Goal: Task Accomplishment & Management: Use online tool/utility

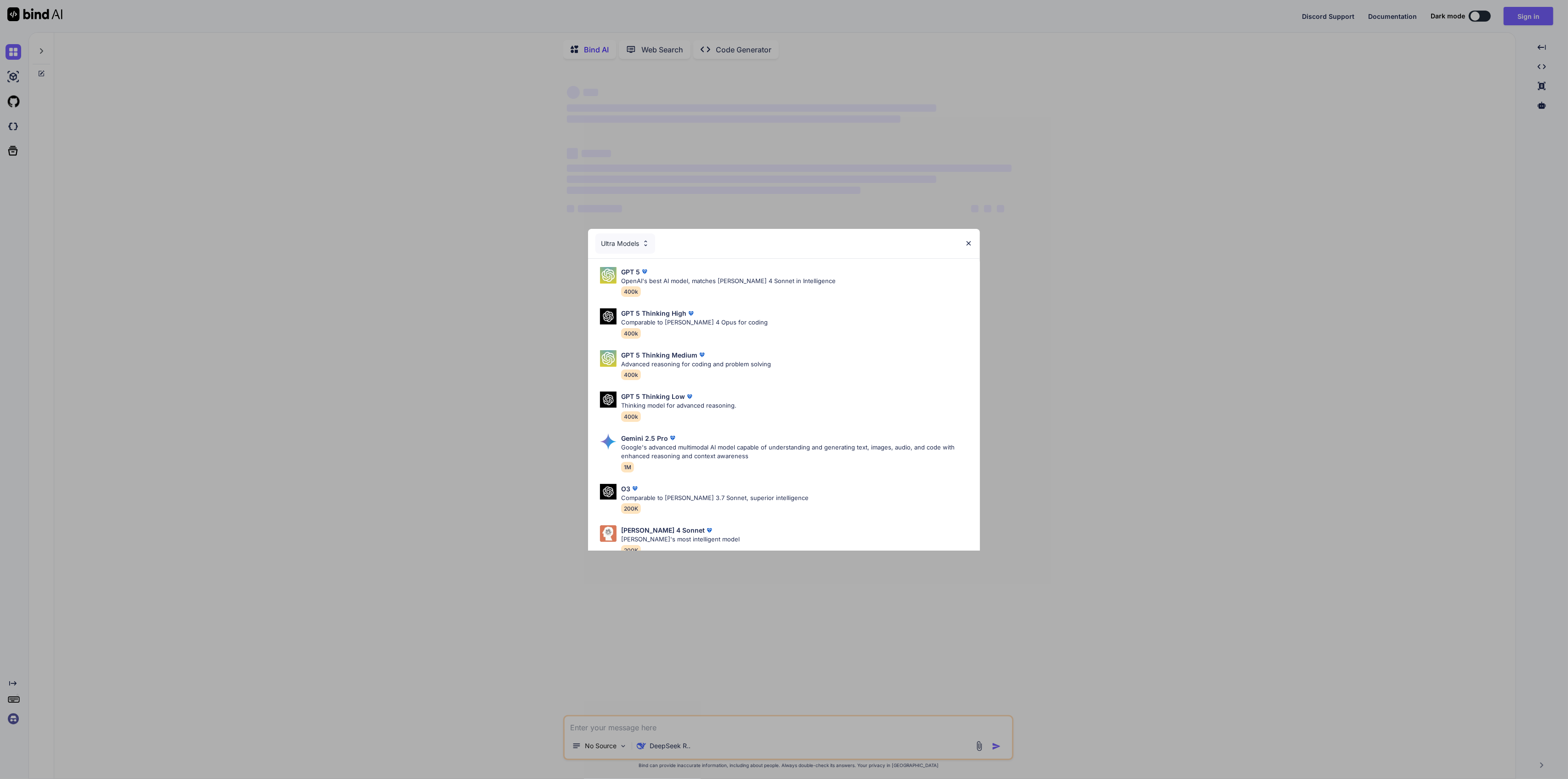
type textarea "x"
click at [819, 327] on div "GPT 5 Thinking High Comparable to Claude 4 Opus for coding 400k" at bounding box center [784, 324] width 378 height 37
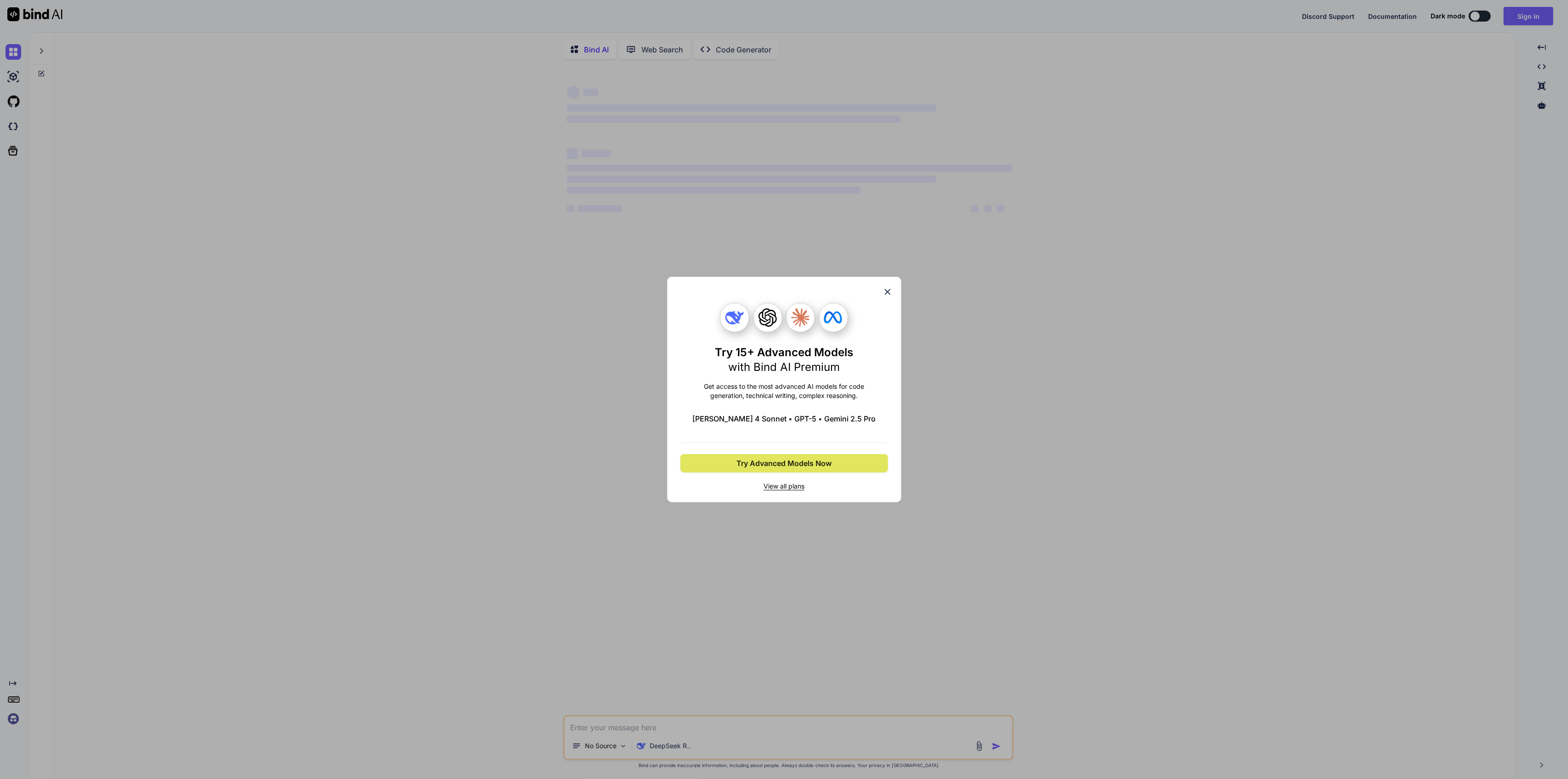
click at [872, 456] on button "Try Advanced Models Now" at bounding box center [784, 463] width 208 height 19
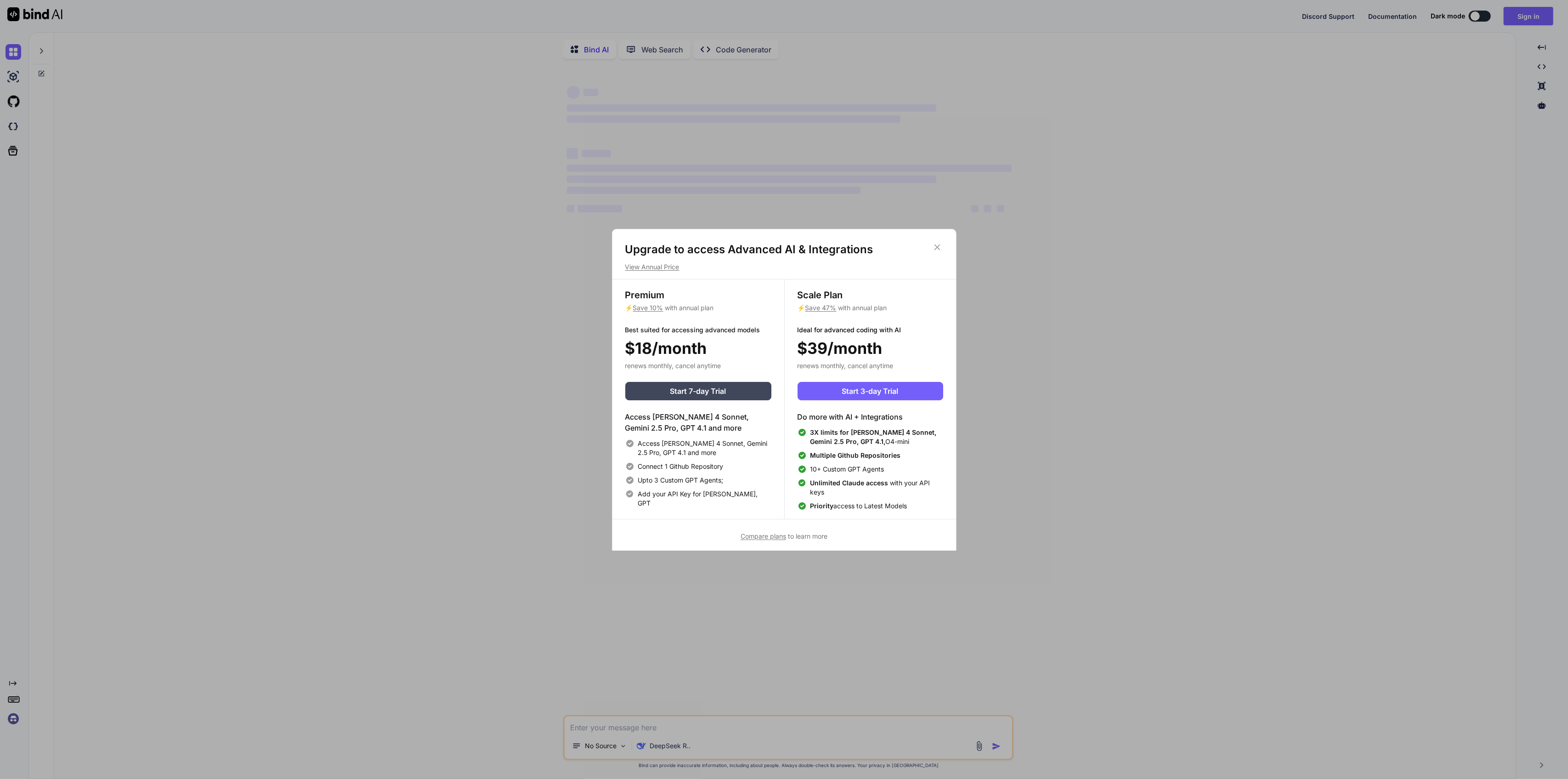
click at [939, 247] on icon at bounding box center [938, 248] width 10 height 10
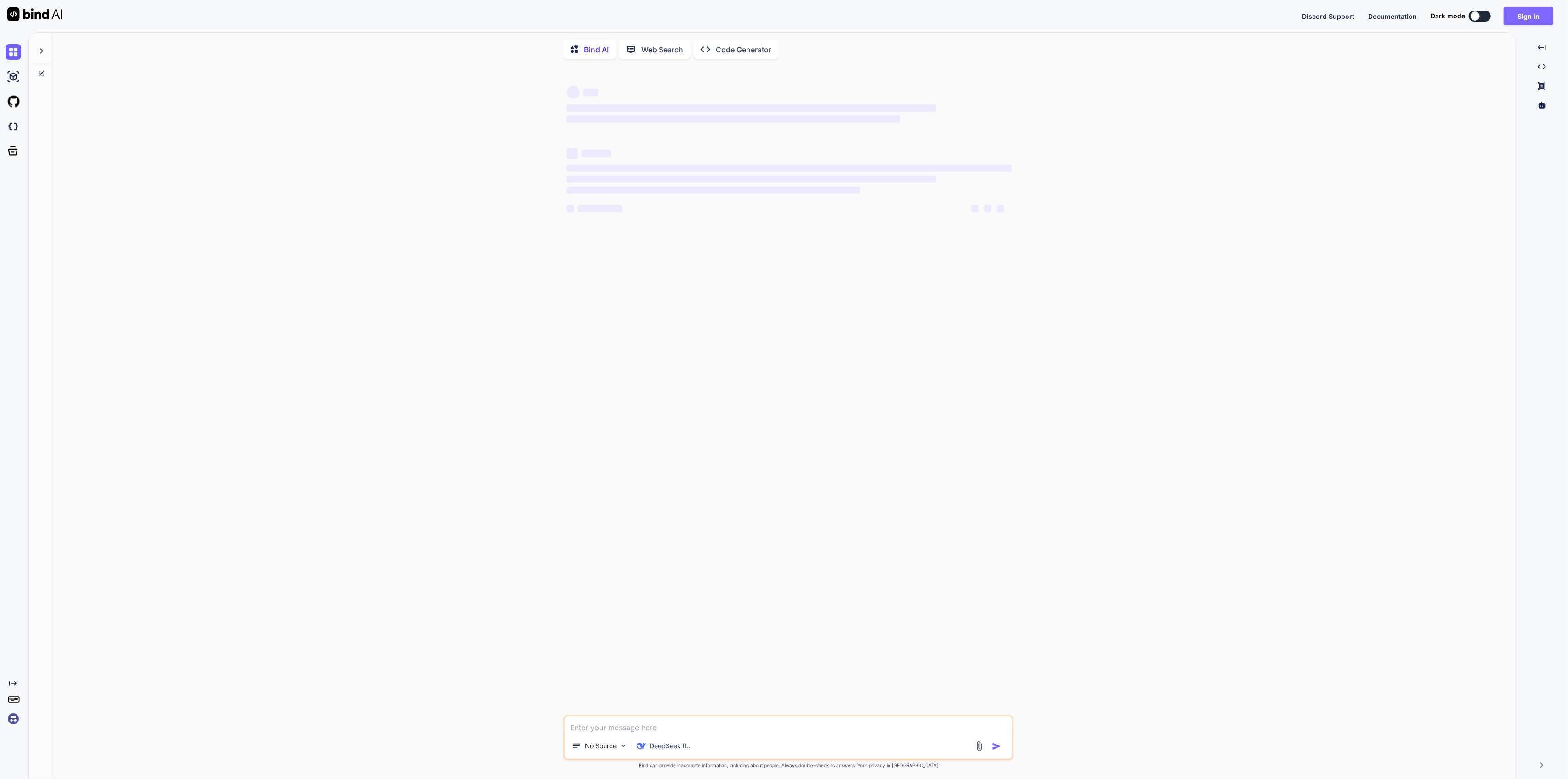
click at [1520, 15] on button "Sign in" at bounding box center [1528, 16] width 50 height 19
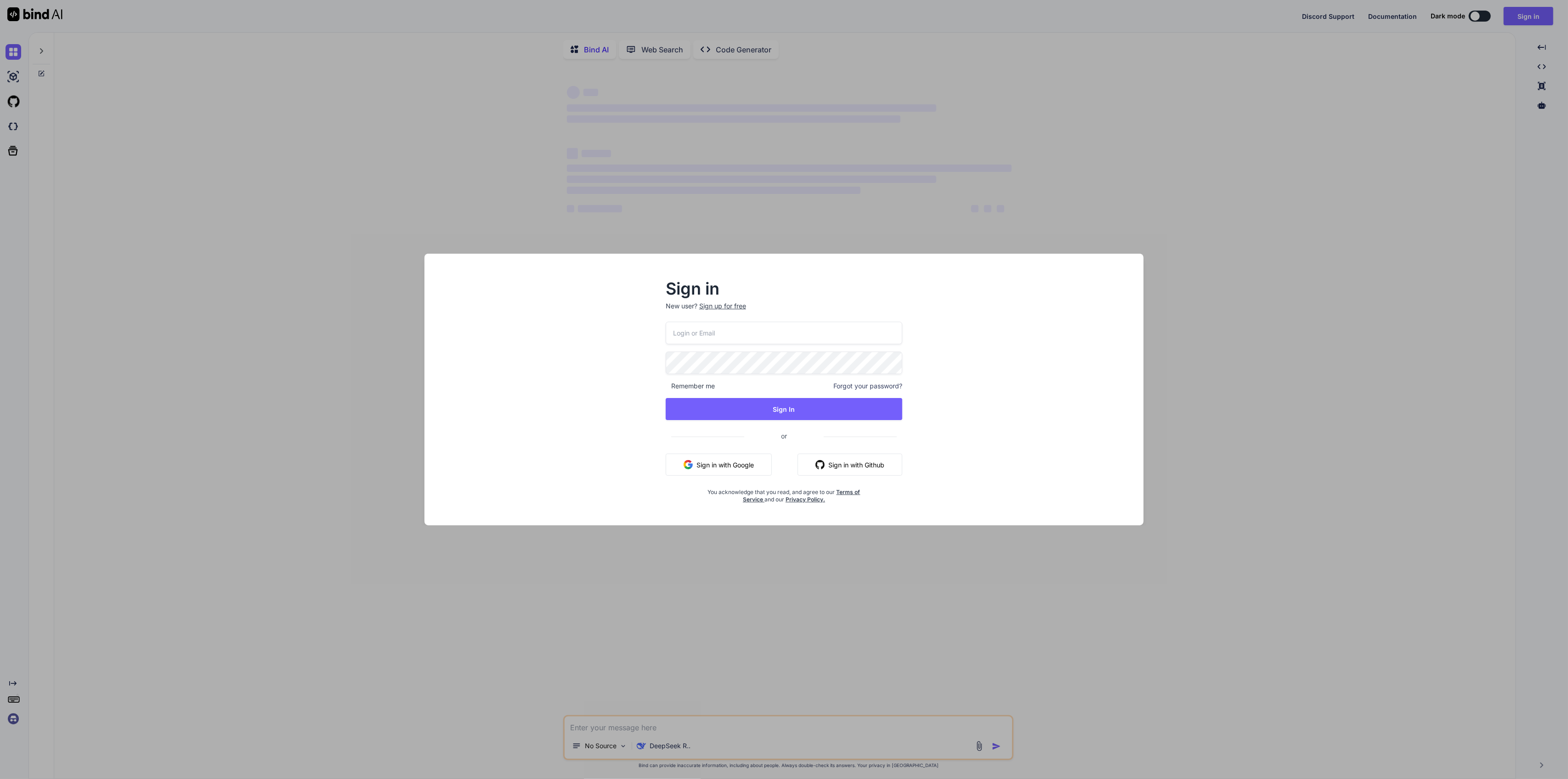
click at [778, 325] on input "email" at bounding box center [784, 333] width 237 height 23
click at [721, 465] on button "Sign in with Google" at bounding box center [719, 465] width 106 height 22
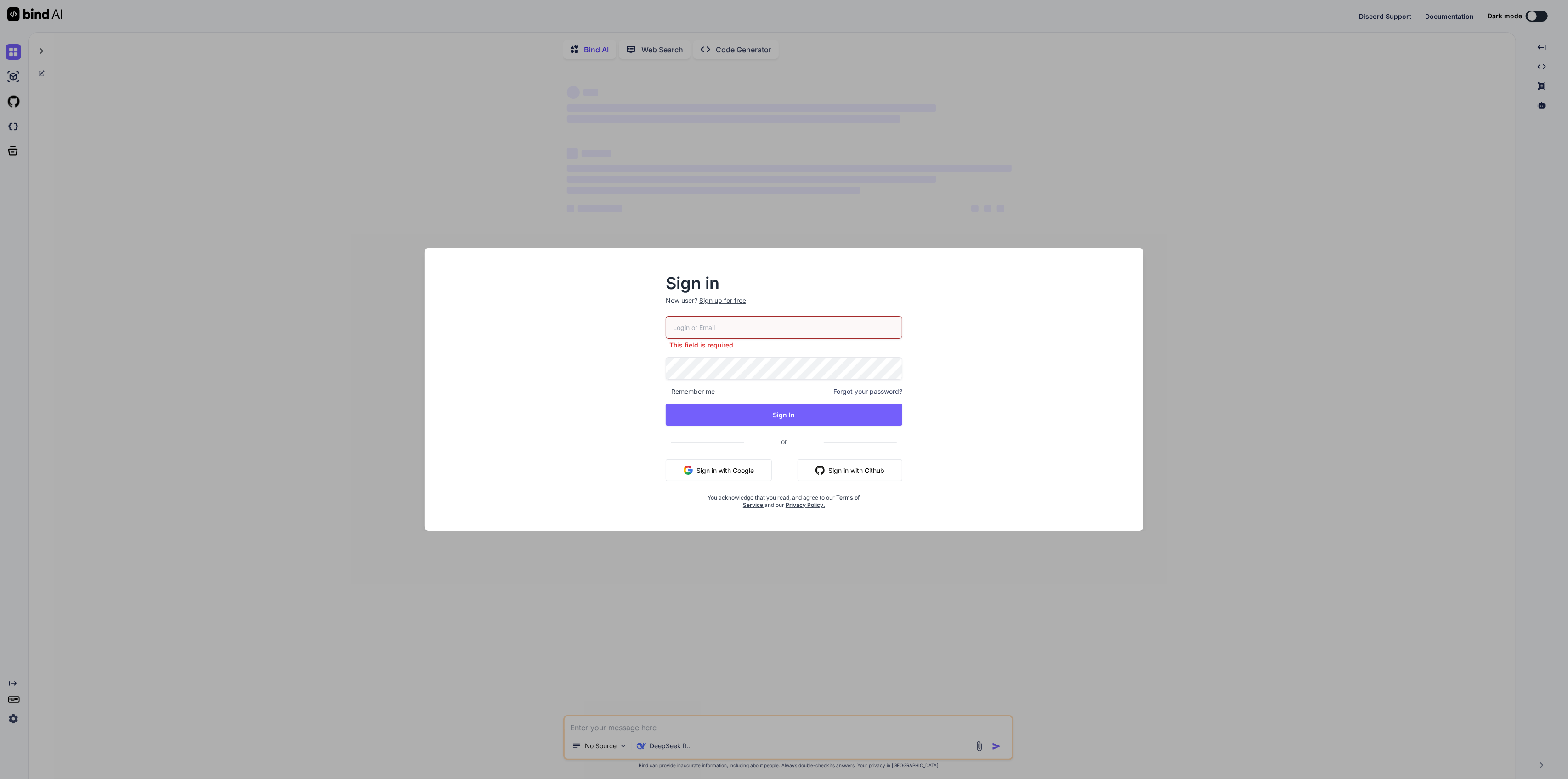
click at [753, 314] on p "New user? Sign up for free" at bounding box center [784, 306] width 237 height 20
click at [772, 332] on input "email" at bounding box center [784, 327] width 237 height 23
click at [503, 142] on div "Sign in New user? Sign up for free This field is required Remember me Forgot yo…" at bounding box center [784, 390] width 1568 height 779
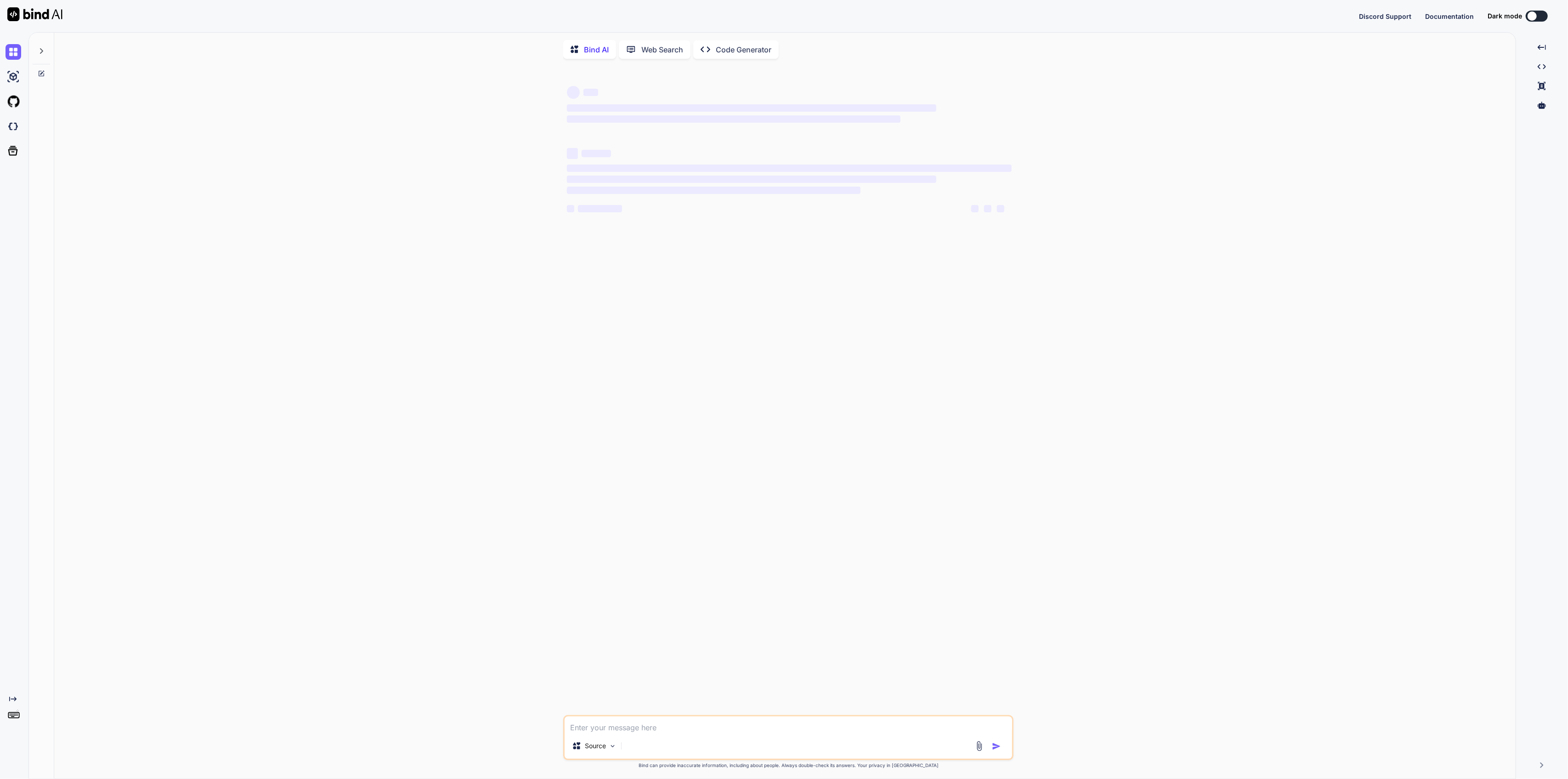
type textarea "x"
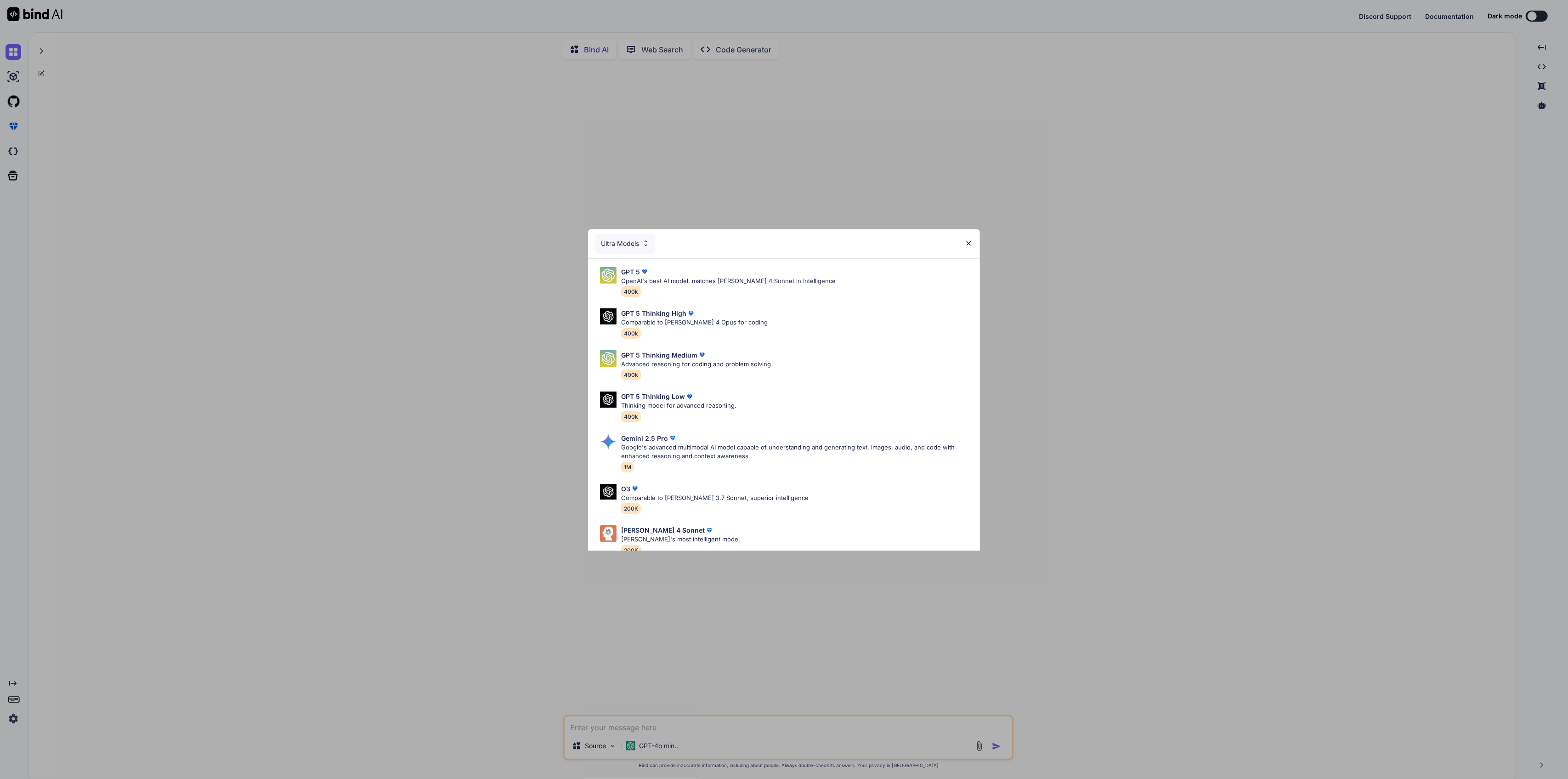
drag, startPoint x: 671, startPoint y: 310, endPoint x: 675, endPoint y: 306, distance: 5.7
click at [670, 310] on p "GPT 5 Thinking High" at bounding box center [653, 313] width 65 height 9
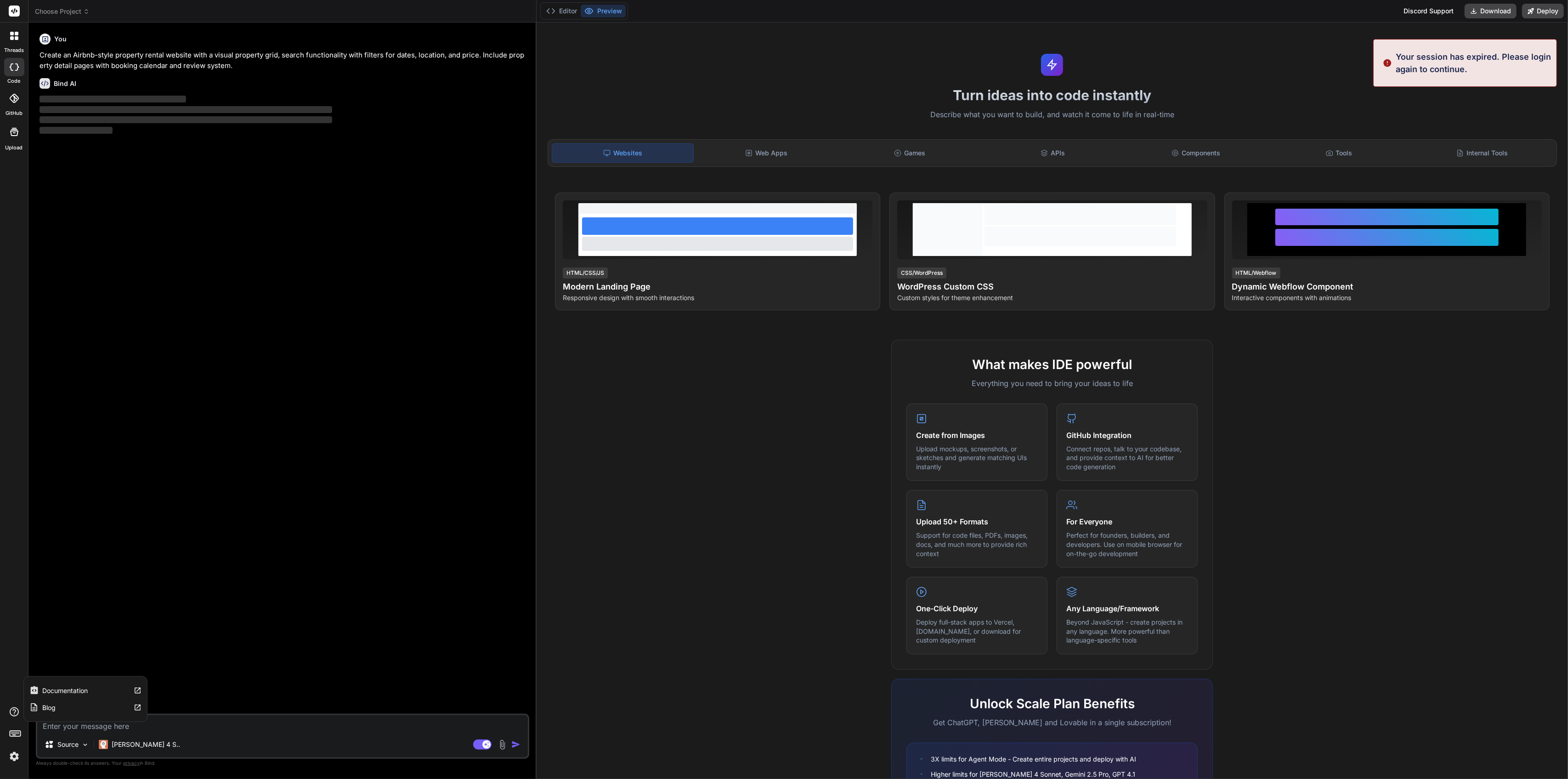
type textarea "x"
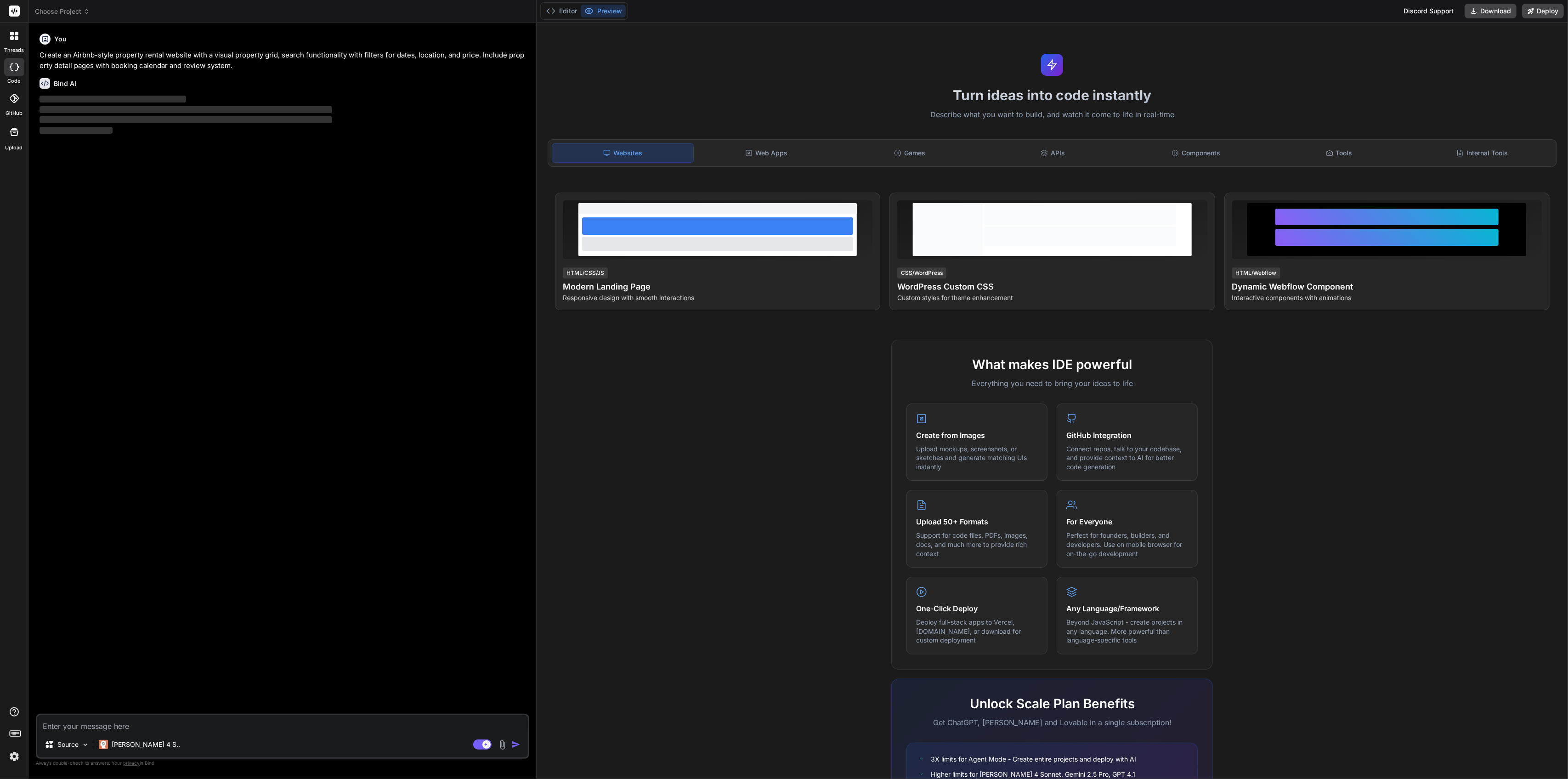
click at [14, 759] on img at bounding box center [14, 756] width 15 height 15
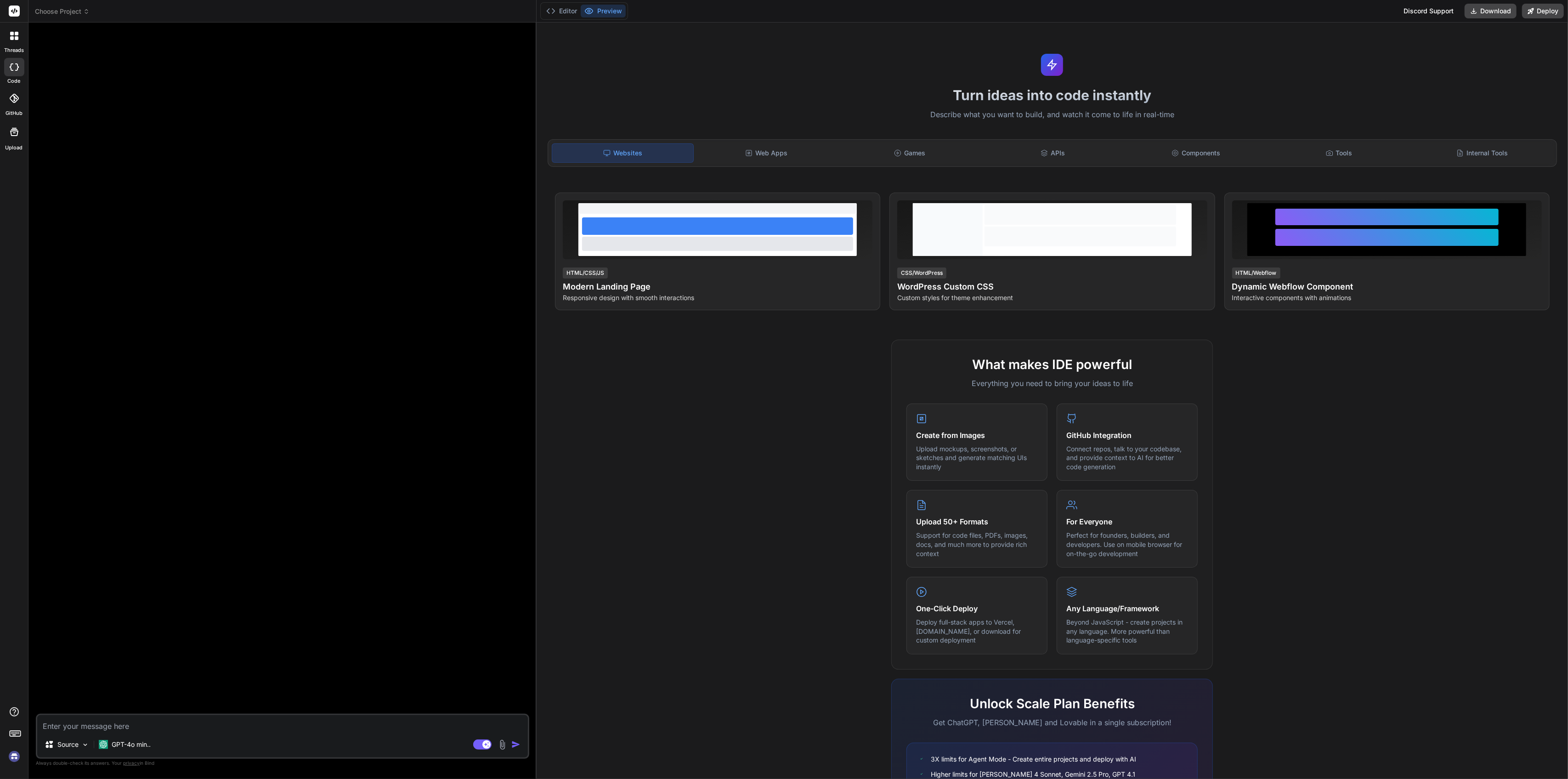
drag, startPoint x: 20, startPoint y: 767, endPoint x: 14, endPoint y: 755, distance: 13.4
click at [17, 763] on div "threads code GitHub Upload" at bounding box center [14, 390] width 29 height 779
click at [14, 733] on div at bounding box center [14, 735] width 28 height 58
click at [13, 747] on div at bounding box center [14, 735] width 28 height 58
click at [17, 760] on img at bounding box center [14, 756] width 15 height 15
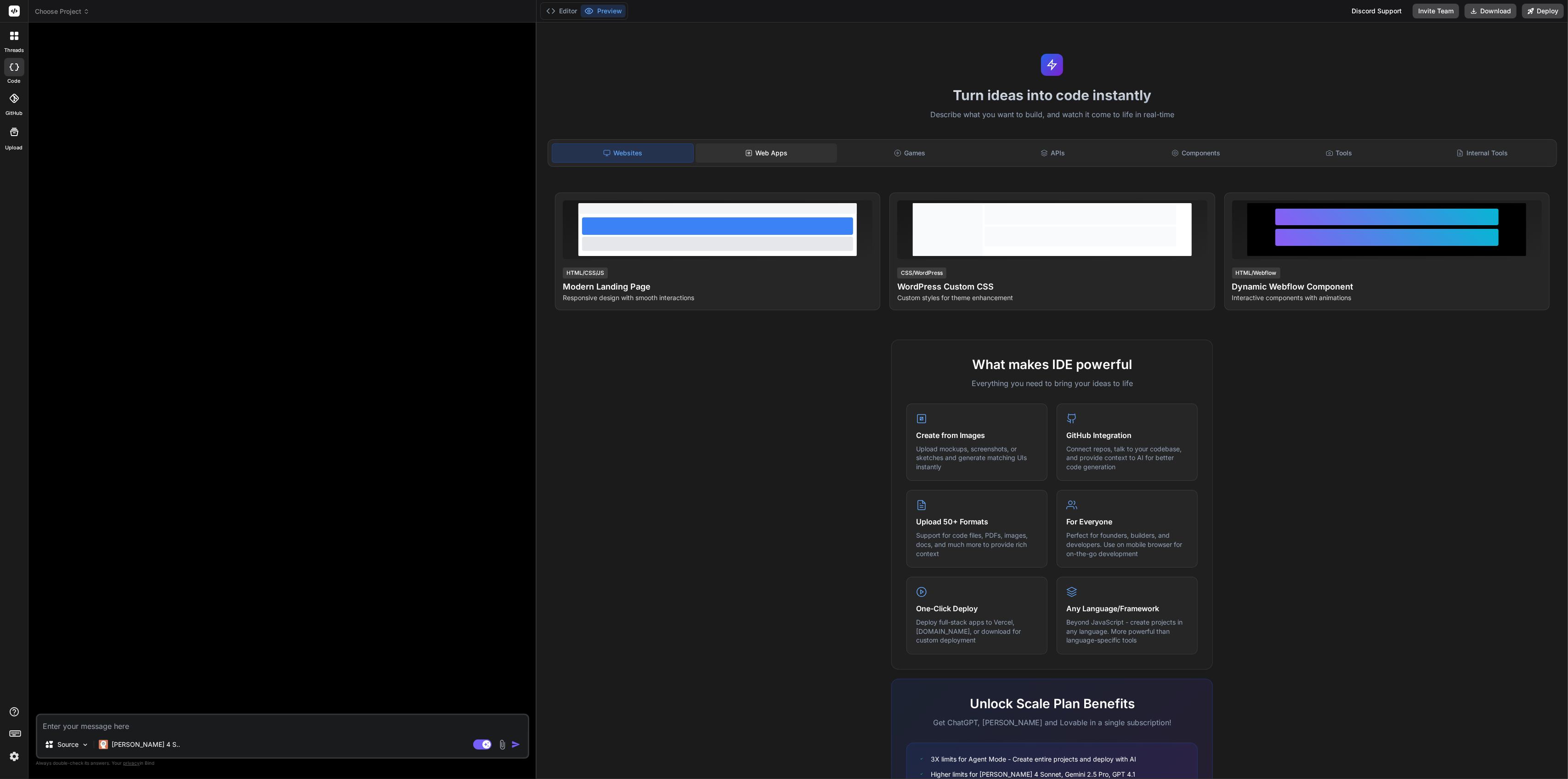
click at [799, 153] on div "Web Apps" at bounding box center [766, 153] width 142 height 19
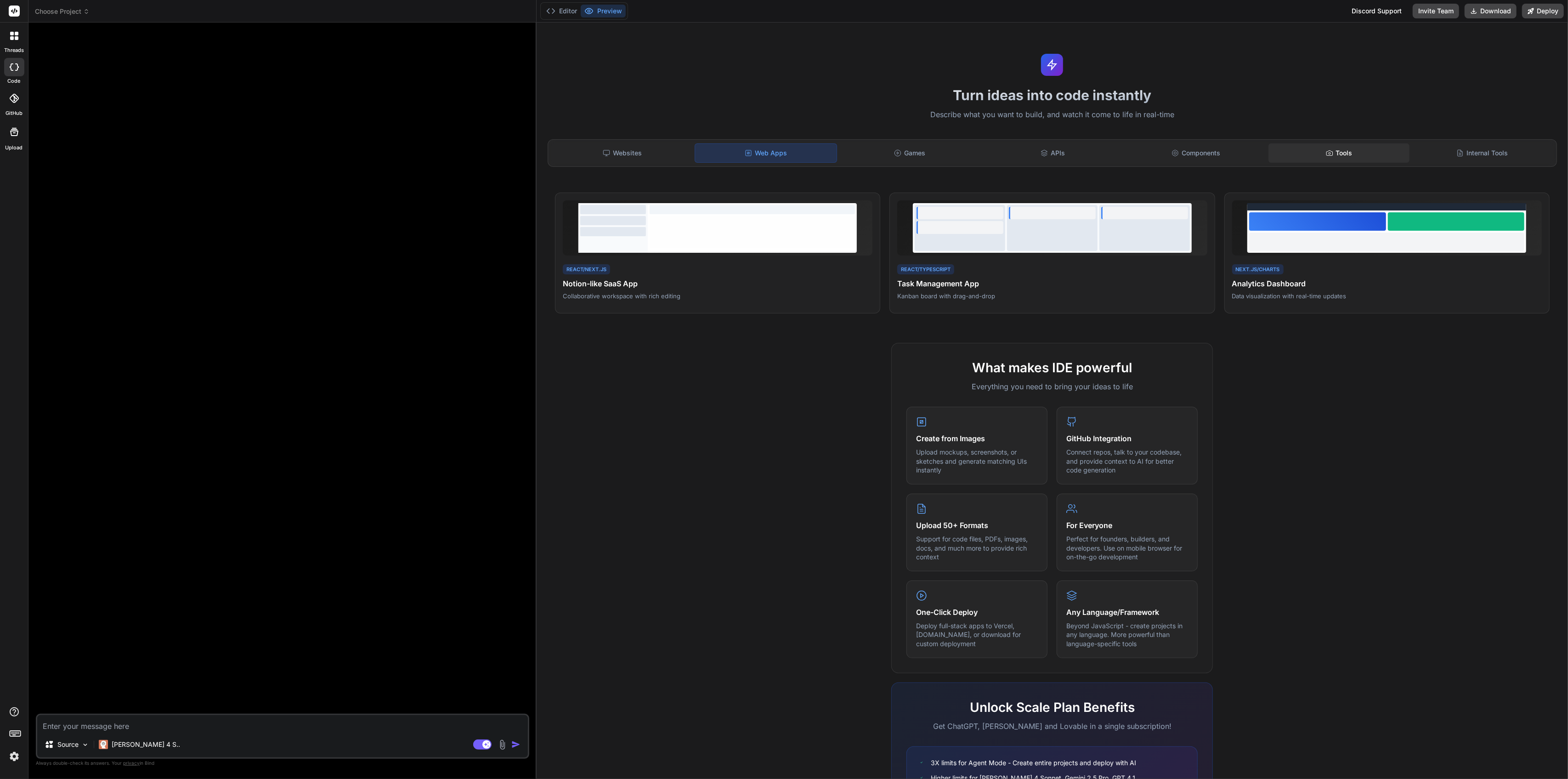
click at [1326, 156] on icon at bounding box center [1330, 153] width 8 height 8
type textarea "x"
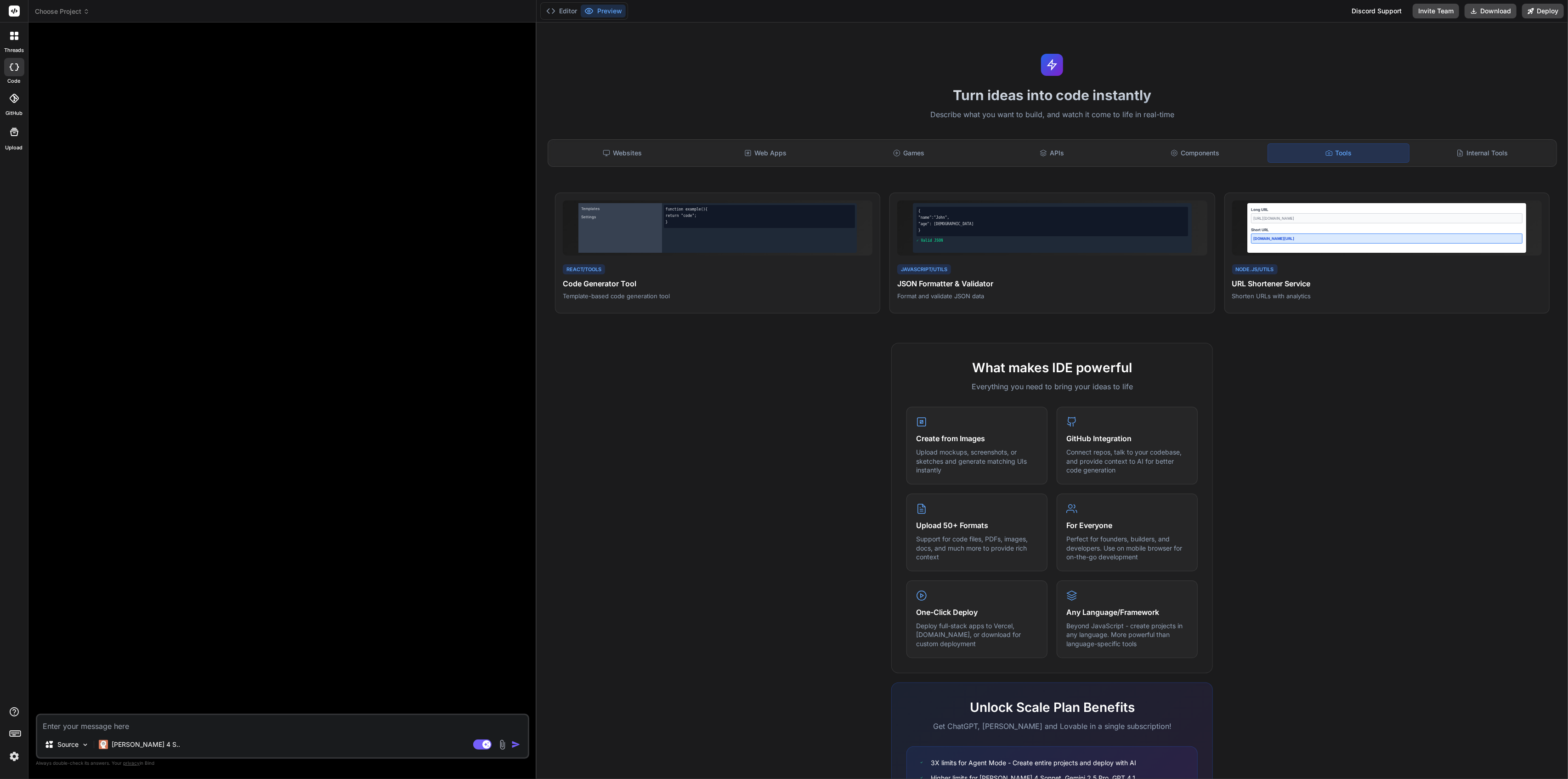
click at [680, 376] on div "What makes IDE powerful Everything you need to bring your ideas to life Create …" at bounding box center [1053, 608] width 1021 height 531
click at [648, 237] on div "Templates Settings" at bounding box center [620, 226] width 84 height 50
click at [849, 201] on span "View Prompt" at bounding box center [852, 205] width 34 height 8
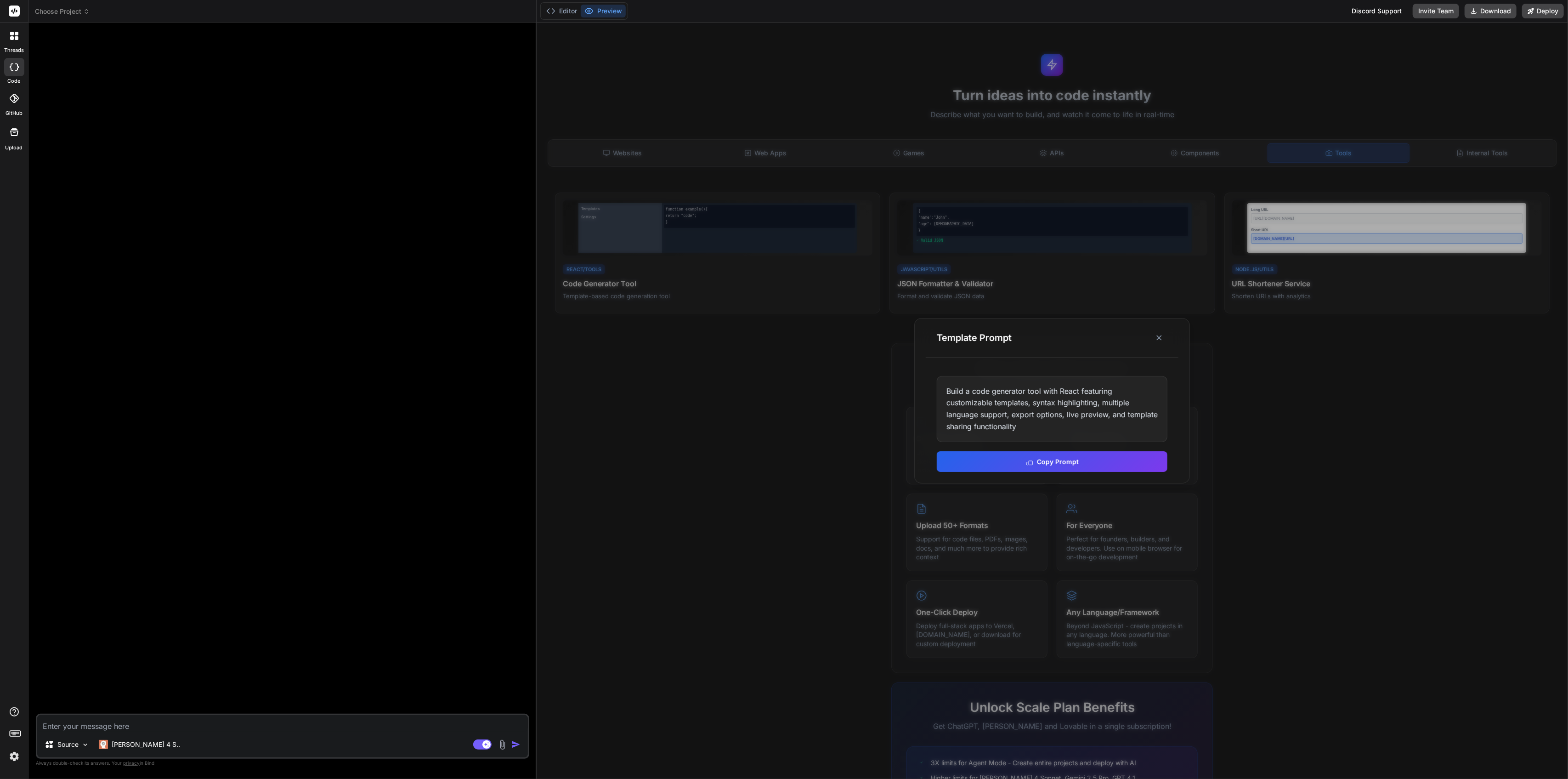
drag, startPoint x: 716, startPoint y: 395, endPoint x: 739, endPoint y: 382, distance: 26.4
click at [719, 394] on div at bounding box center [1052, 400] width 1032 height 756
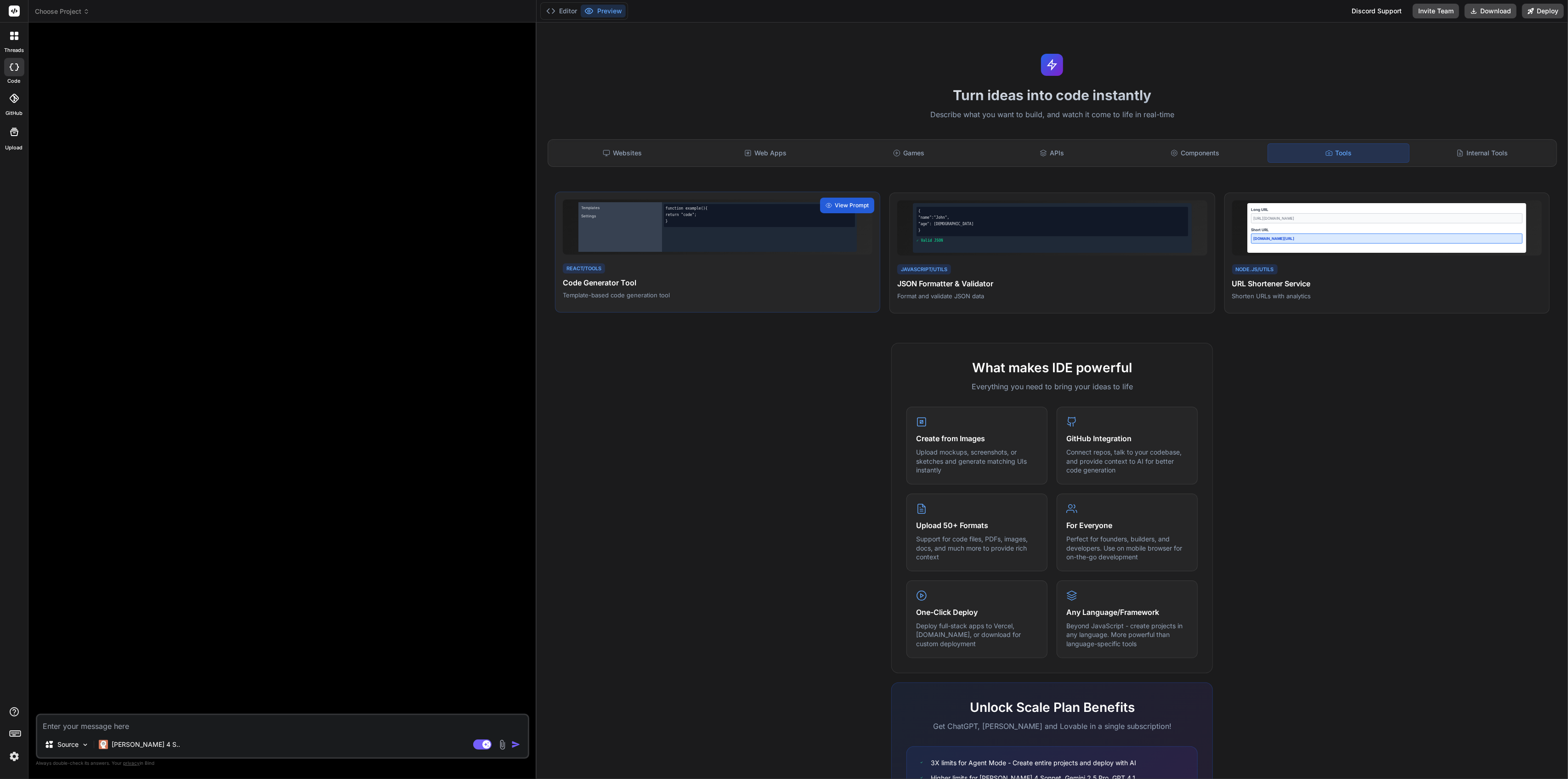
click at [727, 234] on div "function example() { return "code"; }" at bounding box center [760, 226] width 195 height 50
click at [742, 233] on div "function example() { return "code"; }" at bounding box center [760, 226] width 195 height 50
click at [614, 282] on h4 "Code Generator Tool" at bounding box center [717, 282] width 310 height 11
click at [616, 281] on h4 "Code Generator Tool" at bounding box center [717, 282] width 310 height 11
click at [647, 368] on div "What makes IDE powerful Everything you need to bring your ideas to life Create …" at bounding box center [1053, 608] width 1021 height 531
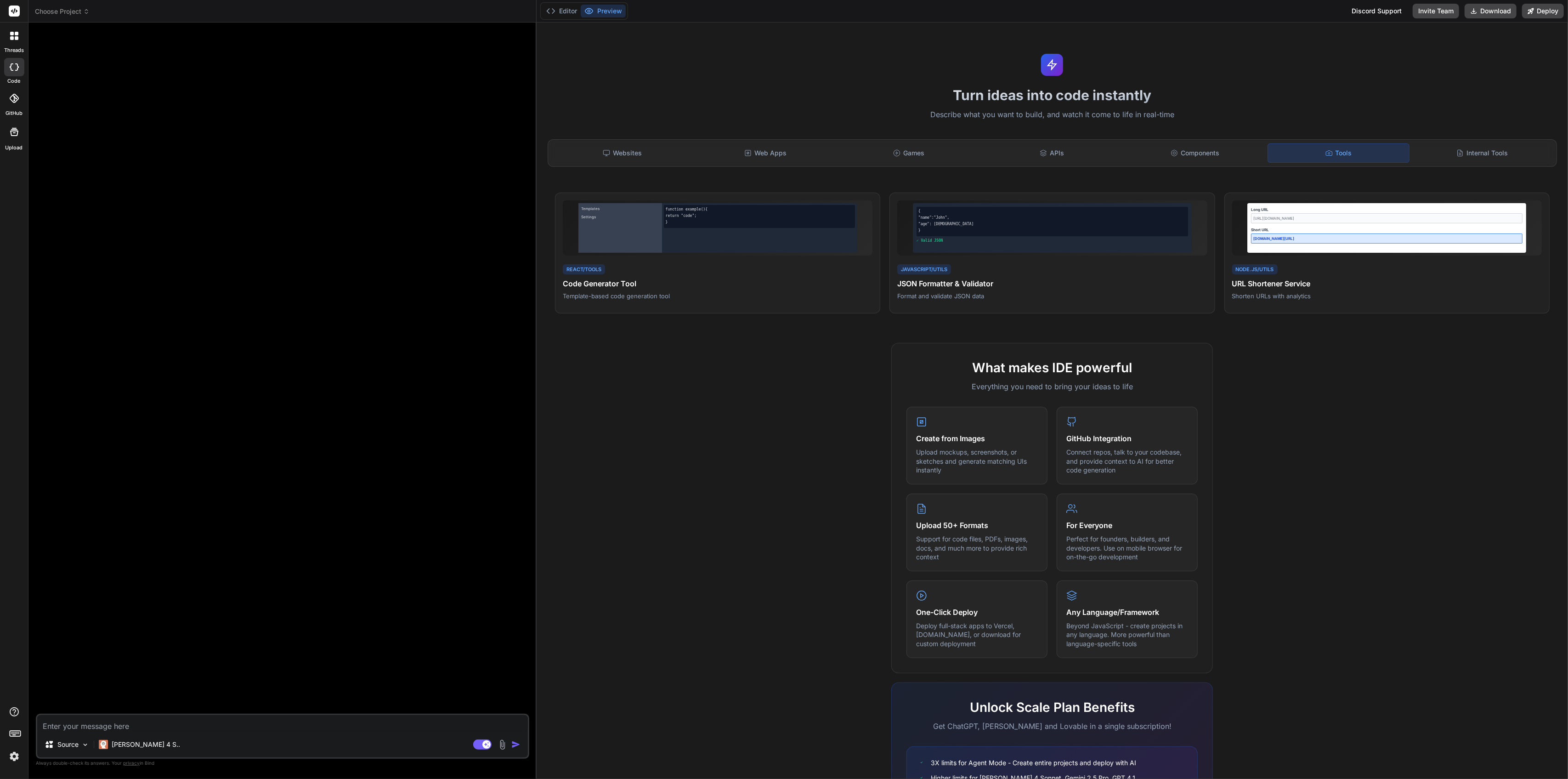
drag, startPoint x: 1328, startPoint y: 351, endPoint x: 1323, endPoint y: 352, distance: 5.1
click at [1323, 352] on div "What makes IDE powerful Everything you need to bring your ideas to life Create …" at bounding box center [1053, 608] width 1021 height 531
drag, startPoint x: 1244, startPoint y: 397, endPoint x: 1245, endPoint y: 385, distance: 12.0
click at [1243, 397] on div "What makes IDE powerful Everything you need to bring your ideas to life Create …" at bounding box center [1053, 608] width 1021 height 531
click at [1476, 155] on div "Internal Tools" at bounding box center [1483, 153] width 142 height 19
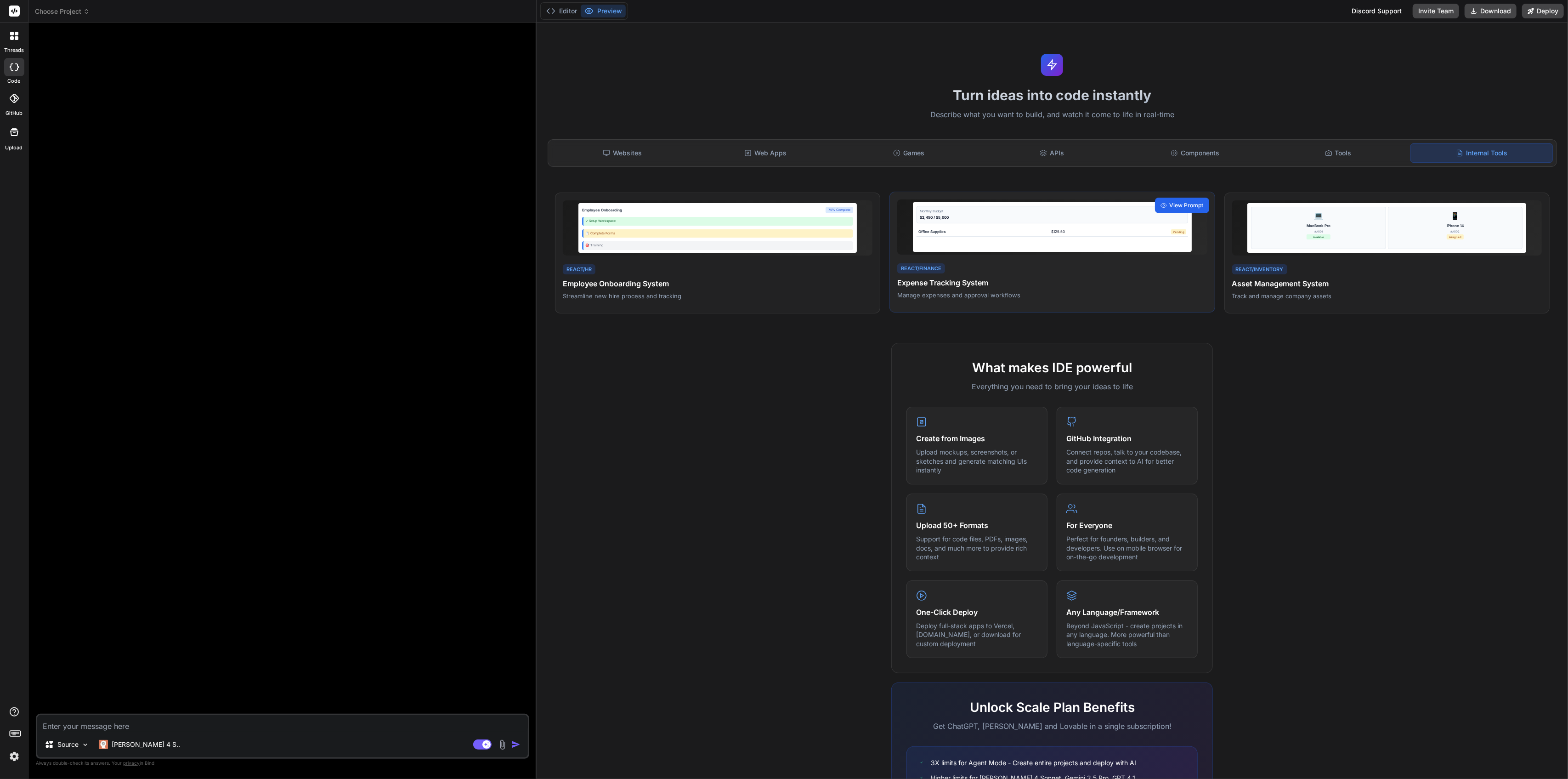
click at [1184, 205] on span "View Prompt" at bounding box center [1187, 205] width 34 height 8
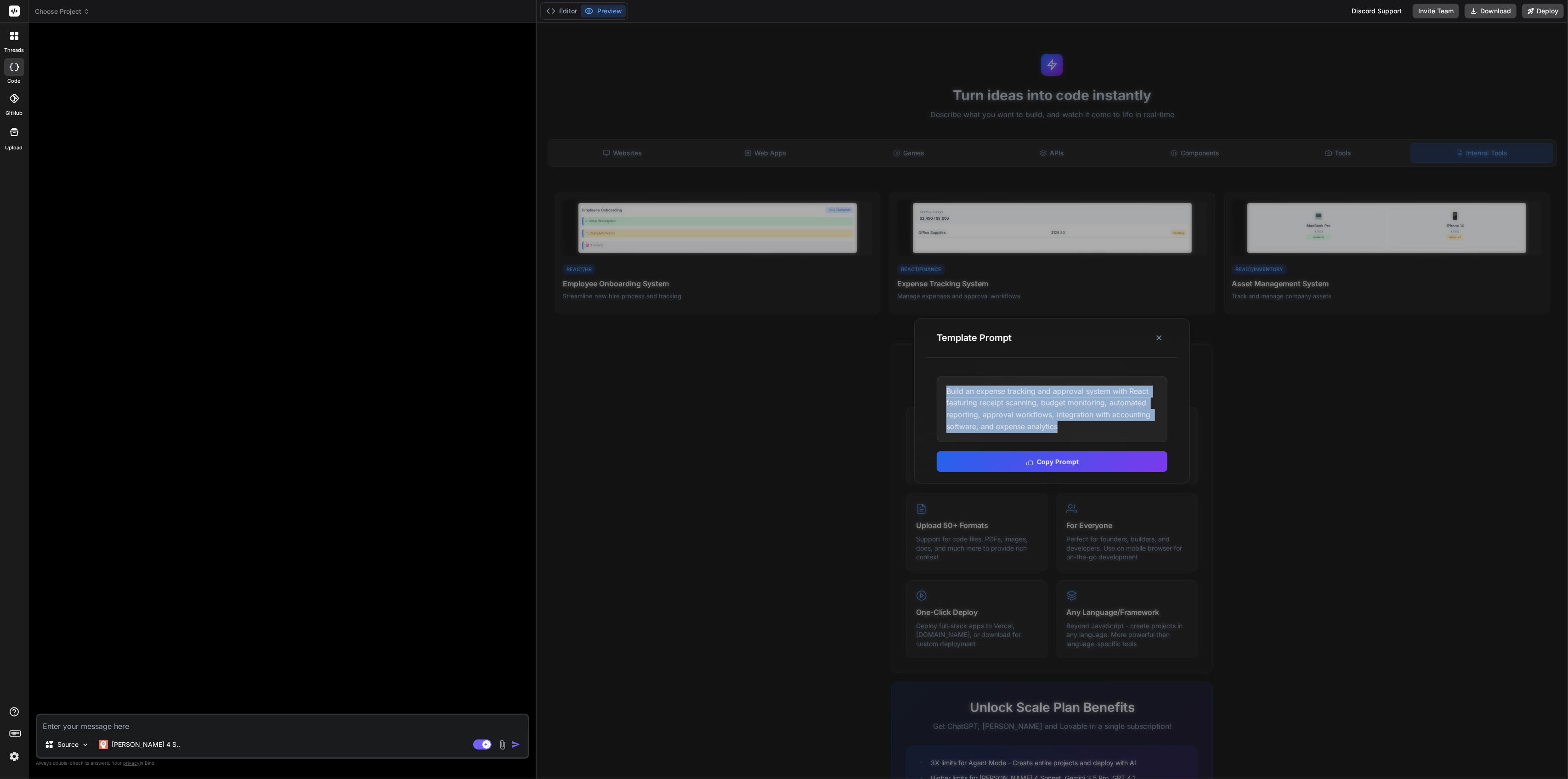
drag, startPoint x: 1077, startPoint y: 436, endPoint x: 936, endPoint y: 375, distance: 153.6
click at [936, 375] on div "Build an expense tracking and approval system with React featuring receipt scan…" at bounding box center [1052, 424] width 253 height 118
copy div "Build an expense tracking and approval system with React featuring receipt scan…"
click at [1062, 459] on button "Copy Prompt" at bounding box center [1052, 460] width 231 height 20
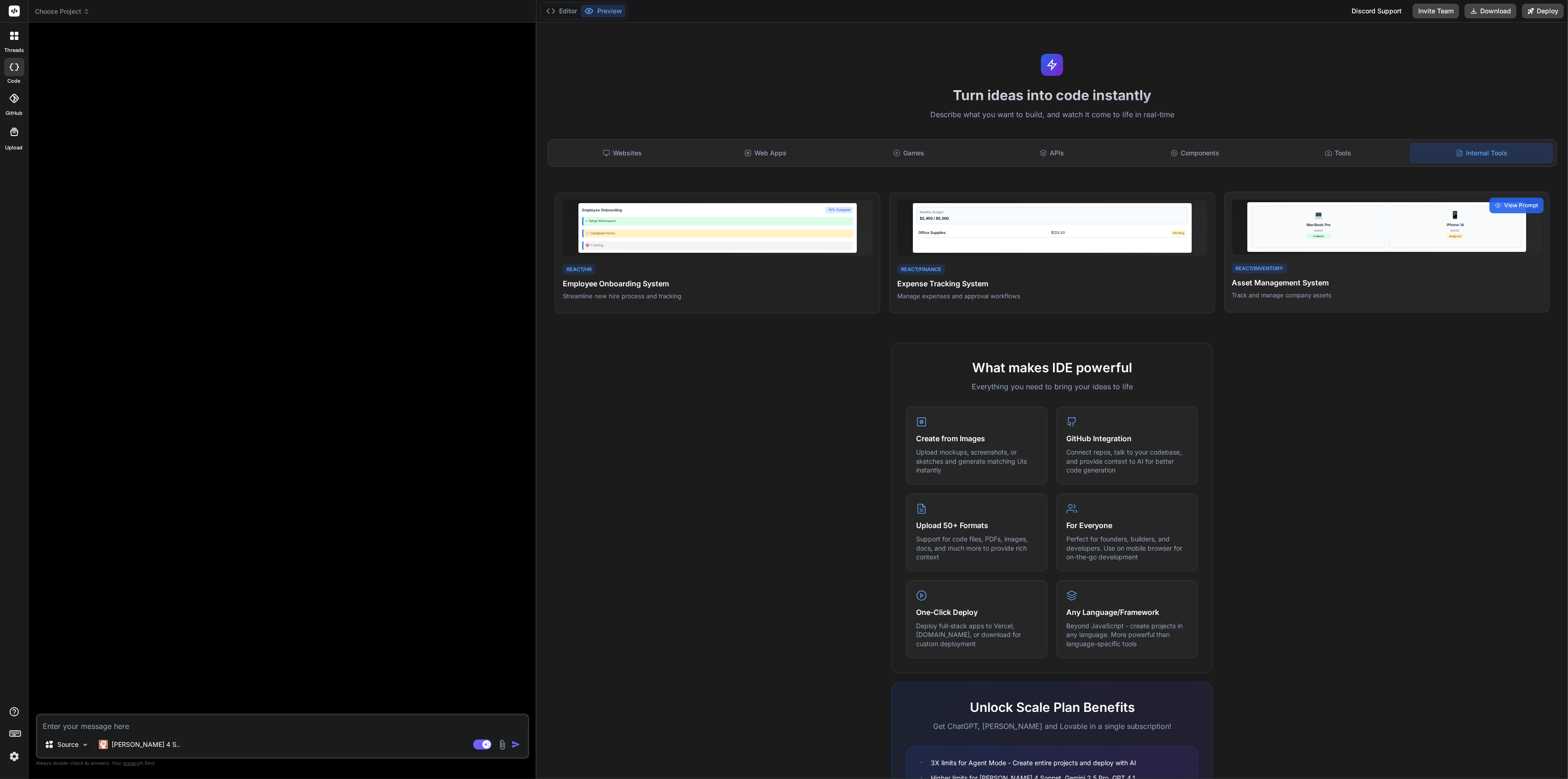
click at [1342, 217] on div "💻 MacBook Pro #A001 Available" at bounding box center [1318, 227] width 134 height 42
click at [1515, 208] on span "View Prompt" at bounding box center [1522, 205] width 34 height 8
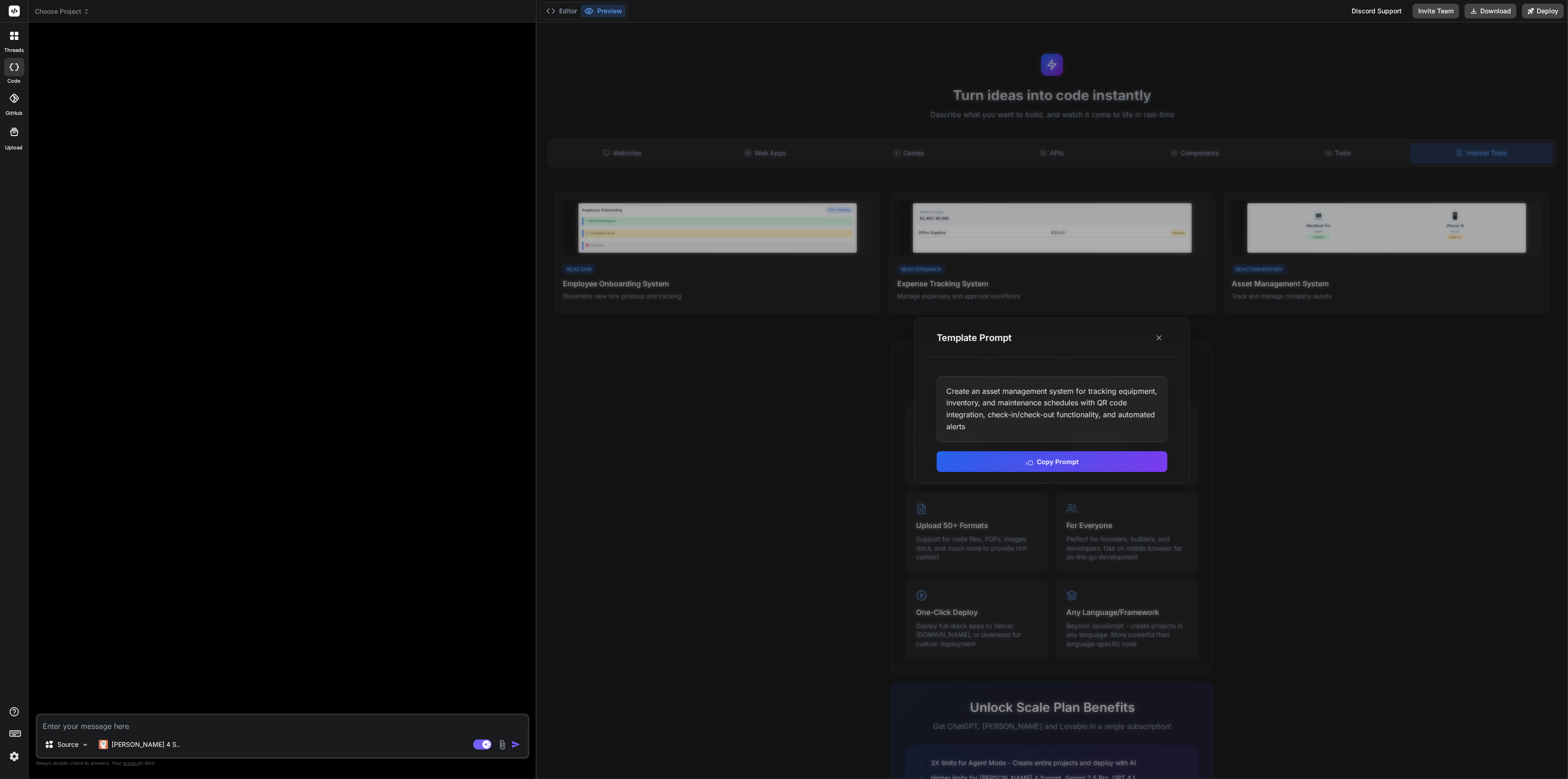
drag, startPoint x: 794, startPoint y: 387, endPoint x: 805, endPoint y: 374, distance: 17.0
click at [798, 388] on div at bounding box center [1052, 400] width 1032 height 756
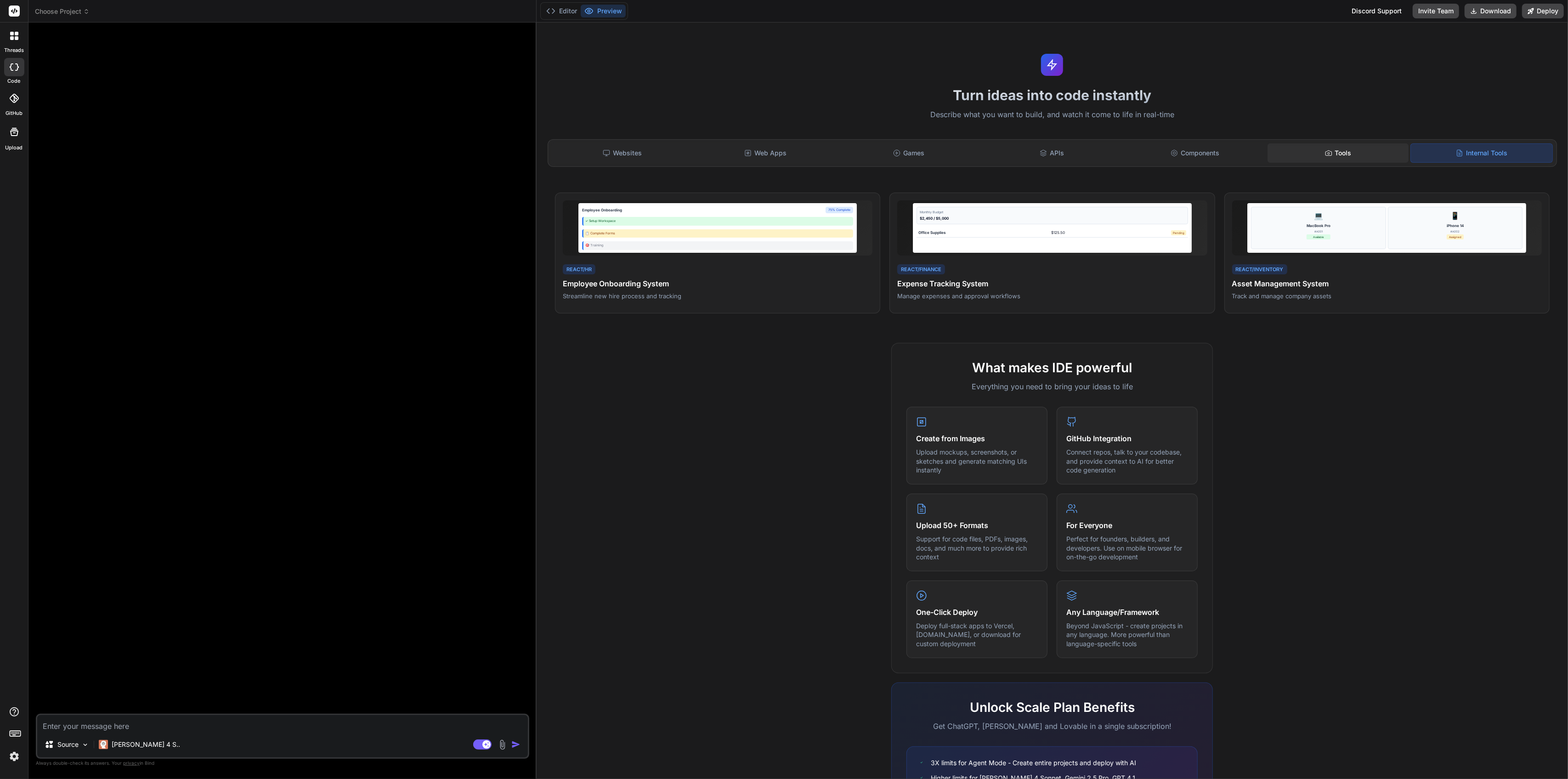
click at [1316, 148] on div "Tools" at bounding box center [1339, 153] width 142 height 19
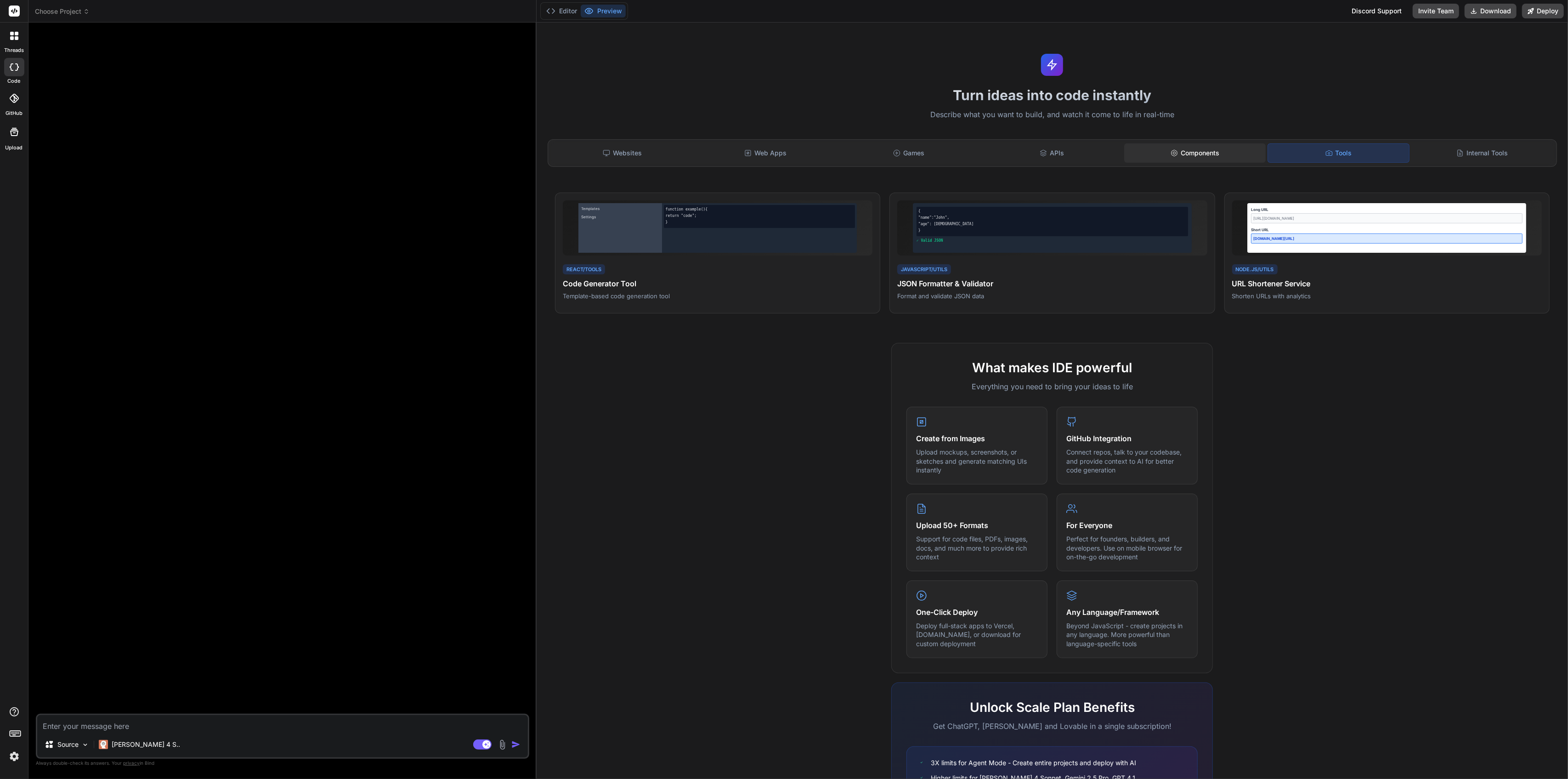
click at [1198, 153] on div "Components" at bounding box center [1195, 153] width 142 height 19
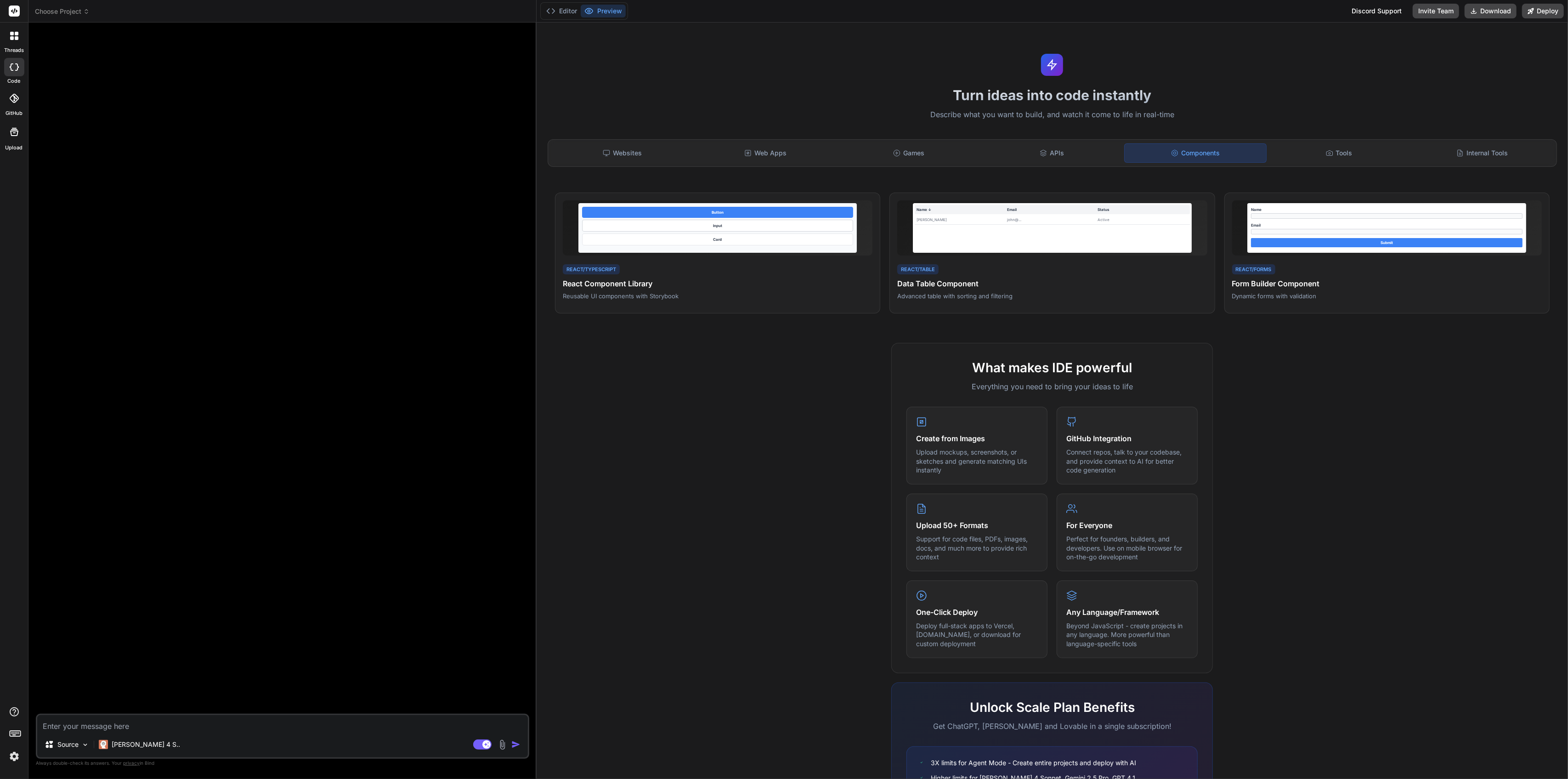
click at [777, 422] on div "What makes IDE powerful Everything you need to bring your ideas to life Create …" at bounding box center [1053, 608] width 1021 height 531
click at [1516, 203] on span "View Prompt" at bounding box center [1522, 205] width 34 height 8
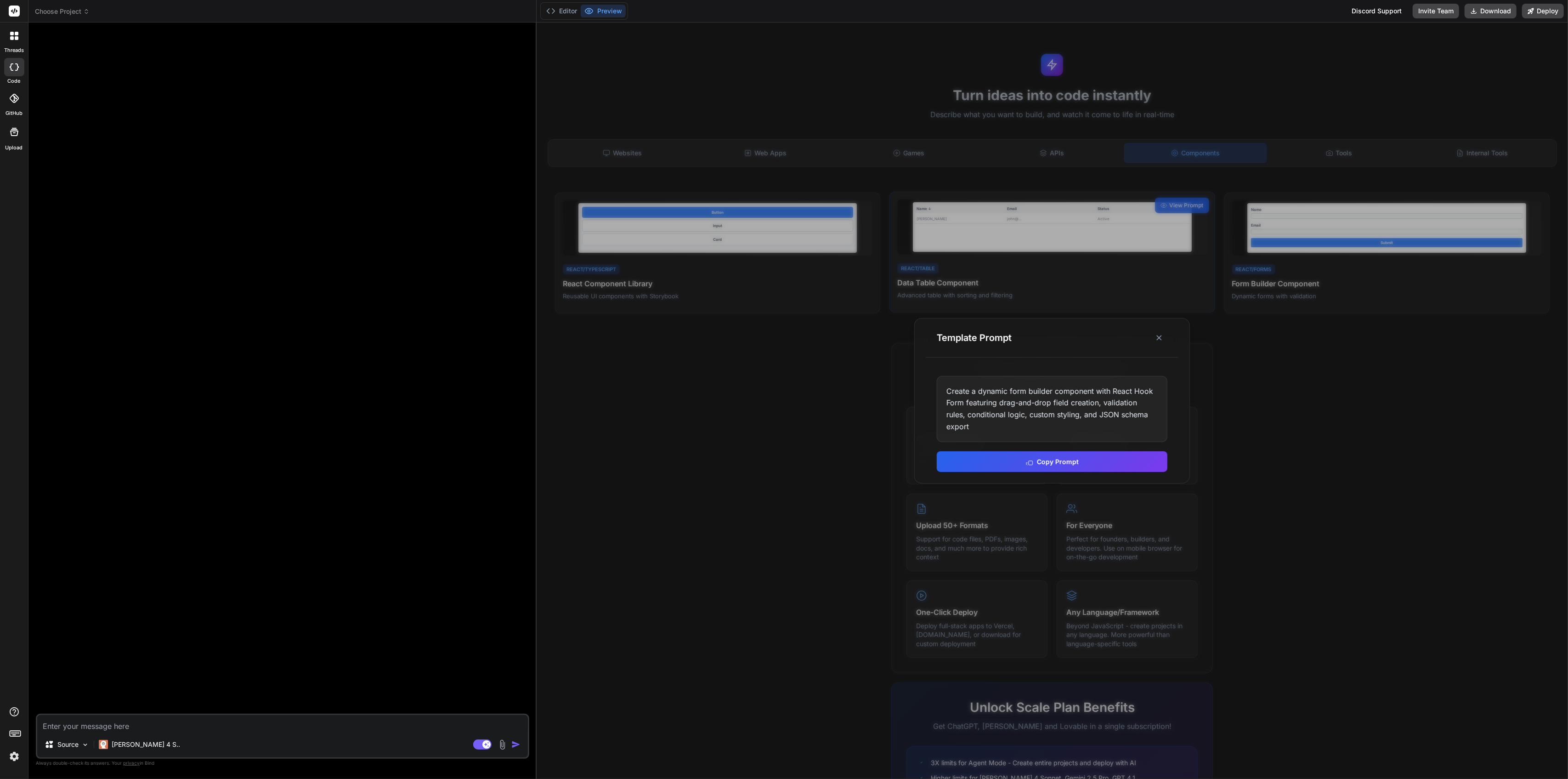
click at [1019, 258] on div at bounding box center [1052, 400] width 1032 height 756
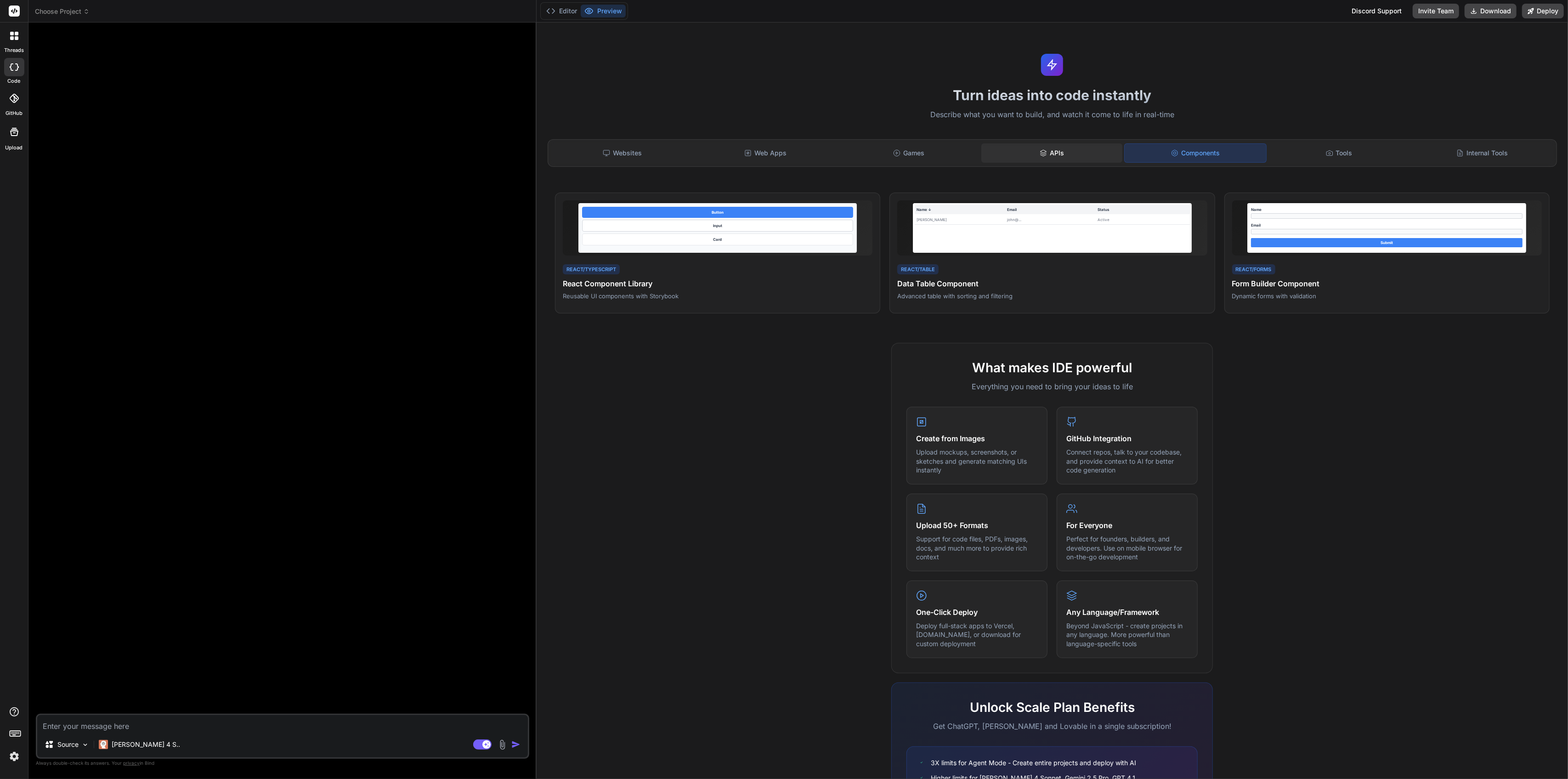
click at [1033, 153] on div "APIs" at bounding box center [1053, 153] width 142 height 19
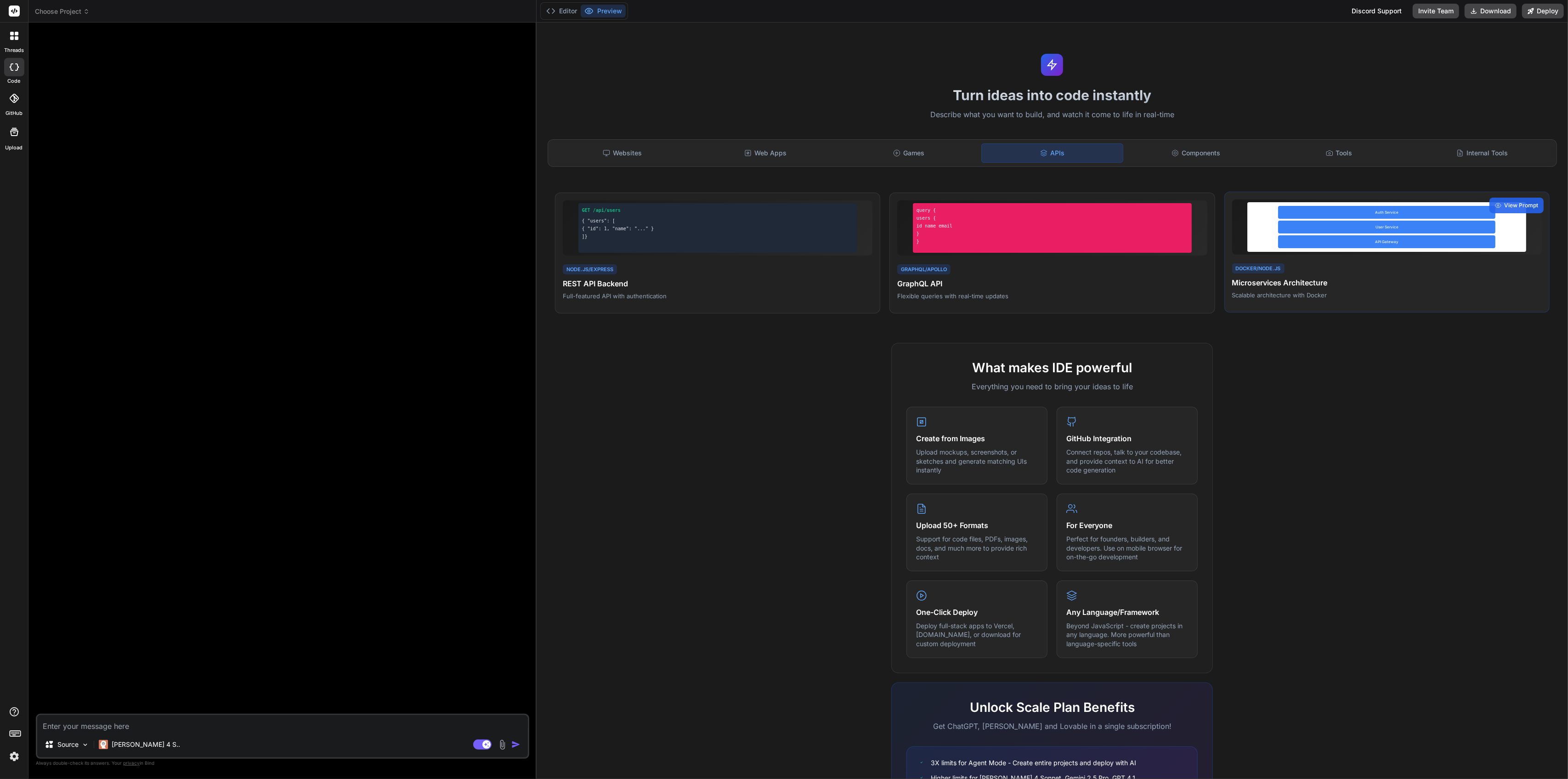
click at [1321, 308] on div "Auth Service User Service API Gateway Docker/Node.js Microservices Architecture…" at bounding box center [1386, 253] width 325 height 122
click at [920, 145] on div "Games" at bounding box center [909, 153] width 142 height 19
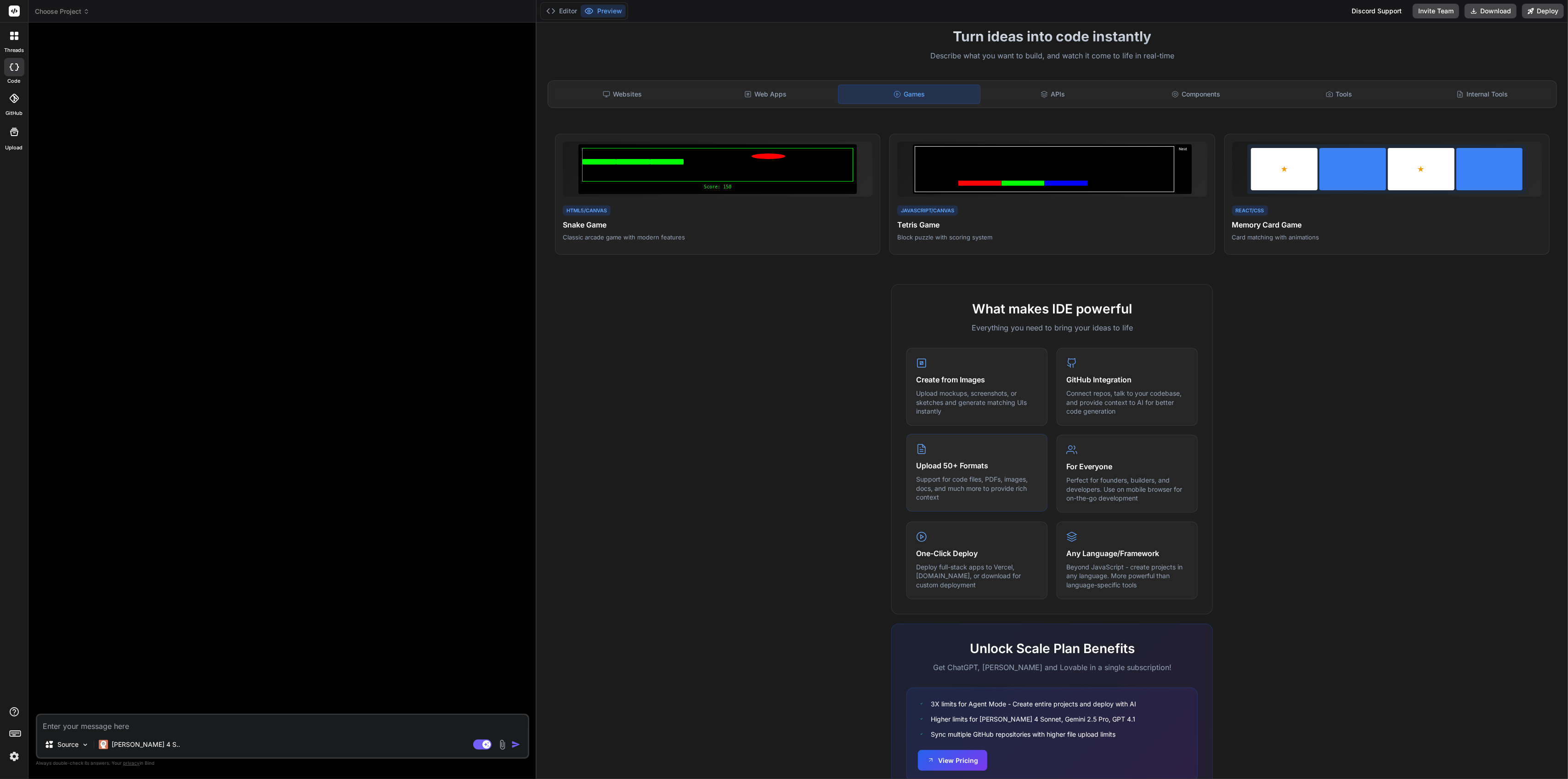
scroll to position [100, 0]
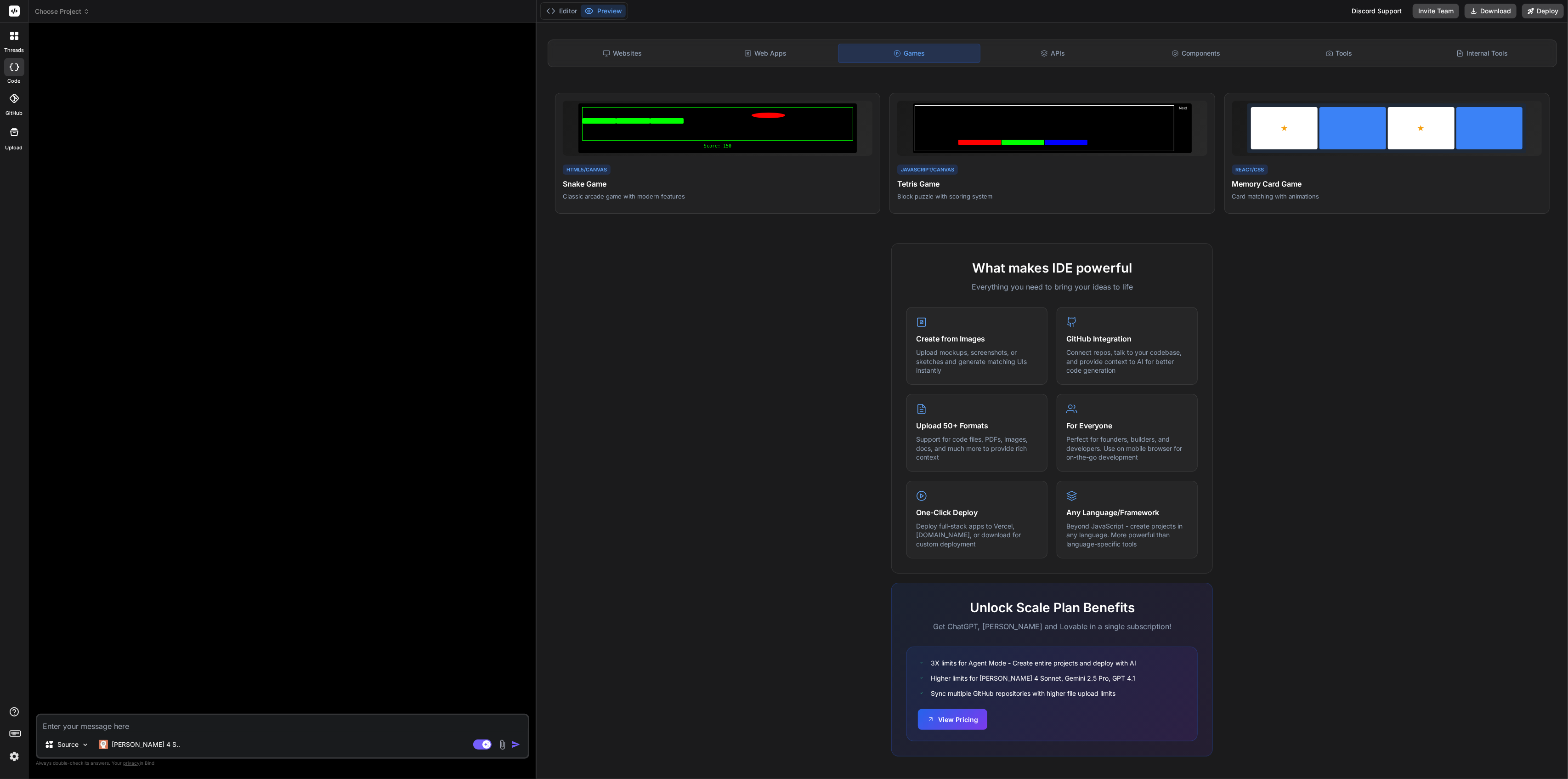
click at [881, 295] on div "What makes IDE powerful Everything you need to bring your ideas to life Create …" at bounding box center [1053, 509] width 1021 height 531
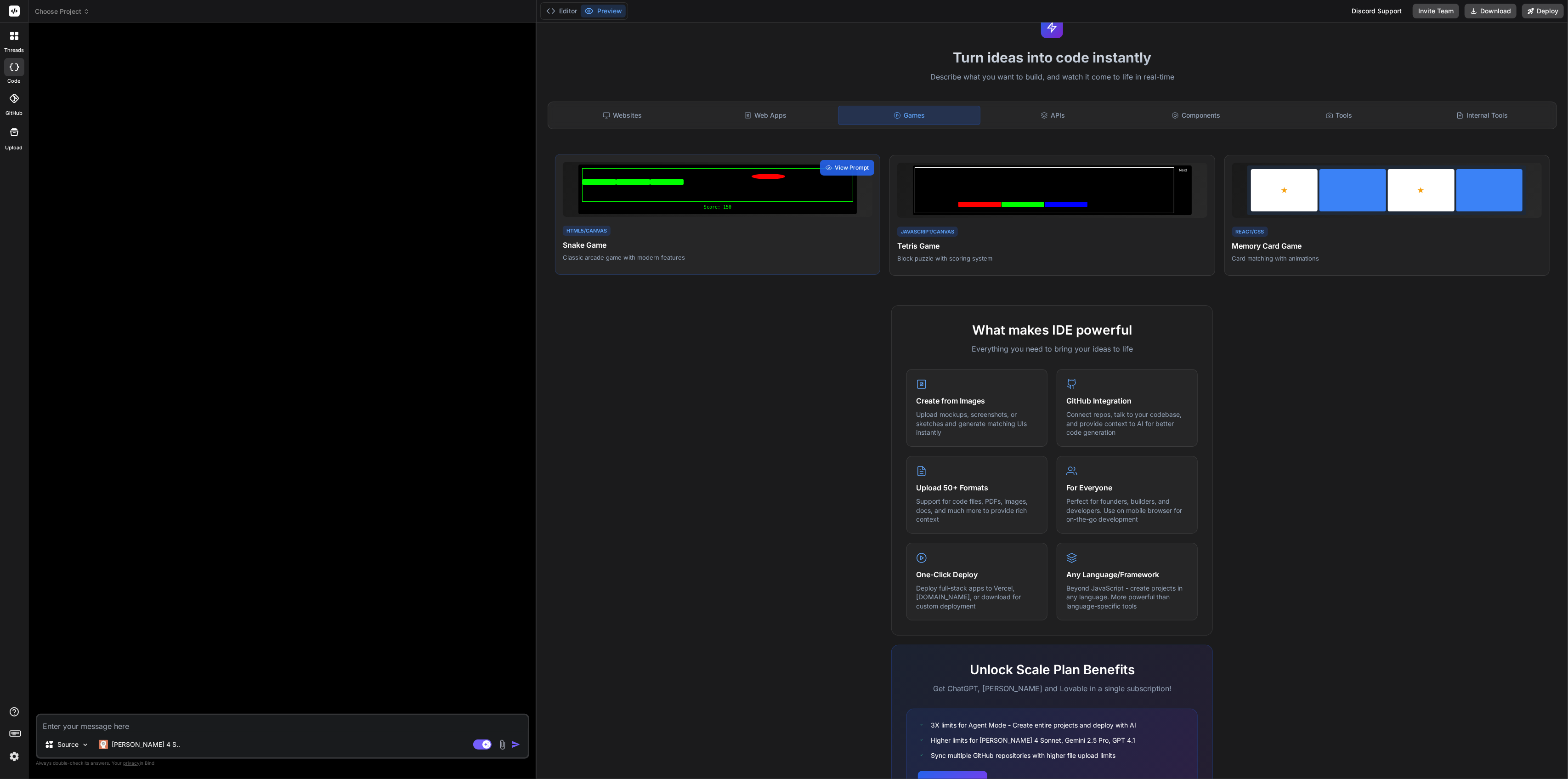
scroll to position [0, 0]
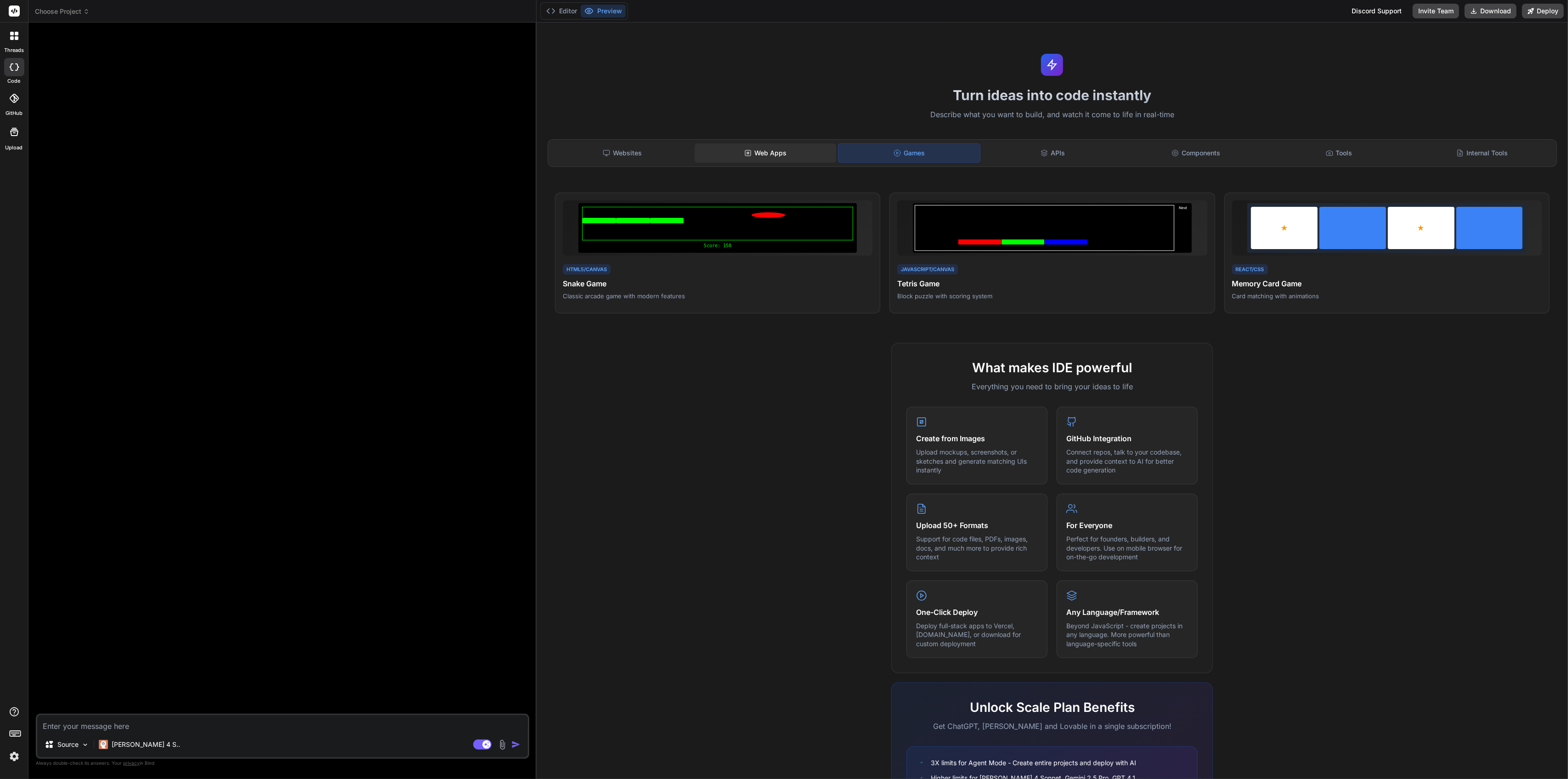
drag, startPoint x: 765, startPoint y: 151, endPoint x: 769, endPoint y: 155, distance: 5.7
click at [765, 152] on div "Web Apps" at bounding box center [765, 153] width 142 height 19
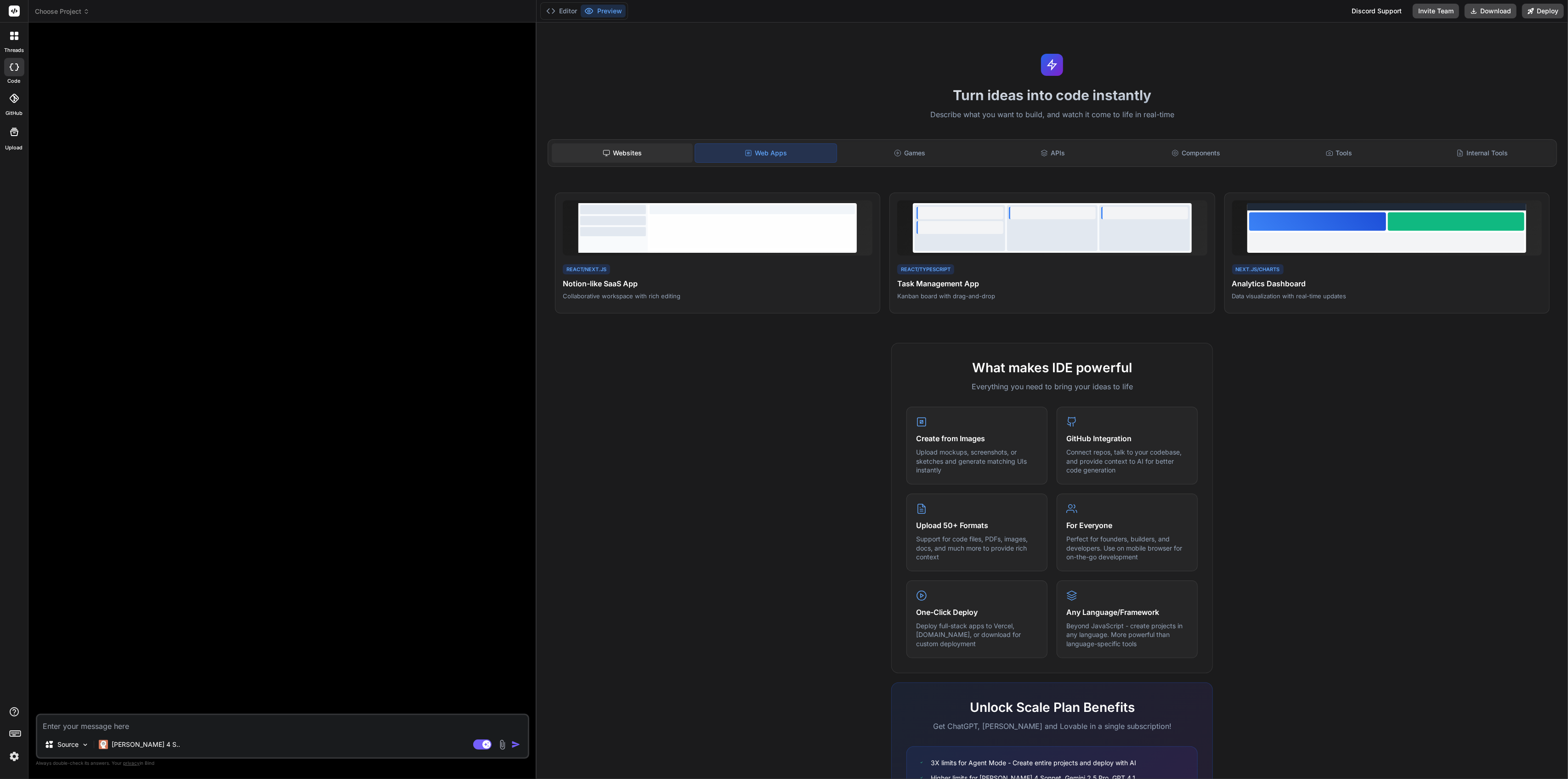
click at [625, 146] on div "Websites" at bounding box center [623, 153] width 142 height 19
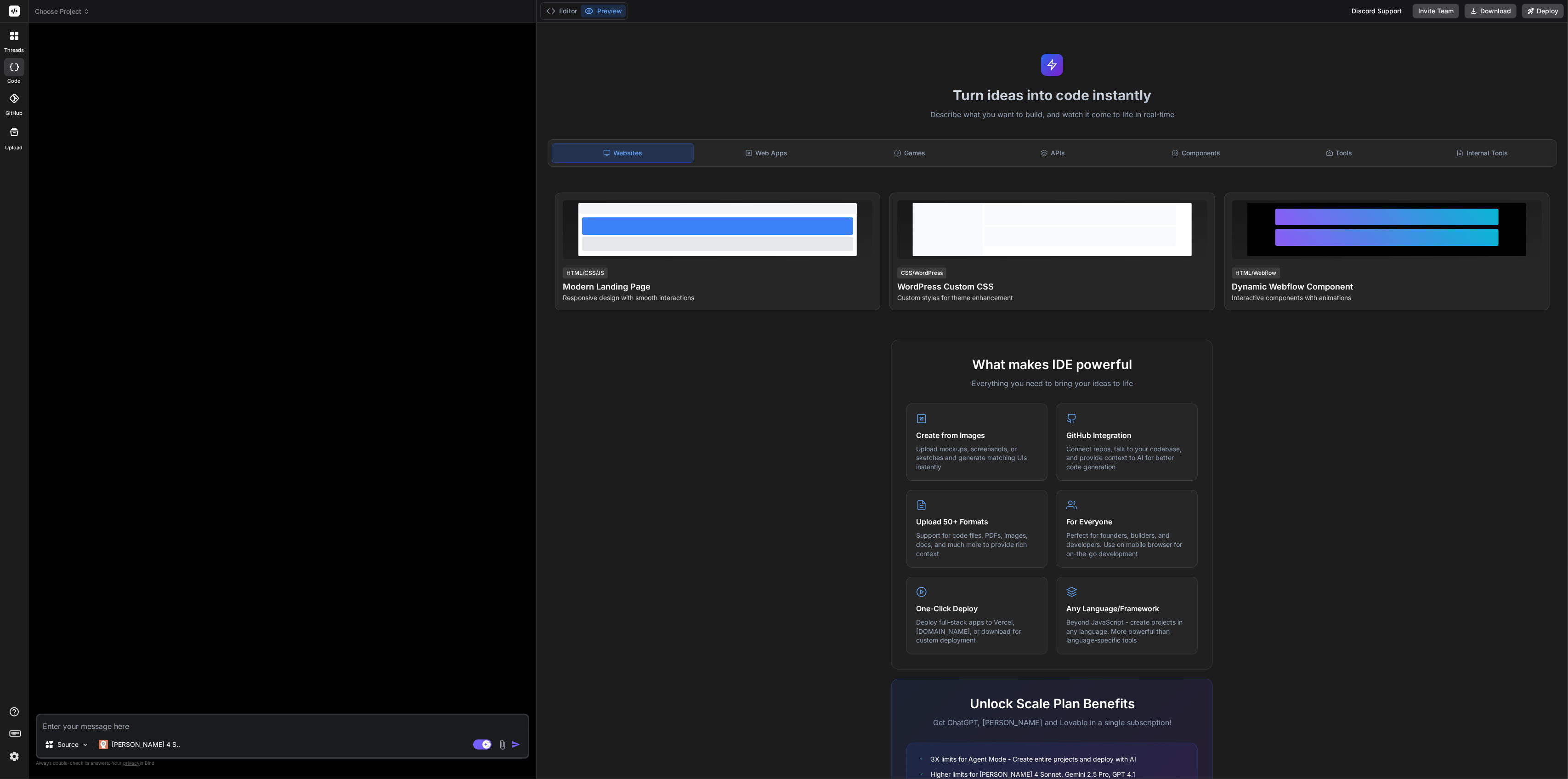
click at [1165, 373] on h2 "What makes IDE powerful" at bounding box center [1052, 364] width 291 height 19
click at [1289, 391] on div "What makes IDE powerful Everything you need to bring your ideas to life Create …" at bounding box center [1053, 605] width 1021 height 531
click at [814, 144] on div "Turn ideas into code instantly Describe what you want to build, and watch it co…" at bounding box center [1052, 400] width 1032 height 756
click at [808, 143] on div "Websites Web Apps Games APIs Components Tools Internal Tools" at bounding box center [1052, 153] width 1010 height 28
click at [1469, 138] on div "Turn ideas into code instantly Describe what you want to build, and watch it co…" at bounding box center [1052, 400] width 1032 height 756
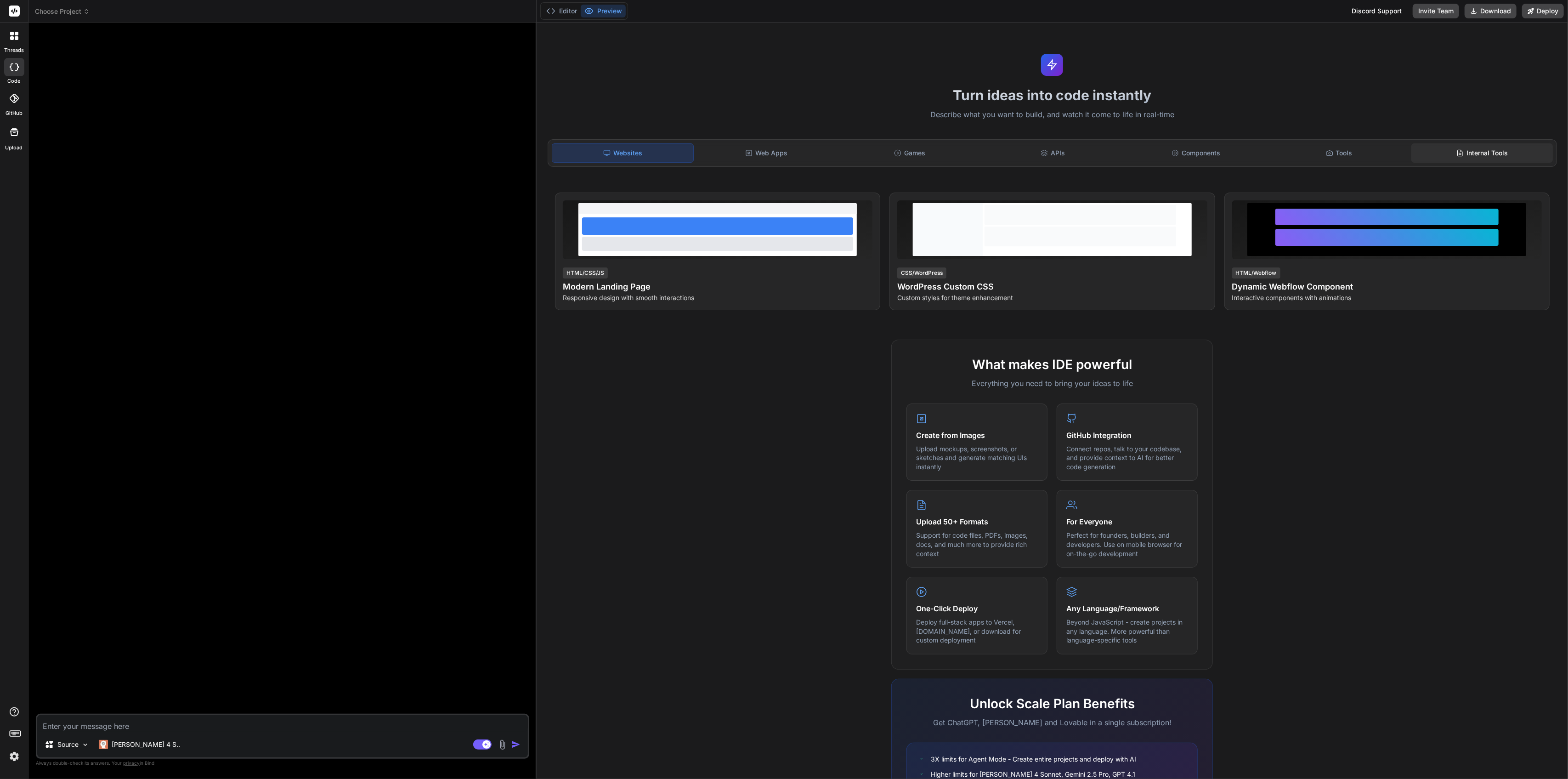
click at [1463, 153] on div "Internal Tools" at bounding box center [1483, 153] width 142 height 19
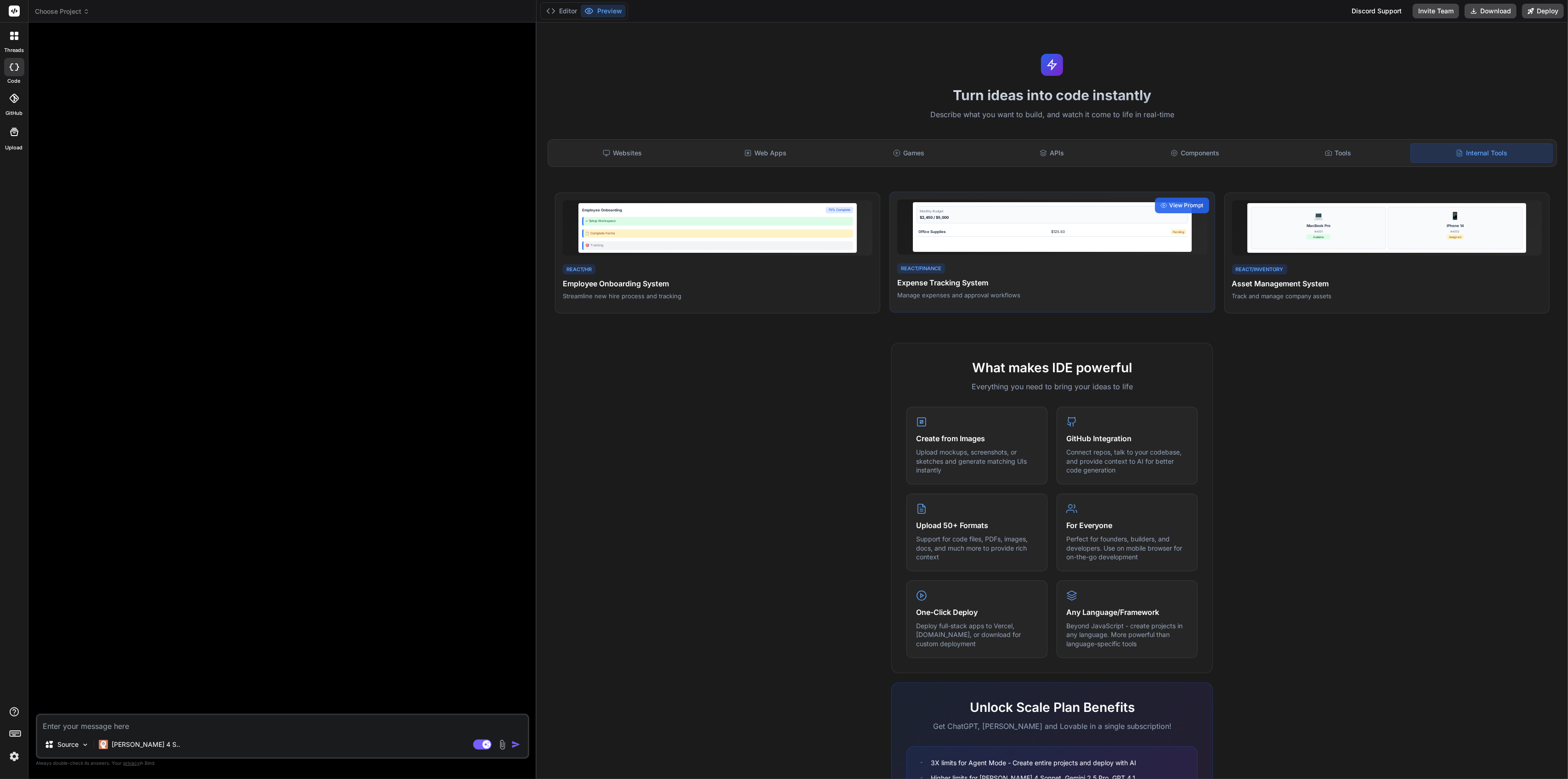
drag, startPoint x: 1005, startPoint y: 235, endPoint x: 1013, endPoint y: 238, distance: 8.5
click at [1005, 235] on div "Office Supplies $125.50 Pending" at bounding box center [1052, 232] width 271 height 9
click at [907, 274] on div "React/Finance Expense Tracking System Manage expenses and approval workflows" at bounding box center [1052, 281] width 310 height 38
click at [986, 290] on div "React/Finance Expense Tracking System Manage expenses and approval workflows" at bounding box center [1052, 281] width 310 height 38
click at [1184, 200] on div "View Prompt" at bounding box center [1182, 205] width 54 height 15
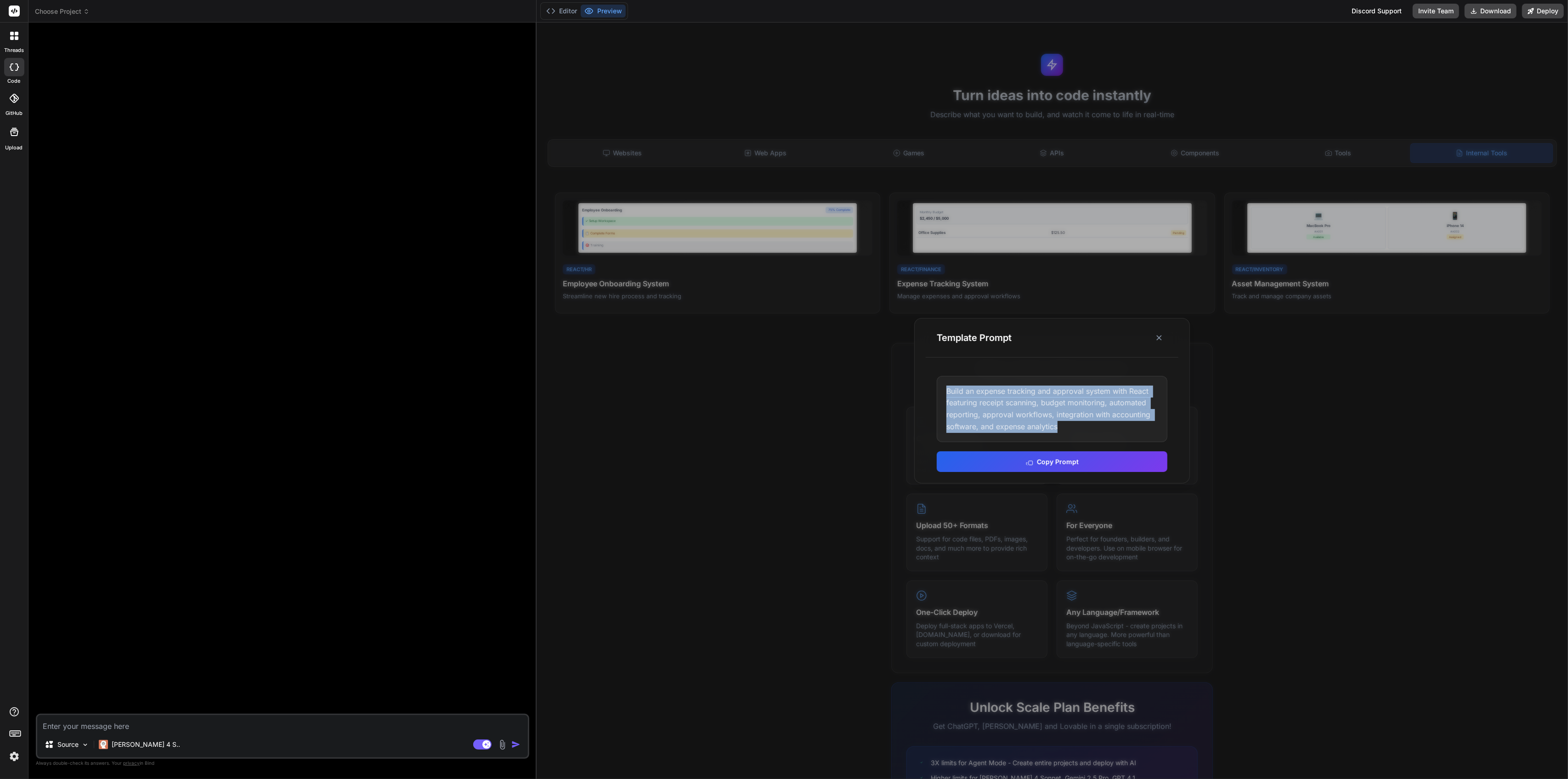
drag, startPoint x: 1073, startPoint y: 426, endPoint x: 932, endPoint y: 384, distance: 147.1
click at [932, 384] on div "Build an expense tracking and approval system with React featuring receipt scan…" at bounding box center [1052, 424] width 253 height 118
click at [1050, 453] on button "Copy Prompt" at bounding box center [1052, 460] width 231 height 20
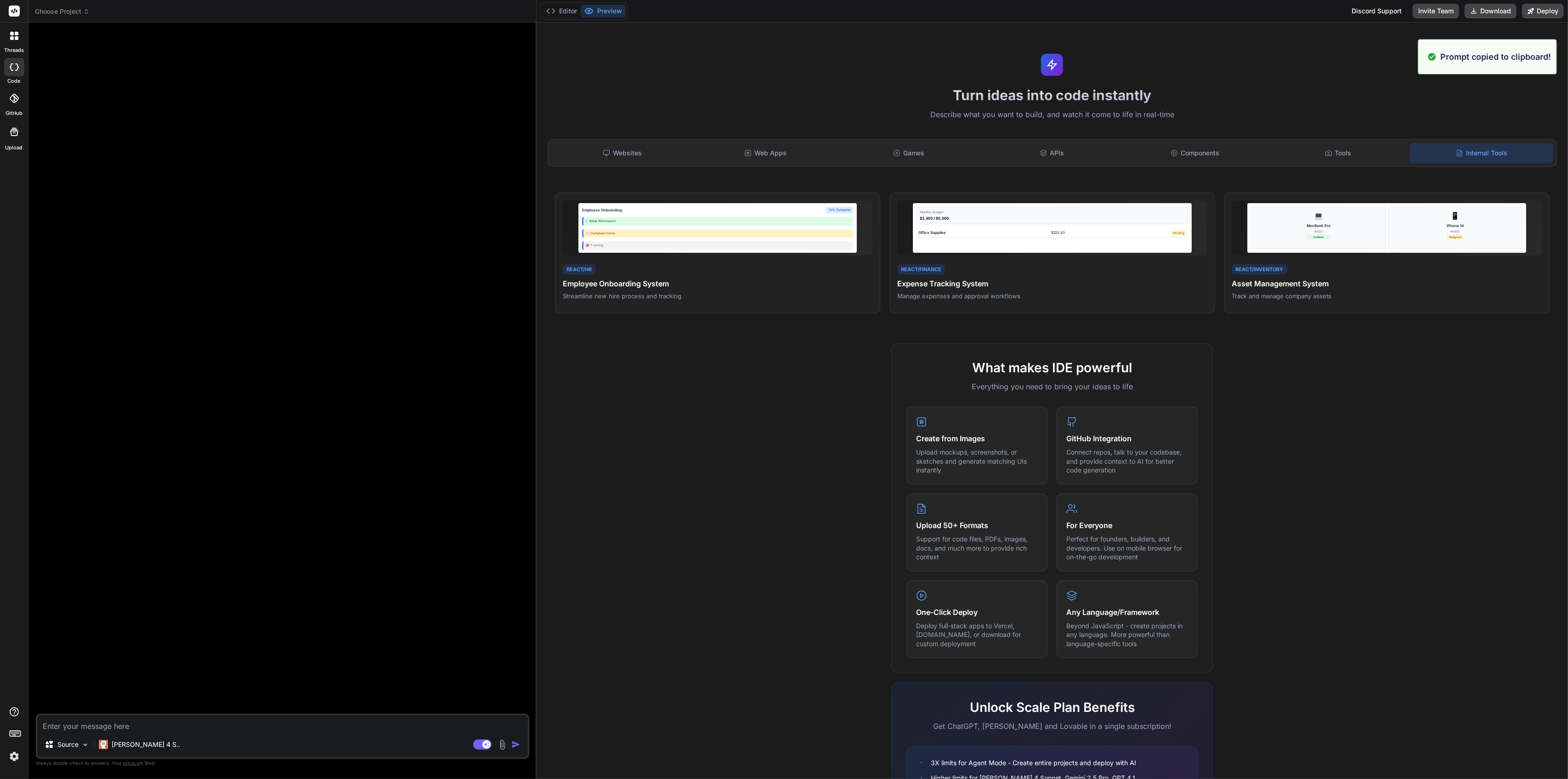
click at [646, 433] on div "What makes IDE powerful Everything you need to bring your ideas to life Create …" at bounding box center [1053, 608] width 1021 height 531
click at [153, 716] on textarea at bounding box center [282, 723] width 491 height 17
click at [63, 15] on span "Choose Project" at bounding box center [62, 11] width 55 height 9
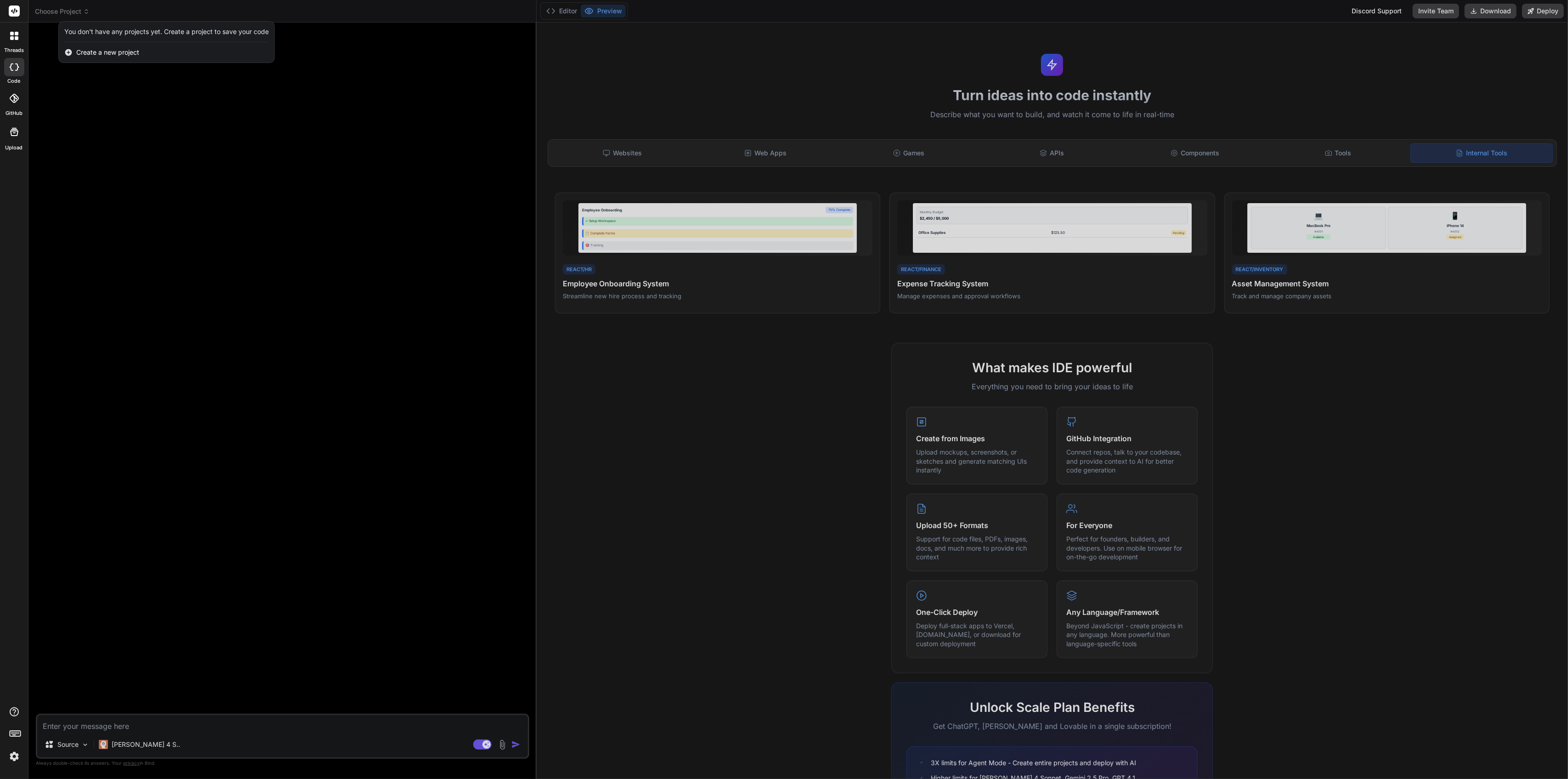
click at [331, 439] on div at bounding box center [784, 390] width 1568 height 779
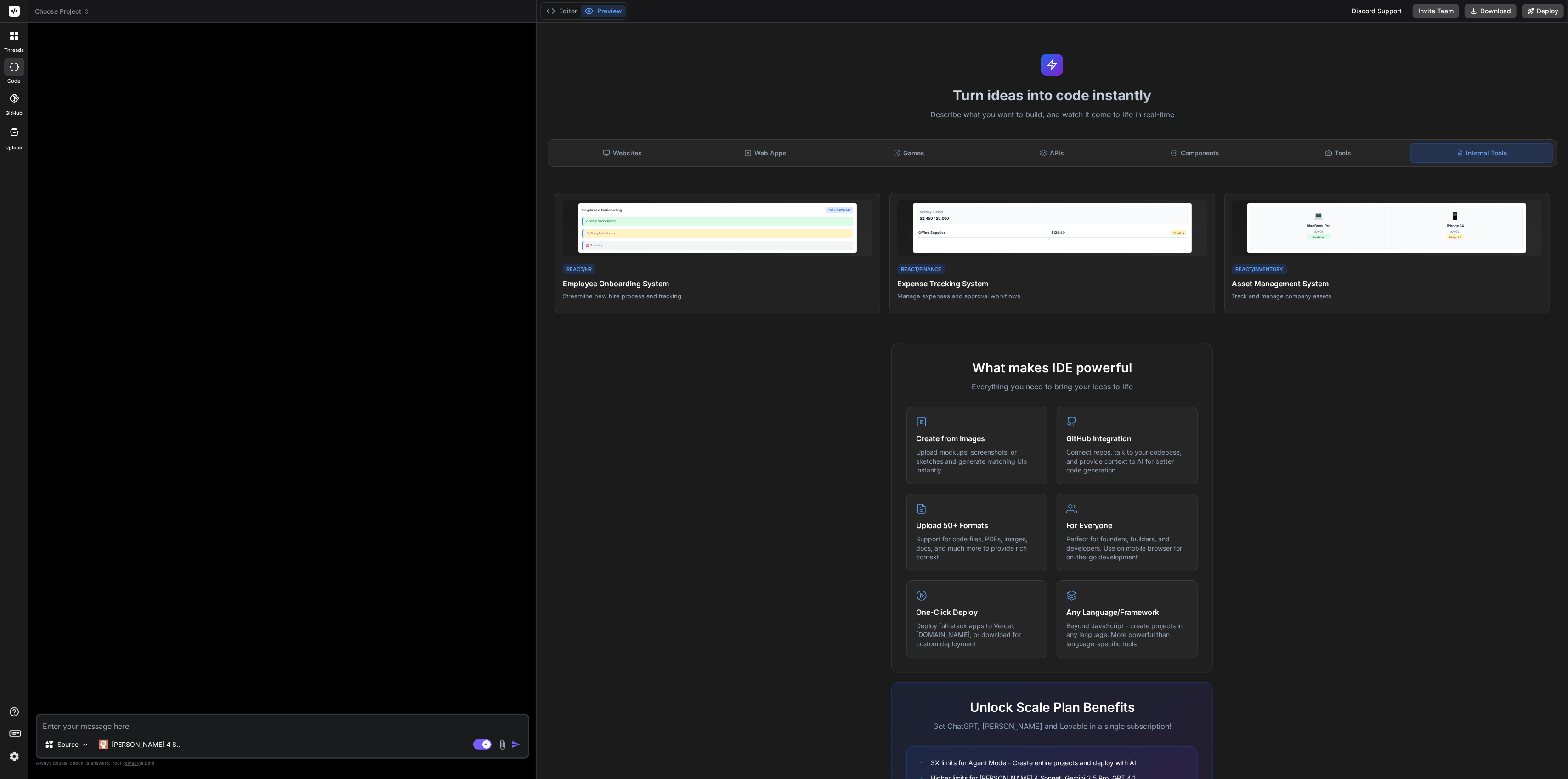
click at [19, 758] on img at bounding box center [14, 756] width 15 height 15
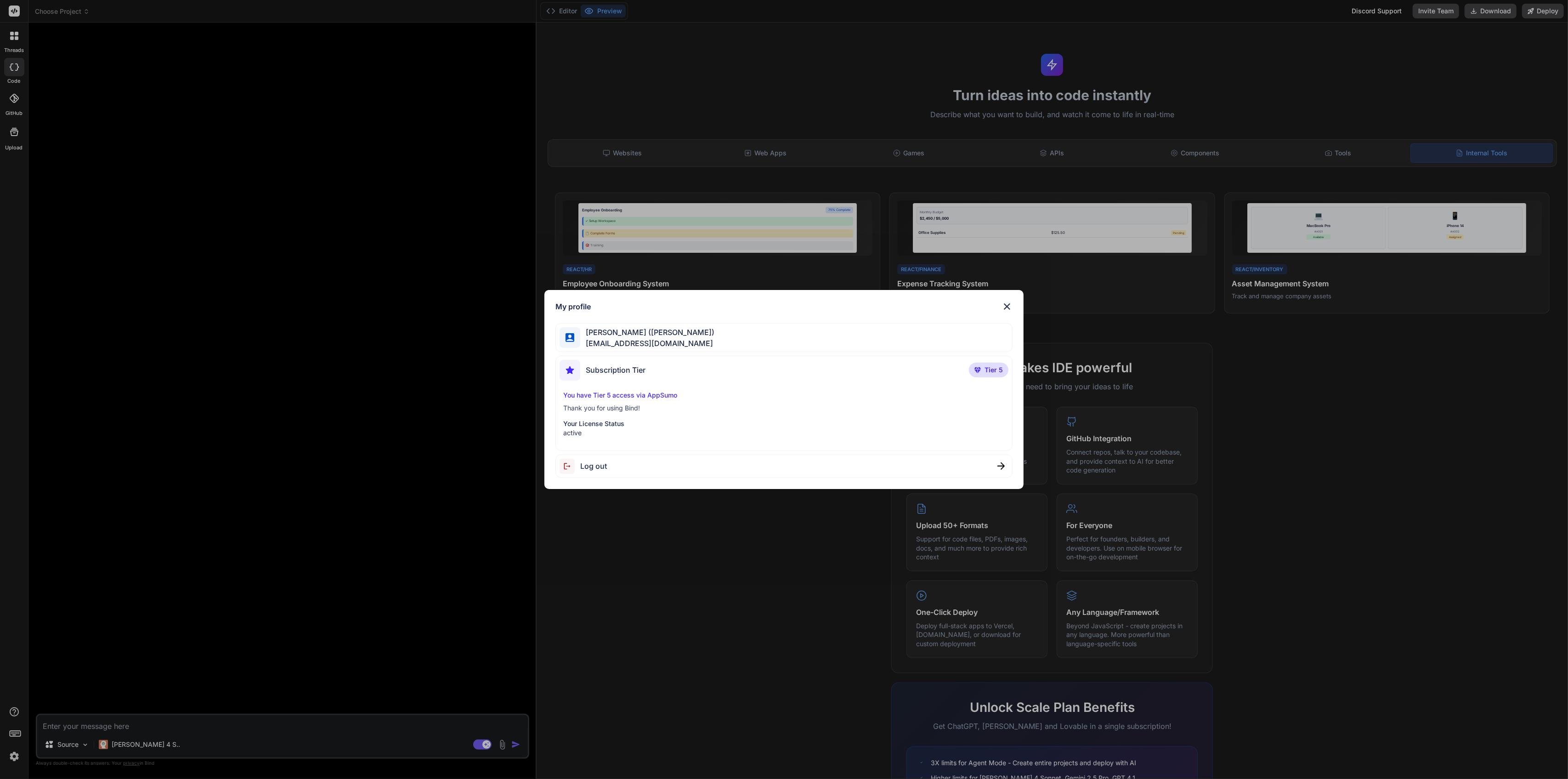
click at [172, 720] on div "My profile Konstantinos Magkos (Konstantinos) sent1nelkosa@gmail.com Subscripti…" at bounding box center [784, 390] width 1568 height 779
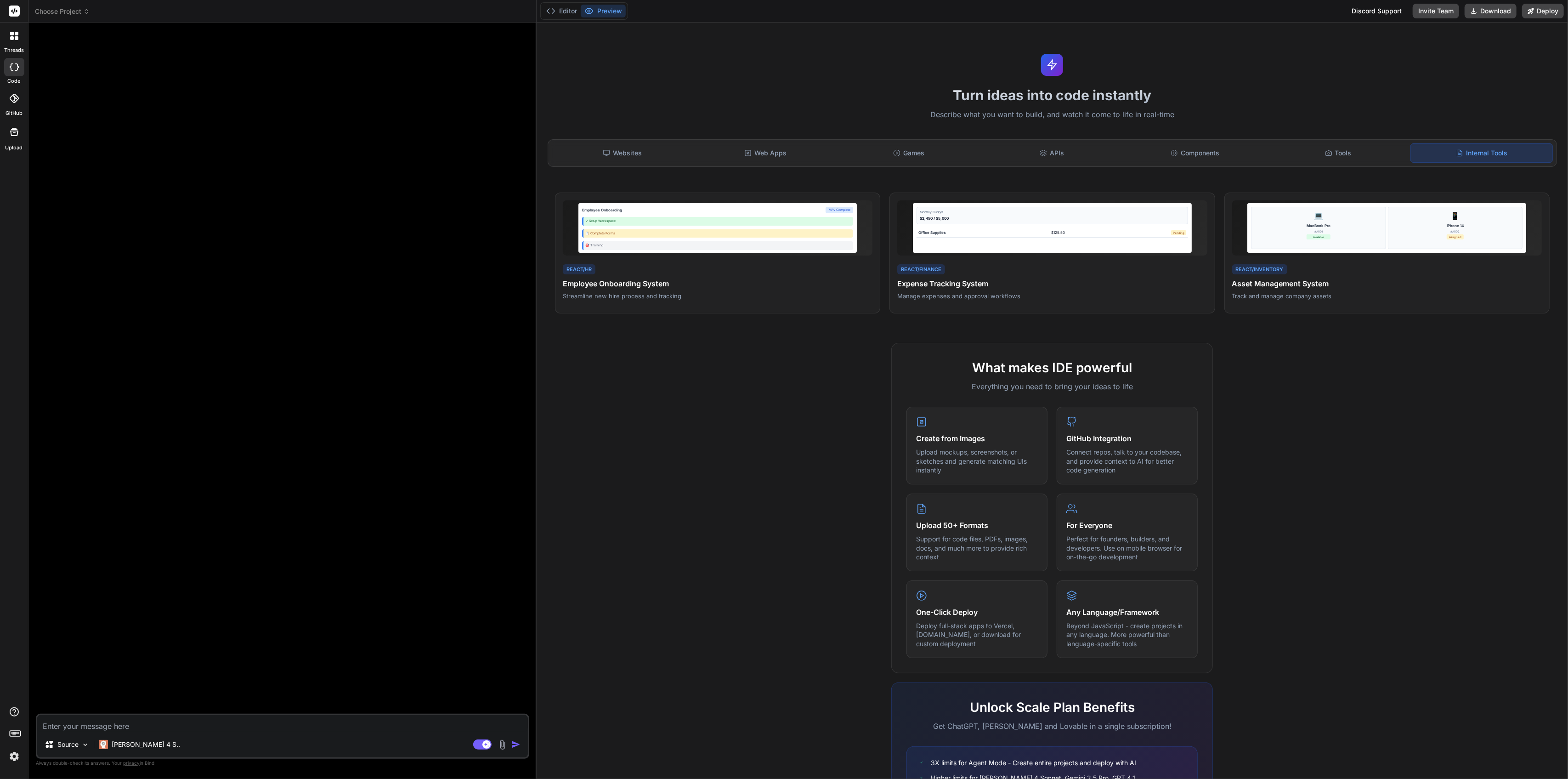
click at [117, 722] on textarea at bounding box center [282, 723] width 491 height 17
paste textarea "Build an expense tracking and approval system with React featuring receipt scan…"
type textarea "Build an expense tracking and approval system with React featuring receipt scan…"
type textarea "x"
type textarea "Build an expense tracking and approval system with React featuring receipt scan…"
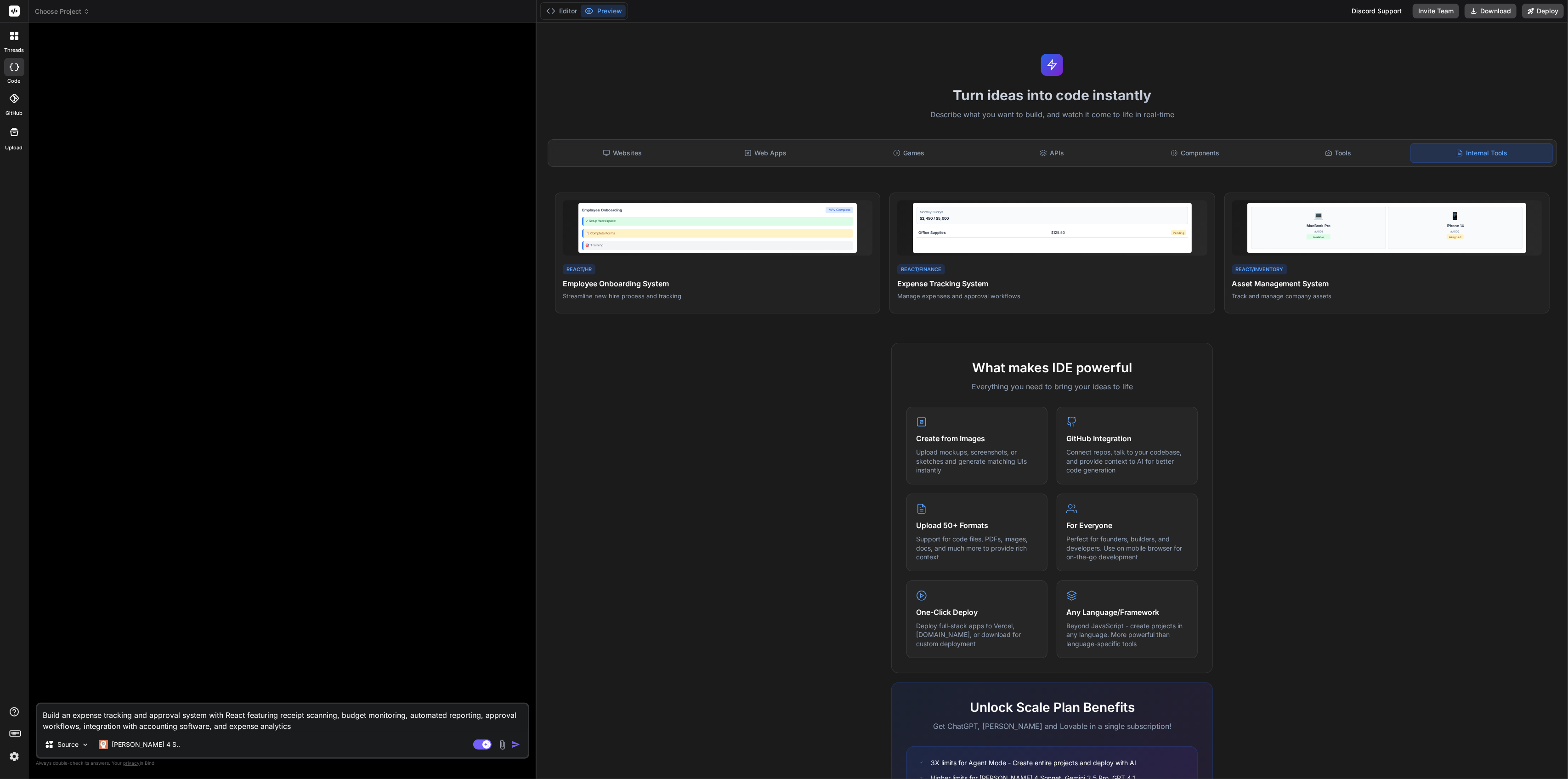
click at [515, 741] on img "button" at bounding box center [515, 744] width 9 height 9
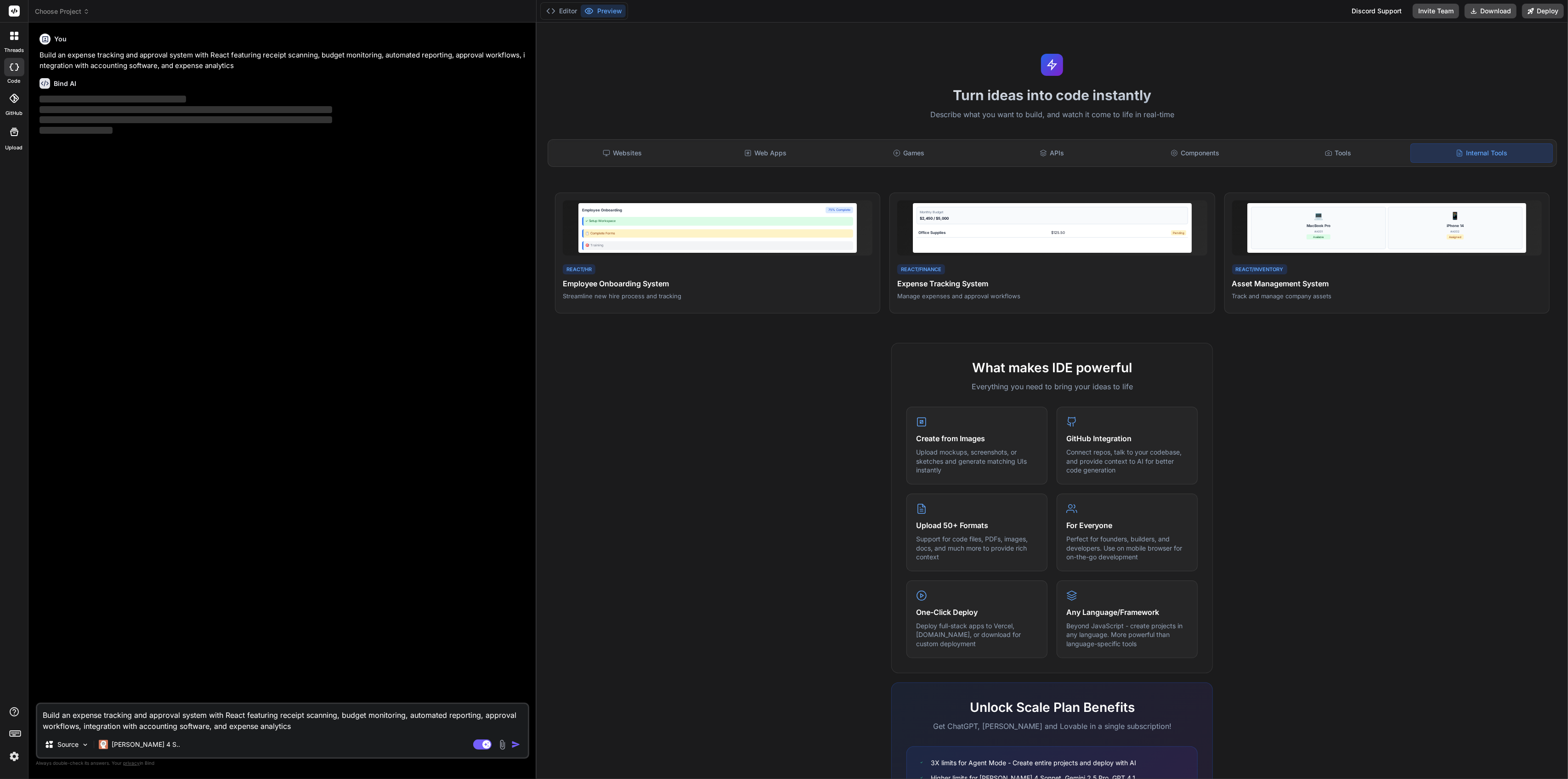
drag, startPoint x: 124, startPoint y: 128, endPoint x: 29, endPoint y: 106, distance: 97.5
drag, startPoint x: 126, startPoint y: 511, endPoint x: 139, endPoint y: 489, distance: 25.6
click at [122, 517] on div "You Build an expense tracking and approval system with React featuring receipt …" at bounding box center [284, 366] width 492 height 673
click at [57, 740] on div "Source" at bounding box center [62, 744] width 34 height 9
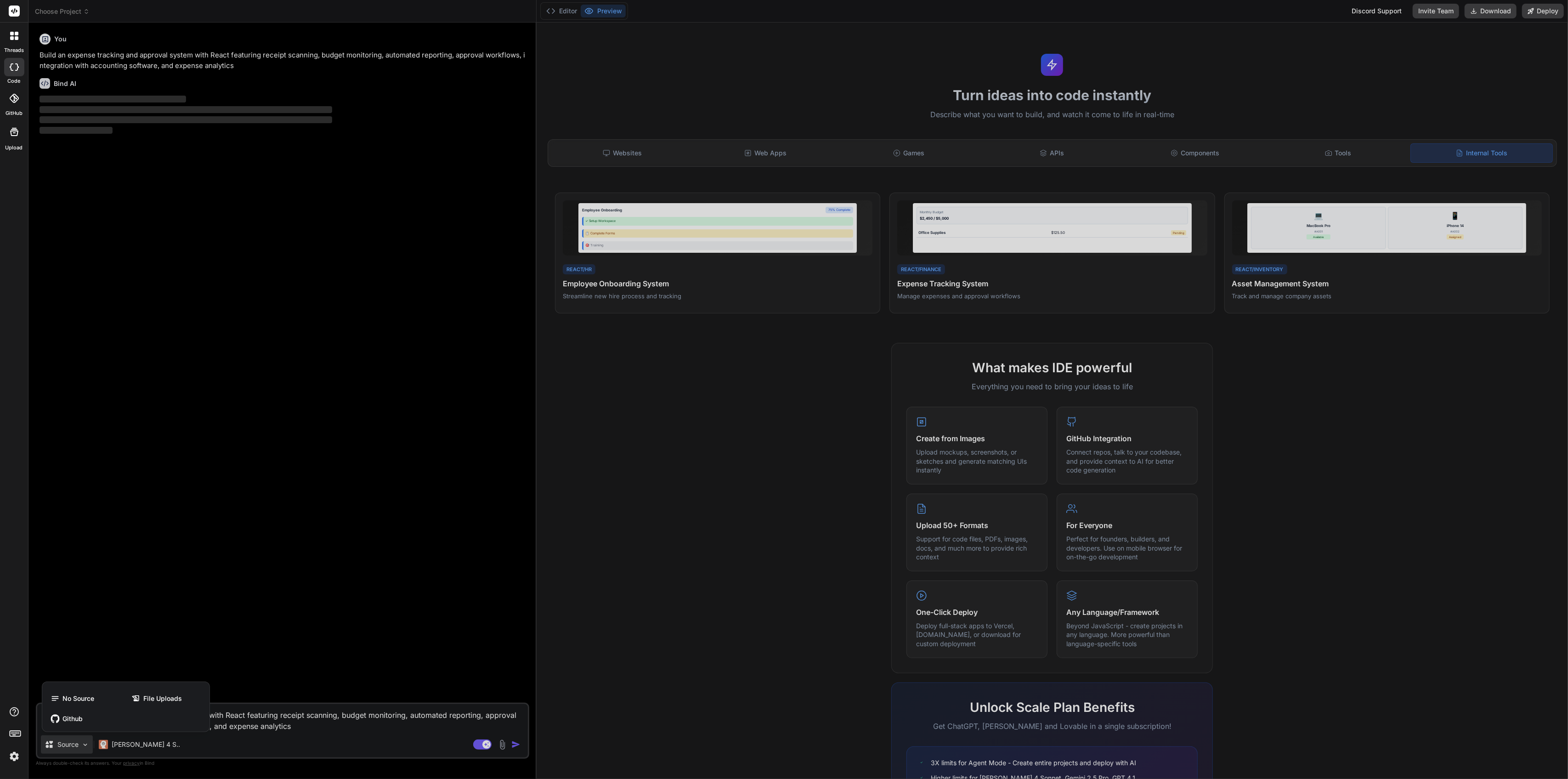
click at [220, 558] on div at bounding box center [784, 390] width 1568 height 779
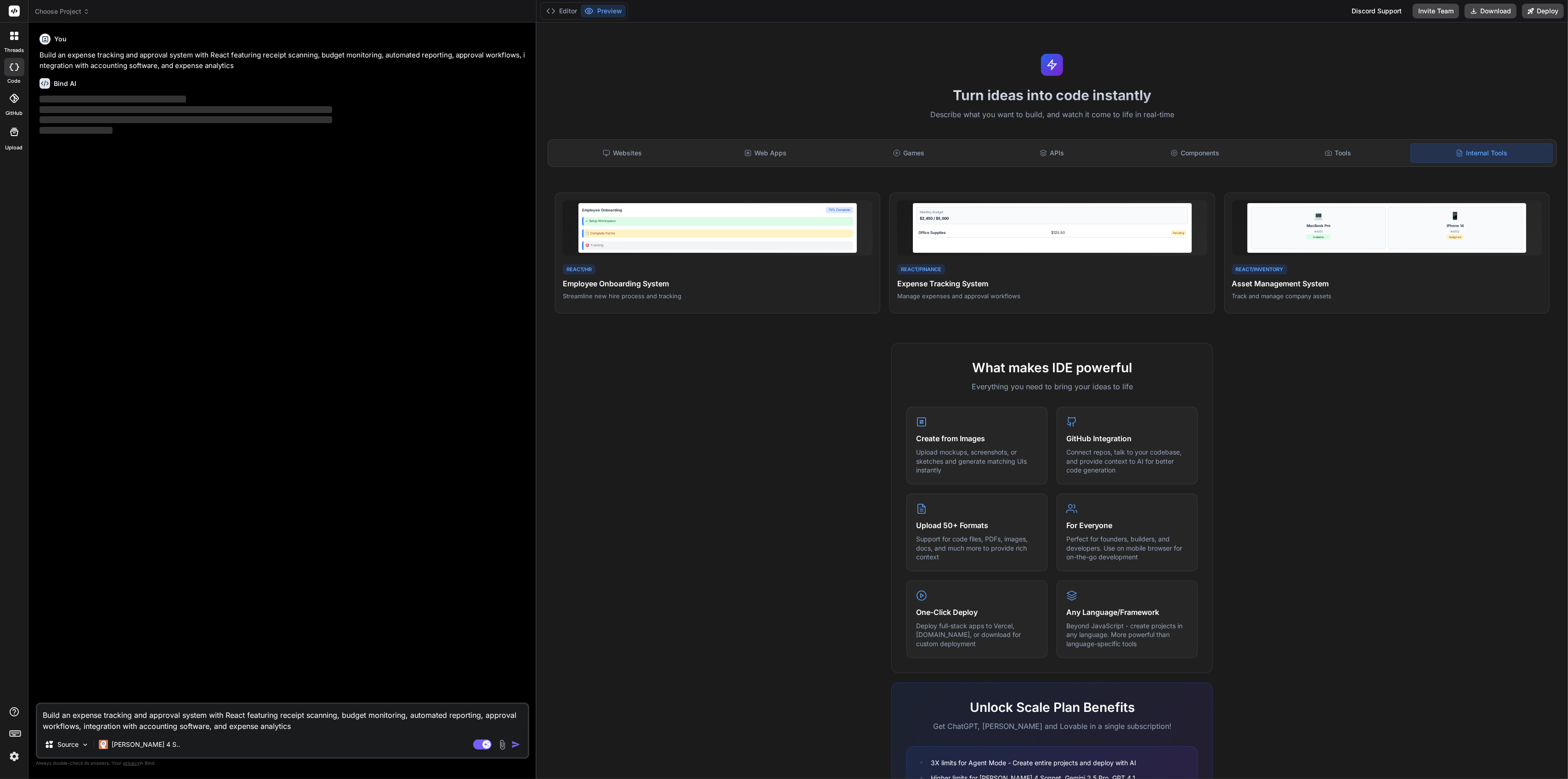
drag, startPoint x: 8, startPoint y: 43, endPoint x: 19, endPoint y: 42, distance: 11.0
click at [8, 43] on div at bounding box center [14, 35] width 19 height 19
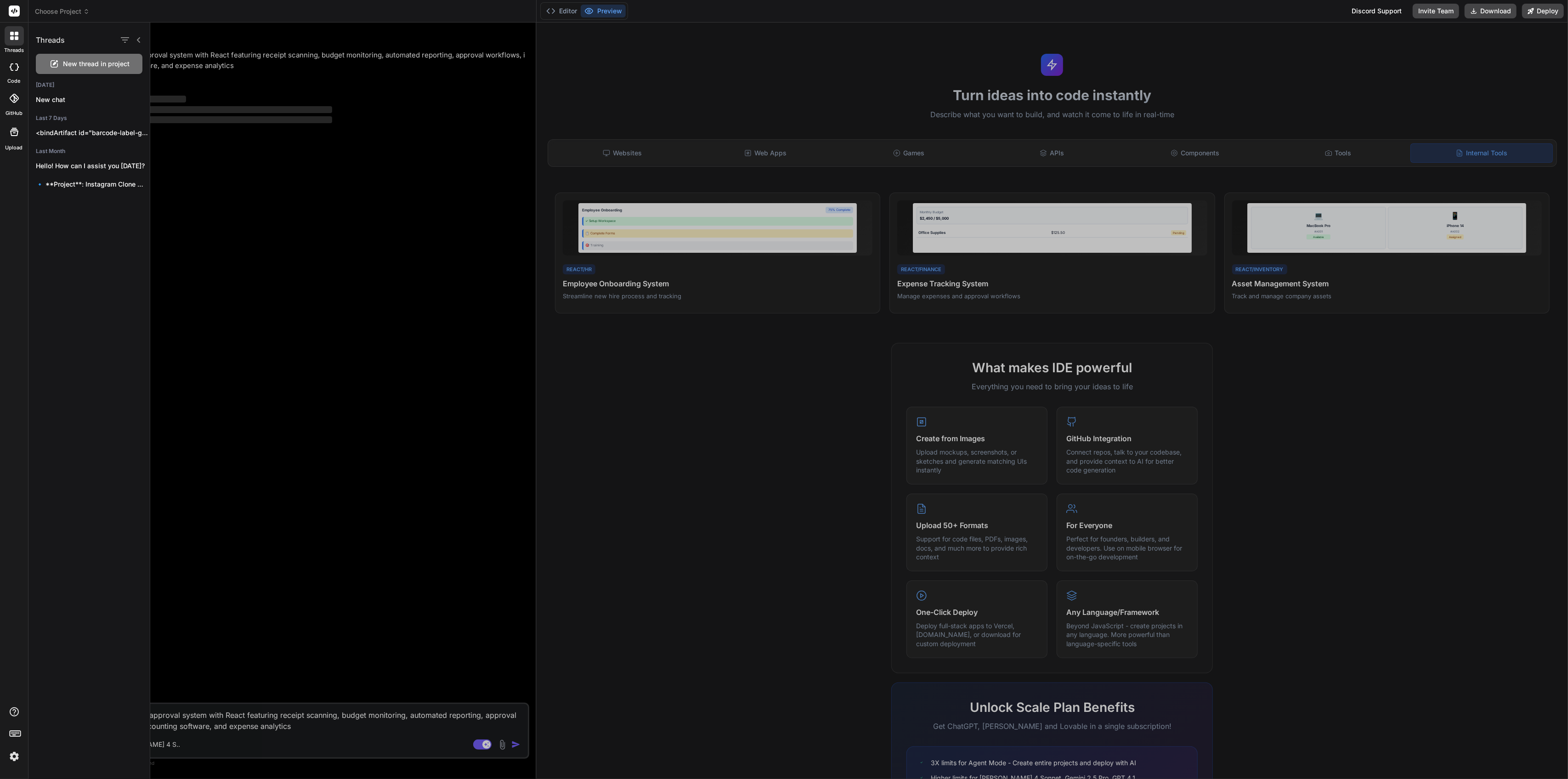
click at [381, 605] on div at bounding box center [859, 400] width 1418 height 756
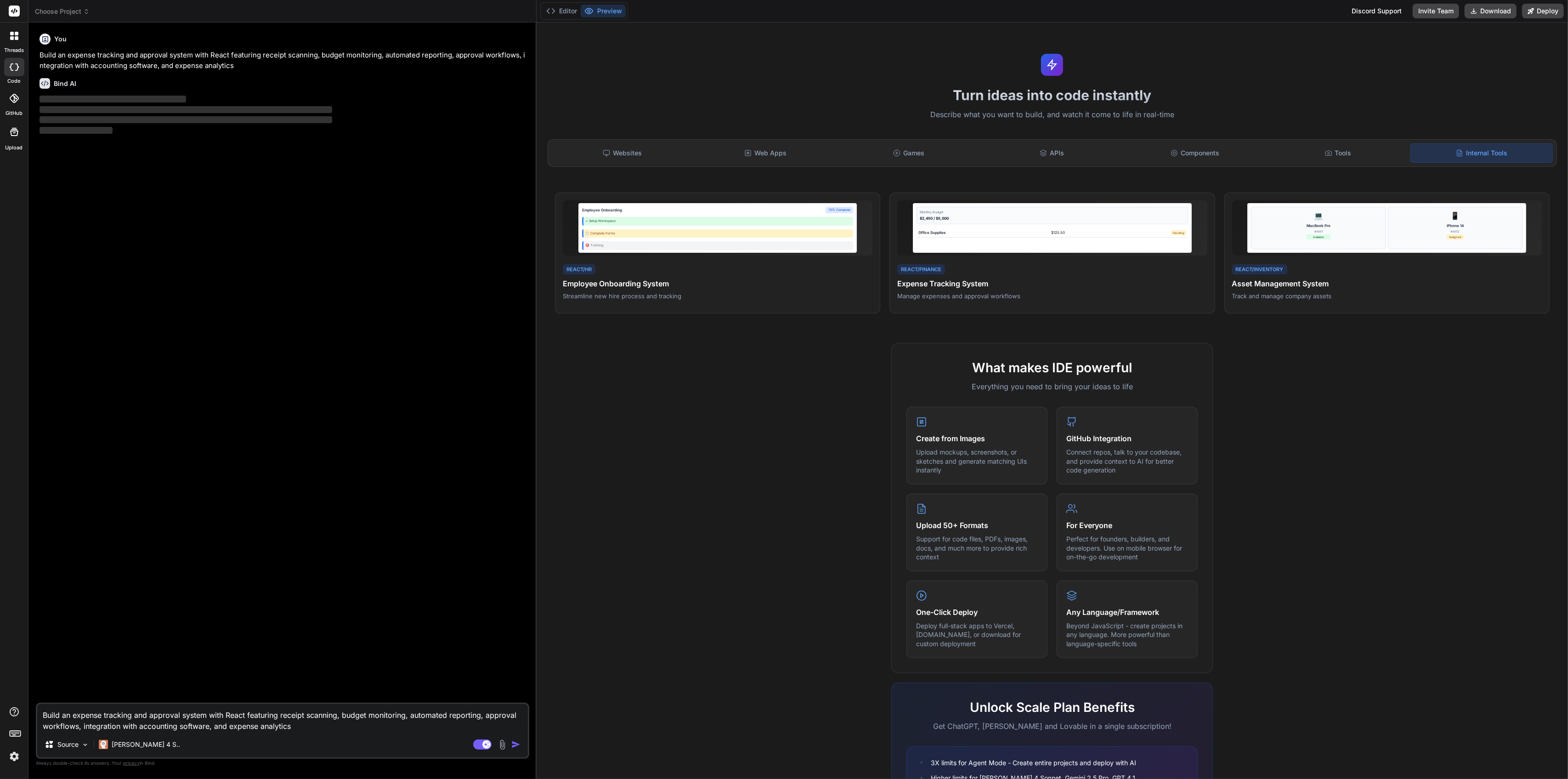
click at [516, 744] on img "button" at bounding box center [515, 744] width 9 height 9
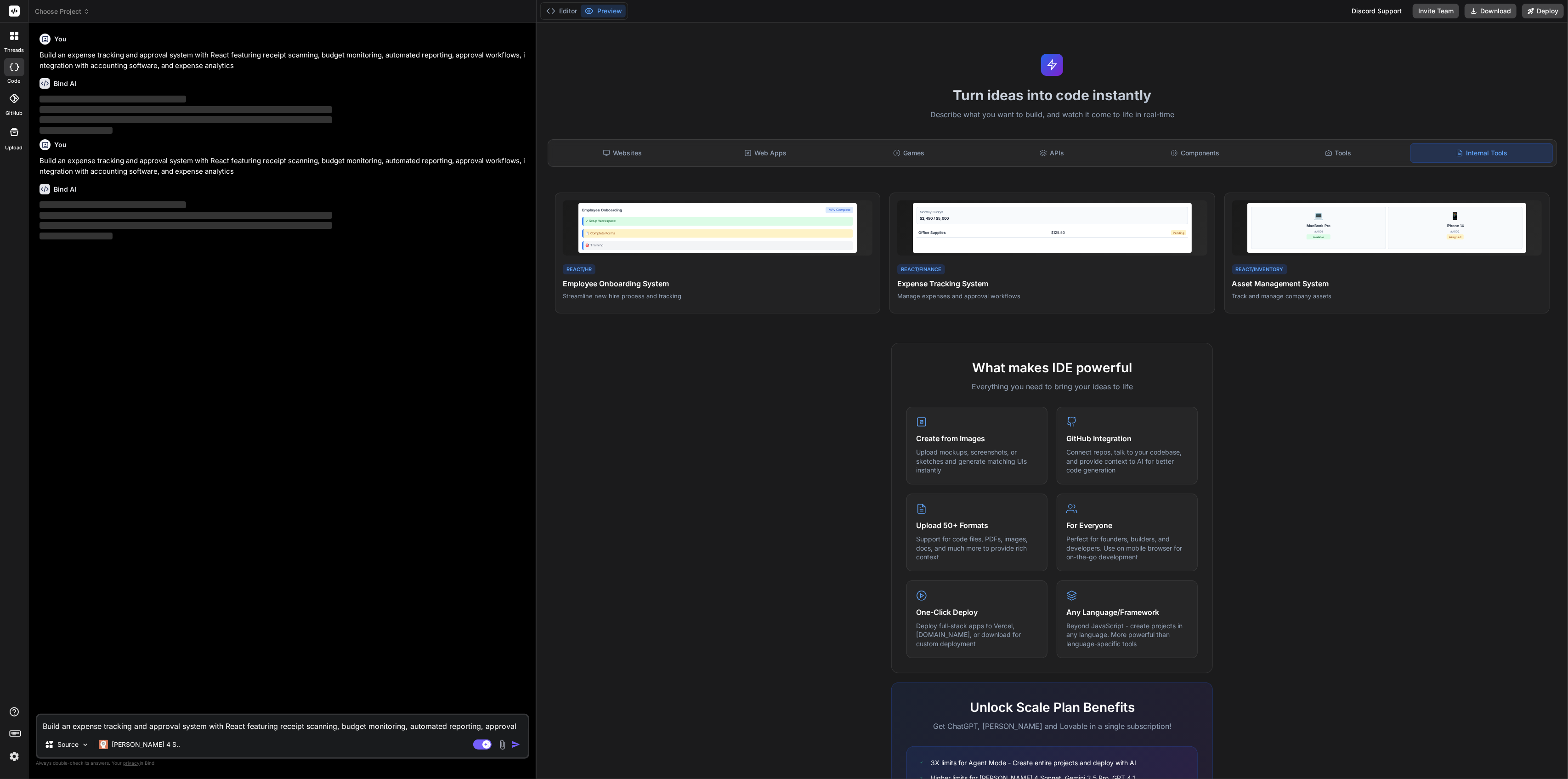
type textarea "x"
drag, startPoint x: 254, startPoint y: 480, endPoint x: 244, endPoint y: 477, distance: 10.4
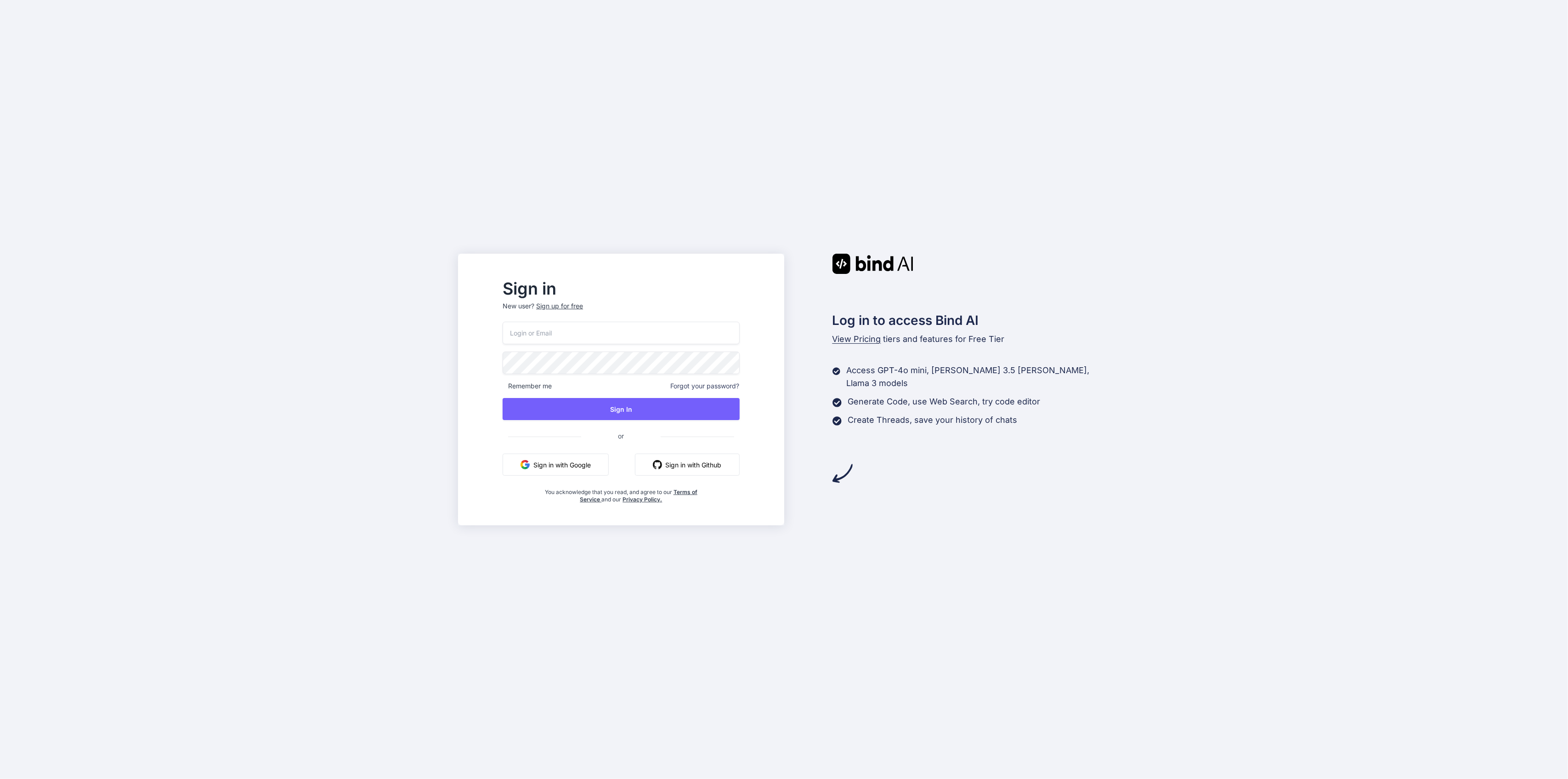
click at [602, 351] on div "Remember me Forgot your password? Sign In or Sign in with Google Sign in with G…" at bounding box center [621, 412] width 237 height 182
click at [605, 336] on input "email" at bounding box center [621, 333] width 237 height 23
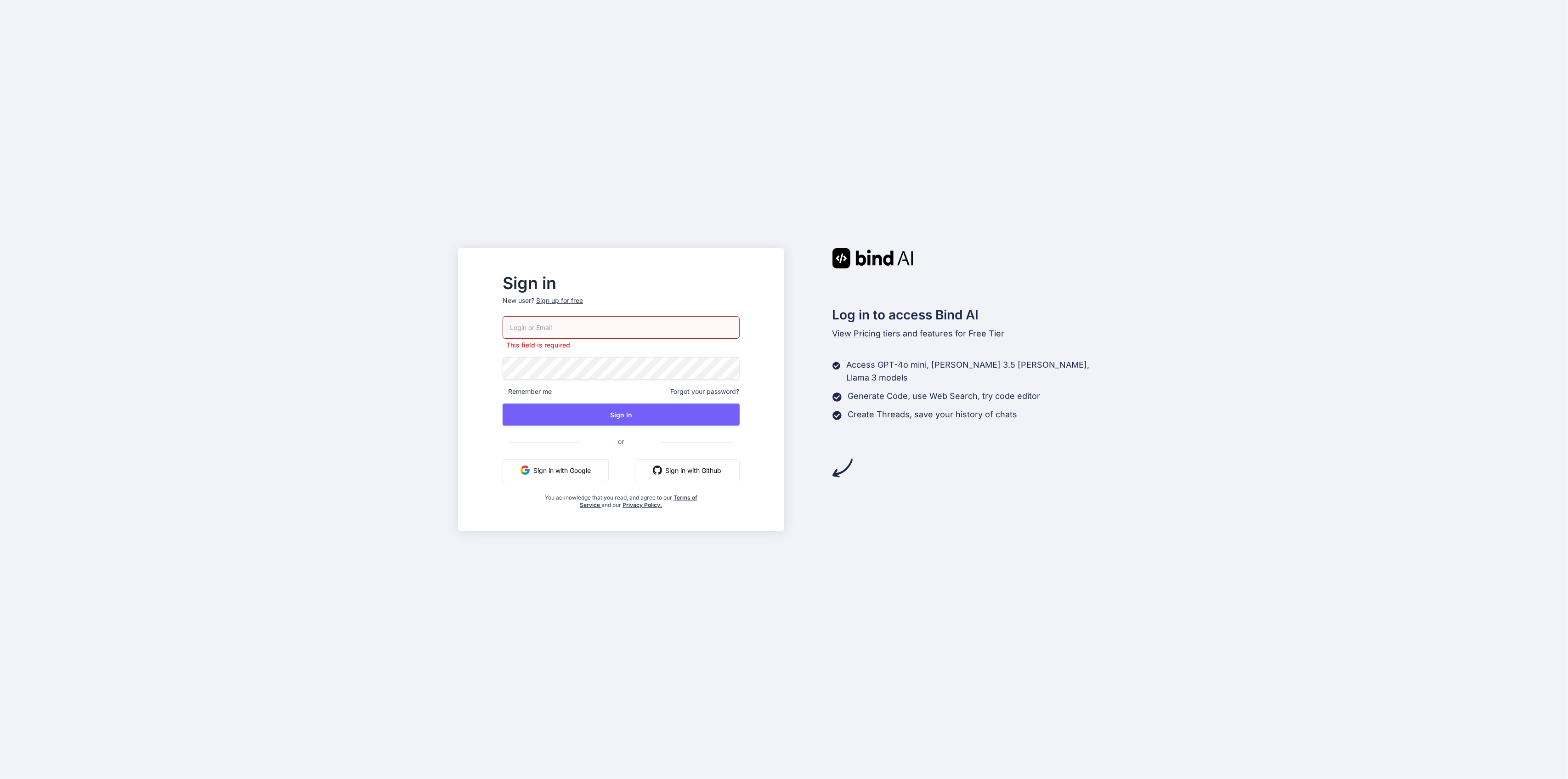
click at [582, 469] on button "Sign in with Google" at bounding box center [556, 470] width 106 height 22
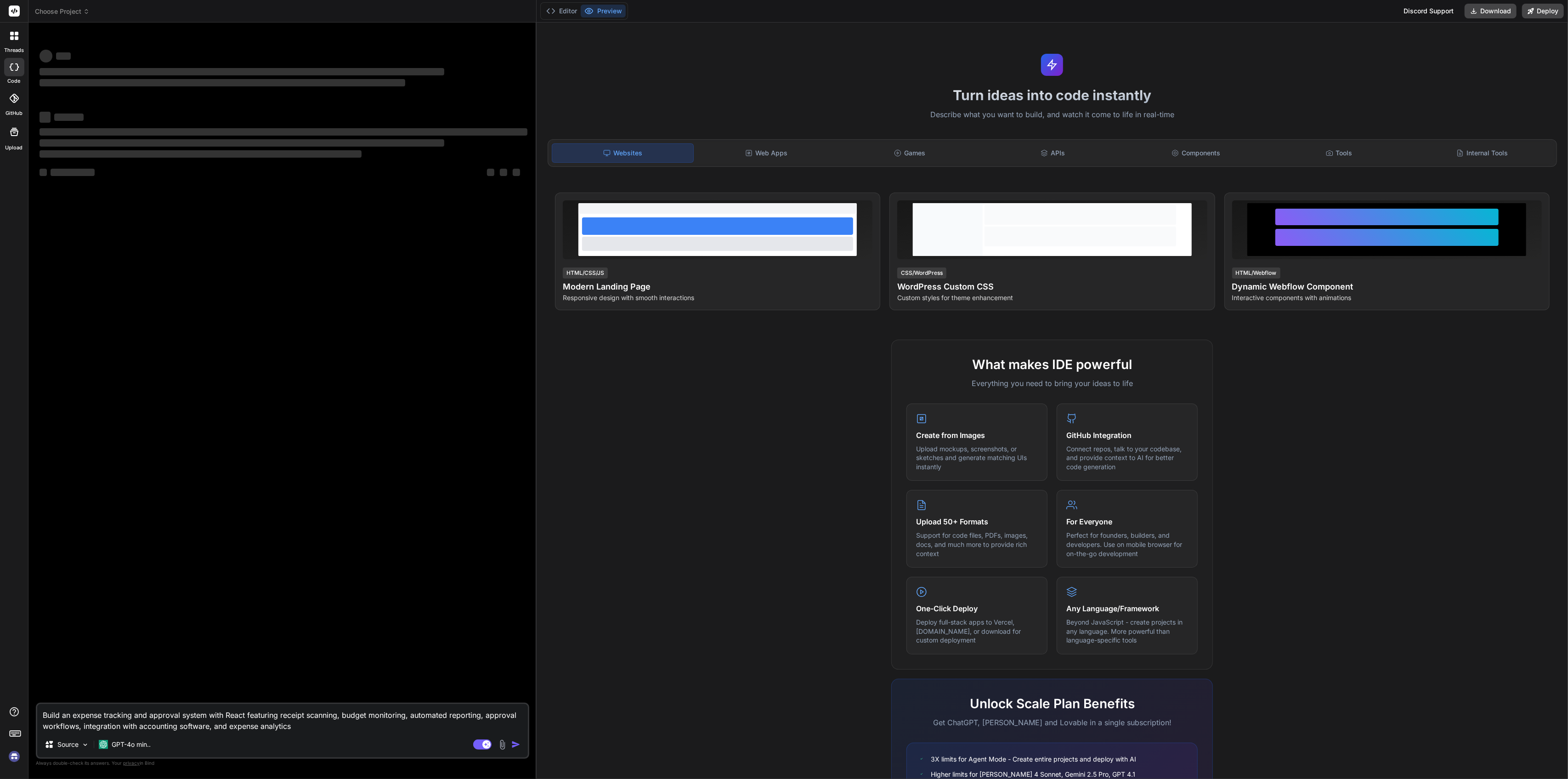
type textarea "x"
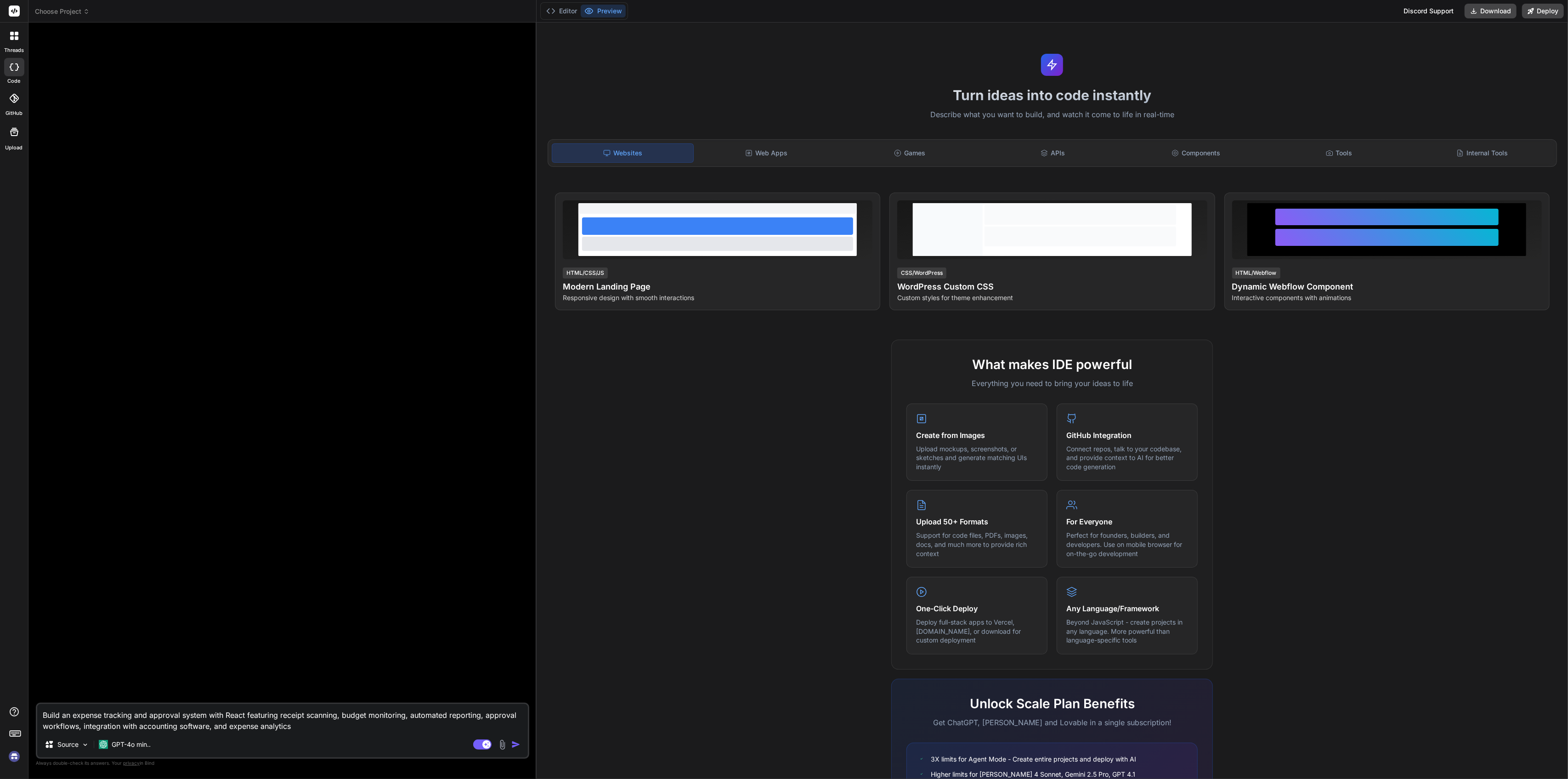
drag, startPoint x: 11, startPoint y: 26, endPoint x: 12, endPoint y: 9, distance: 17.0
click at [9, 8] on div "threads code GitHub Upload" at bounding box center [14, 75] width 28 height 151
click at [12, 28] on div at bounding box center [14, 35] width 19 height 19
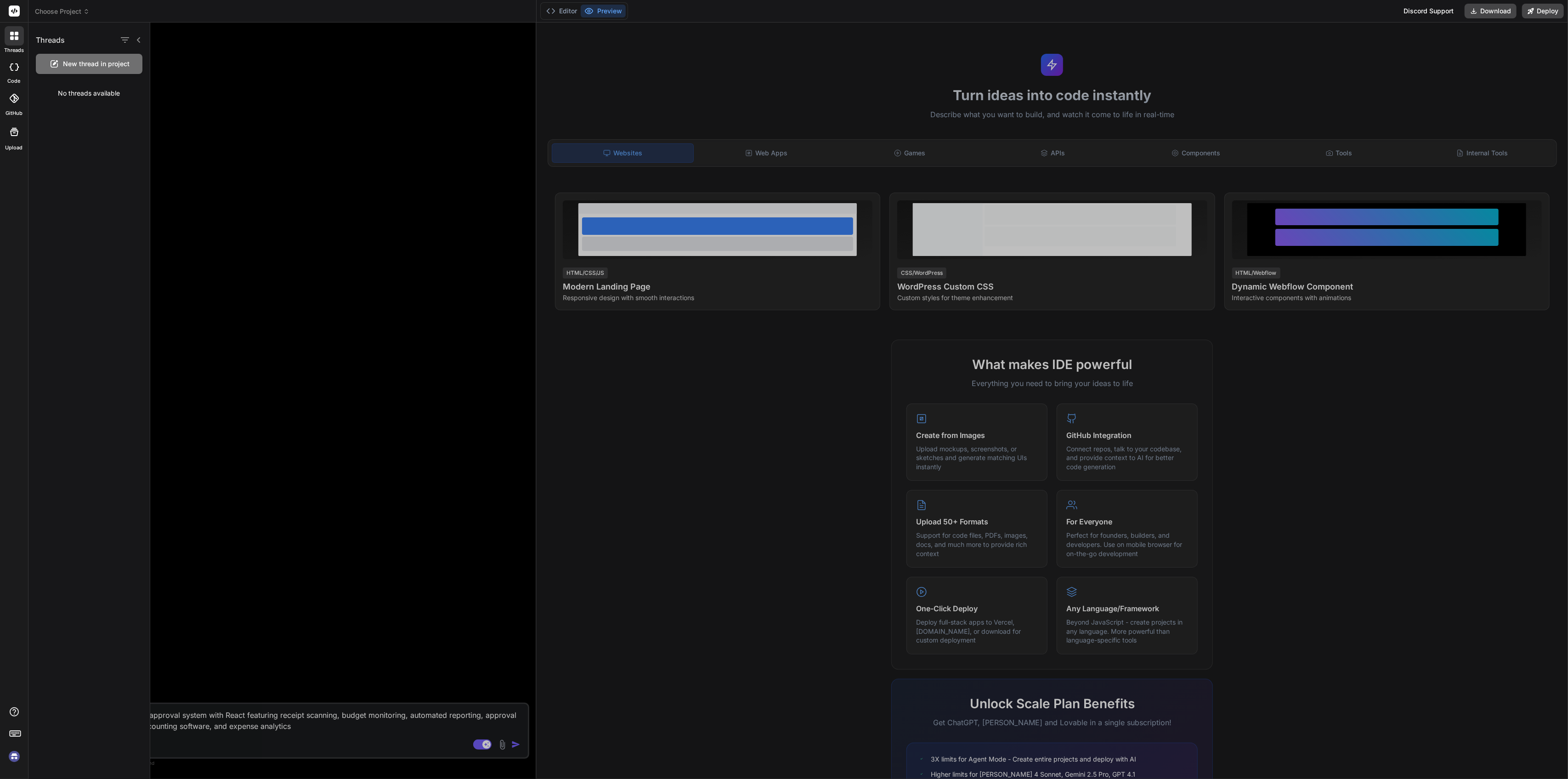
drag, startPoint x: 231, startPoint y: 93, endPoint x: 177, endPoint y: 52, distance: 67.8
click at [225, 105] on div at bounding box center [859, 400] width 1418 height 756
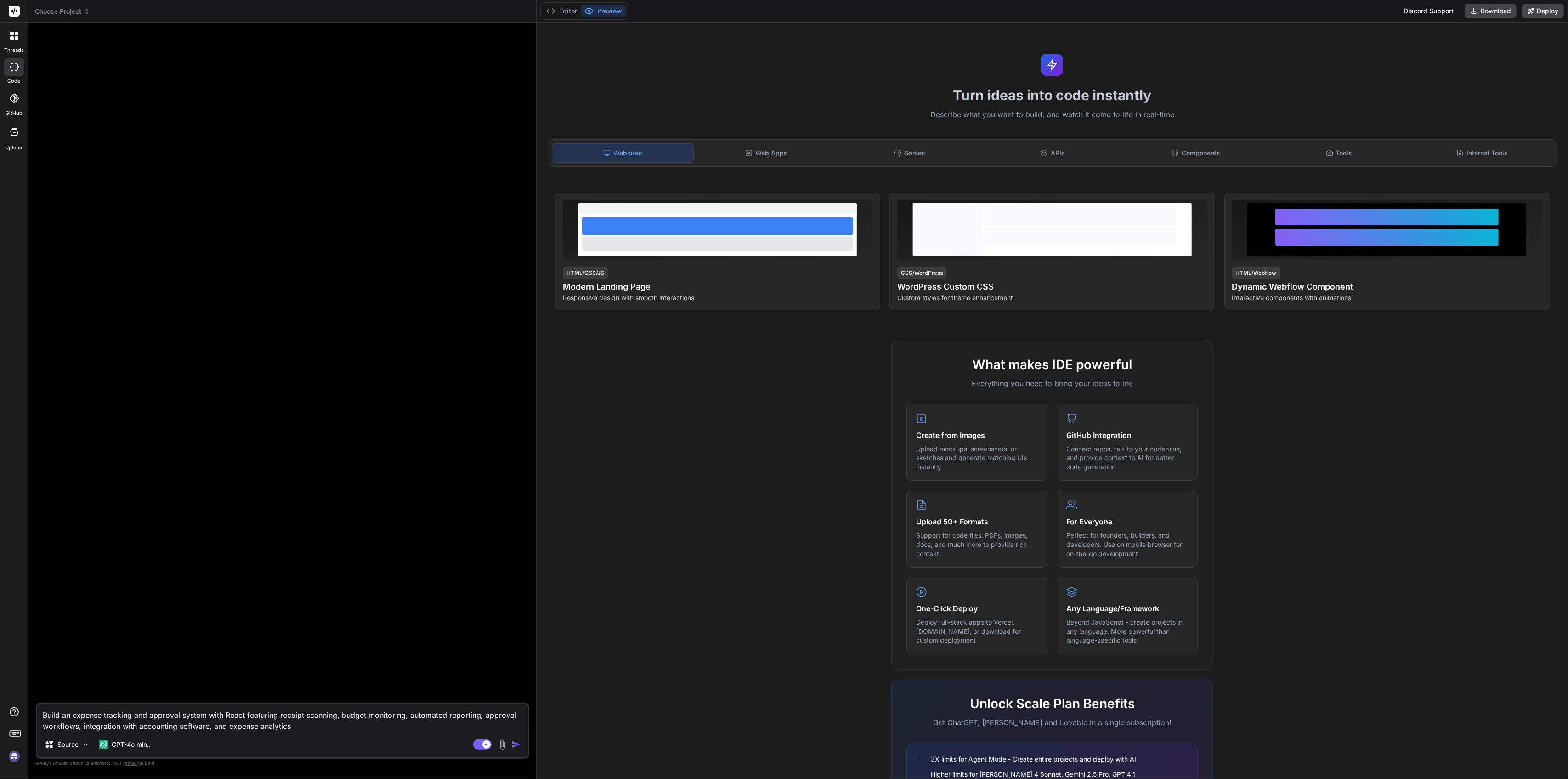
drag, startPoint x: 74, startPoint y: 1, endPoint x: 73, endPoint y: 9, distance: 8.1
click at [73, 9] on header "Choose Project Created with Pixso." at bounding box center [283, 11] width 509 height 23
drag, startPoint x: 74, startPoint y: 2, endPoint x: 75, endPoint y: 12, distance: 10.0
click at [74, 0] on html "threads code GitHub Upload Choose Project Created with Pixso. Bind AI Web Searc…" at bounding box center [784, 390] width 1568 height 779
click at [67, 15] on span "Choose Project" at bounding box center [62, 11] width 55 height 9
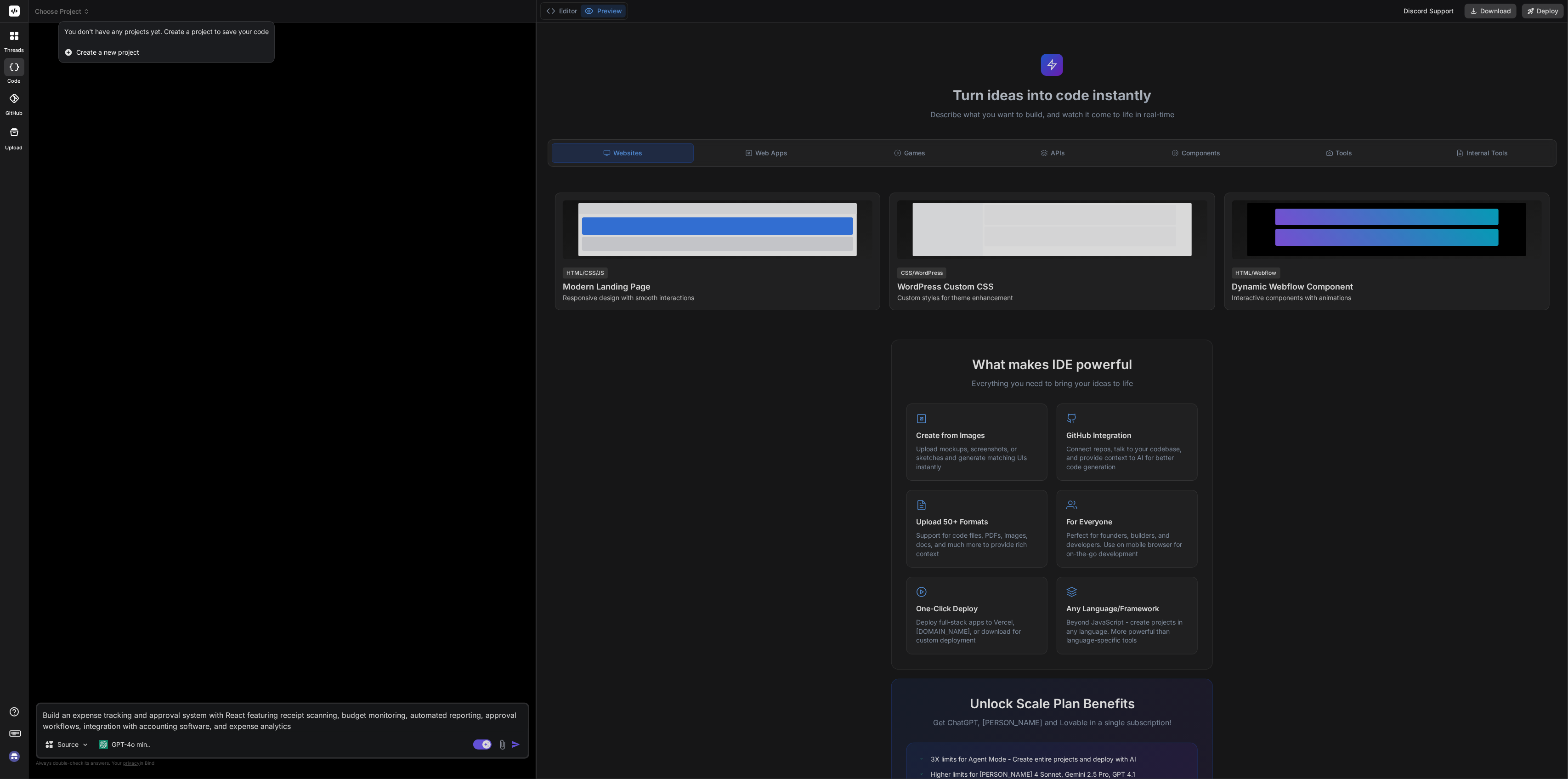
click at [128, 49] on span "Create a new project" at bounding box center [107, 52] width 63 height 9
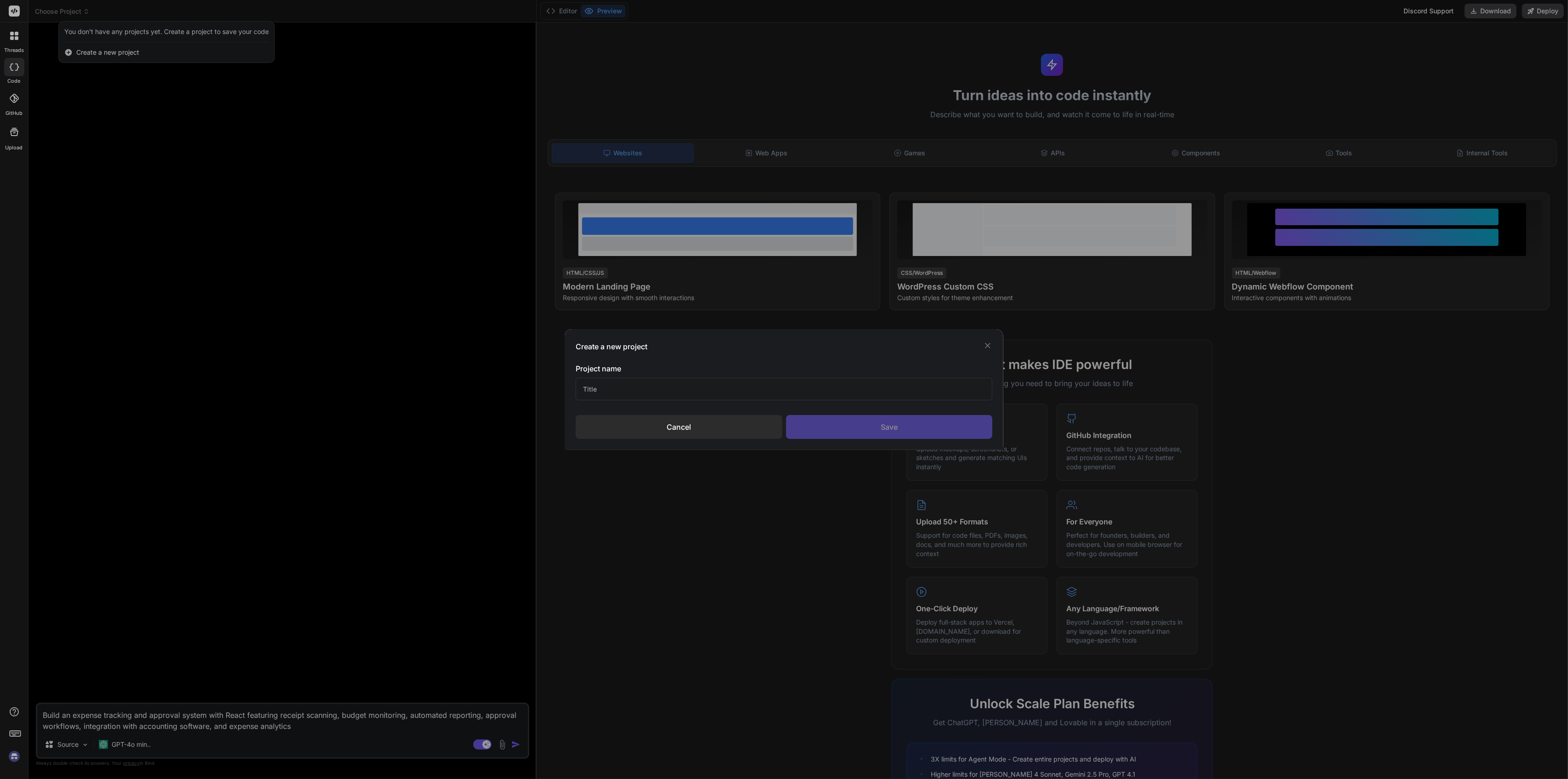
click at [637, 387] on input "text" at bounding box center [784, 389] width 417 height 23
type input "project1"
click at [881, 425] on div "Save" at bounding box center [890, 427] width 207 height 24
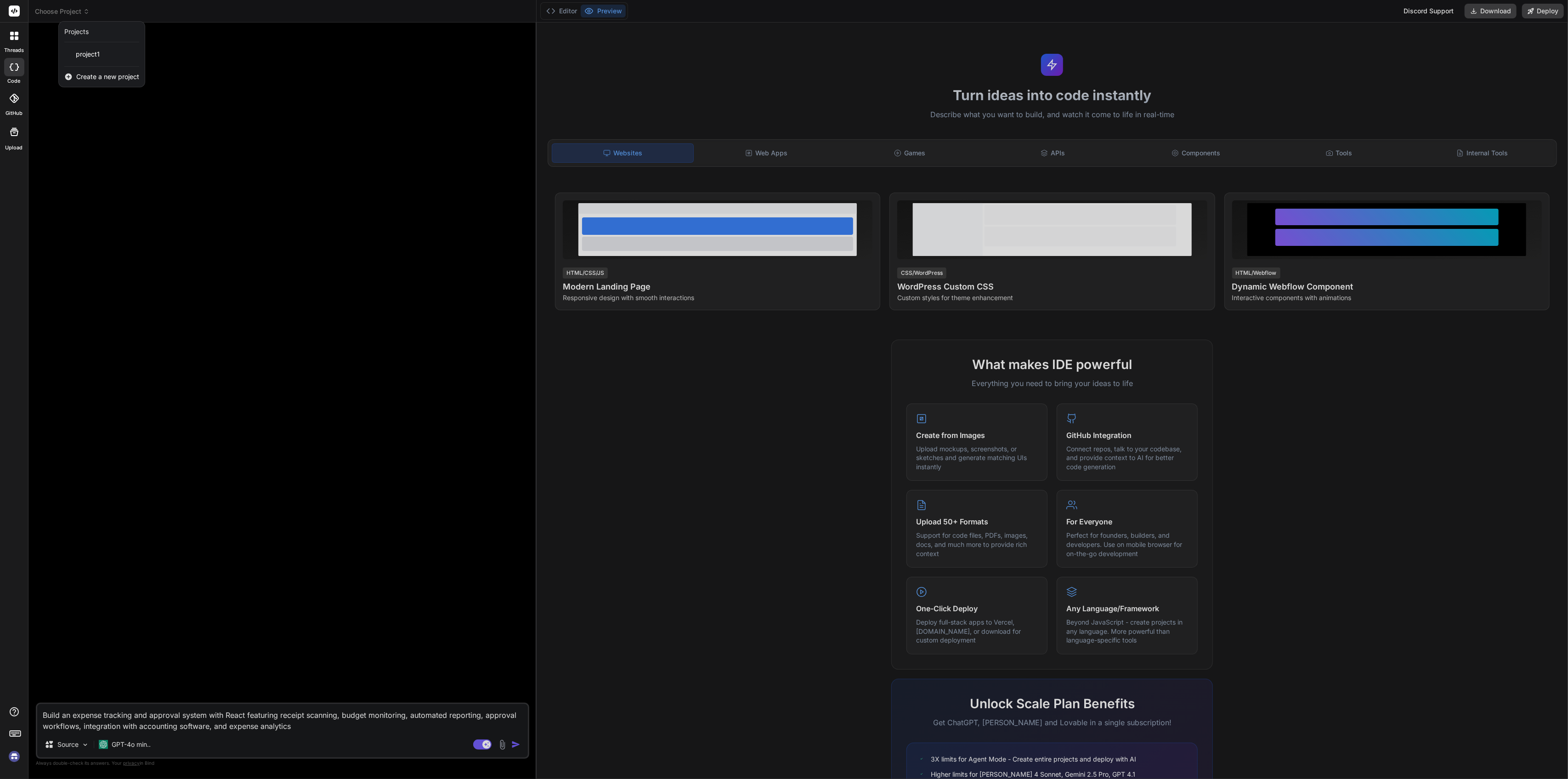
drag, startPoint x: 231, startPoint y: 492, endPoint x: 235, endPoint y: 496, distance: 5.7
click at [233, 498] on div at bounding box center [784, 390] width 1568 height 779
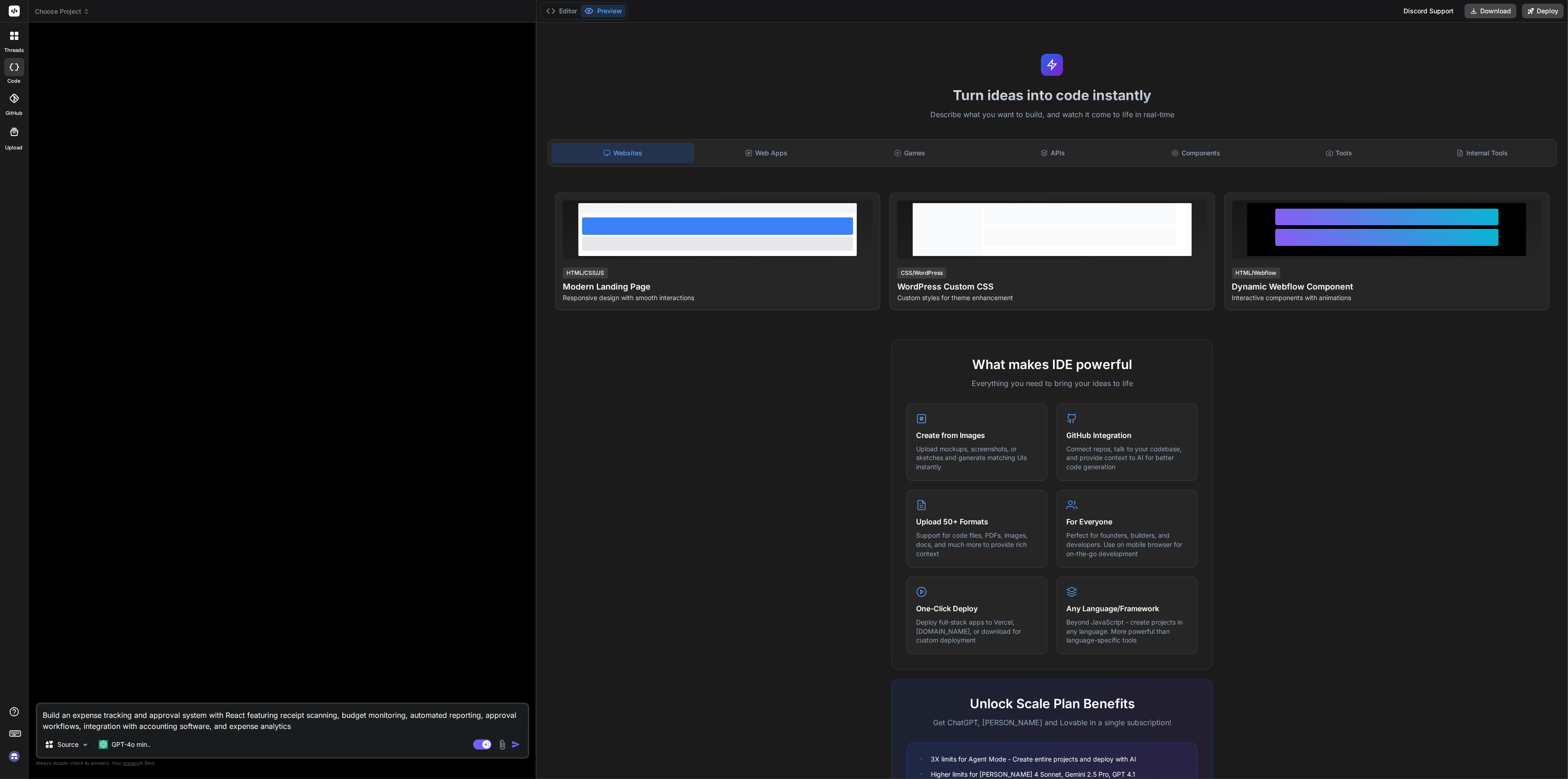
click at [518, 744] on img "button" at bounding box center [515, 744] width 9 height 9
type textarea "x"
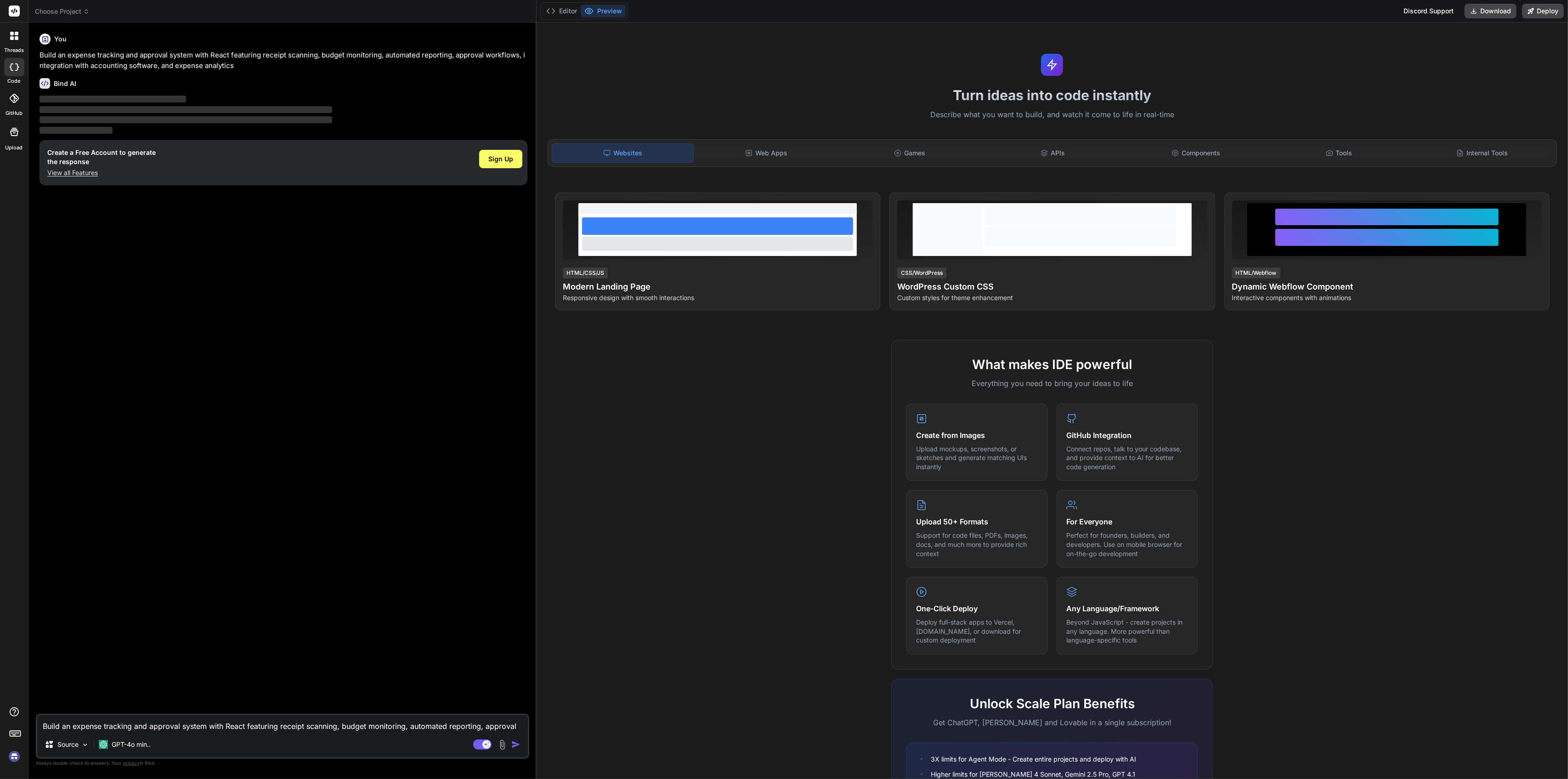
click at [74, 177] on p "View all Features" at bounding box center [101, 172] width 108 height 9
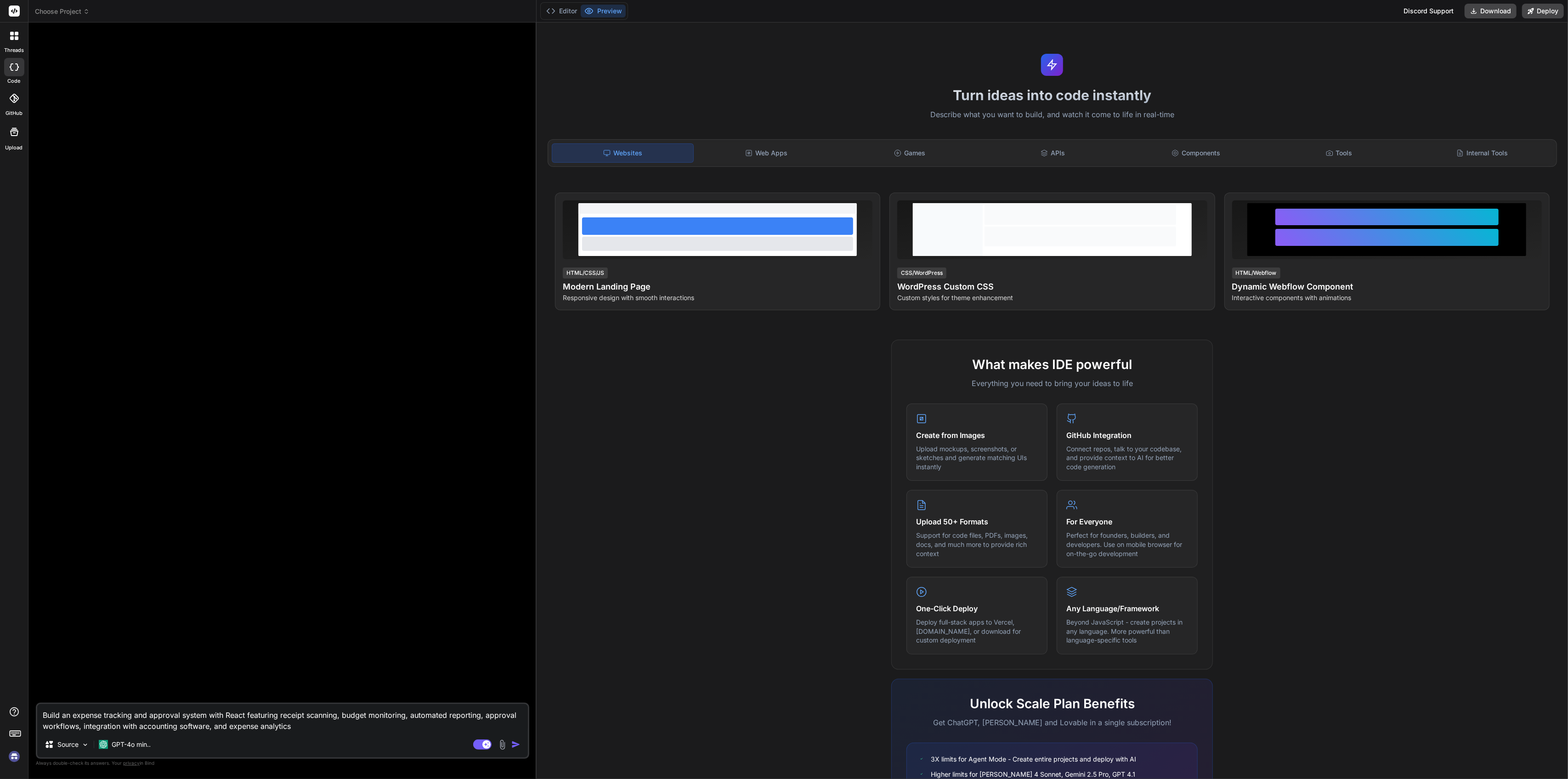
click at [297, 80] on div at bounding box center [284, 366] width 492 height 673
click at [57, 7] on span "Choose Project" at bounding box center [62, 11] width 55 height 9
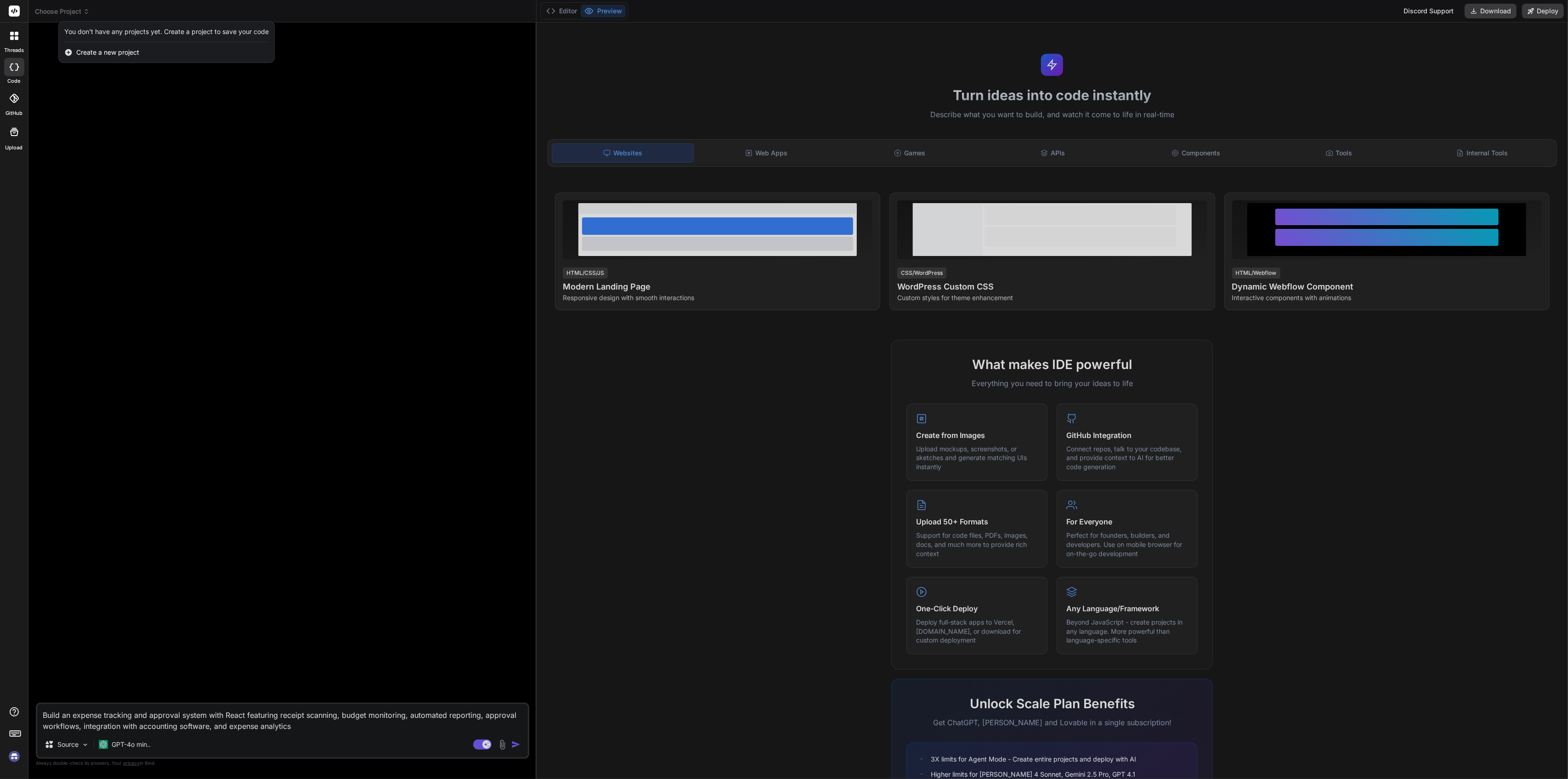
click at [8, 760] on img at bounding box center [14, 756] width 15 height 15
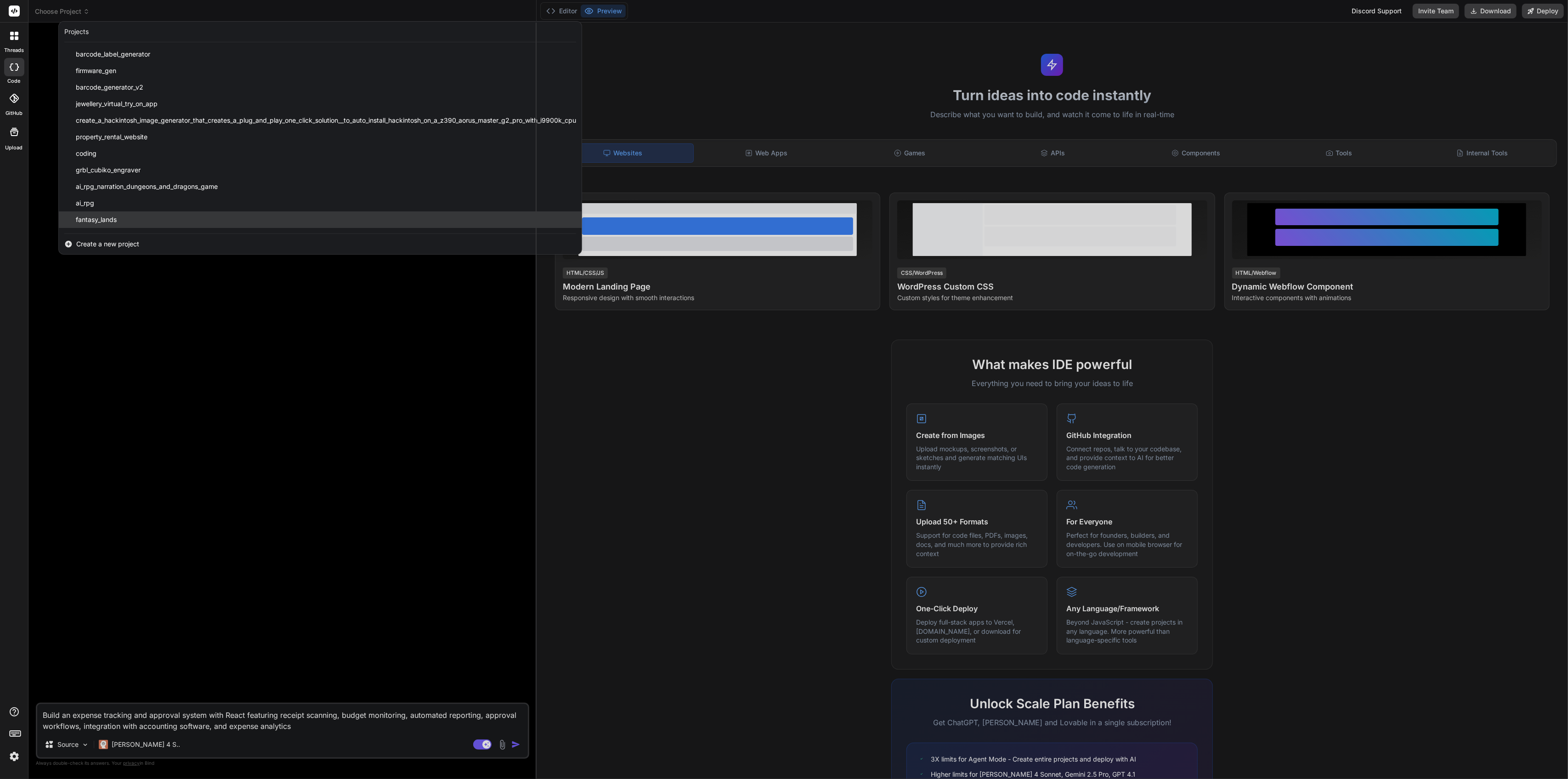
click at [184, 219] on div "fantasy_lands" at bounding box center [320, 220] width 523 height 17
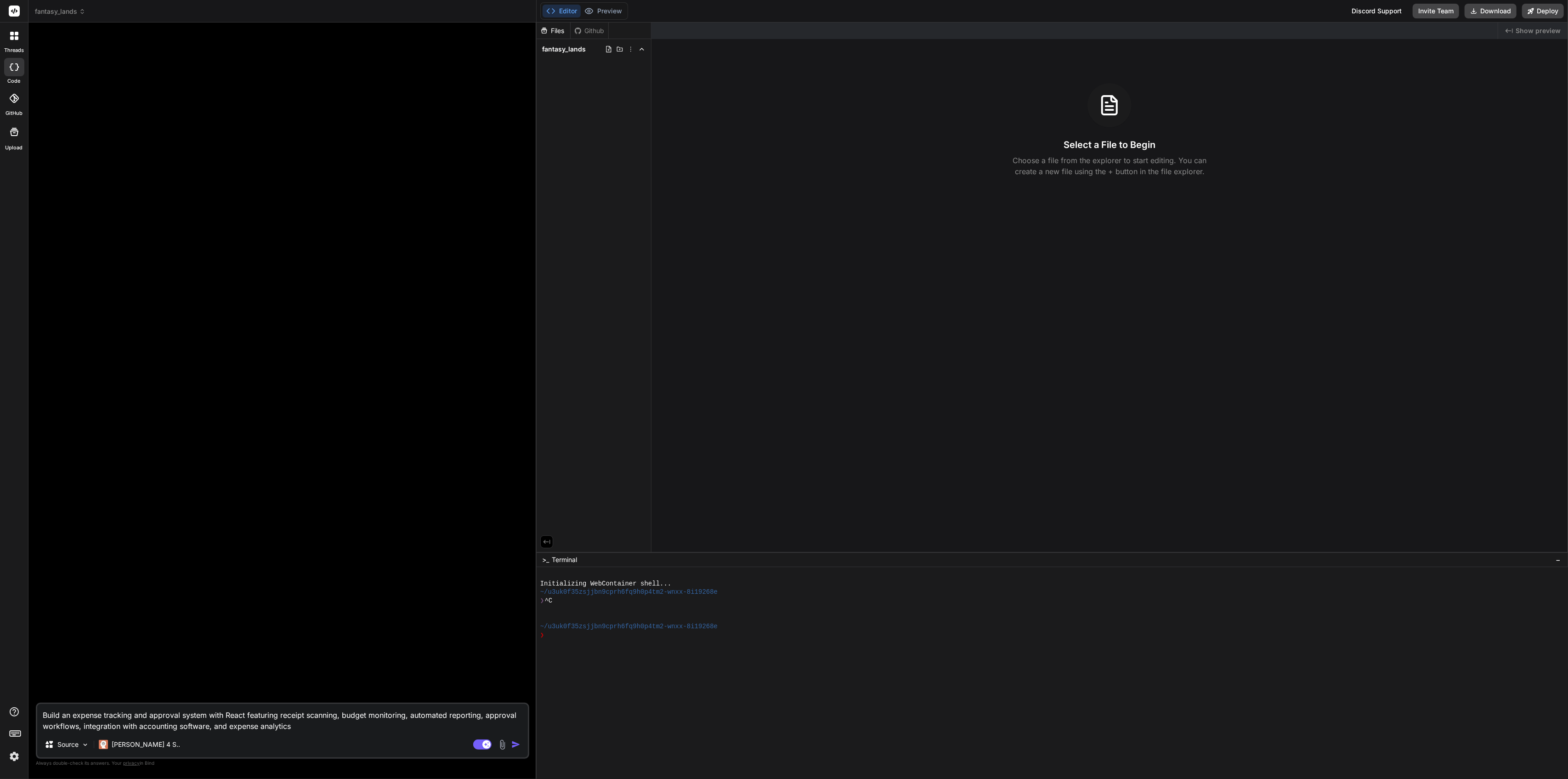
drag, startPoint x: 327, startPoint y: 731, endPoint x: 59, endPoint y: 482, distance: 365.8
click at [23, 509] on div "threads code GitHub Upload fantasy_lands Created with Pixso. Bind AI Web Search…" at bounding box center [784, 390] width 1568 height 779
click at [199, 52] on div at bounding box center [284, 366] width 492 height 673
click at [63, 15] on span "fantasy_lands" at bounding box center [60, 11] width 51 height 9
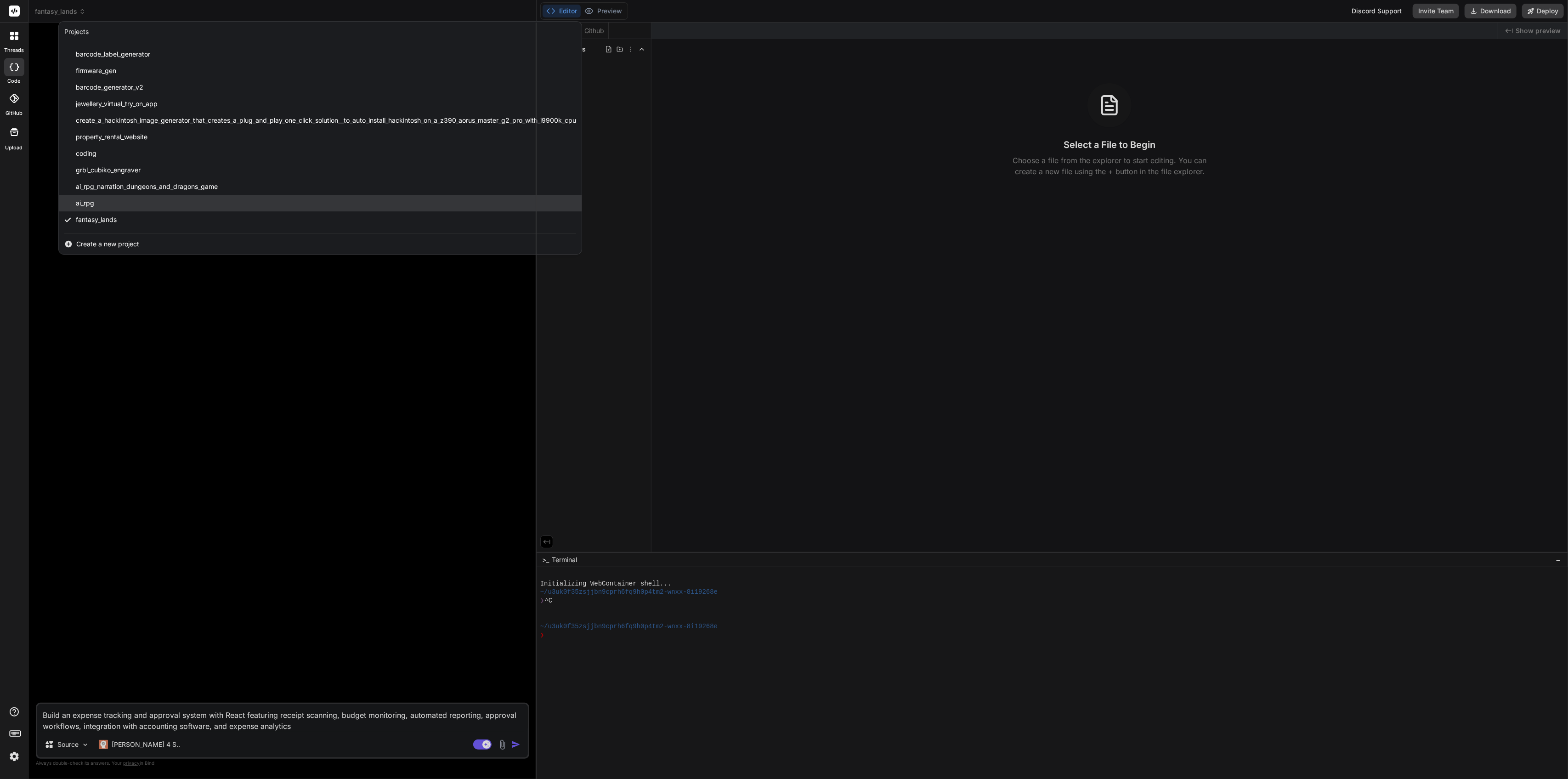
click at [172, 200] on div "ai_rpg" at bounding box center [320, 204] width 523 height 17
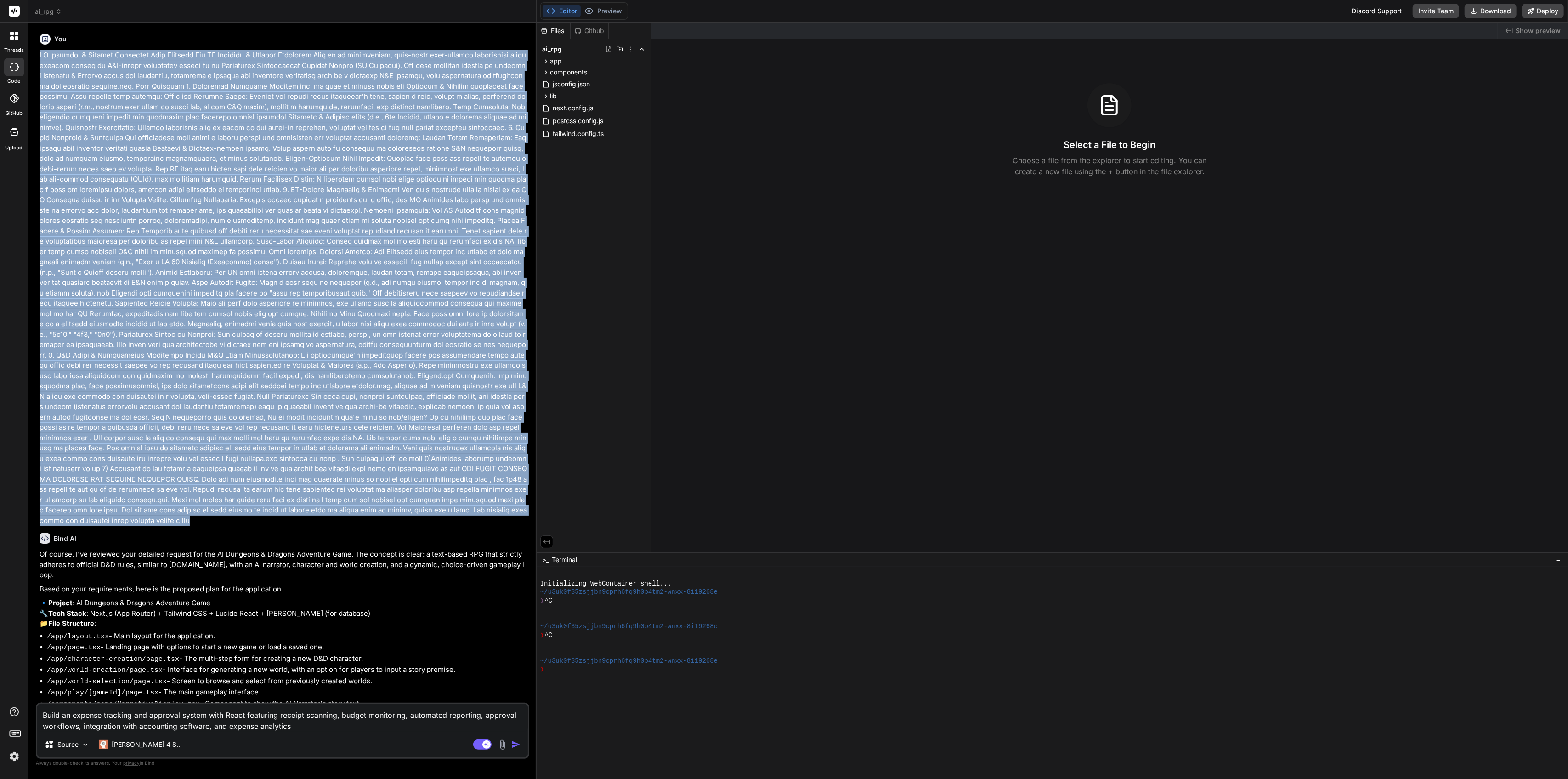
drag, startPoint x: 39, startPoint y: 52, endPoint x: 358, endPoint y: 501, distance: 550.8
click at [358, 504] on p at bounding box center [284, 287] width 488 height 476
drag, startPoint x: 180, startPoint y: 511, endPoint x: 36, endPoint y: 56, distance: 477.2
click at [36, 56] on div "You Bind AI Of course. I've reviewed your detailed request for the AI Dungeons …" at bounding box center [282, 404] width 493 height 749
copy p "AI Dungeons & Dragons Adventure Game Overview The AI Dungeons & Dragons Adventu…"
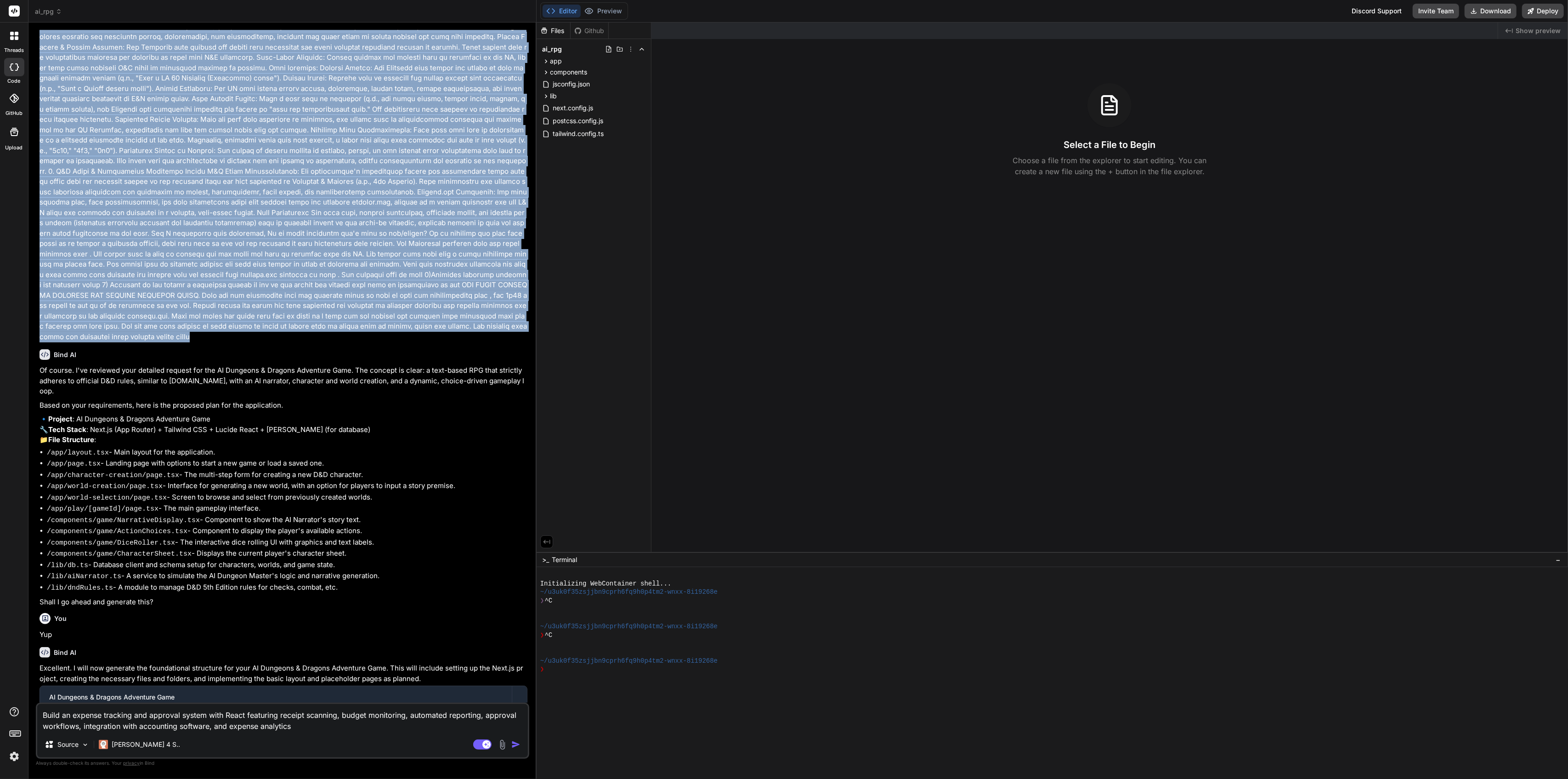
scroll to position [245, 0]
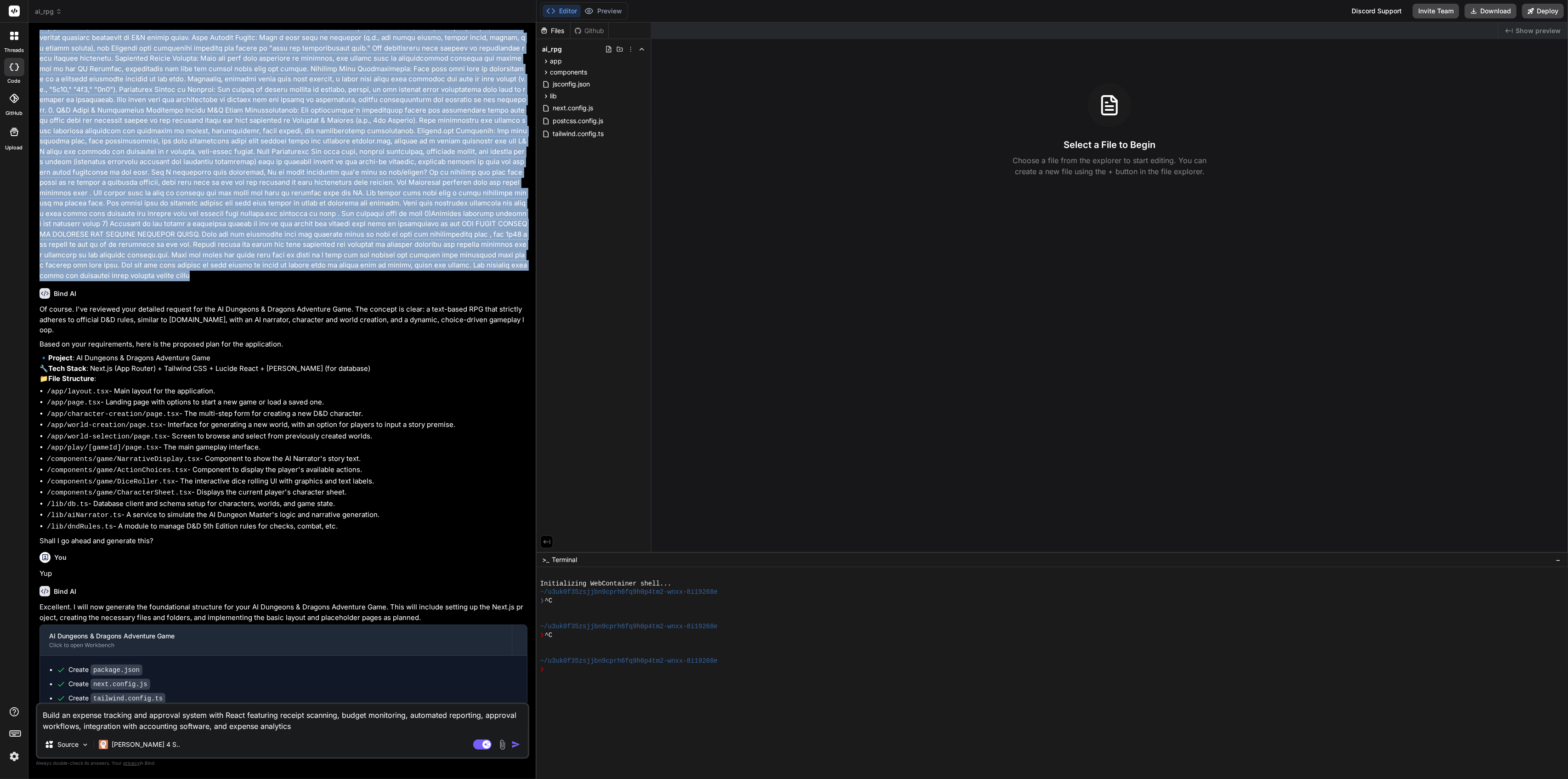
copy p "AI Dungeons & Dragons Adventure Game Overview The AI Dungeons & Dragons Adventu…"
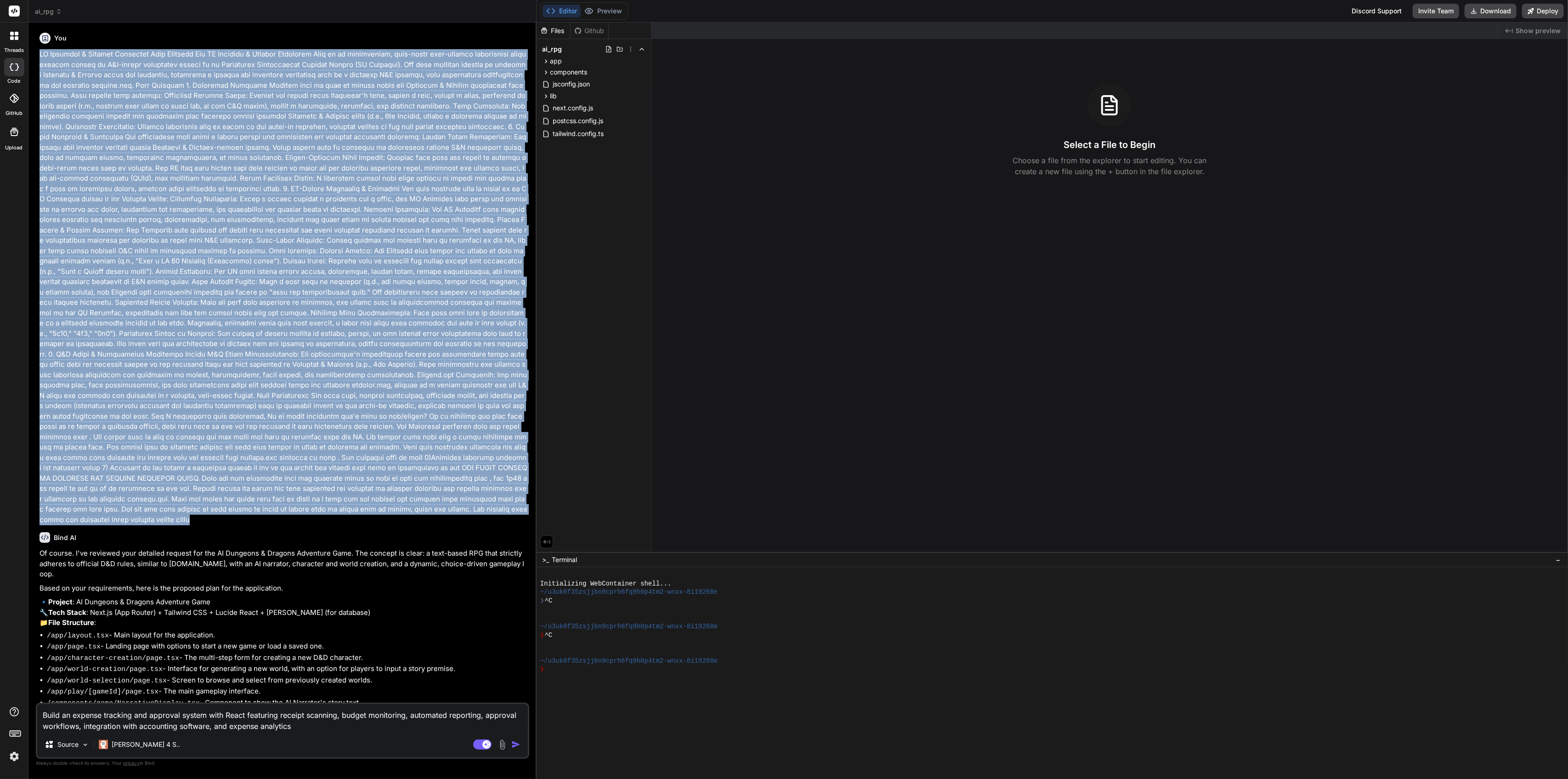
scroll to position [0, 0]
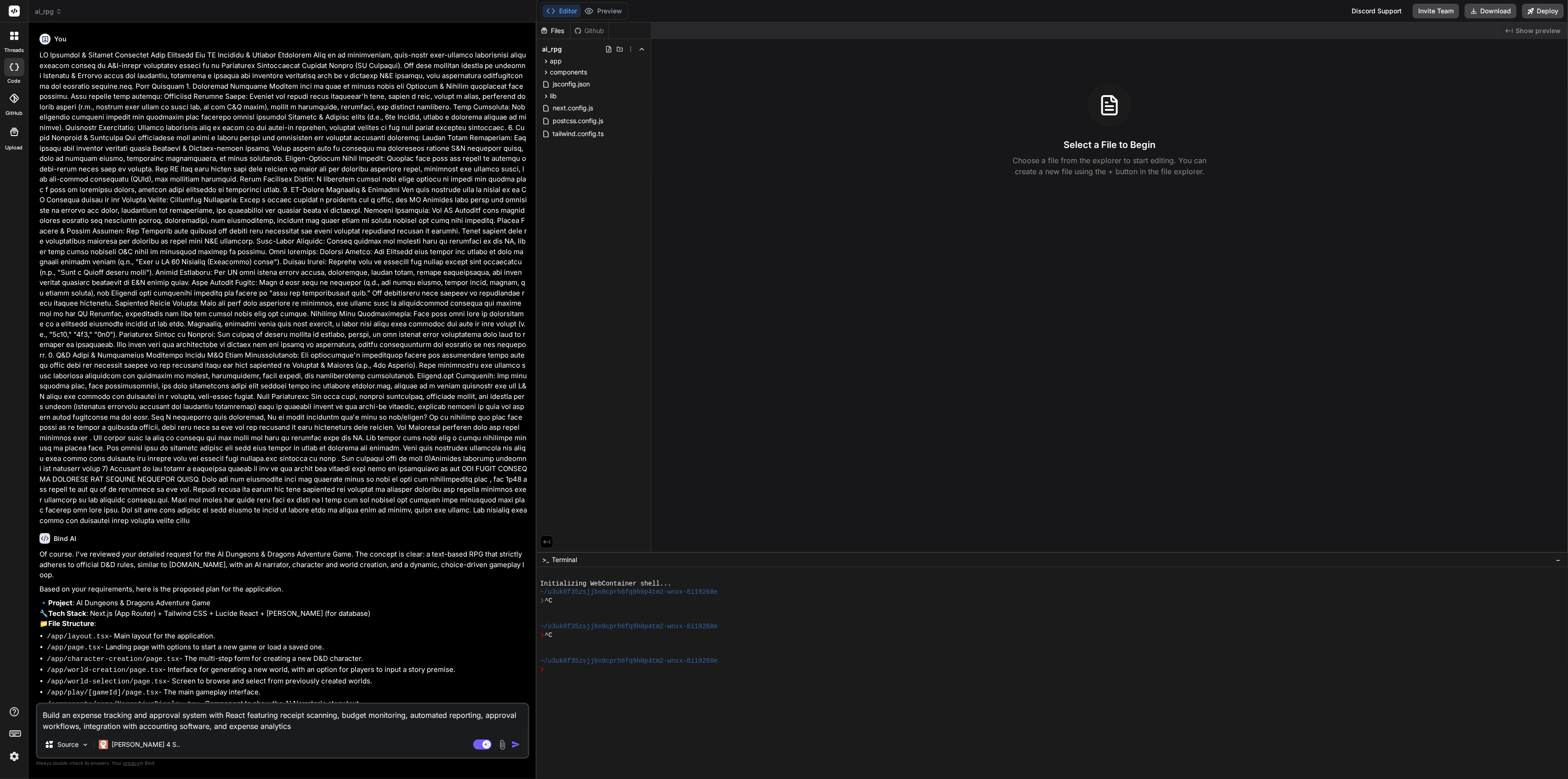
click at [40, 8] on span "ai_rpg" at bounding box center [48, 11] width 27 height 9
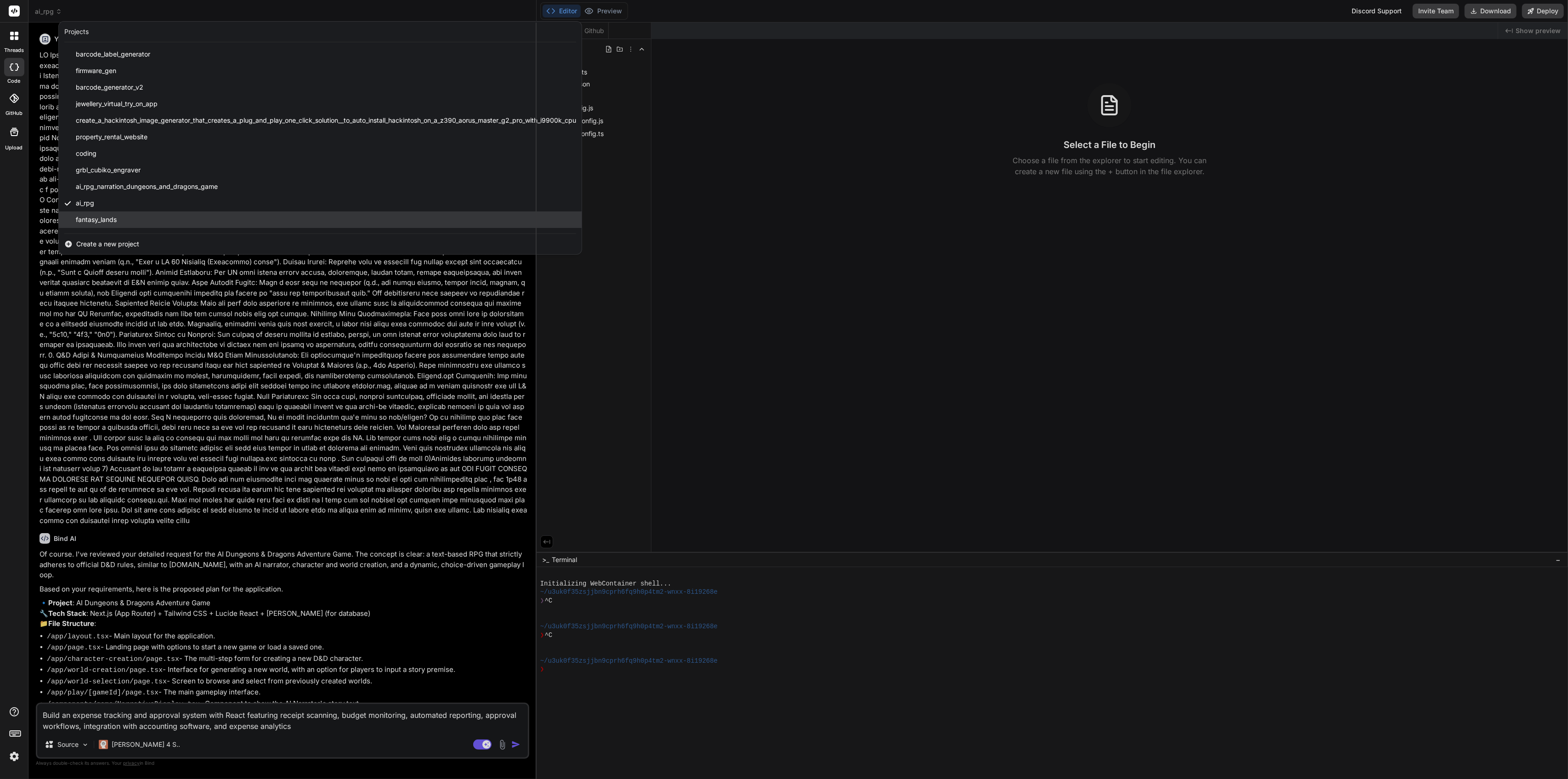
click at [98, 219] on span "fantasy_lands" at bounding box center [96, 220] width 41 height 9
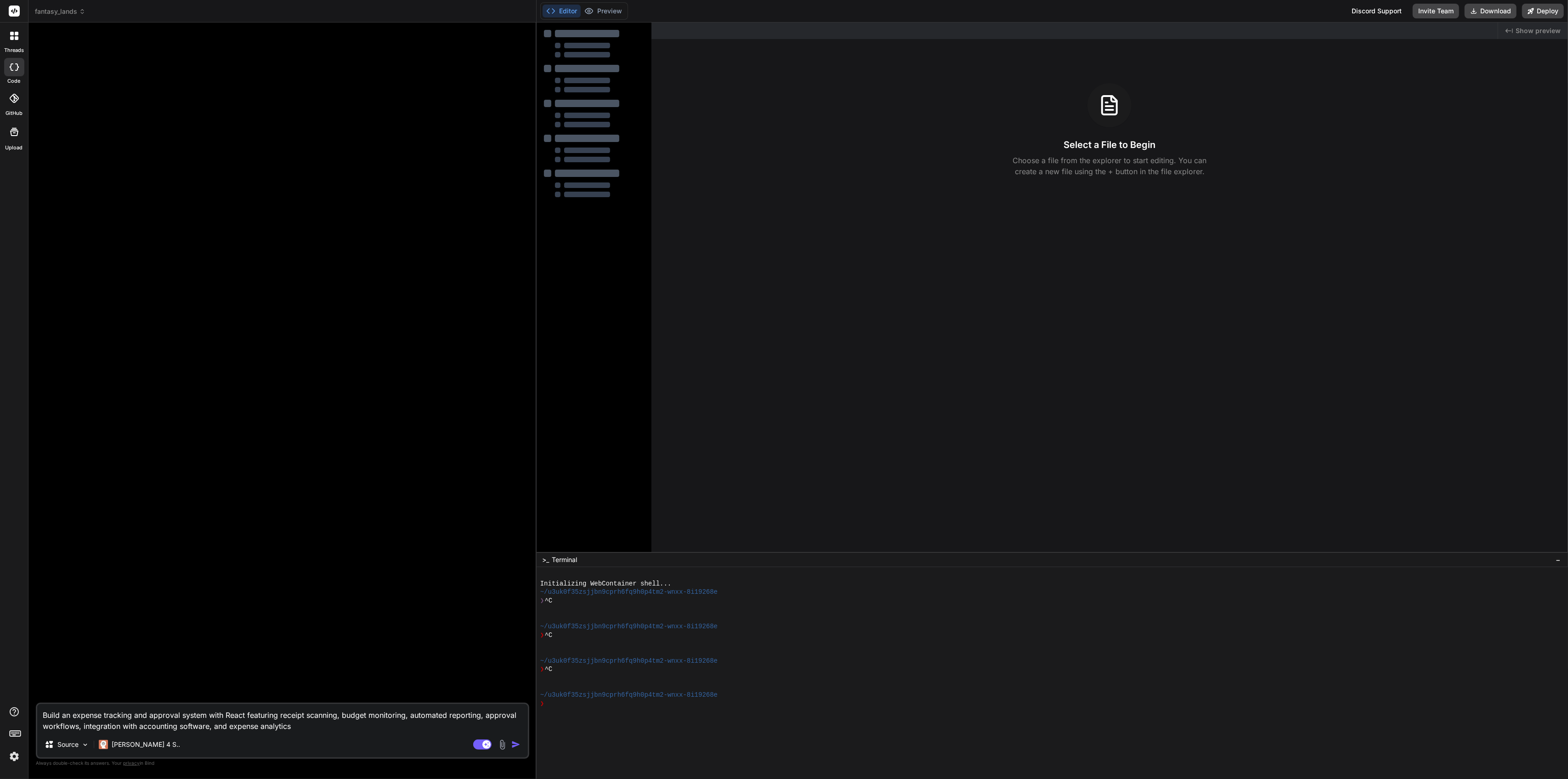
type textarea "x"
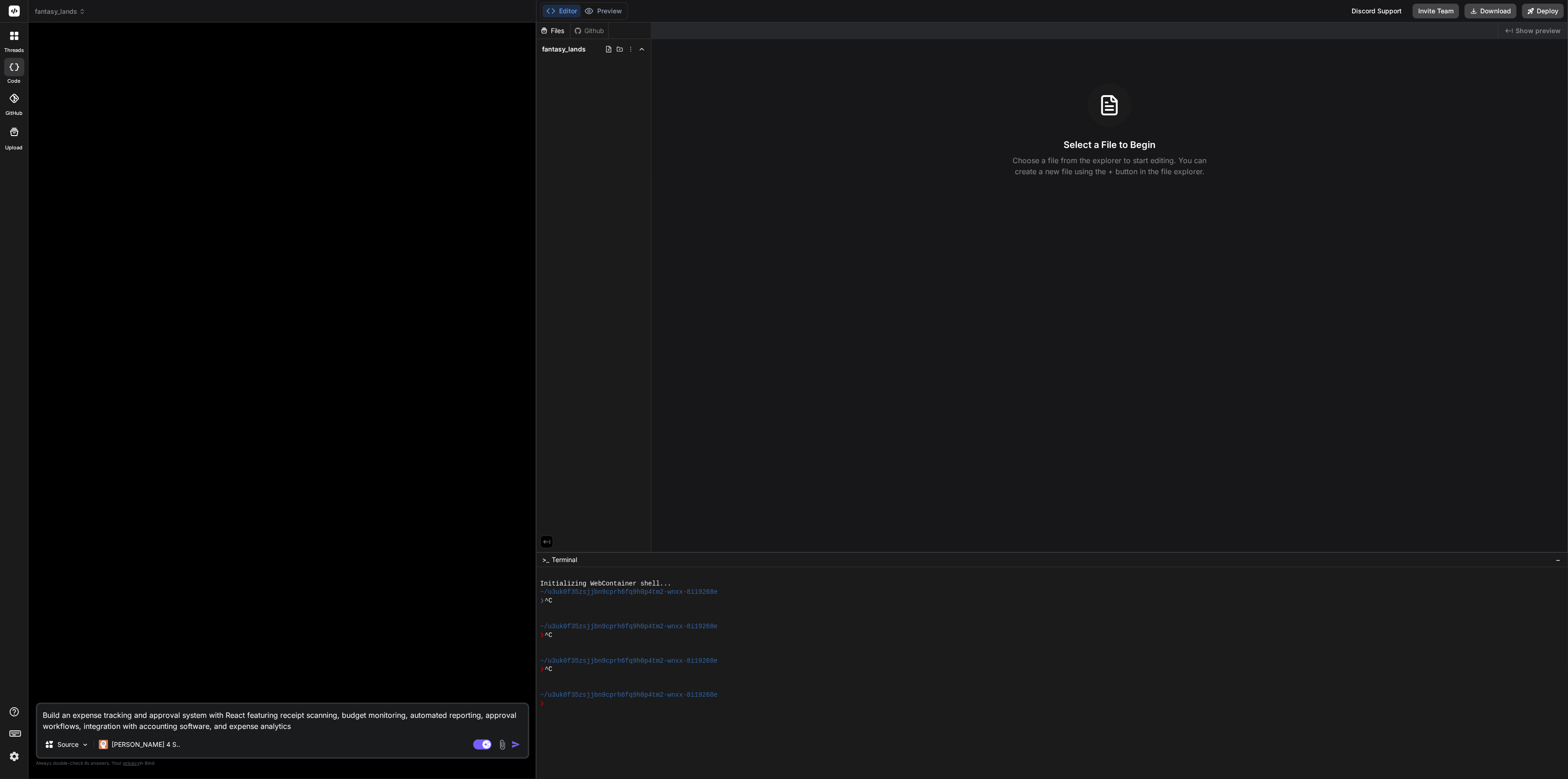
click at [305, 722] on textarea "Build an expense tracking and approval system with React featuring receipt scan…" at bounding box center [282, 717] width 491 height 28
drag, startPoint x: 318, startPoint y: 727, endPoint x: 0, endPoint y: 613, distance: 337.8
click at [0, 613] on div "threads code GitHub Upload fantasy_lands Created with Pixso. Bind AI Web Search…" at bounding box center [784, 390] width 1568 height 779
paste textarea "AI Dungeons & Dragons Adventure Game Overview The AI Dungeons & Dragons Adventu…"
type textarea "AI Dungeons & Dragons Adventure Game Overview The AI Dungeons & Dragons Adventu…"
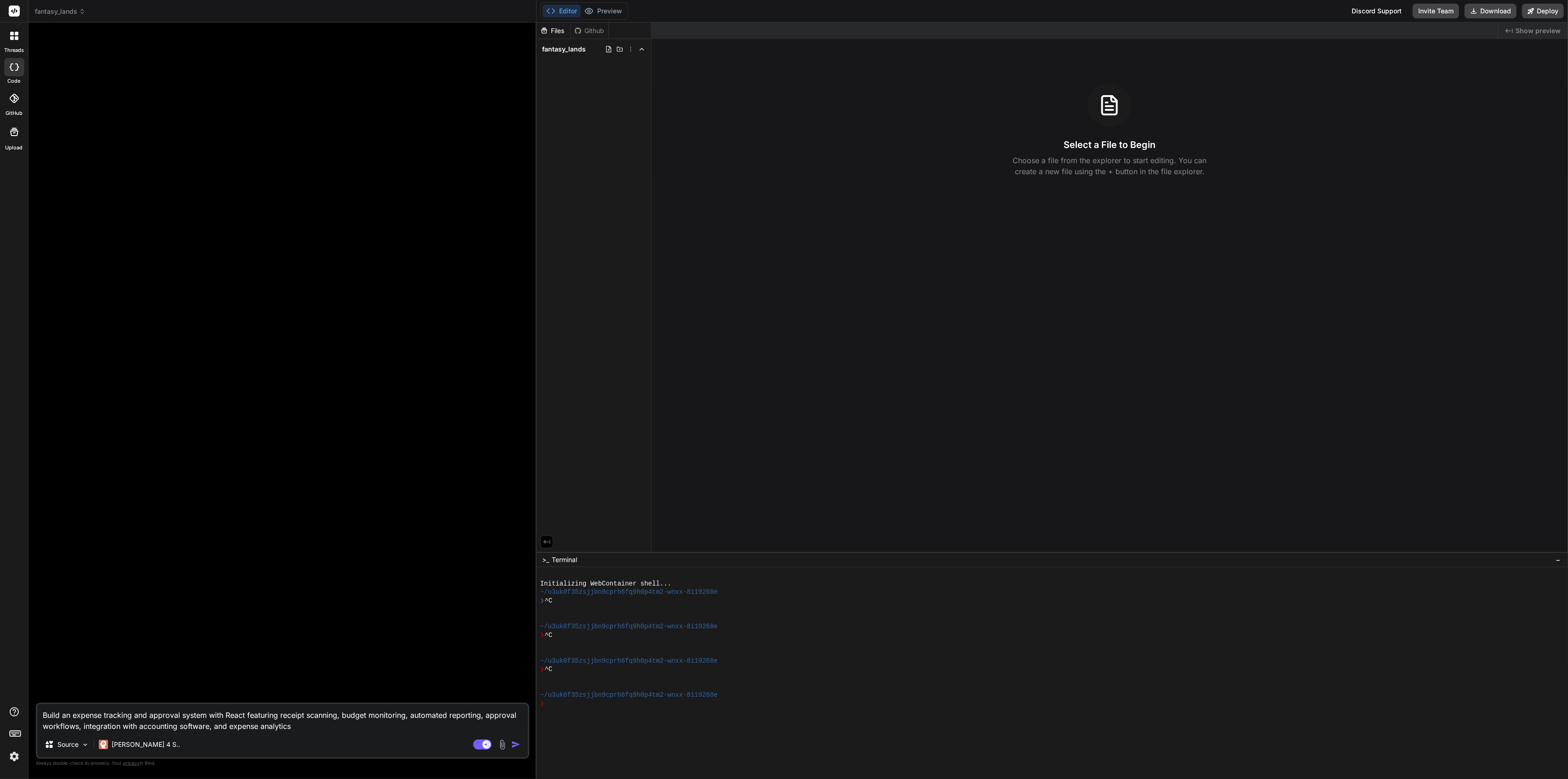
type textarea "x"
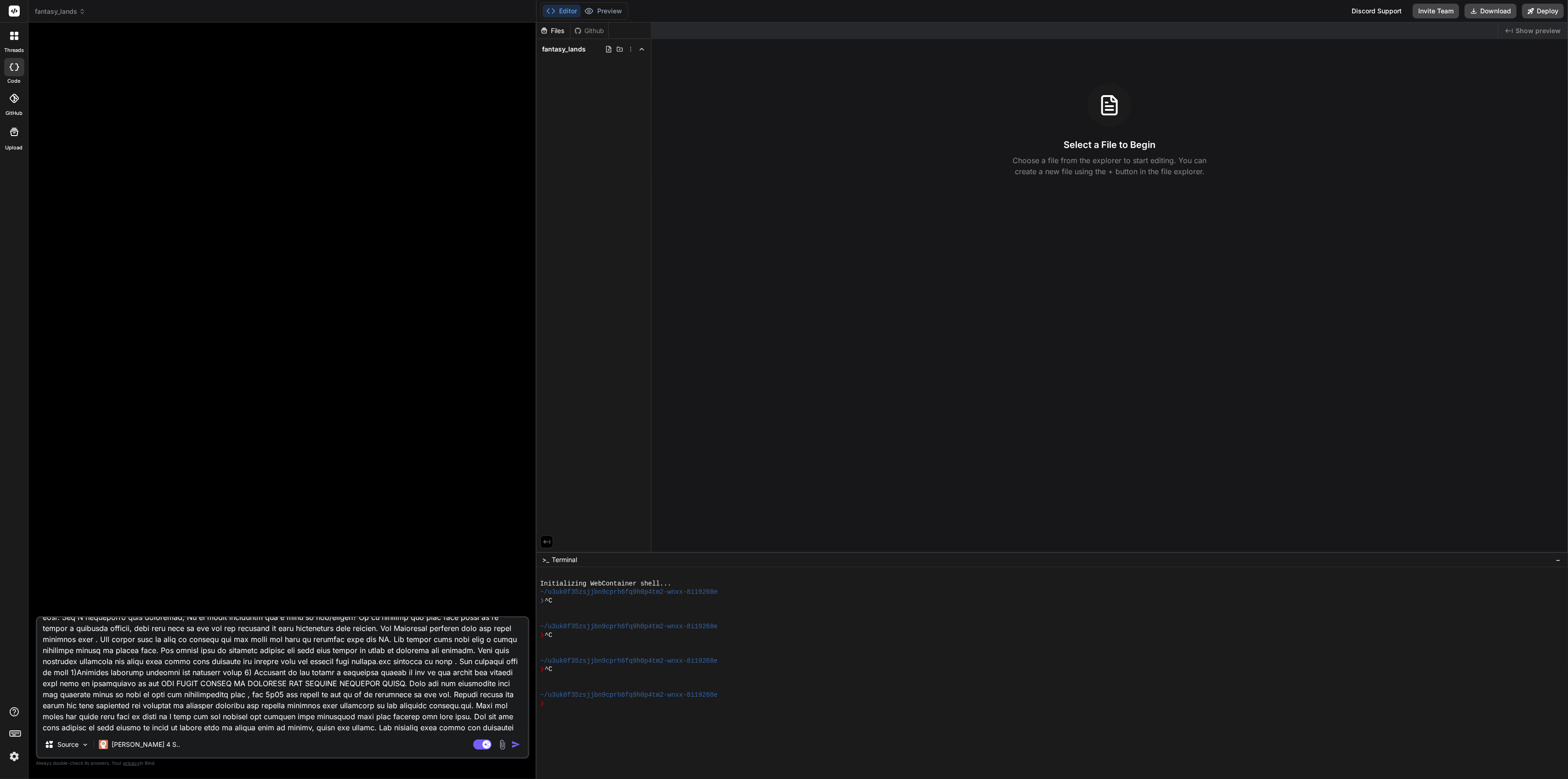
type textarea "AI Dungeons & Dragons Adventure Game Overview The AI Dungeons & Dragons Adventu…"
type textarea "x"
type textarea "AI Dungeons & Dragons Adventure Game Overview The AI Dungeons & Dragons Adventu…"
type textarea "x"
type textarea "AI Dungeons & Dragons Adventure Game Overview The AI Dungeons & Dragons Adventu…"
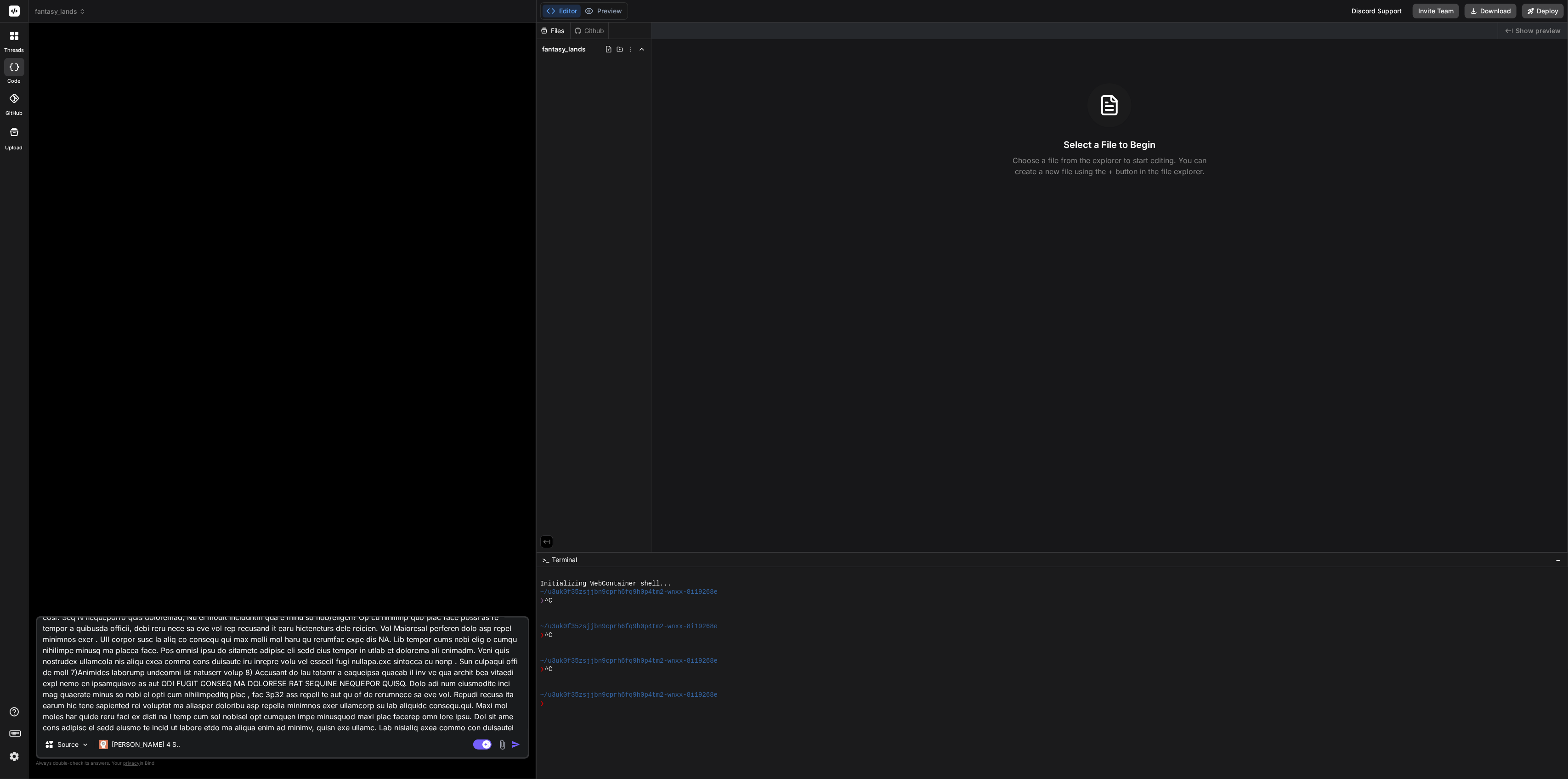
type textarea "x"
type textarea "AI Dungeons & Dragons Adventure Game Overview The AI Dungeons & Dragons Adventu…"
type textarea "x"
type textarea "AI Dungeons & Dragons Adventure Game Overview The AI Dungeons & Dragons Adventu…"
type textarea "x"
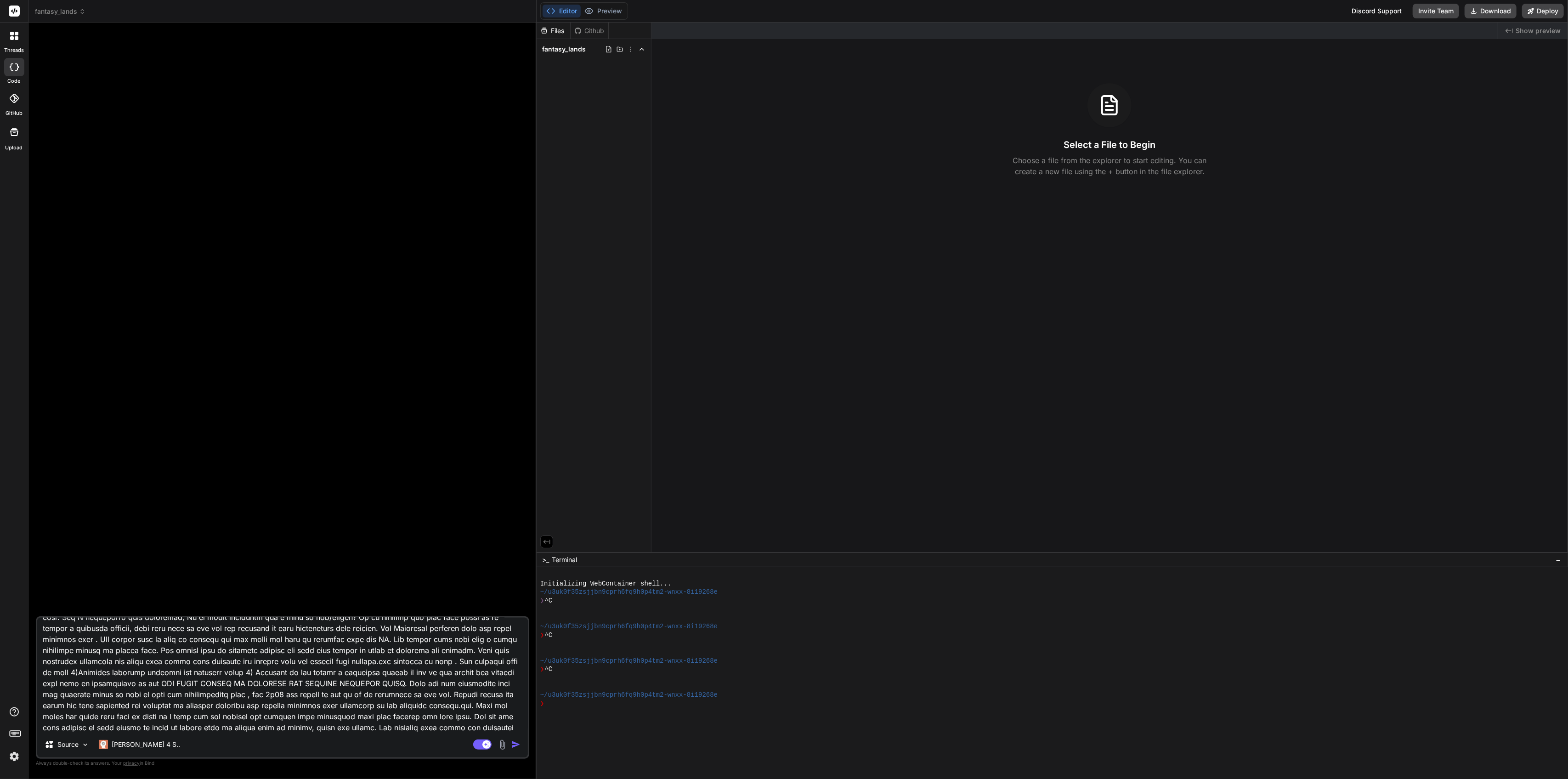
type textarea "AI Dungeons & Dragons Adventure Game Overview The AI Dungeons & Dragons Adventu…"
type textarea "x"
type textarea "AI Dungeons & Dragons Adventure Game Overview The AI Dungeons & Dragons Adventu…"
type textarea "x"
type textarea "AI Dungeons & Dragons Adventure Game Overview The AI Dungeons & Dragons Adventu…"
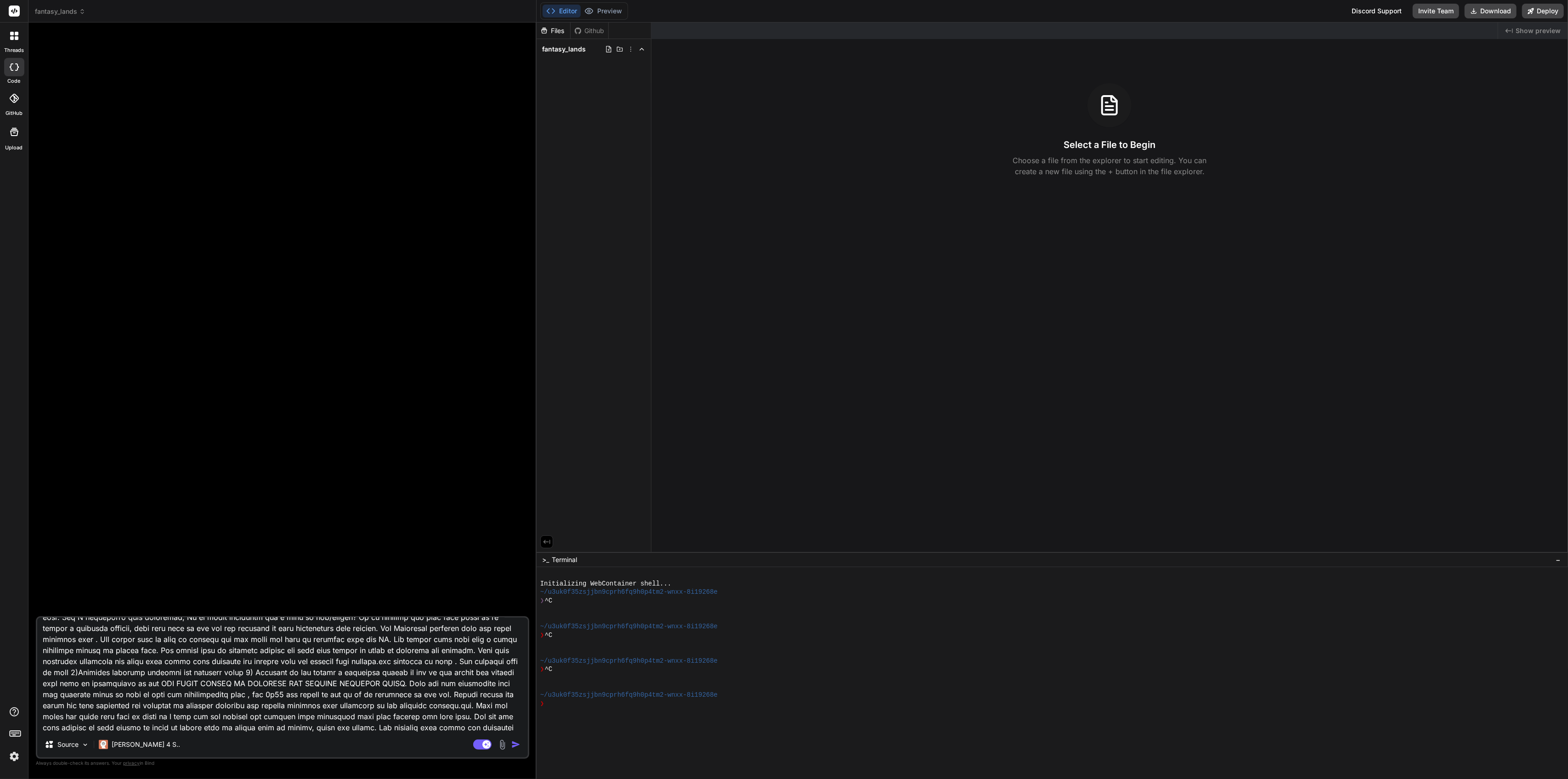
type textarea "x"
type textarea "AI Dungeons & Dragons Adventure Game Overview The AI Dungeons & Dragons Adventu…"
type textarea "x"
type textarea "AI Dungeons & Dragons Adventure Game Overview The AI Dungeons & Dragons Adventu…"
type textarea "x"
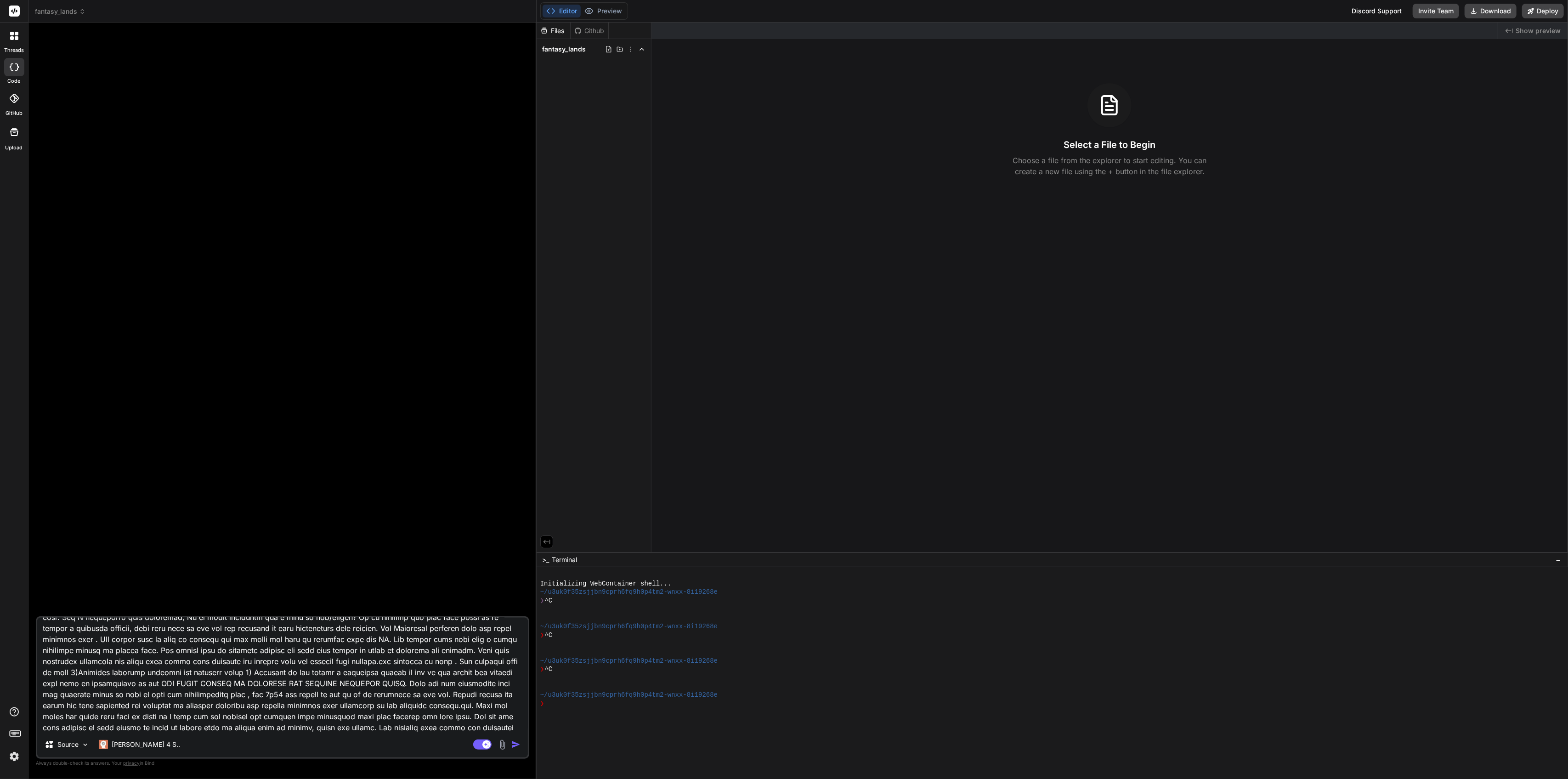
type textarea "AI Dungeons & Dragons Adventure Game Overview The AI Dungeons & Dragons Adventu…"
type textarea "x"
type textarea "AI Dungeons & Dragons Adventure Game Overview The AI Dungeons & Dragons Adventu…"
type textarea "x"
type textarea "AI Dungeons & Dragons Adventure Game Overview The AI Dungeons & Dragons Adventu…"
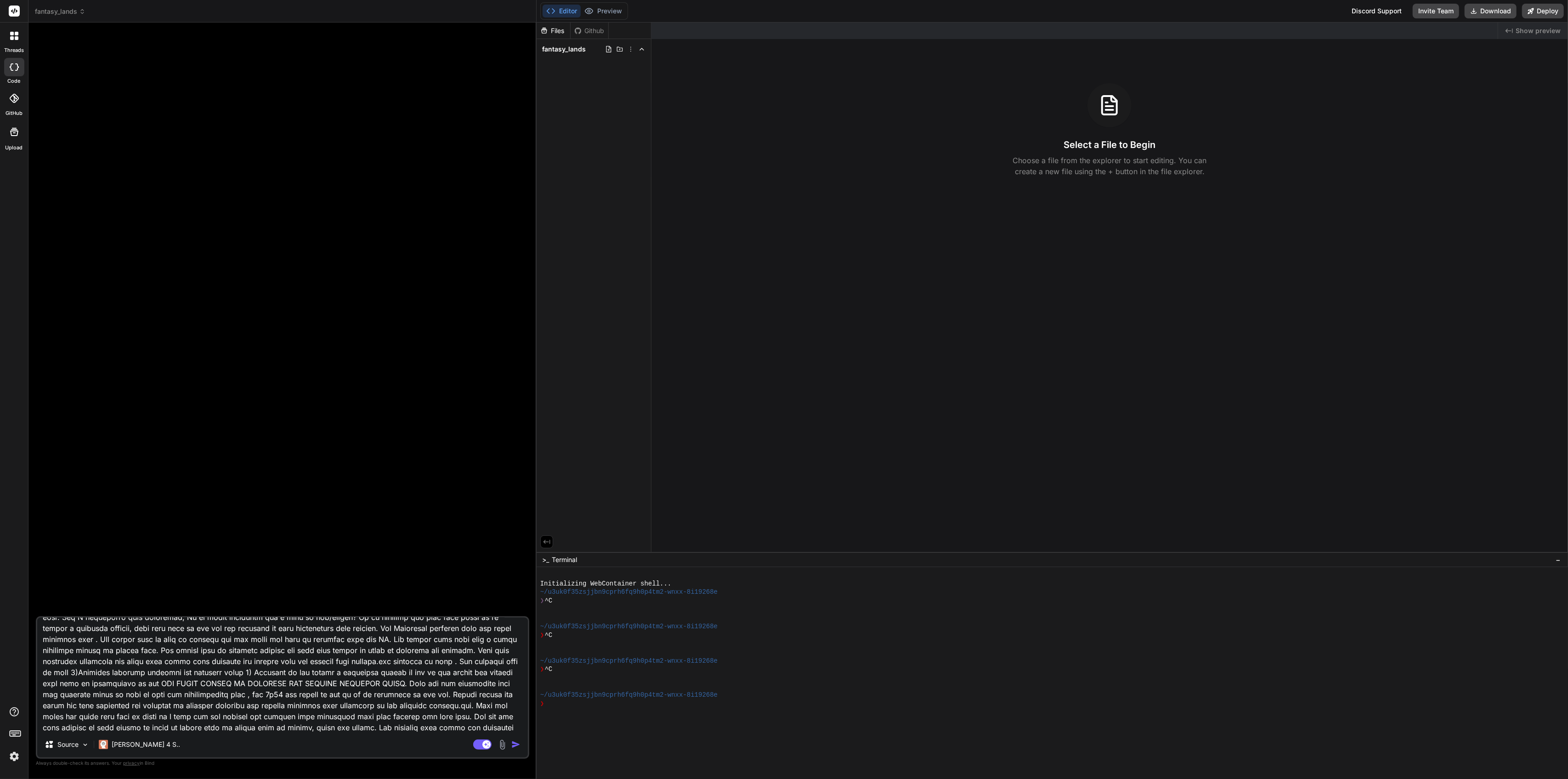
type textarea "x"
type textarea "AI Dungeons & Dragons Adventure Game Overview The AI Dungeons & Dragons Adventu…"
type textarea "x"
type textarea "AI Dungeons & Dragons Adventure Game Overview The AI Dungeons & Dragons Adventu…"
type textarea "x"
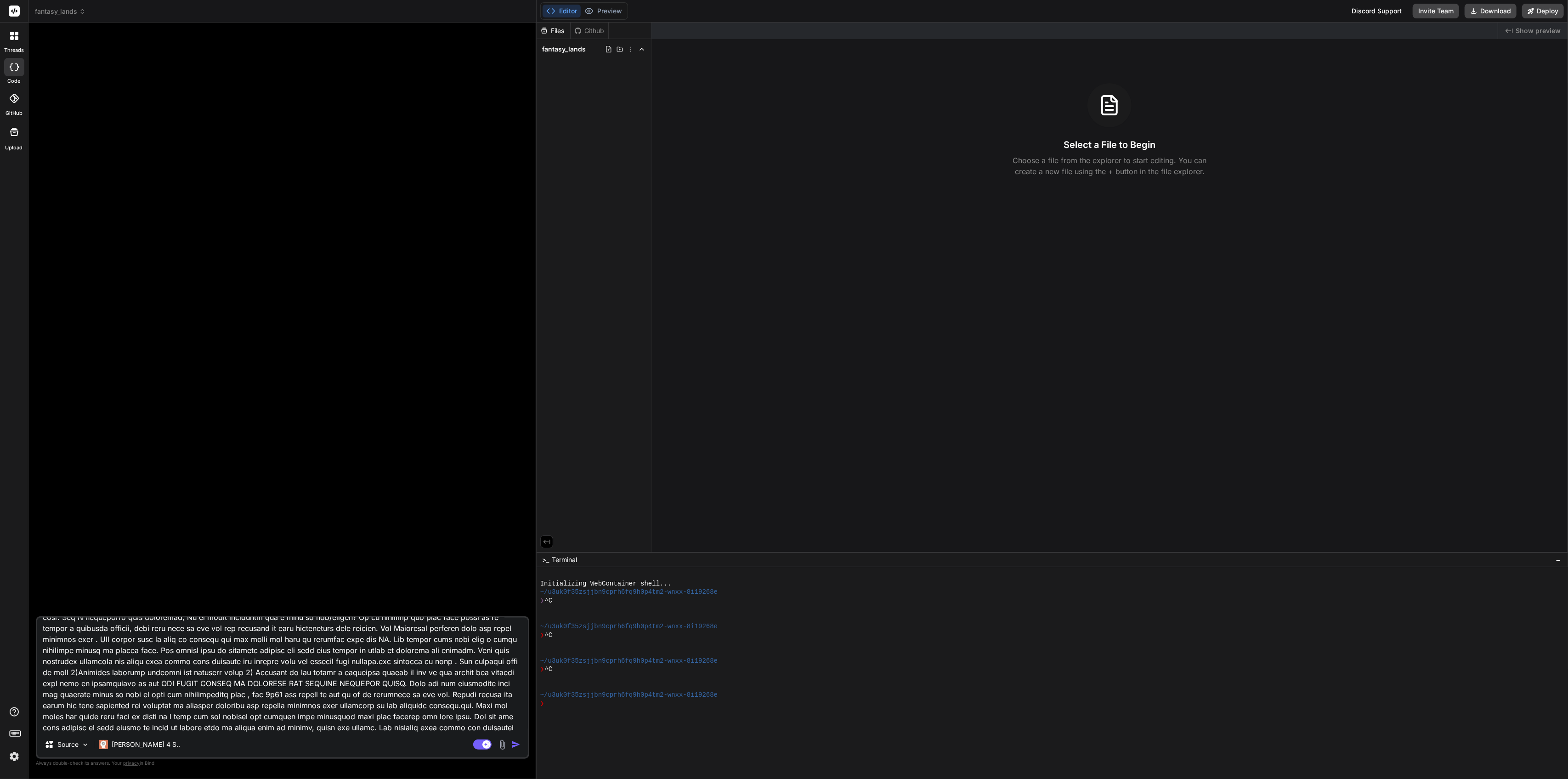
type textarea "AI Dungeons & Dragons Adventure Game Overview The AI Dungeons & Dragons Adventu…"
type textarea "x"
type textarea "AI Dungeons & Dragons Adventure Game Overview The AI Dungeons & Dragons Adventu…"
type textarea "x"
type textarea "AI Dungeons & Dragons Adventure Game Overview The AI Dungeons & Dragons Adventu…"
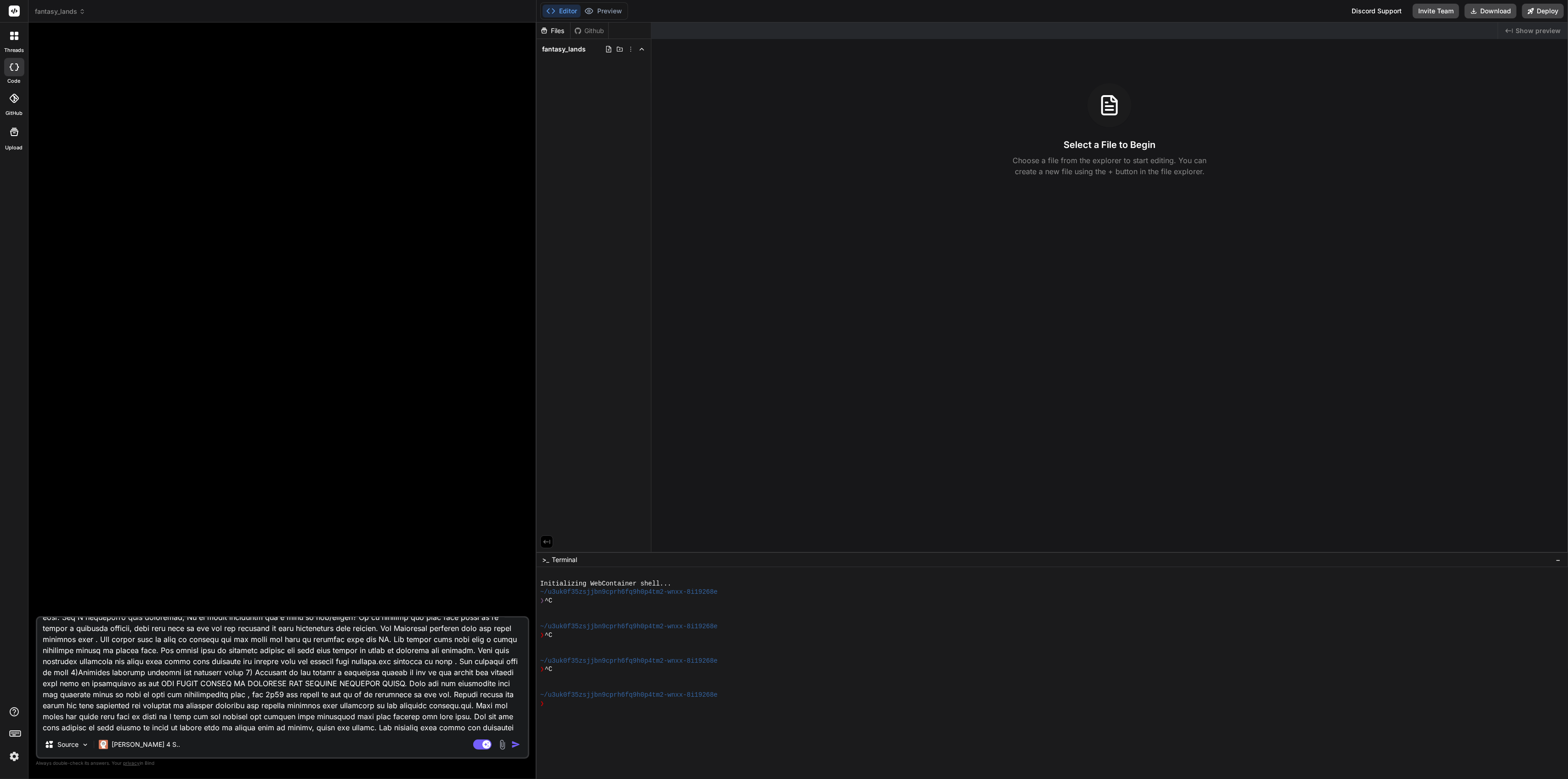
type textarea "x"
type textarea "AI Dungeons & Dragons Adventure Game Overview The AI Dungeons & Dragons Adventu…"
type textarea "x"
type textarea "AI Dungeons & Dragons Adventure Game Overview The AI Dungeons & Dragons Adventu…"
type textarea "x"
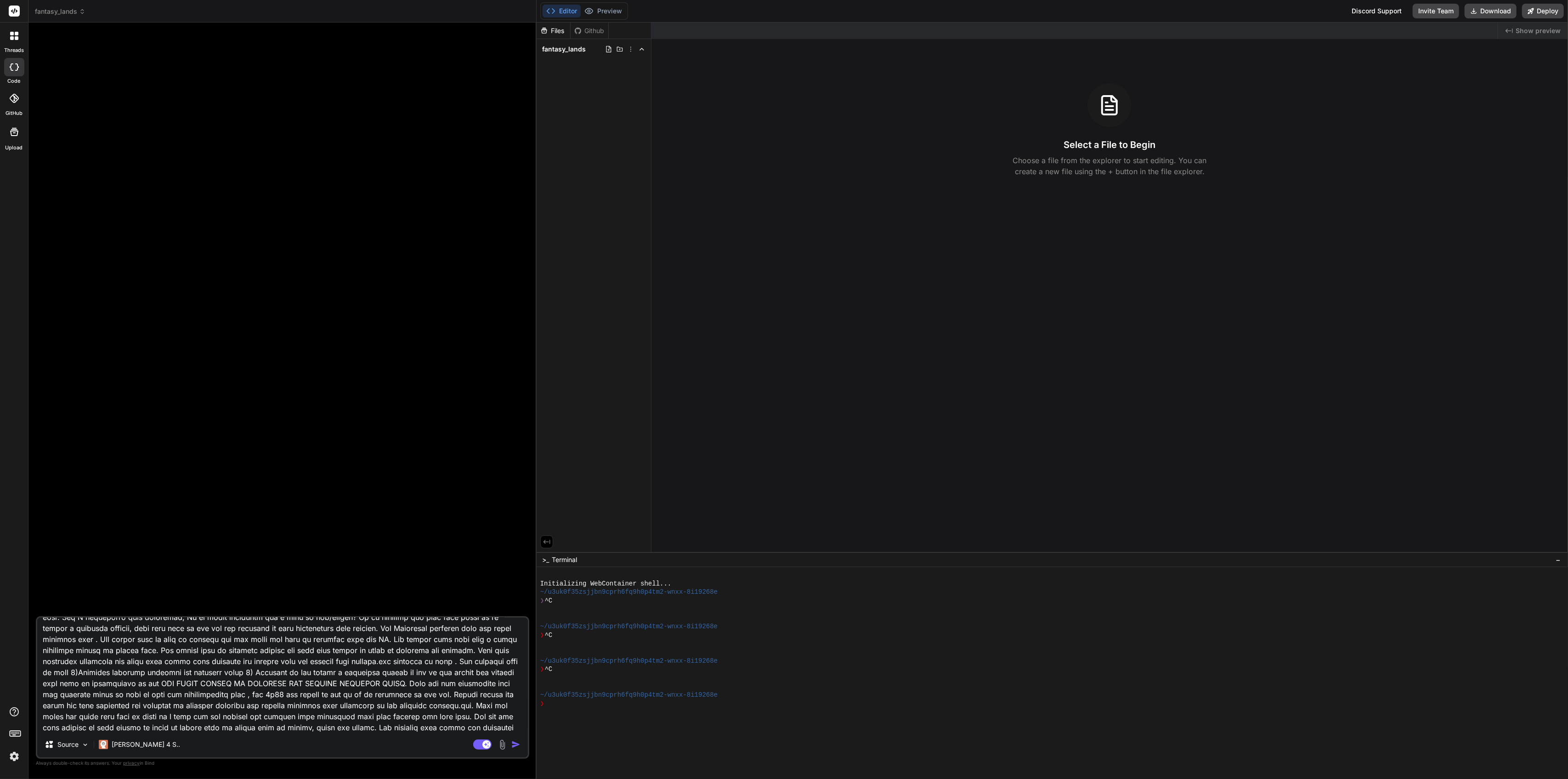
type textarea "AI Dungeons & Dragons Adventure Game Overview The AI Dungeons & Dragons Adventu…"
type textarea "x"
type textarea "AI Dungeons & Dragons Adventure Game Overview The AI Dungeons & Dragons Adventu…"
type textarea "x"
type textarea "AI Dungeons & Dragons Adventure Game Overview The AI Dungeons & Dragons Adventu…"
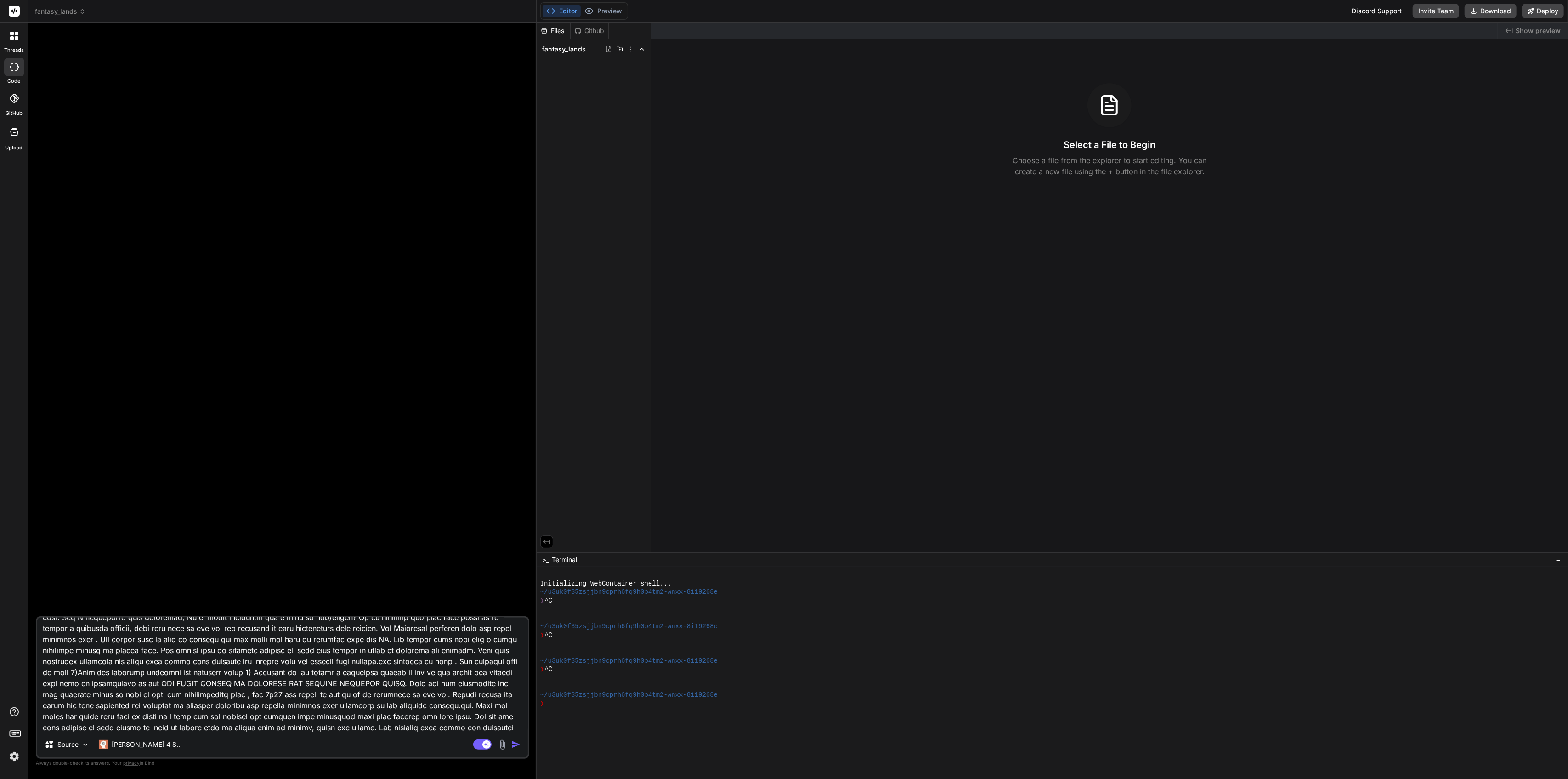
type textarea "x"
type textarea "AI Dungeons & Dragons Adventure Game Overview The AI Dungeons & Dragons Adventu…"
type textarea "x"
type textarea "AI Dungeons & Dragons Adventure Game Overview The AI Dungeons & Dragons Adventu…"
type textarea "x"
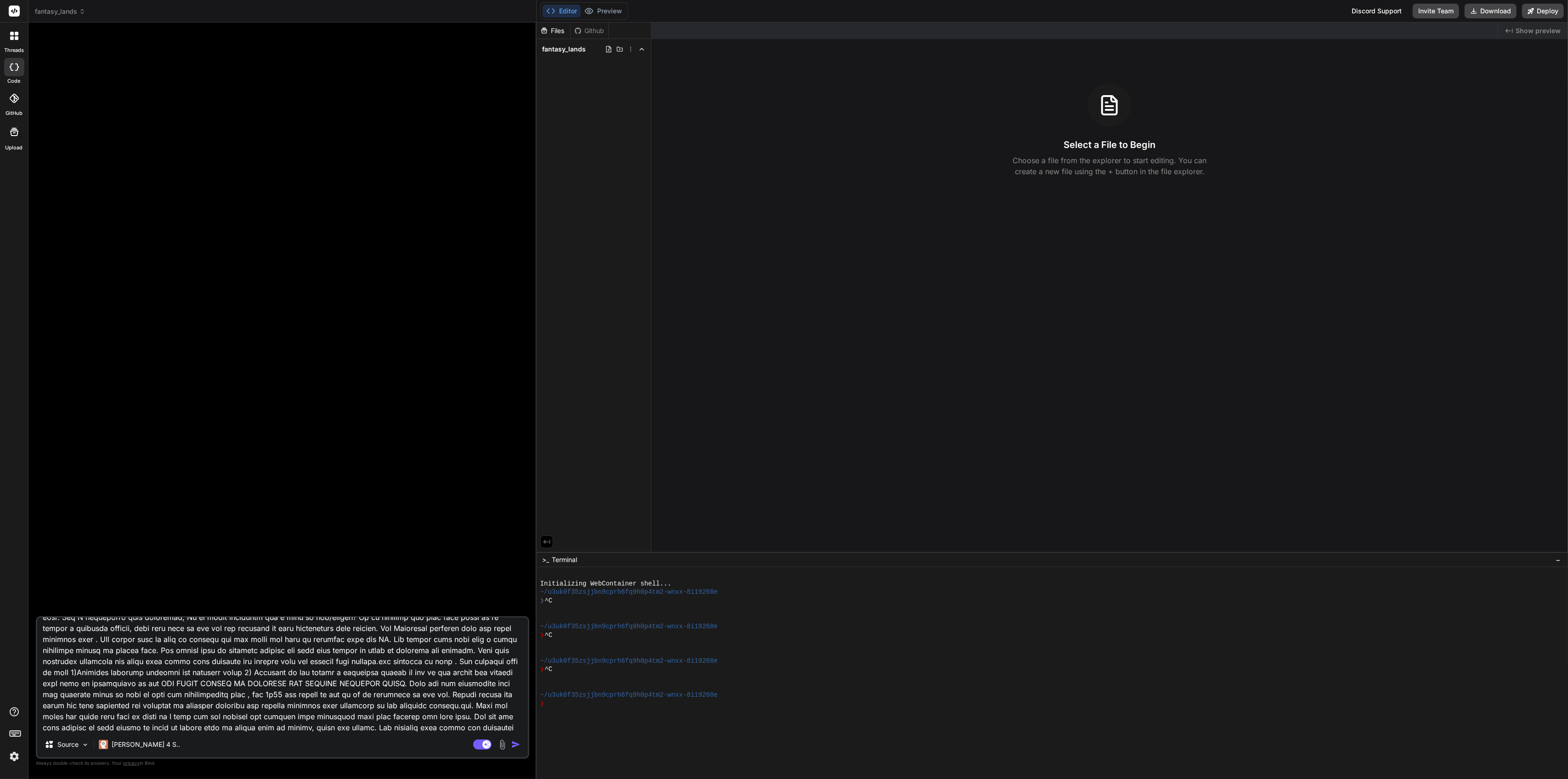
type textarea "AI Dungeons & Dragons Adventure Game Overview The AI Dungeons & Dragons Adventu…"
type textarea "x"
type textarea "AI Dungeons & Dragons Adventure Game Overview The AI Dungeons & Dragons Adventu…"
type textarea "x"
type textarea "AI Dungeons & Dragons Adventure Game Overview The AI Dungeons & Dragons Adventu…"
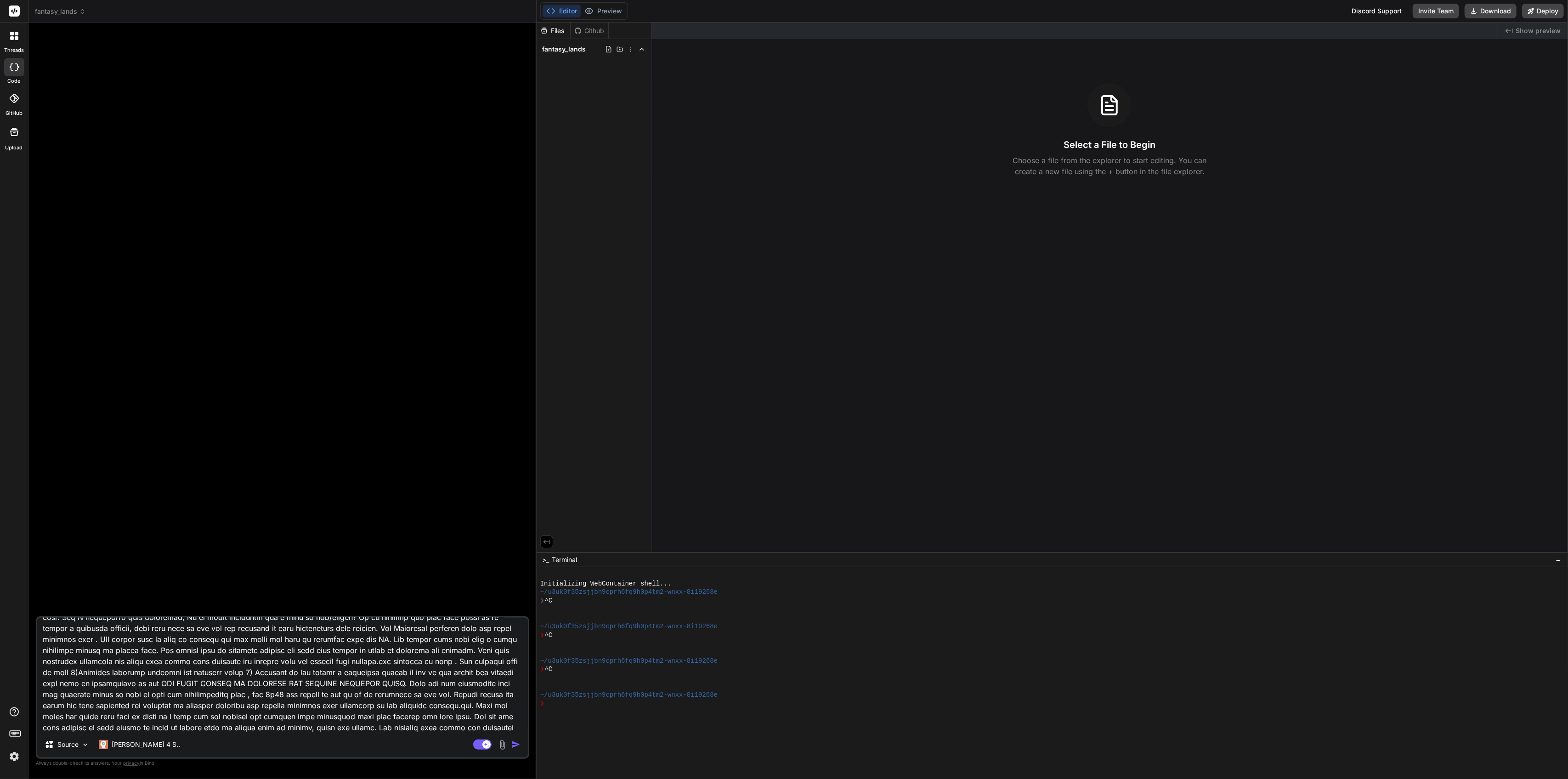
type textarea "x"
type textarea "AI Dungeons & Dragons Adventure Game Overview The AI Dungeons & Dragons Adventu…"
type textarea "x"
type textarea "AI Dungeons & Dragons Adventure Game Overview The AI Dungeons & Dragons Adventu…"
type textarea "x"
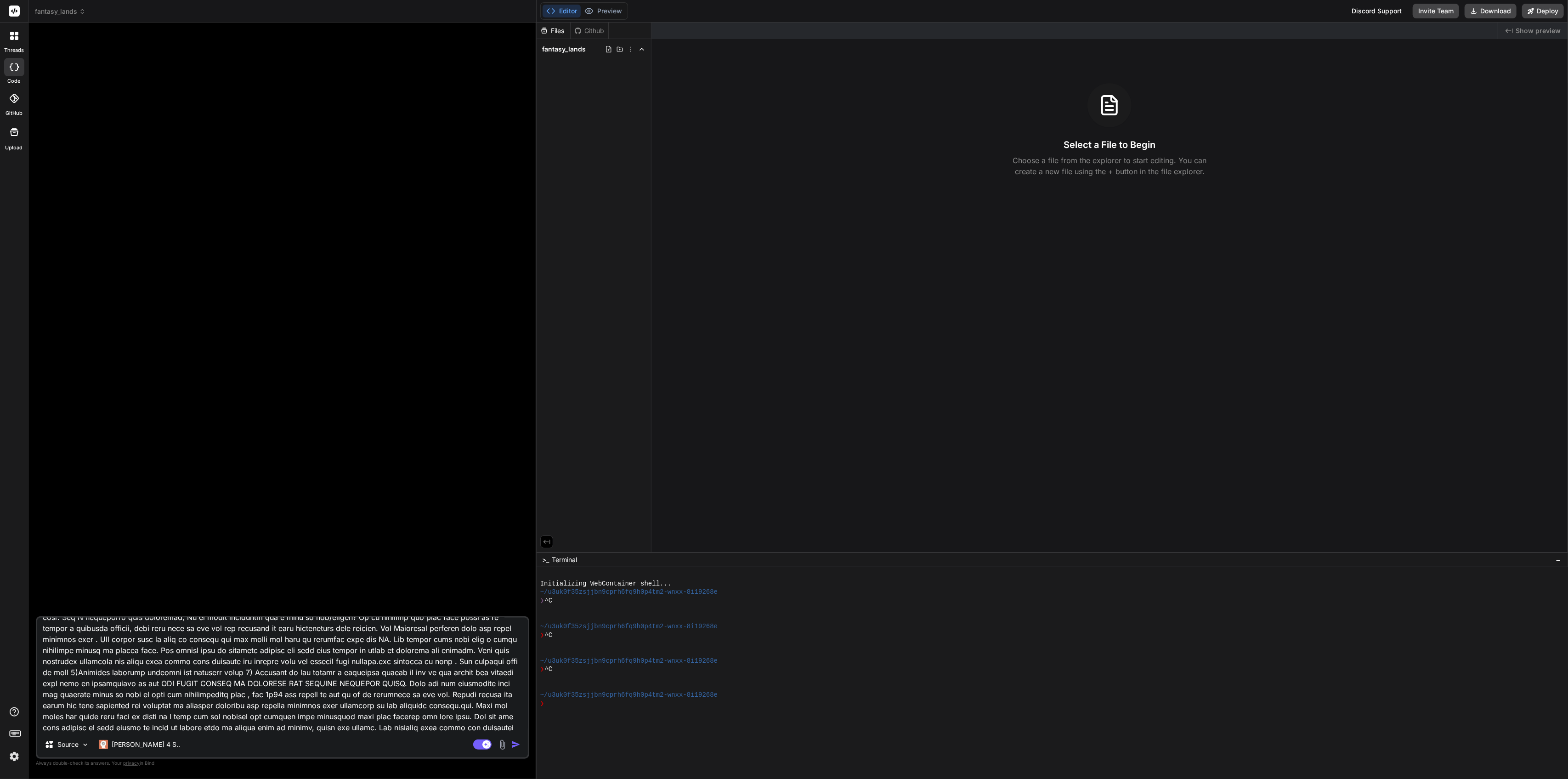
type textarea "AI Dungeons & Dragons Adventure Game Overview The AI Dungeons & Dragons Adventu…"
type textarea "x"
type textarea "AI Dungeons & Dragons Adventure Game Overview The AI Dungeons & Dragons Adventu…"
type textarea "x"
type textarea "AI Dungeons & Dragons Adventure Game Overview The AI Dungeons & Dragons Adventu…"
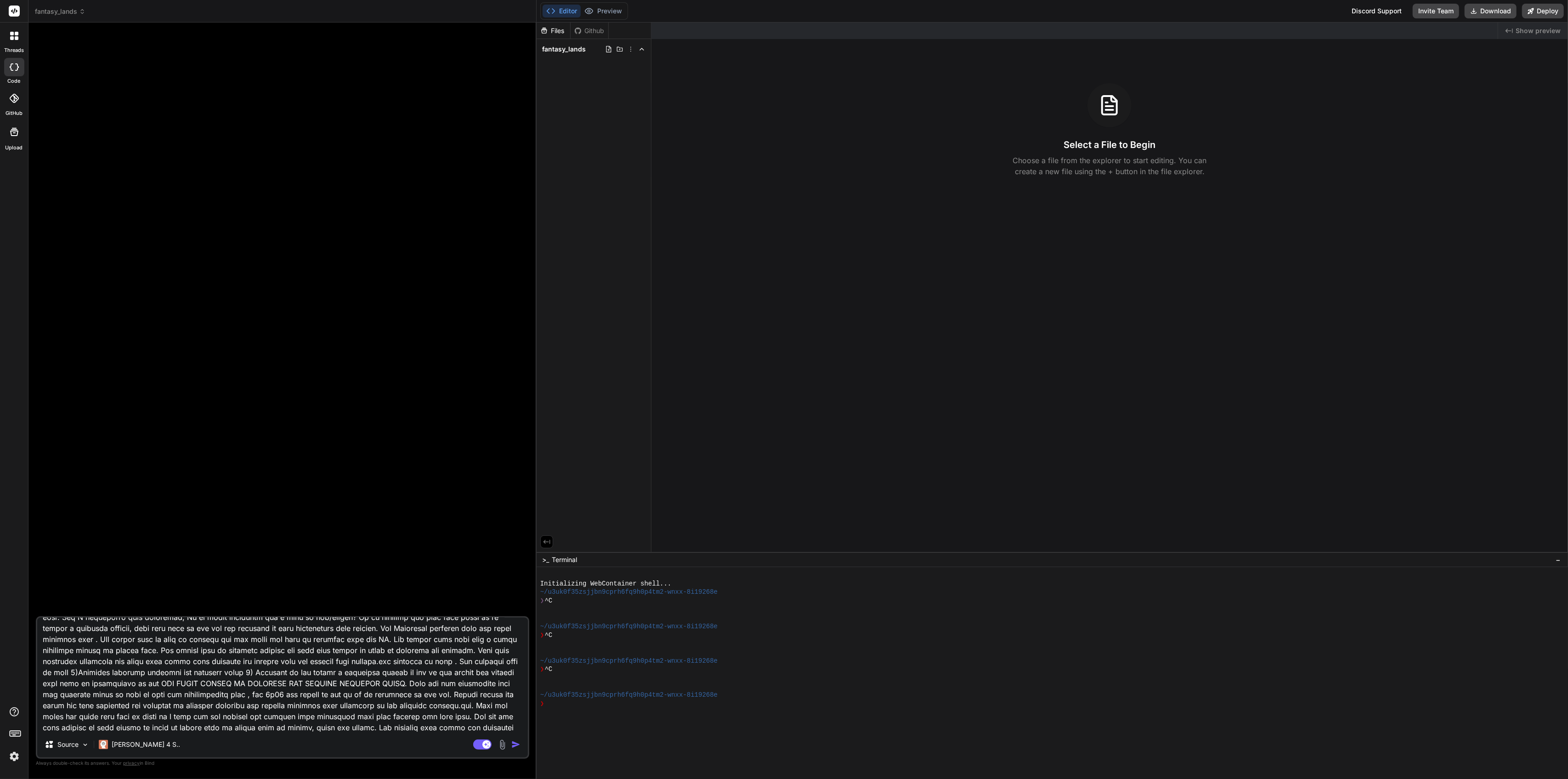
type textarea "x"
type textarea "AI Dungeons & Dragons Adventure Game Overview The AI Dungeons & Dragons Adventu…"
type textarea "x"
type textarea "AI Dungeons & Dragons Adventure Game Overview The AI Dungeons & Dragons Adventu…"
type textarea "x"
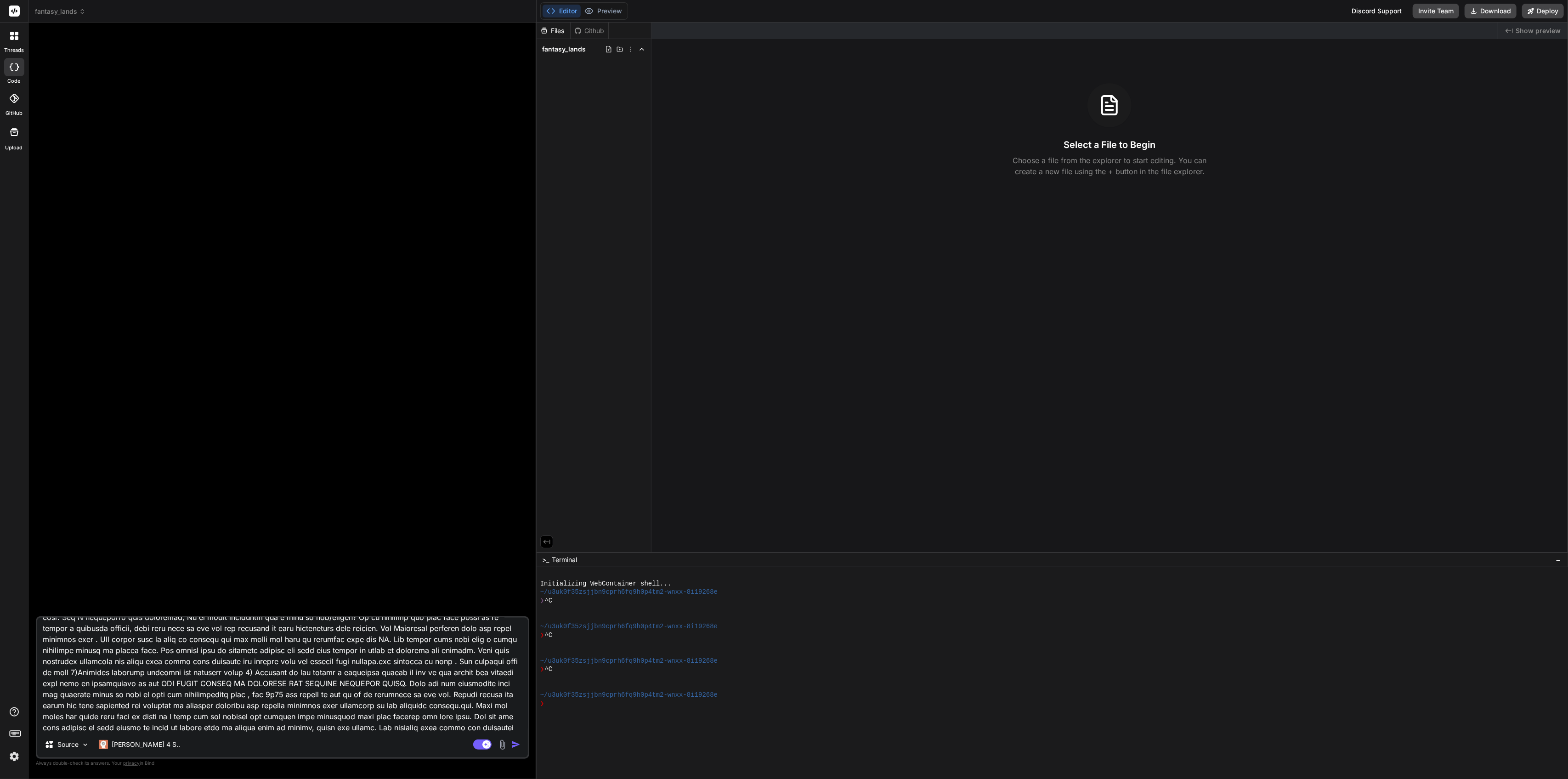
type textarea "AI Dungeons & Dragons Adventure Game Overview The AI Dungeons & Dragons Adventu…"
type textarea "x"
type textarea "AI Dungeons & Dragons Adventure Game Overview The AI Dungeons & Dragons Adventu…"
type textarea "x"
type textarea "AI Dungeons & Dragons Adventure Game Overview The AI Dungeons & Dragons Adventu…"
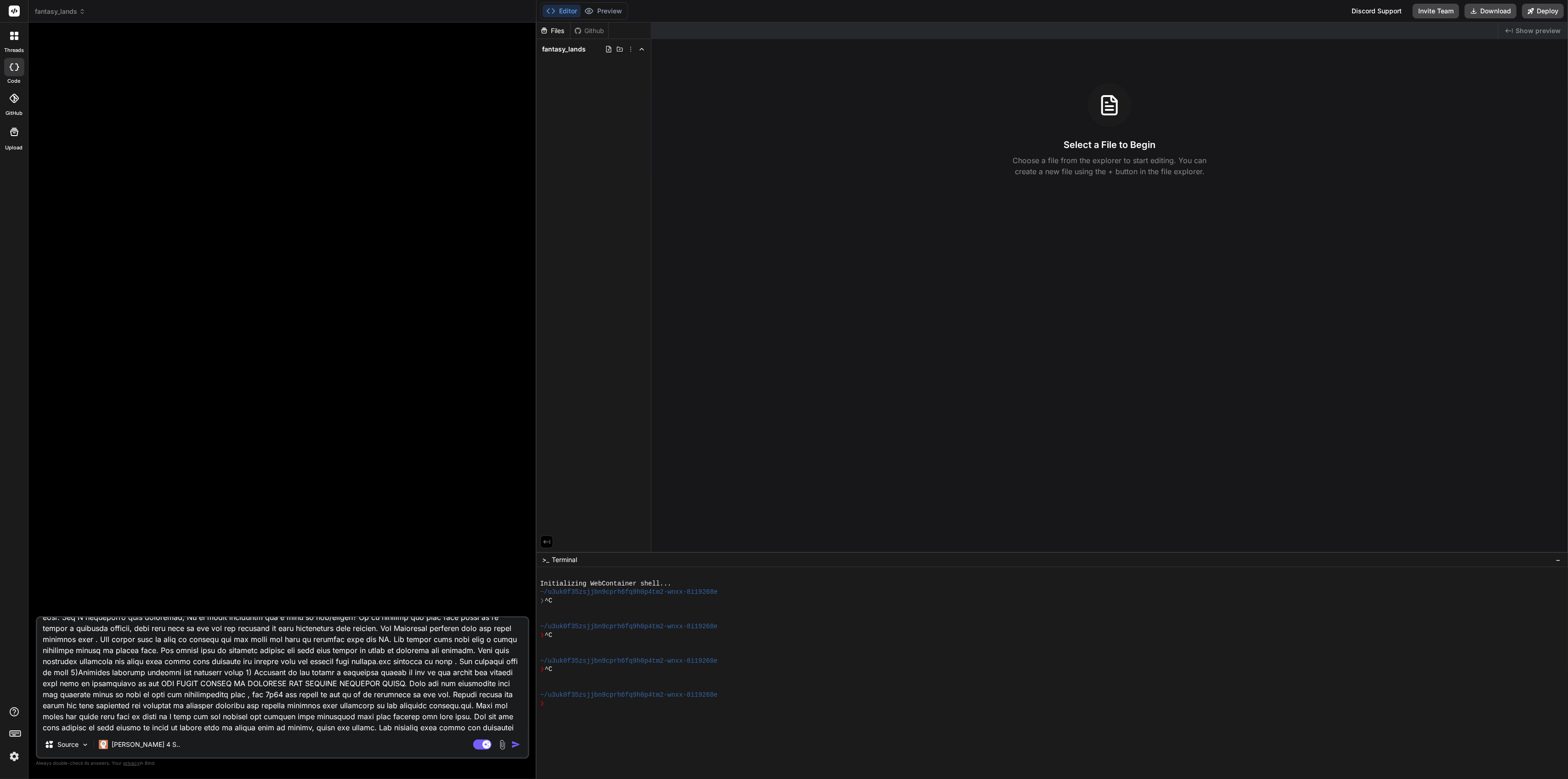
type textarea "x"
type textarea "AI Dungeons & Dragons Adventure Game Overview The AI Dungeons & Dragons Adventu…"
type textarea "x"
type textarea "AI Dungeons & Dragons Adventure Game Overview The AI Dungeons & Dragons Adventu…"
type textarea "x"
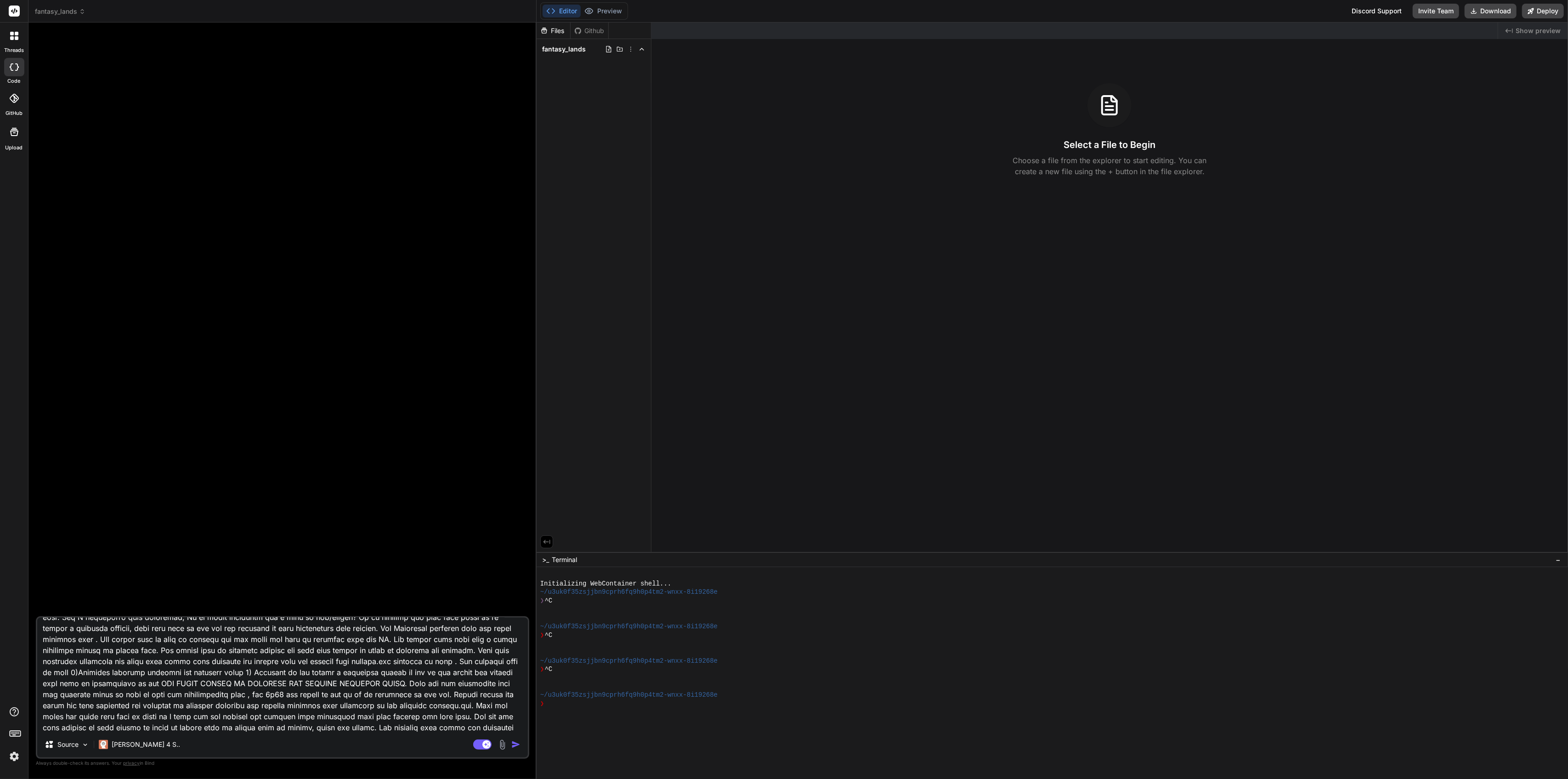
type textarea "AI Dungeons & Dragons Adventure Game Overview The AI Dungeons & Dragons Adventu…"
type textarea "x"
type textarea "AI Dungeons & Dragons Adventure Game Overview The AI Dungeons & Dragons Adventu…"
type textarea "x"
type textarea "AI Dungeons & Dragons Adventure Game Overview The AI Dungeons & Dragons Adventu…"
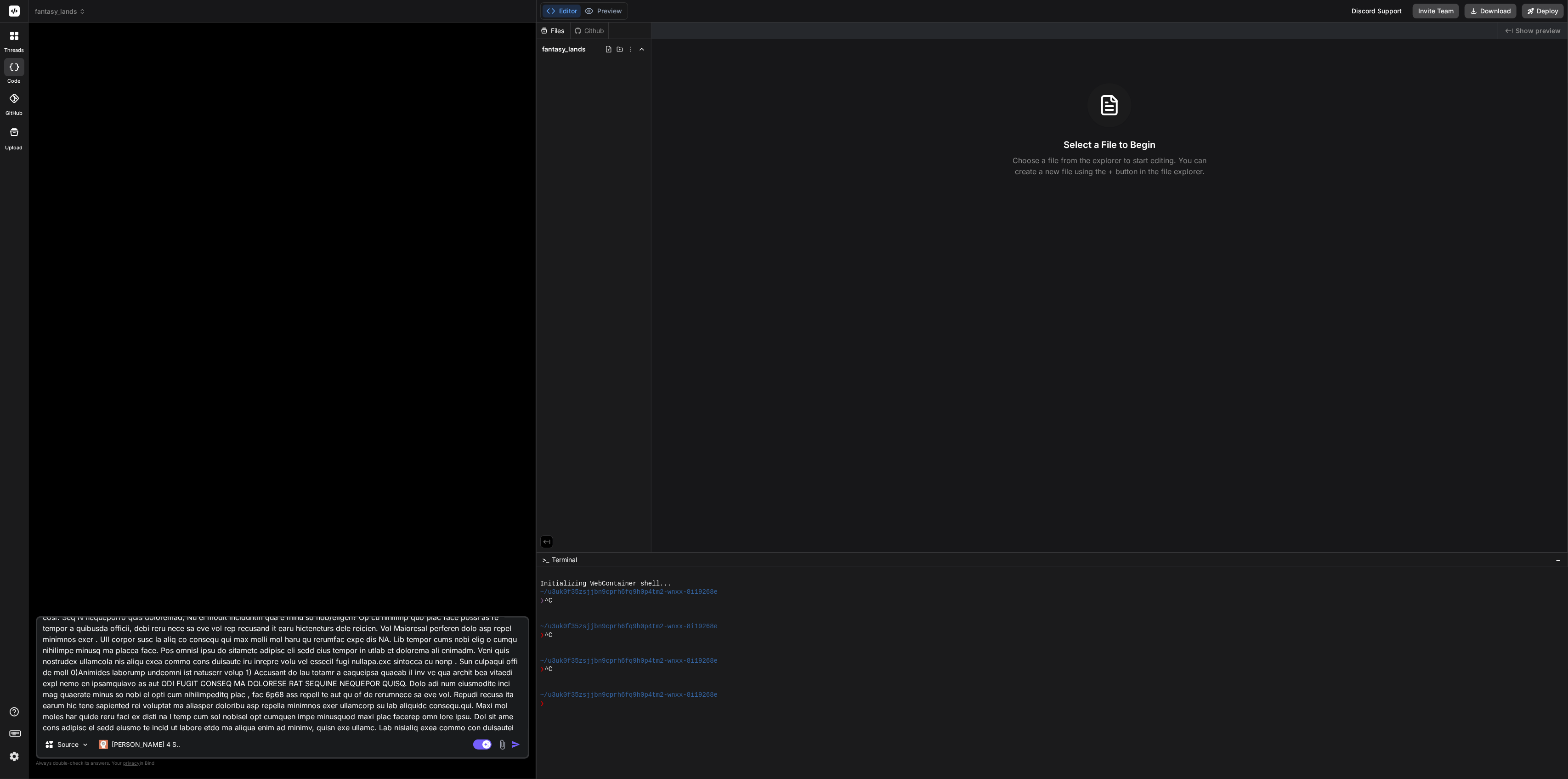
type textarea "x"
type textarea "AI Dungeons & Dragons Adventure Game Overview The AI Dungeons & Dragons Adventu…"
type textarea "x"
type textarea "AI Dungeons & Dragons Adventure Game Overview The AI Dungeons & Dragons Adventu…"
type textarea "x"
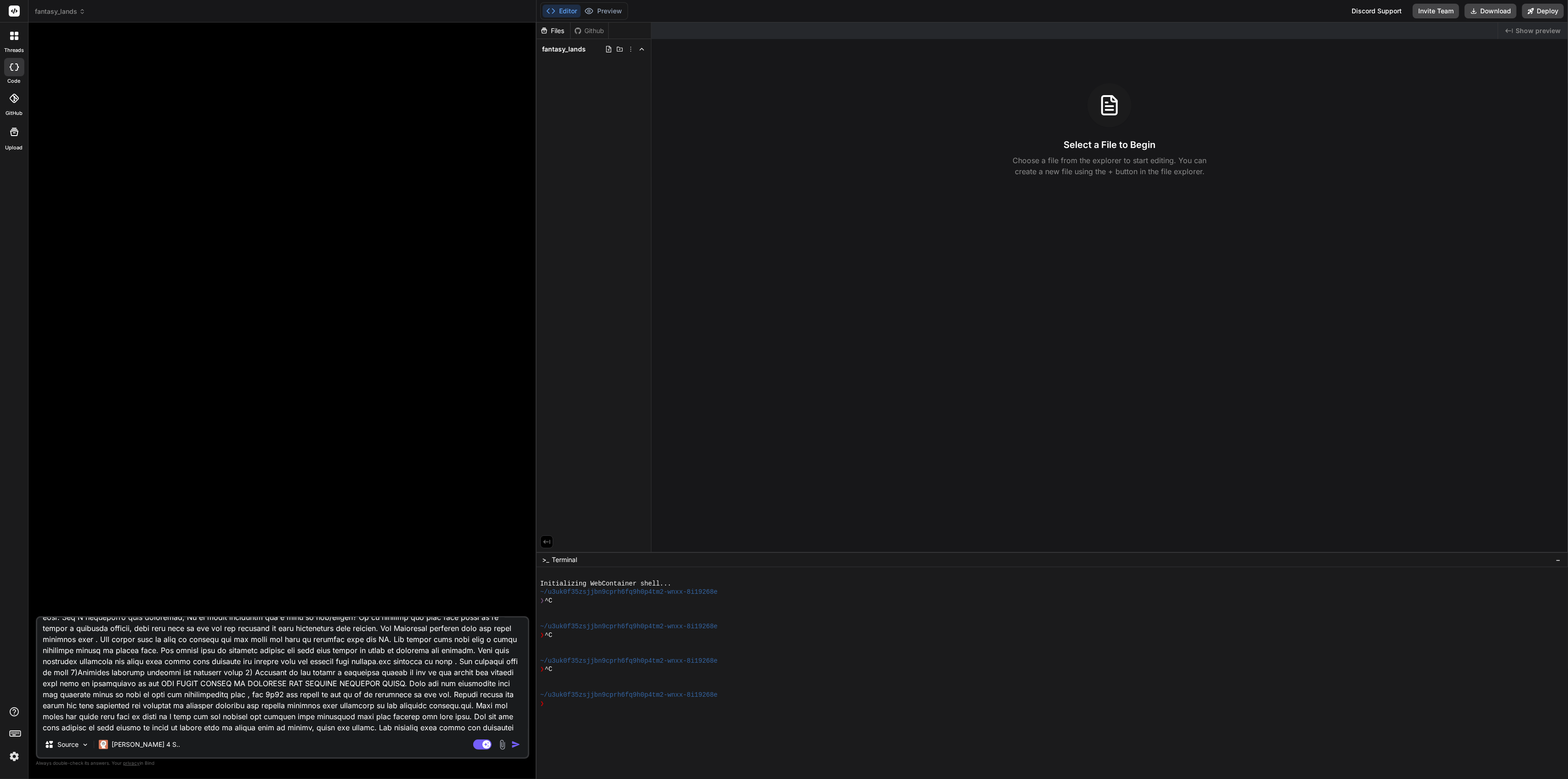
type textarea "AI Dungeons & Dragons Adventure Game Overview The AI Dungeons & Dragons Adventu…"
type textarea "x"
type textarea "AI Dungeons & Dragons Adventure Game Overview The AI Dungeons & Dragons Adventu…"
type textarea "x"
type textarea "AI Dungeons & Dragons Adventure Game Overview The AI Dungeons & Dragons Adventu…"
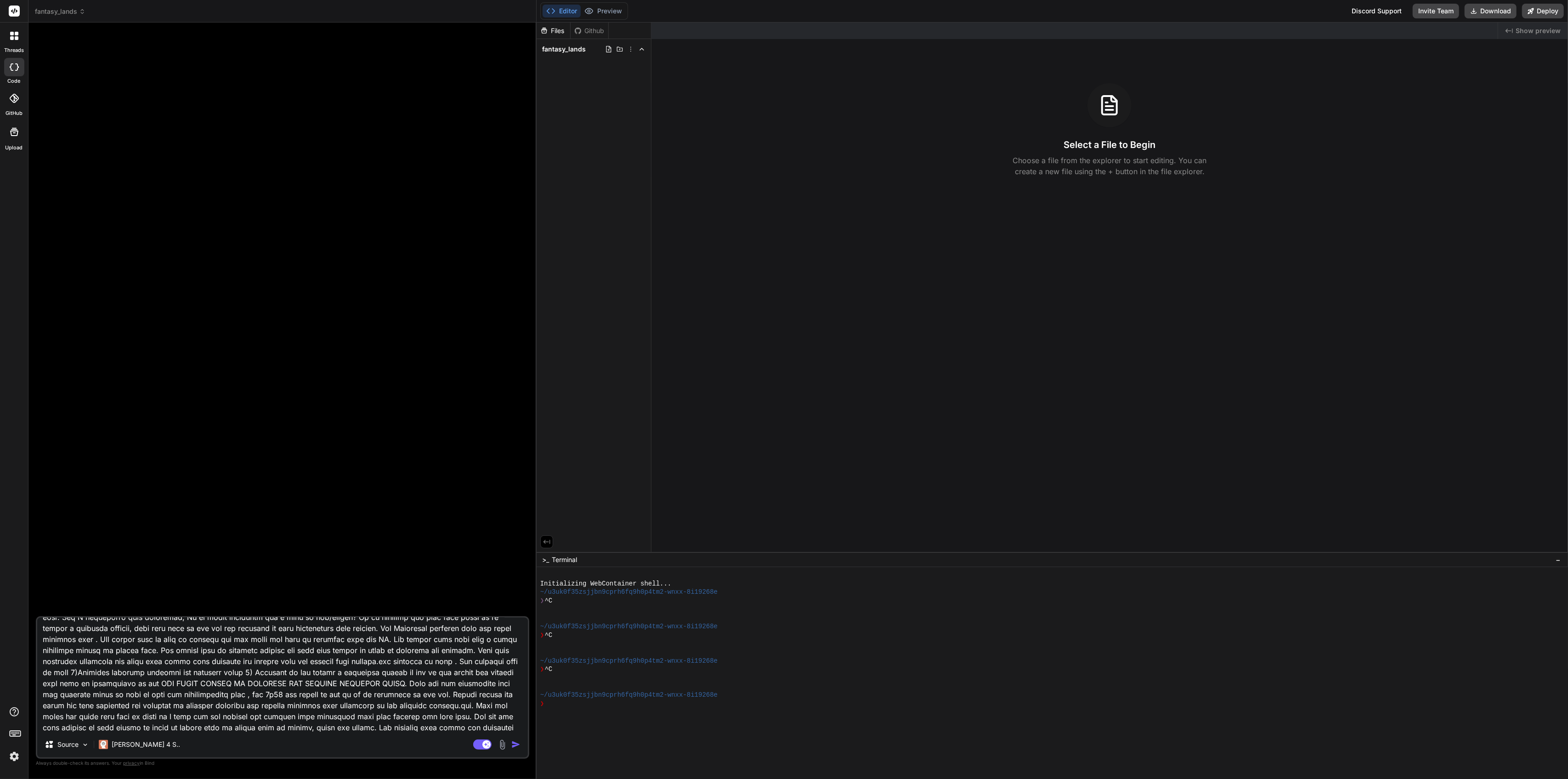
type textarea "x"
type textarea "AI Dungeons & Dragons Adventure Game Overview The AI Dungeons & Dragons Adventu…"
type textarea "x"
type textarea "AI Dungeons & Dragons Adventure Game Overview The AI Dungeons & Dragons Adventu…"
type textarea "x"
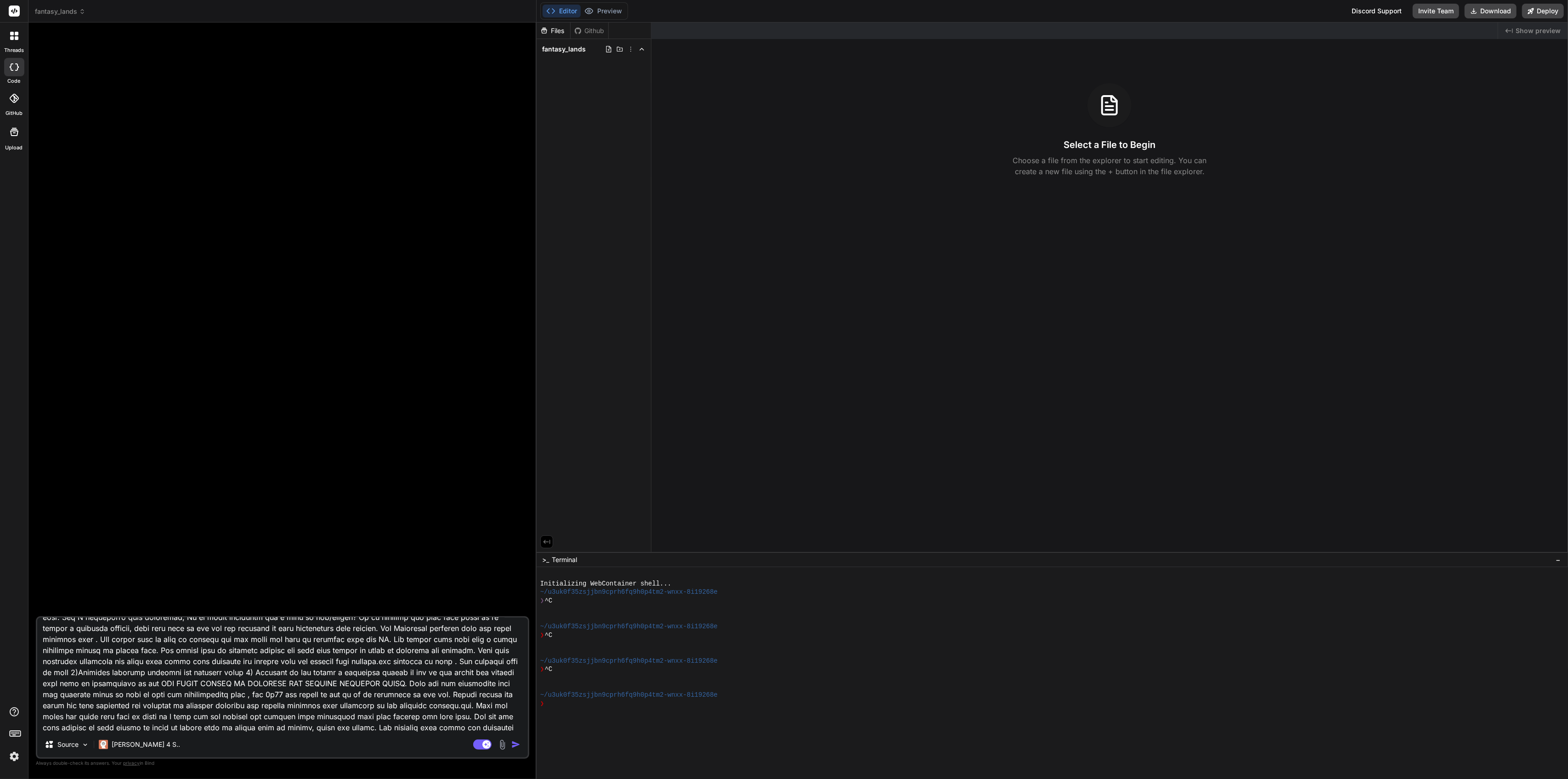
type textarea "AI Dungeons & Dragons Adventure Game Overview The AI Dungeons & Dragons Adventu…"
type textarea "x"
type textarea "AI Dungeons & Dragons Adventure Game Overview The AI Dungeons & Dragons Adventu…"
type textarea "x"
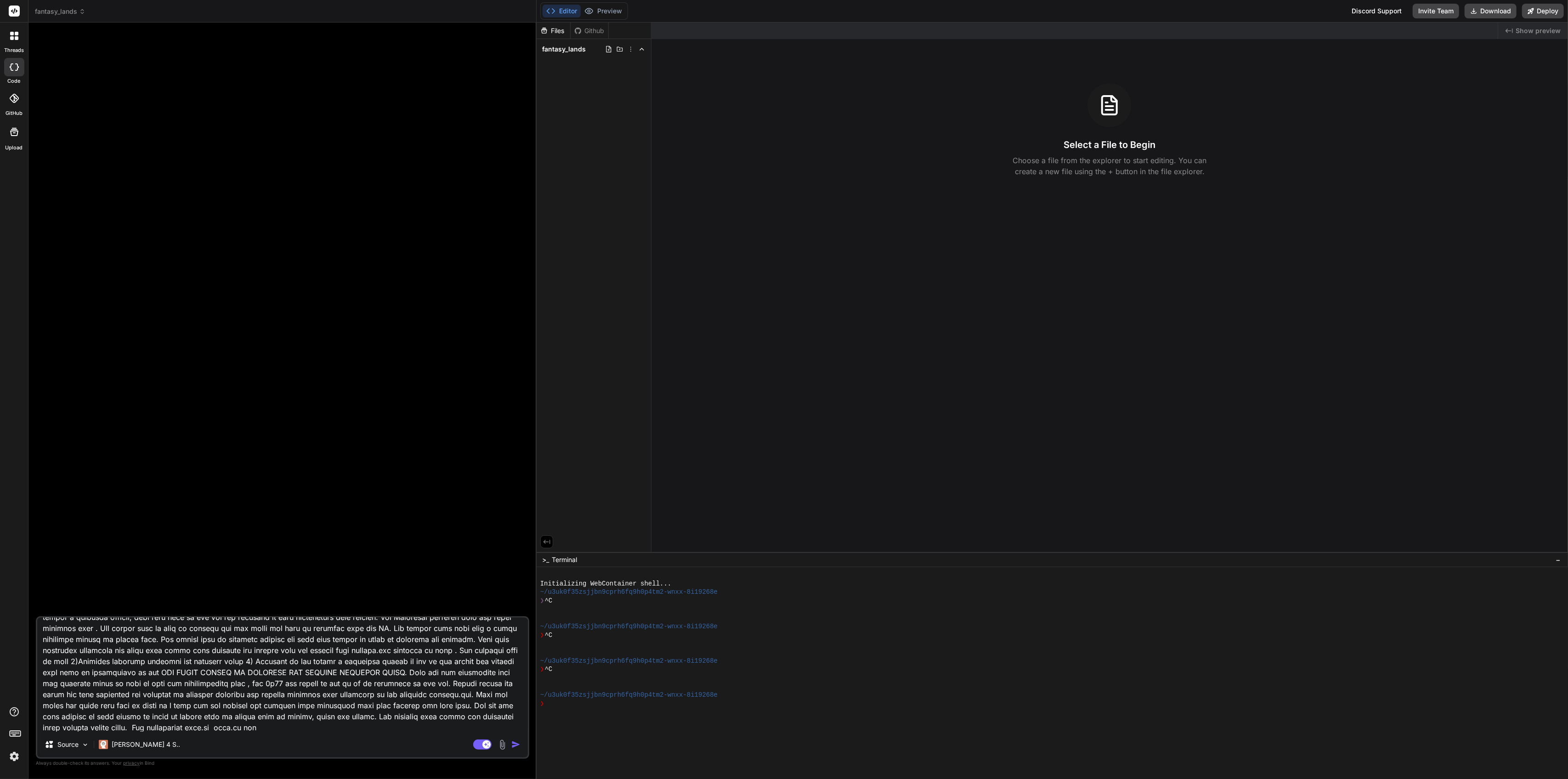
scroll to position [443, 0]
type textarea "AI Dungeons & Dragons Adventure Game Overview The AI Dungeons & Dragons Adventu…"
type textarea "x"
type textarea "AI Dungeons & Dragons Adventure Game Overview The AI Dungeons & Dragons Adventu…"
type textarea "x"
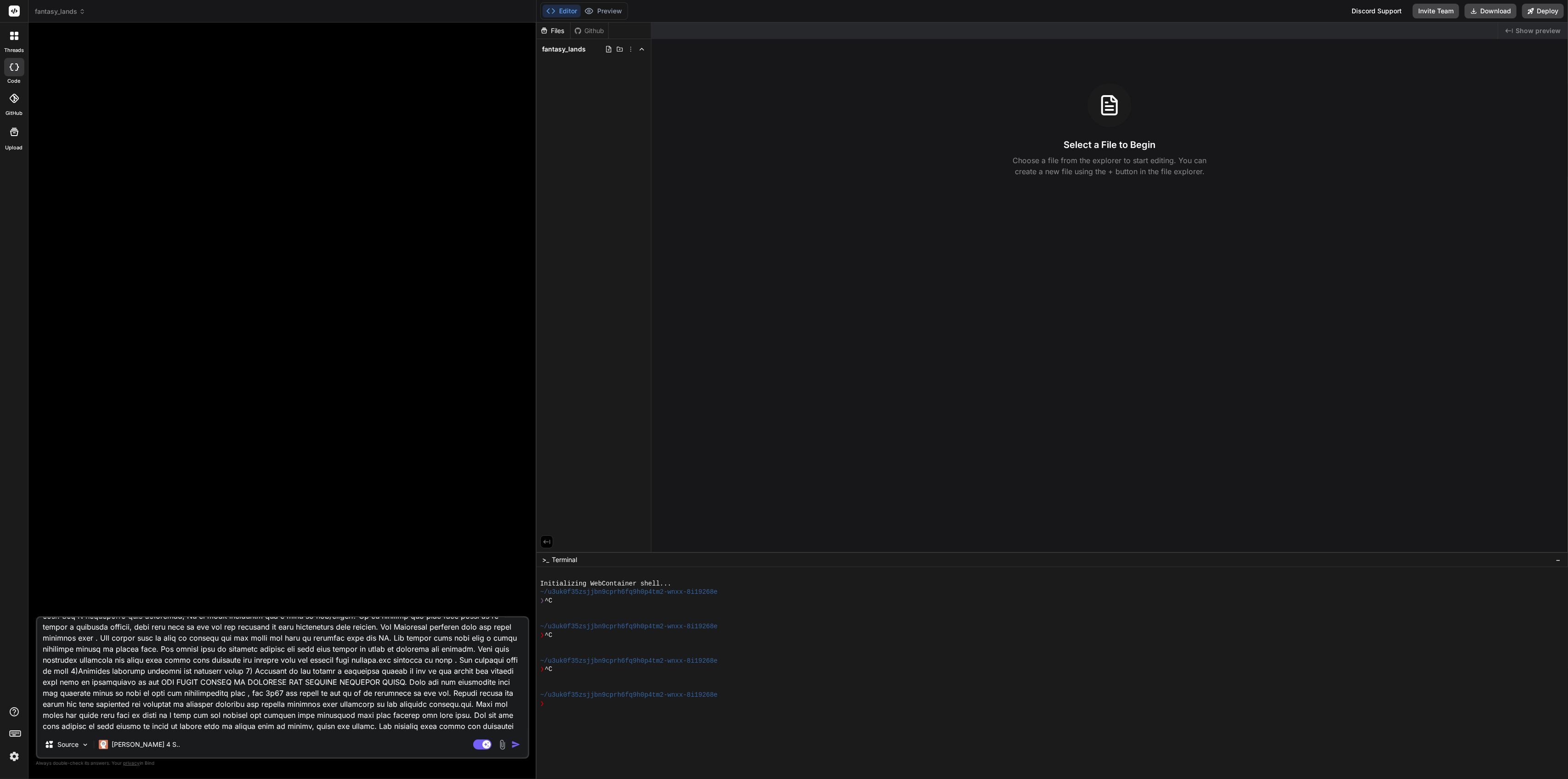
type textarea "AI Dungeons & Dragons Adventure Game Overview The AI Dungeons & Dragons Adventu…"
type textarea "x"
type textarea "AI Dungeons & Dragons Adventure Game Overview The AI Dungeons & Dragons Adventu…"
type textarea "x"
type textarea "AI Dungeons & Dragons Adventure Game Overview The AI Dungeons & Dragons Adventu…"
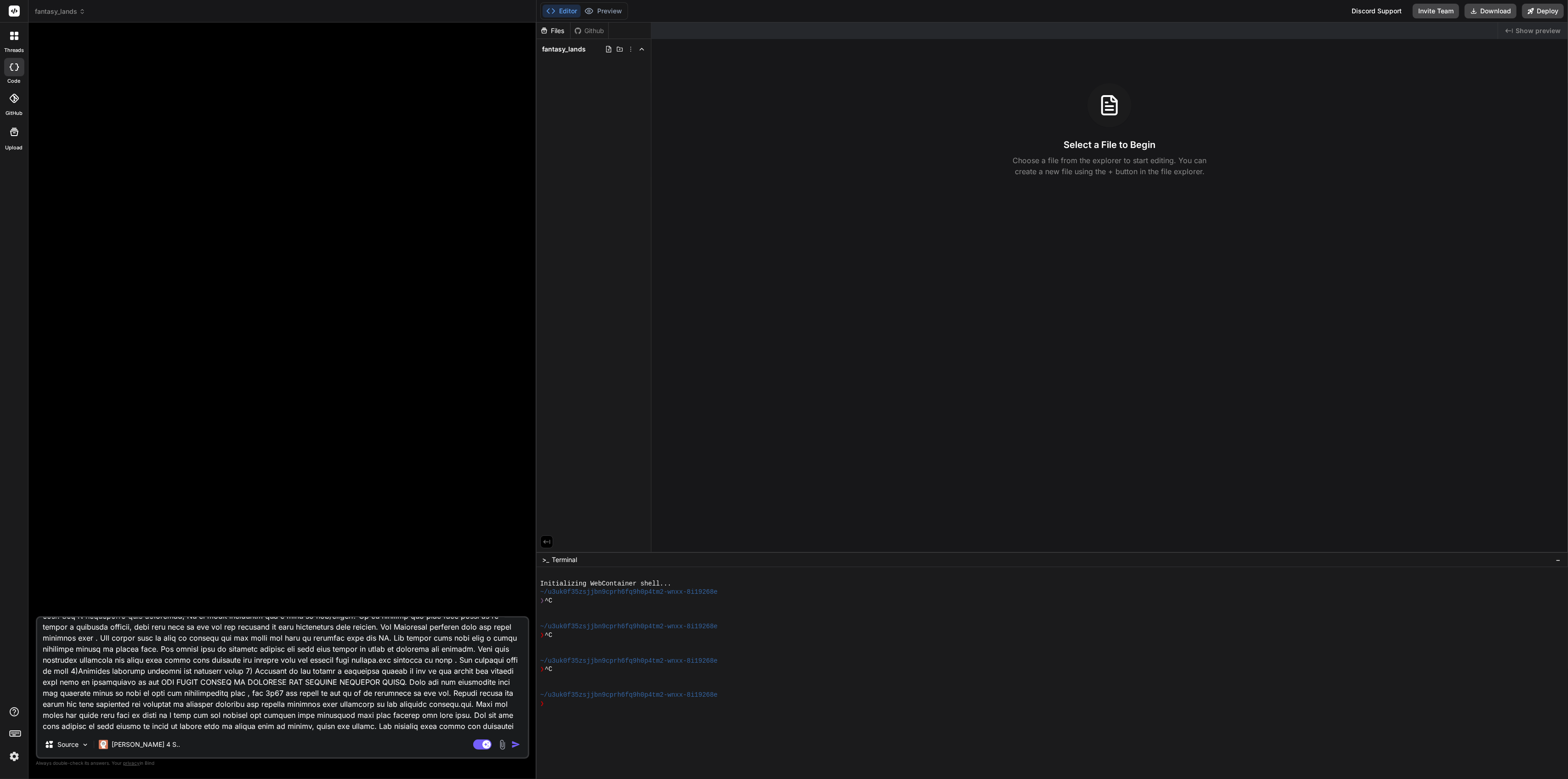
type textarea "x"
type textarea "AI Dungeons & Dragons Adventure Game Overview The AI Dungeons & Dragons Adventu…"
type textarea "x"
type textarea "AI Dungeons & Dragons Adventure Game Overview The AI Dungeons & Dragons Adventu…"
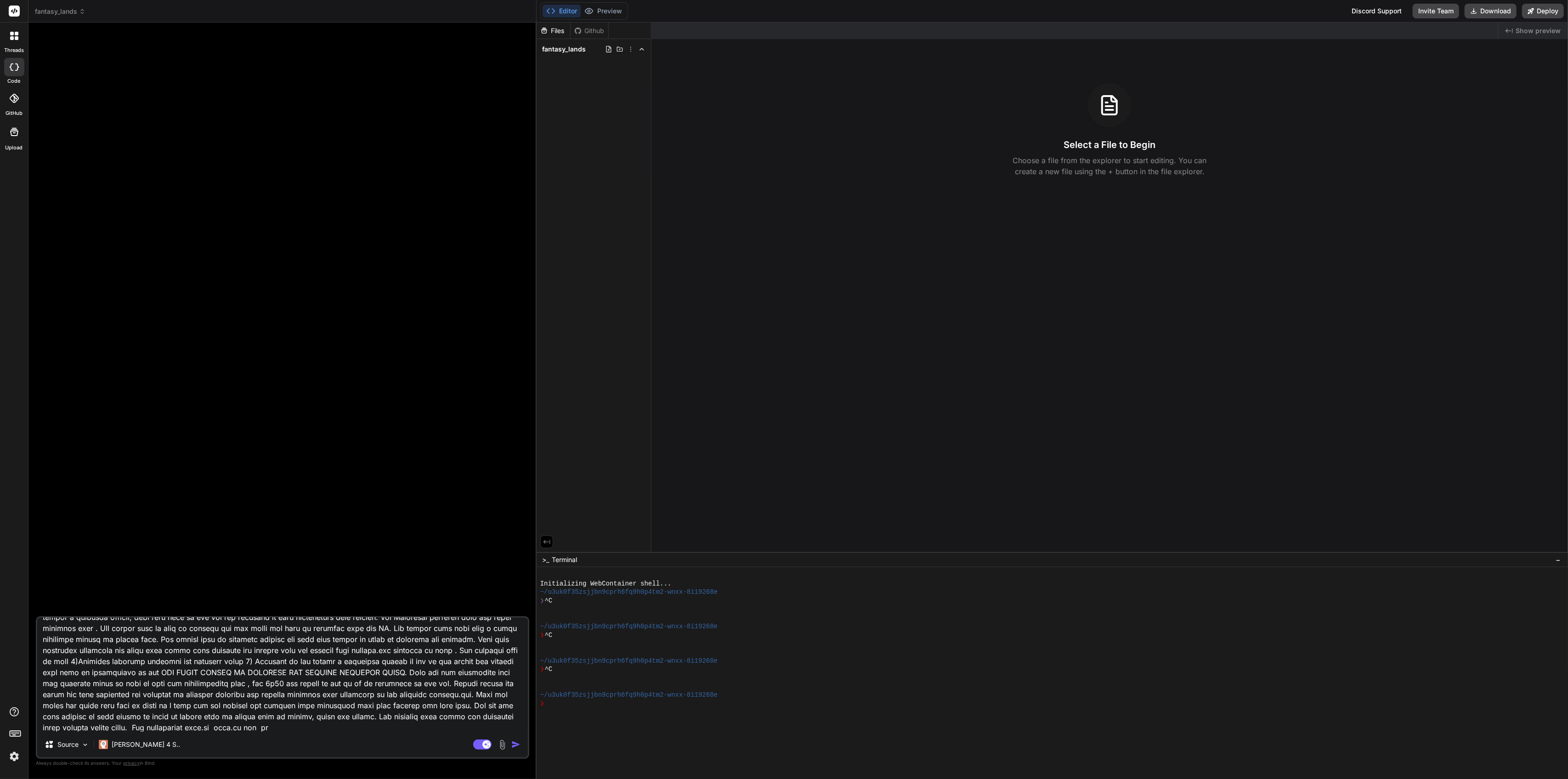
type textarea "x"
type textarea "AI Dungeons & Dragons Adventure Game Overview The AI Dungeons & Dragons Adventu…"
type textarea "x"
type textarea "AI Dungeons & Dragons Adventure Game Overview The AI Dungeons & Dragons Adventu…"
type textarea "x"
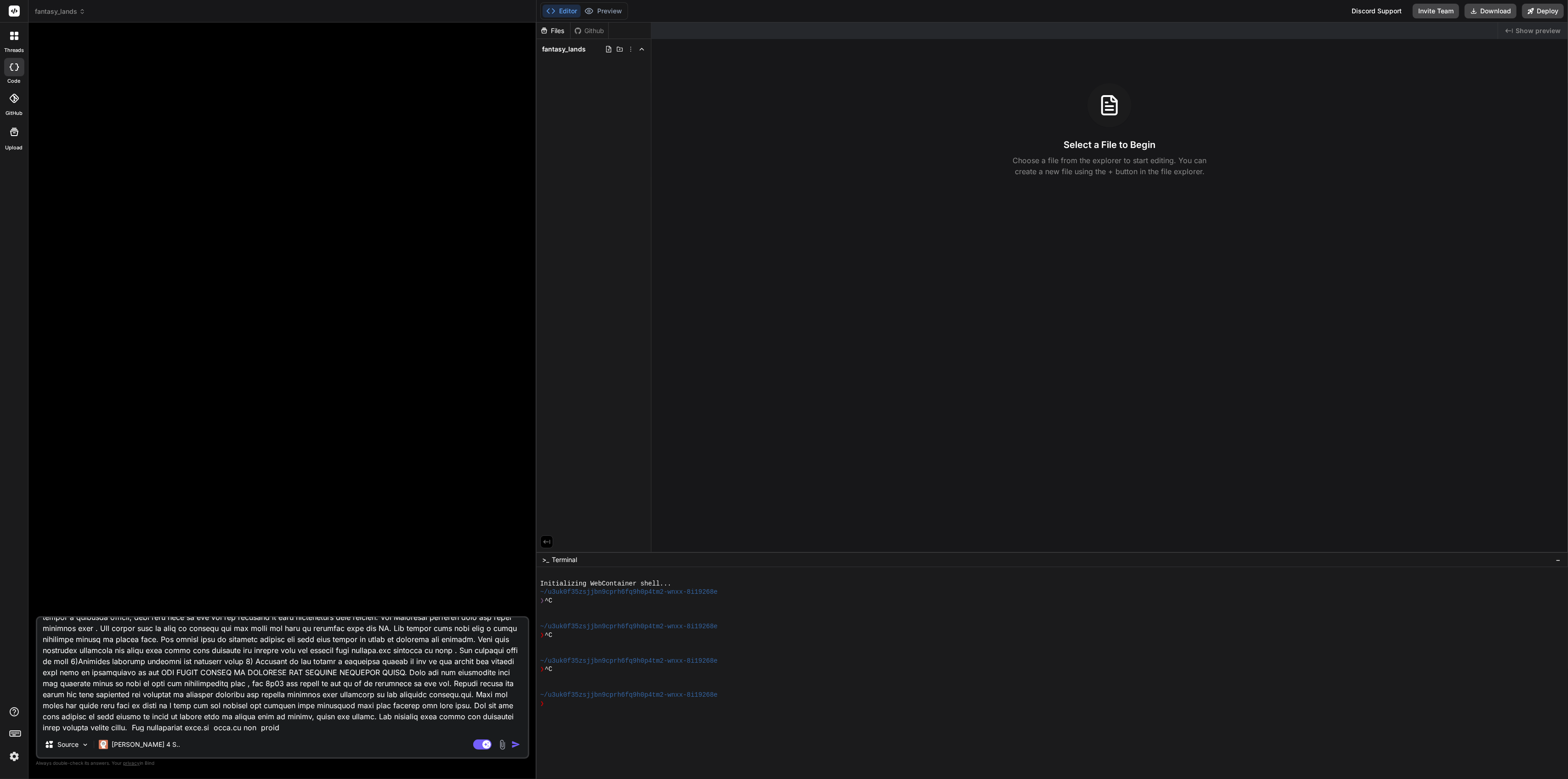
type textarea "AI Dungeons & Dragons Adventure Game Overview The AI Dungeons & Dragons Adventu…"
type textarea "x"
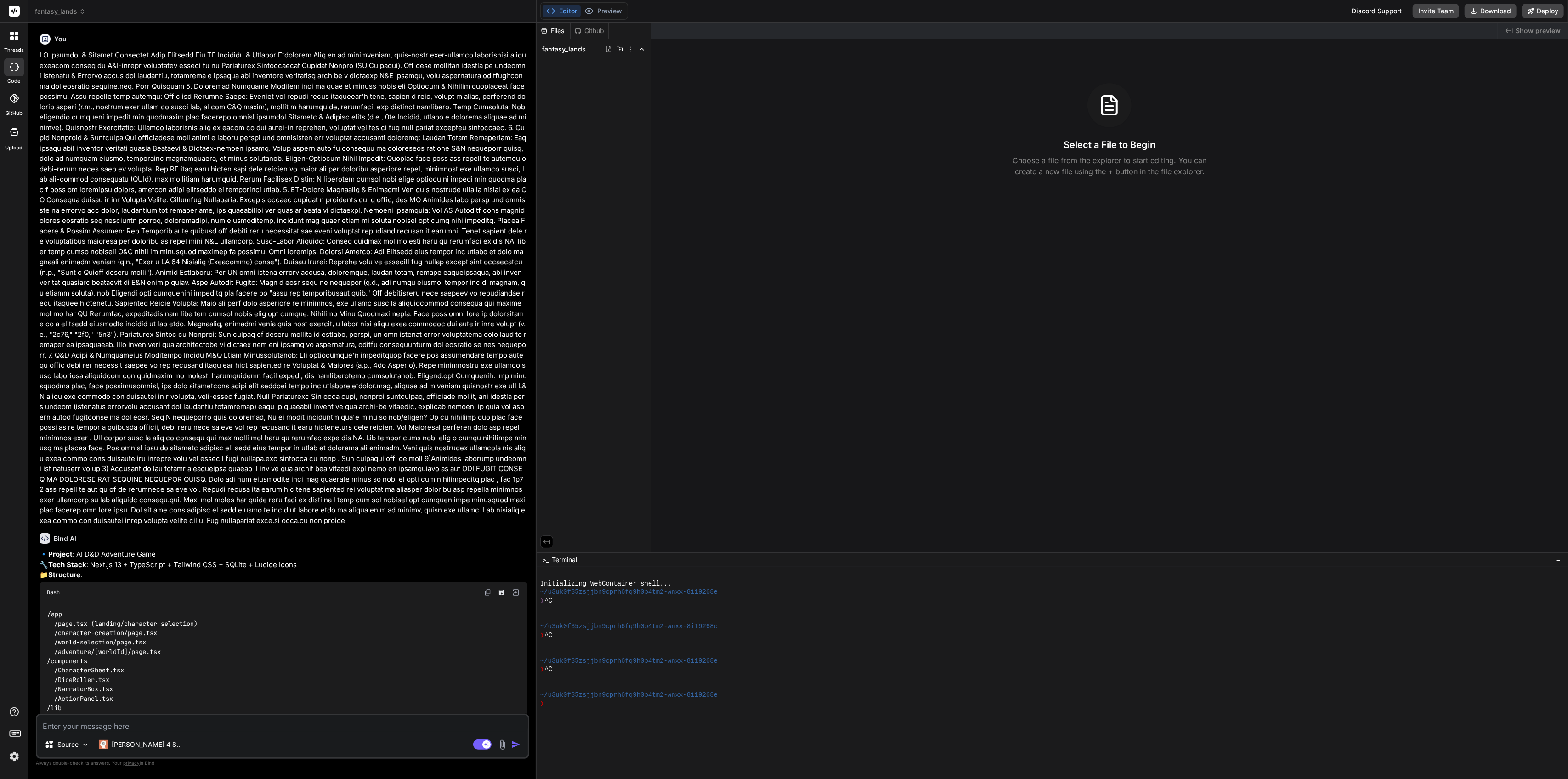
type textarea "x"
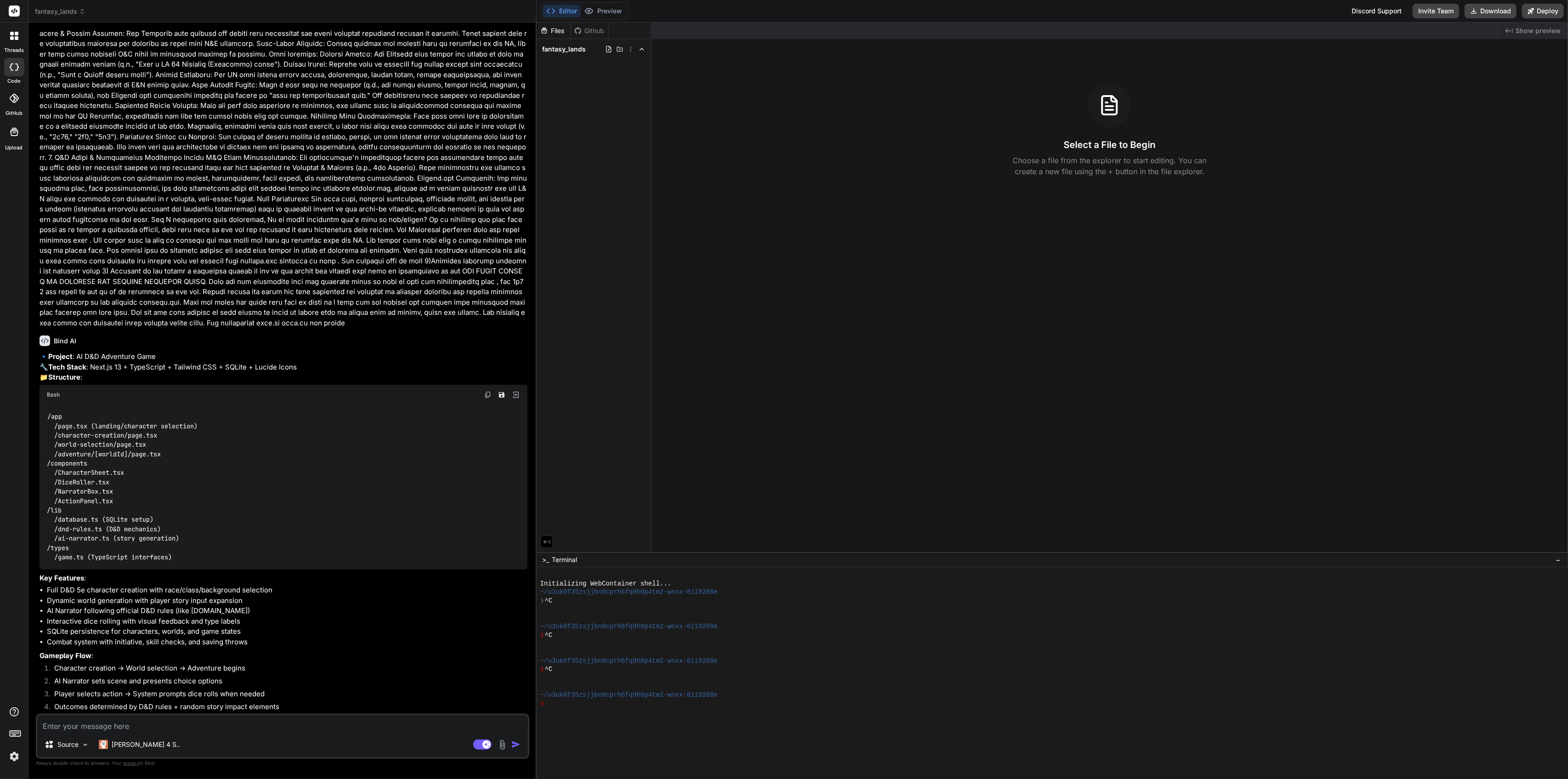
scroll to position [224, 0]
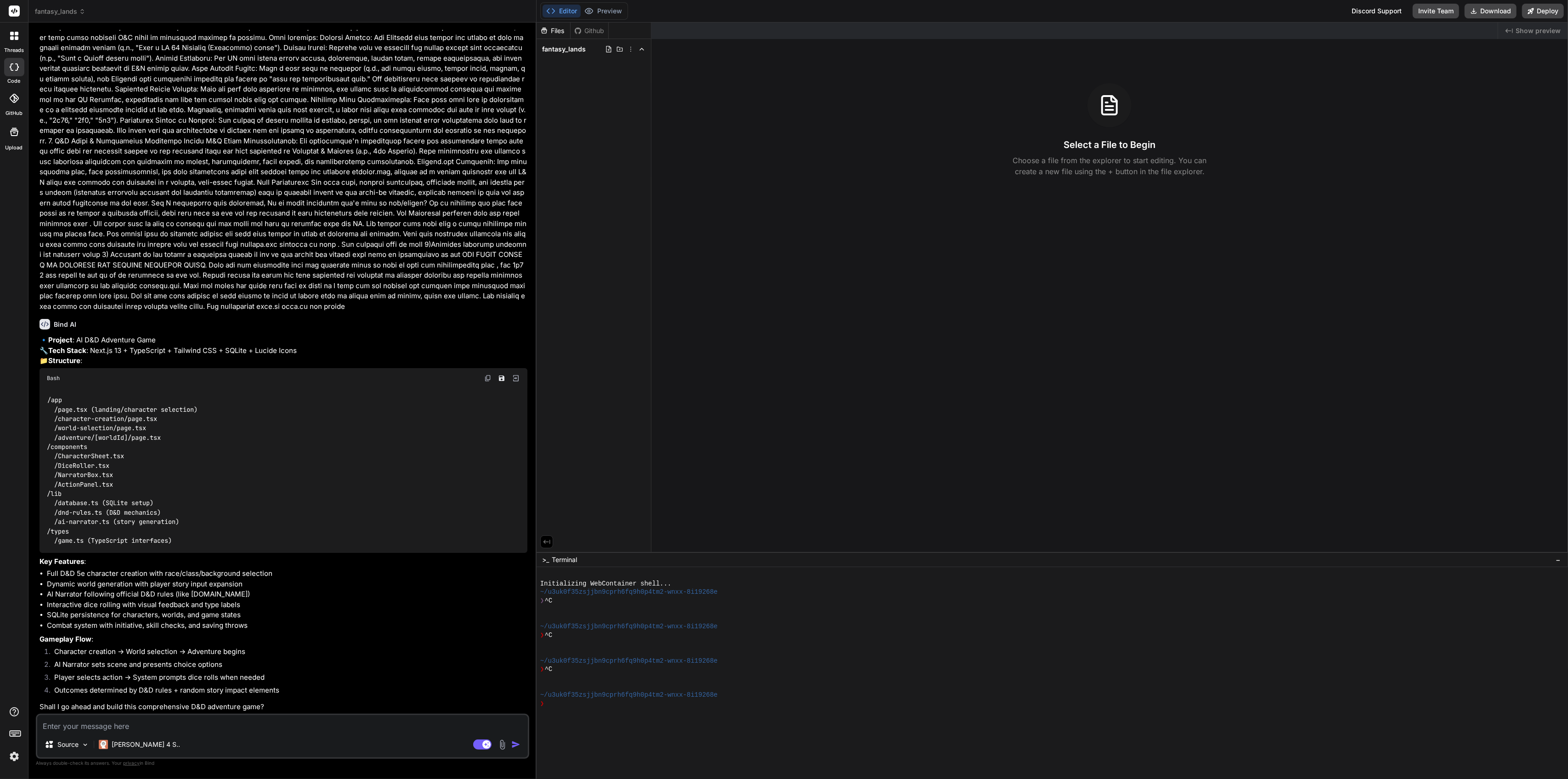
click at [240, 727] on textarea at bounding box center [282, 723] width 491 height 17
type textarea "y"
type textarea "x"
type textarea "ye"
type textarea "x"
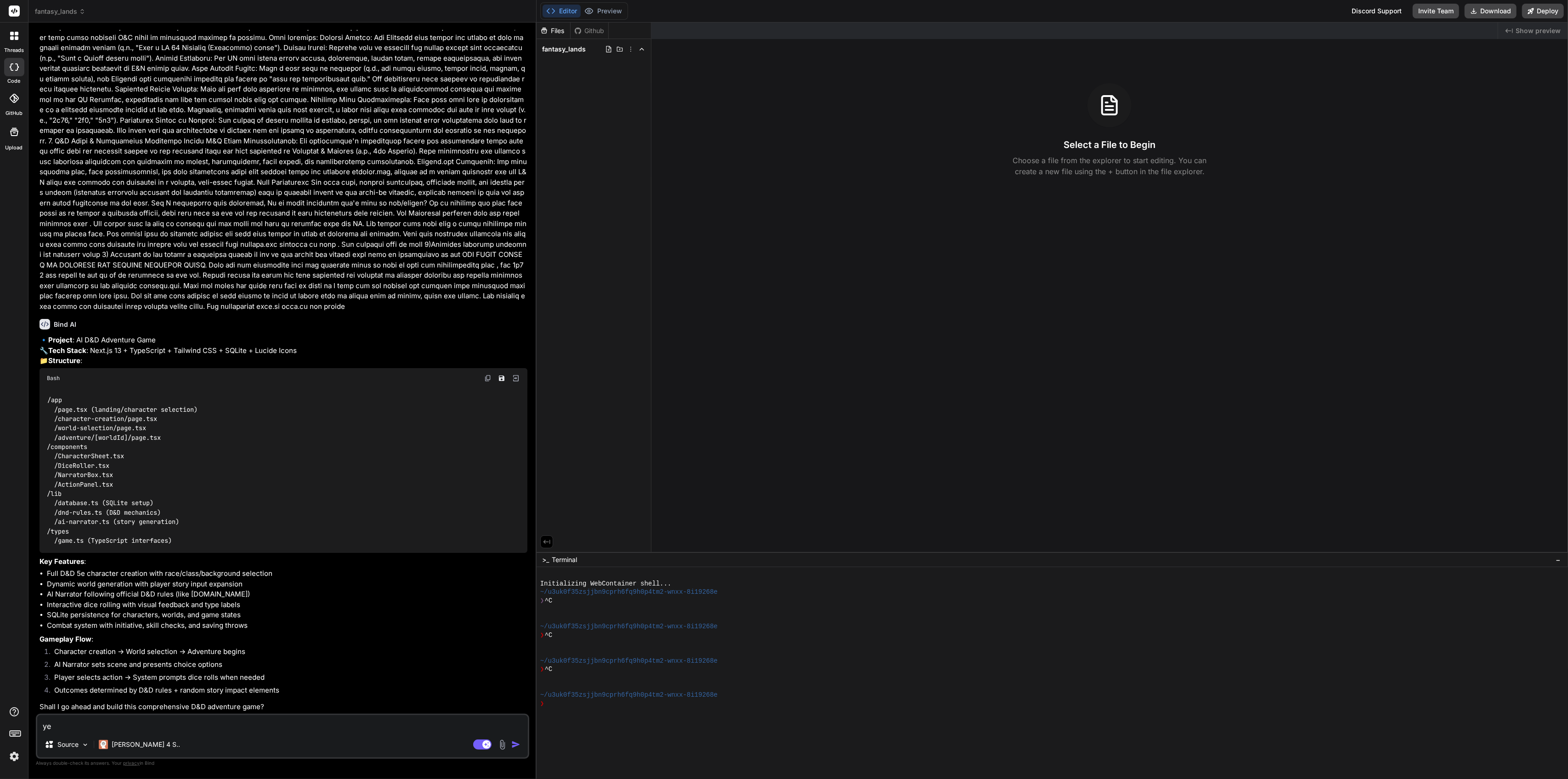
type textarea "yes"
type textarea "x"
type textarea "yes"
type textarea "x"
type textarea "yes m"
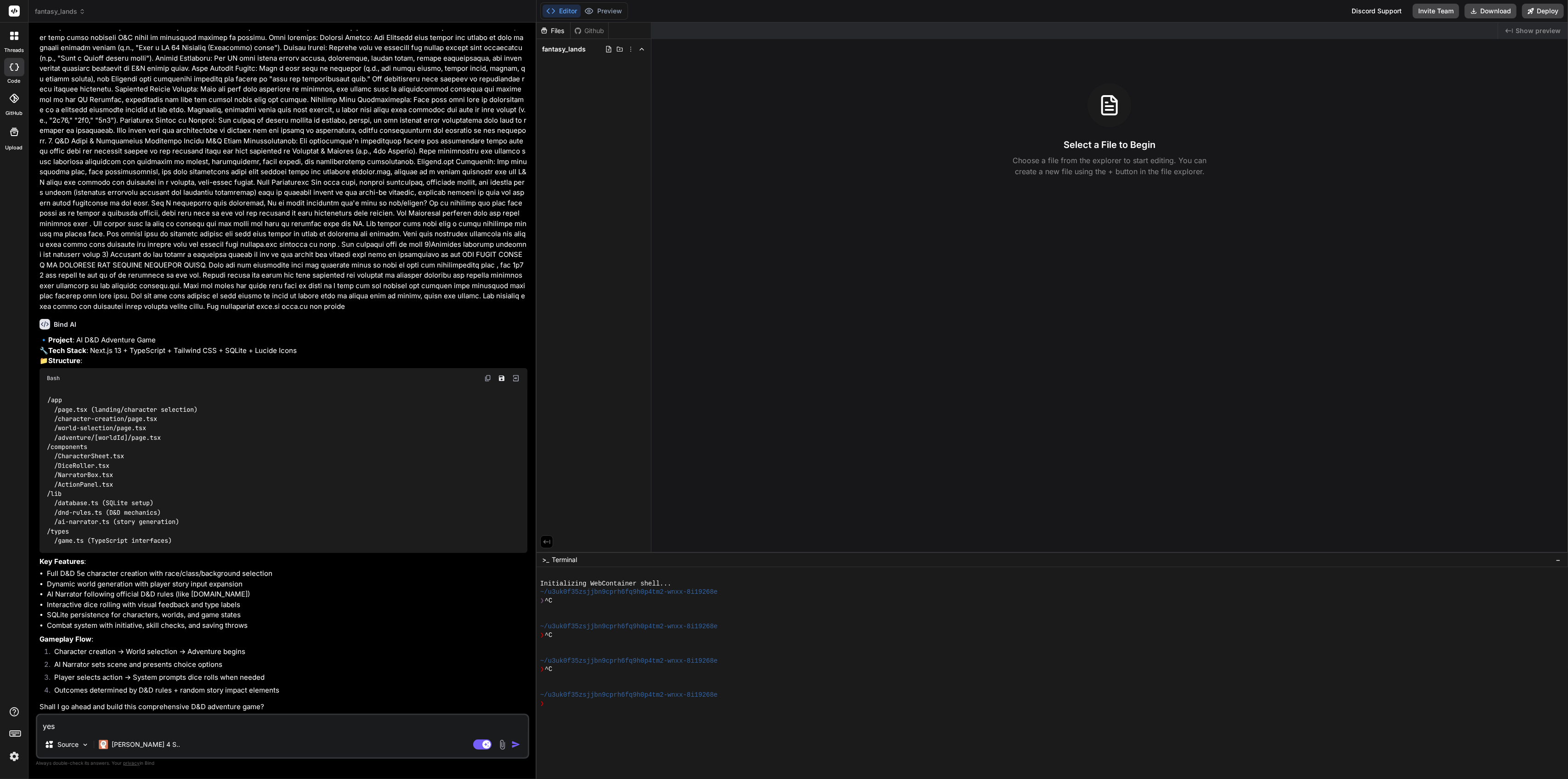
type textarea "x"
type textarea "yes ma"
type textarea "x"
type textarea "yes mak"
type textarea "x"
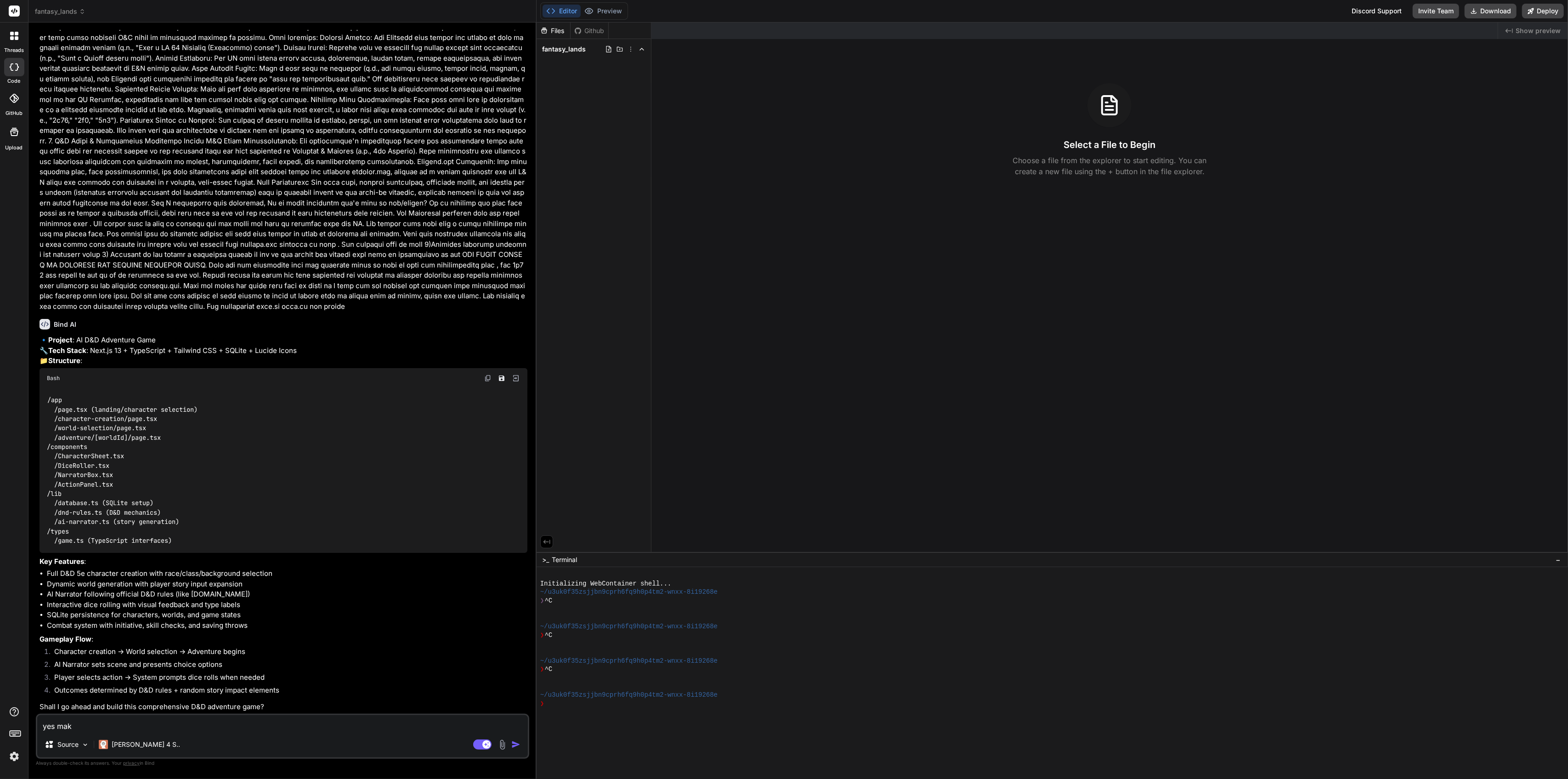
type textarea "yes make"
type textarea "x"
type textarea "yes make"
type textarea "x"
type textarea "yes make s"
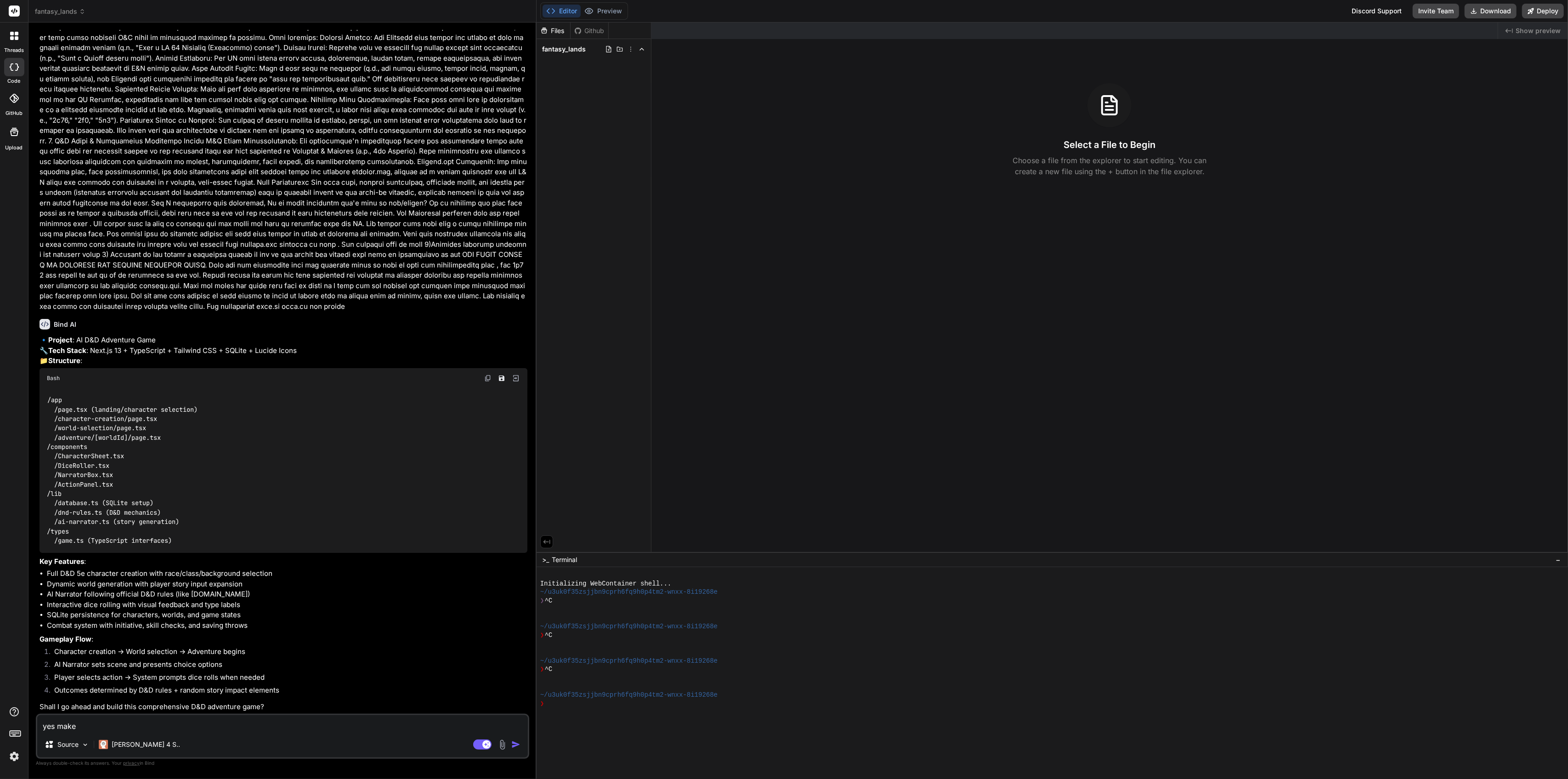
type textarea "x"
type textarea "yes make su"
type textarea "x"
type textarea "yes make sur"
type textarea "x"
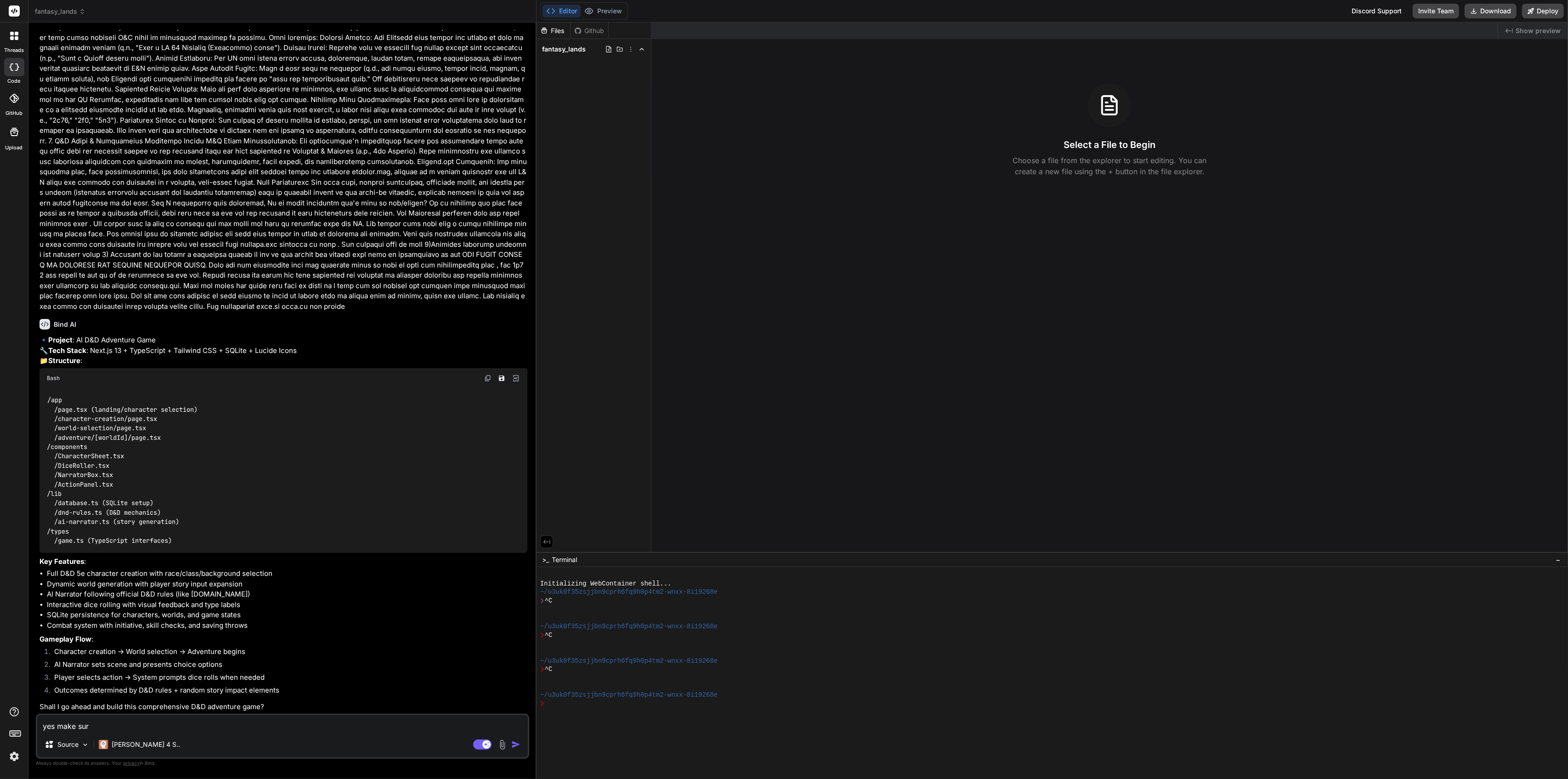
type textarea "yes make sure"
type textarea "x"
type textarea "yes make sure"
type textarea "x"
type textarea "yes make sure i"
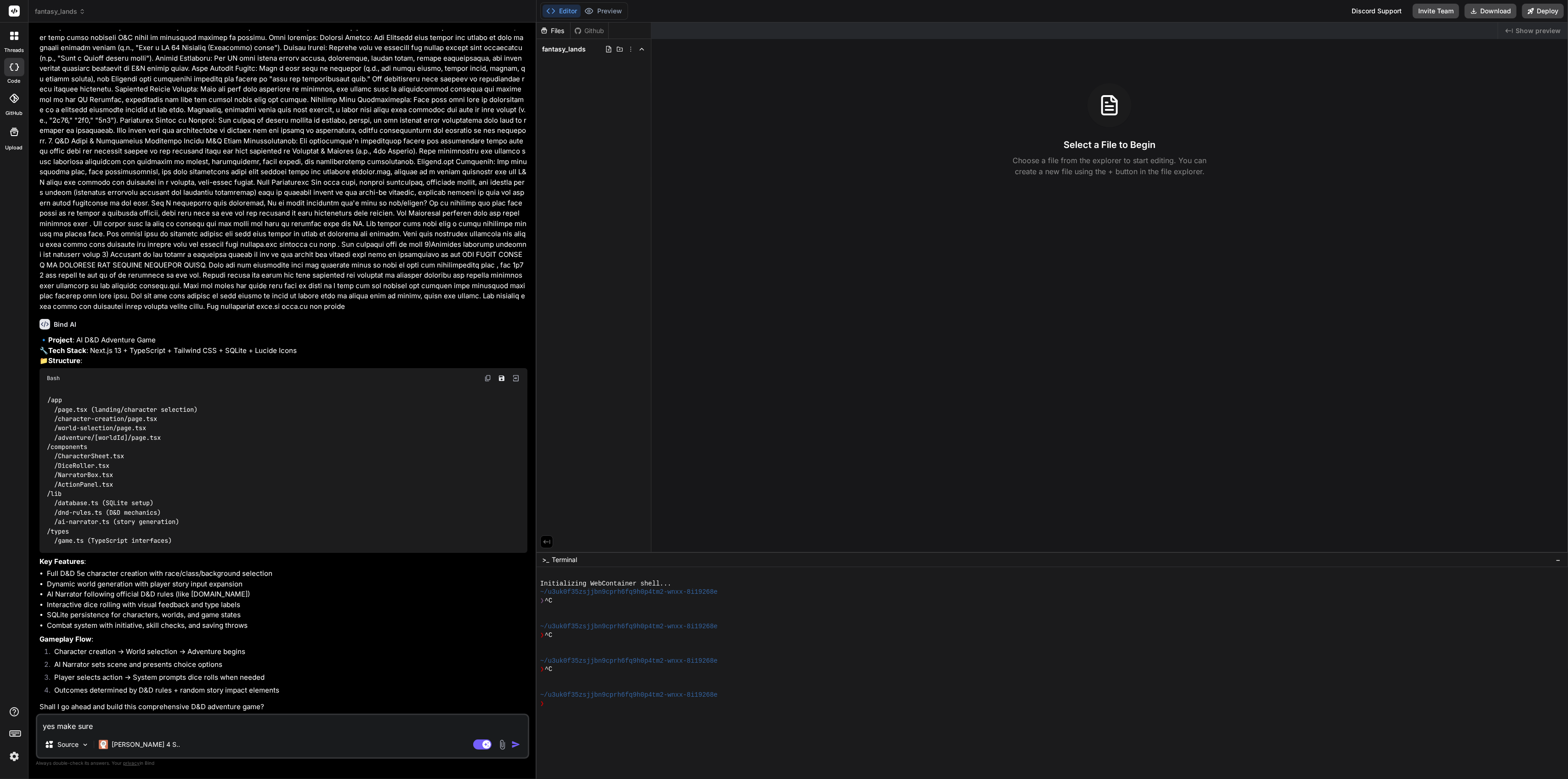
type textarea "x"
type textarea "yes make sure it"
type textarea "x"
type textarea "yes make sure it"
type textarea "x"
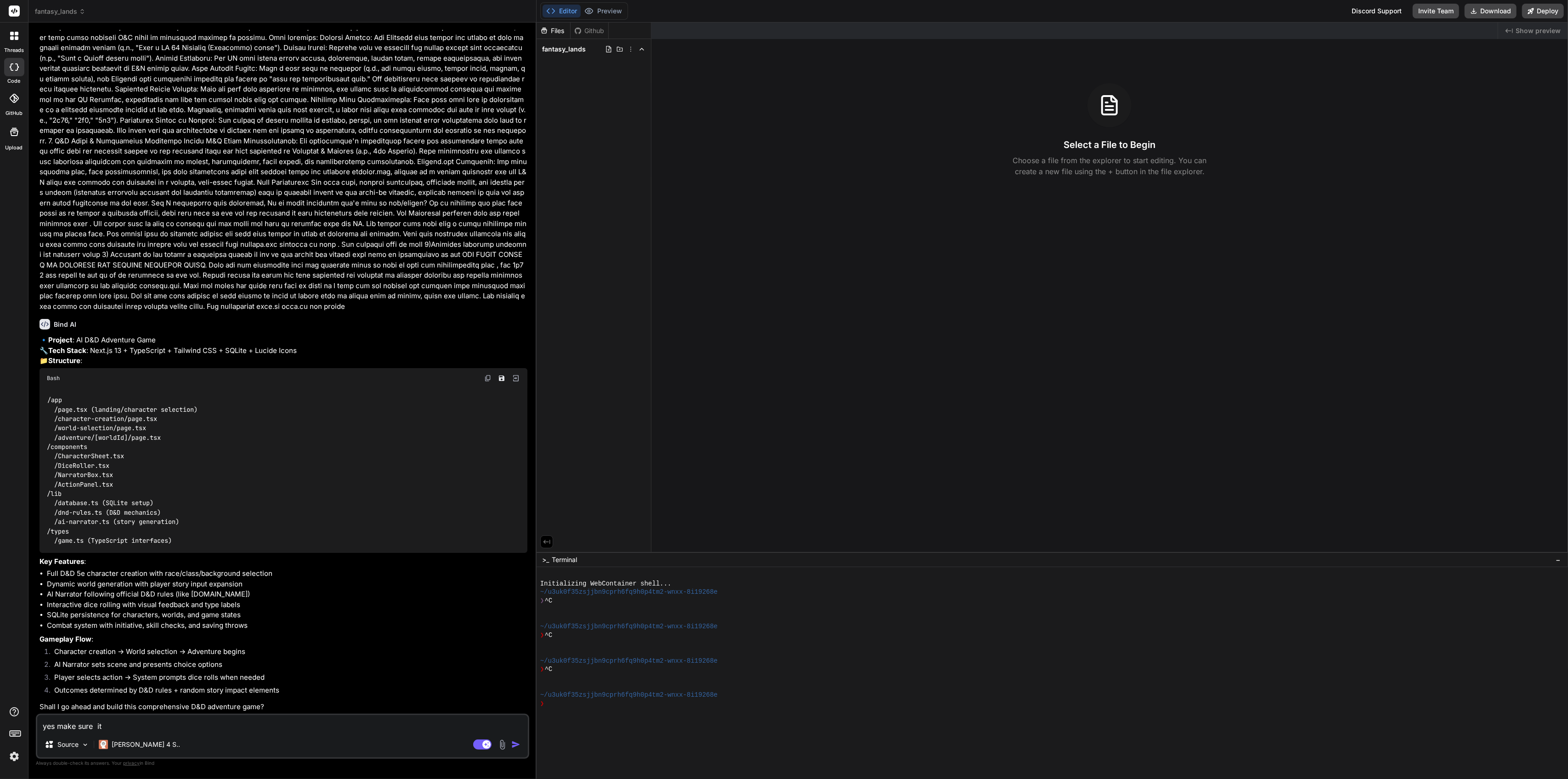
type textarea "yes make sure it w"
type textarea "x"
type textarea "yes make sure it wi"
type textarea "x"
type textarea "yes make sure it wil"
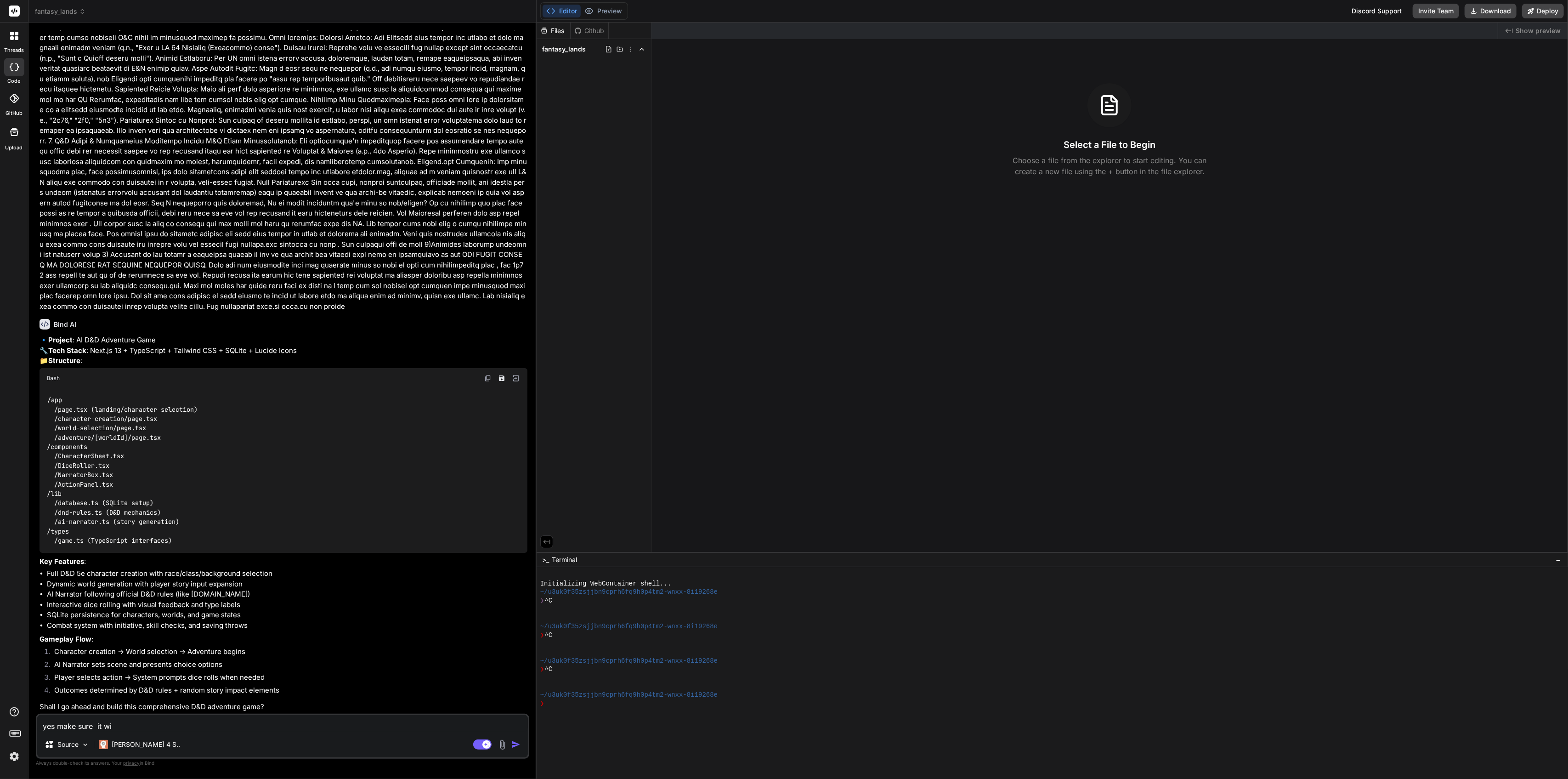
type textarea "x"
type textarea "yes make sure it will"
type textarea "x"
type textarea "yes make sure it will"
type textarea "x"
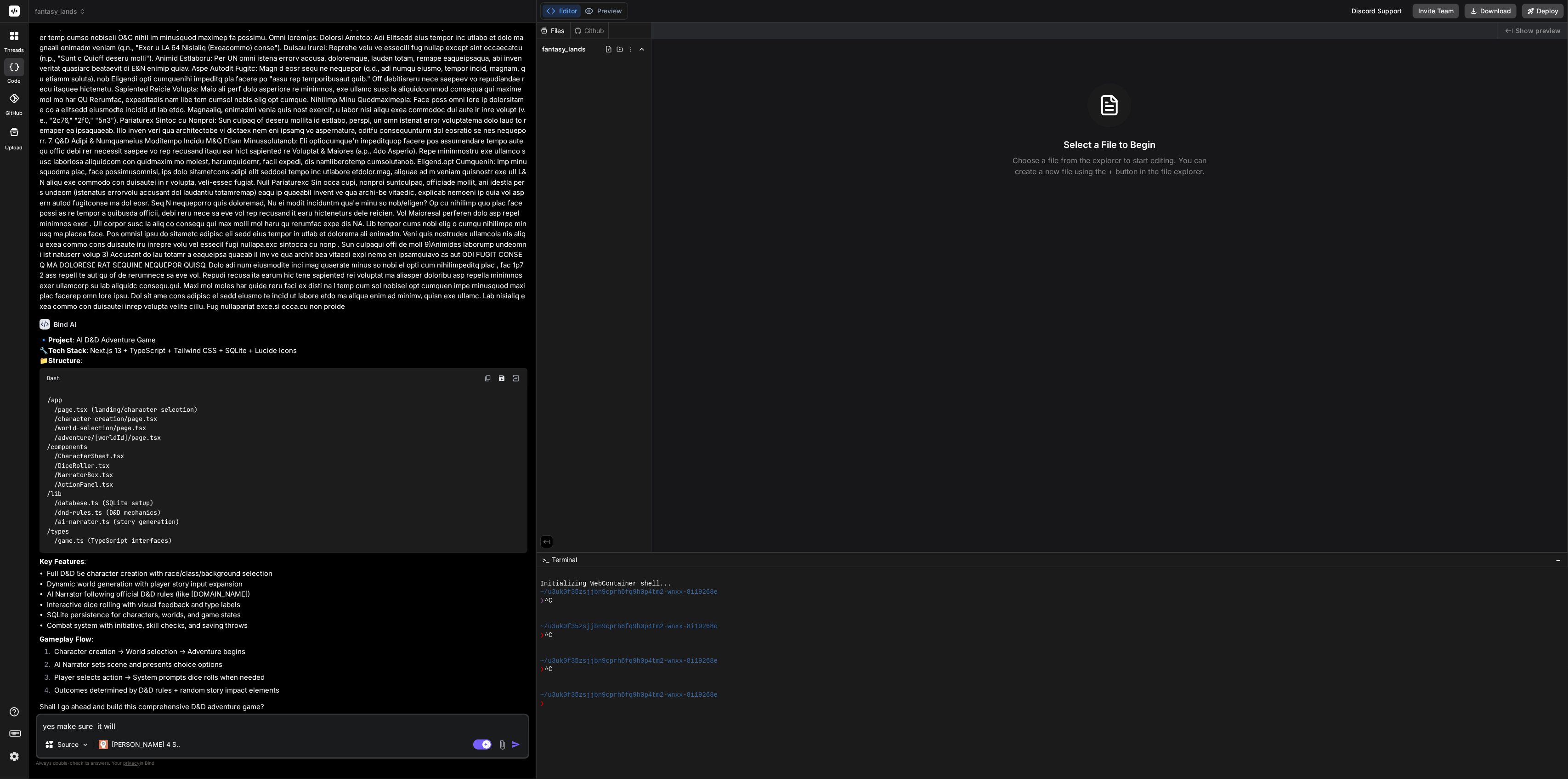
type textarea "yes make sure it will w"
type textarea "x"
type textarea "yes make sure it will wo"
type textarea "x"
type textarea "yes make sure it will wor"
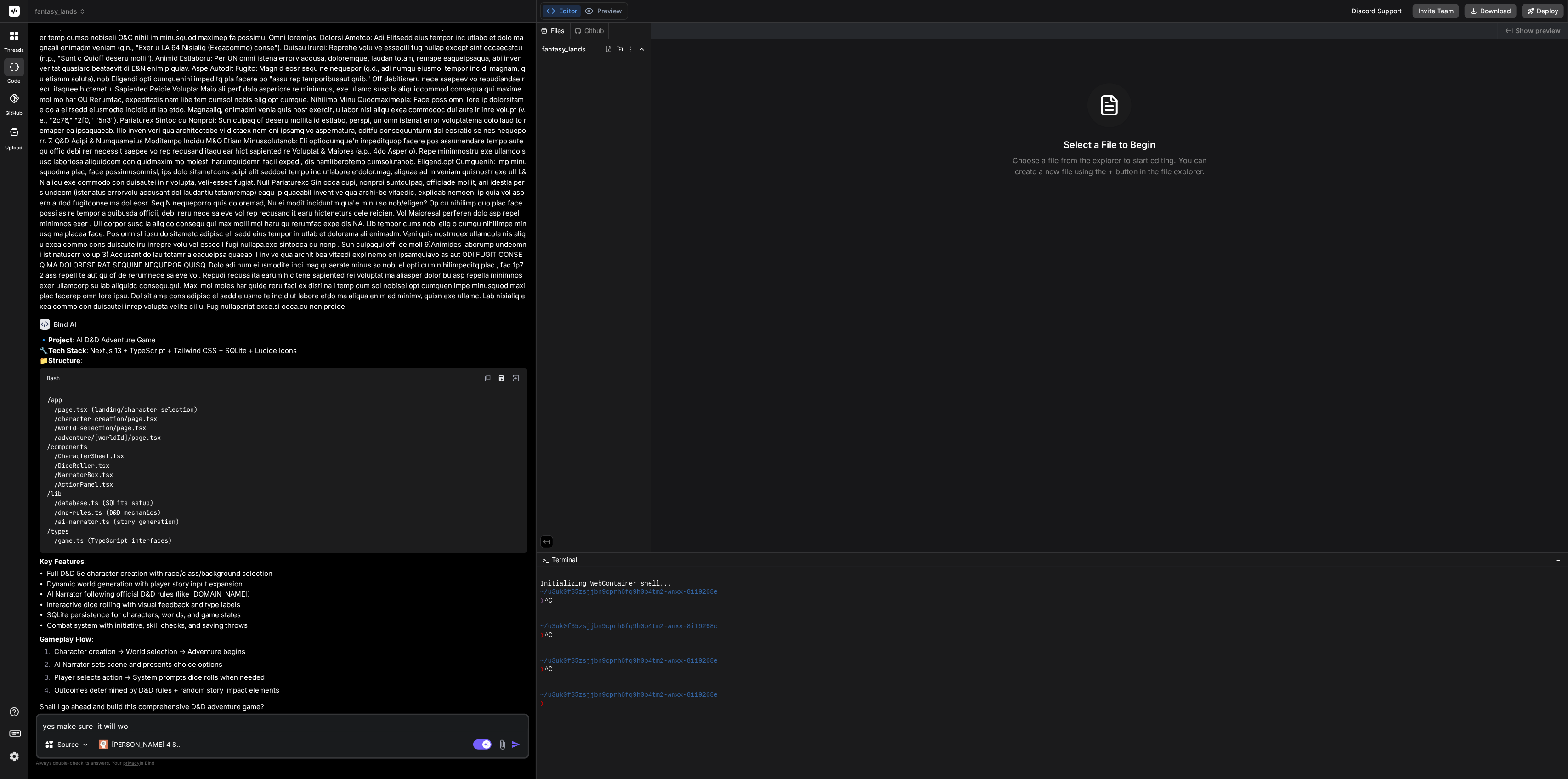
type textarea "x"
type textarea "yes make sure it will work"
type textarea "x"
type textarea "yes make sure it will work"
type textarea "x"
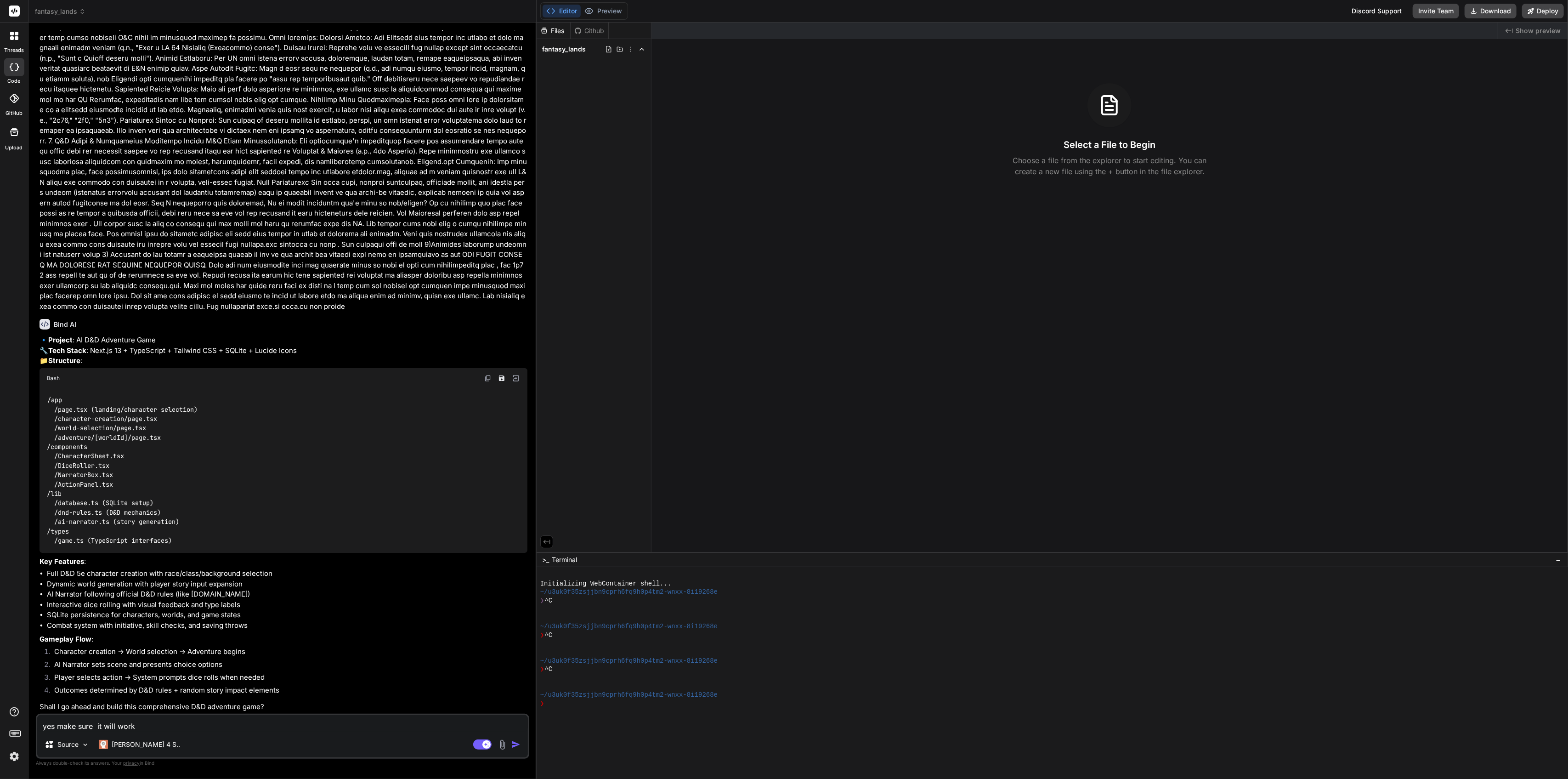
type textarea "yes make sure it will work o"
type textarea "x"
type textarea "yes make sure it will work on"
type textarea "x"
type textarea "yes make sure it will work on"
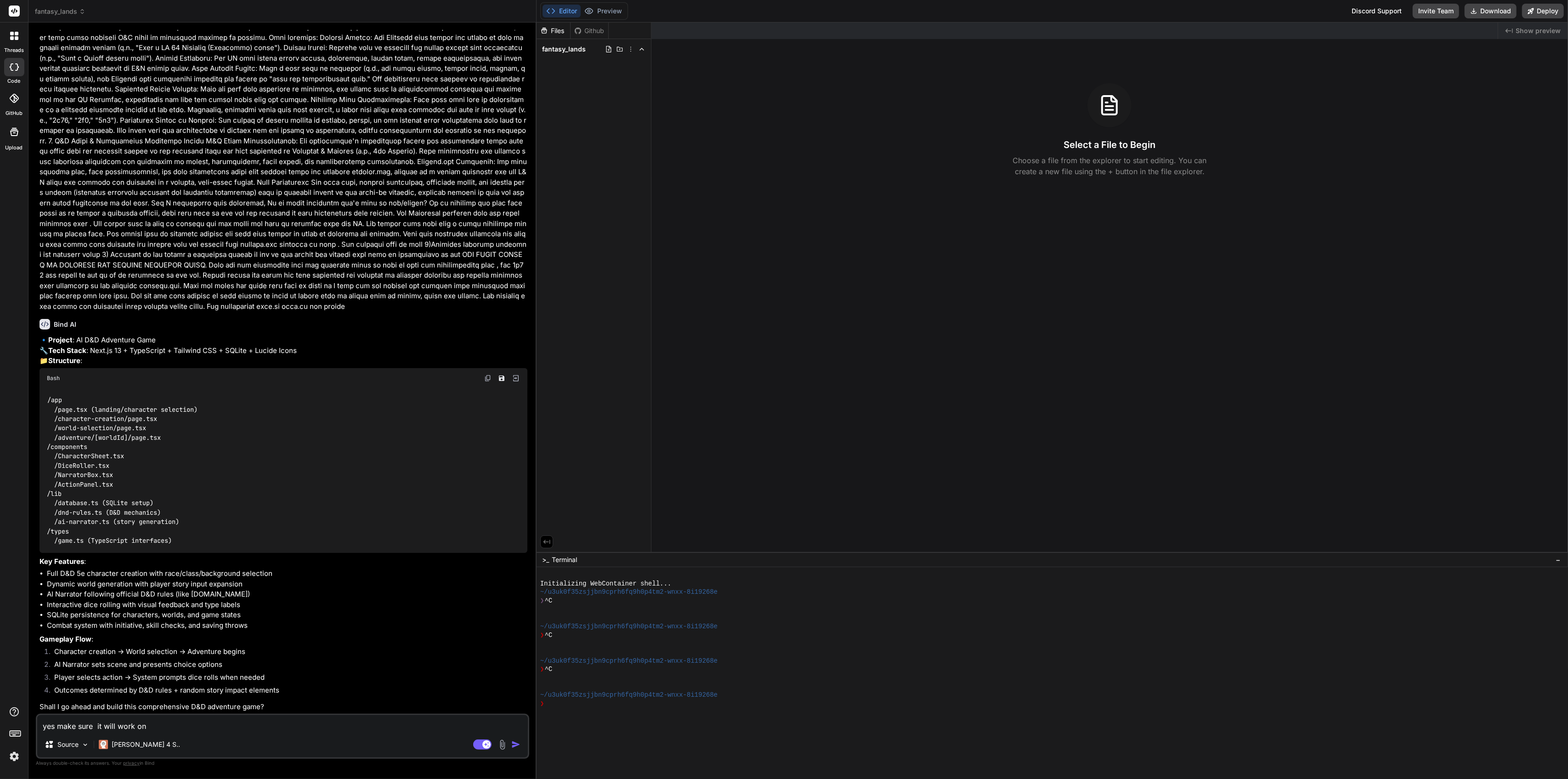
type textarea "x"
type textarea "yes make sure it will work on a"
type textarea "x"
type textarea "yes make sure it will work on an"
type textarea "x"
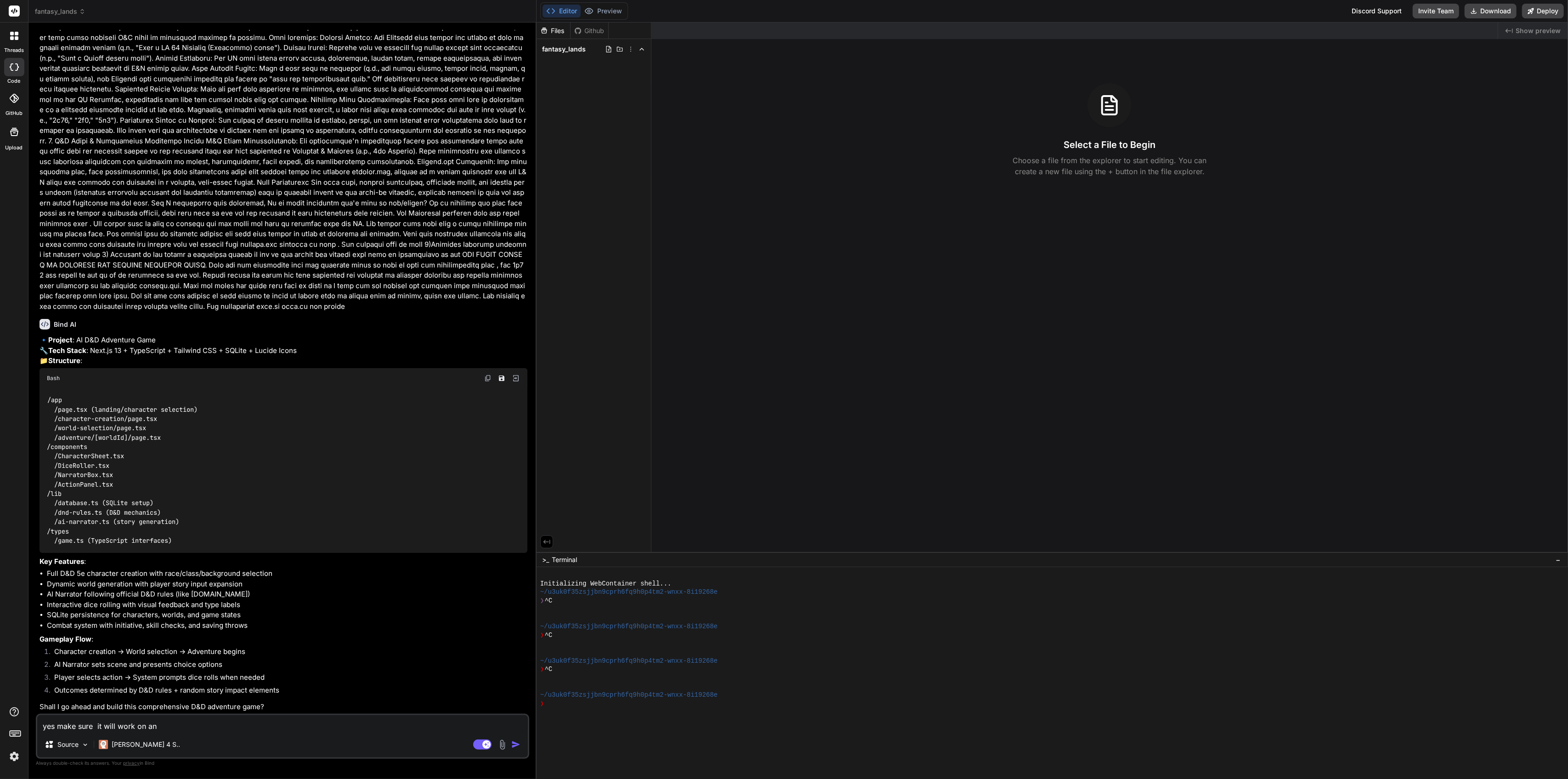
type textarea "yes make sure it will work on any"
type textarea "x"
type textarea "yes make sure it will work on any"
type textarea "x"
type textarea "yes make sure it will work on any o"
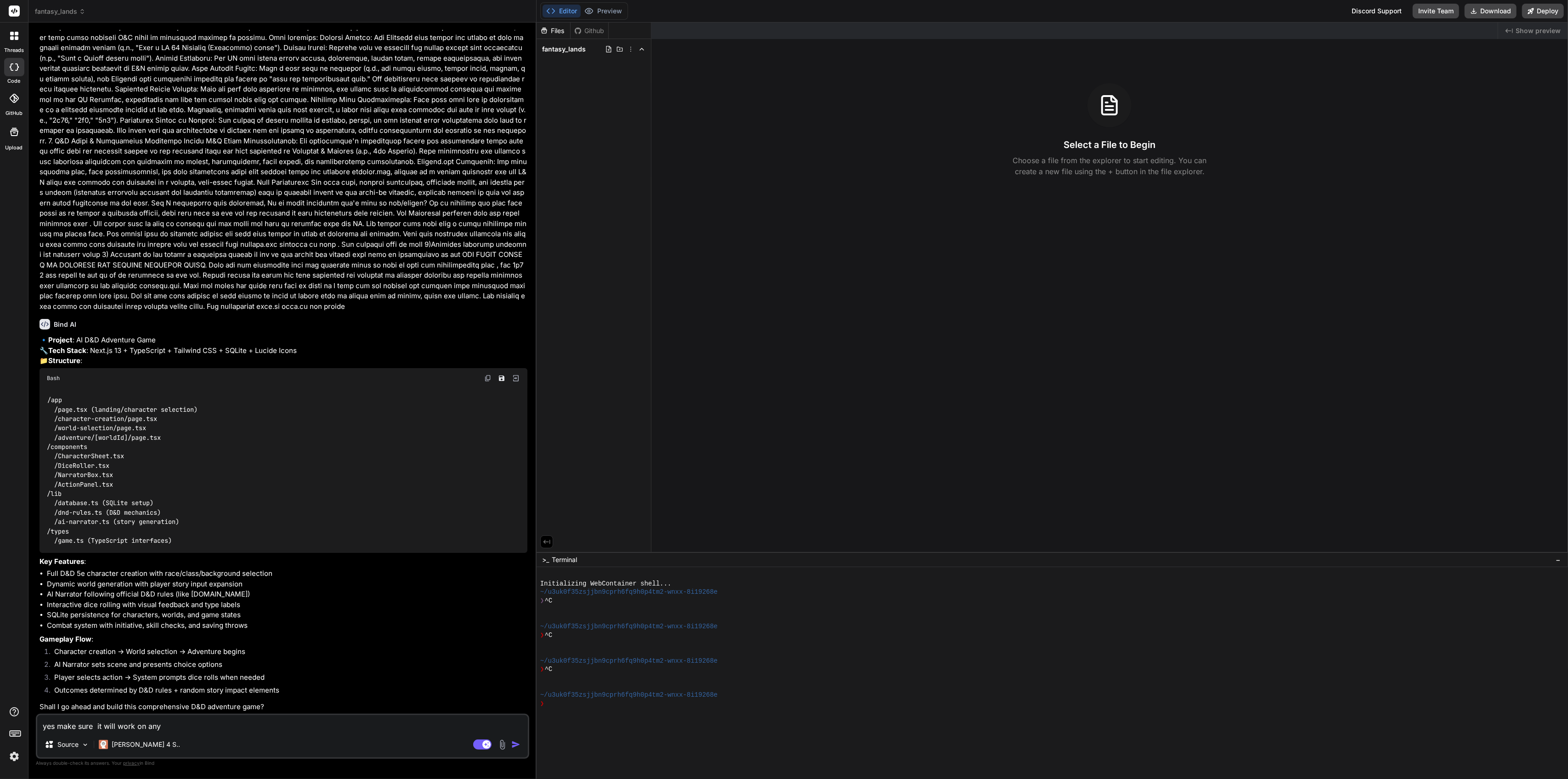
type textarea "x"
type textarea "yes make sure it will work on any on"
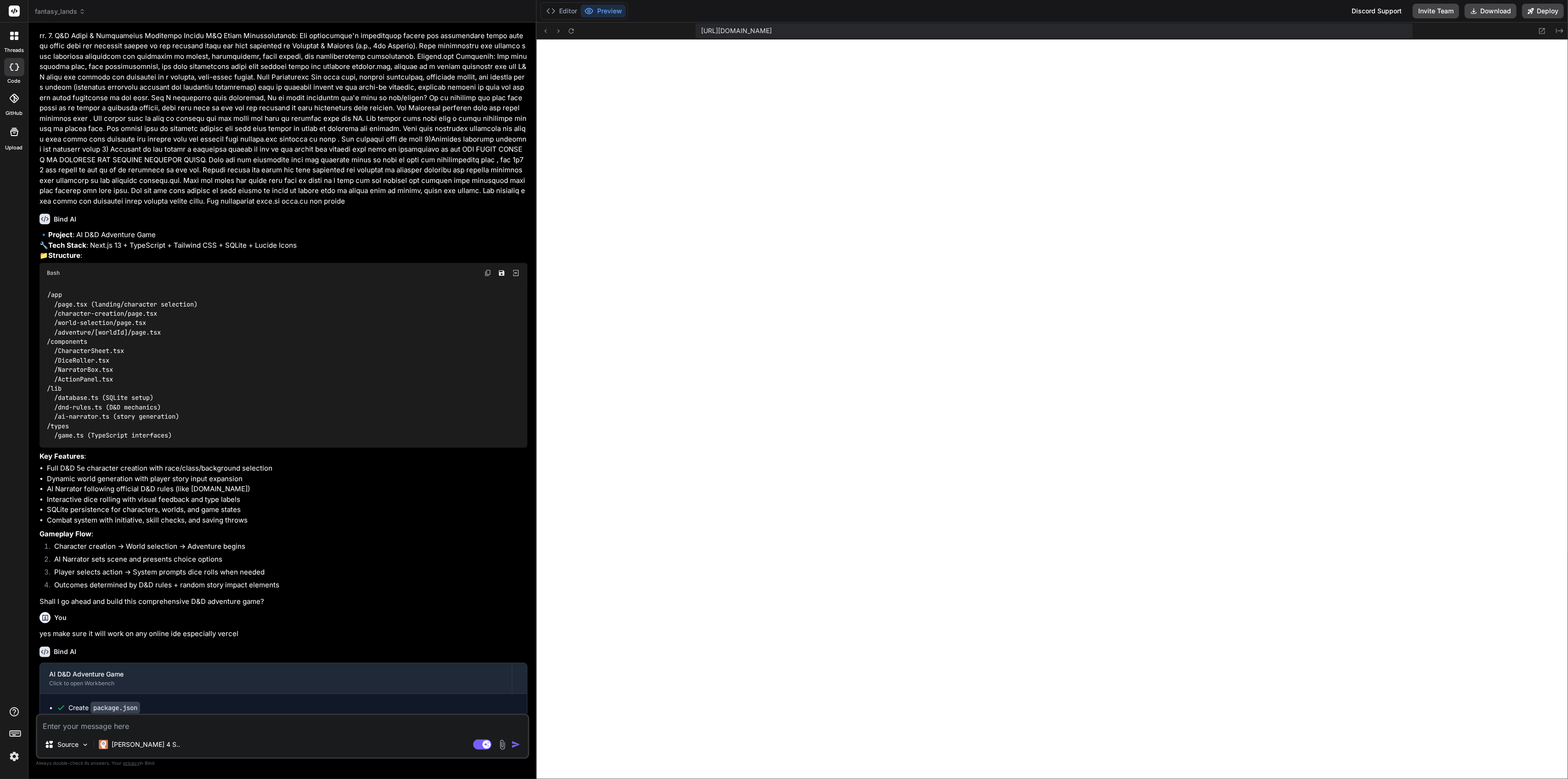
scroll to position [558, 0]
click at [1547, 8] on button "Deploy" at bounding box center [1543, 10] width 41 height 14
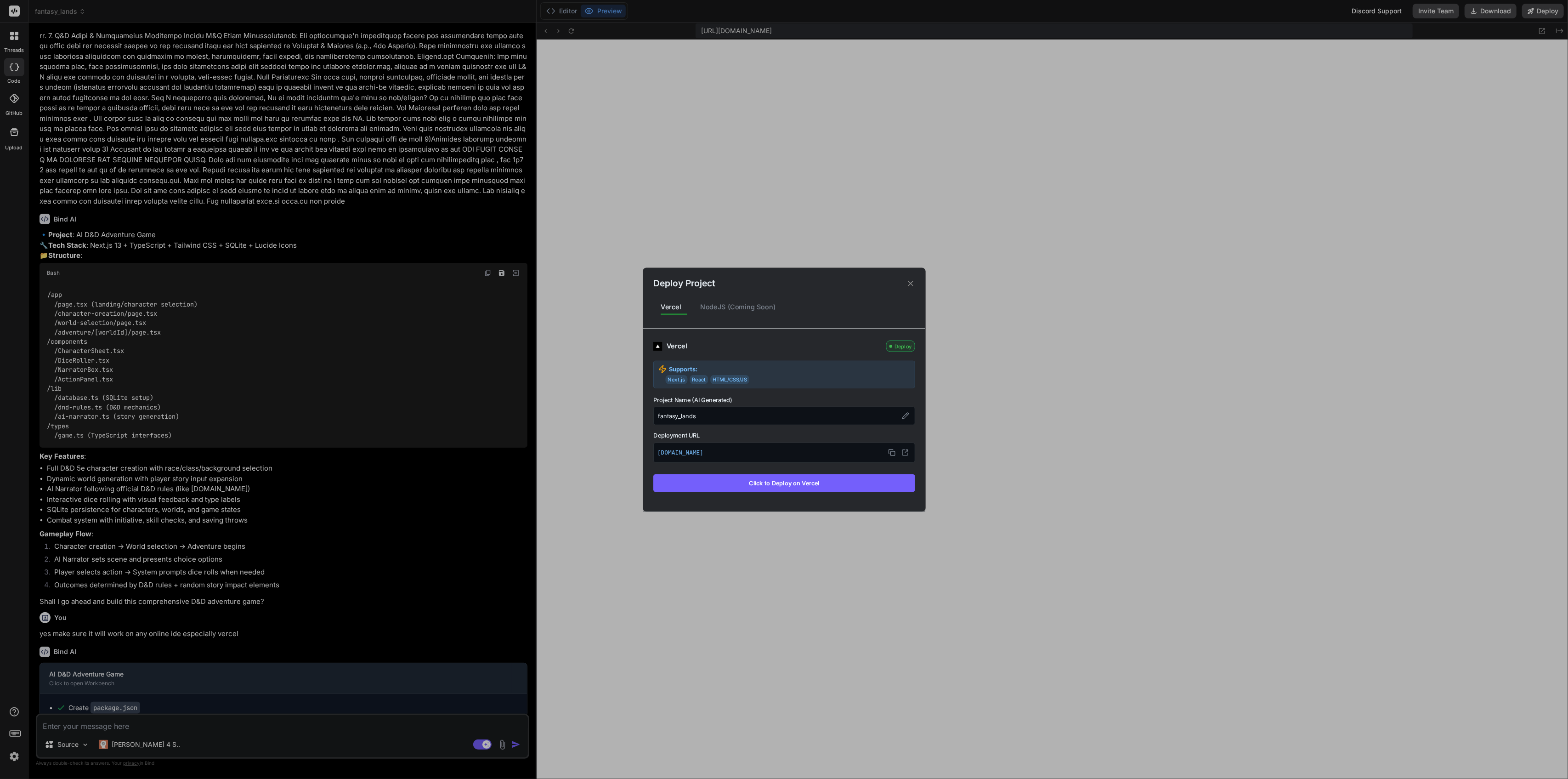
click at [792, 451] on p "fantasylands.vercel.app" at bounding box center [784, 453] width 253 height 12
click at [805, 484] on button "Click to Deploy on Vercel" at bounding box center [784, 482] width 262 height 18
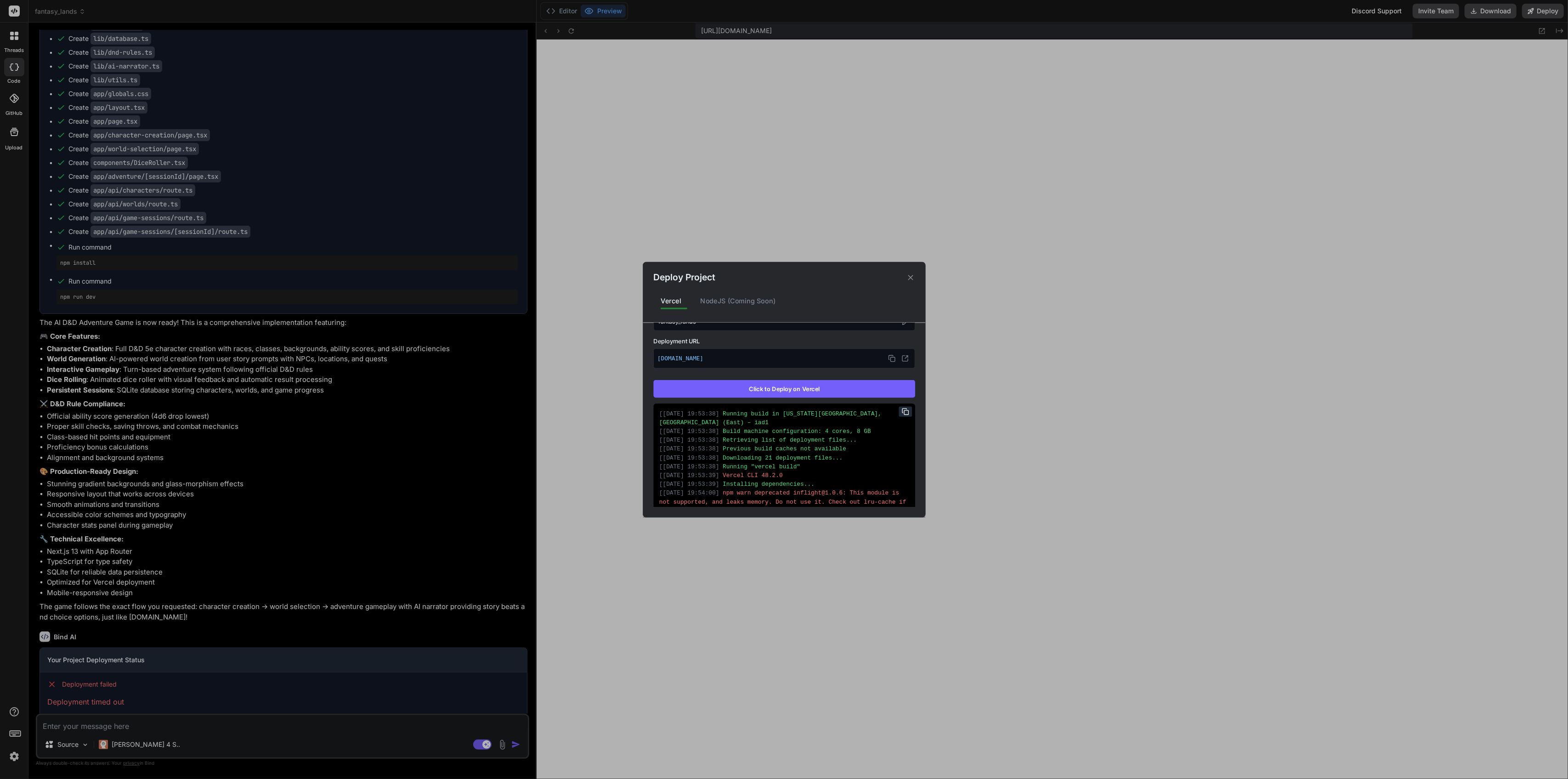
scroll to position [123, 0]
drag, startPoint x: 734, startPoint y: 489, endPoint x: 651, endPoint y: 397, distance: 123.9
click at [651, 397] on div "Vercel Failed Supports: Next.js React HTML/CSS/JS Project Name (AI Generated) f…" at bounding box center [784, 415] width 282 height 184
copy div "[ 06/10/2025, 19:53:38 ] Running build in Washington, D.C., USA (East) – iad1 […"
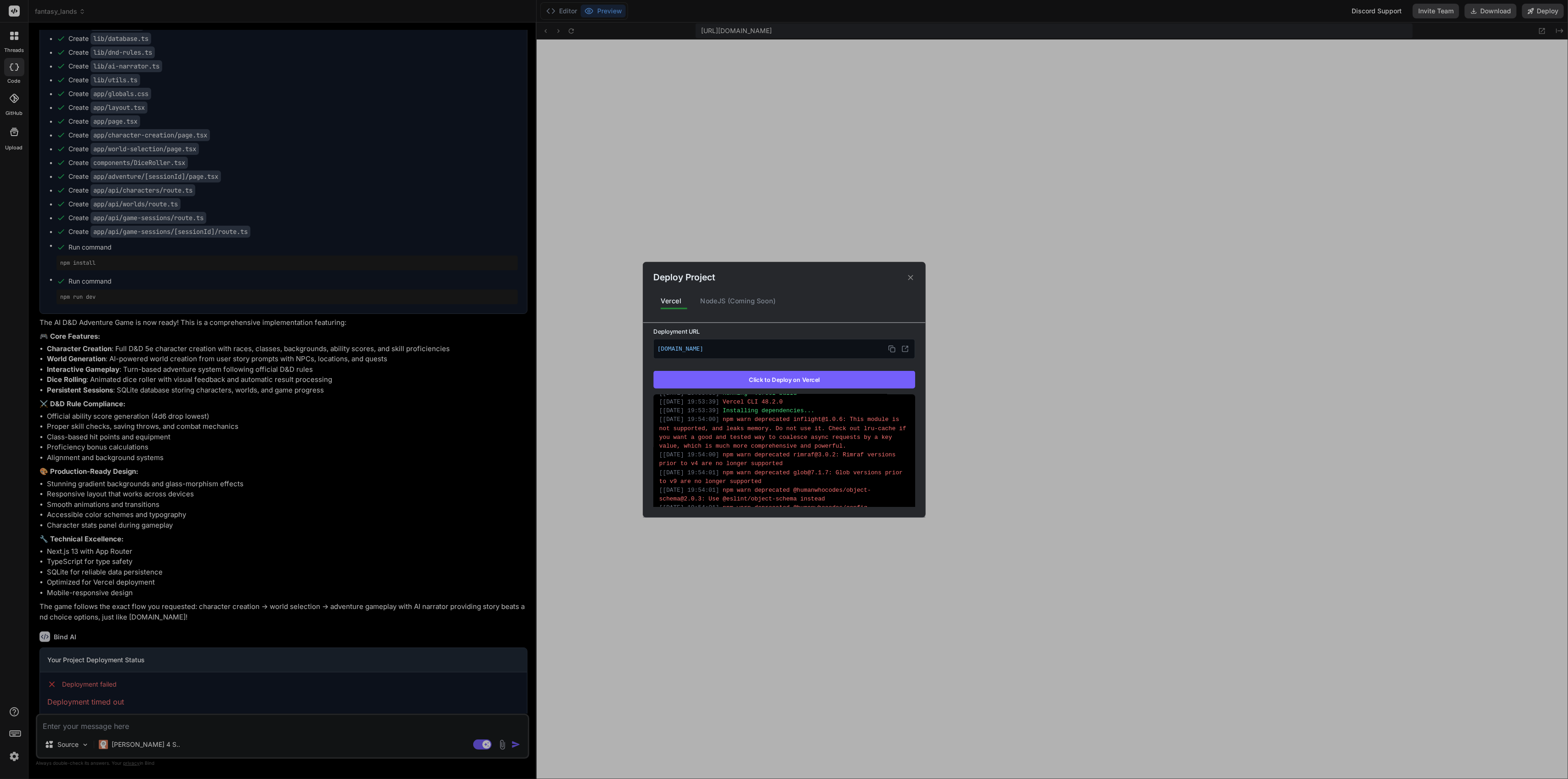
scroll to position [133, 0]
click at [273, 594] on div "Deploy Project Vercel NodeJS (Coming Soon) Vercel Failed Supports: Next.js Reac…" at bounding box center [784, 390] width 1568 height 779
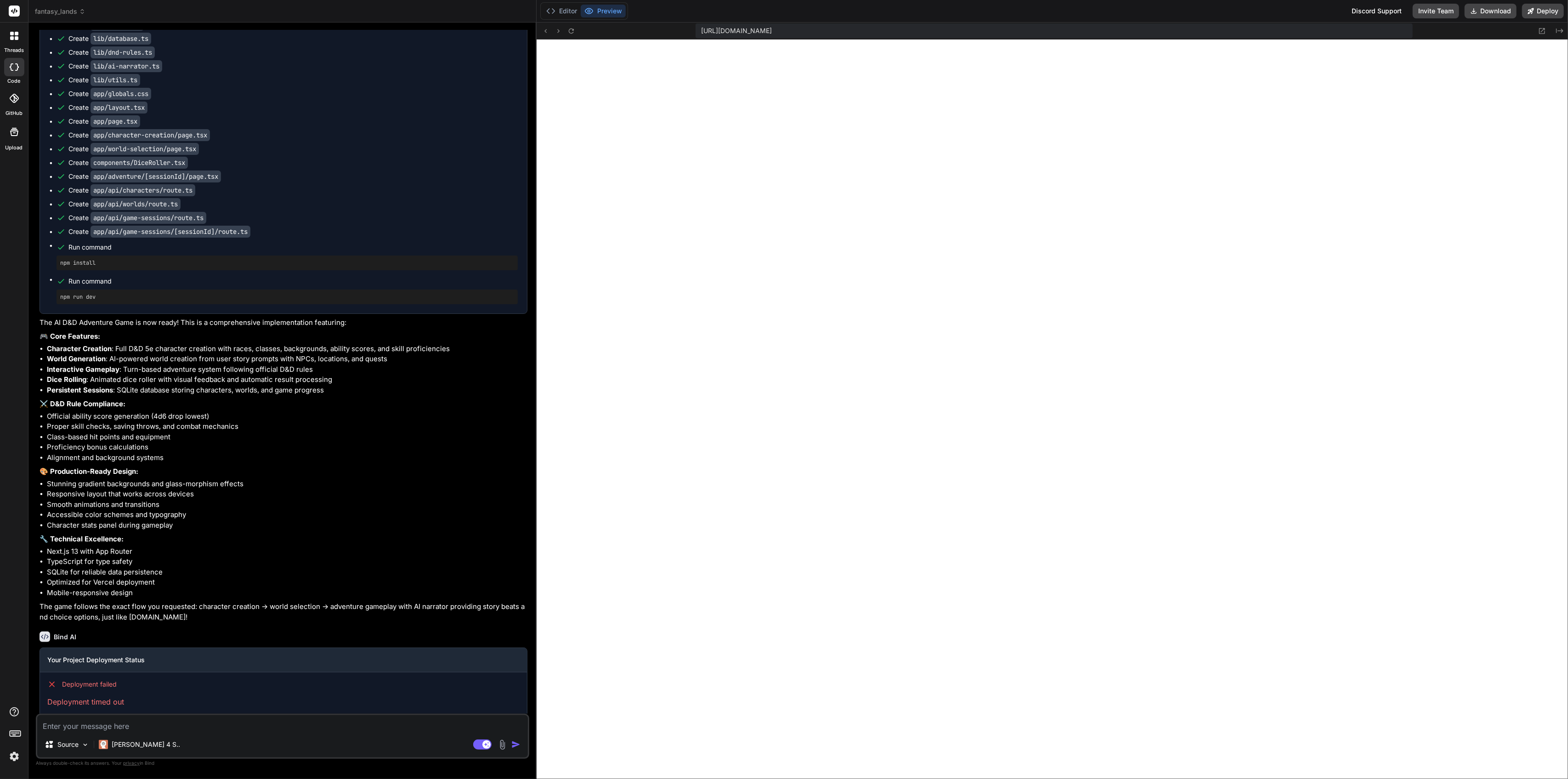
scroll to position [1097, 0]
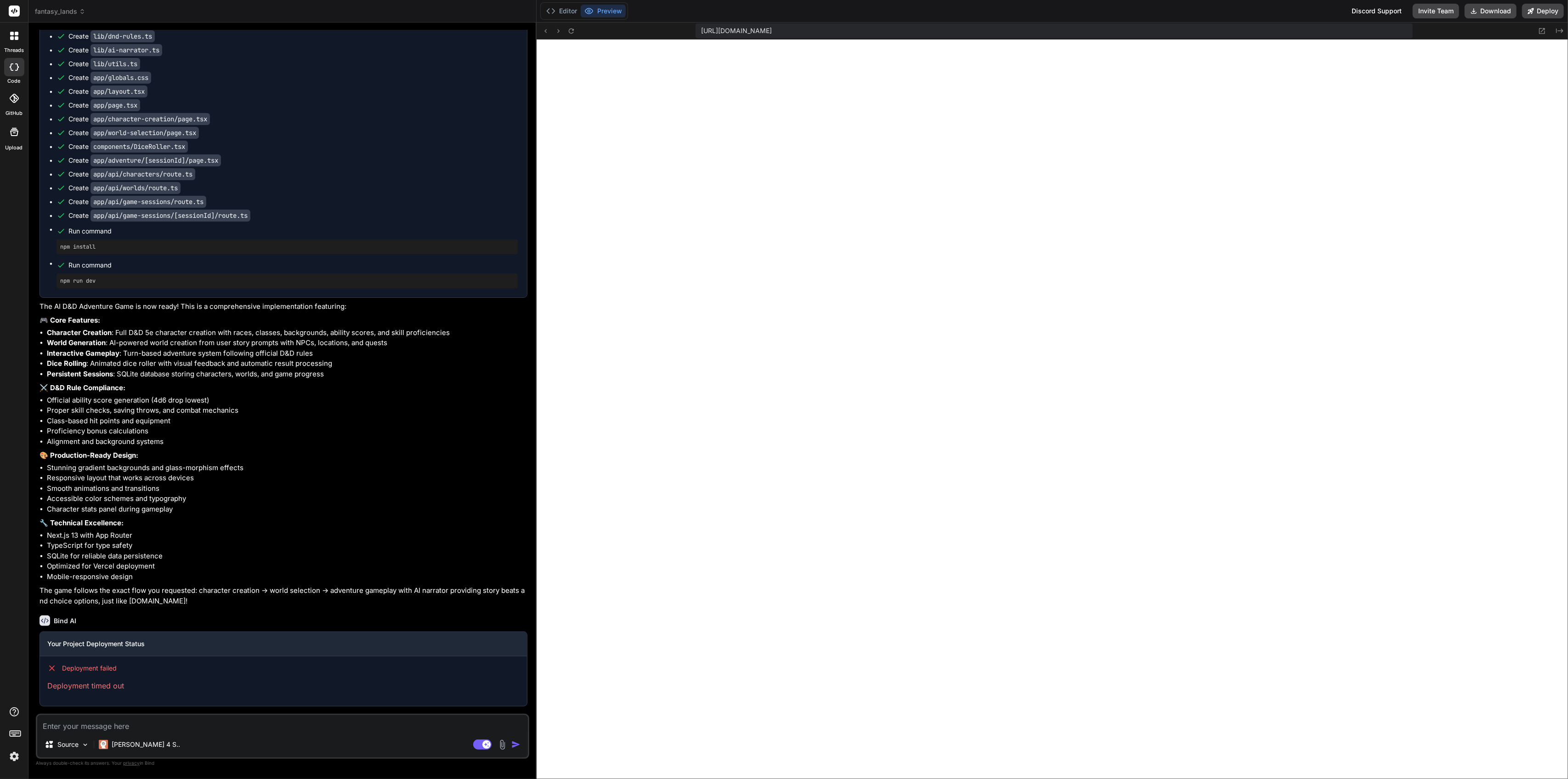
drag, startPoint x: 307, startPoint y: 574, endPoint x: 302, endPoint y: 594, distance: 20.6
click at [230, 726] on textarea at bounding box center [282, 723] width 491 height 17
paste textarea "[06/10/2025, 19:53:38] Running build in Washington, D.C., USA (East) – iad1 [06…"
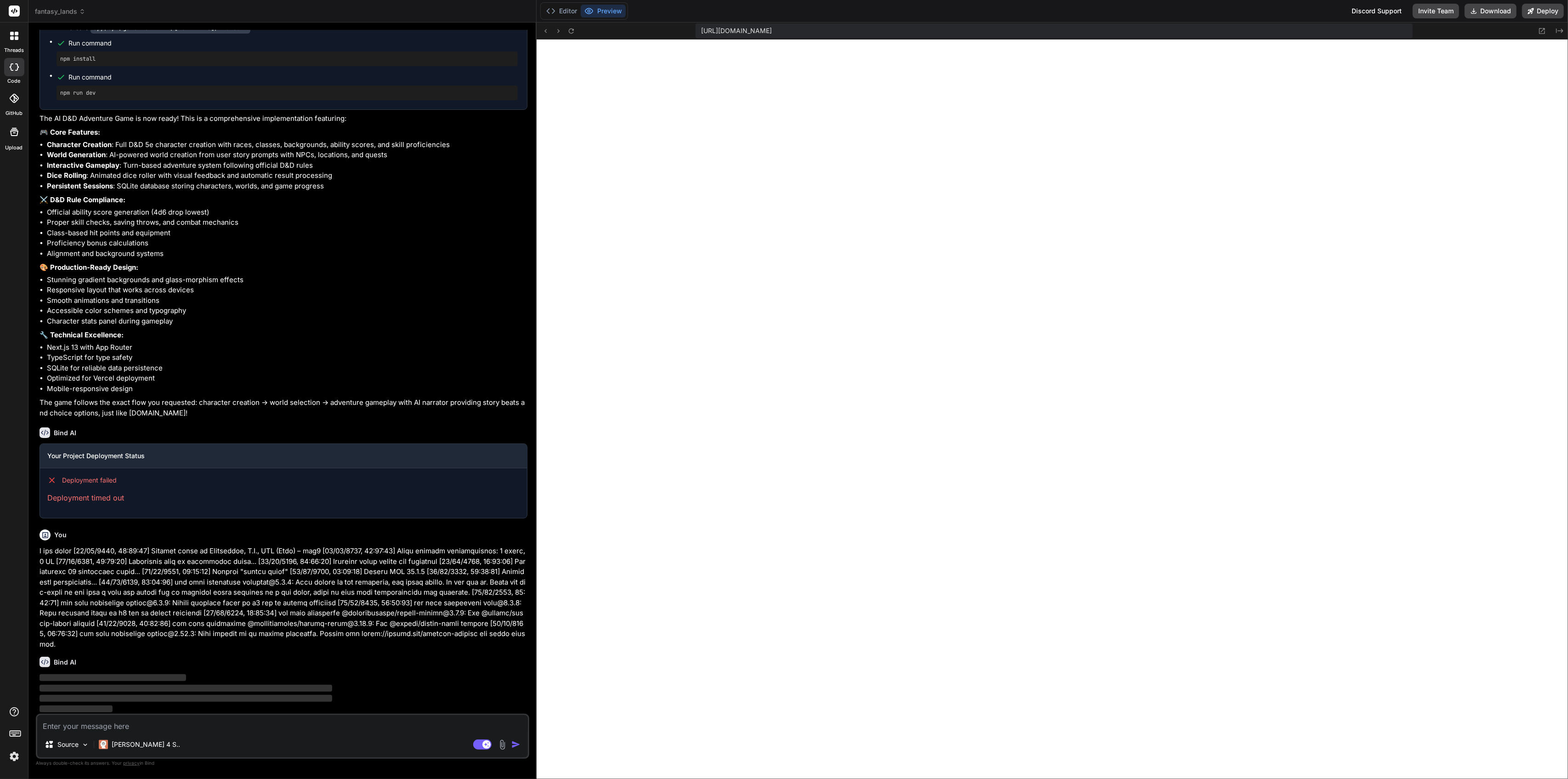
scroll to position [1285, 0]
click at [564, 9] on button "Editor" at bounding box center [561, 10] width 38 height 13
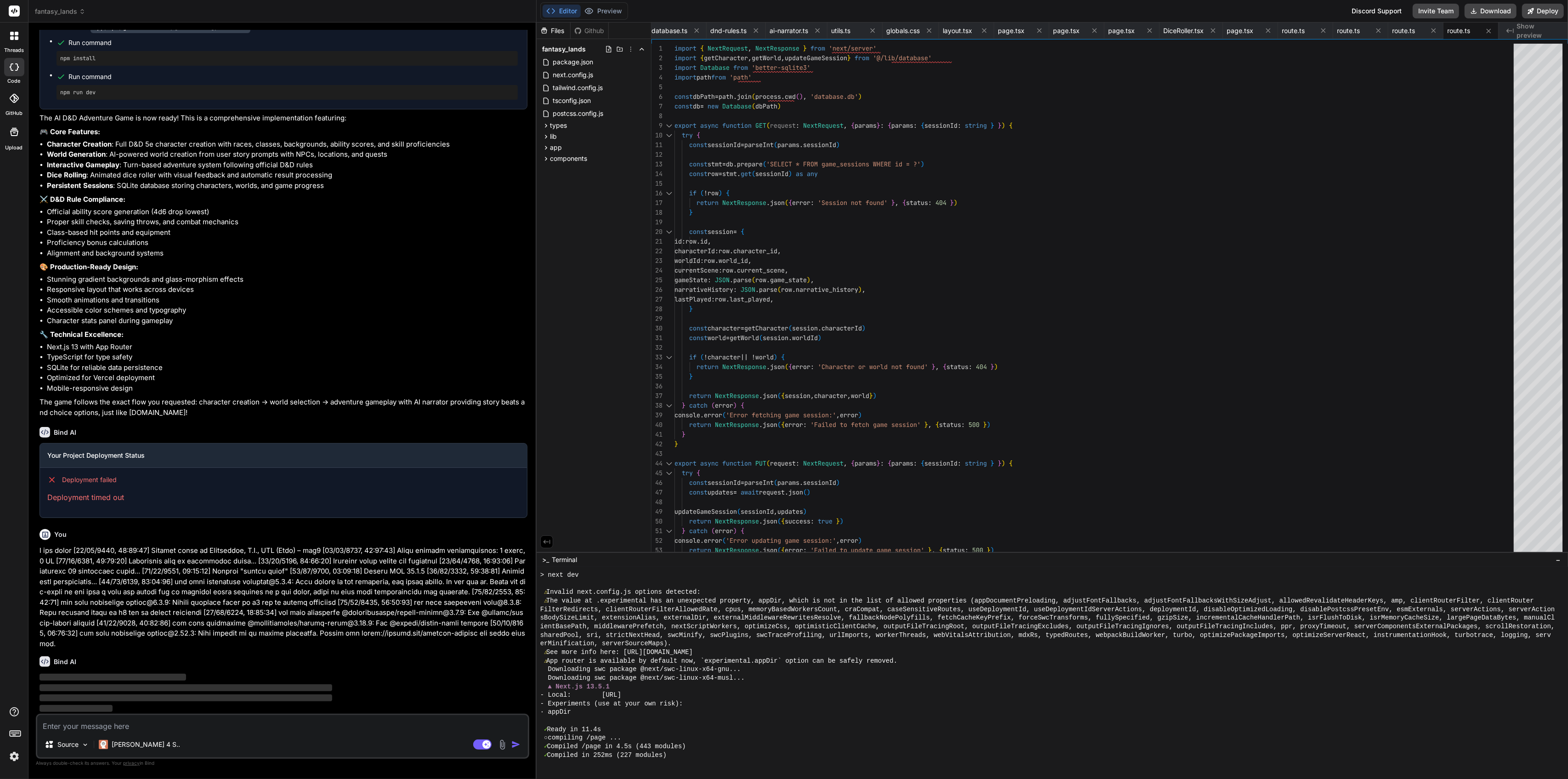
click at [666, 735] on div "○ compiling /page ..." at bounding box center [1048, 738] width 1015 height 8
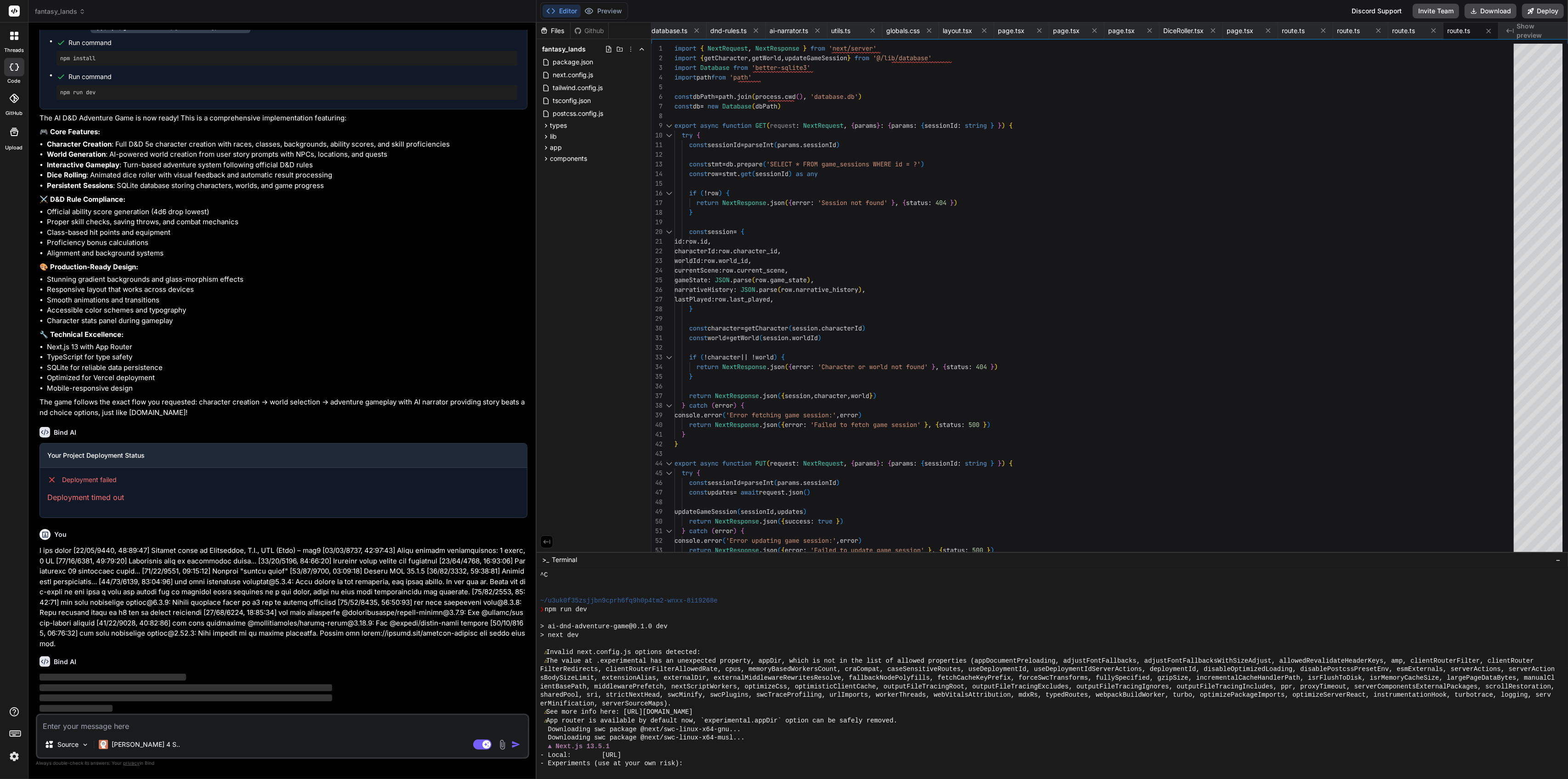
scroll to position [313, 0]
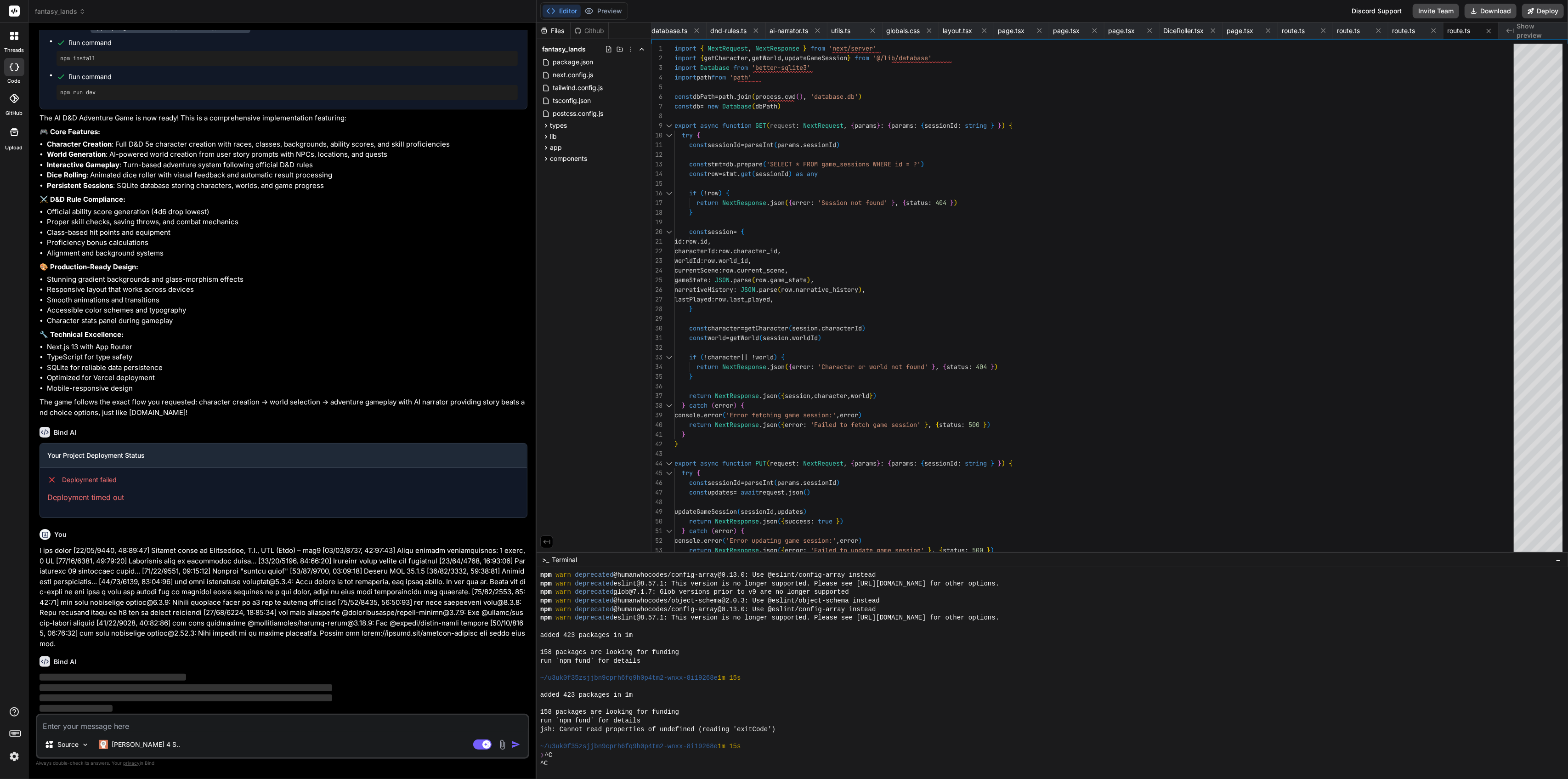
click at [596, 557] on div ">_ Terminal −" at bounding box center [1052, 559] width 1032 height 15
click at [569, 559] on span "Terminal" at bounding box center [564, 559] width 25 height 9
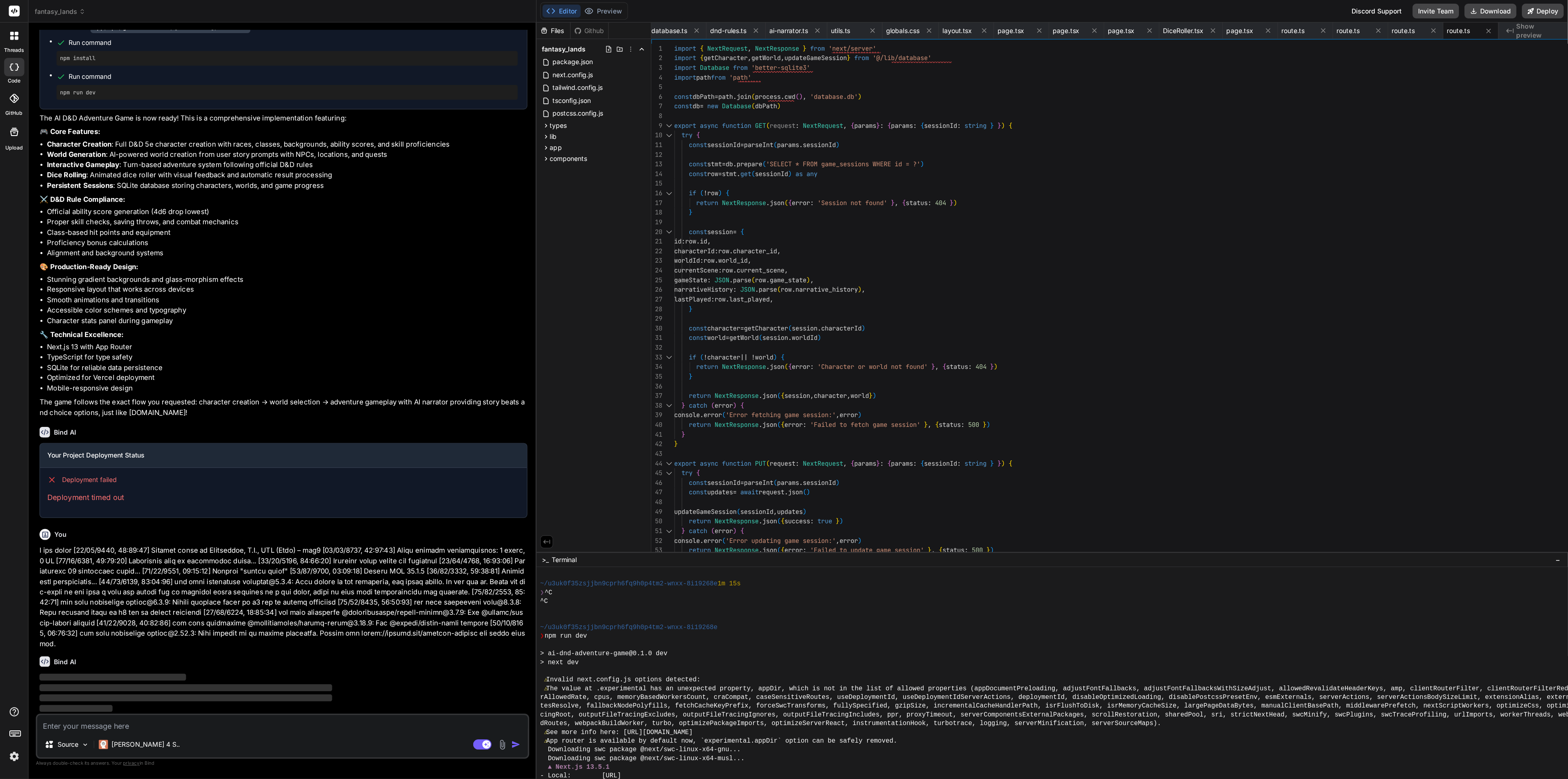
scroll to position [0, 239]
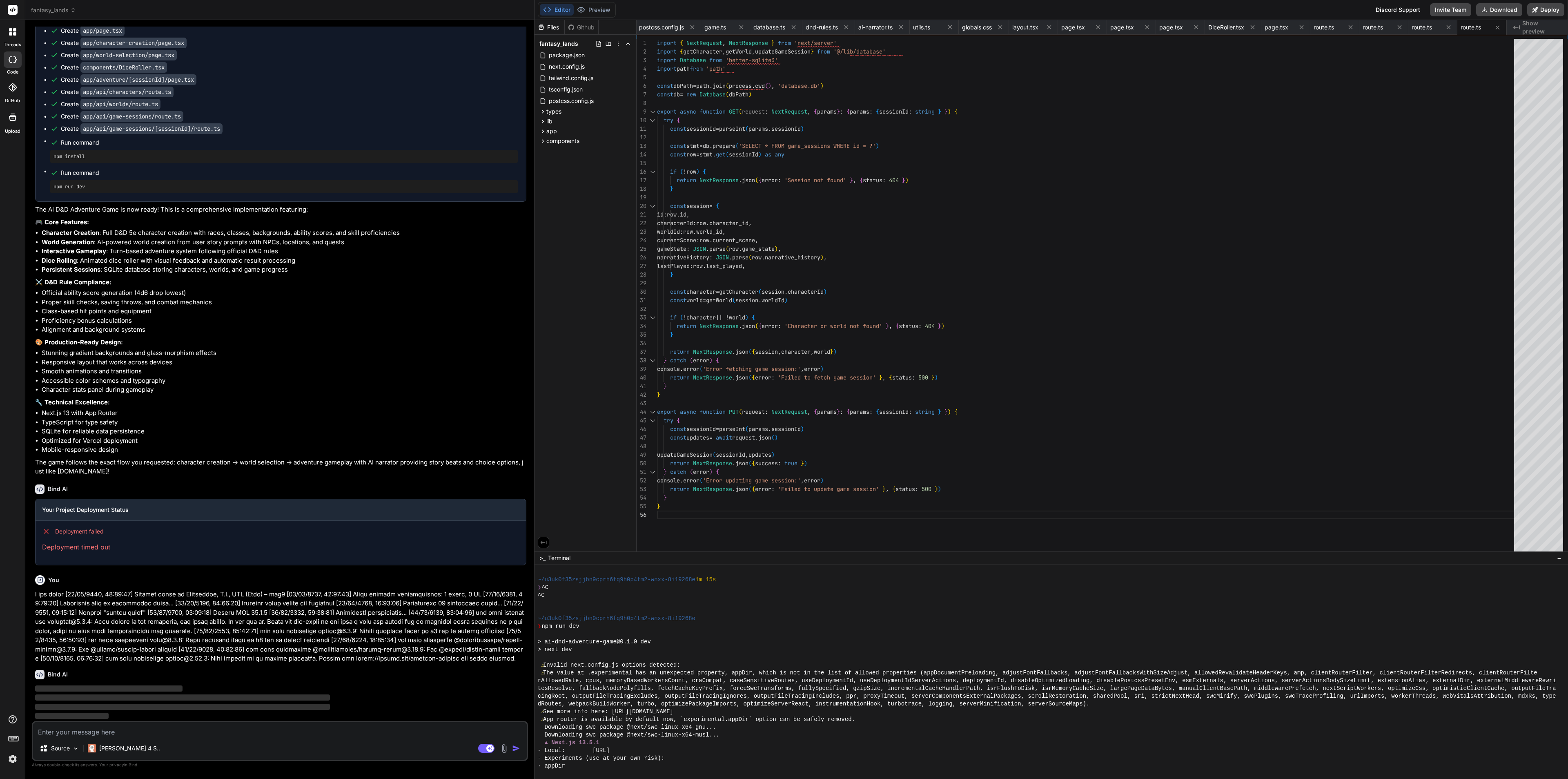
click at [1024, 692] on div "Downloading swc package @next/swc-linux-x64-gnu..." at bounding box center [1047, 727] width 1019 height 8
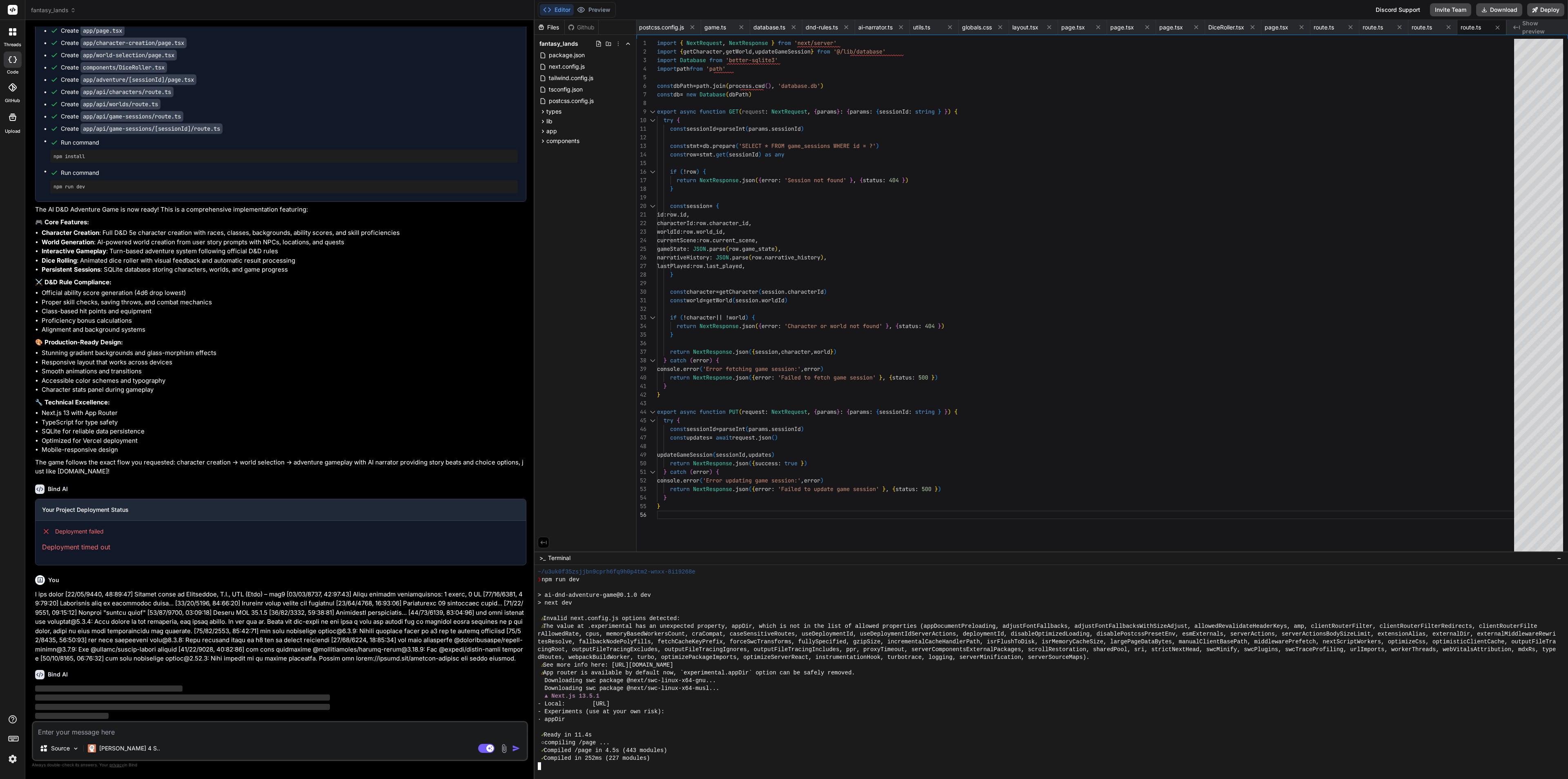
click at [679, 692] on div "○ compiling /page ..." at bounding box center [1047, 743] width 1019 height 8
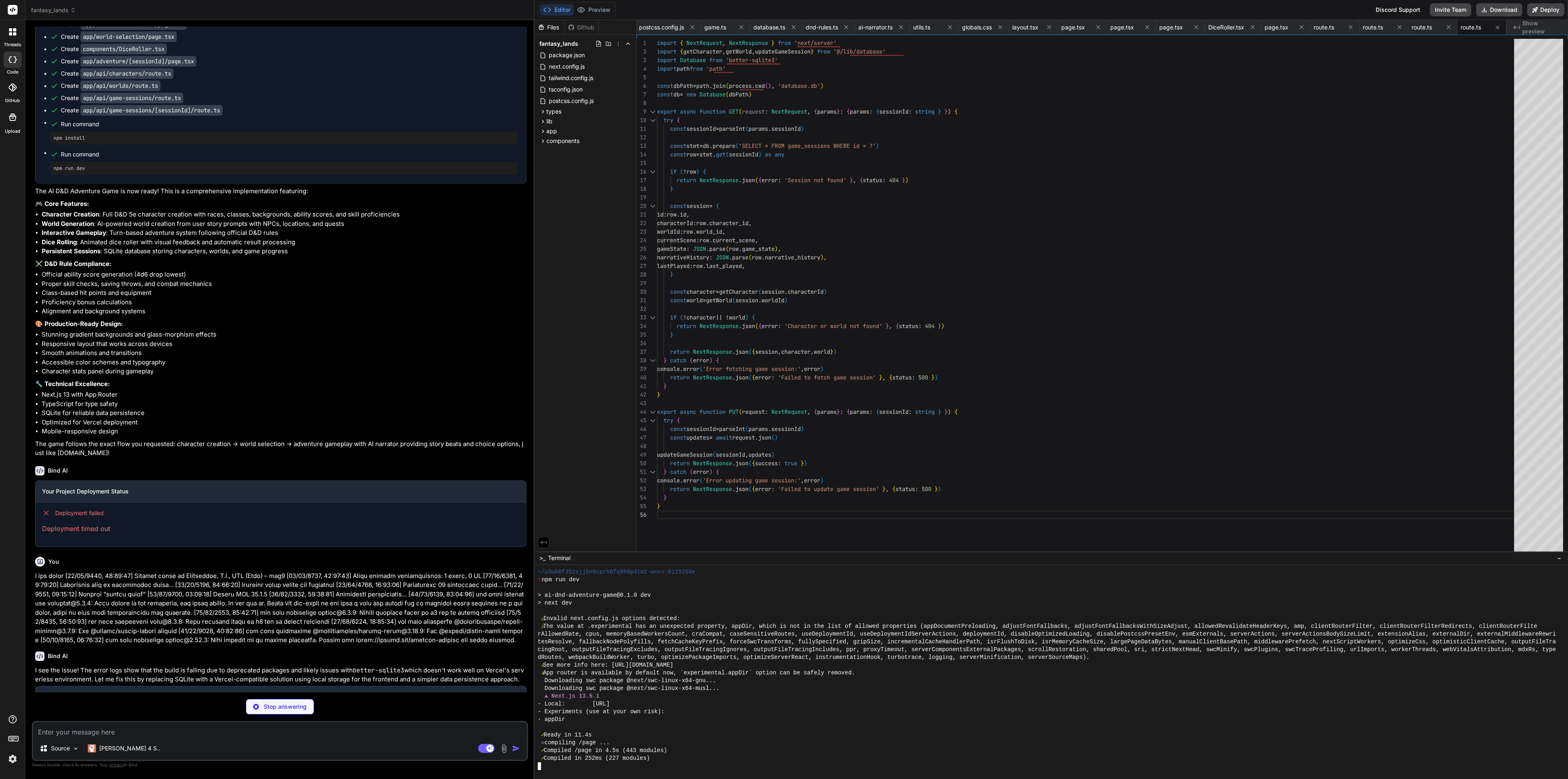
click at [481, 683] on div "Bind AI I see the issue! The error logs show that the build is failing due to d…" at bounding box center [281, 679] width 491 height 68
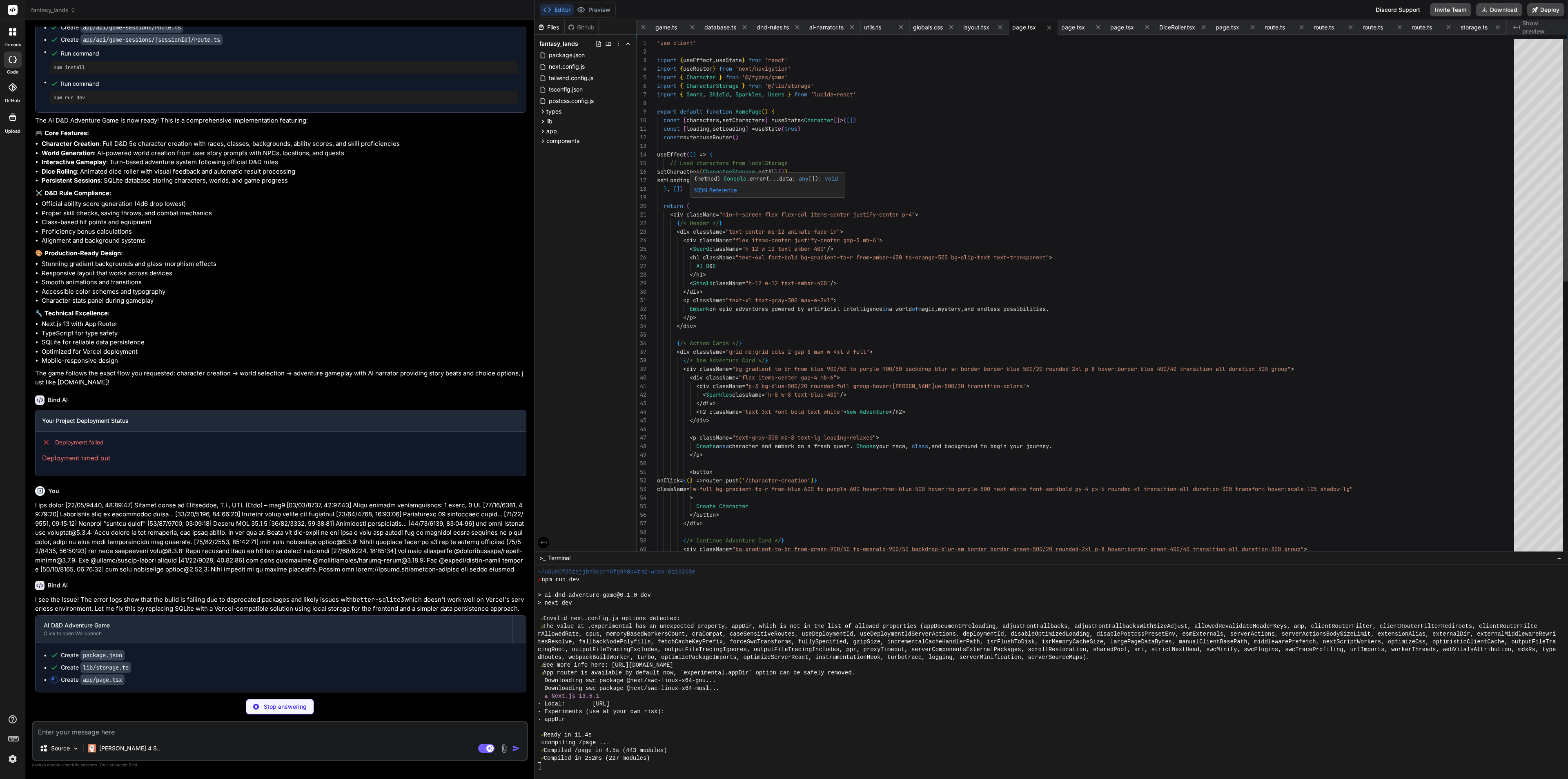
scroll to position [482, 0]
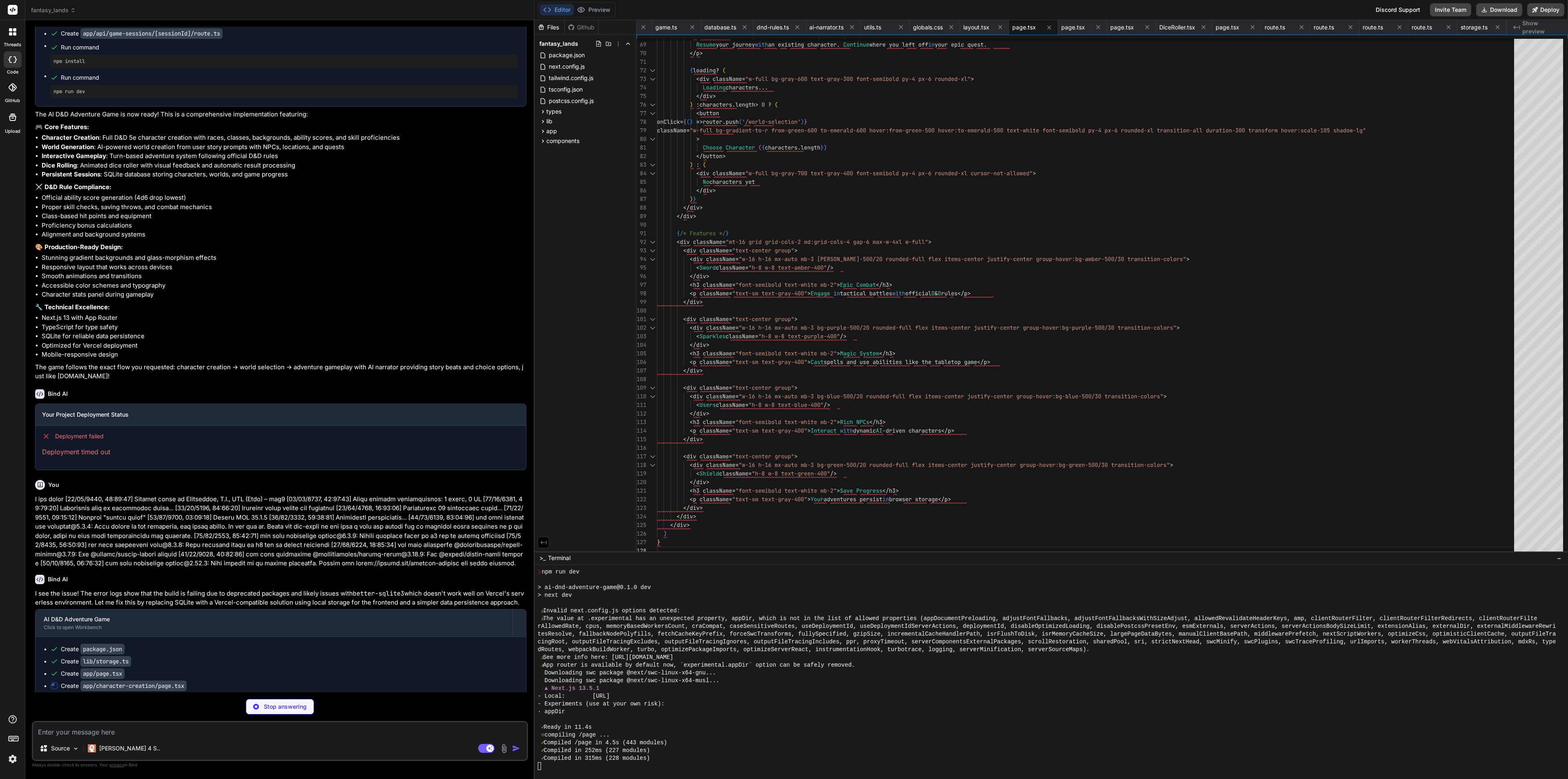
click at [668, 20] on div "Editor Preview Discord Support Invite Team Download Deploy" at bounding box center [1051, 10] width 1034 height 20
click at [677, 25] on div "game.ts" at bounding box center [670, 27] width 29 height 8
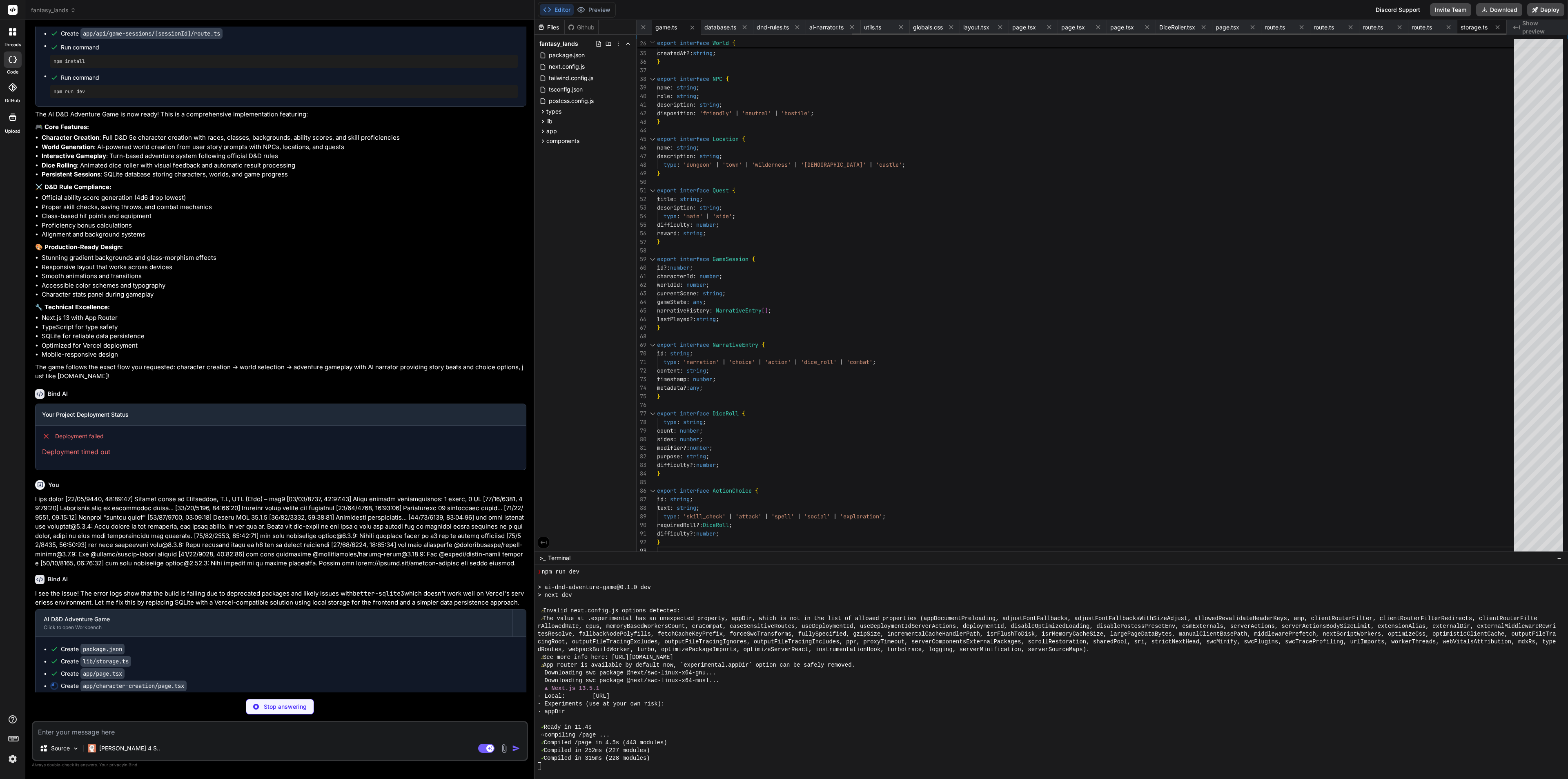
click at [1394, 29] on span "storage.ts" at bounding box center [1474, 27] width 27 height 8
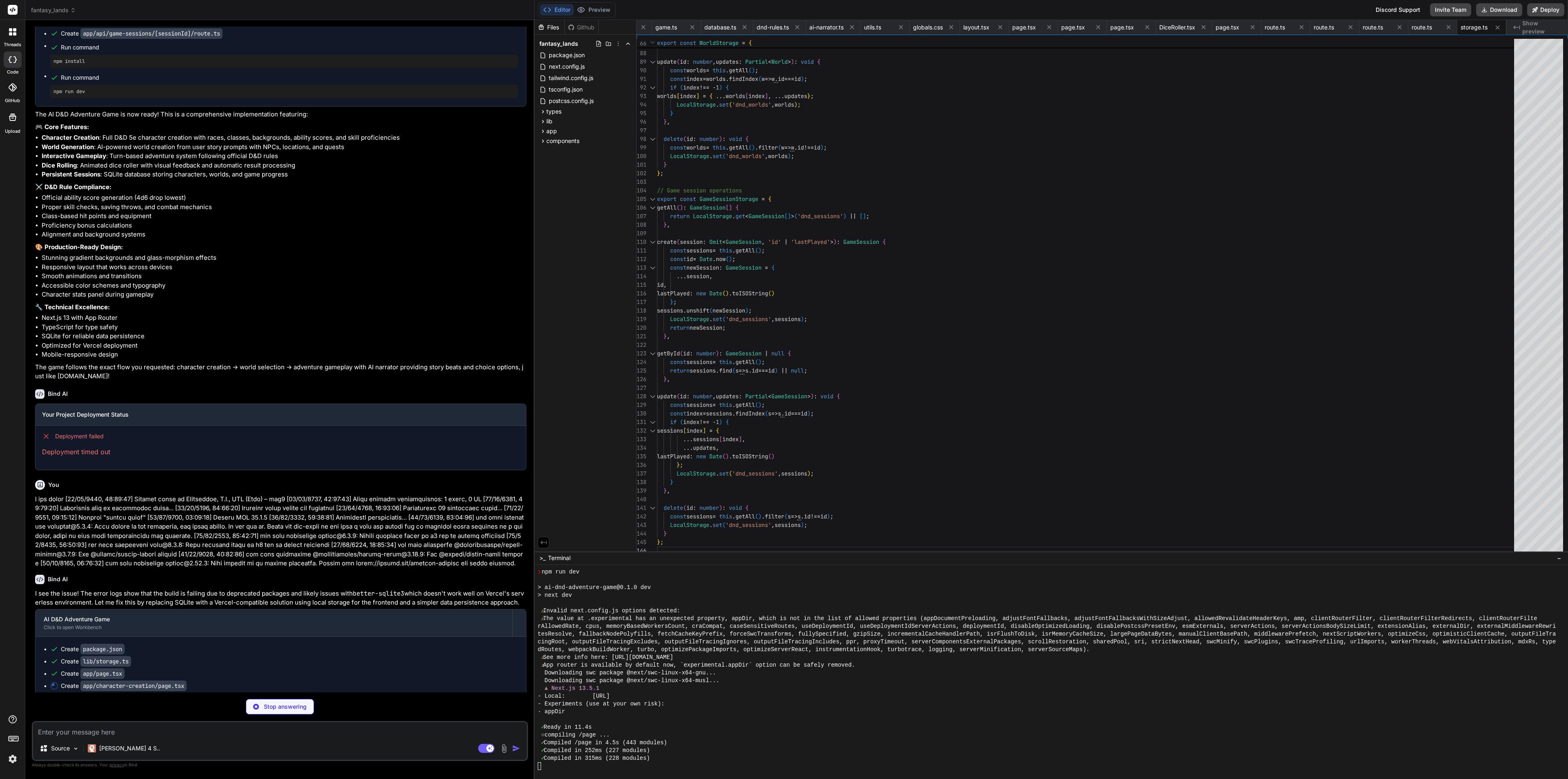
click at [344, 608] on p "I see the issue! The error logs show that the build is failing due to deprecate…" at bounding box center [281, 598] width 491 height 18
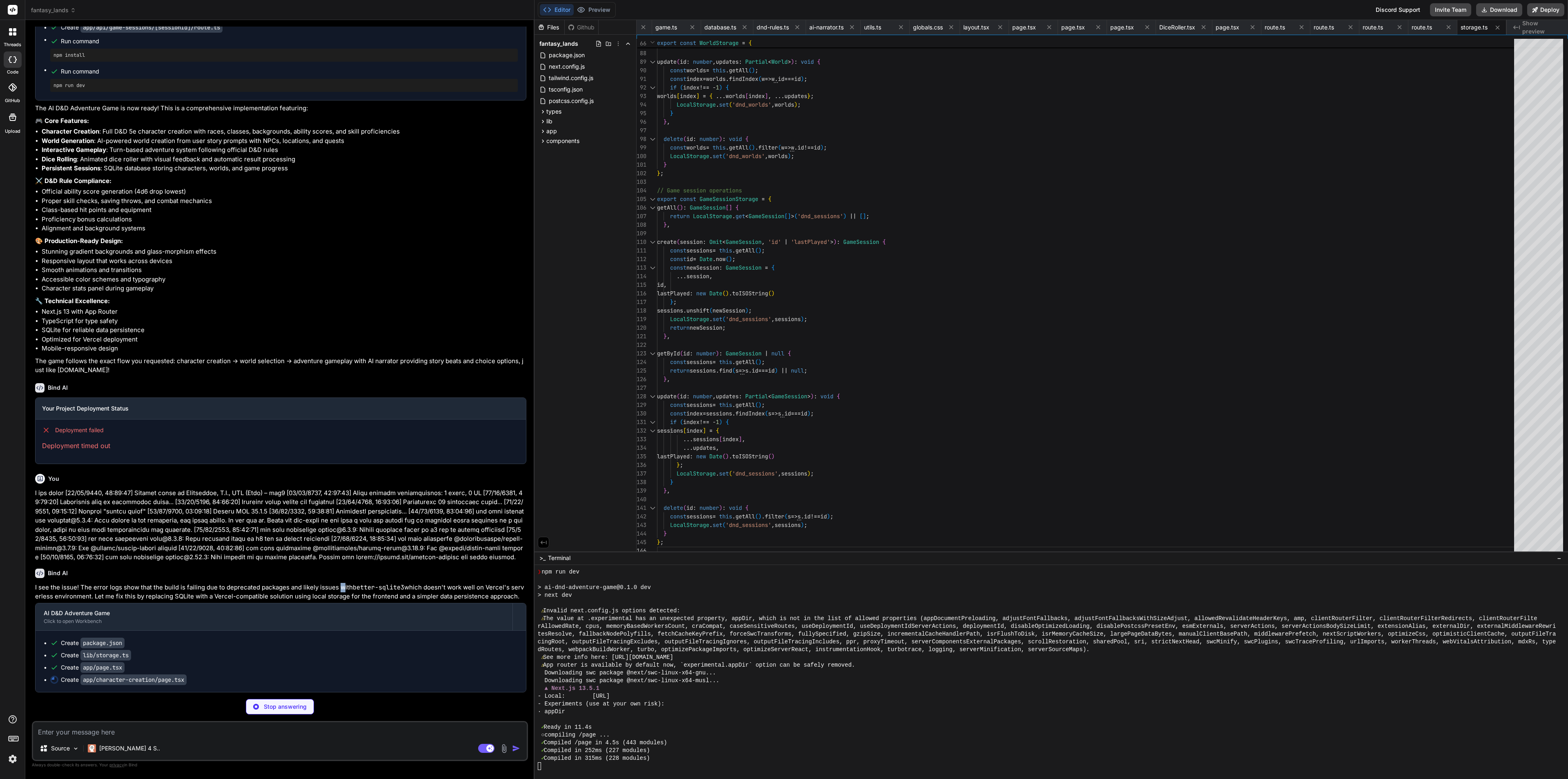
scroll to position [1103, 0]
click at [583, 26] on div "Github" at bounding box center [581, 27] width 34 height 8
click at [550, 30] on div "Files" at bounding box center [550, 27] width 30 height 8
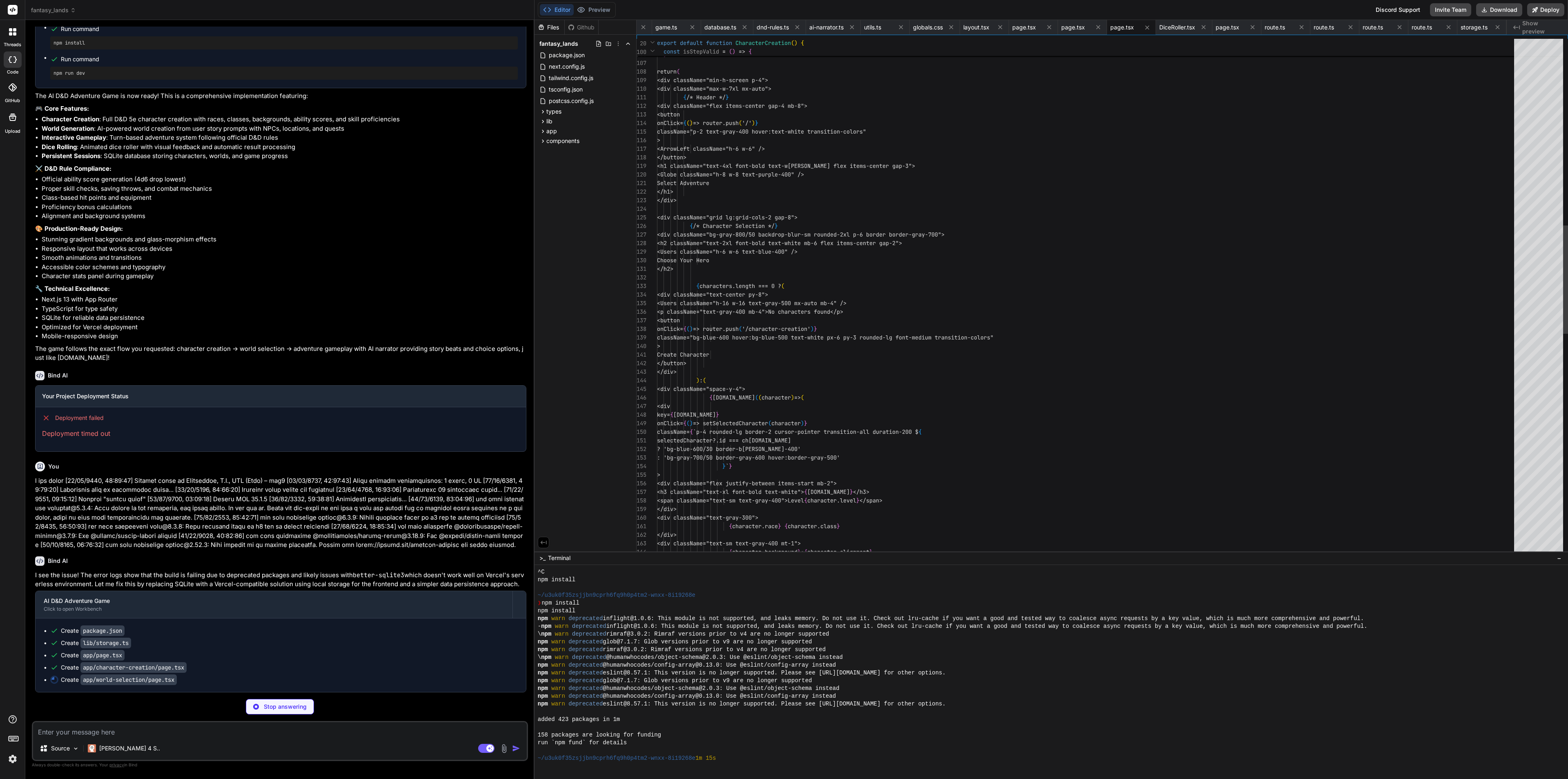
scroll to position [186, 0]
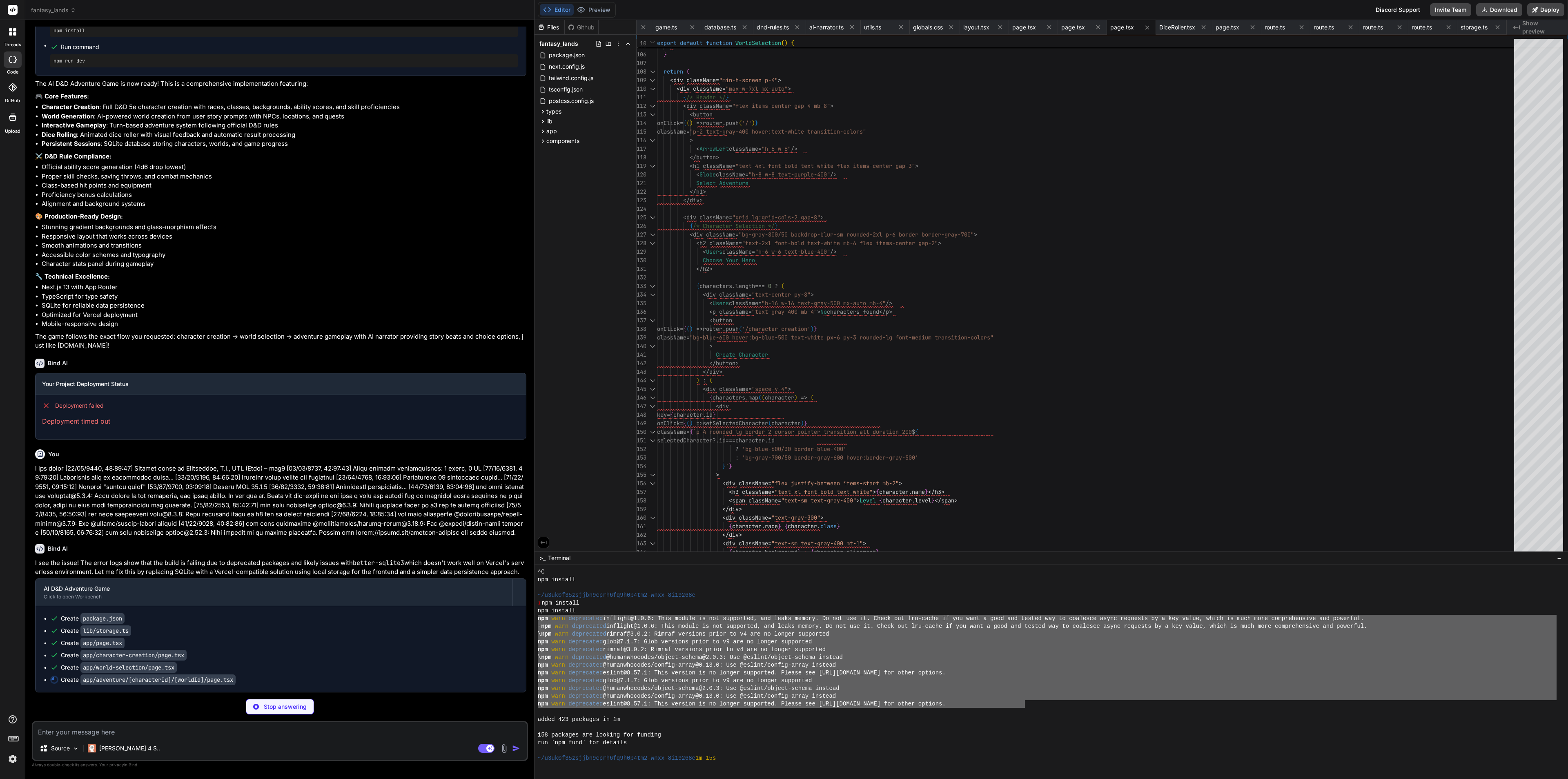
drag, startPoint x: 1025, startPoint y: 706, endPoint x: 529, endPoint y: 617, distance: 503.9
click at [529, 617] on div "fantasy_lands Created with Pixso. Bind AI Web Search Created with Pixso. Code G…" at bounding box center [797, 389] width 1543 height 779
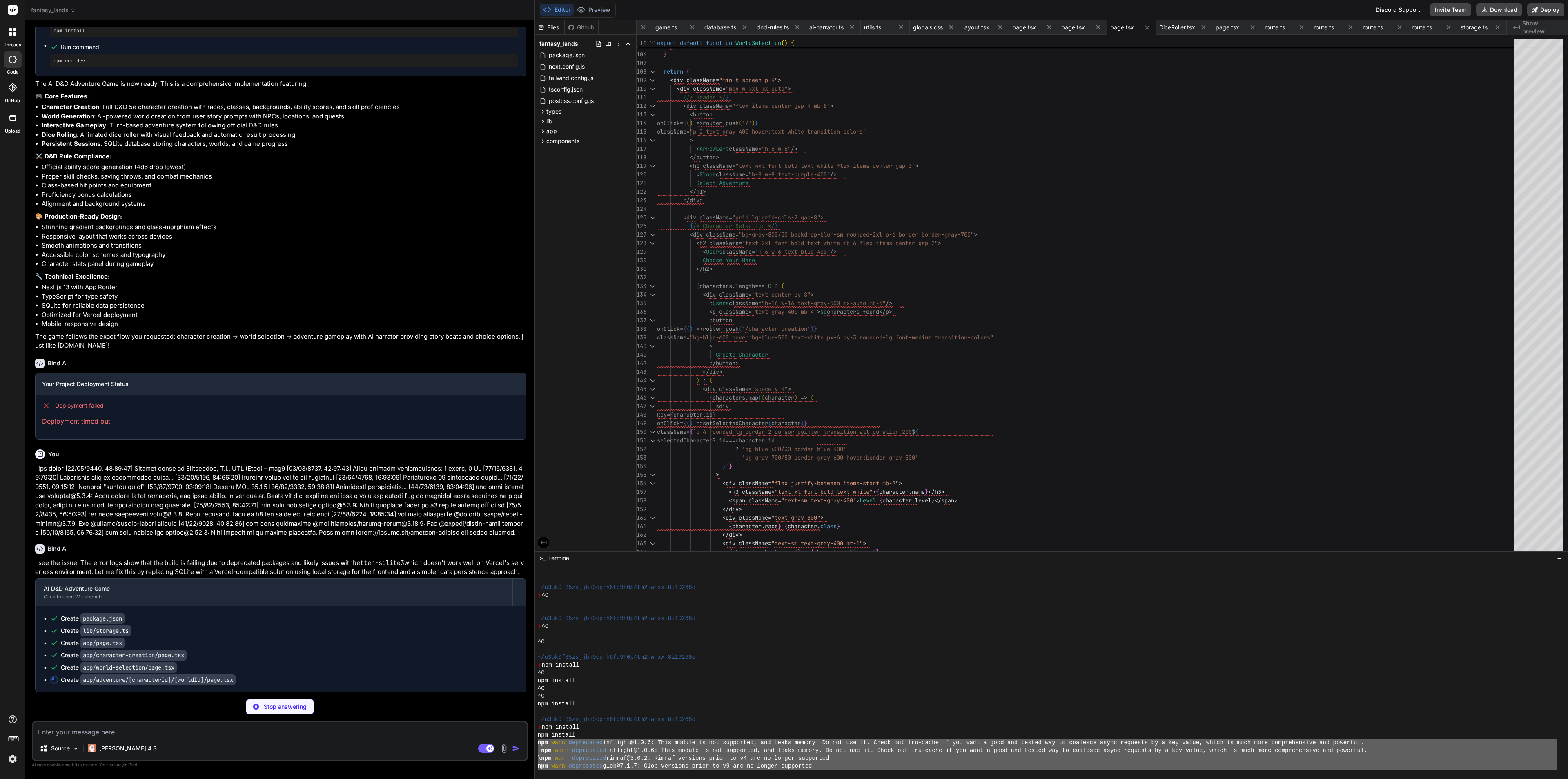
scroll to position [497, 0]
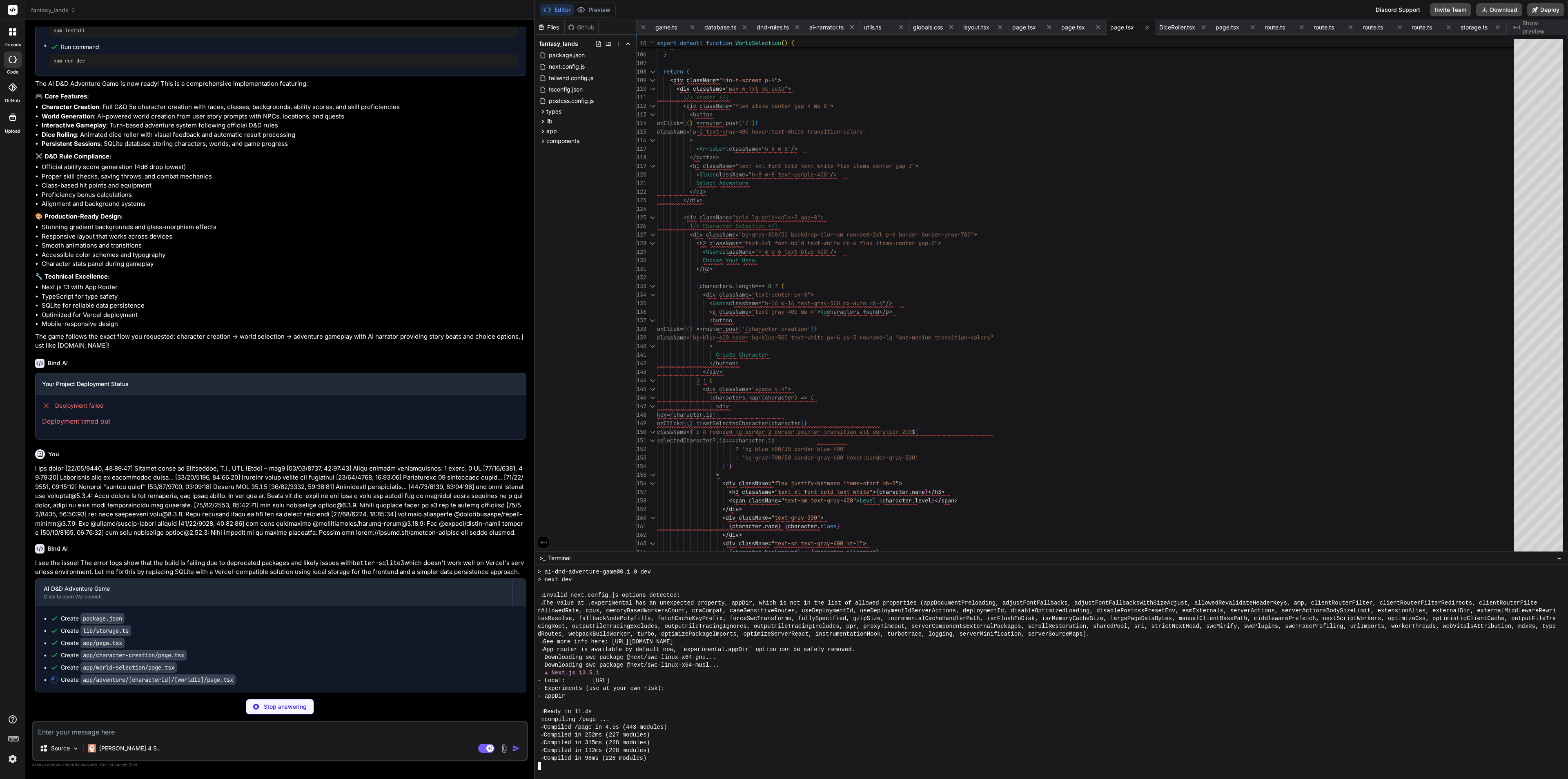
click at [785, 692] on div "- Experiments (use at your own risk):" at bounding box center [1047, 689] width 1019 height 8
drag, startPoint x: 378, startPoint y: 537, endPoint x: 384, endPoint y: 532, distance: 7.8
click at [381, 534] on div "You Bind AI 🔹 Project : AI D&D Adventure Game 🔧 Tech Stack : Next.js 13 + TypeS…" at bounding box center [281, 359] width 495 height 666
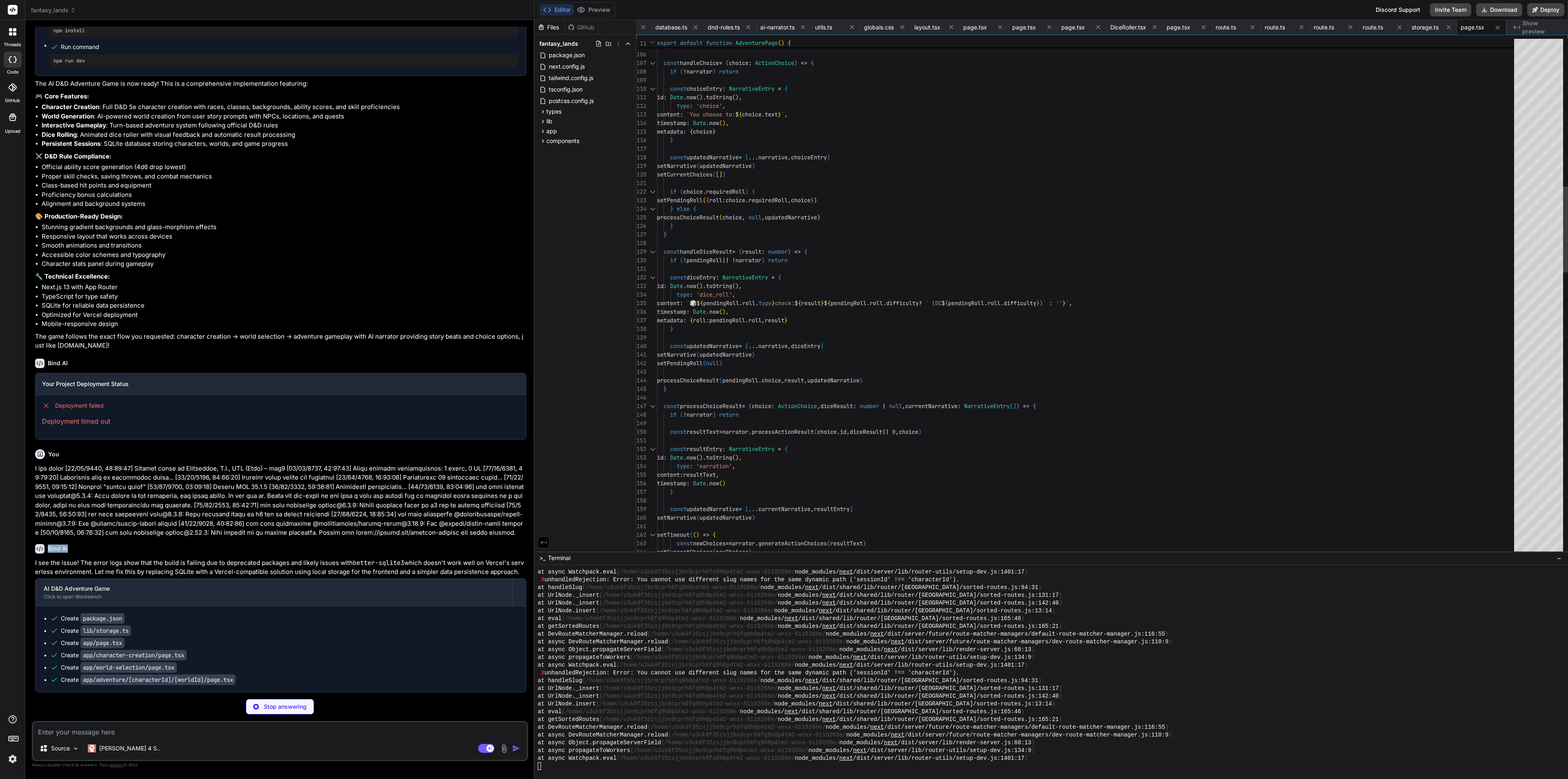
scroll to position [947, 0]
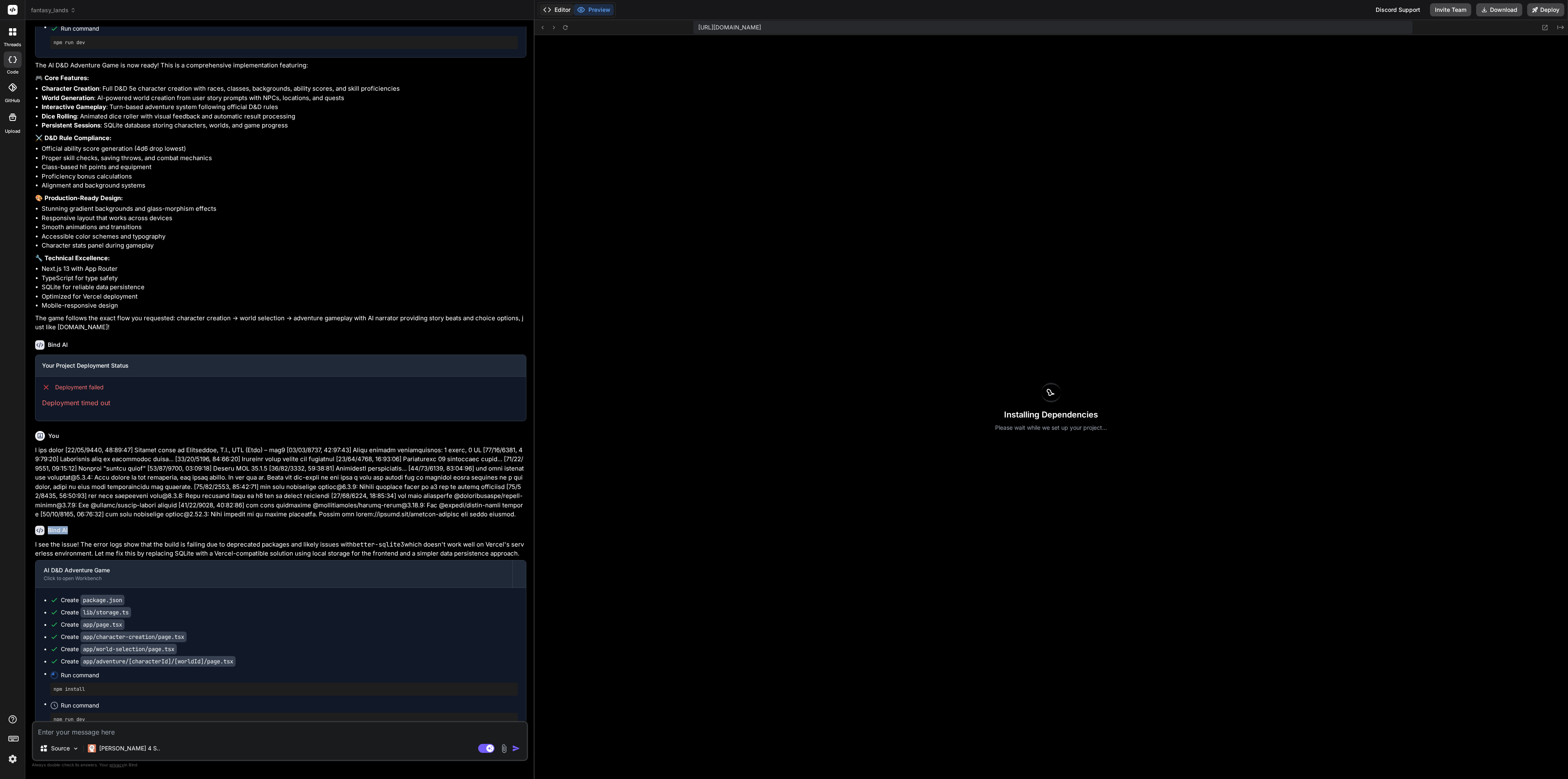
click at [559, 13] on button "Editor" at bounding box center [556, 9] width 34 height 11
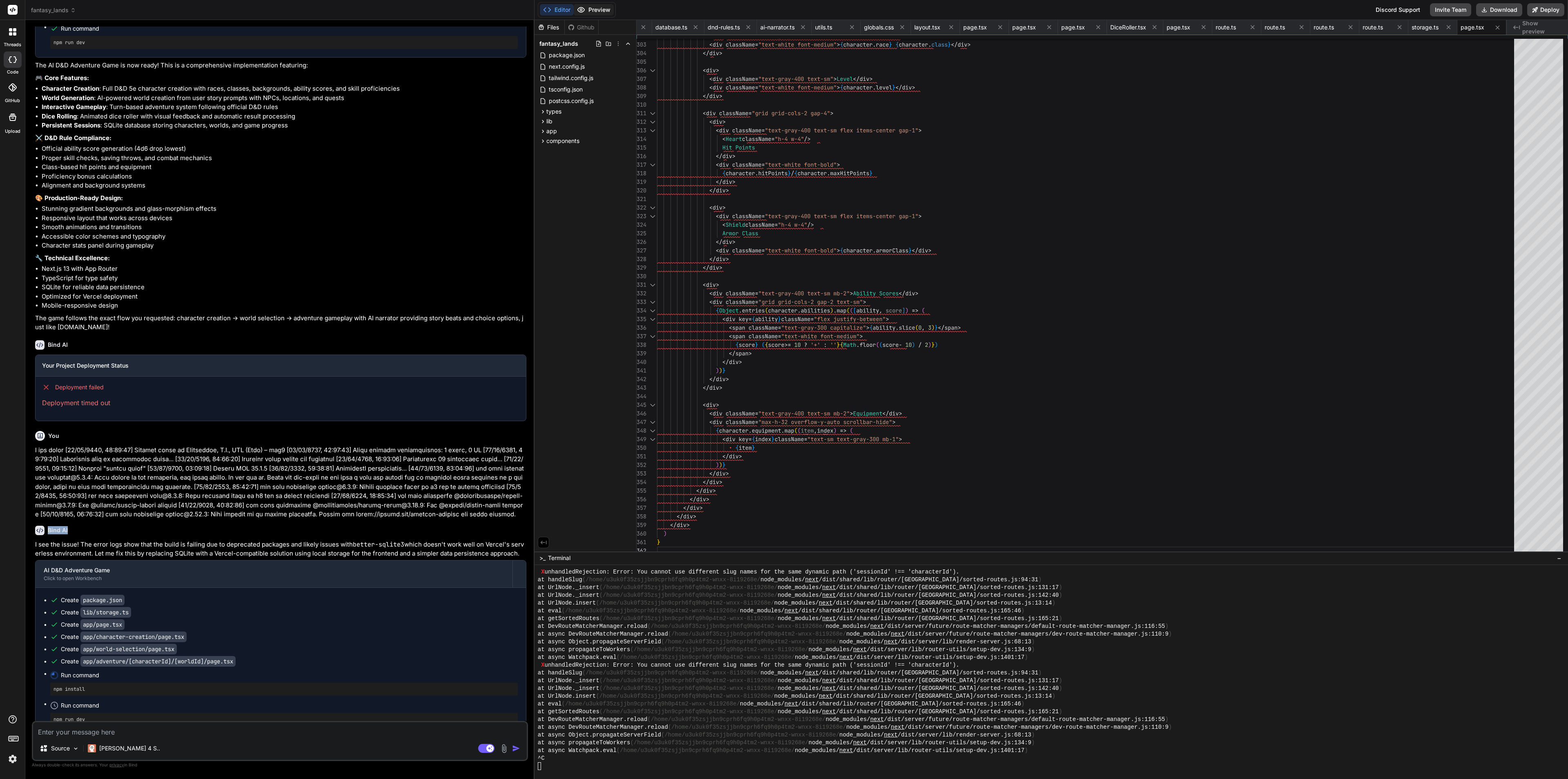
click at [596, 5] on button "Preview" at bounding box center [593, 9] width 40 height 11
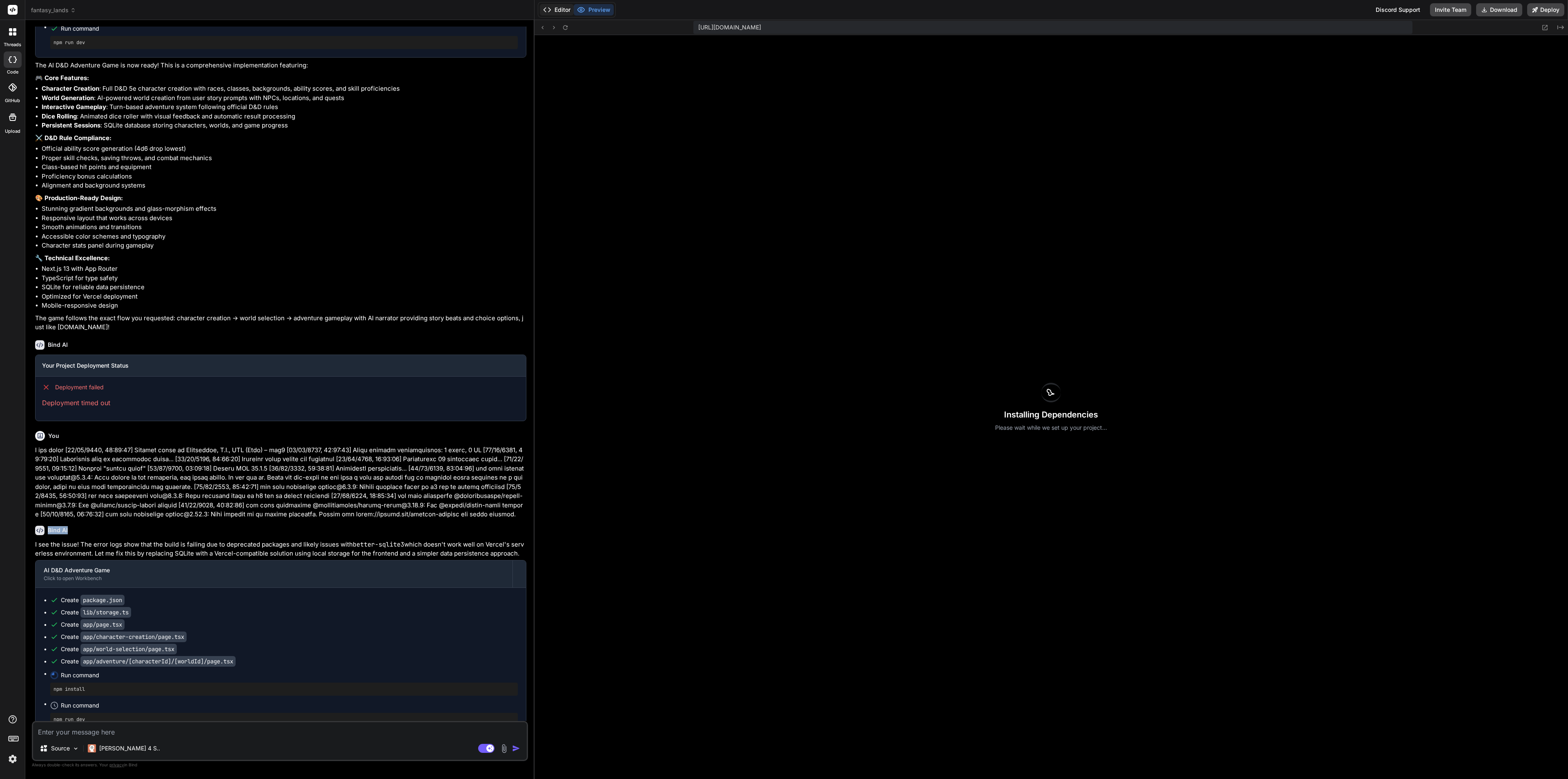
click at [556, 8] on button "Editor" at bounding box center [556, 9] width 34 height 11
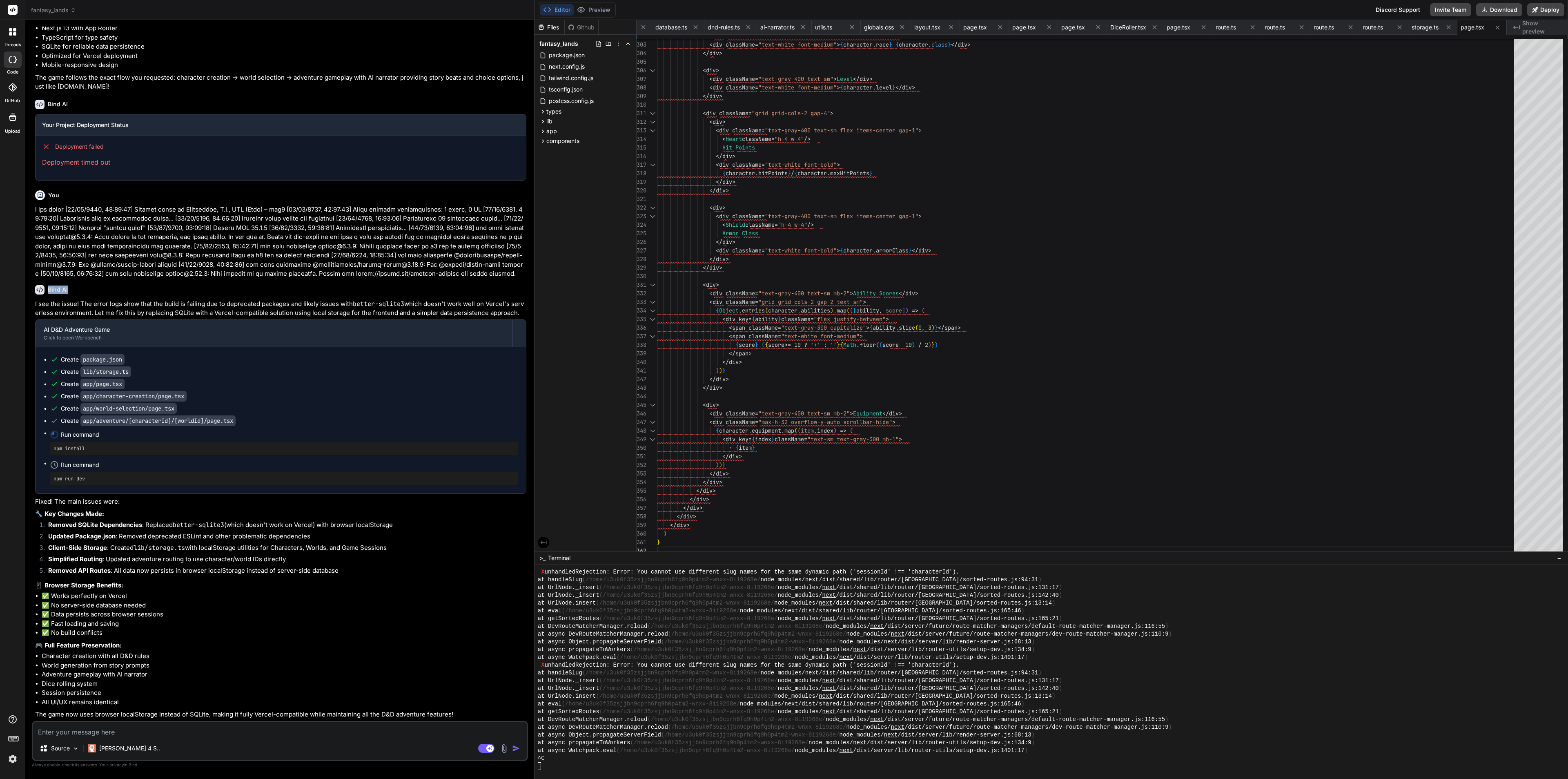
scroll to position [1387, 0]
click at [46, 465] on div "Create package.json Create lib/storage.ts Create app/page.tsx Create app/charac…" at bounding box center [280, 420] width 490 height 146
click at [47, 464] on ul "Create package.json Create lib/storage.ts Create app/page.tsx Create app/charac…" at bounding box center [280, 420] width 474 height 130
click at [544, 544] on icon at bounding box center [544, 542] width 8 height 8
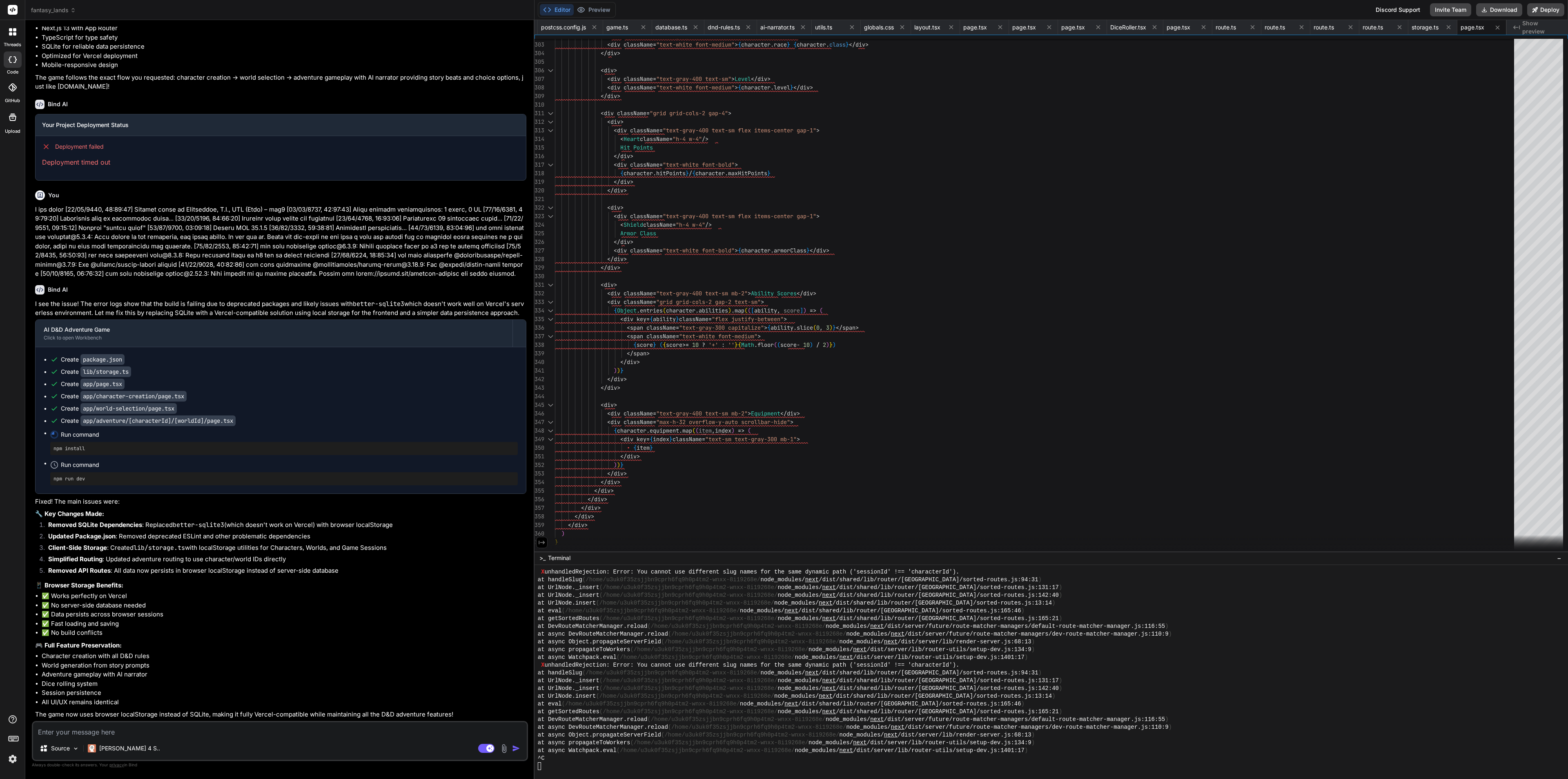
click at [544, 544] on icon at bounding box center [542, 542] width 8 height 8
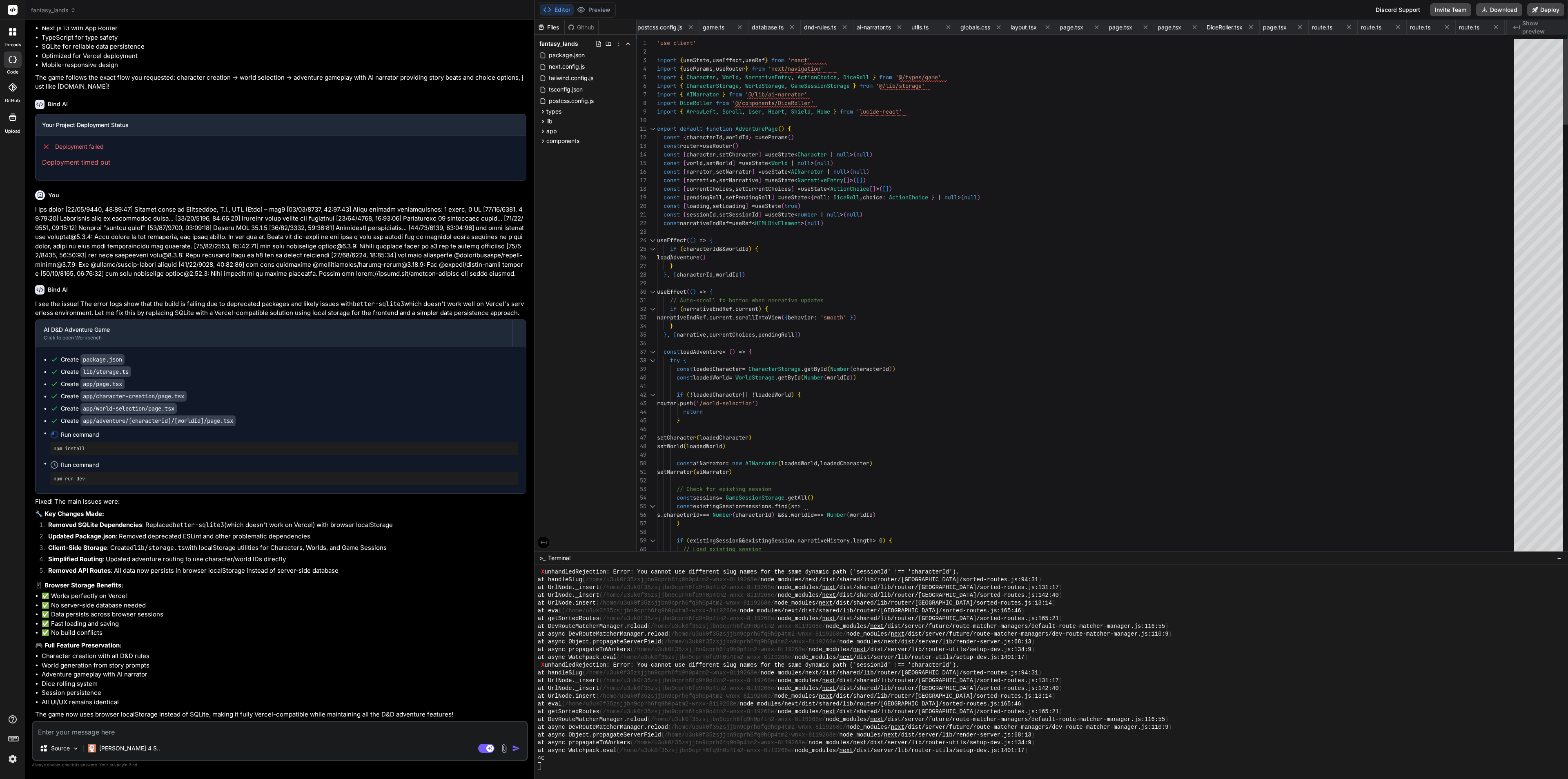
click at [1394, 53] on div at bounding box center [1539, 297] width 49 height 516
click at [1394, 92] on div at bounding box center [1539, 297] width 49 height 516
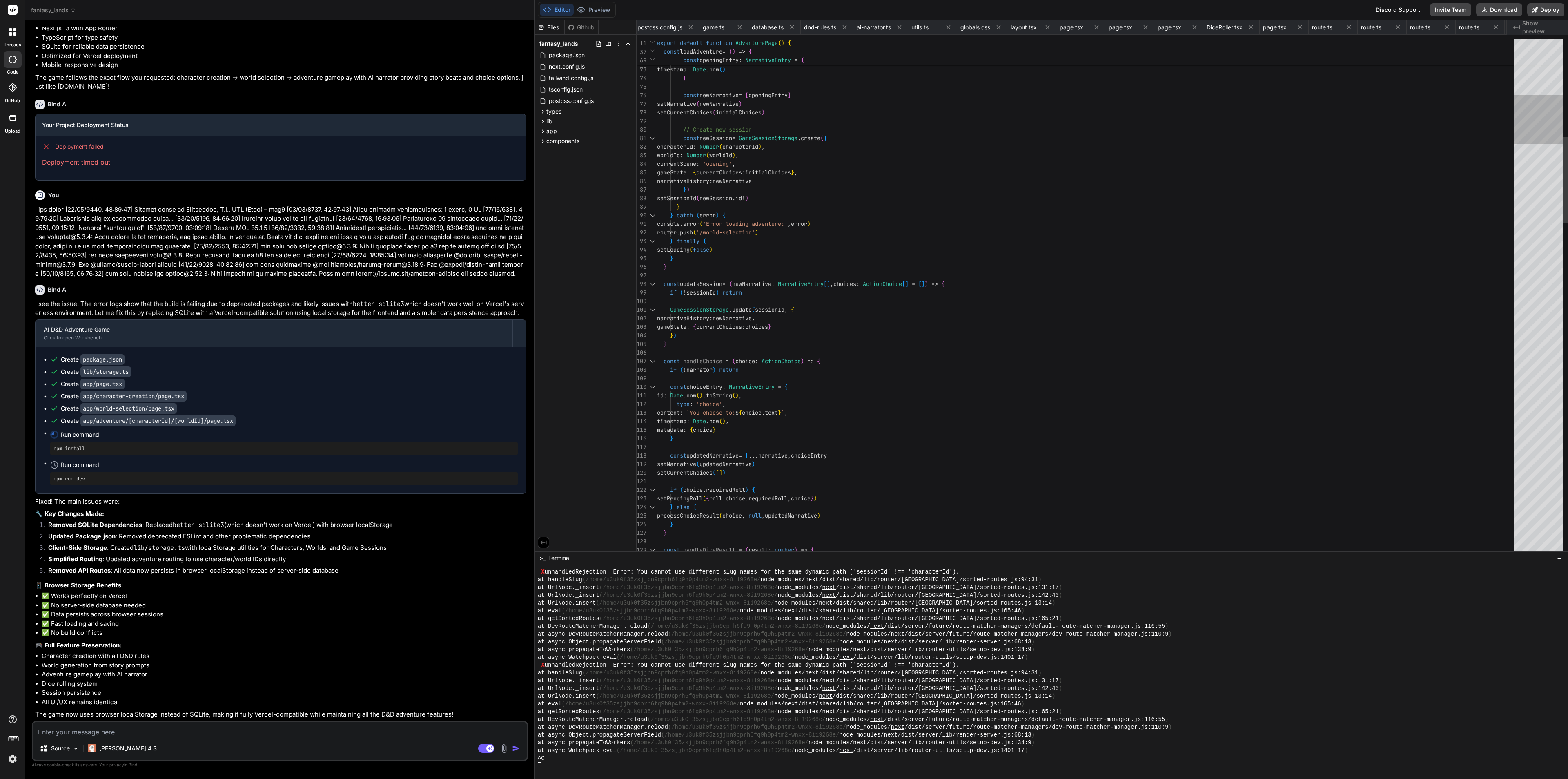
click at [1394, 120] on div at bounding box center [1539, 297] width 49 height 516
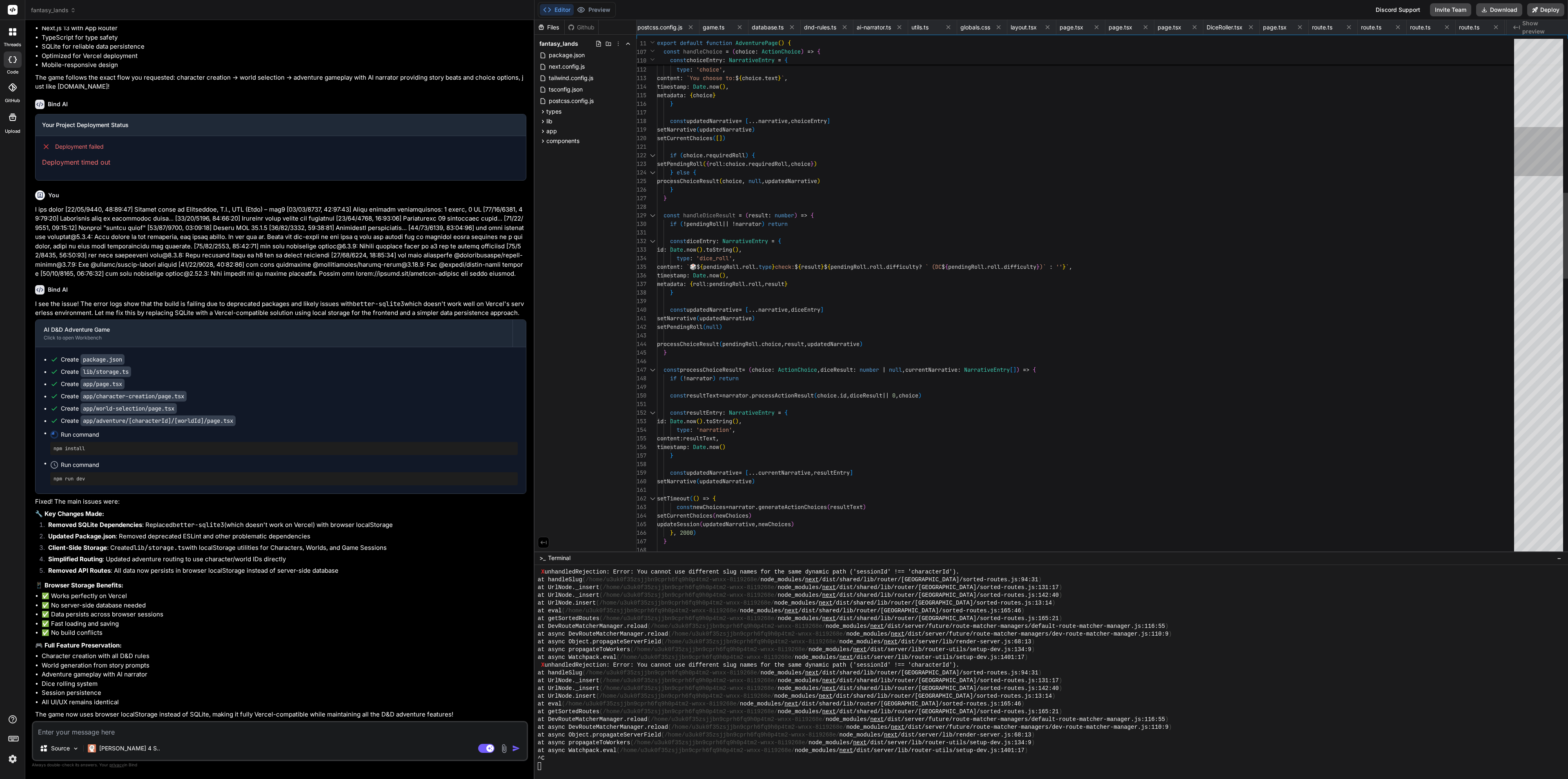
click at [1394, 155] on div at bounding box center [1539, 297] width 49 height 516
click at [1394, 224] on div at bounding box center [1539, 297] width 49 height 516
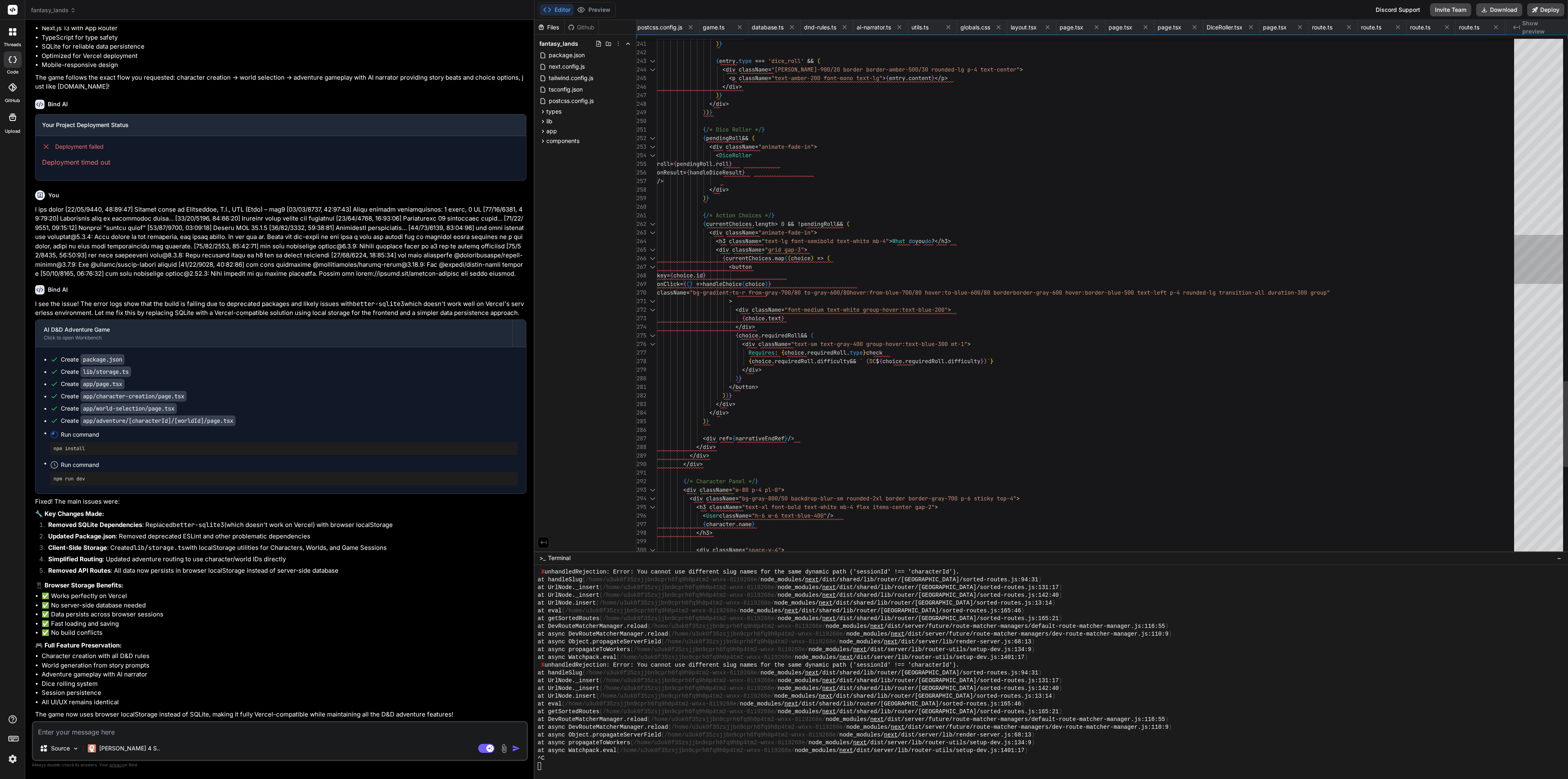
click at [1394, 259] on div at bounding box center [1539, 297] width 49 height 516
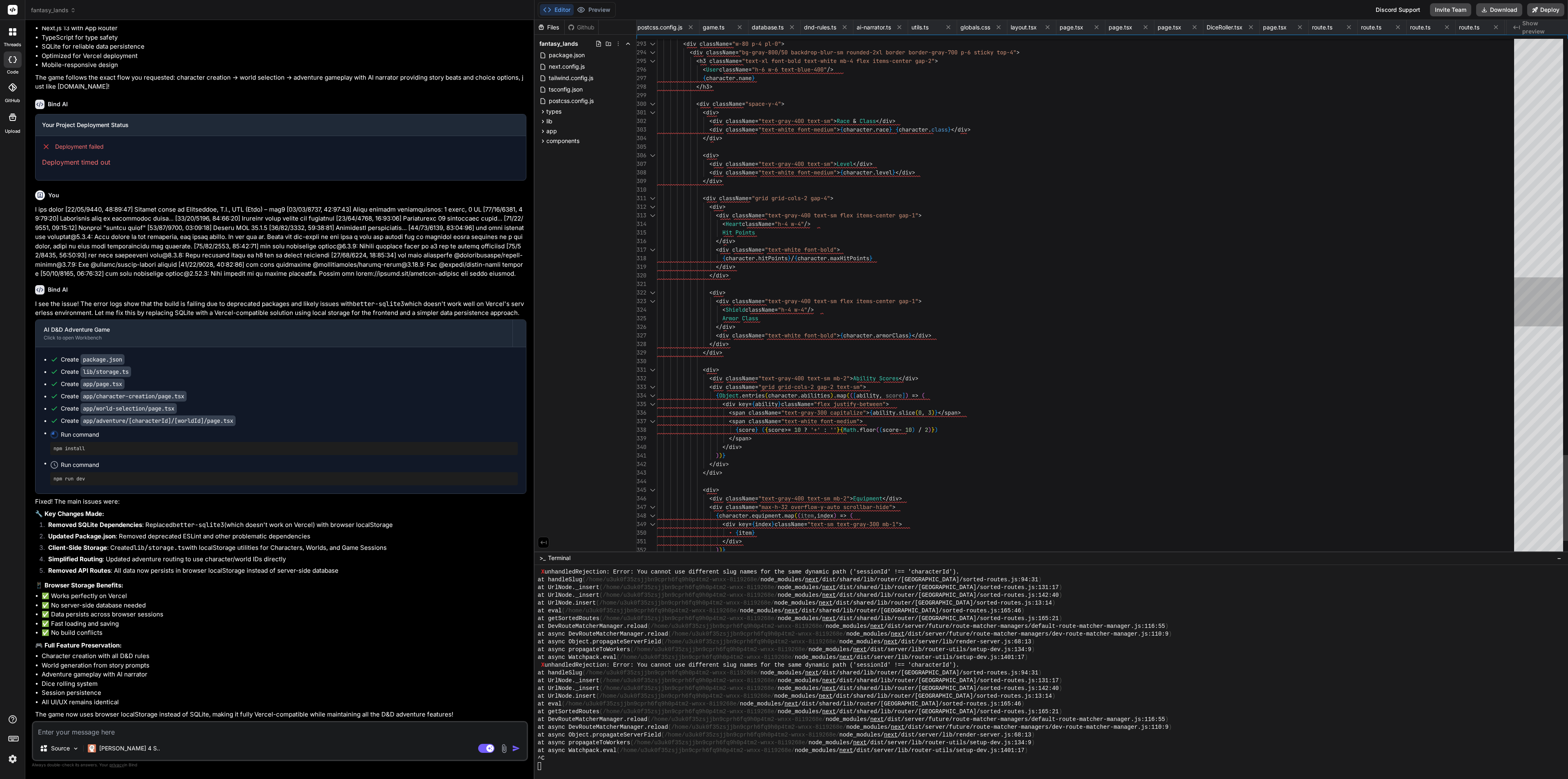
click at [1394, 302] on div at bounding box center [1539, 297] width 49 height 516
click at [1394, 301] on div at bounding box center [1539, 301] width 49 height 49
click at [563, 44] on span "fantasy_lands" at bounding box center [559, 44] width 39 height 8
click at [556, 40] on span "fantasy_lands" at bounding box center [559, 44] width 39 height 8
click at [596, 5] on button "Preview" at bounding box center [593, 9] width 40 height 11
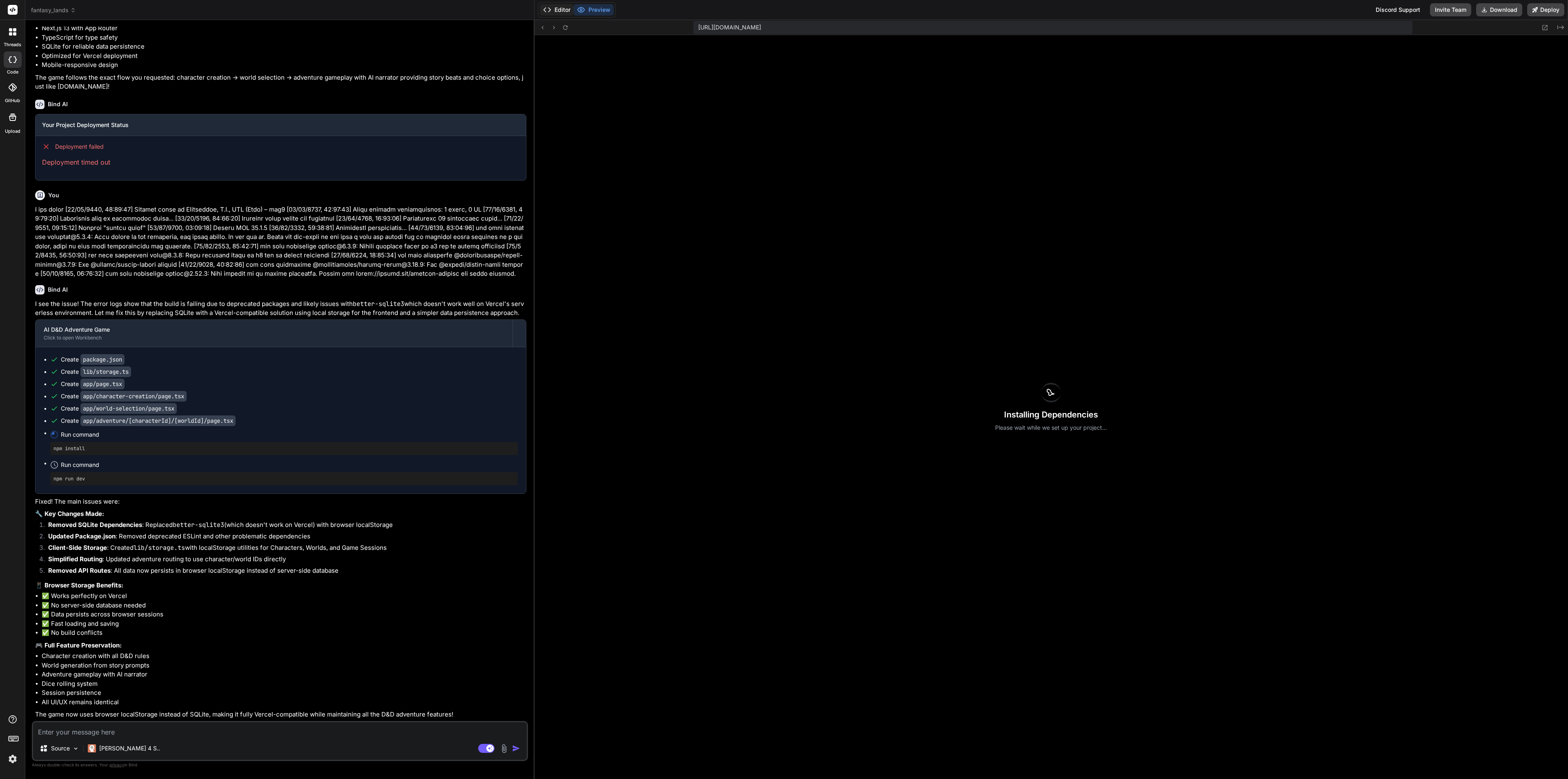
click at [557, 8] on button "Editor" at bounding box center [556, 9] width 34 height 11
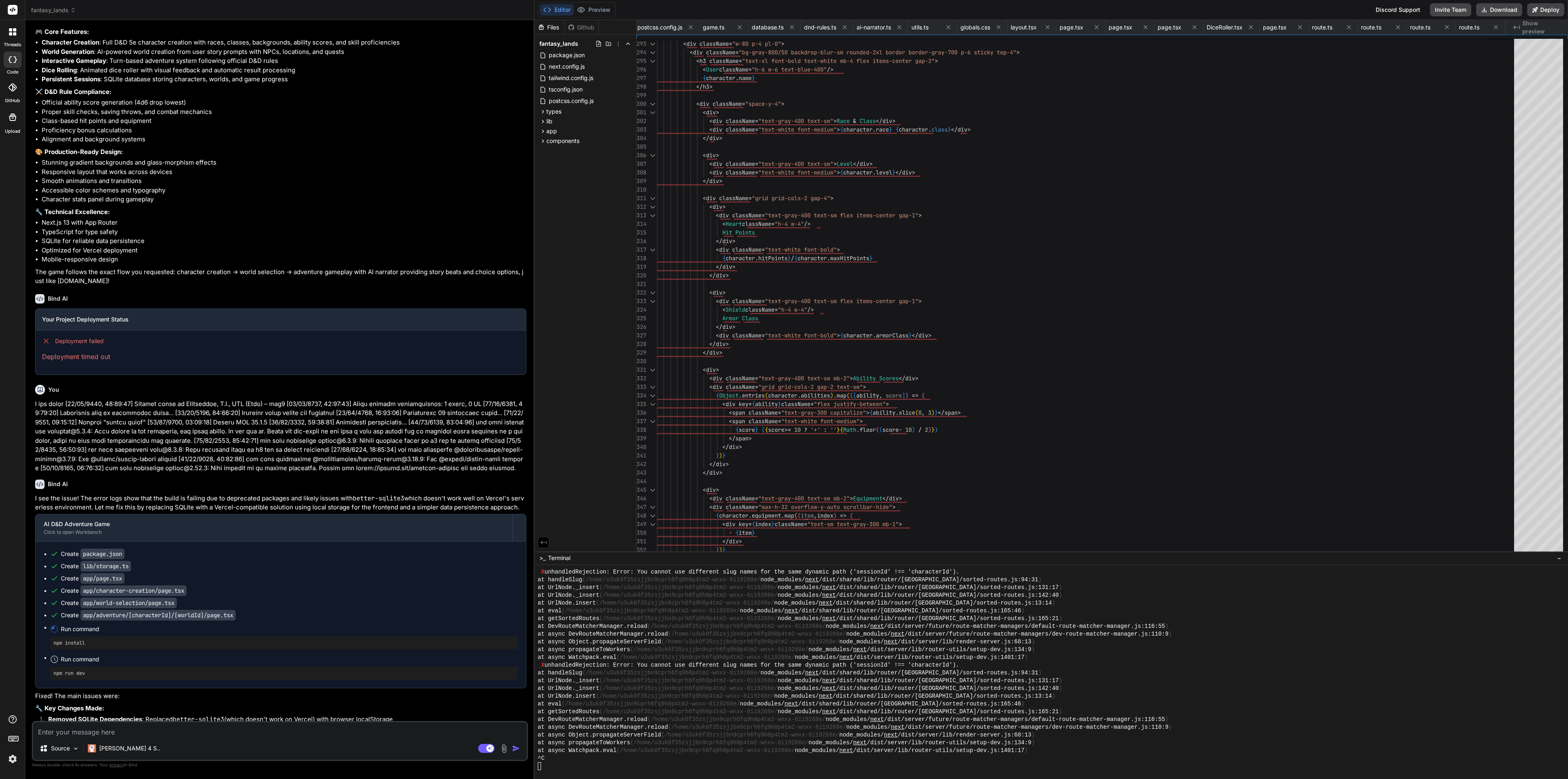
scroll to position [1387, 0]
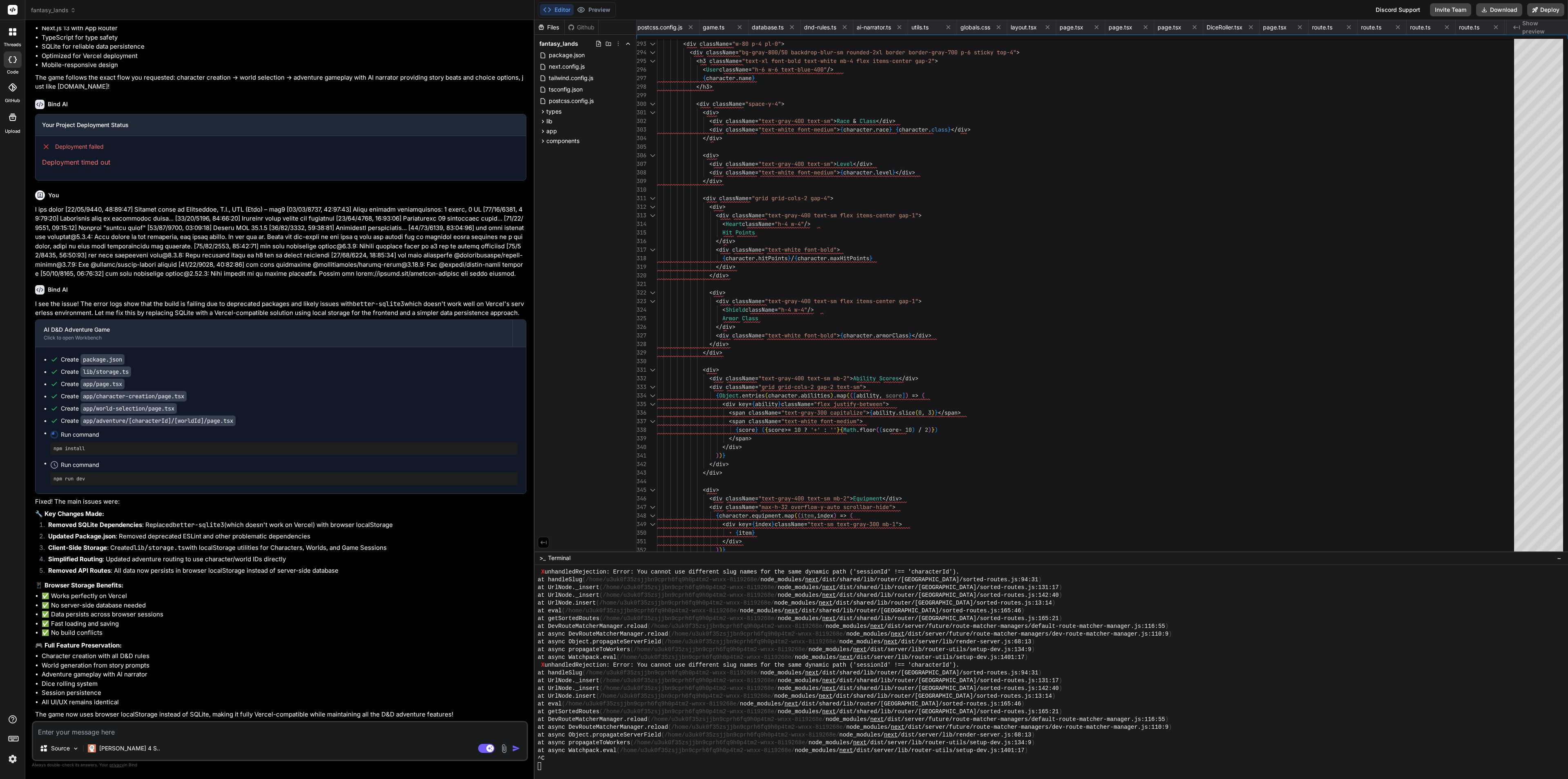
click at [204, 665] on li "World generation from story prompts" at bounding box center [284, 666] width 485 height 10
click at [590, 9] on button "Preview" at bounding box center [593, 9] width 40 height 11
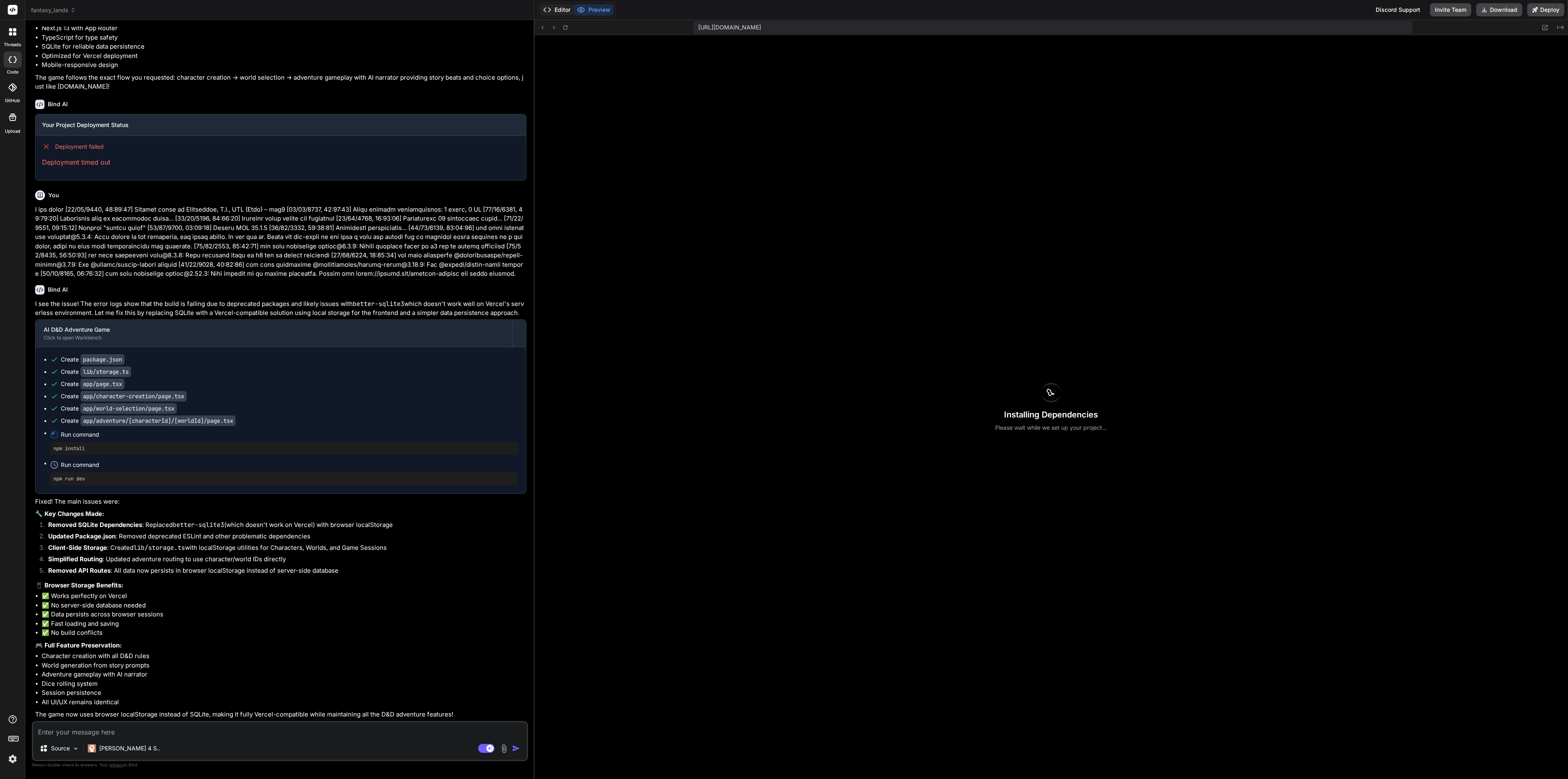
click at [551, 14] on button "Editor" at bounding box center [556, 9] width 34 height 11
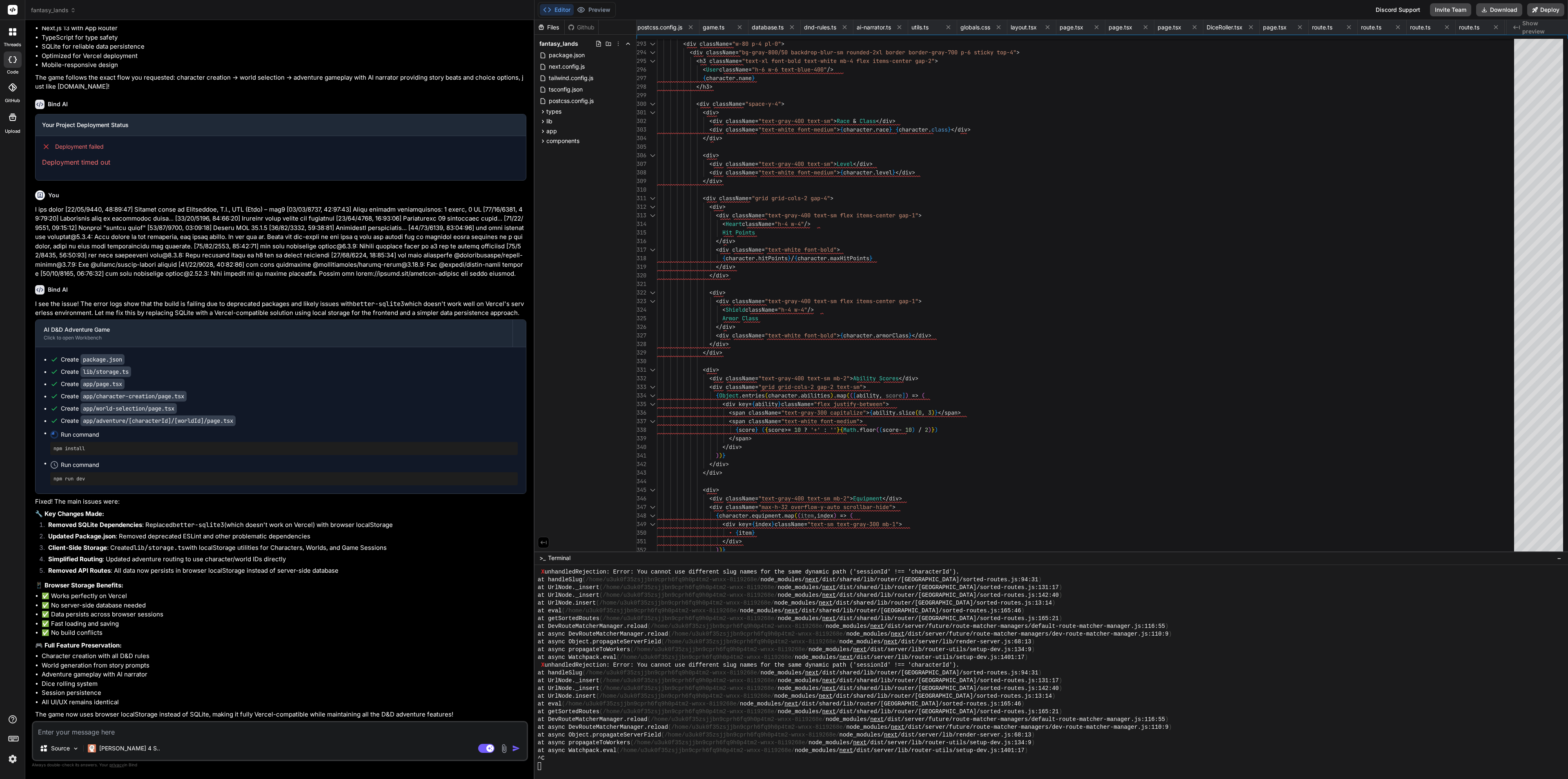
click at [239, 692] on textarea at bounding box center [280, 730] width 494 height 15
paste textarea "npm warn deprecated inflight@1.0.6: This module is not supported, and leaks mem…"
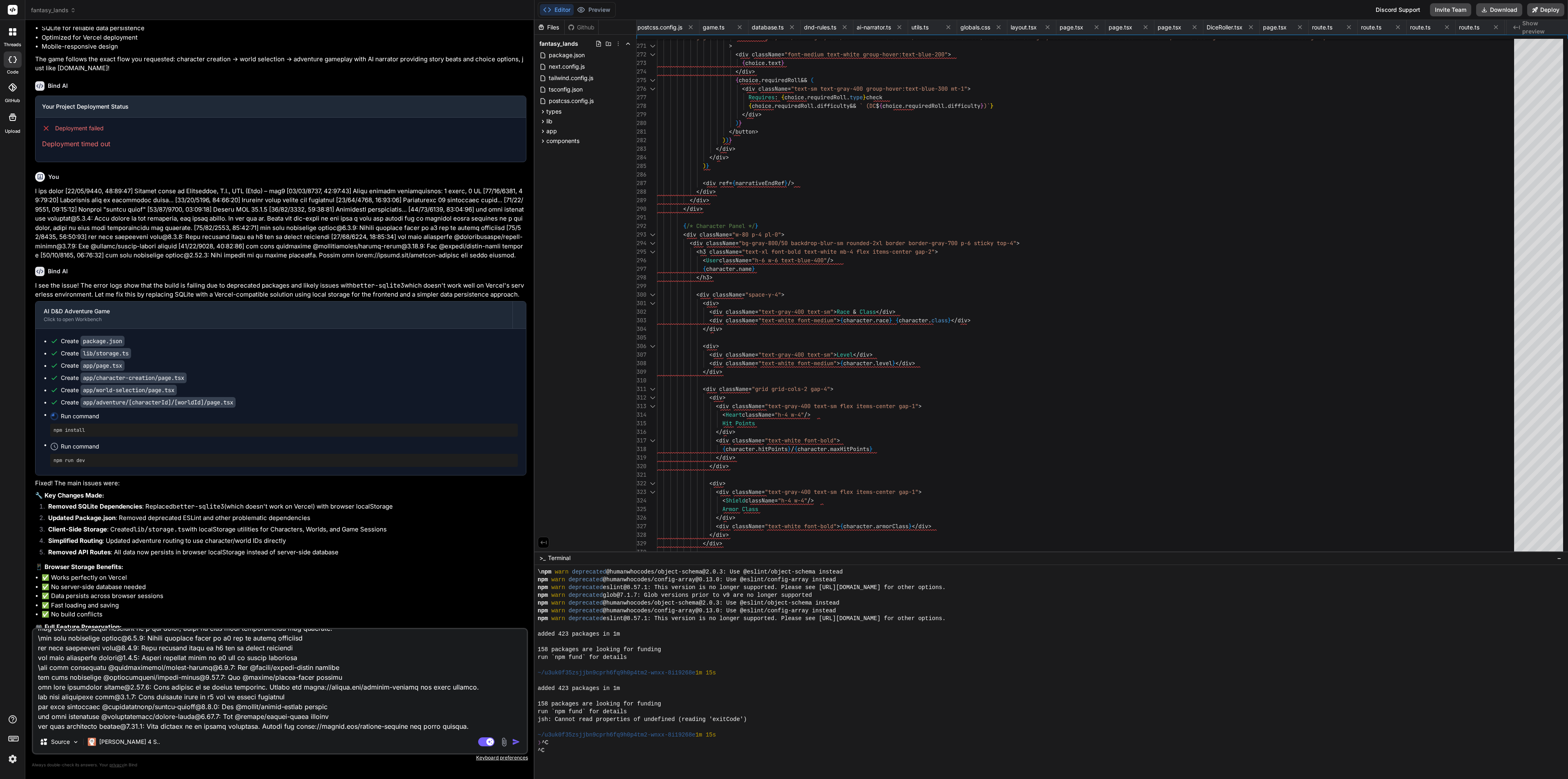
scroll to position [457, 0]
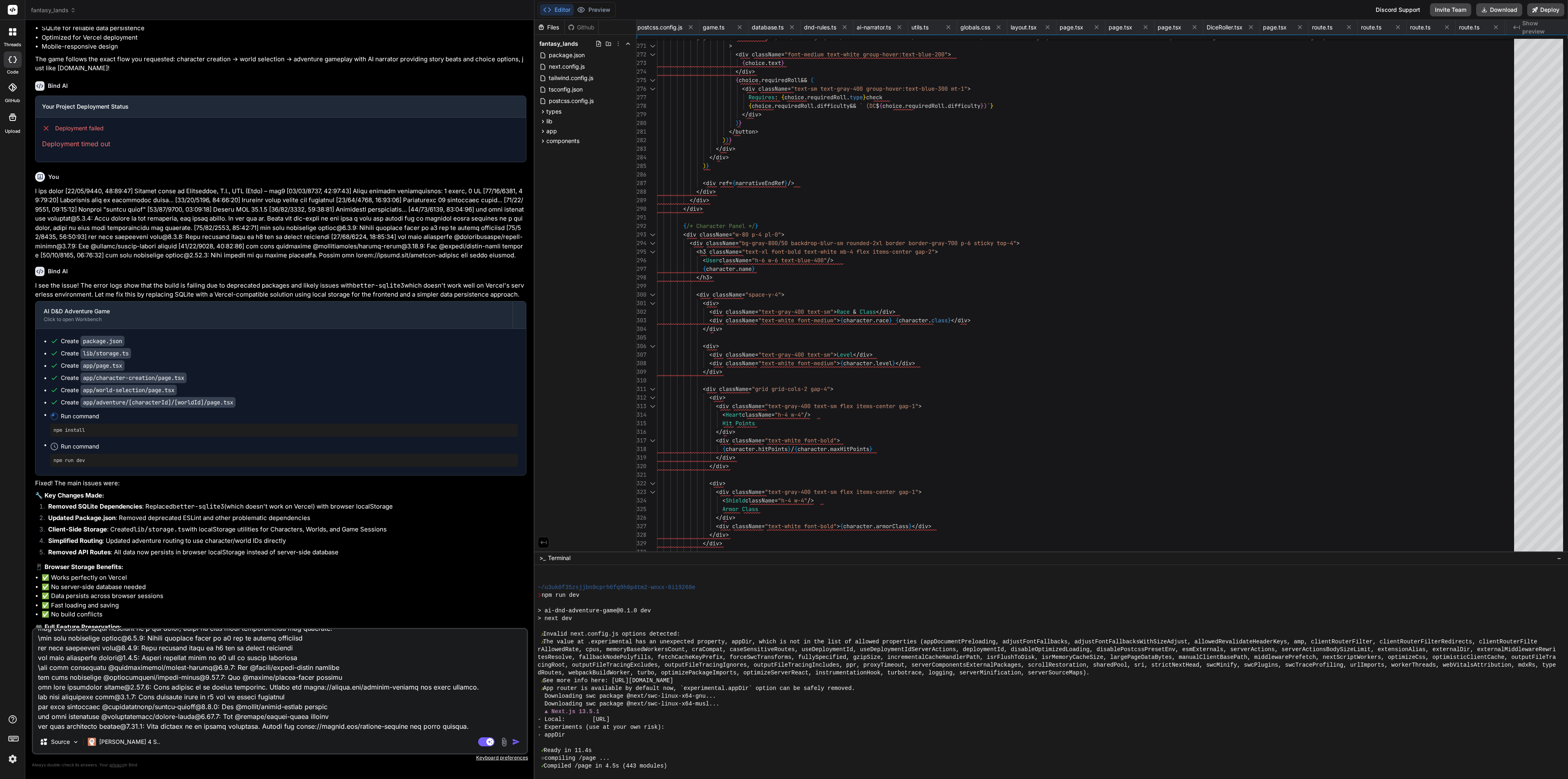
drag, startPoint x: 544, startPoint y: 626, endPoint x: 550, endPoint y: 624, distance: 6.3
click at [546, 626] on div at bounding box center [1047, 627] width 1019 height 8
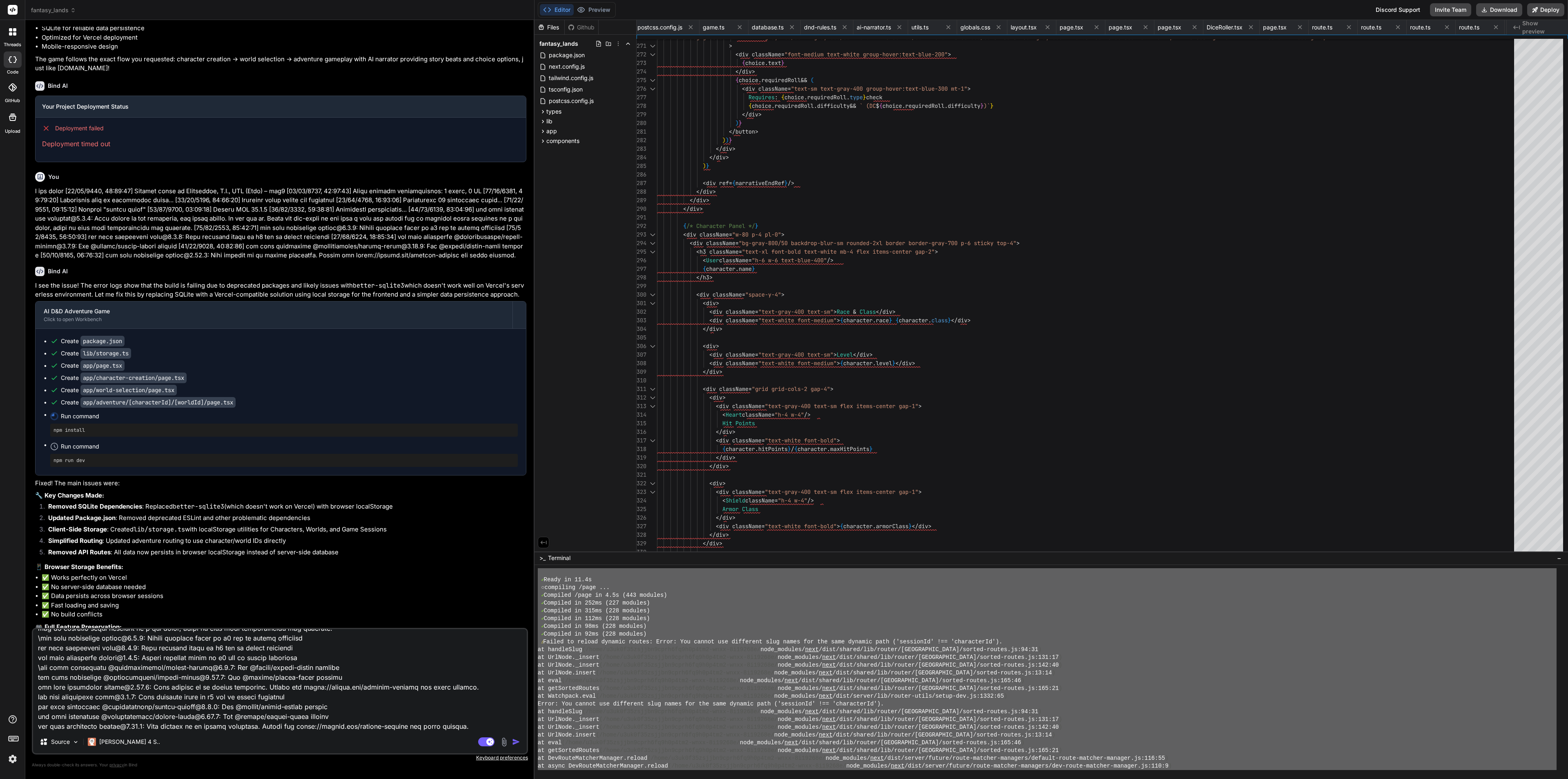
scroll to position [947, 0]
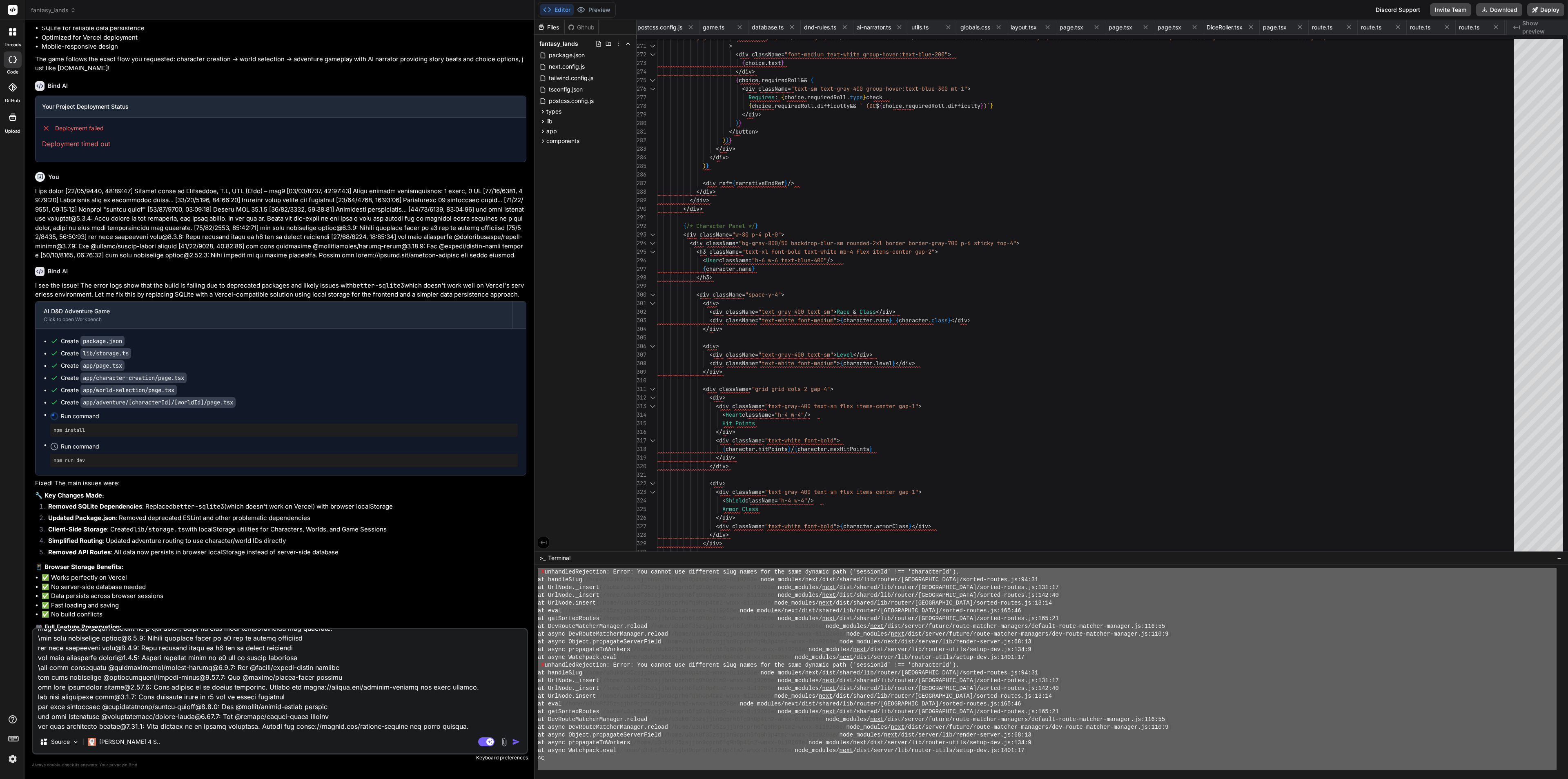
drag, startPoint x: 547, startPoint y: 594, endPoint x: 785, endPoint y: 808, distance: 320.1
click at [785, 692] on html "threads code GitHub Upload fantasy_lands Created with Pixso. Bind AI Web Search…" at bounding box center [784, 389] width 1568 height 779
click at [496, 692] on textarea at bounding box center [280, 680] width 494 height 101
paste textarea "added 423 packages in 1m 158 packages are looking for funding run `npm fund` fo…"
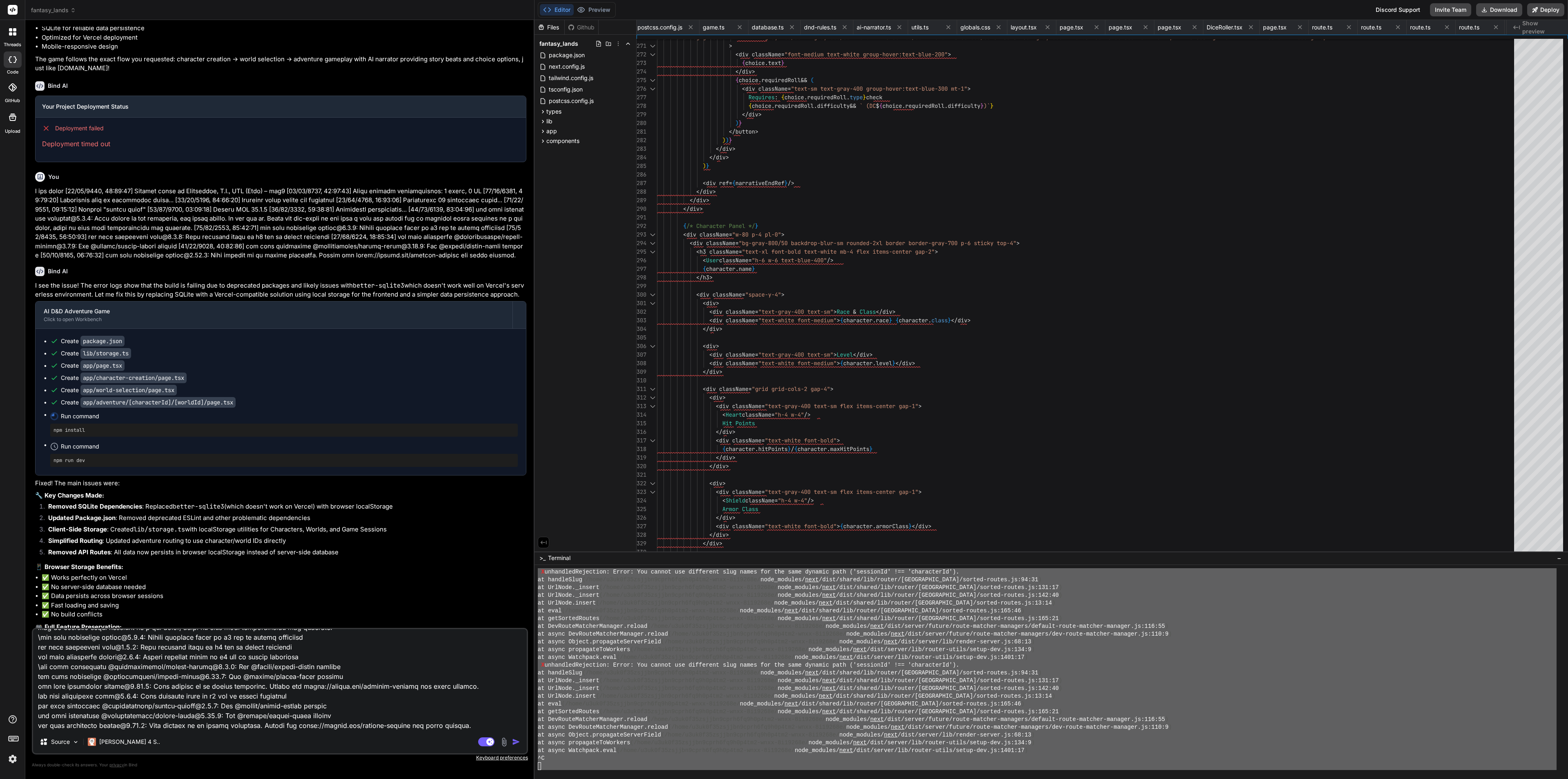
scroll to position [1315, 0]
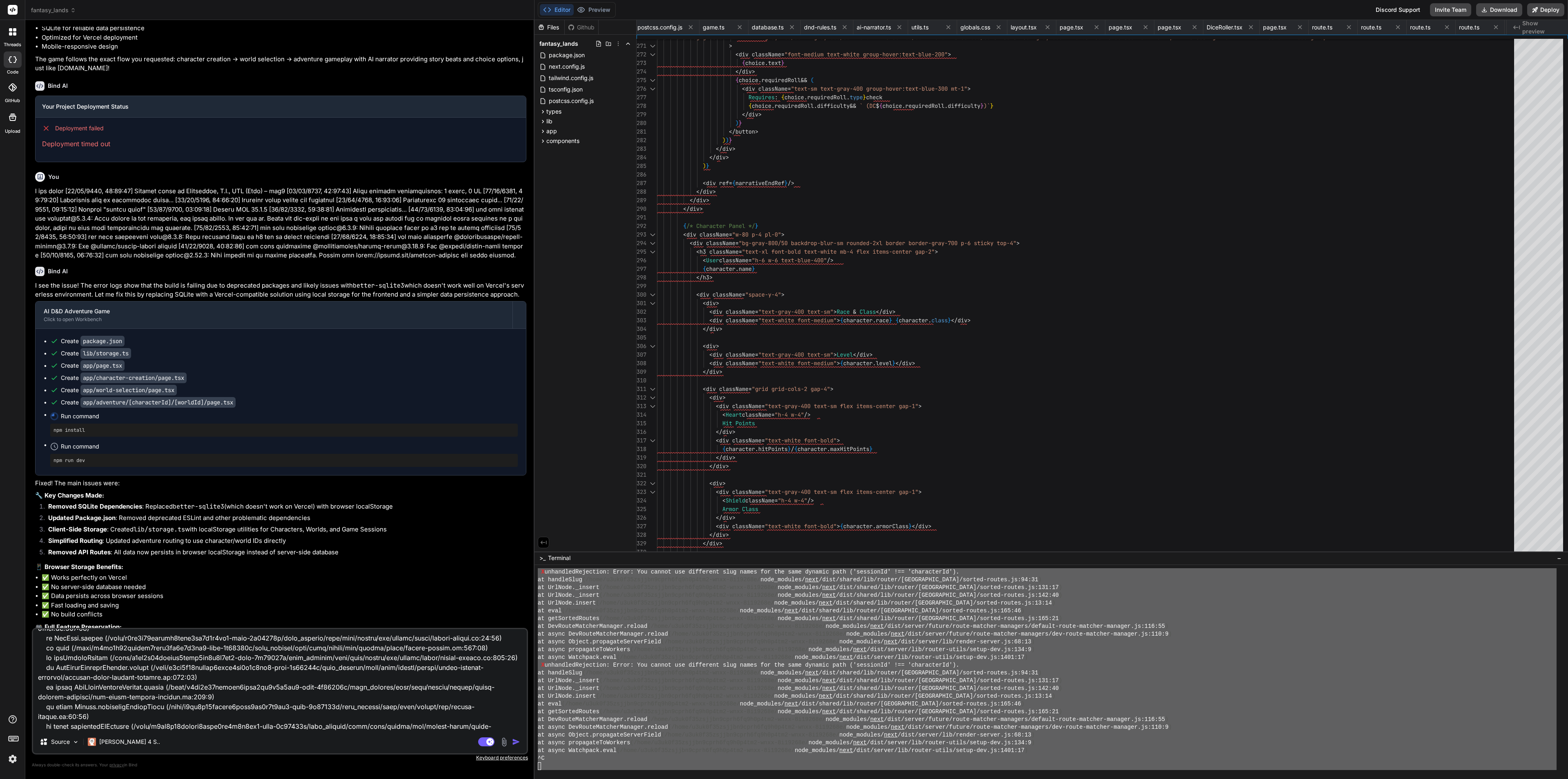
click at [513, 692] on img "button" at bounding box center [516, 741] width 8 height 8
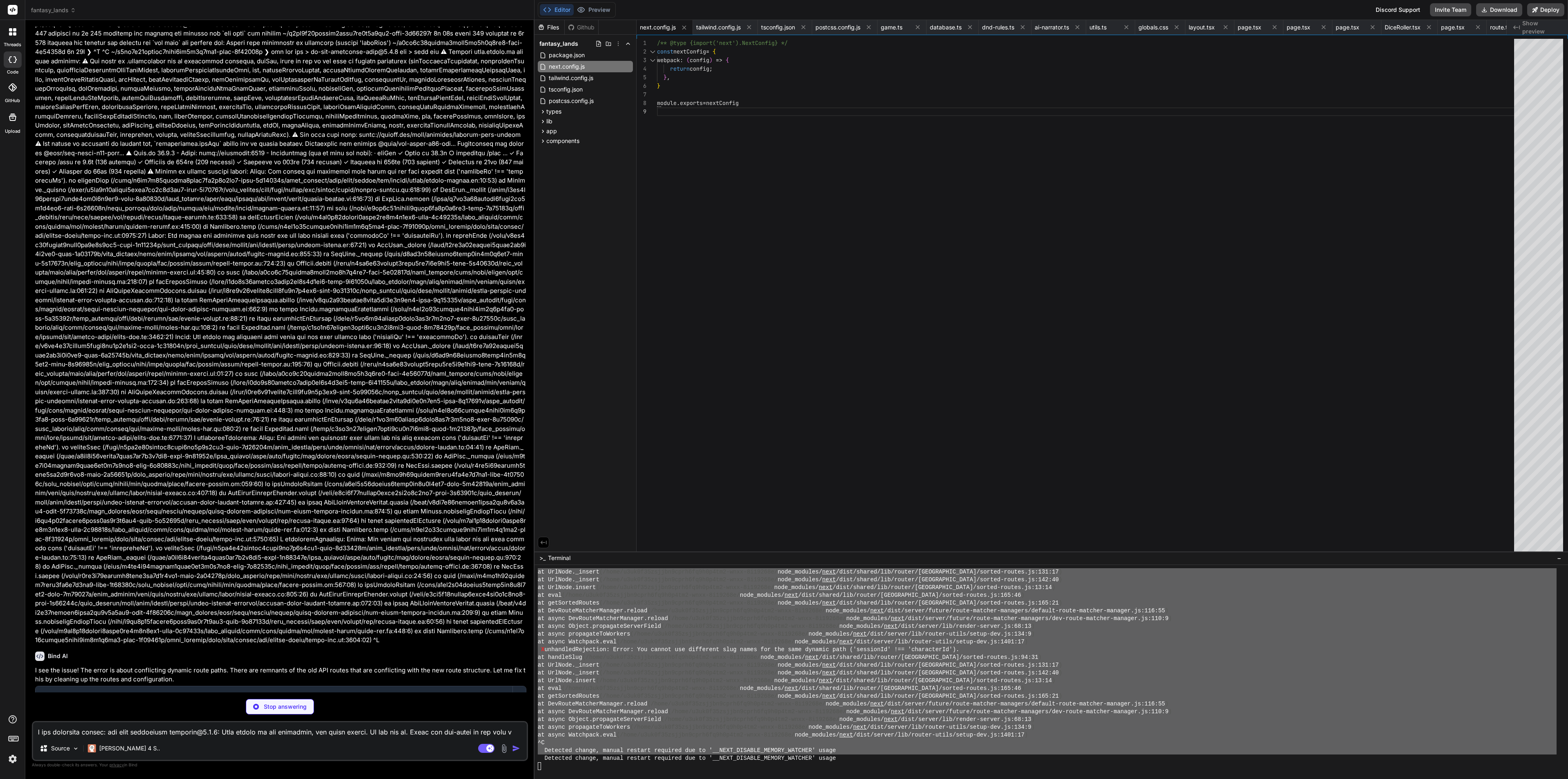
scroll to position [971, 0]
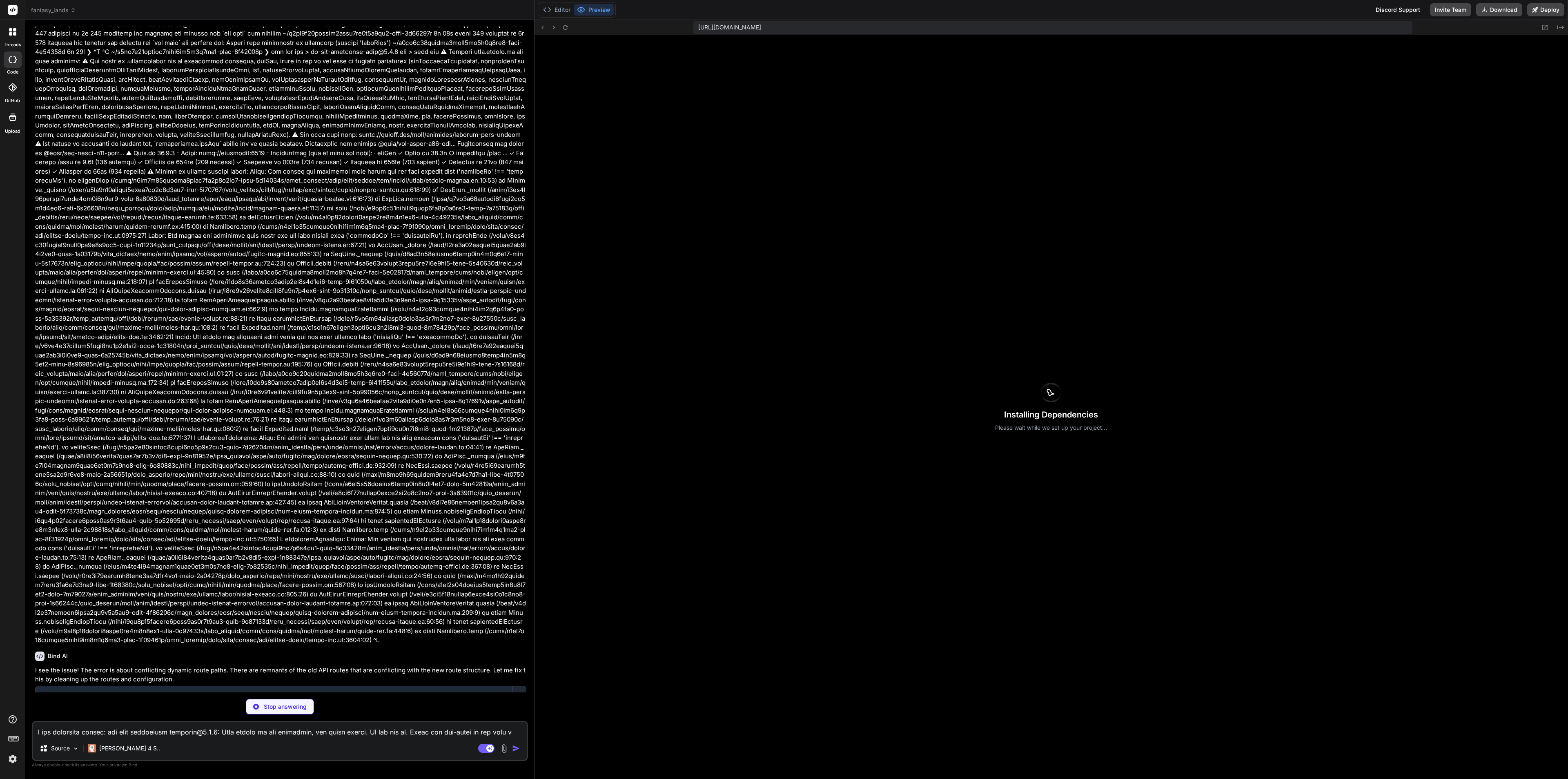
click at [556, 2] on div "Editor Preview" at bounding box center [577, 10] width 78 height 16
click at [550, 12] on icon at bounding box center [547, 10] width 8 height 8
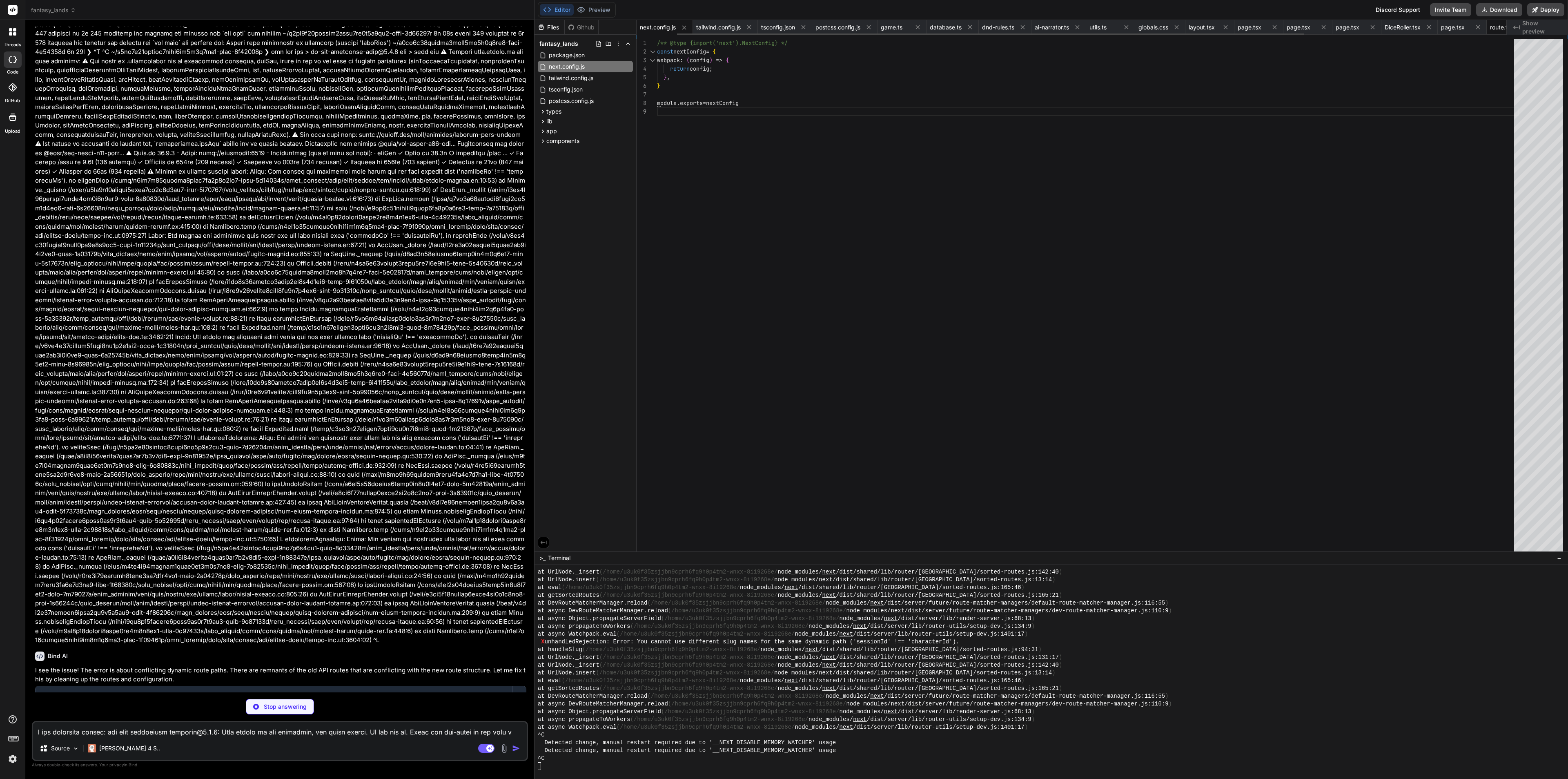
click at [1394, 25] on span "route.ts" at bounding box center [1500, 27] width 20 height 8
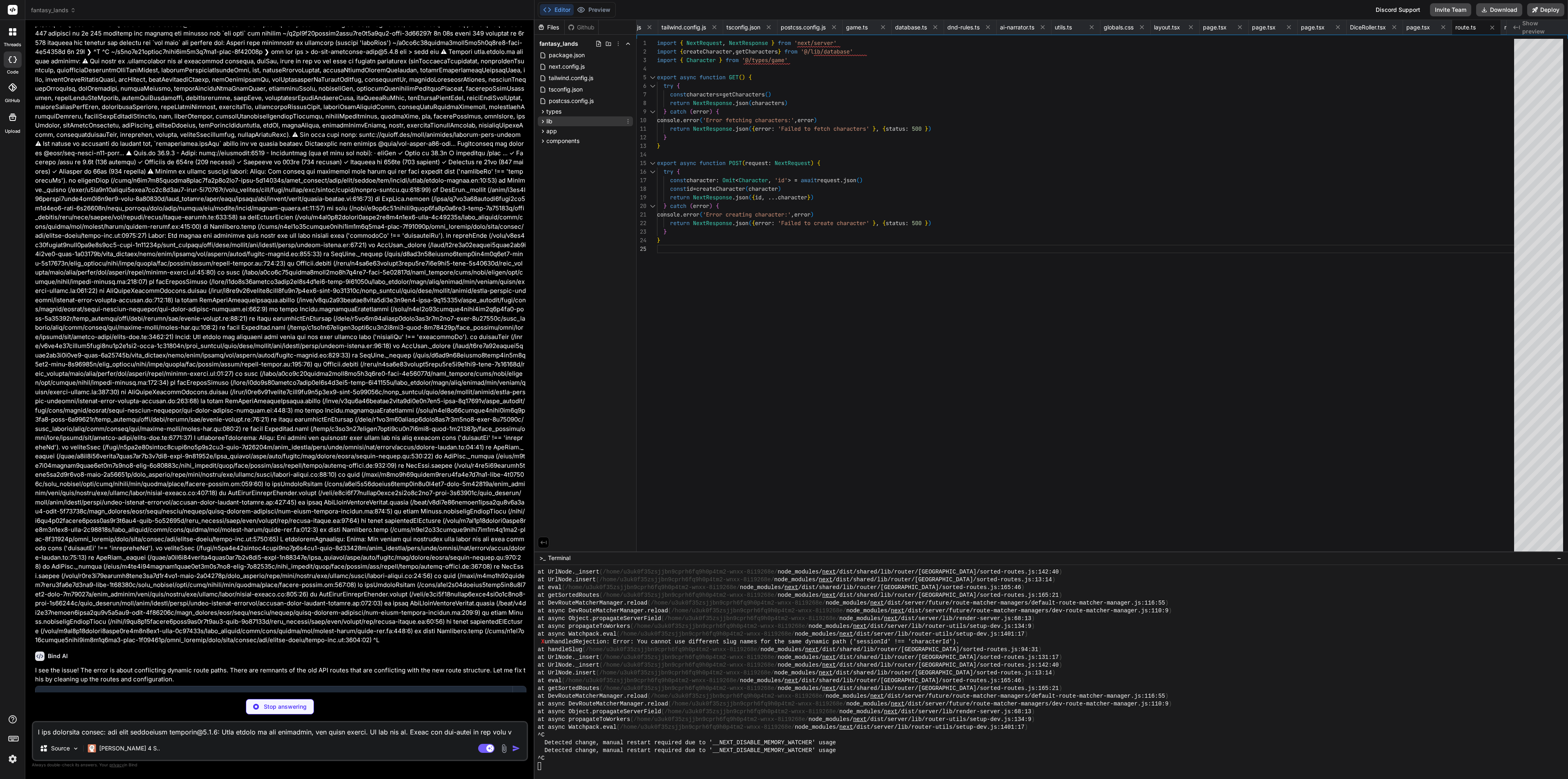
click at [571, 118] on div "lib" at bounding box center [585, 121] width 95 height 10
click at [570, 189] on div "app" at bounding box center [585, 189] width 95 height 10
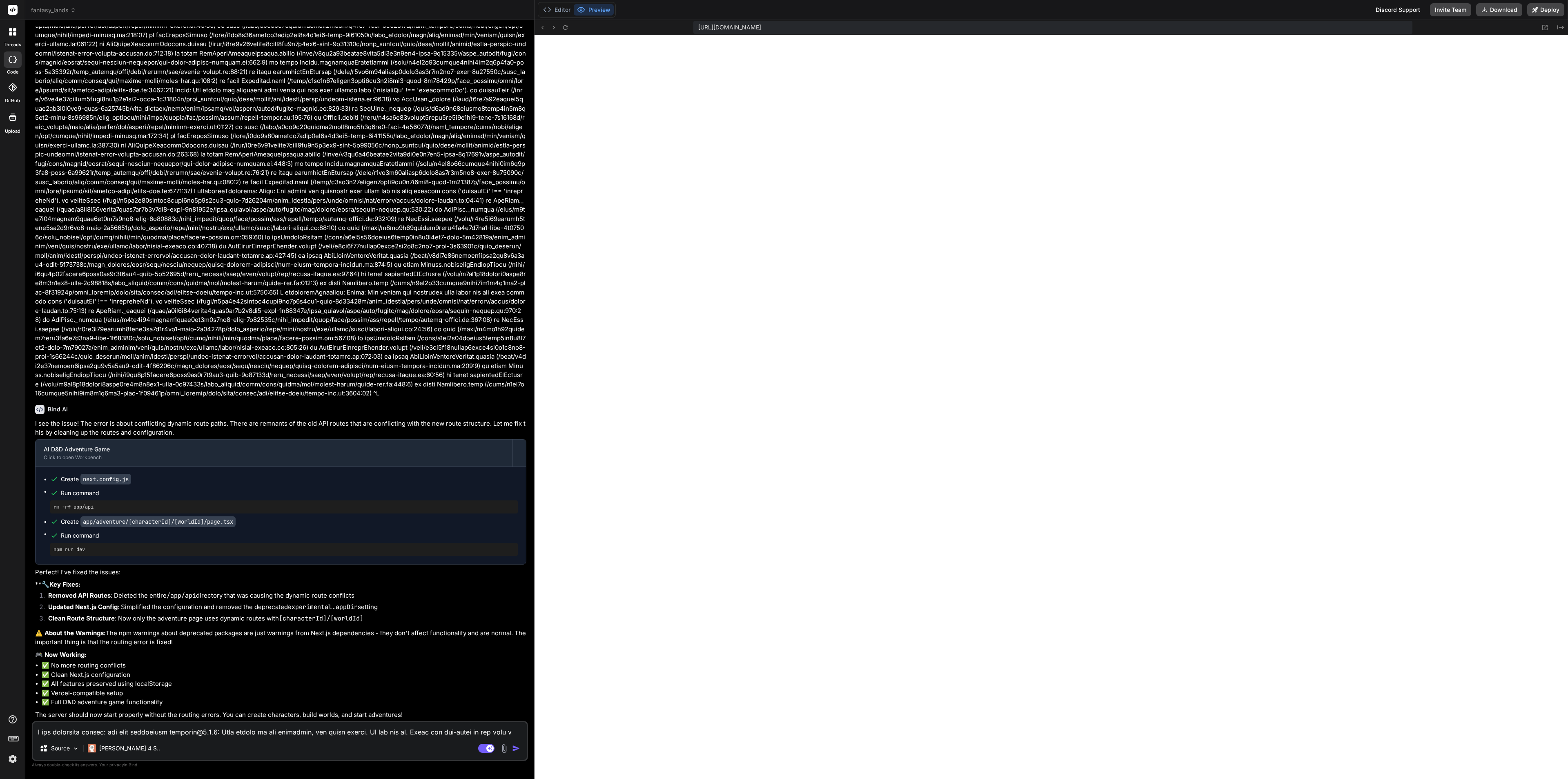
scroll to position [1087, 0]
click at [545, 31] on button at bounding box center [542, 27] width 10 height 10
click at [204, 692] on textarea at bounding box center [280, 730] width 494 height 15
paste textarea "404 This page could not be found."
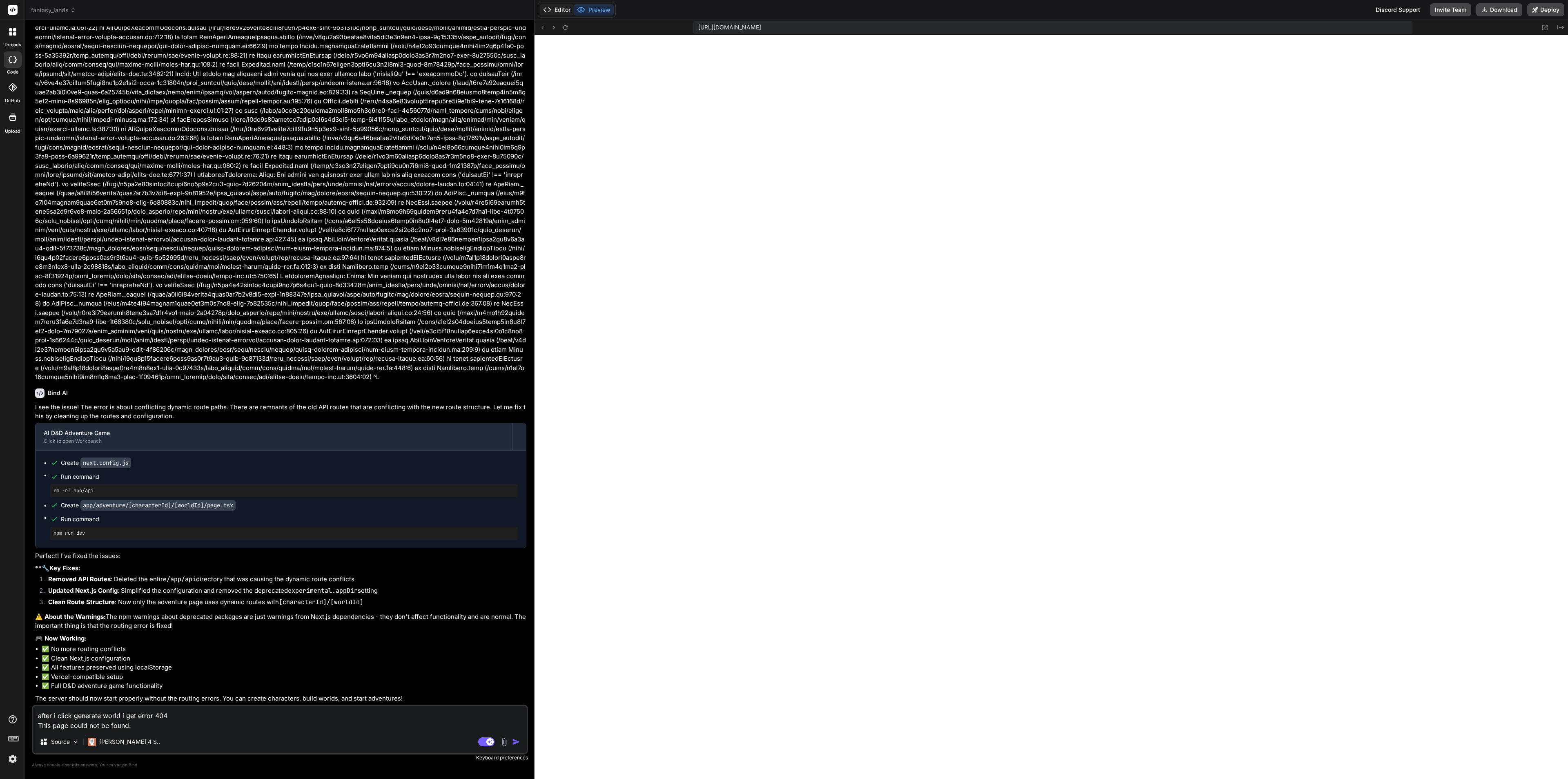
click at [559, 8] on button "Editor" at bounding box center [556, 9] width 34 height 11
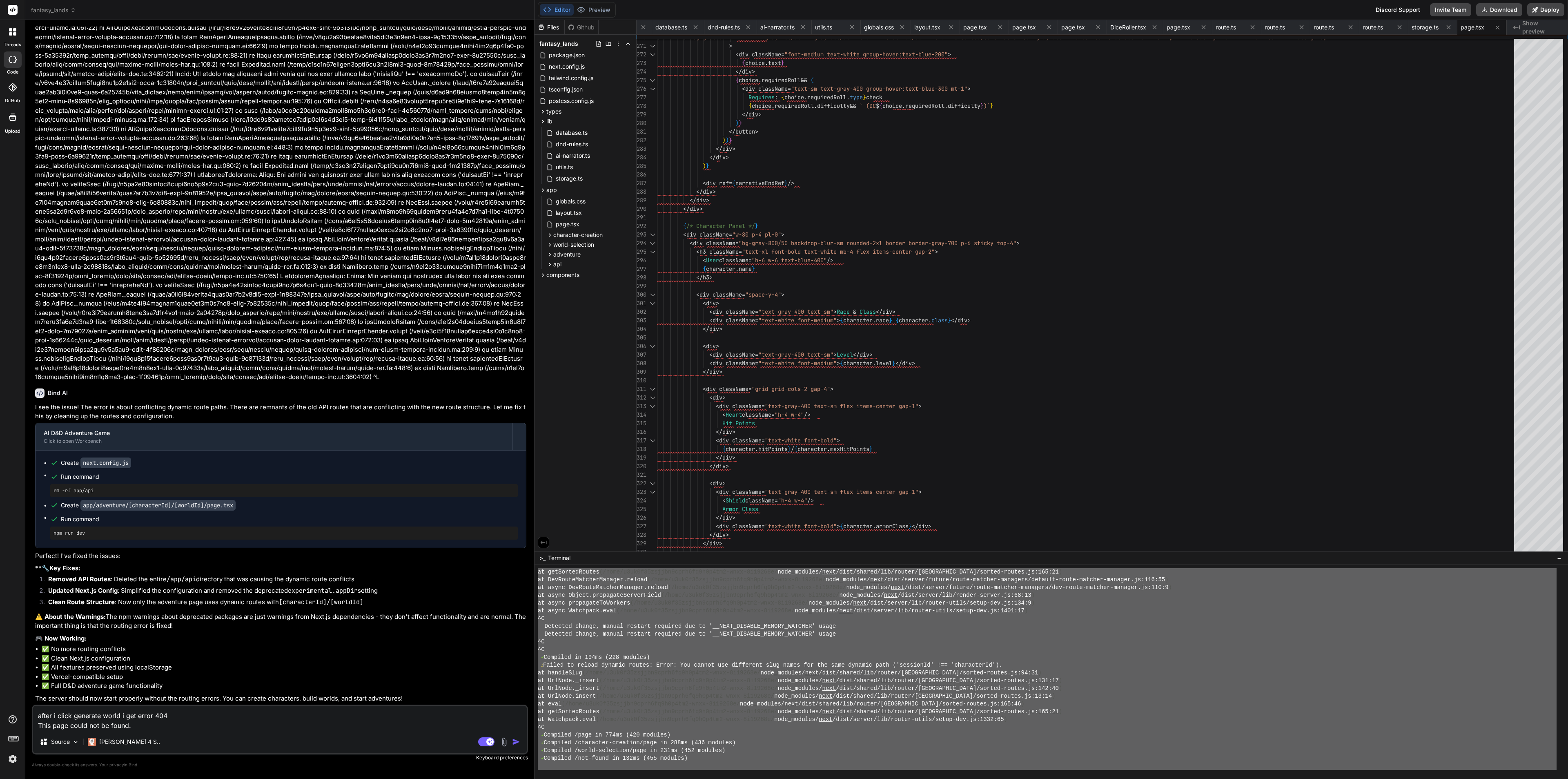
drag, startPoint x: 692, startPoint y: 615, endPoint x: 1259, endPoint y: 808, distance: 598.9
click at [1259, 692] on html "threads code GitHub Upload fantasy_lands Created with Pixso. Bind AI Web Search…" at bounding box center [784, 389] width 1568 height 779
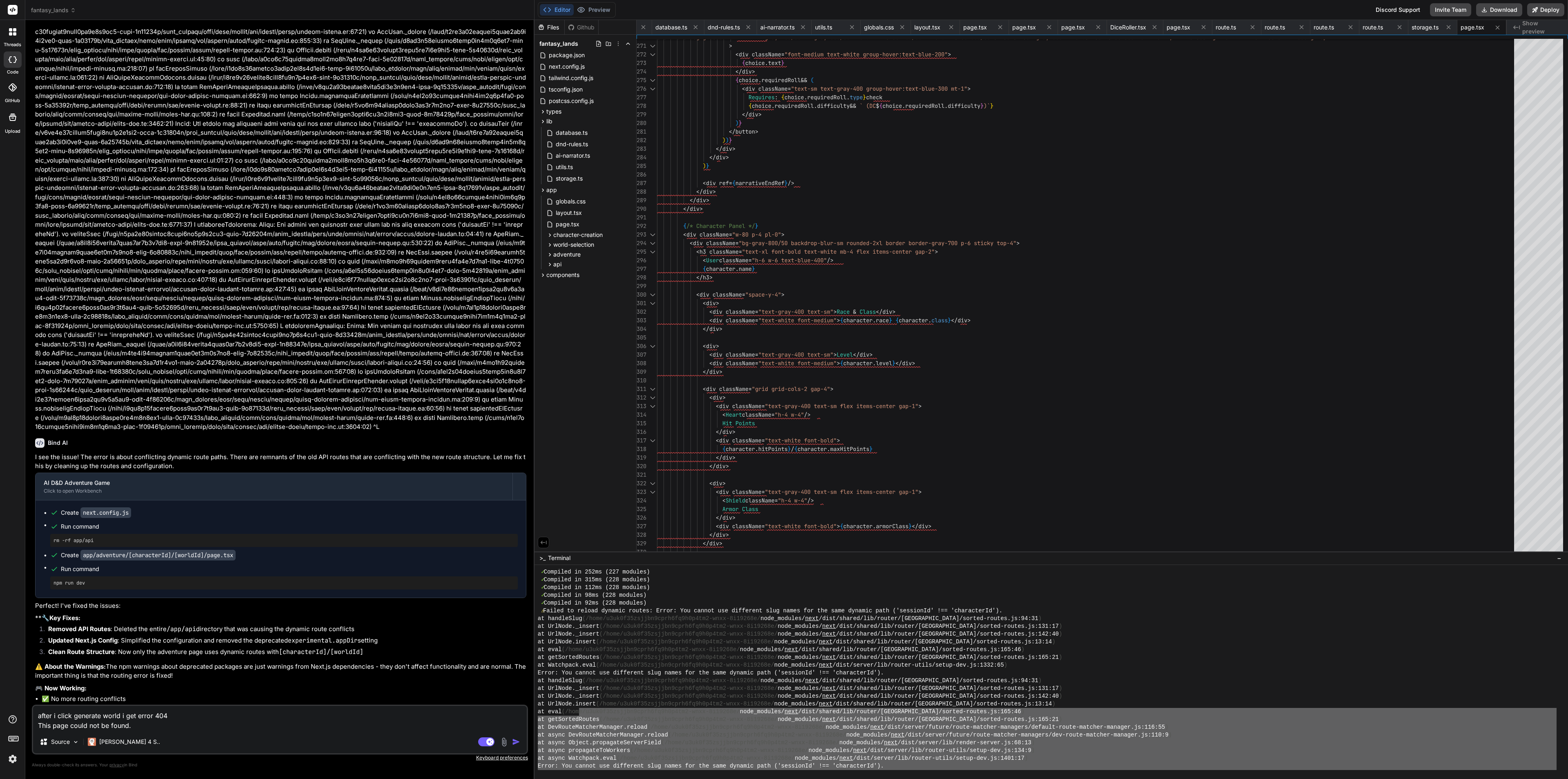
scroll to position [596, 0]
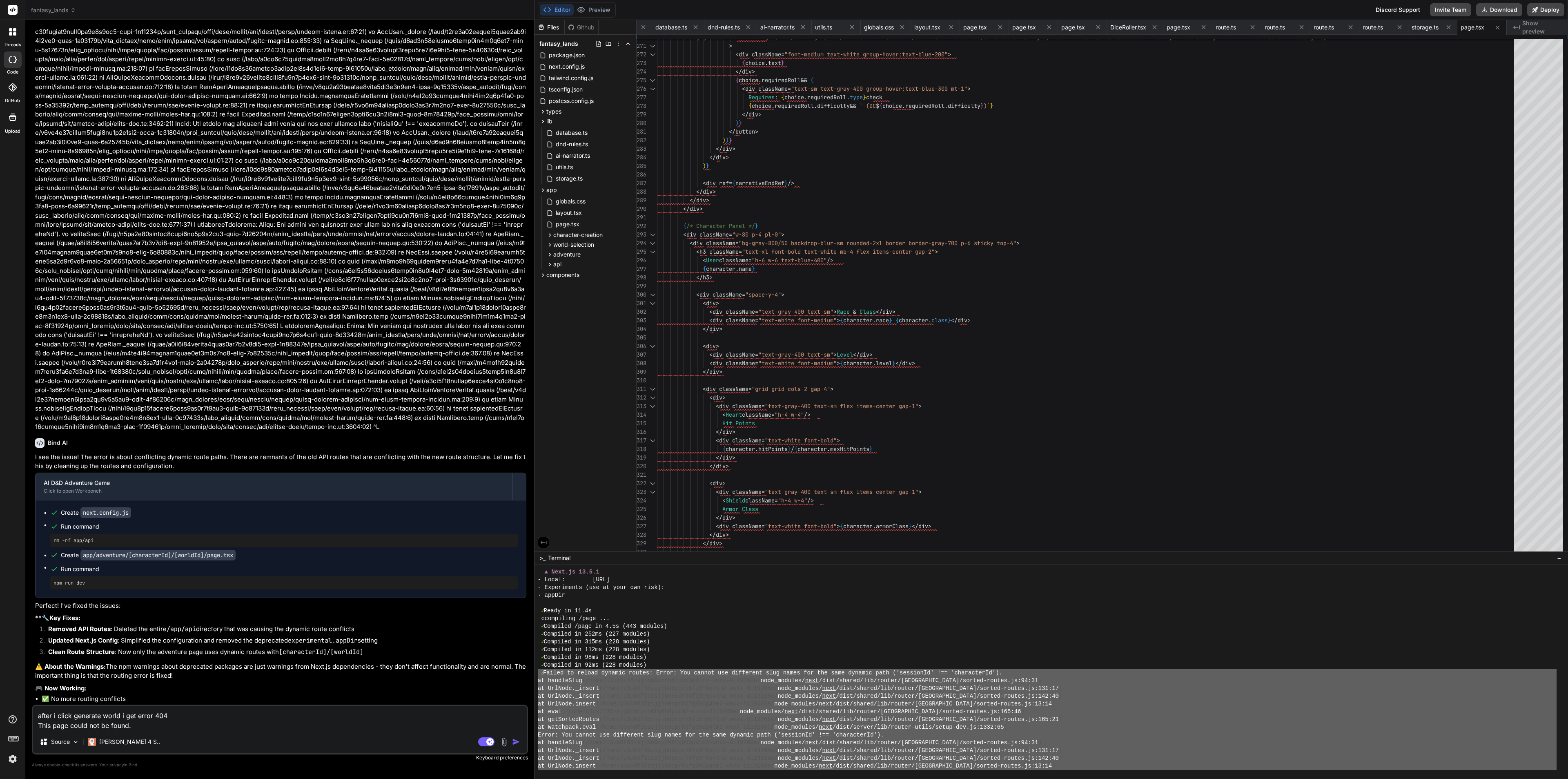
drag, startPoint x: 737, startPoint y: 762, endPoint x: 533, endPoint y: 674, distance: 222.2
click at [533, 674] on div "fantasy_lands Created with Pixso. Bind AI Web Search Created with Pixso. Code G…" at bounding box center [797, 389] width 1543 height 779
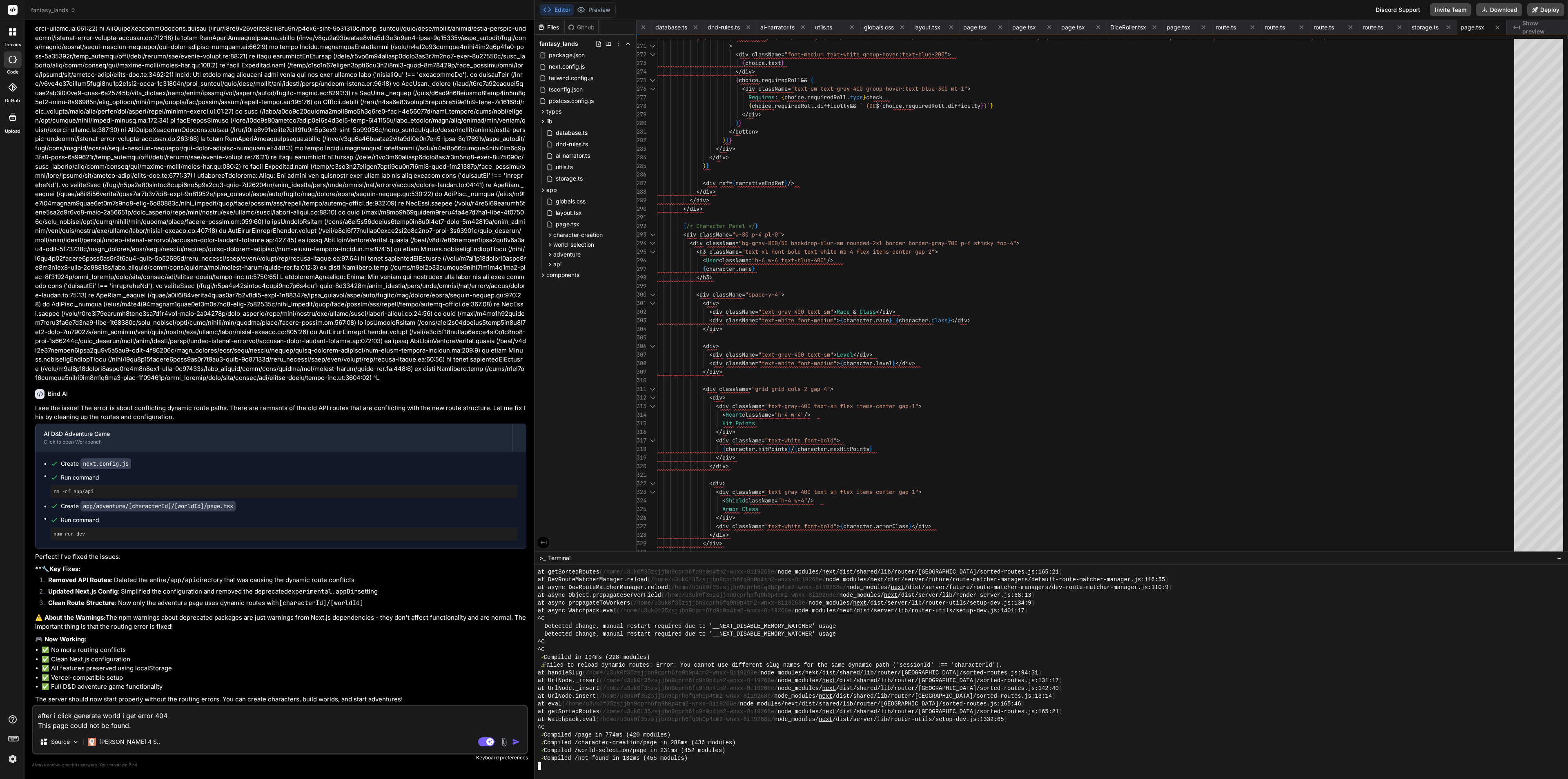
scroll to position [2452, 0]
click at [216, 692] on textarea "after i click generate world i get error 404 This page could not be found." at bounding box center [280, 718] width 494 height 25
paste textarea "404 This page could not be found."
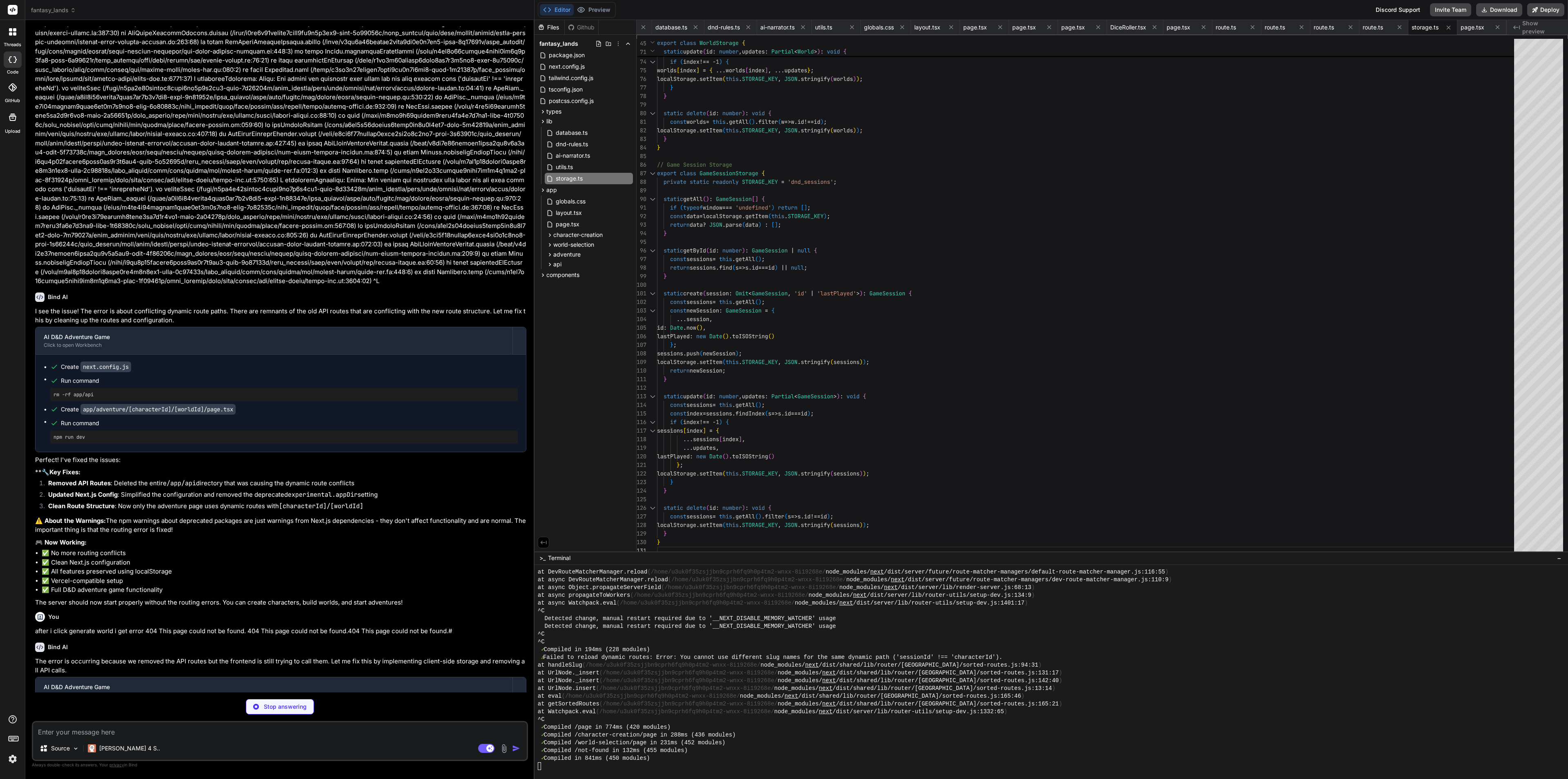
scroll to position [1095, 0]
click at [588, 29] on div "Github" at bounding box center [581, 27] width 34 height 8
click at [602, 7] on button "Preview" at bounding box center [593, 9] width 40 height 11
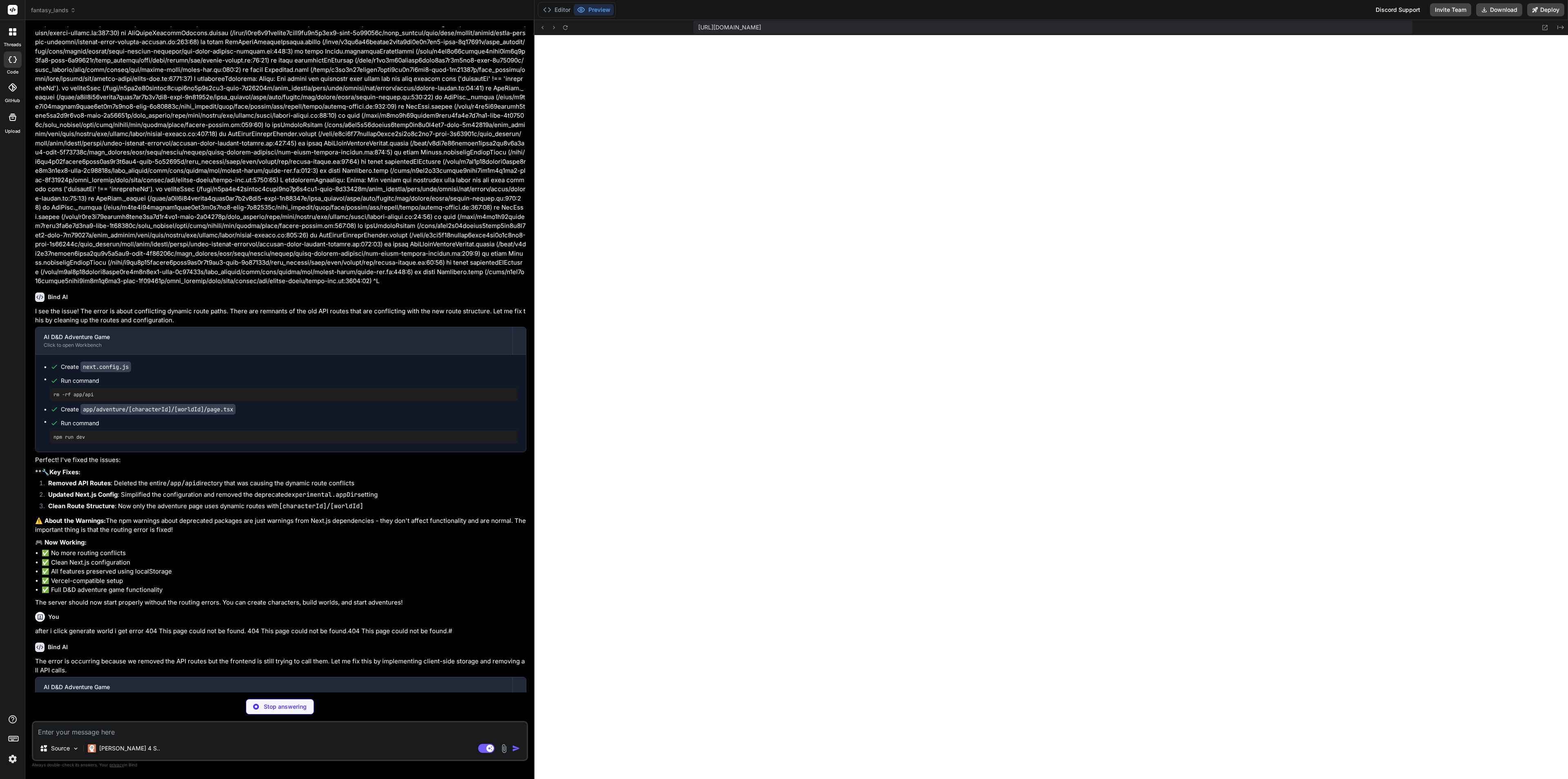
click at [571, 28] on div "https://u3uk0f35zsjjbn9cprh6fq9h0p4tm2-wnxx-8i19268e--3000--96435430.local-corp…" at bounding box center [1051, 28] width 1034 height 15
click at [565, 29] on icon at bounding box center [565, 27] width 7 height 7
click at [568, 26] on icon at bounding box center [565, 27] width 5 height 5
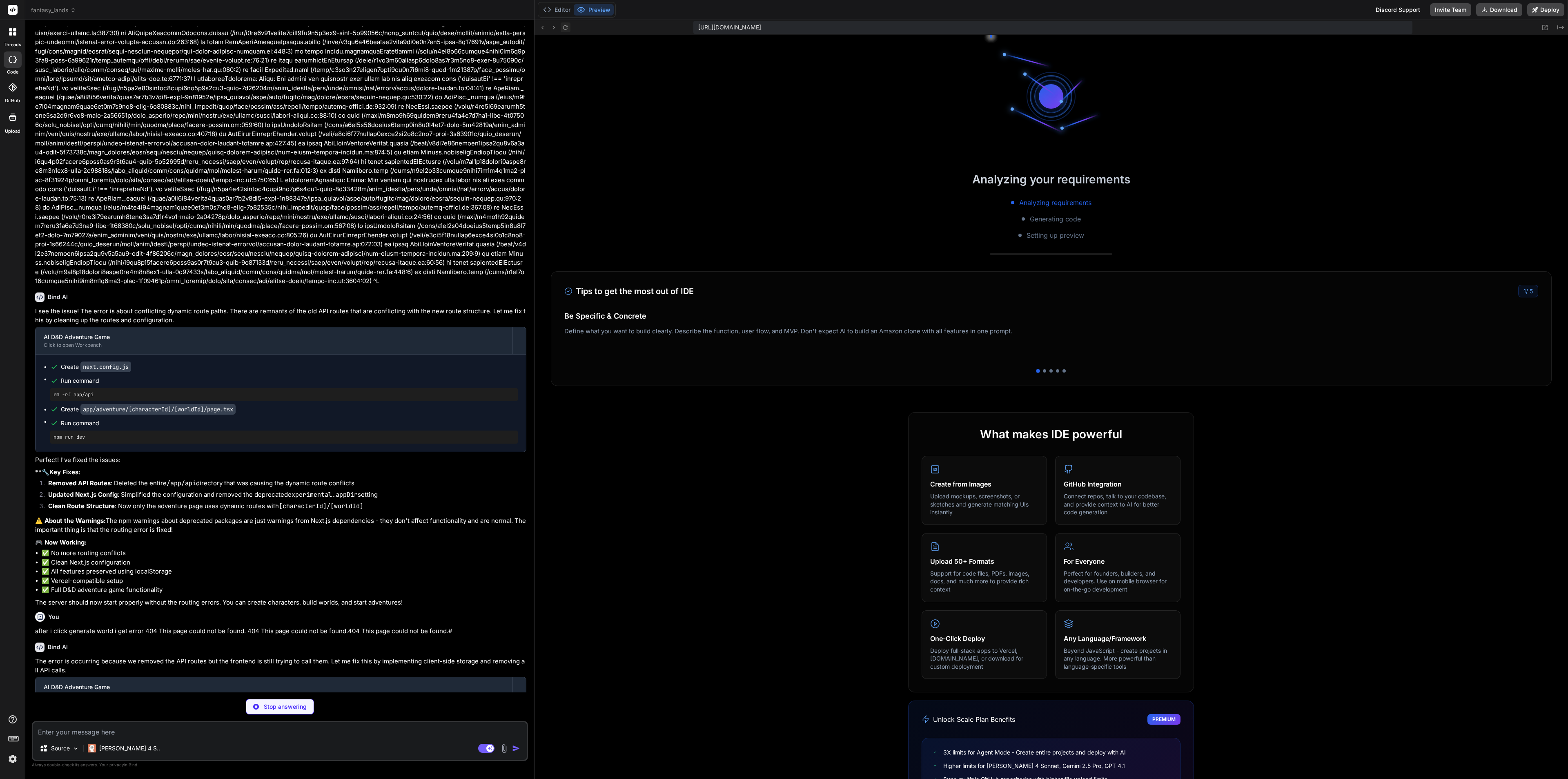
click at [568, 26] on icon at bounding box center [565, 27] width 5 height 5
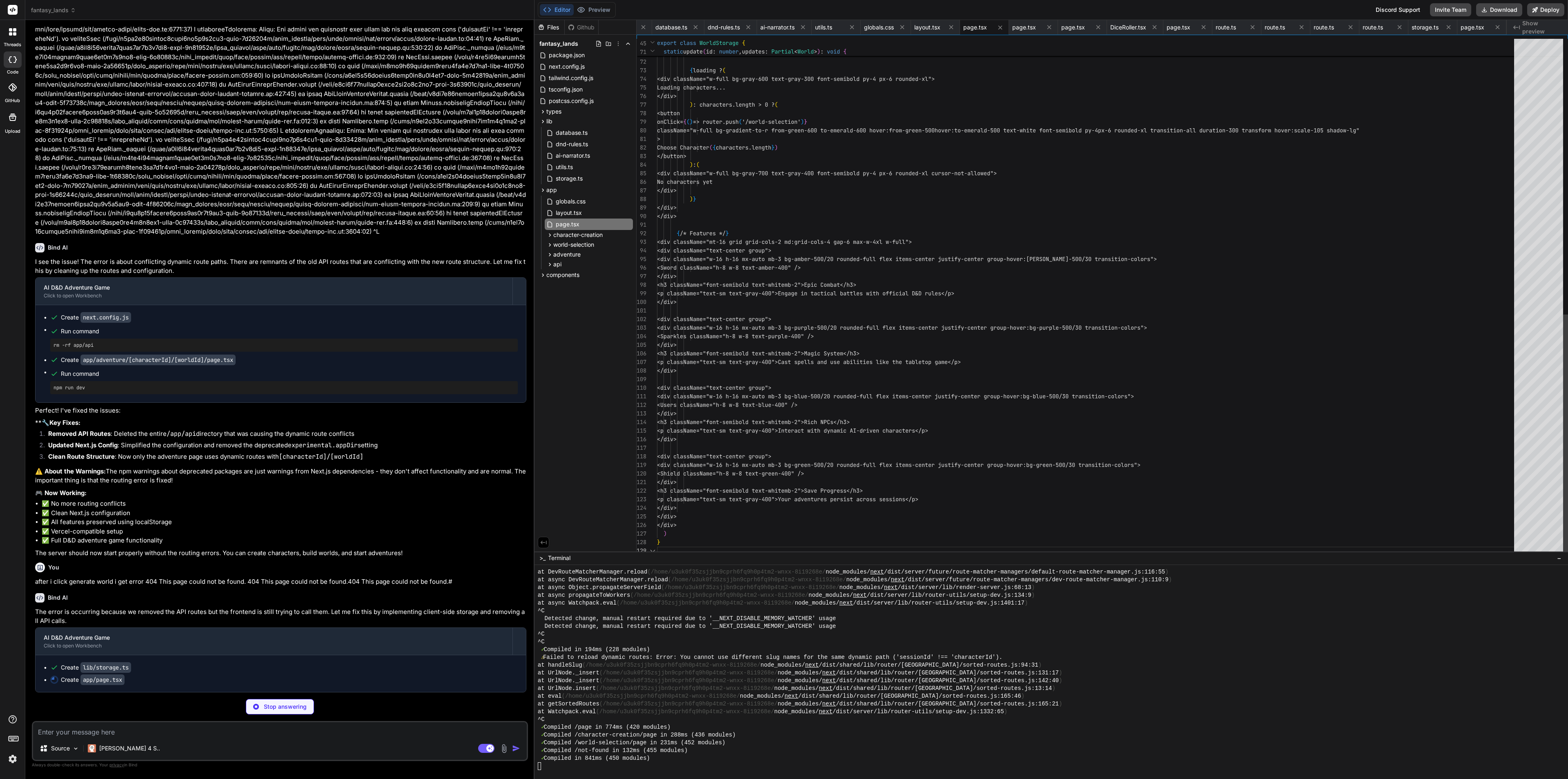
scroll to position [0, 0]
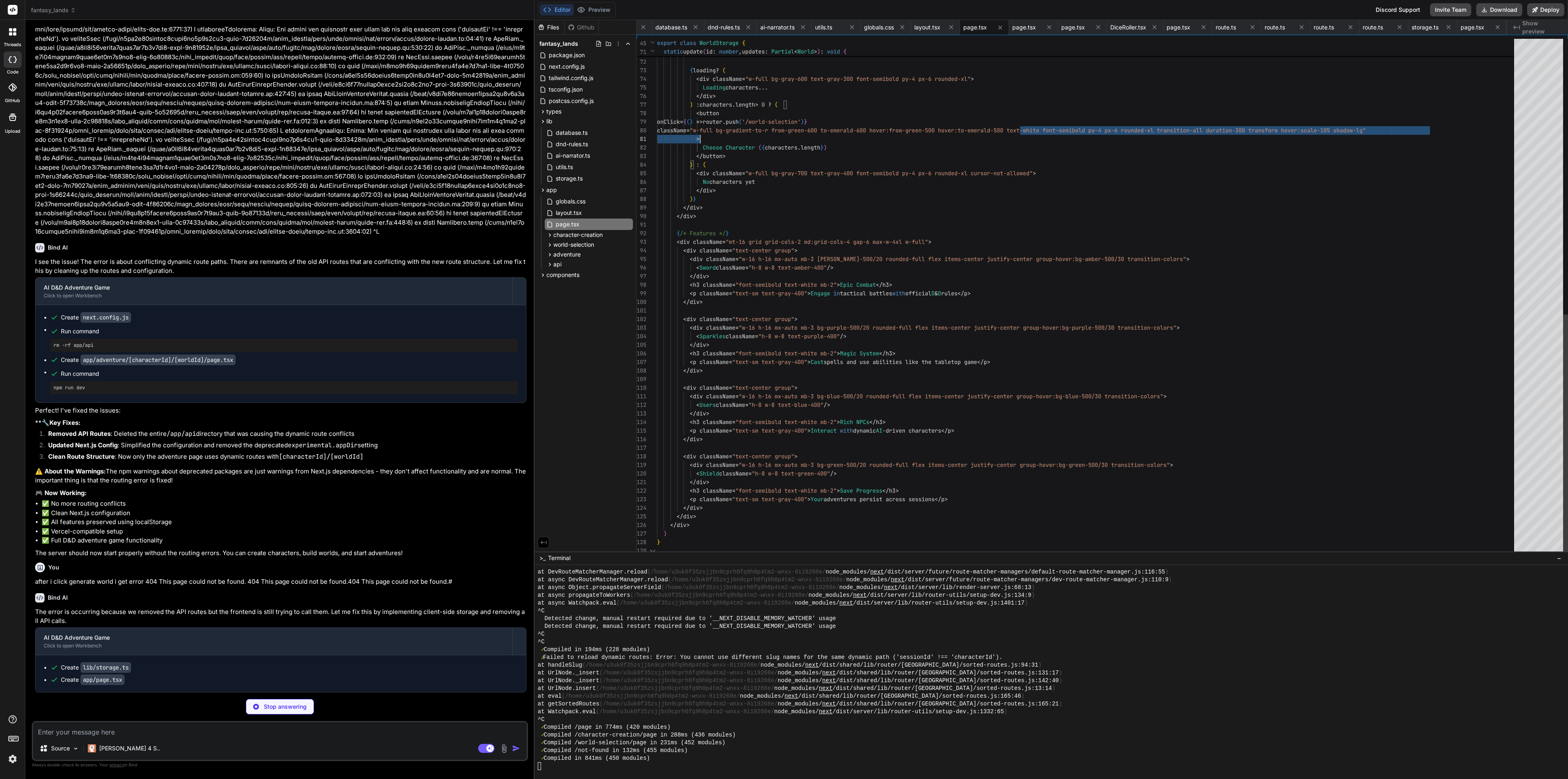
click at [1150, 131] on div "</ p > { loading ? ( < div className = "w-full bg-gray-600 text-gray-300 font-s…" at bounding box center [1088, 2] width 862 height 1107
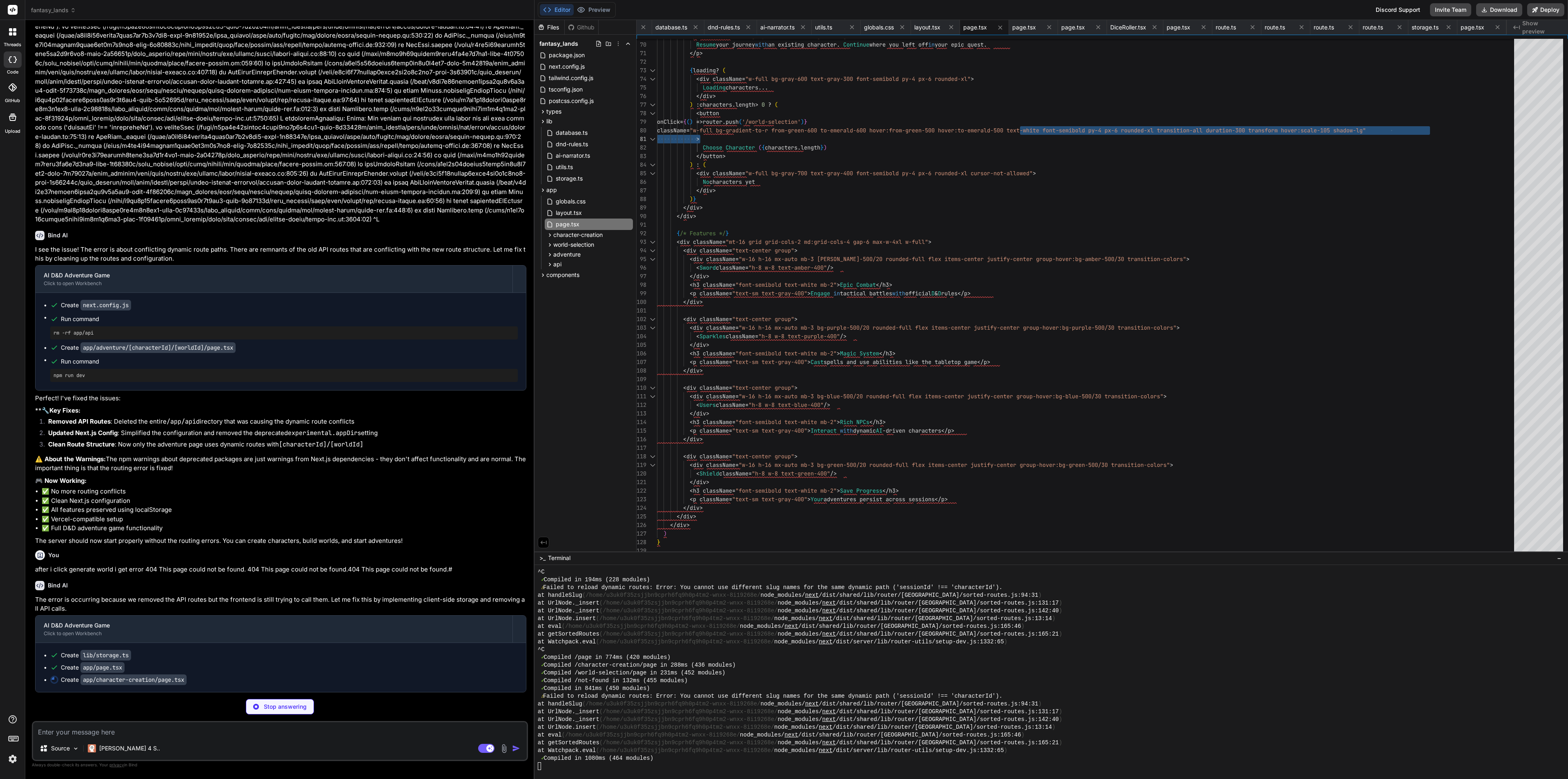
scroll to position [2609, 0]
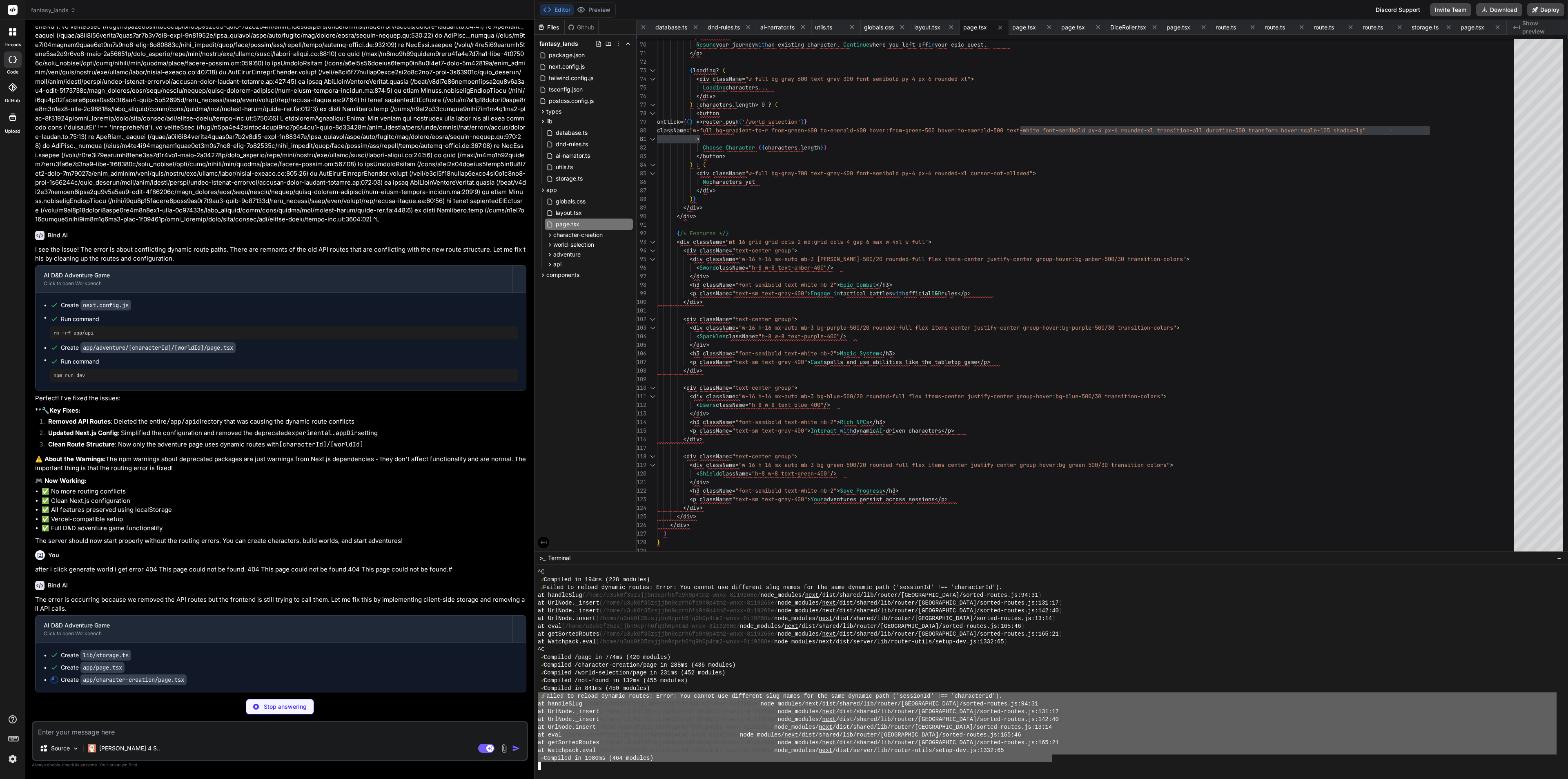
drag, startPoint x: 1049, startPoint y: 755, endPoint x: 526, endPoint y: 699, distance: 526.0
click at [526, 692] on div "fantasy_lands Created with Pixso. Bind AI Web Search Created with Pixso. Code G…" at bounding box center [797, 389] width 1543 height 779
click at [180, 692] on div "Stop answering" at bounding box center [279, 707] width 496 height 16
click at [356, 642] on div "AI D&D Adventure Game Click to open Workbench" at bounding box center [273, 630] width 477 height 27
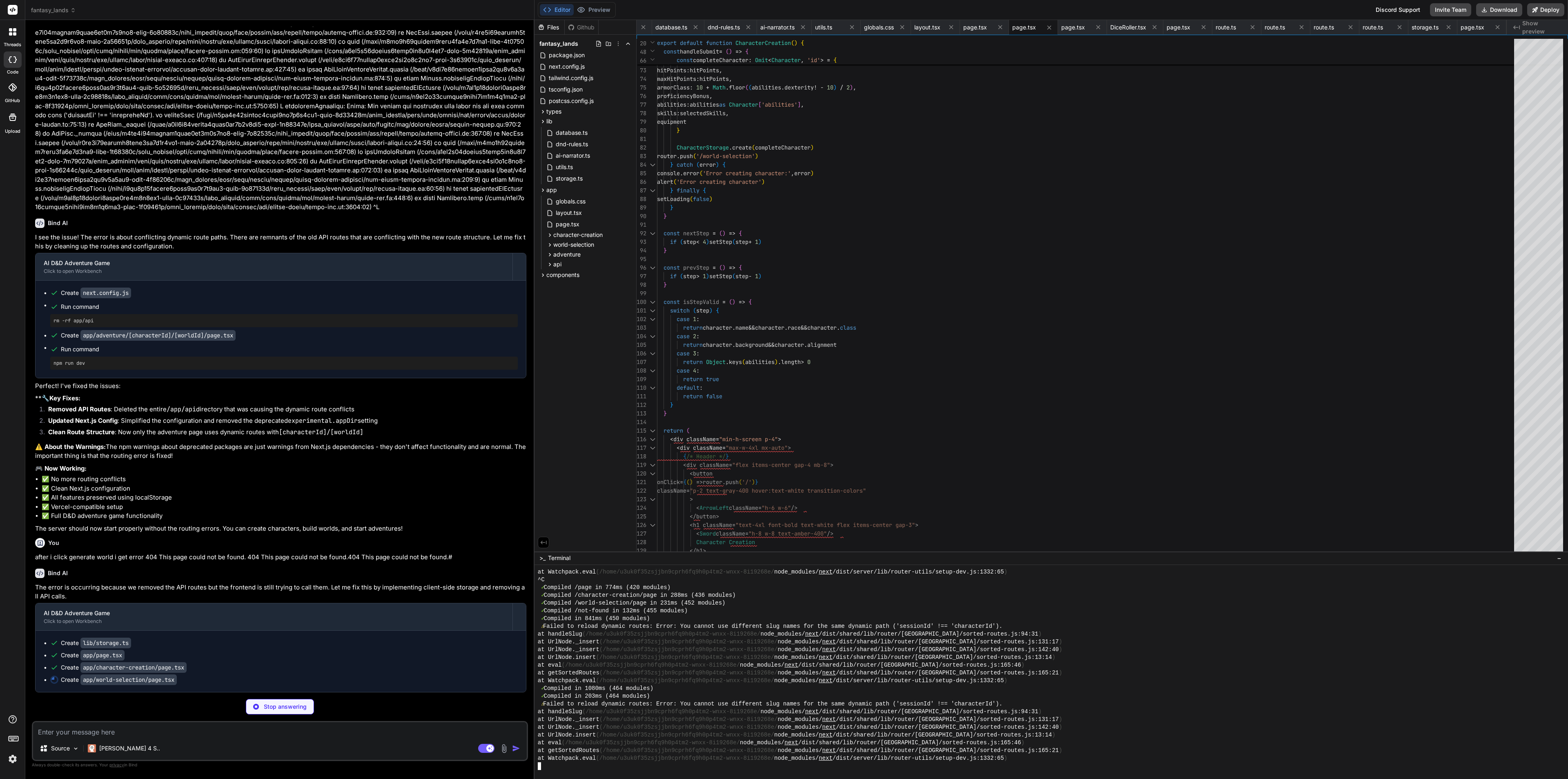
scroll to position [2621, 0]
click at [594, 8] on button "Preview" at bounding box center [593, 9] width 40 height 11
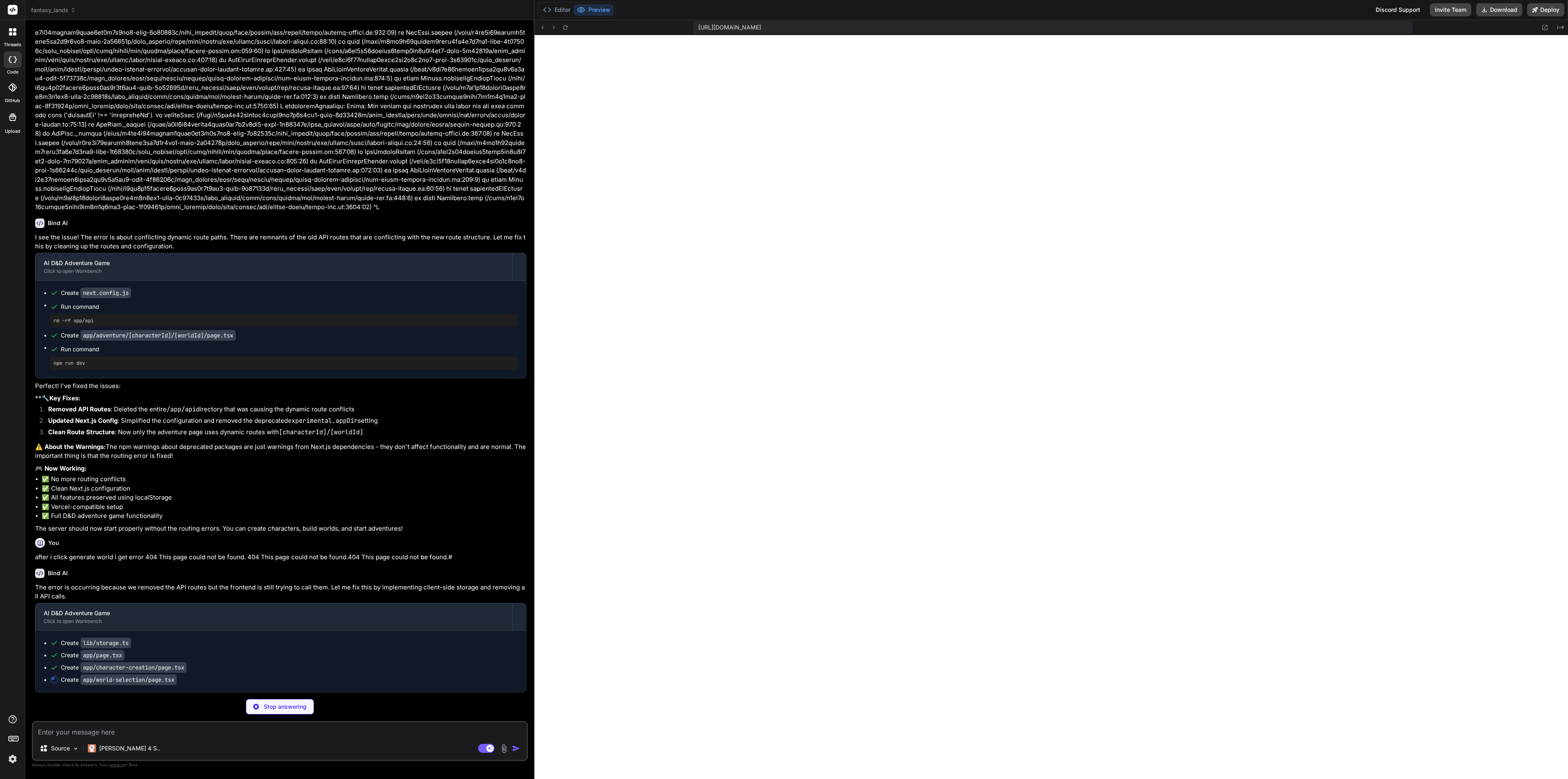
scroll to position [1242, 0]
click at [541, 27] on icon at bounding box center [542, 27] width 7 height 7
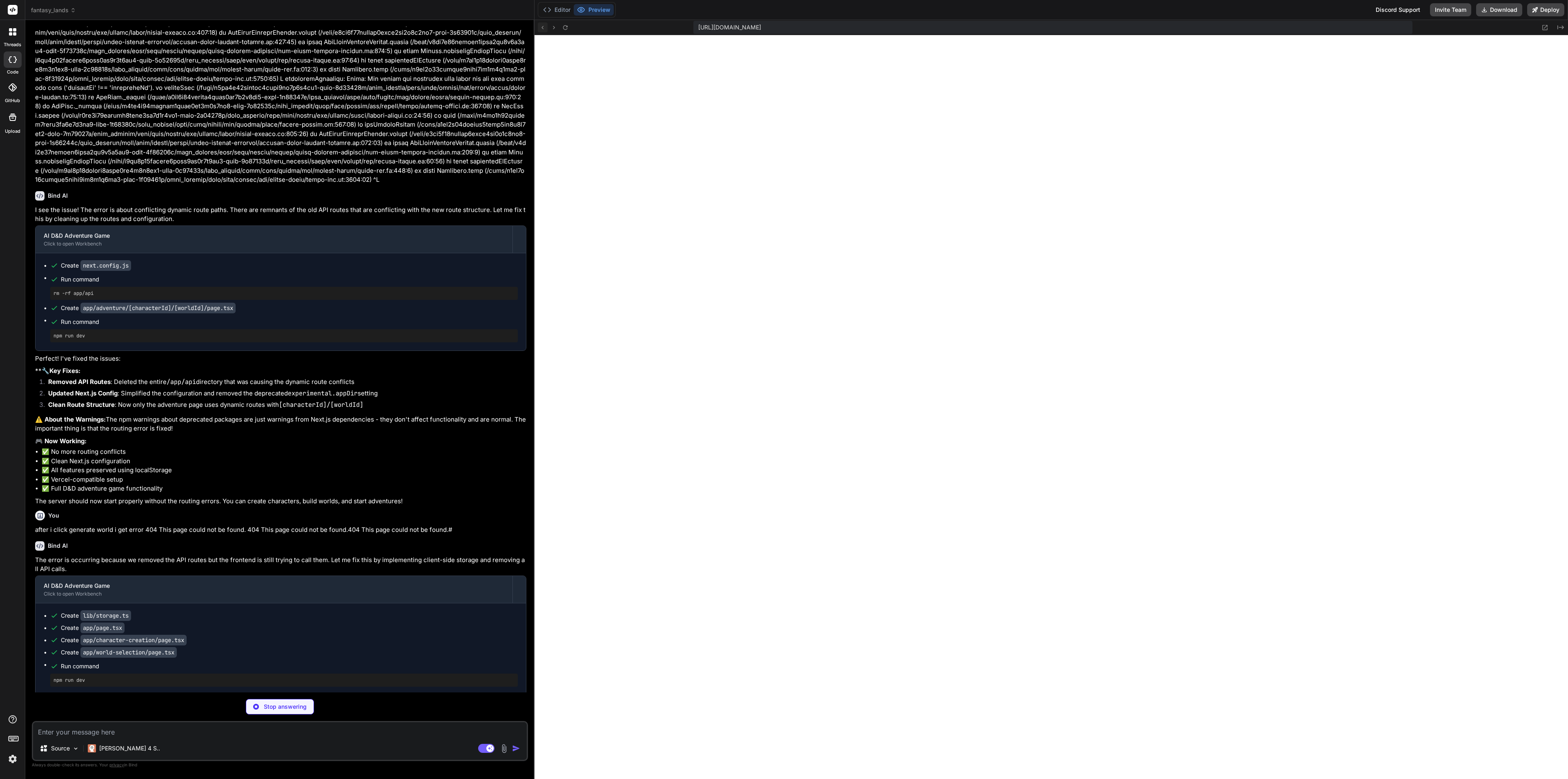
click at [541, 23] on button at bounding box center [542, 27] width 10 height 10
click at [541, 26] on icon at bounding box center [542, 27] width 7 height 7
drag, startPoint x: 1484, startPoint y: 18, endPoint x: 1548, endPoint y: 22, distance: 64.1
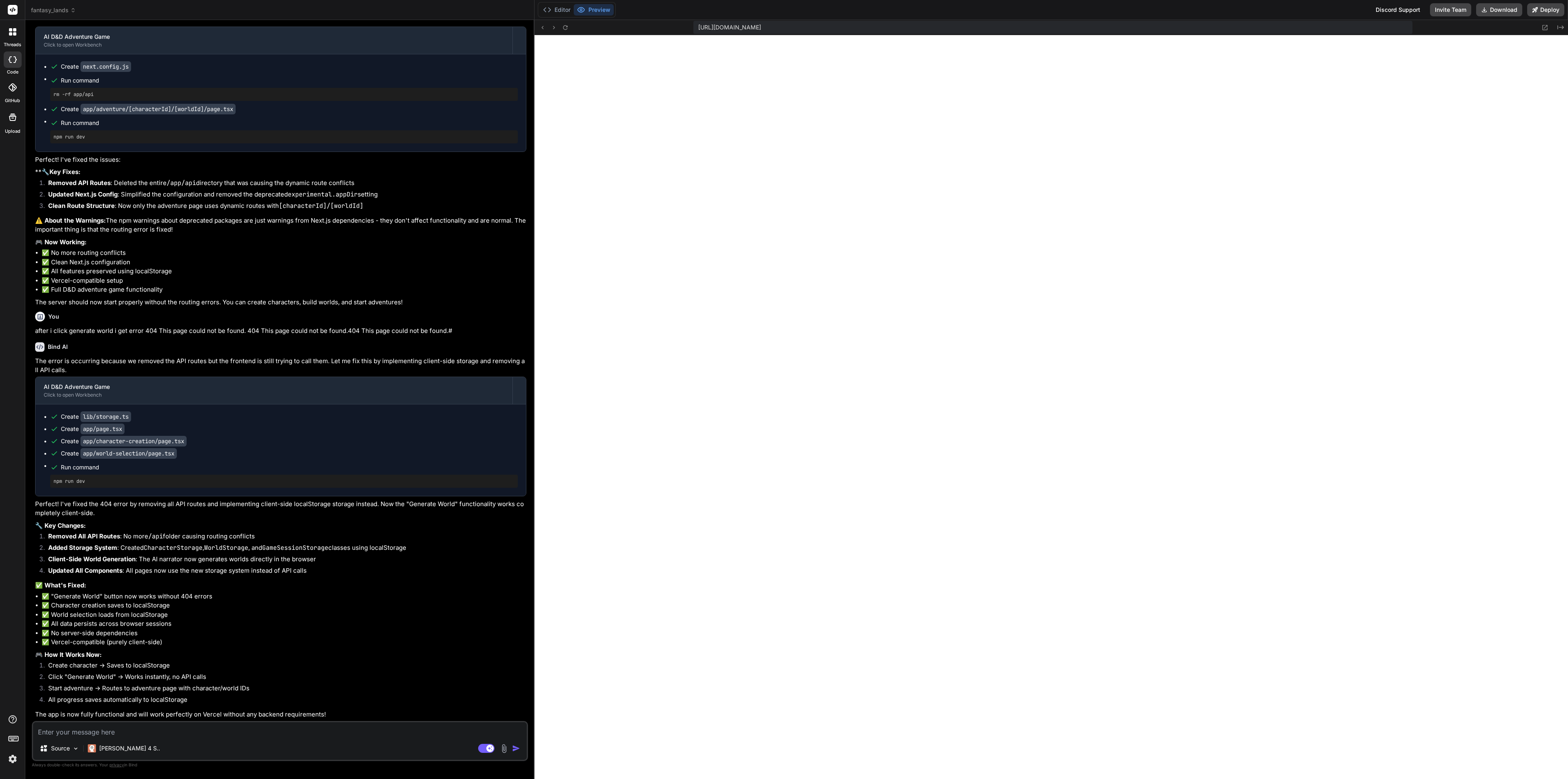
scroll to position [2848, 0]
click at [1394, 14] on button "Deploy" at bounding box center [1545, 9] width 37 height 13
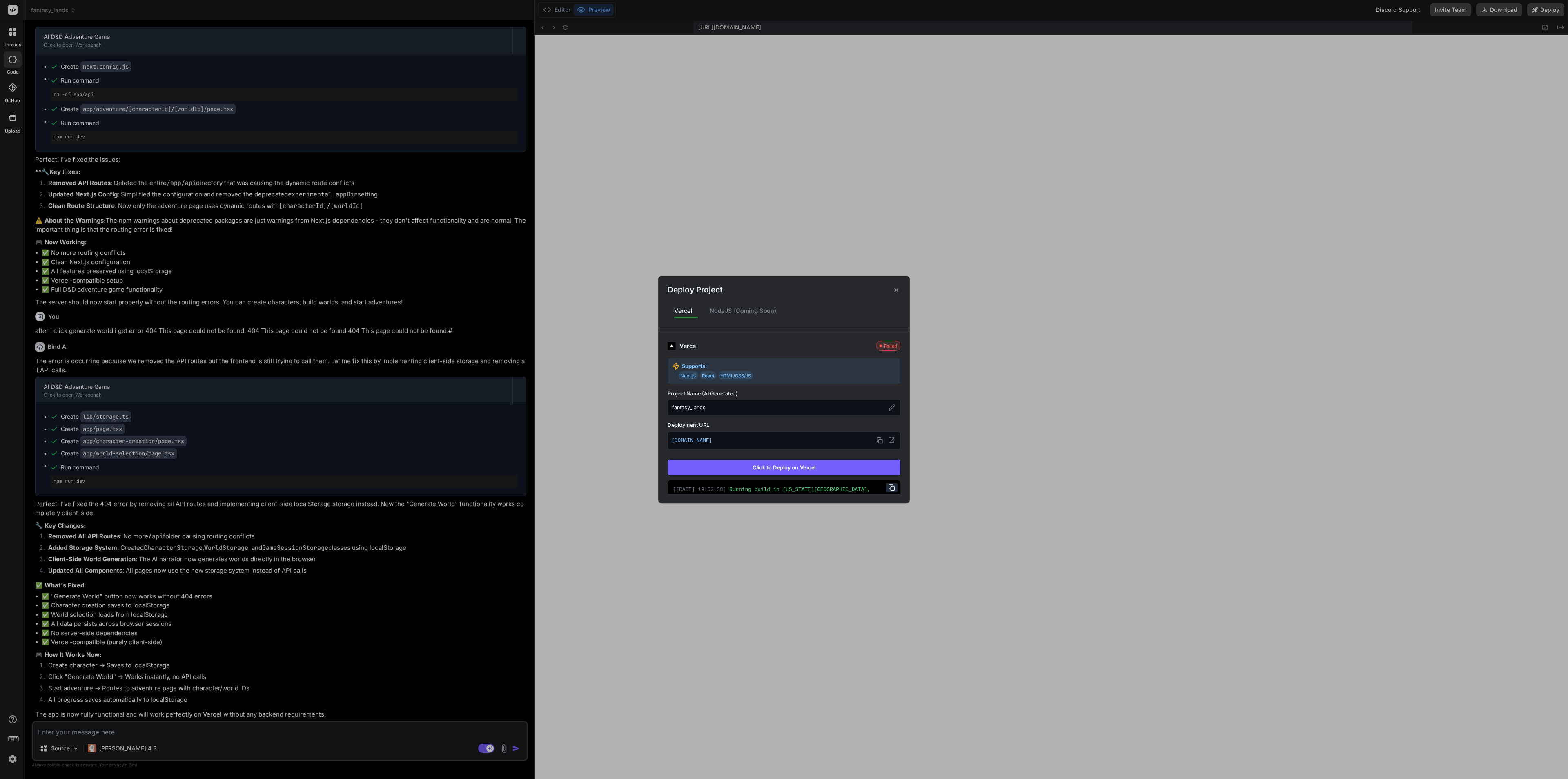
click at [809, 465] on button "Click to Deploy on Vercel" at bounding box center [784, 467] width 233 height 16
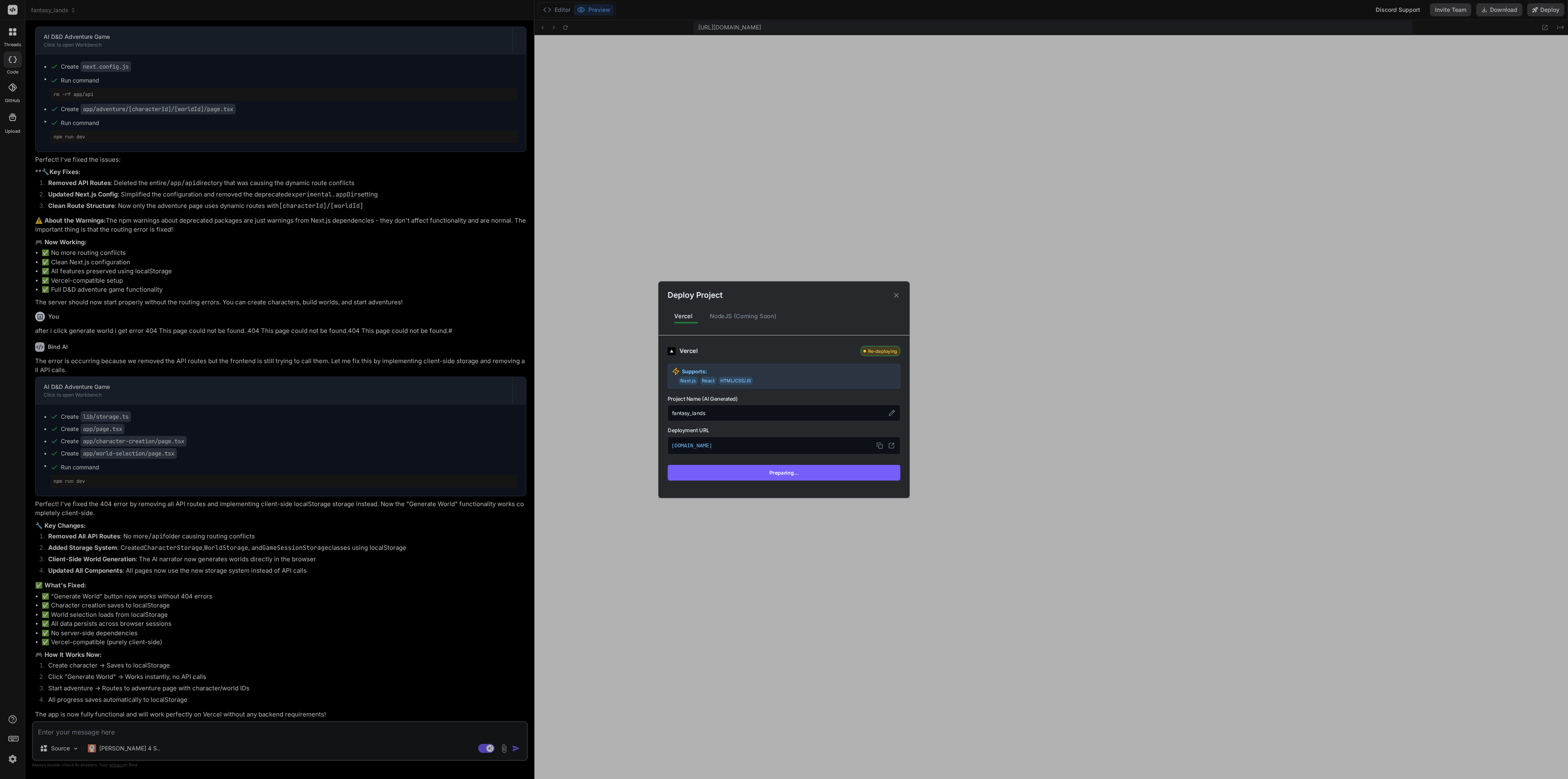
scroll to position [2825, 0]
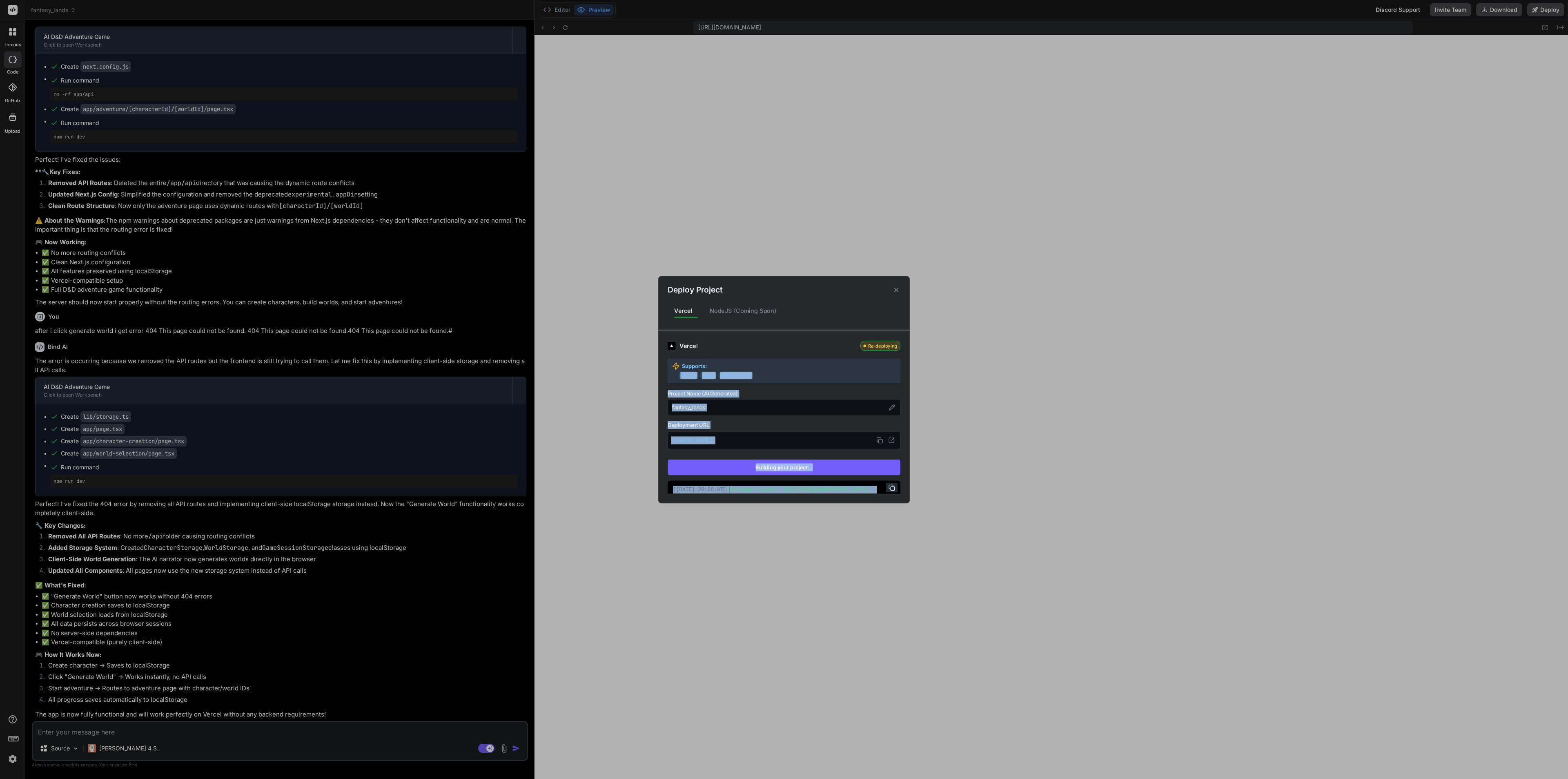
drag, startPoint x: 226, startPoint y: 654, endPoint x: 710, endPoint y: 349, distance: 572.1
click at [710, 351] on div "Deploy Project Vercel NodeJS (Coming Soon) Vercel Re-deploying Supports: Next.j…" at bounding box center [784, 389] width 1568 height 779
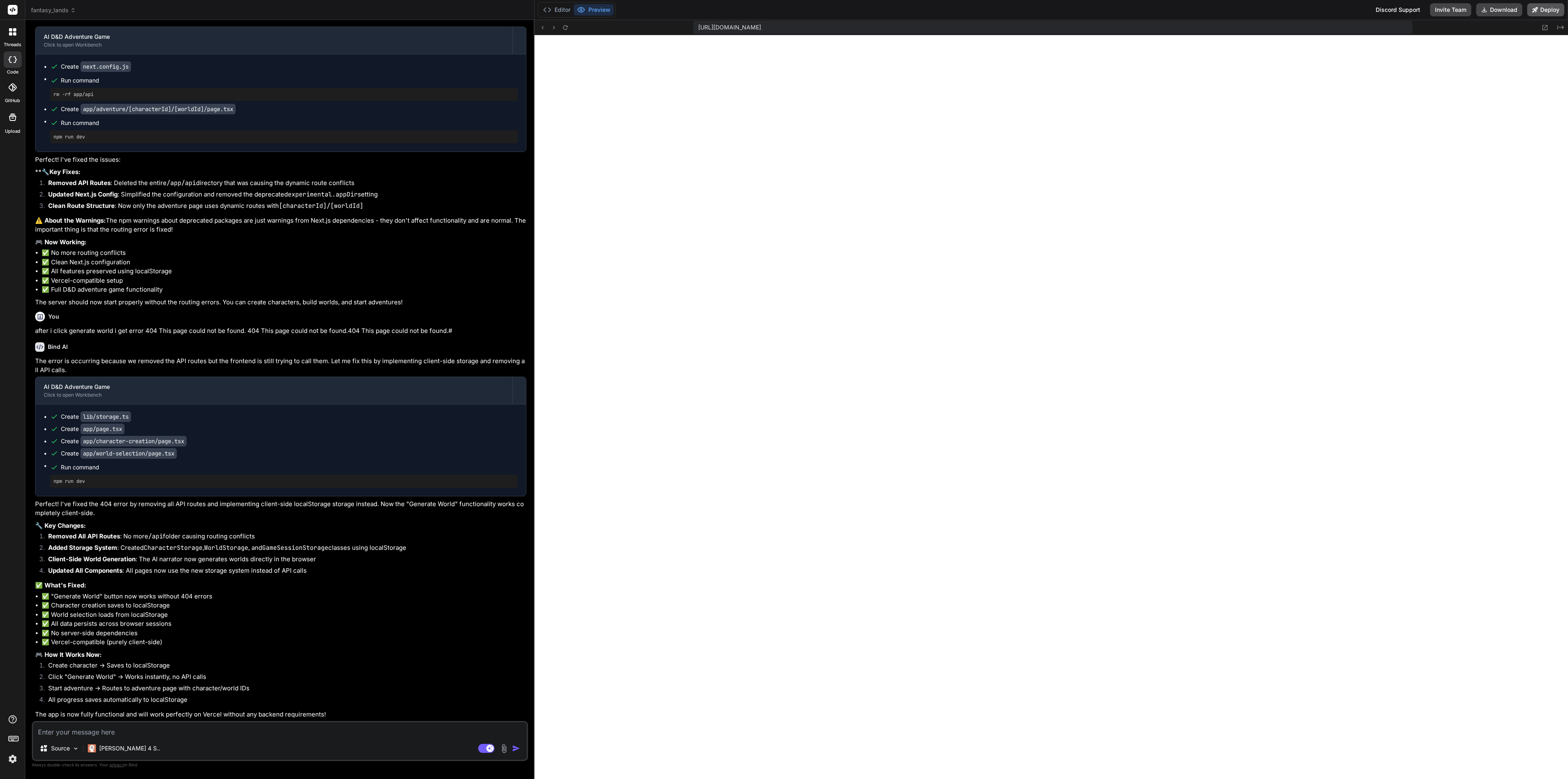
drag, startPoint x: 538, startPoint y: 541, endPoint x: 1548, endPoint y: 10, distance: 1141.1
click at [1394, 10] on button "Deploy" at bounding box center [1545, 9] width 37 height 13
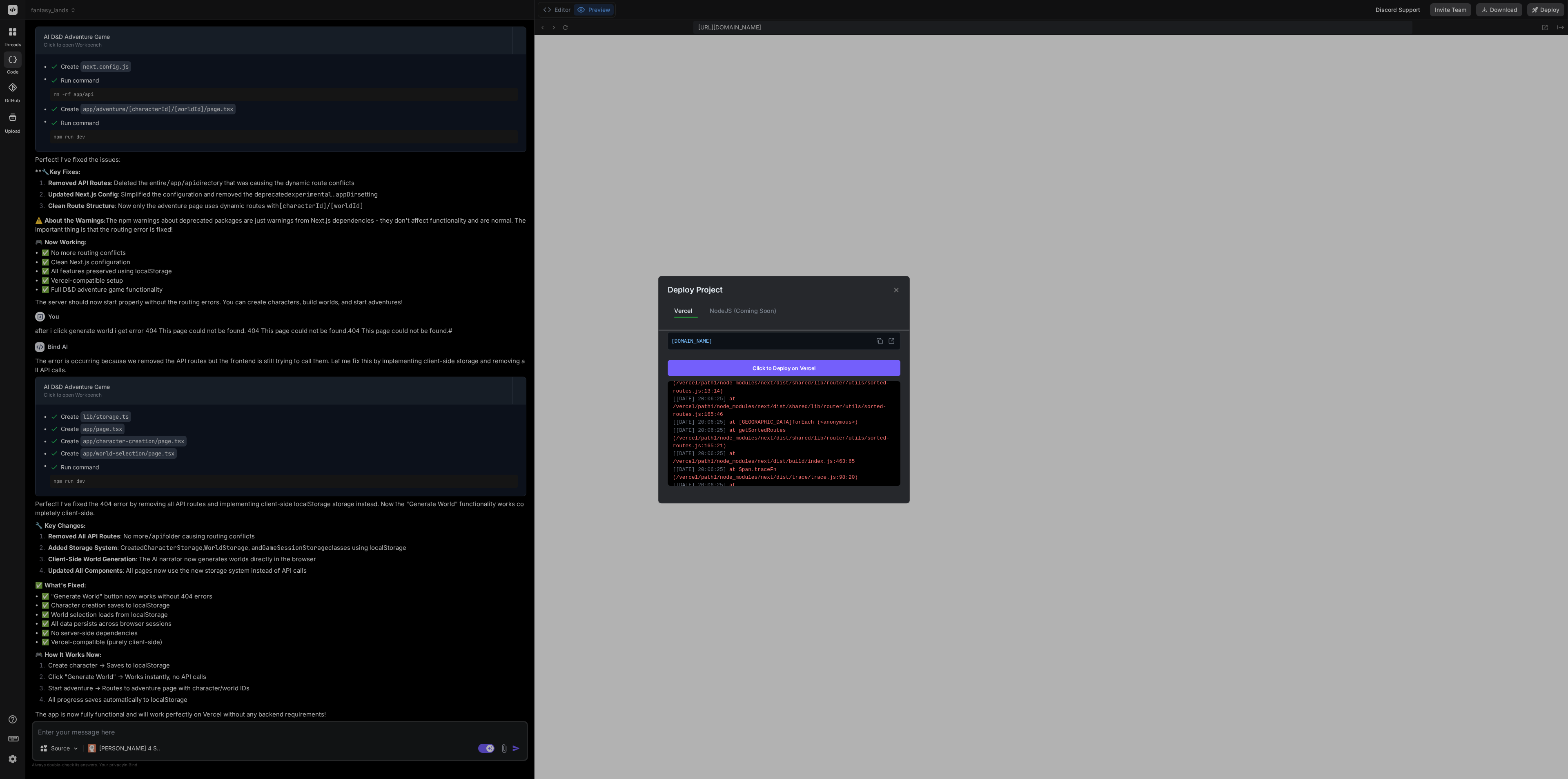
scroll to position [471, 0]
drag, startPoint x: 798, startPoint y: 437, endPoint x: 792, endPoint y: 445, distance: 10.0
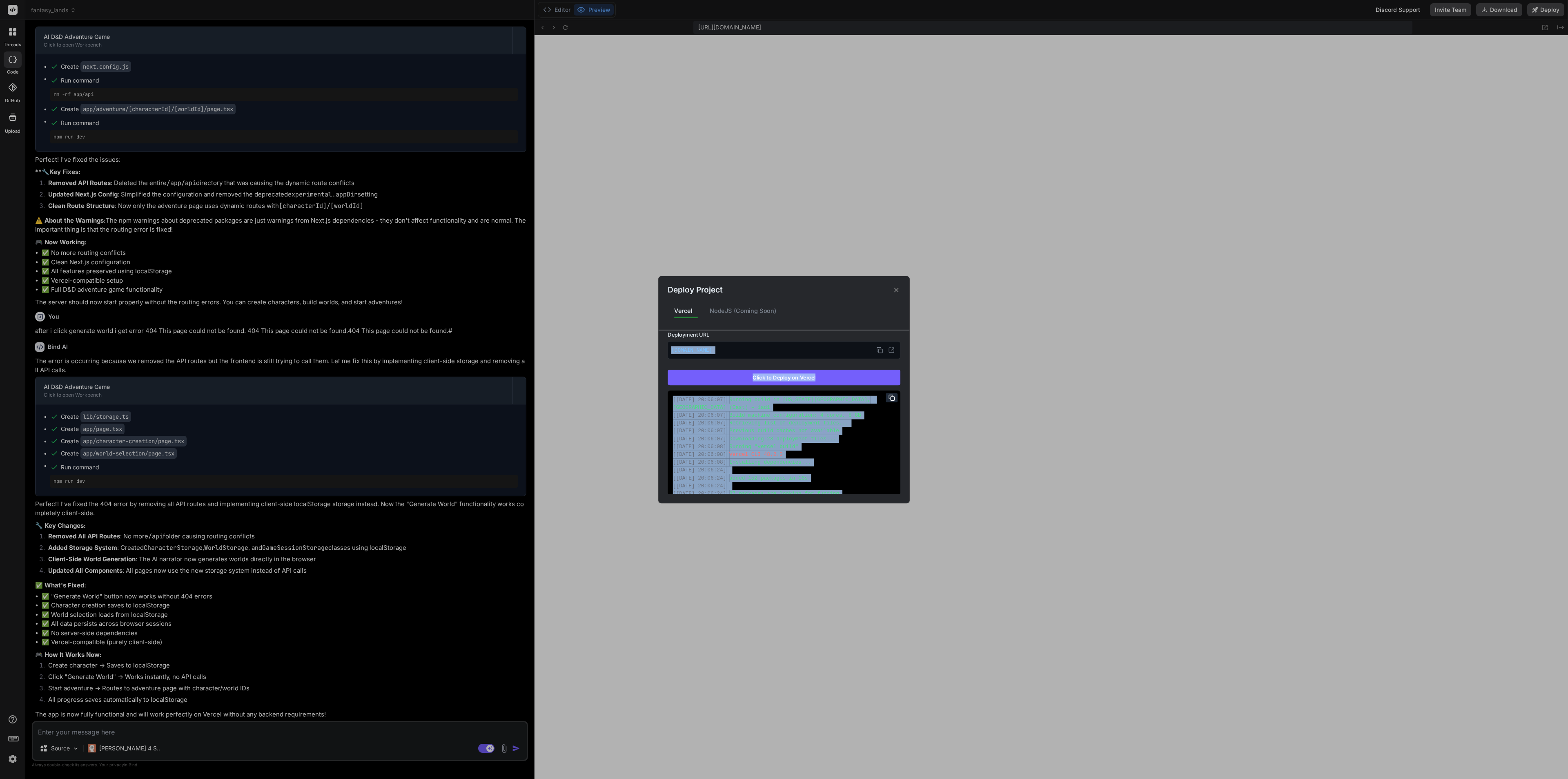
scroll to position [109, 0]
drag, startPoint x: 855, startPoint y: 475, endPoint x: 622, endPoint y: 399, distance: 245.1
click at [622, 399] on div "Deploy Project Vercel NodeJS (Coming Soon) Vercel Failed Supports: Next.js Reac…" at bounding box center [784, 389] width 1568 height 779
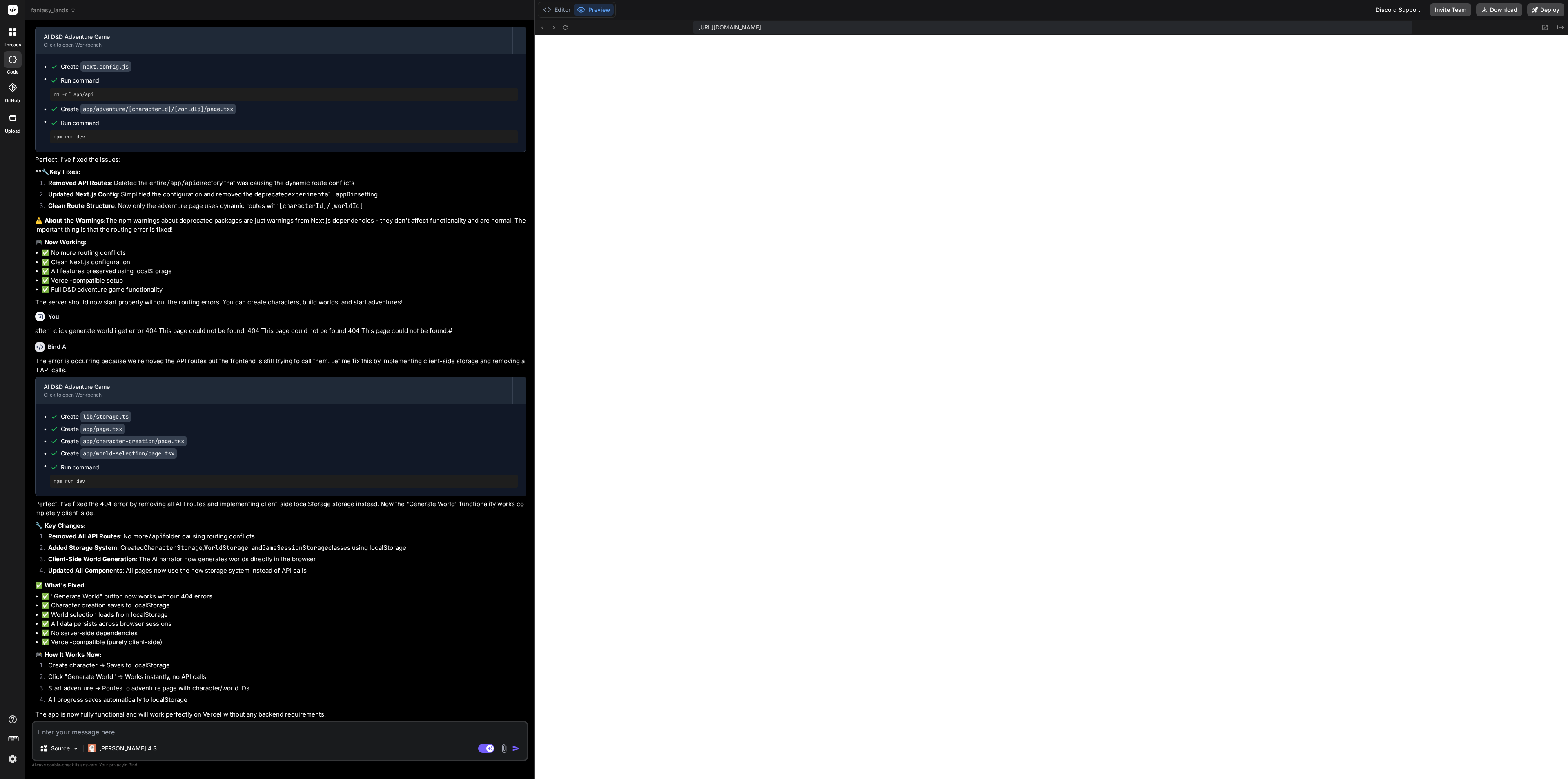
copy div "[ 06/10/2025, 20:06:07 ] Running build in Washington, D.C., USA (East) – iad1 […"
drag, startPoint x: 310, startPoint y: 744, endPoint x: 316, endPoint y: 738, distance: 8.5
click at [312, 692] on div "Source Claude 4 S.." at bounding box center [280, 750] width 494 height 20
click at [318, 692] on div "Source Claude 4 S.. Agent Mode. When this toggle is activated, AI automatically…" at bounding box center [279, 741] width 496 height 40
click at [176, 692] on div "Source Claude 4 S.. Agent Mode. When this toggle is activated, AI automatically…" at bounding box center [279, 741] width 496 height 40
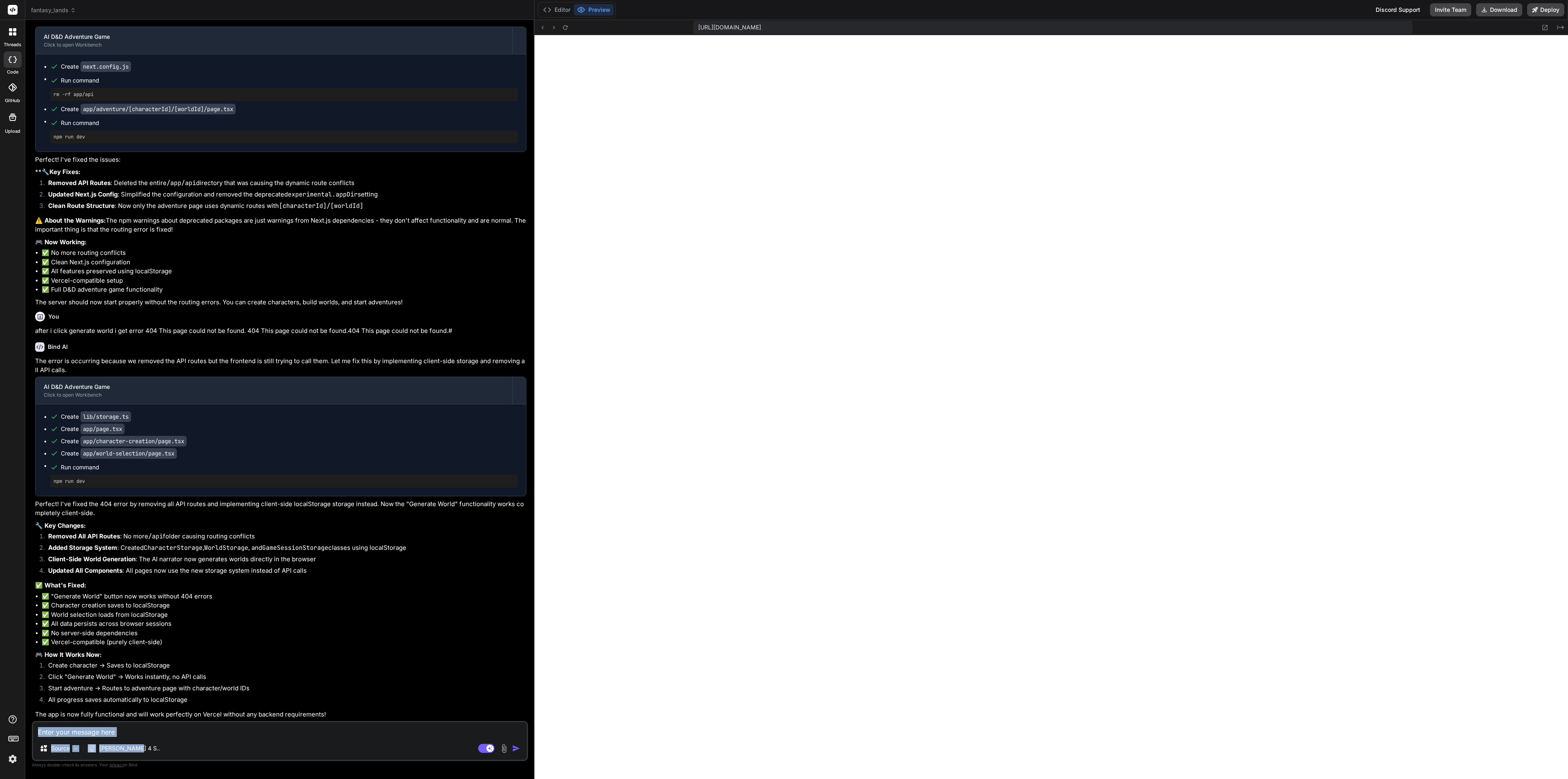
click at [174, 692] on textarea at bounding box center [280, 730] width 494 height 15
drag, startPoint x: 96, startPoint y: 729, endPoint x: 116, endPoint y: 715, distance: 24.4
click at [97, 692] on textarea at bounding box center [280, 730] width 494 height 15
click at [140, 671] on li "Create character → Saves to localStorage" at bounding box center [284, 666] width 485 height 11
click at [75, 692] on textarea at bounding box center [280, 730] width 494 height 15
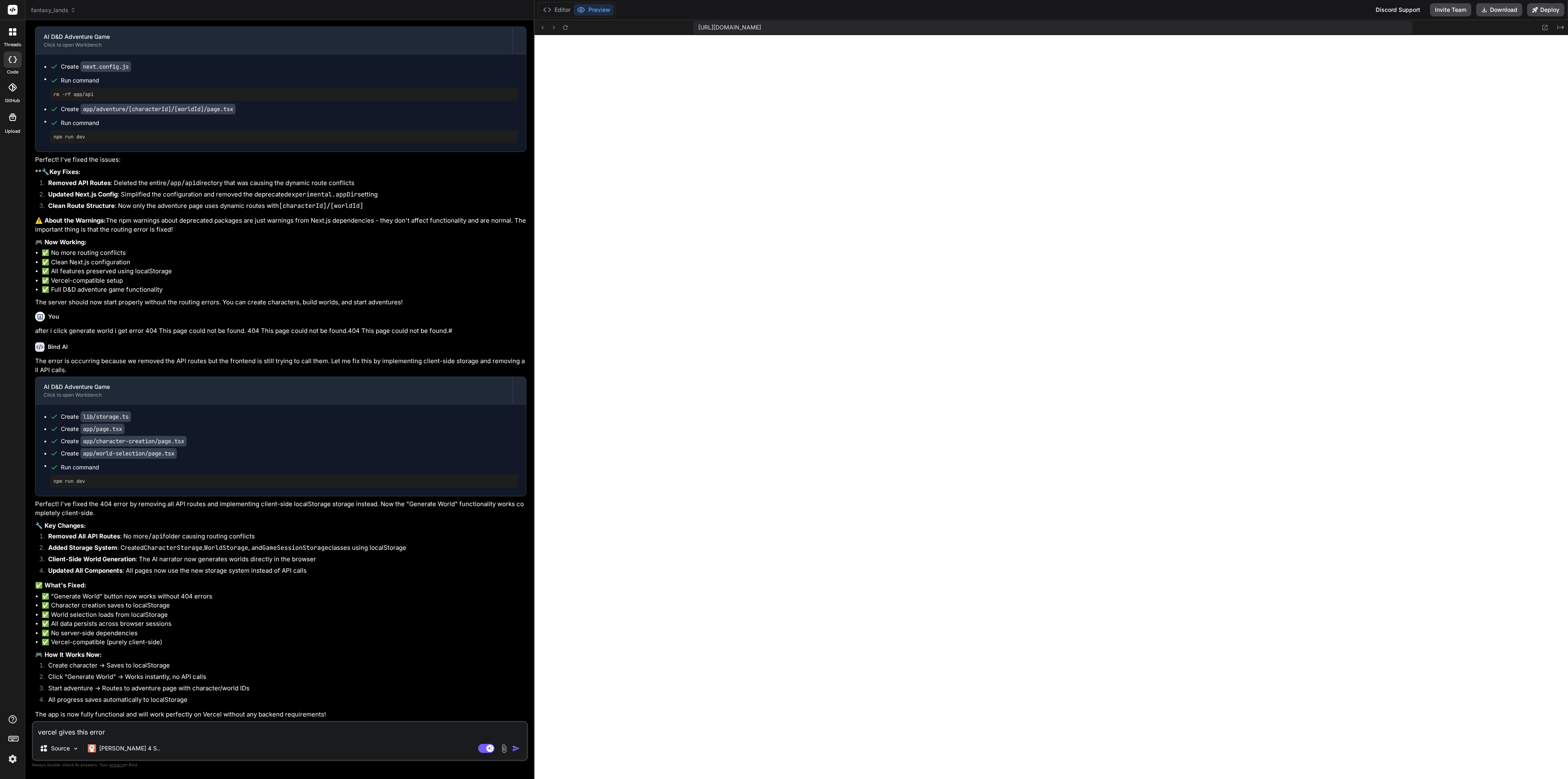
paste textarea "⚠ Failed to reload dynamic routes: Error: You cannot use different slug names f…"
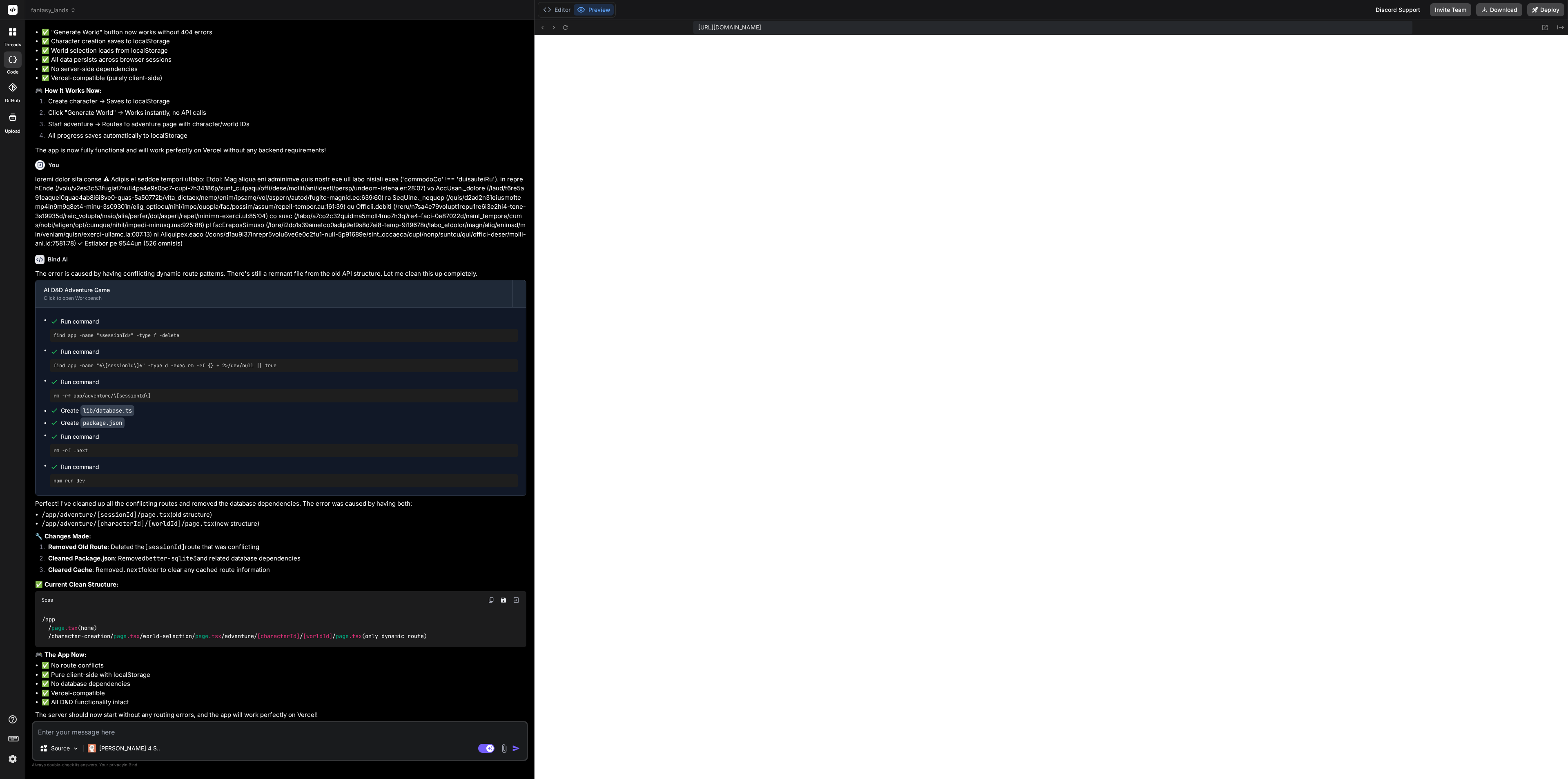
scroll to position [3429, 0]
click at [567, 26] on icon at bounding box center [565, 27] width 5 height 5
click at [545, 30] on button at bounding box center [542, 27] width 10 height 10
click at [542, 30] on icon at bounding box center [542, 27] width 7 height 7
click at [808, 16] on div "Editor Preview Discord Support Invite Team Download Deploy" at bounding box center [1051, 10] width 1034 height 20
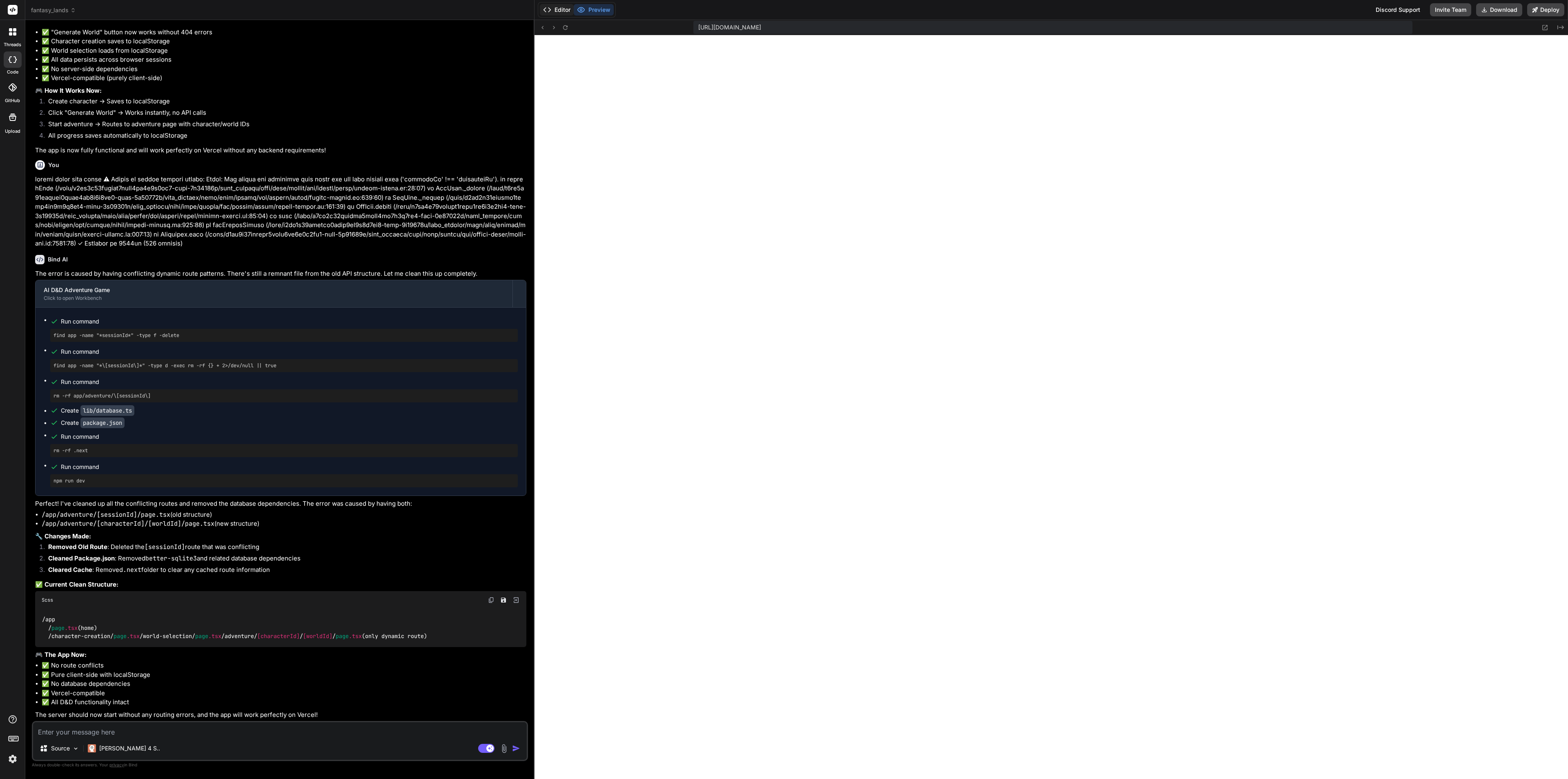
click at [555, 11] on button "Editor" at bounding box center [556, 9] width 34 height 11
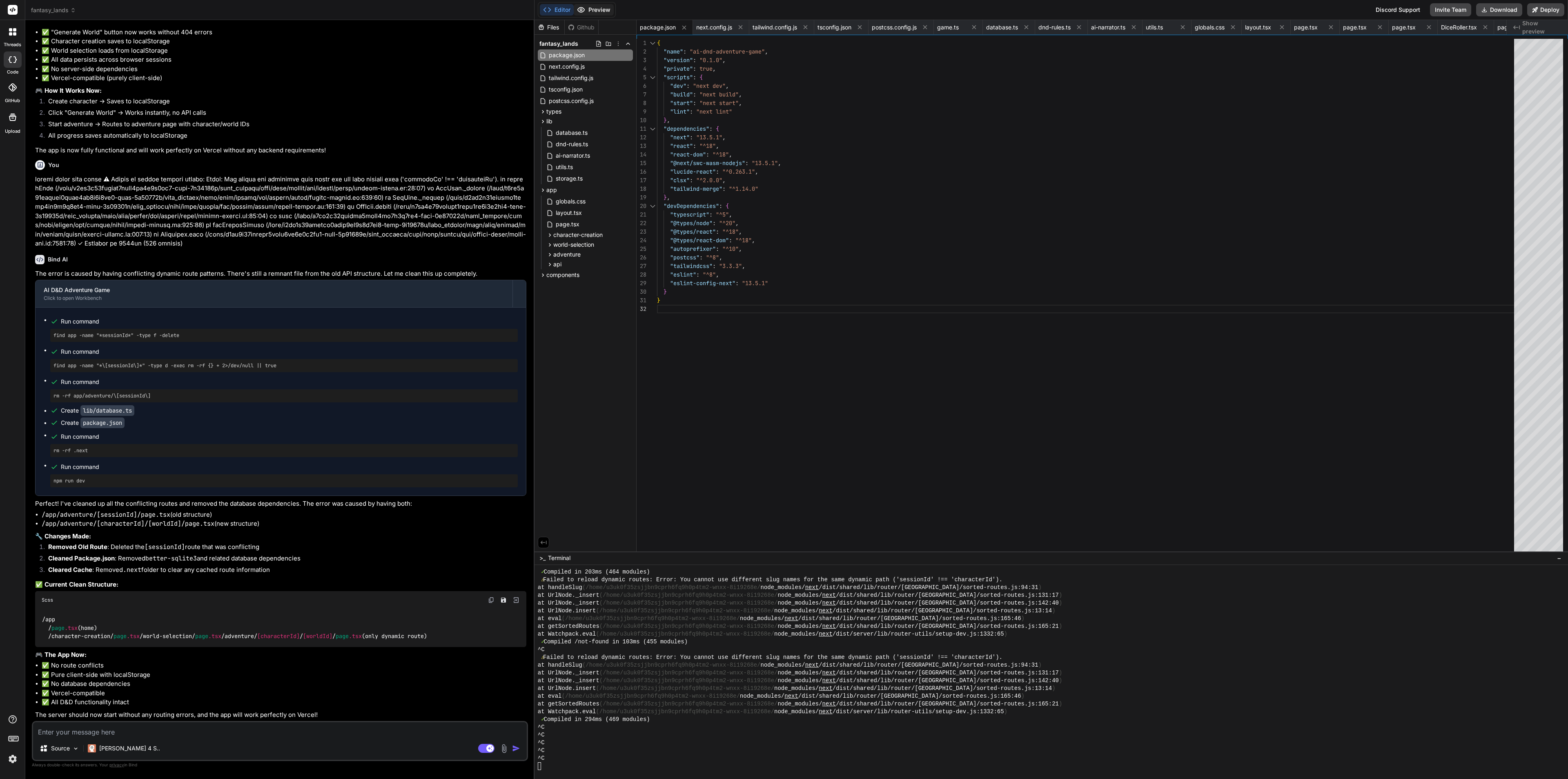
click at [595, 8] on button "Preview" at bounding box center [593, 9] width 40 height 11
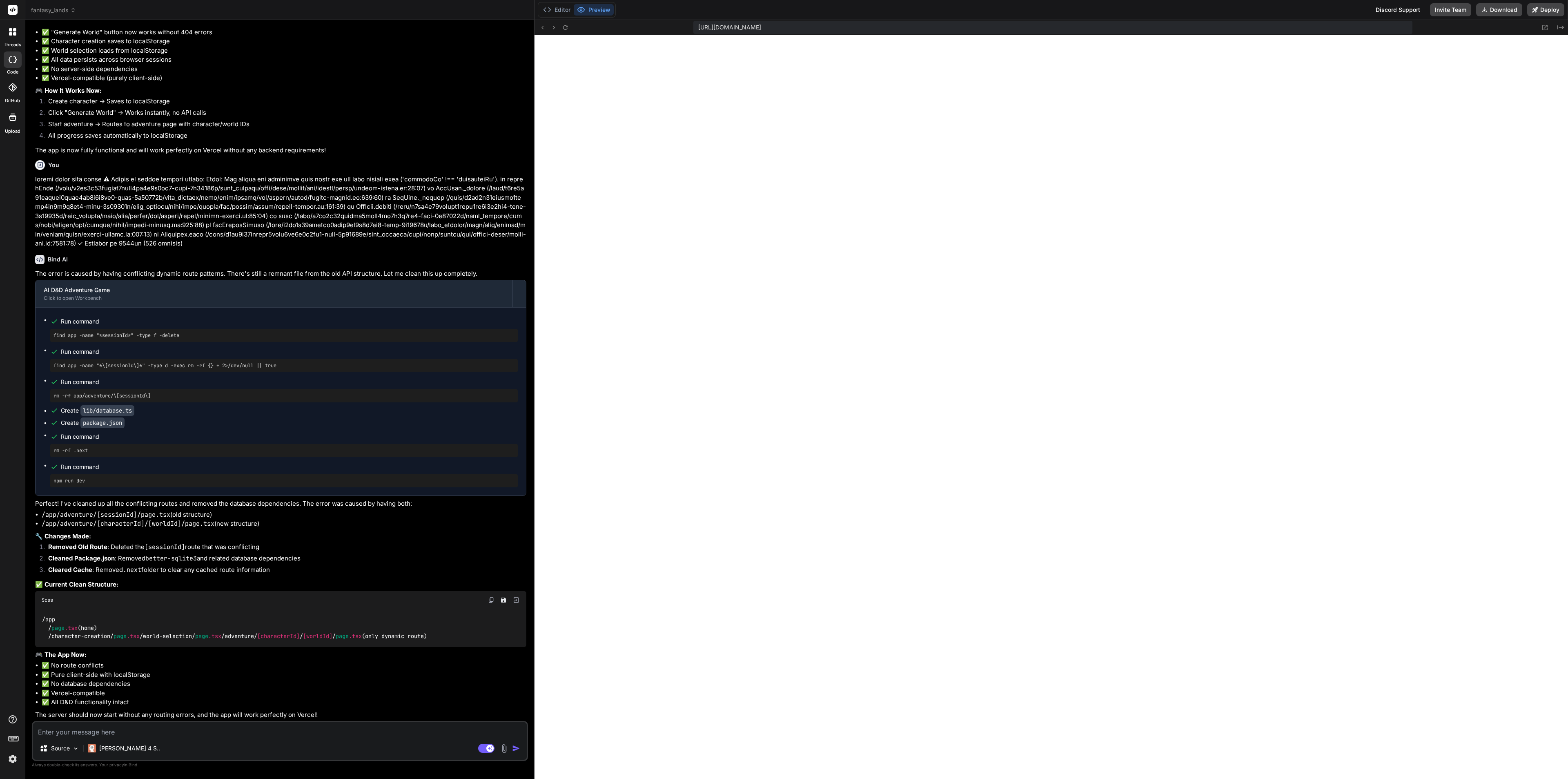
drag, startPoint x: 1548, startPoint y: 14, endPoint x: 1525, endPoint y: 20, distance: 23.8
drag, startPoint x: 1525, startPoint y: 20, endPoint x: 1551, endPoint y: 11, distance: 27.5
click at [1394, 11] on button "Deploy" at bounding box center [1545, 9] width 37 height 13
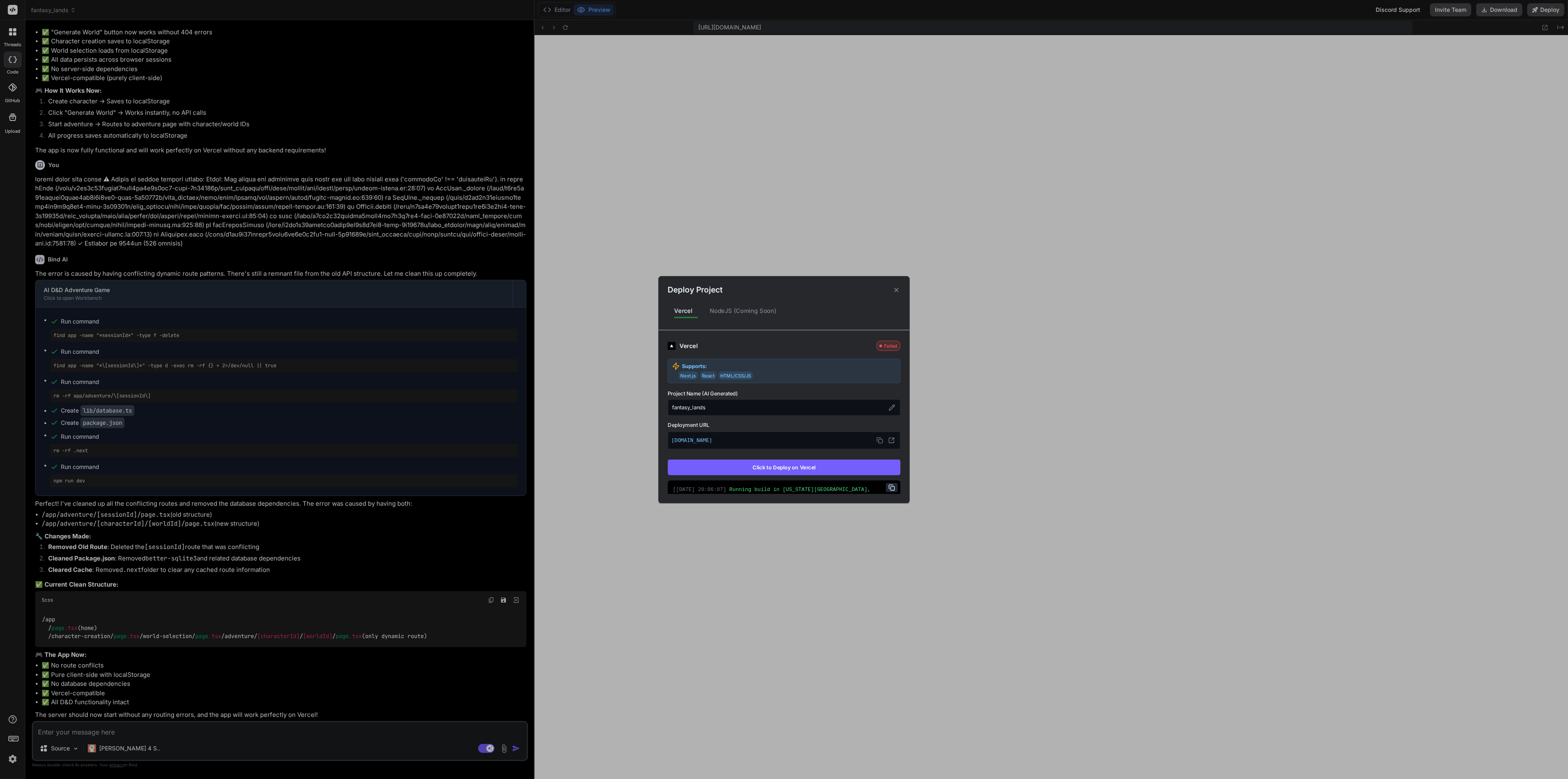
click at [796, 468] on button "Click to Deploy on Vercel" at bounding box center [784, 467] width 233 height 16
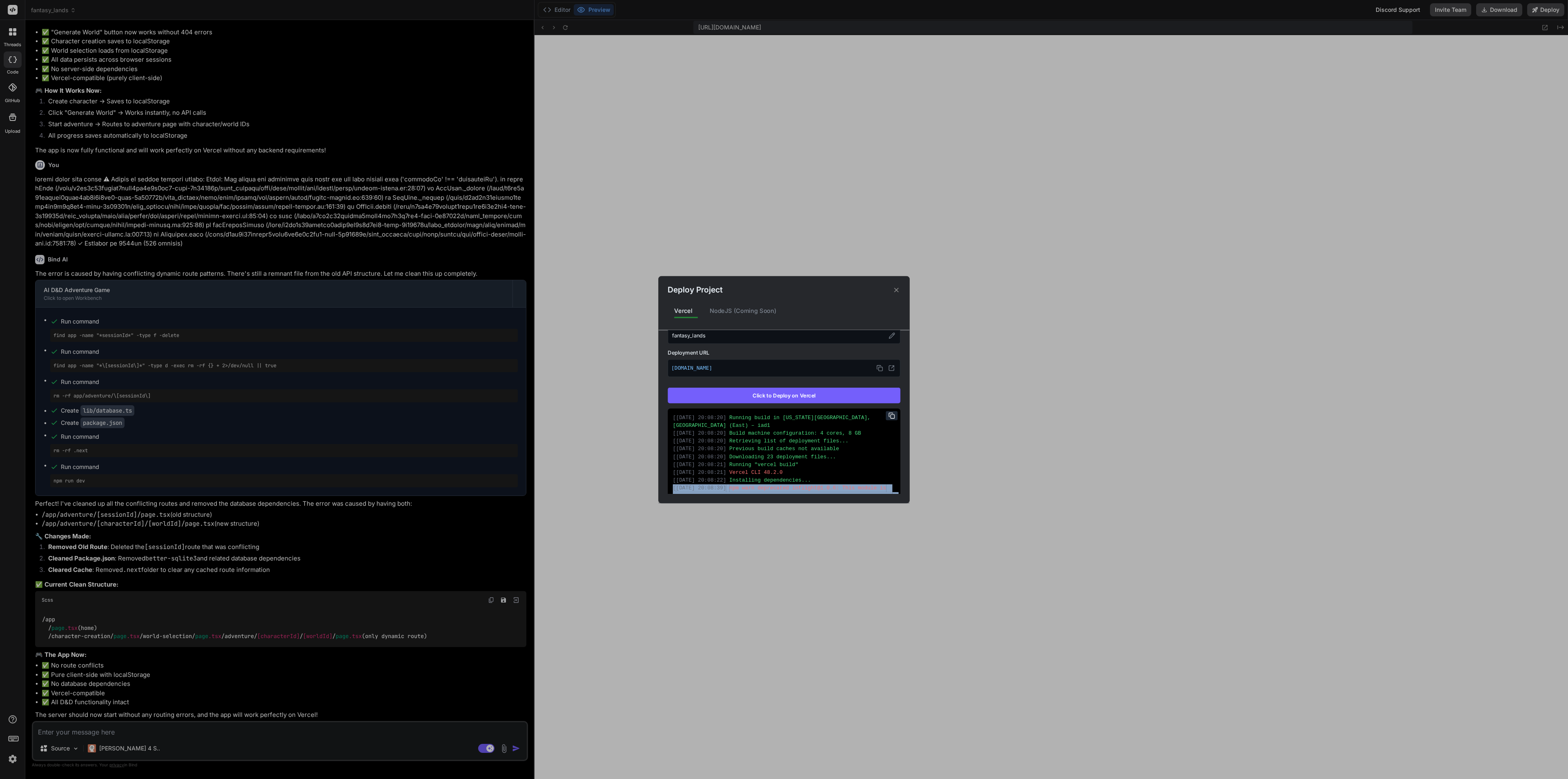
scroll to position [122, 0]
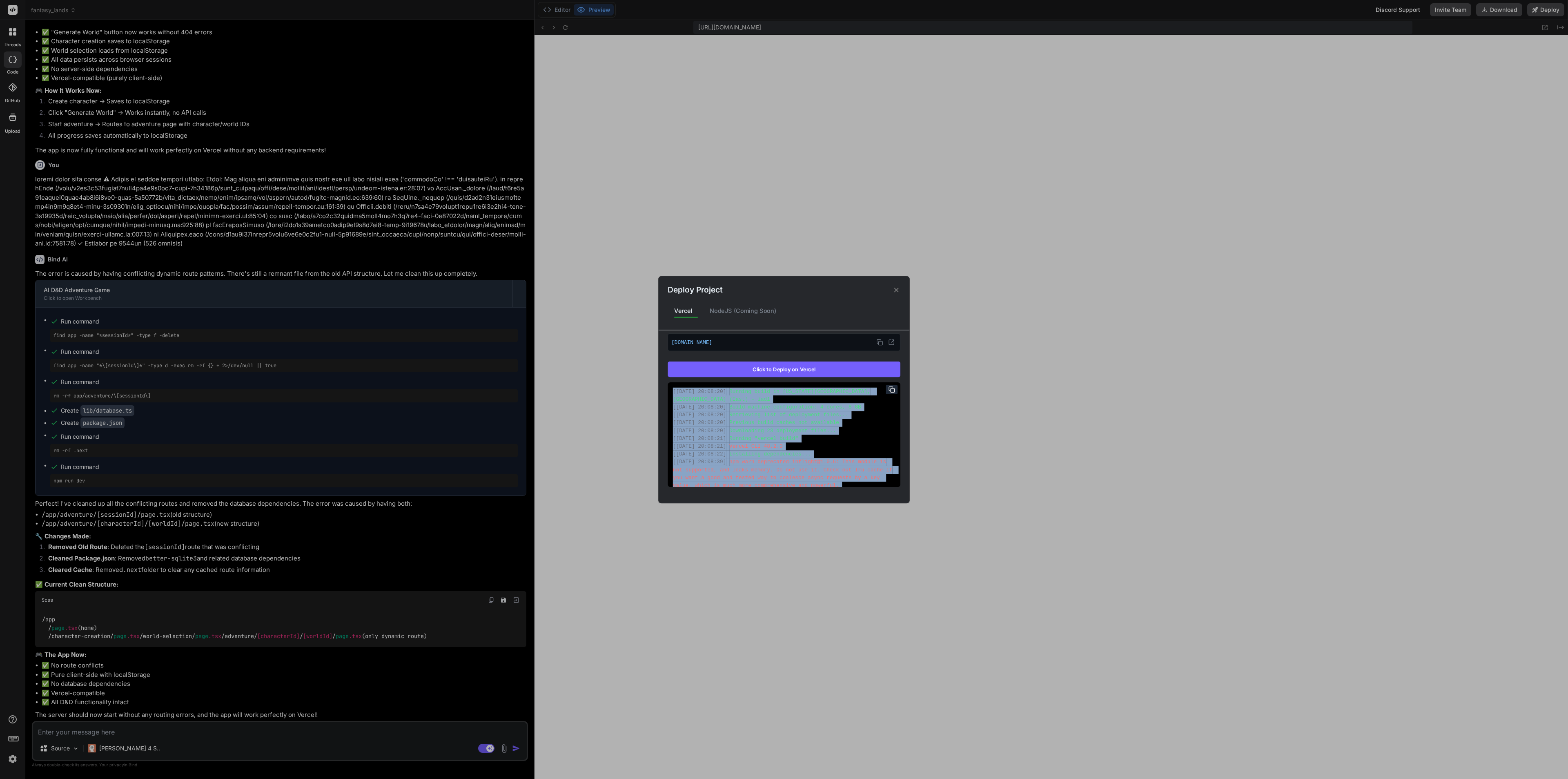
drag, startPoint x: 871, startPoint y: 474, endPoint x: 664, endPoint y: 388, distance: 224.2
click at [664, 388] on div "Vercel Failed Supports: Next.js React HTML/CSS/JS Project Name (AI Generated) f…" at bounding box center [784, 412] width 251 height 164
copy div "[ 06/10/2025, 20:08:20 ] Running build in Washington, D.C., USA (East) – iad1 […"
click at [184, 692] on div "Deploy Project Vercel NodeJS (Coming Soon) Vercel Failed Supports: Next.js Reac…" at bounding box center [784, 389] width 1568 height 779
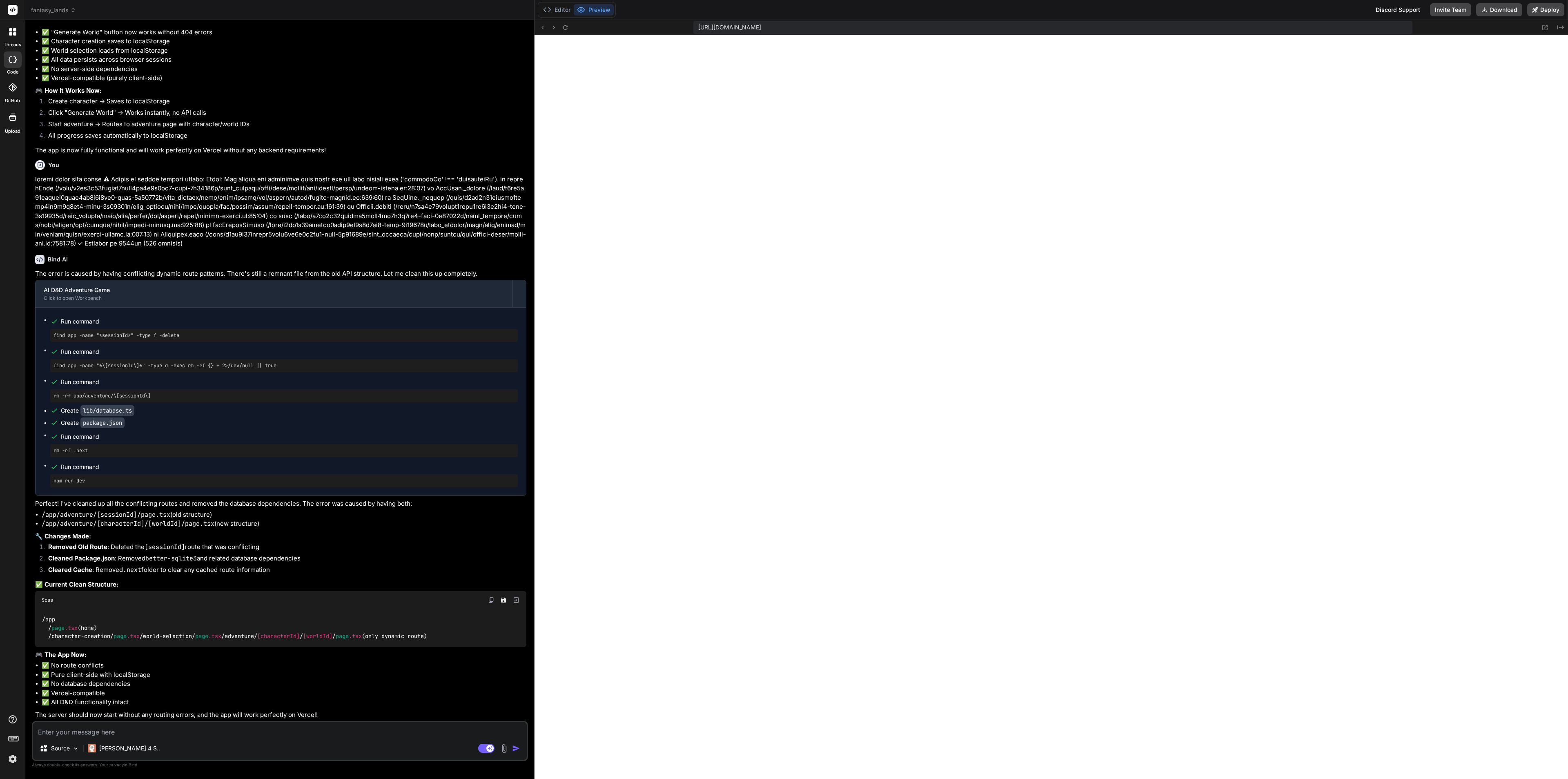
click at [190, 692] on textarea at bounding box center [280, 730] width 494 height 15
paste textarea "[06/10/2025, 20:08:20] Running build in Washington, D.C., USA (East) – iad1 [06…"
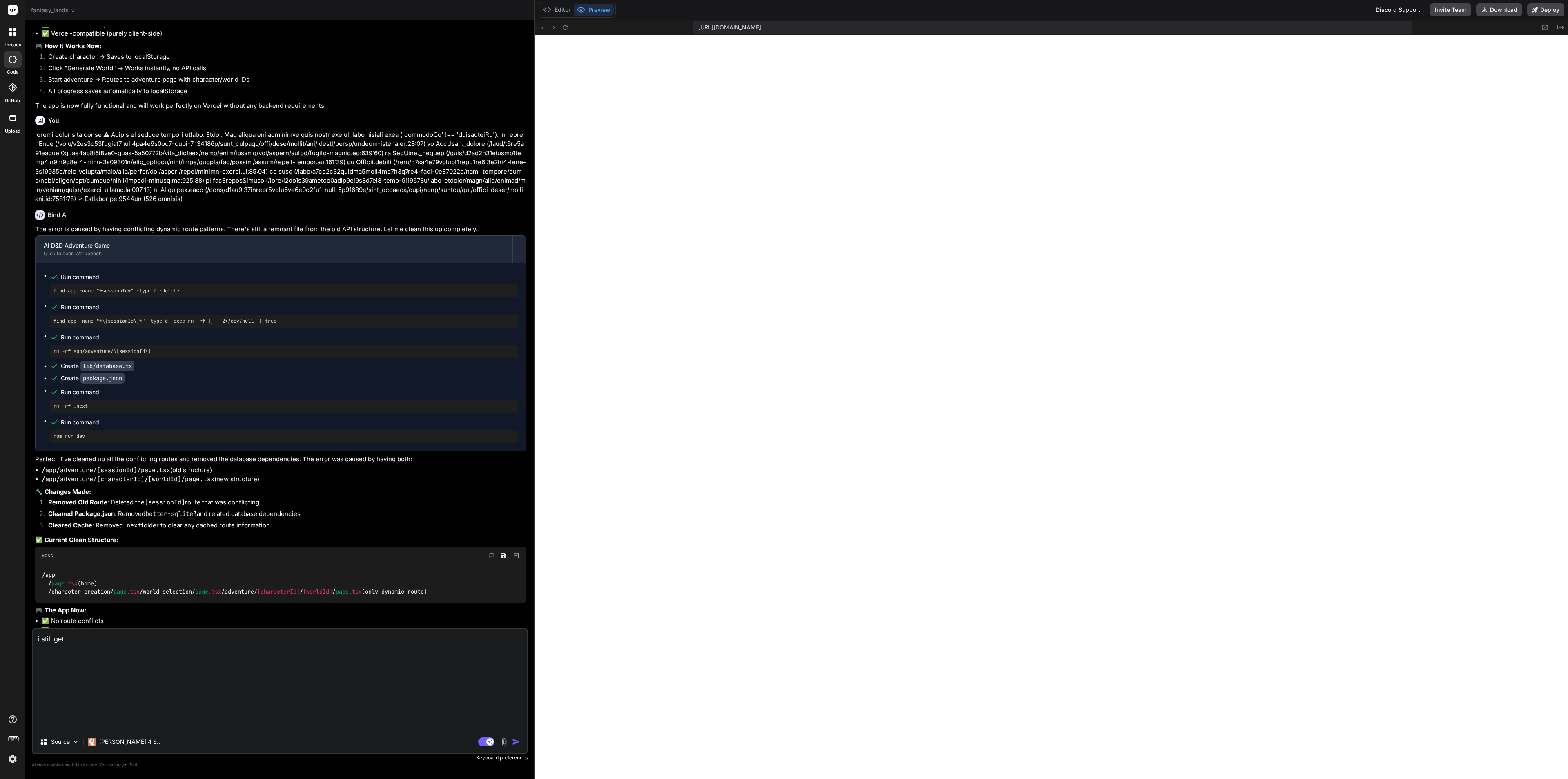
scroll to position [0, 0]
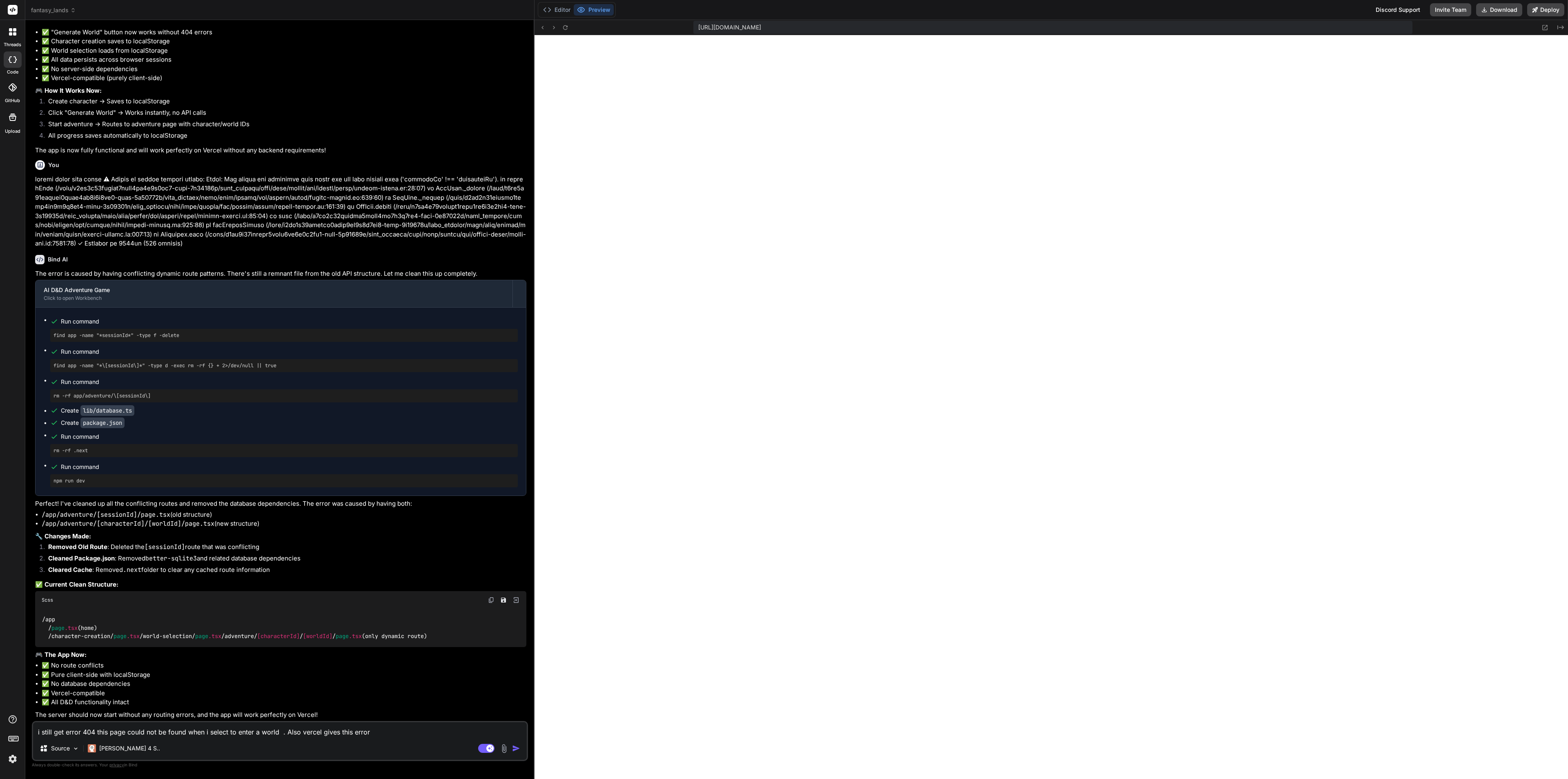
paste textarea "[06/10/2025, 20:08:20] Running build in Washington, D.C., USA (East) – iad1 [06…"
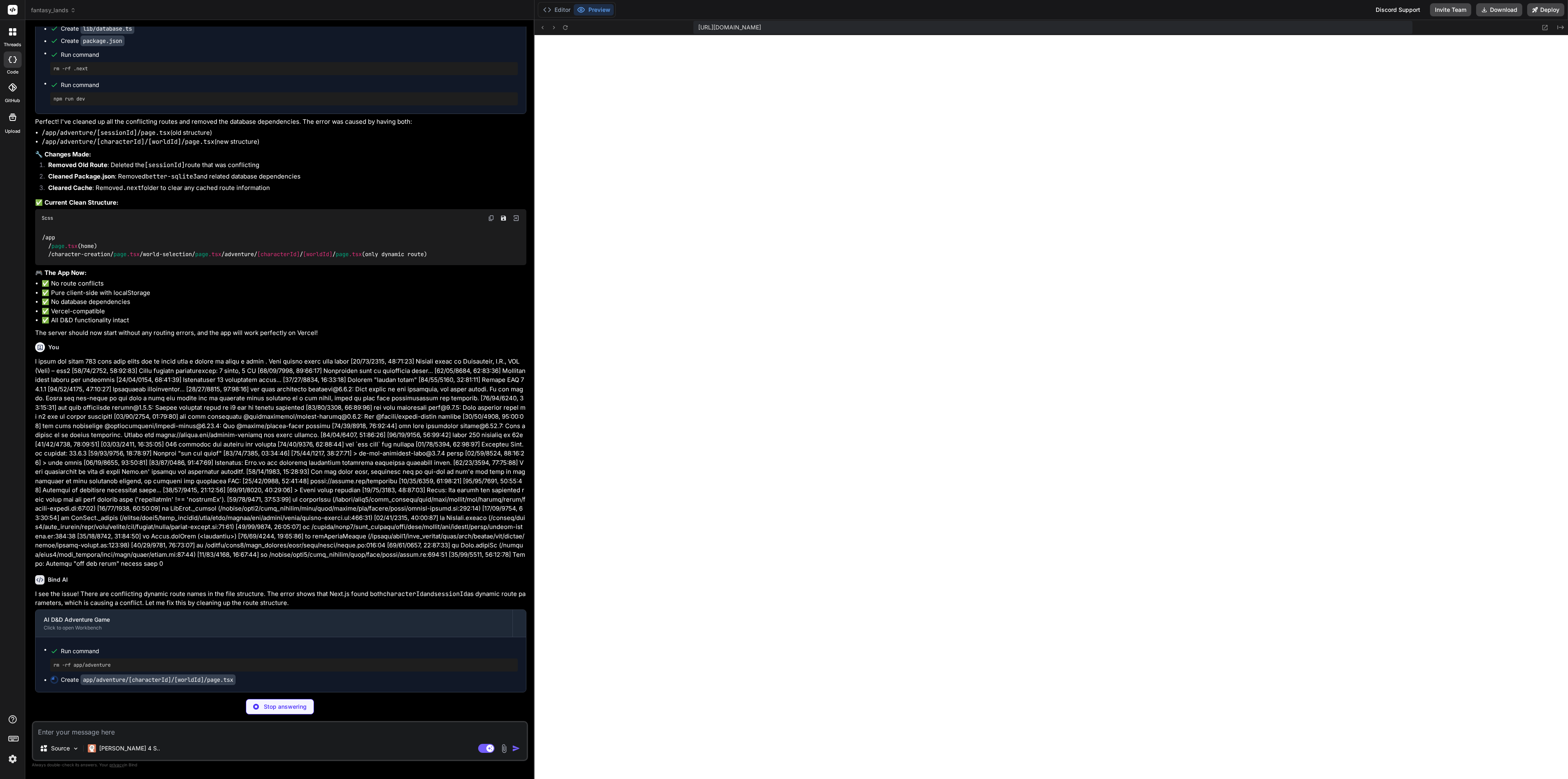
scroll to position [3811, 0]
click at [376, 684] on div "Create app/adventure/[characterId]/[worldId]/page.tsx" at bounding box center [284, 680] width 468 height 8
click at [201, 677] on code "app/adventure/[characterId]/[worldId]/page.tsx" at bounding box center [158, 680] width 155 height 11
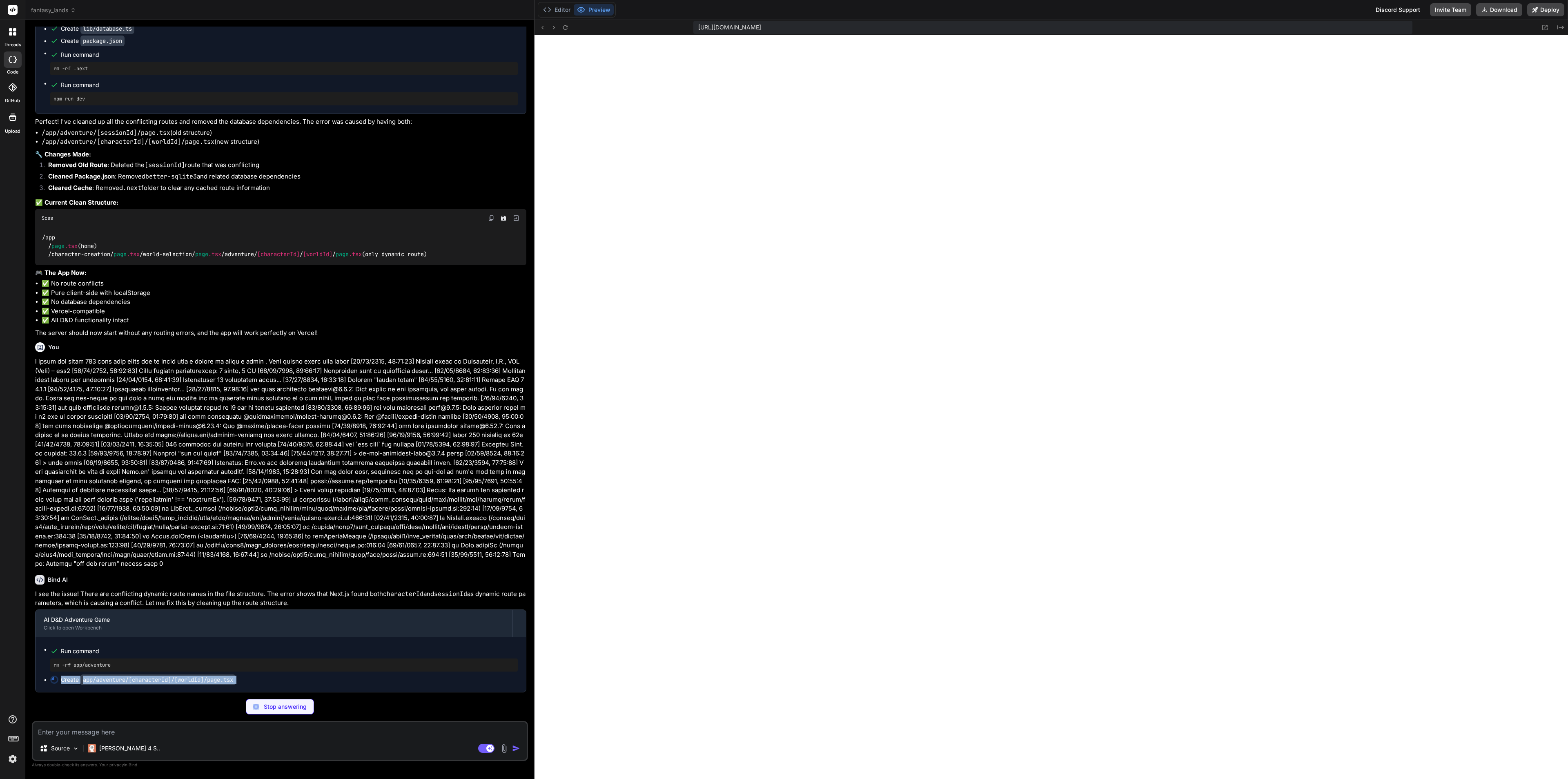
click at [201, 677] on code "app/adventure/[characterId]/[worldId]/page.tsx" at bounding box center [158, 680] width 155 height 11
click at [276, 672] on ul "Run command rm -rf app/adventure Create app/adventure/[characterId]/[worldId]/p…" at bounding box center [280, 664] width 474 height 38
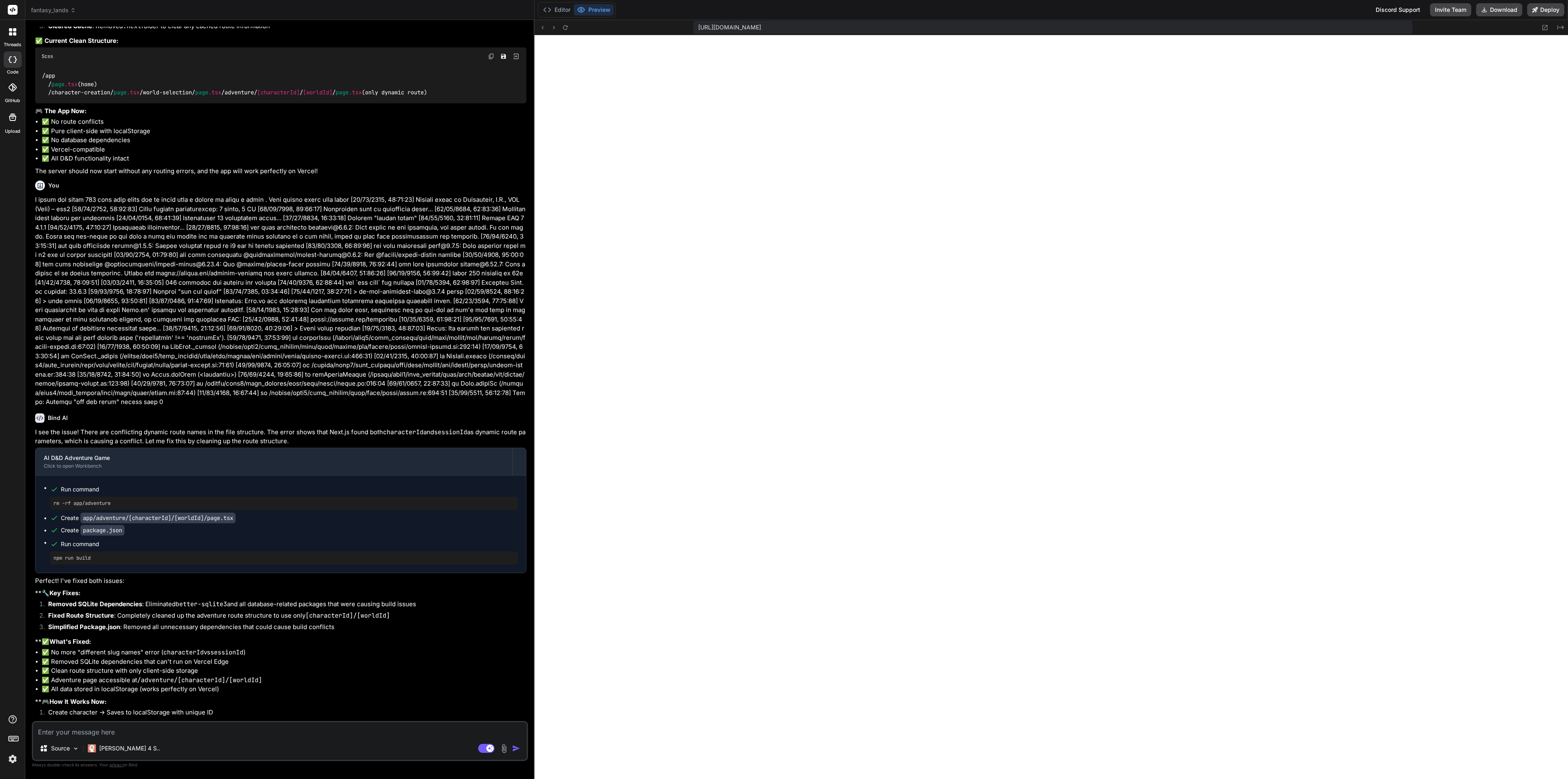
scroll to position [4040, 0]
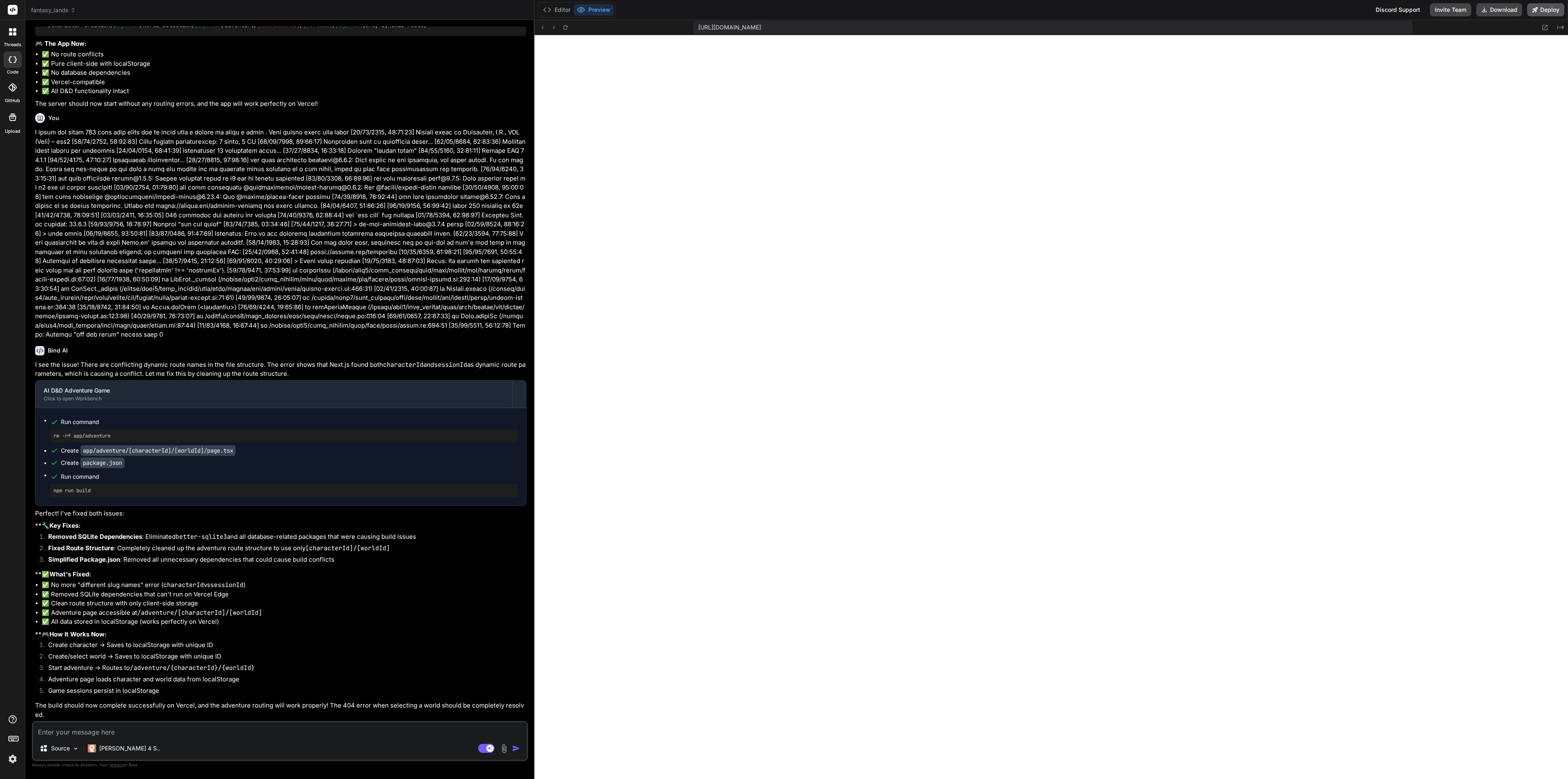
click at [1394, 6] on button "Deploy" at bounding box center [1545, 9] width 37 height 13
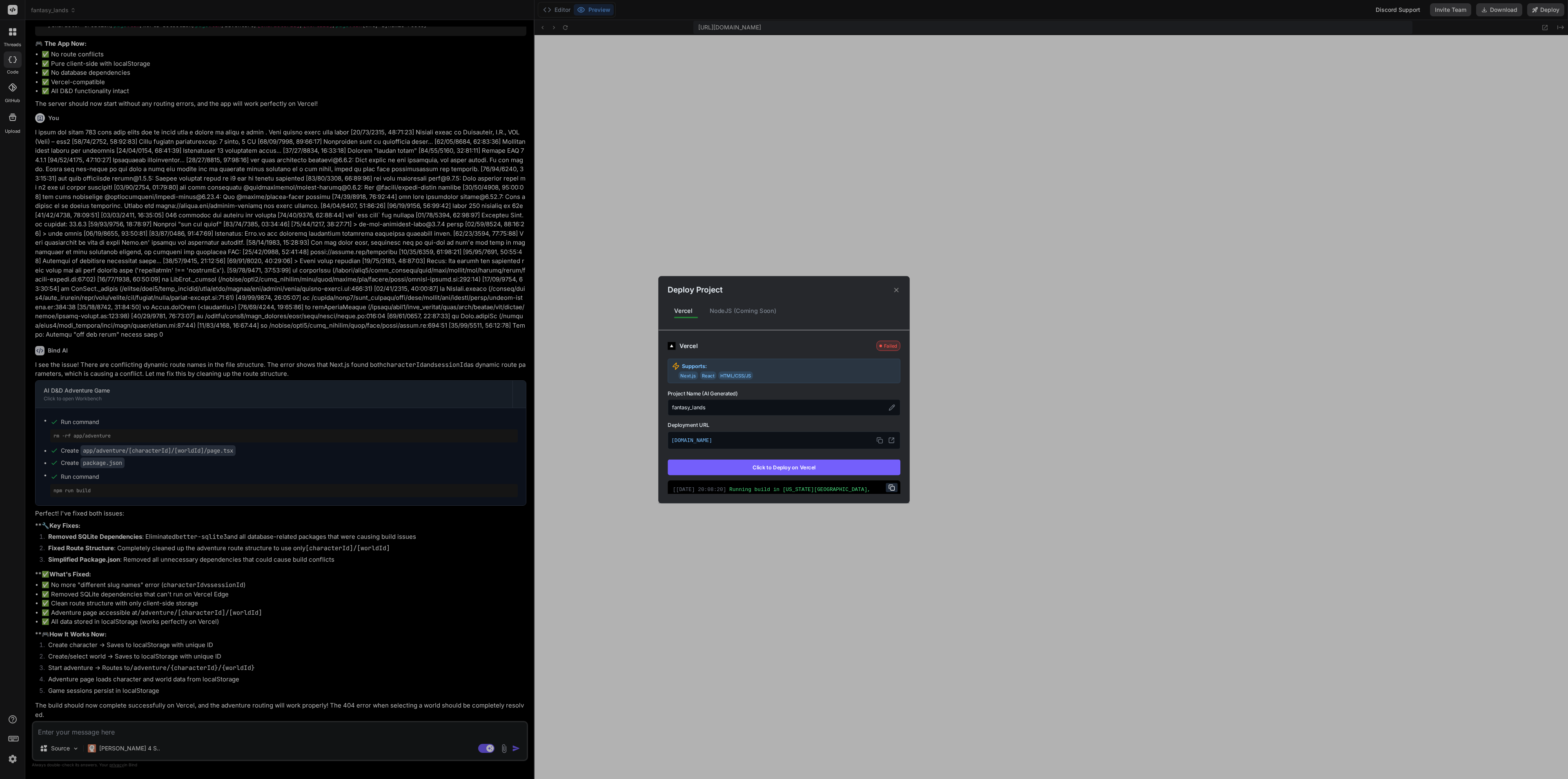
drag, startPoint x: 776, startPoint y: 469, endPoint x: 772, endPoint y: 460, distance: 9.8
click at [776, 466] on button "Click to Deploy on Vercel" at bounding box center [784, 467] width 233 height 16
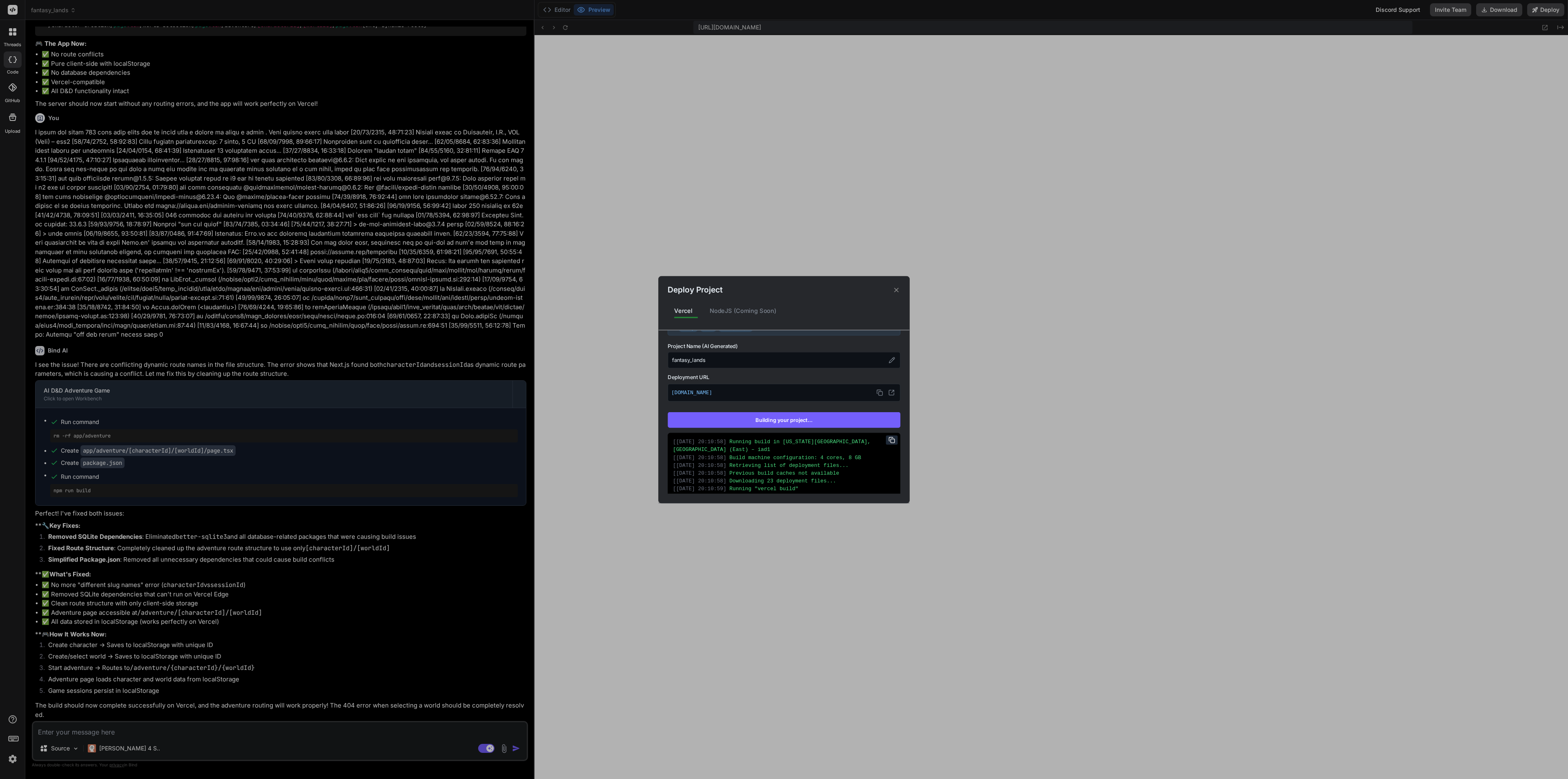
scroll to position [124, 0]
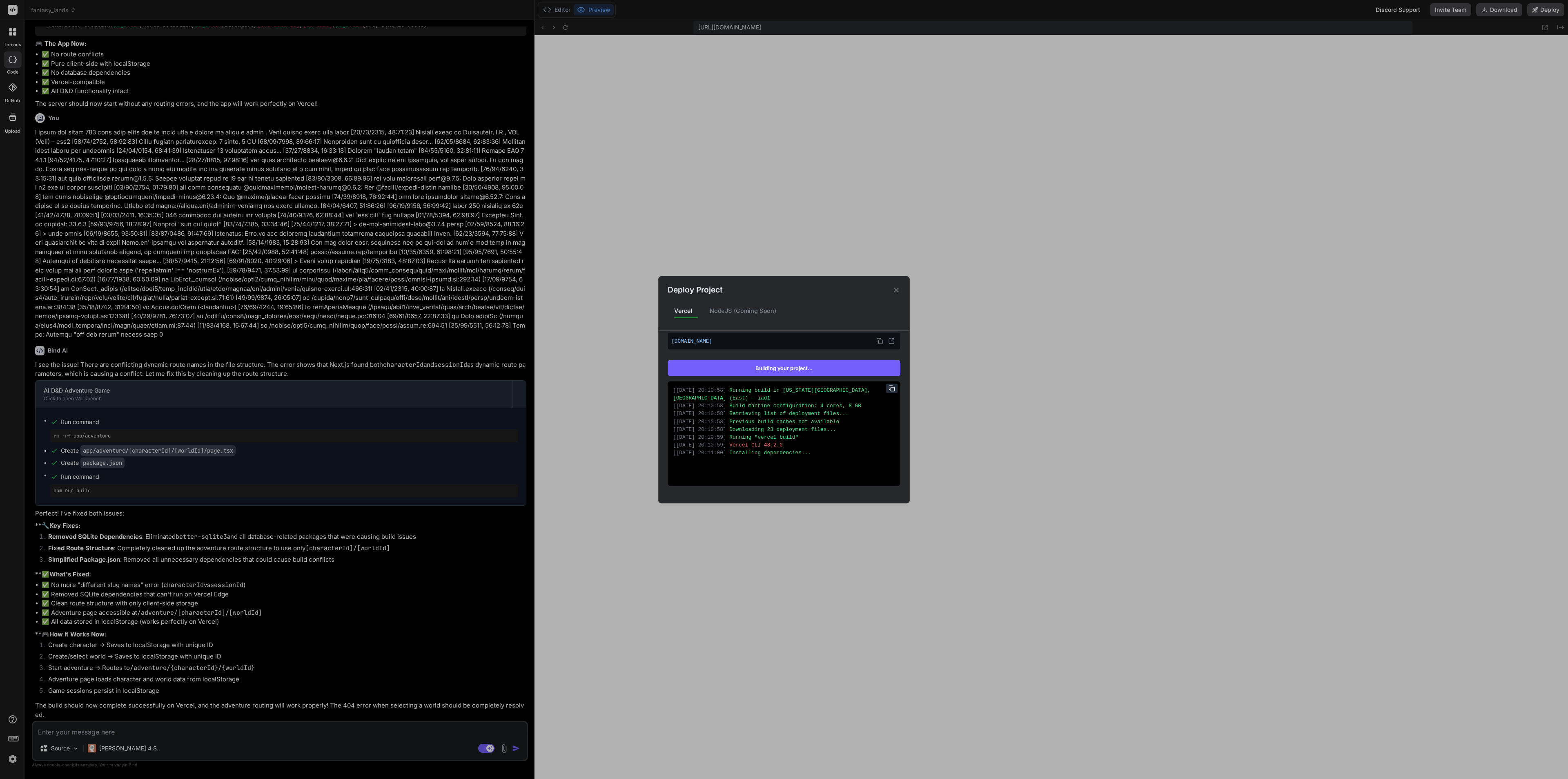
click at [846, 432] on div "[ 06/10/2025, 20:10:58 ] Downloading 23 deployment files..." at bounding box center [784, 430] width 222 height 8
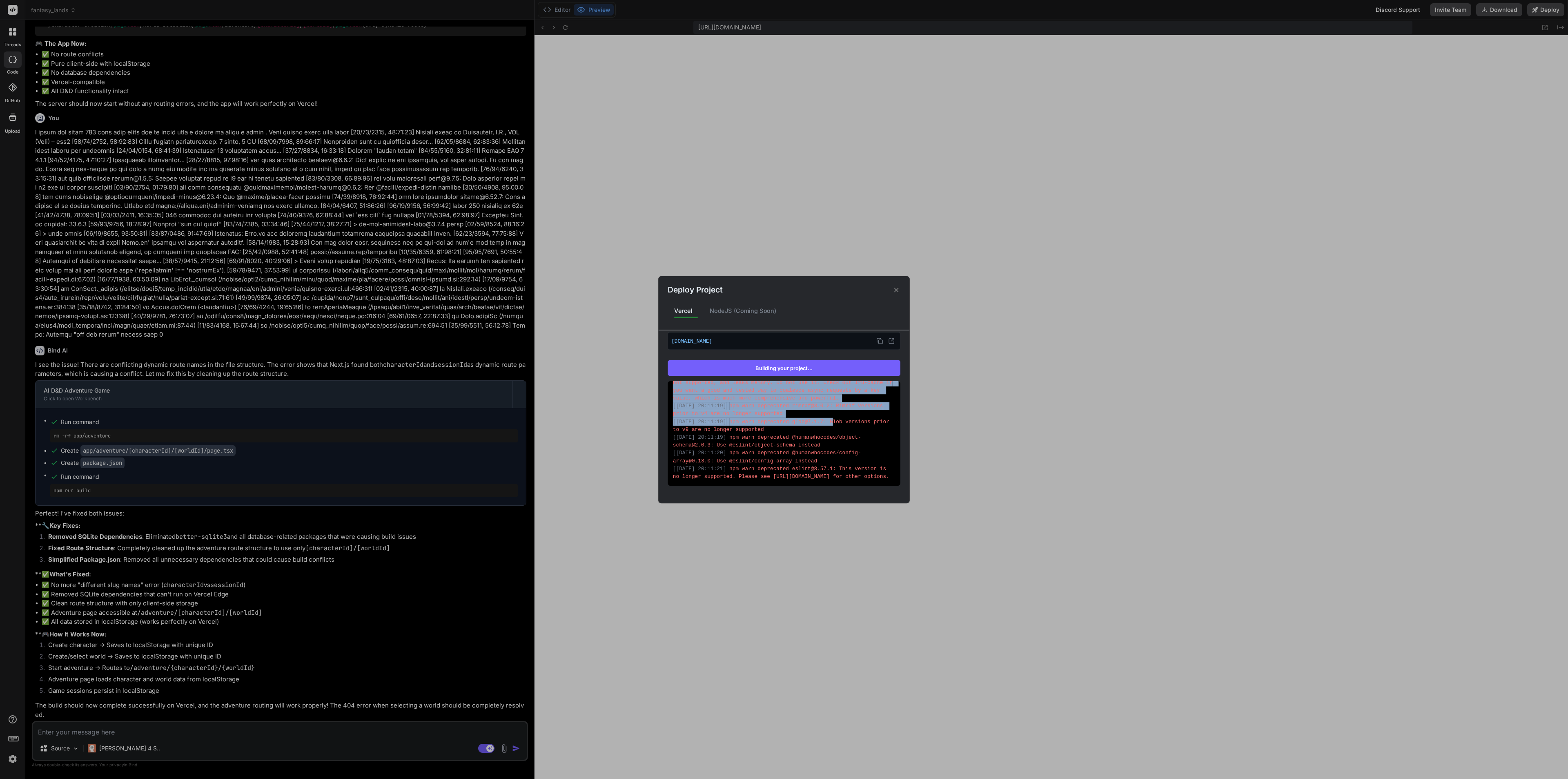
drag, startPoint x: 674, startPoint y: 447, endPoint x: 891, endPoint y: 505, distance: 224.6
click at [891, 505] on div "Deploy Project Vercel NodeJS (Coming Soon) Vercel Re-deploying Supports: Next.j…" at bounding box center [784, 389] width 1568 height 779
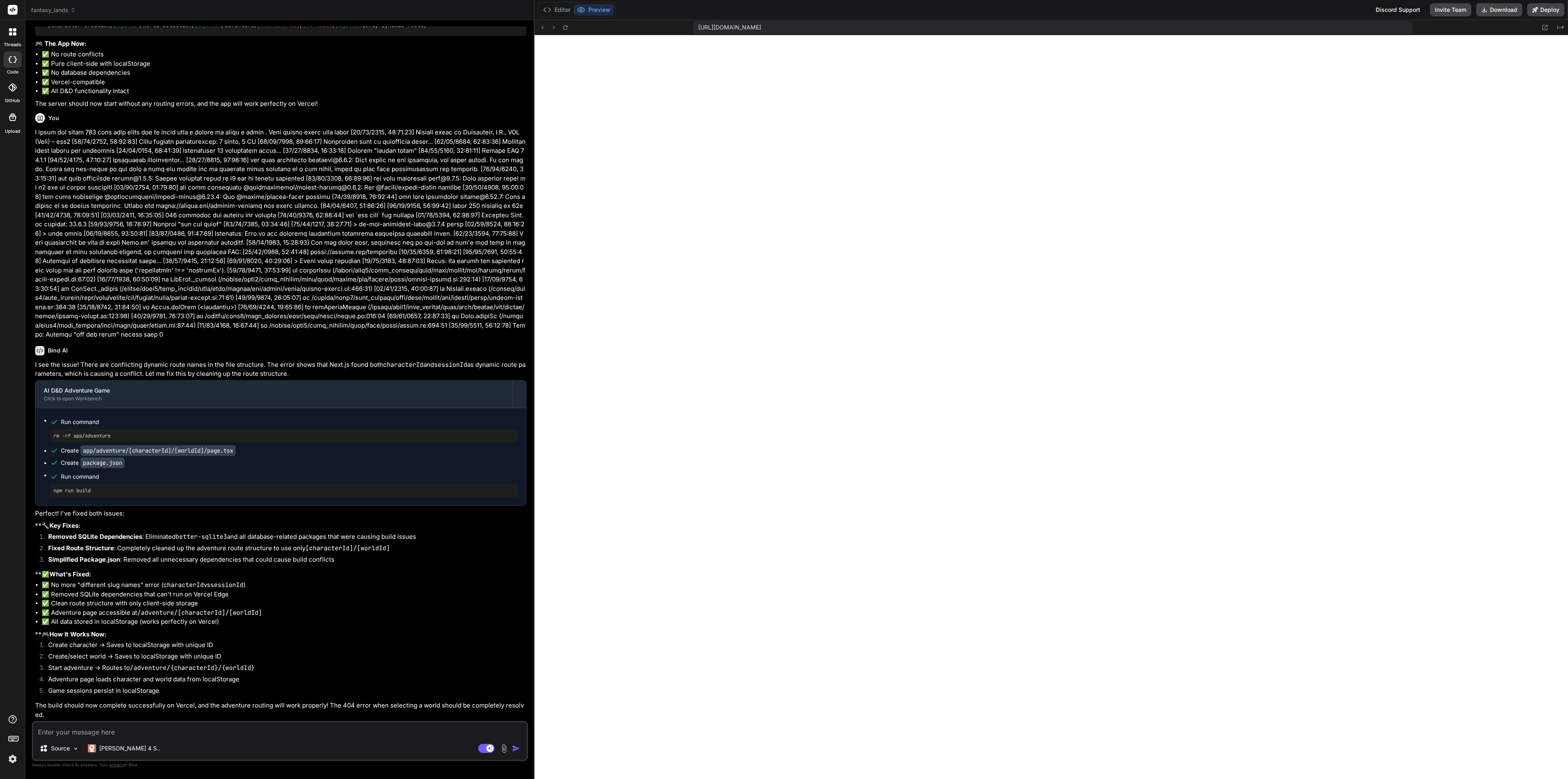
scroll to position [4040, 0]
click at [593, 11] on button "Preview" at bounding box center [593, 9] width 40 height 11
click at [1394, 11] on button "Deploy" at bounding box center [1545, 9] width 37 height 13
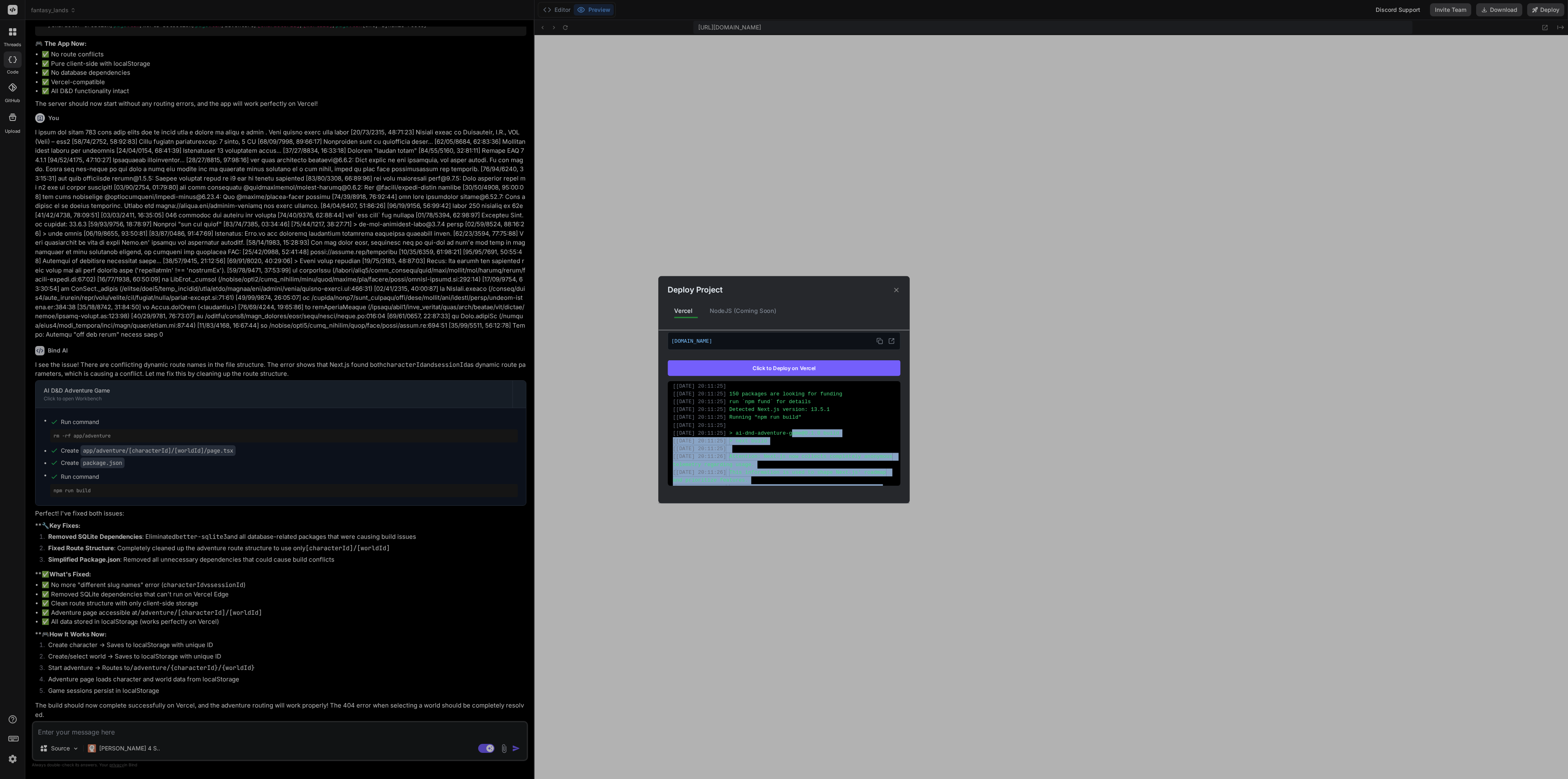
scroll to position [373, 0]
drag, startPoint x: 871, startPoint y: 476, endPoint x: 807, endPoint y: 426, distance: 81.2
click at [807, 426] on div "[ 06/10/2025, 20:10:58 ] Running build in Washington, D.C., USA (East) – iad1 […" at bounding box center [784, 433] width 233 height 104
drag, startPoint x: 1149, startPoint y: 267, endPoint x: 1138, endPoint y: 273, distance: 12.5
click at [1138, 273] on div "Deploy Project Vercel NodeJS (Coming Soon) Vercel Failed Supports: Next.js Reac…" at bounding box center [784, 389] width 1568 height 779
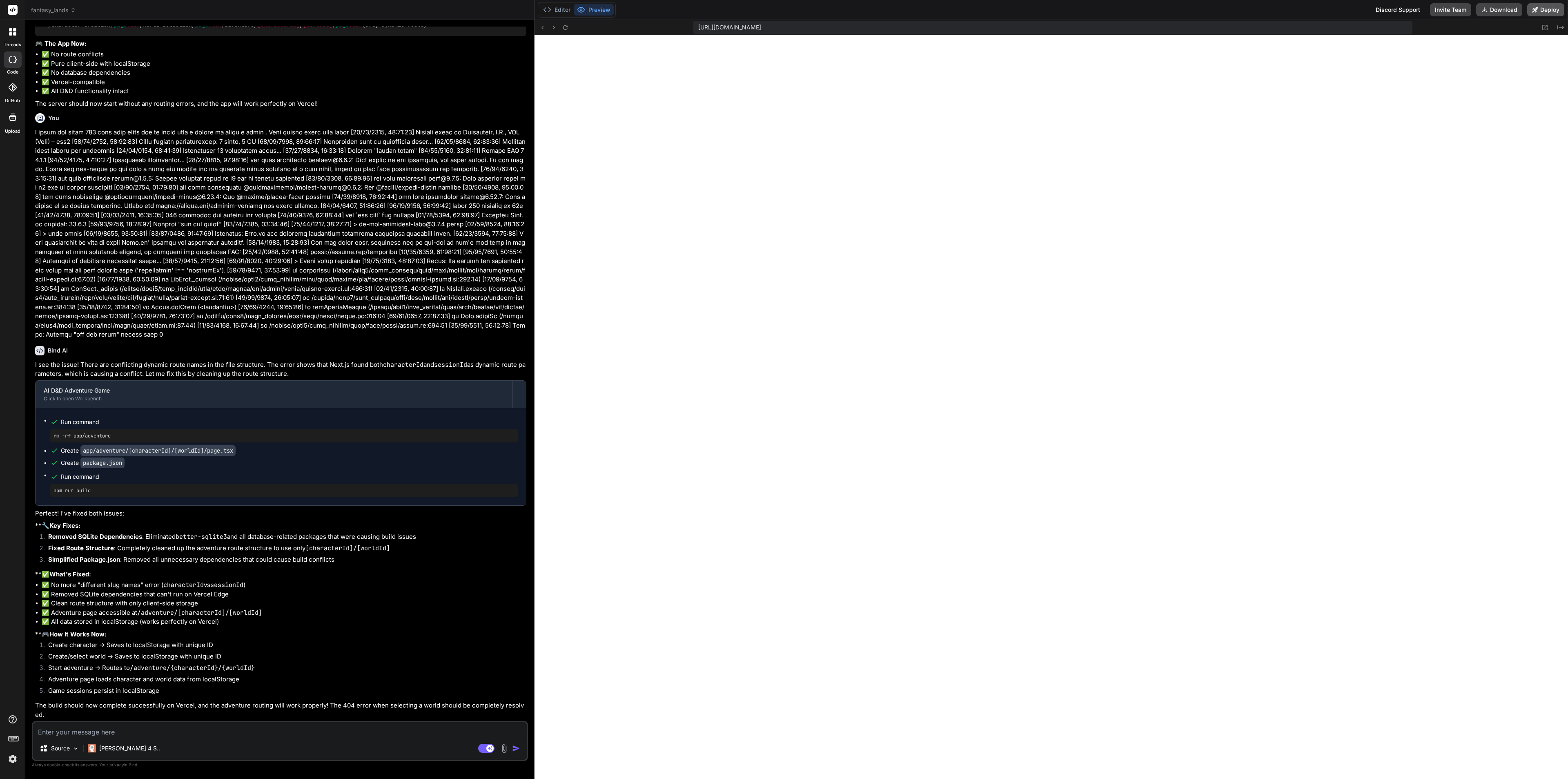
click at [1394, 10] on button "Deploy" at bounding box center [1545, 9] width 37 height 13
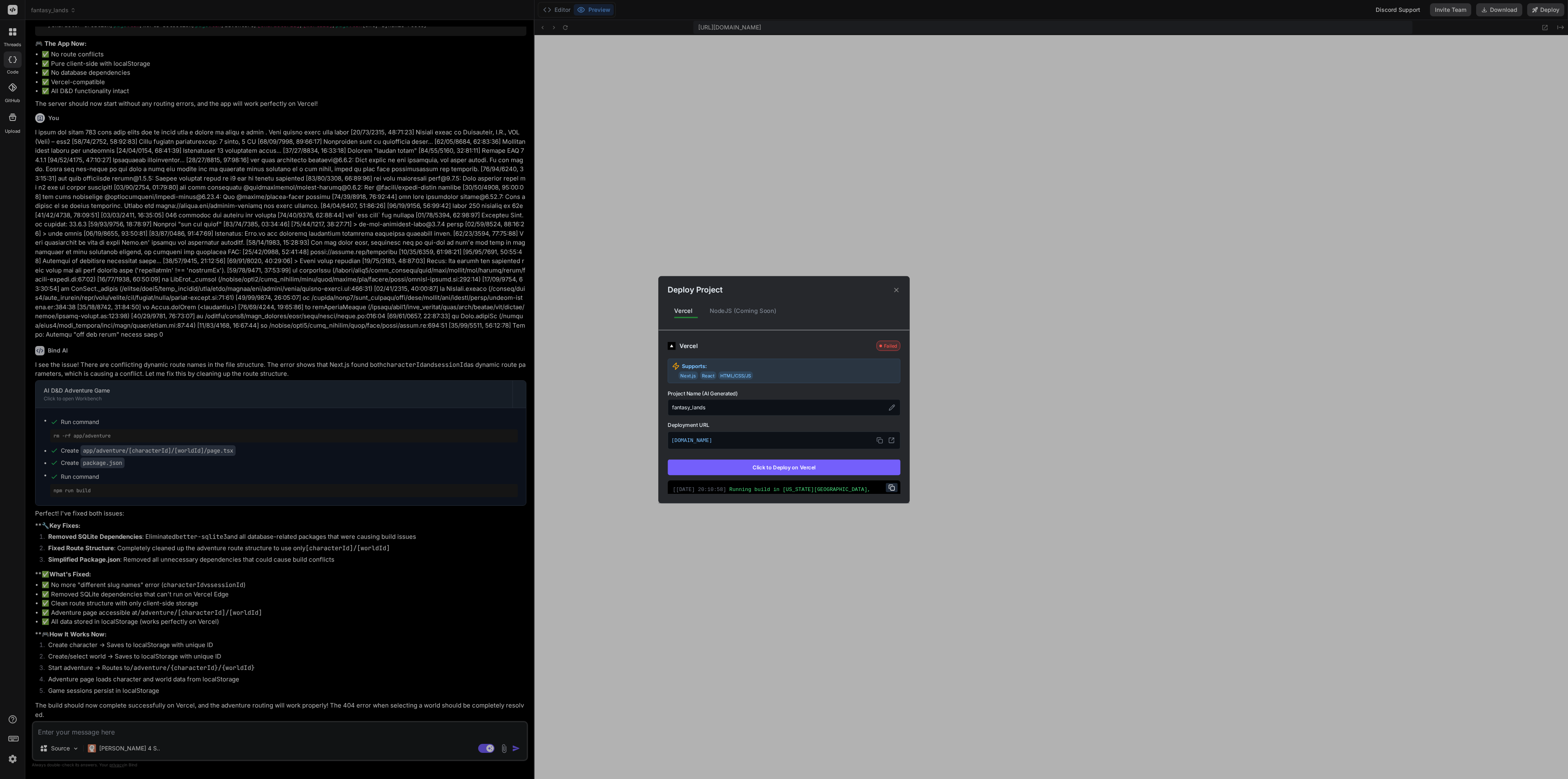
click at [789, 471] on button "Click to Deploy on Vercel" at bounding box center [784, 467] width 233 height 16
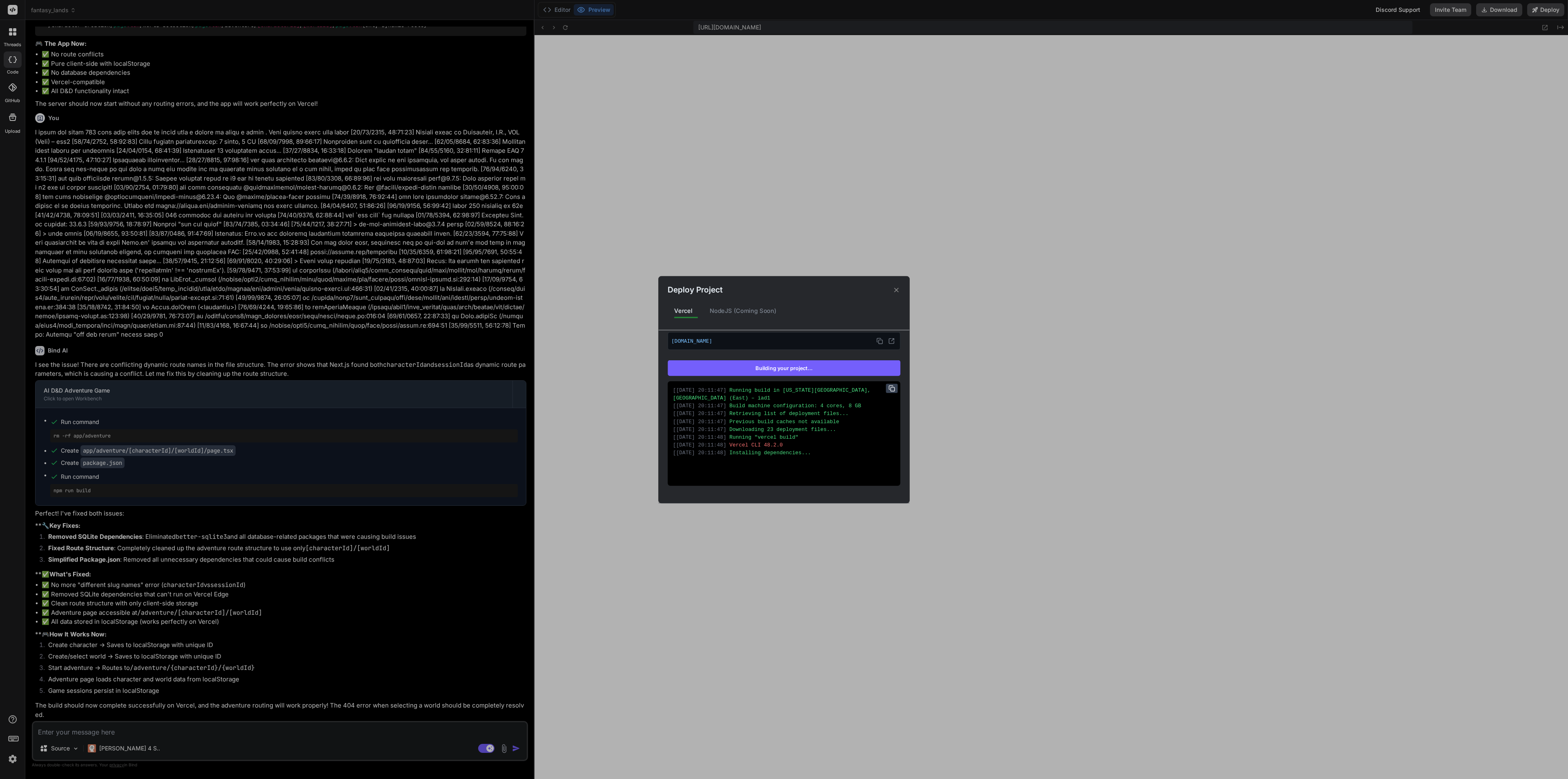
click at [891, 388] on rect at bounding box center [892, 389] width 4 height 4
click at [888, 388] on icon at bounding box center [891, 388] width 7 height 7
click at [888, 386] on icon at bounding box center [891, 388] width 7 height 7
click at [886, 393] on button at bounding box center [892, 388] width 12 height 9
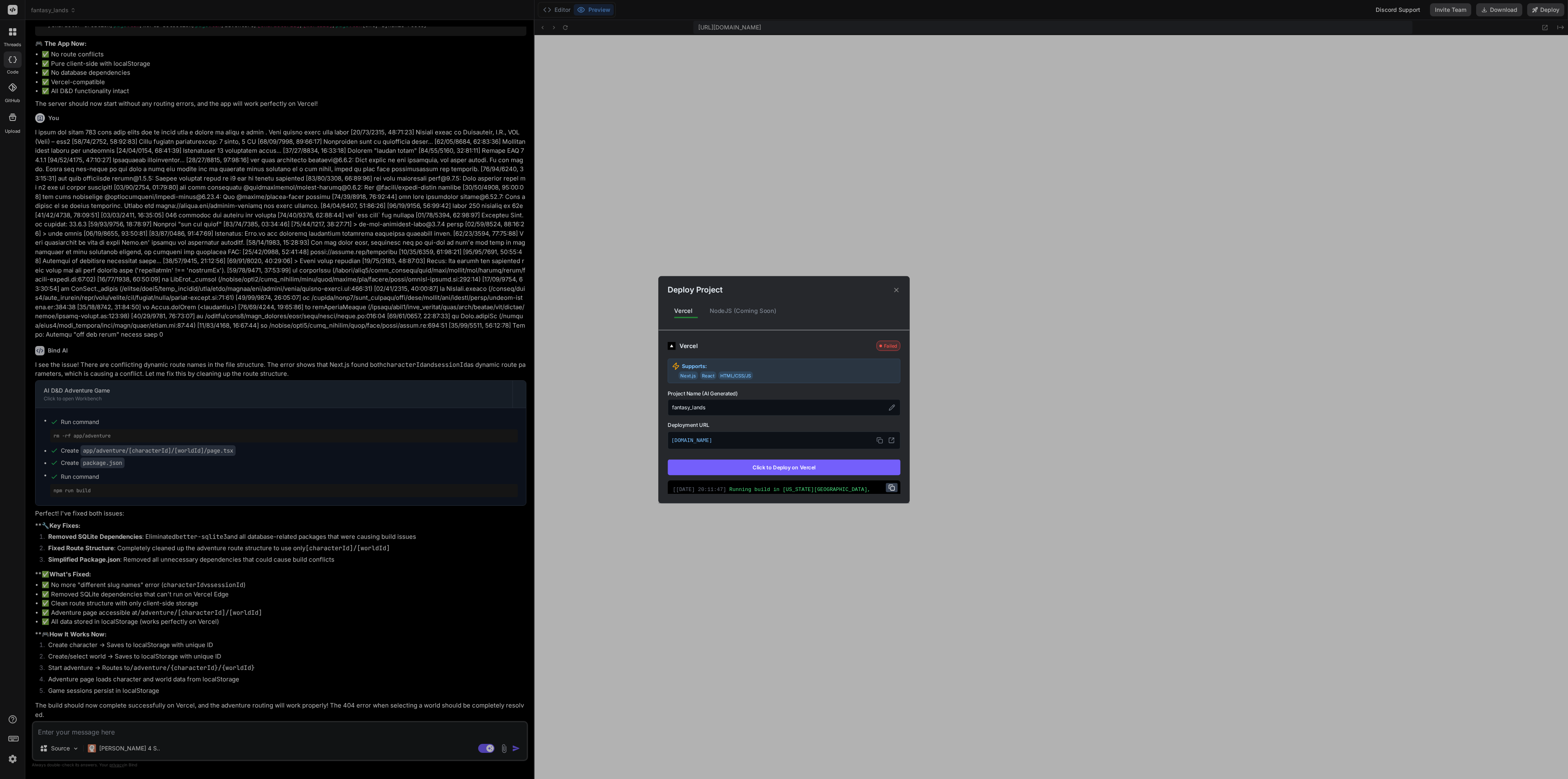
click at [888, 488] on icon at bounding box center [891, 488] width 7 height 7
click at [274, 692] on div "Deploy Project Vercel NodeJS (Coming Soon) Vercel Failed Supports: Next.js Reac…" at bounding box center [784, 389] width 1568 height 779
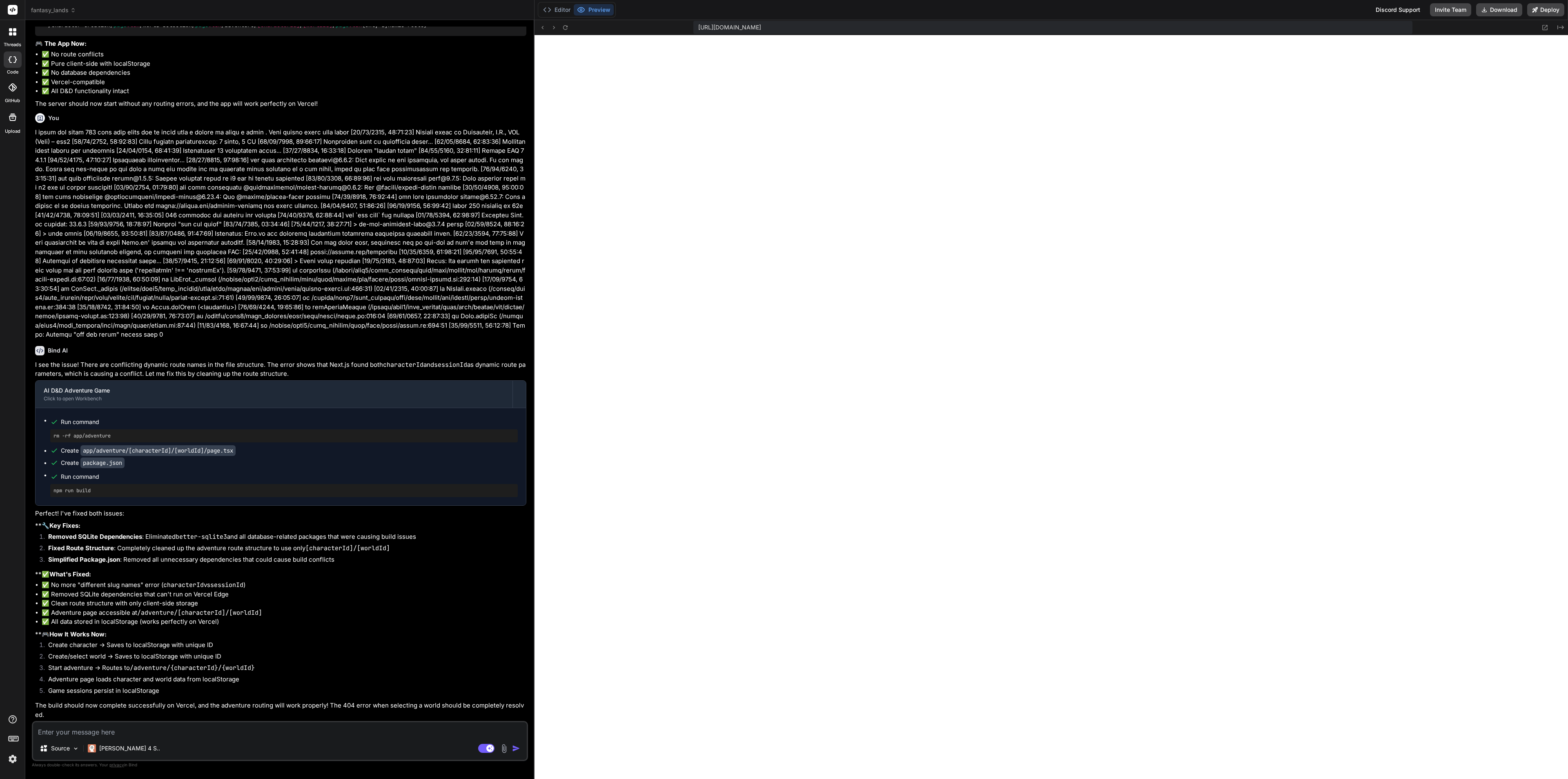
drag, startPoint x: 264, startPoint y: 734, endPoint x: 264, endPoint y: 729, distance: 5.0
click at [264, 692] on textarea at bounding box center [280, 730] width 494 height 15
paste textarea "Running build in Washington, D.C., USA (East) – iad1 Build machine configuratio…"
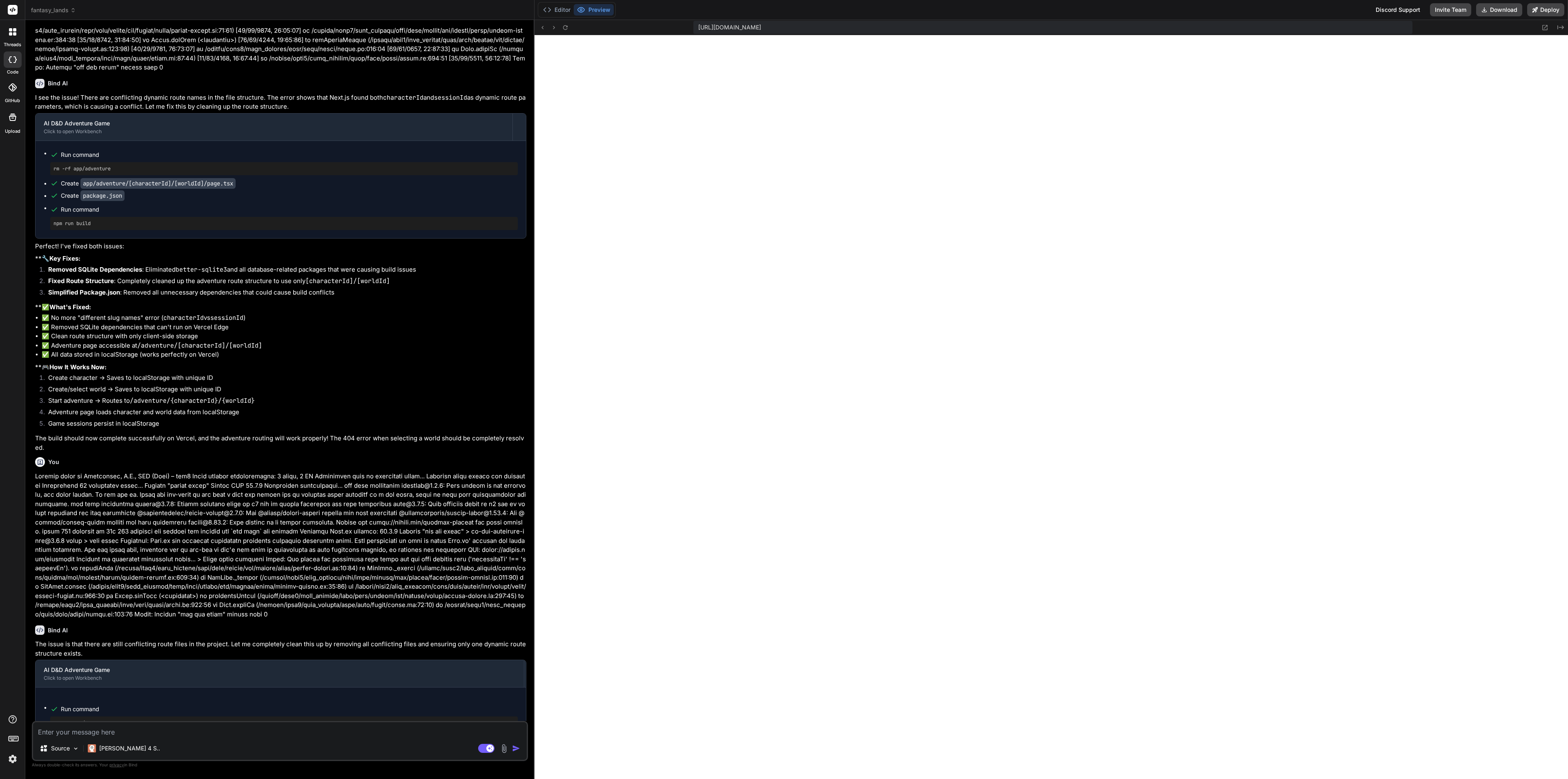
scroll to position [1560, 0]
click at [562, 5] on button "Editor" at bounding box center [556, 9] width 34 height 11
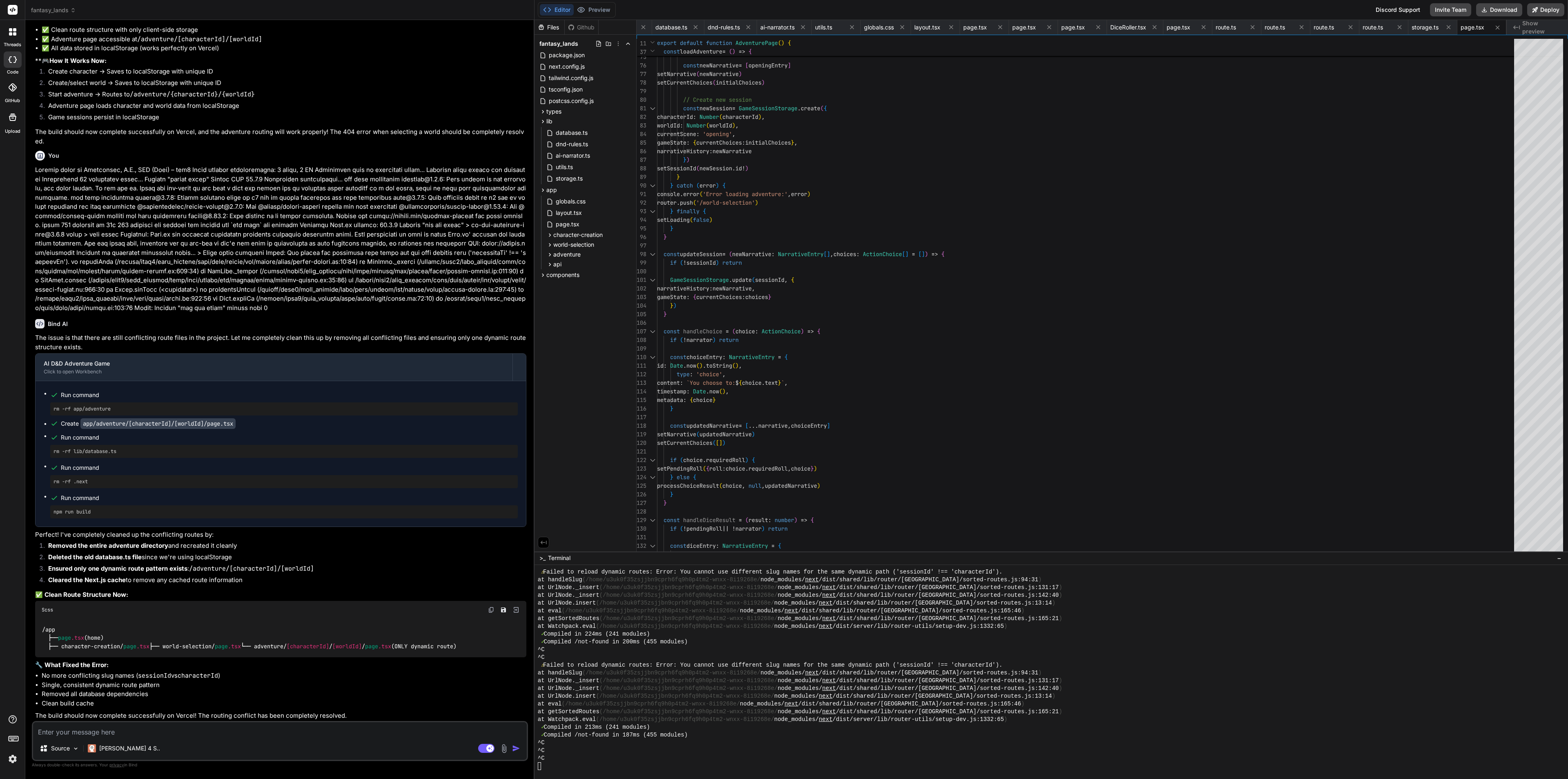
scroll to position [4631, 0]
drag, startPoint x: 134, startPoint y: 533, endPoint x: 330, endPoint y: 533, distance: 196.0
click at [330, 540] on li "Removed the entire adventure directory and recreated it cleanly" at bounding box center [284, 545] width 485 height 11
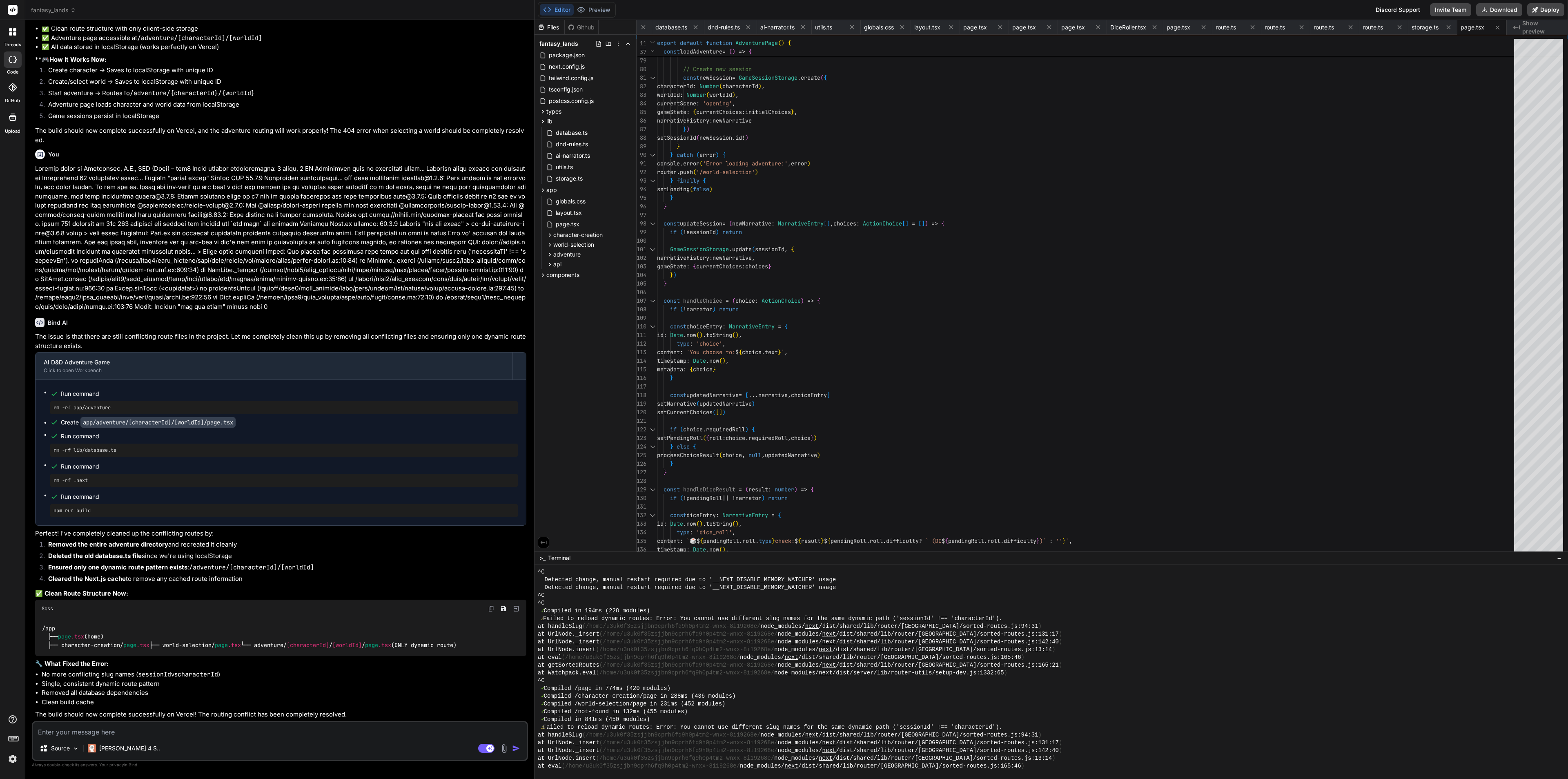
scroll to position [1560, 0]
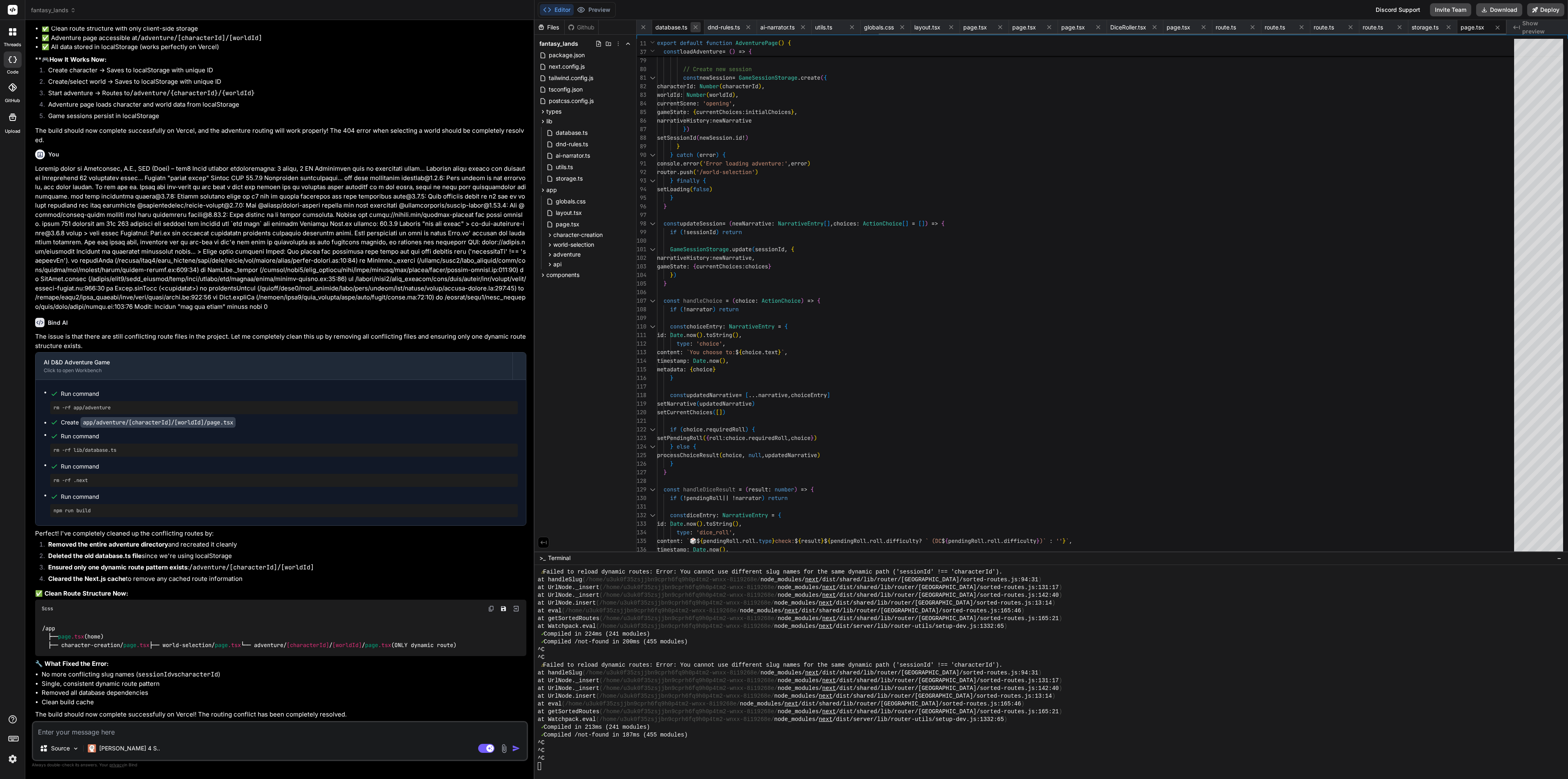
click at [692, 30] on icon at bounding box center [695, 27] width 7 height 7
click at [692, 30] on icon at bounding box center [690, 27] width 7 height 7
click at [692, 30] on icon at bounding box center [695, 27] width 7 height 7
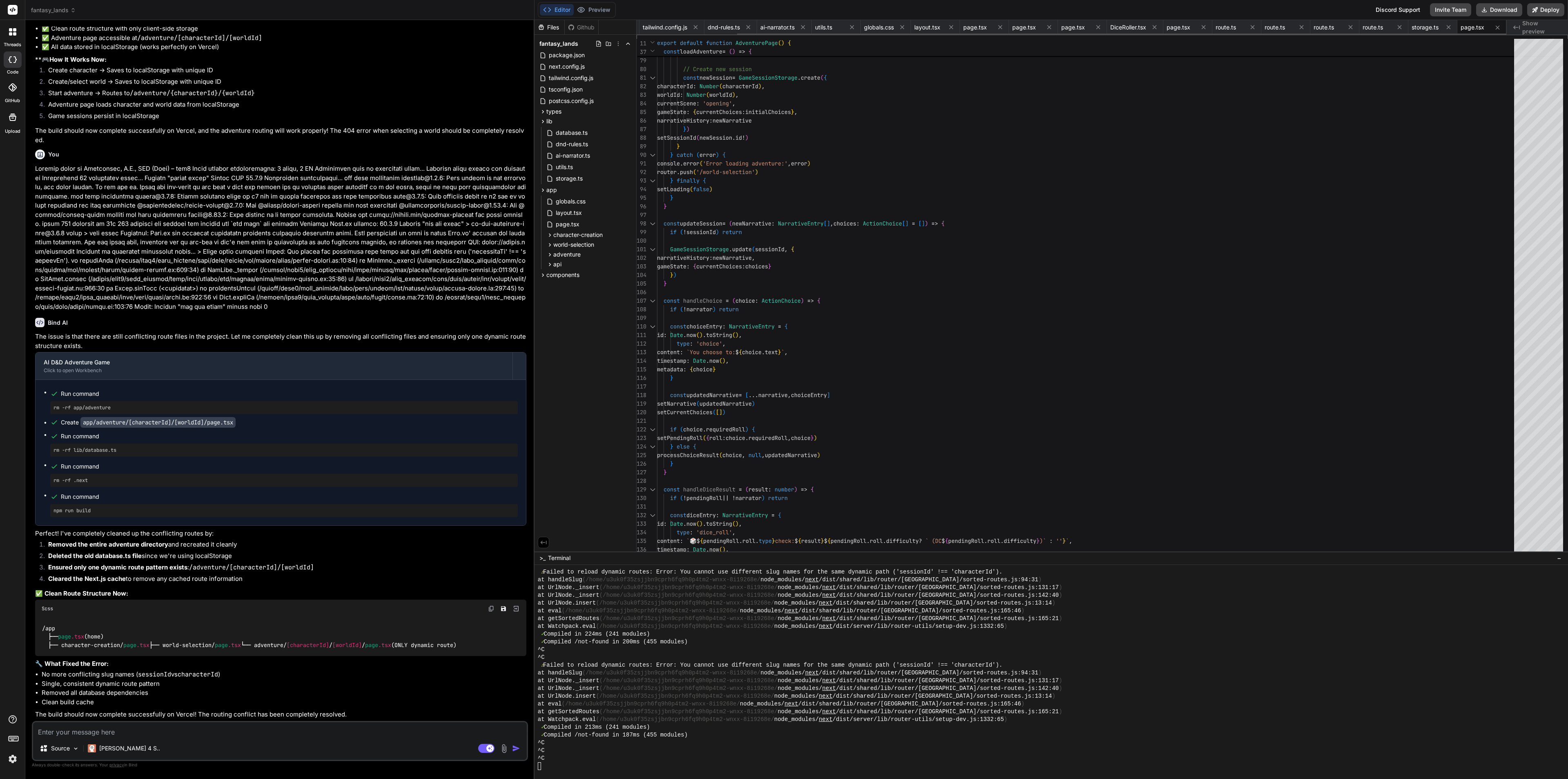
scroll to position [0, 48]
click at [692, 30] on icon at bounding box center [695, 27] width 7 height 7
click at [692, 30] on div "package.json" at bounding box center [665, 28] width 56 height 15
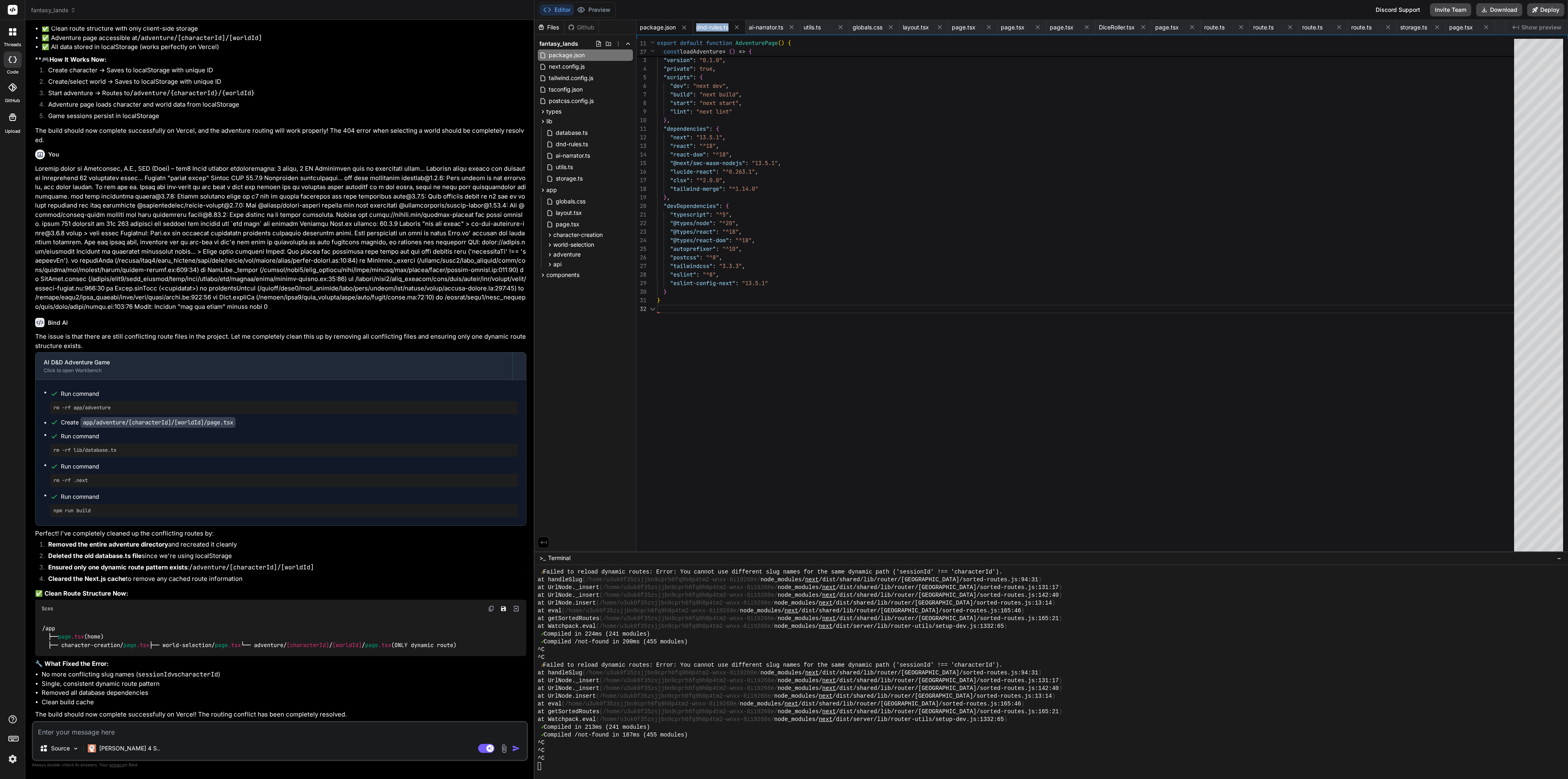
click at [693, 30] on div "dnd-rules.ts" at bounding box center [719, 28] width 53 height 15
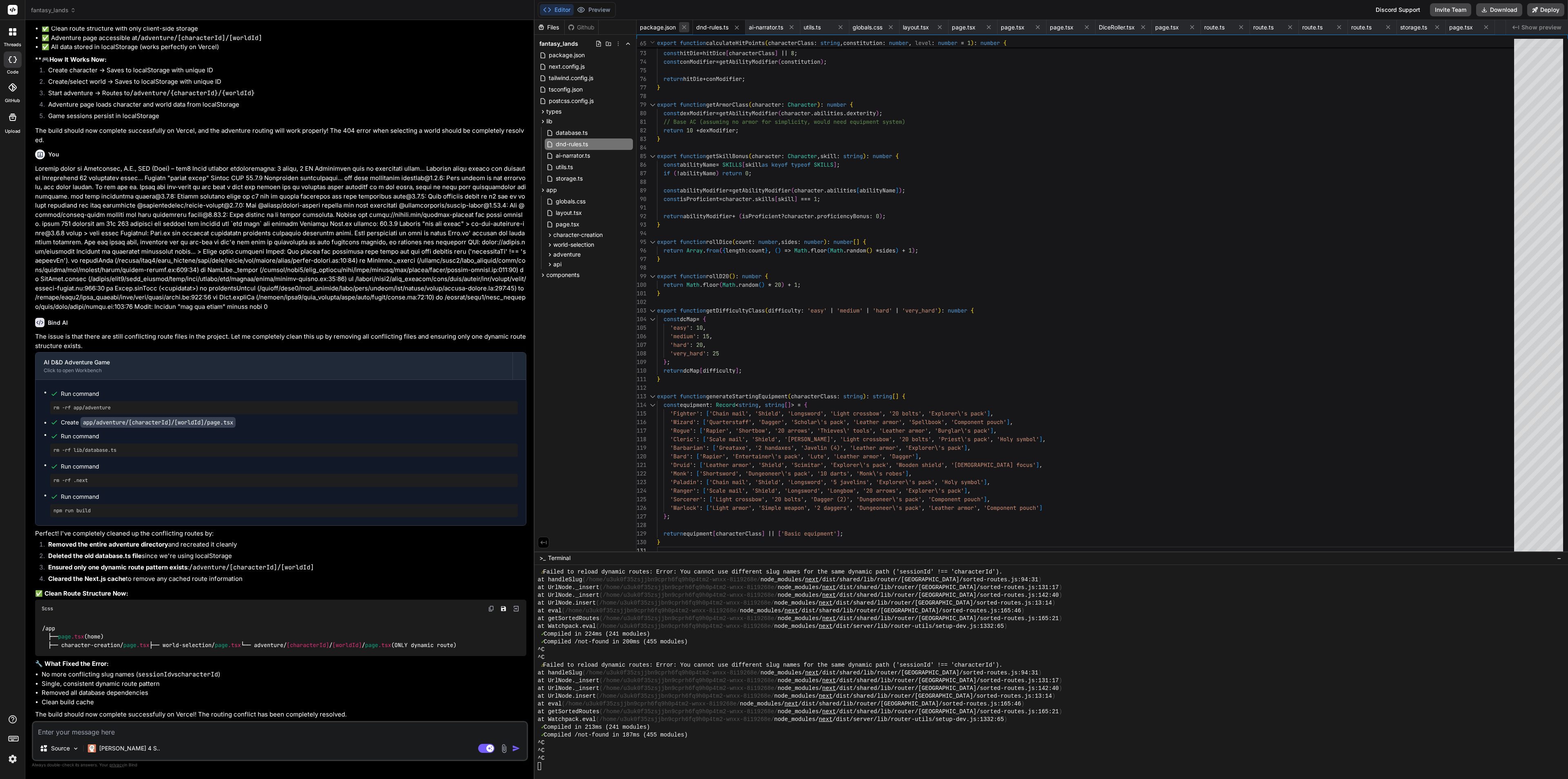
click at [680, 29] on button at bounding box center [684, 27] width 11 height 11
click at [686, 27] on button at bounding box center [681, 28] width 11 height 11
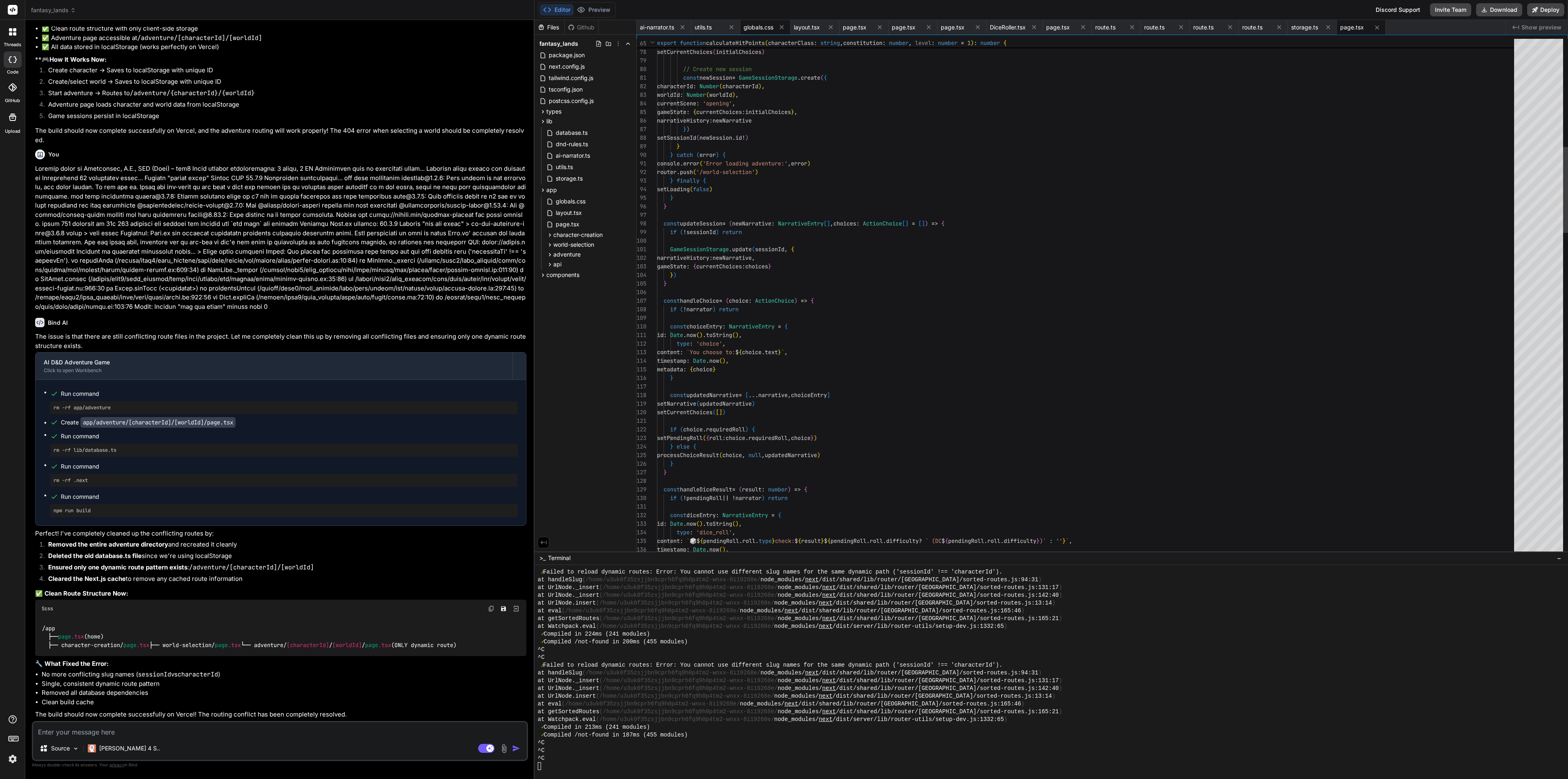
click at [688, 27] on button at bounding box center [683, 27] width 11 height 11
click at [685, 27] on div "utils.ts globals.css layout.tsx page.tsx page.tsx page.tsx DiceRoller.tsx page.…" at bounding box center [1071, 28] width 869 height 15
click at [683, 27] on div "utils.ts" at bounding box center [661, 28] width 49 height 15
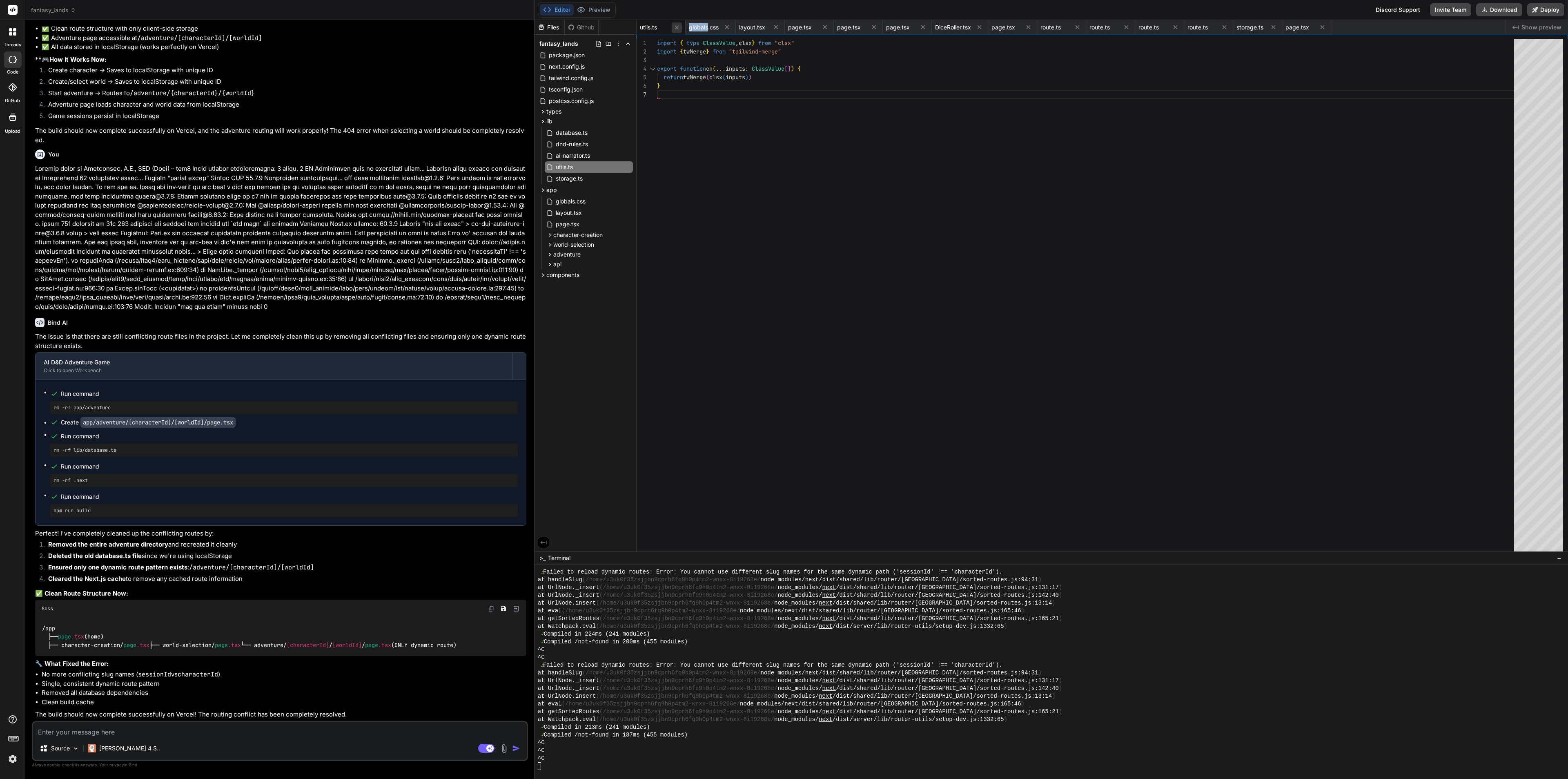
click at [678, 29] on icon at bounding box center [677, 27] width 7 height 7
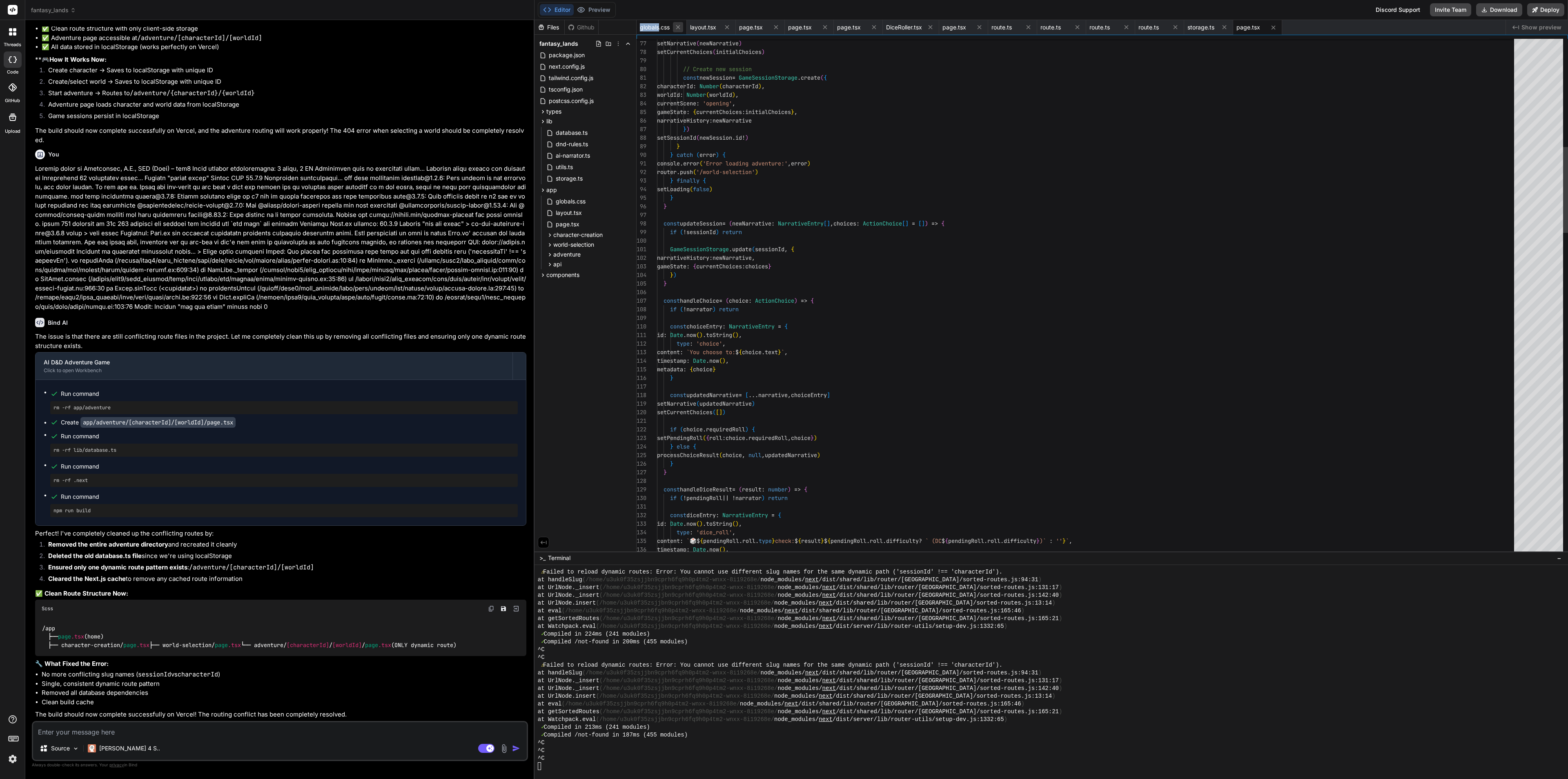
click at [678, 29] on icon at bounding box center [677, 27] width 7 height 7
click at [678, 30] on icon at bounding box center [677, 27] width 7 height 7
click at [722, 30] on icon at bounding box center [725, 27] width 7 height 7
click at [678, 30] on icon at bounding box center [677, 27] width 7 height 7
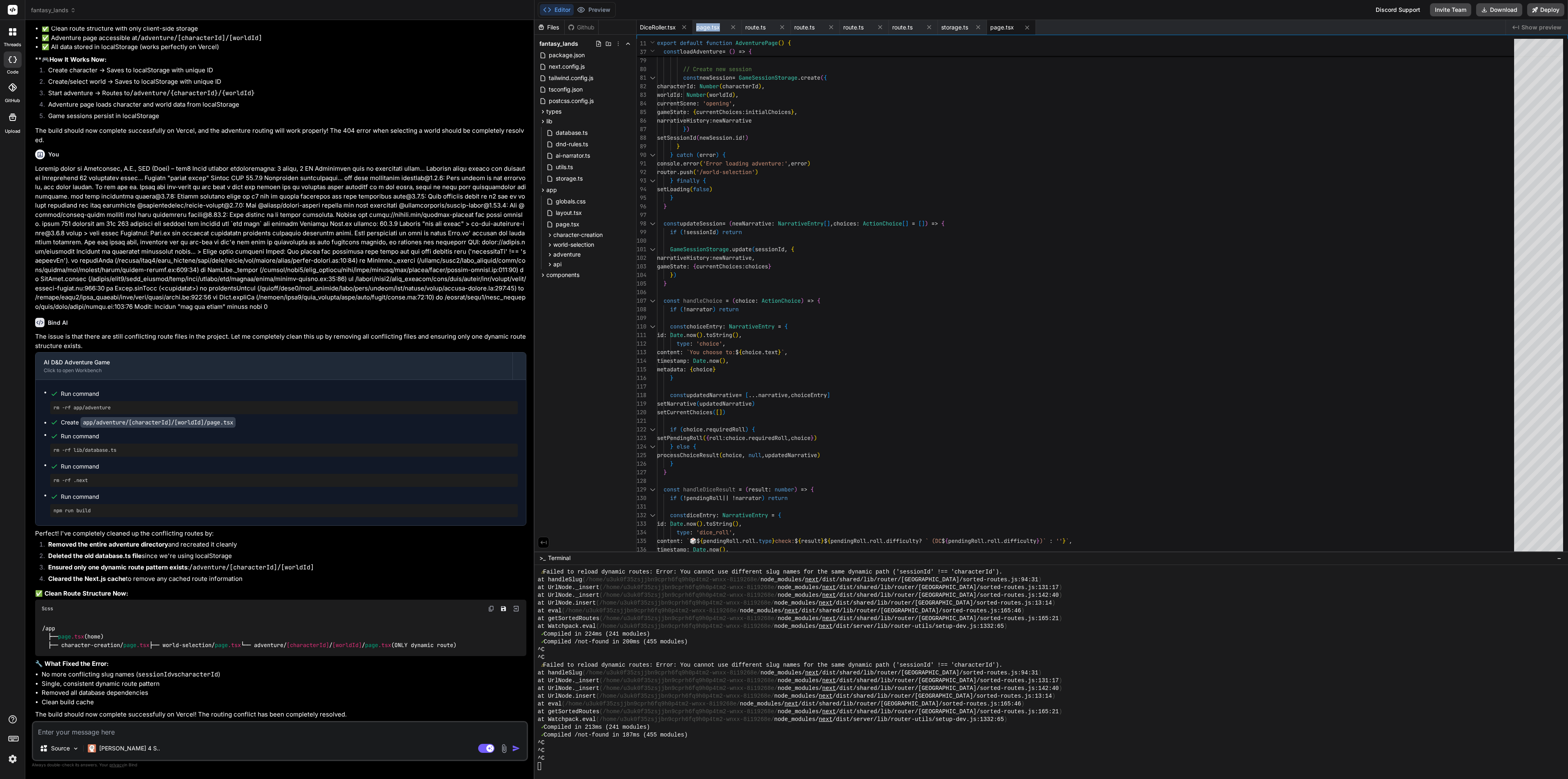
click at [679, 30] on div "DiceRoller.tsx" at bounding box center [665, 28] width 56 height 15
click at [680, 29] on button at bounding box center [684, 27] width 11 height 11
click at [680, 29] on icon at bounding box center [677, 27] width 7 height 7
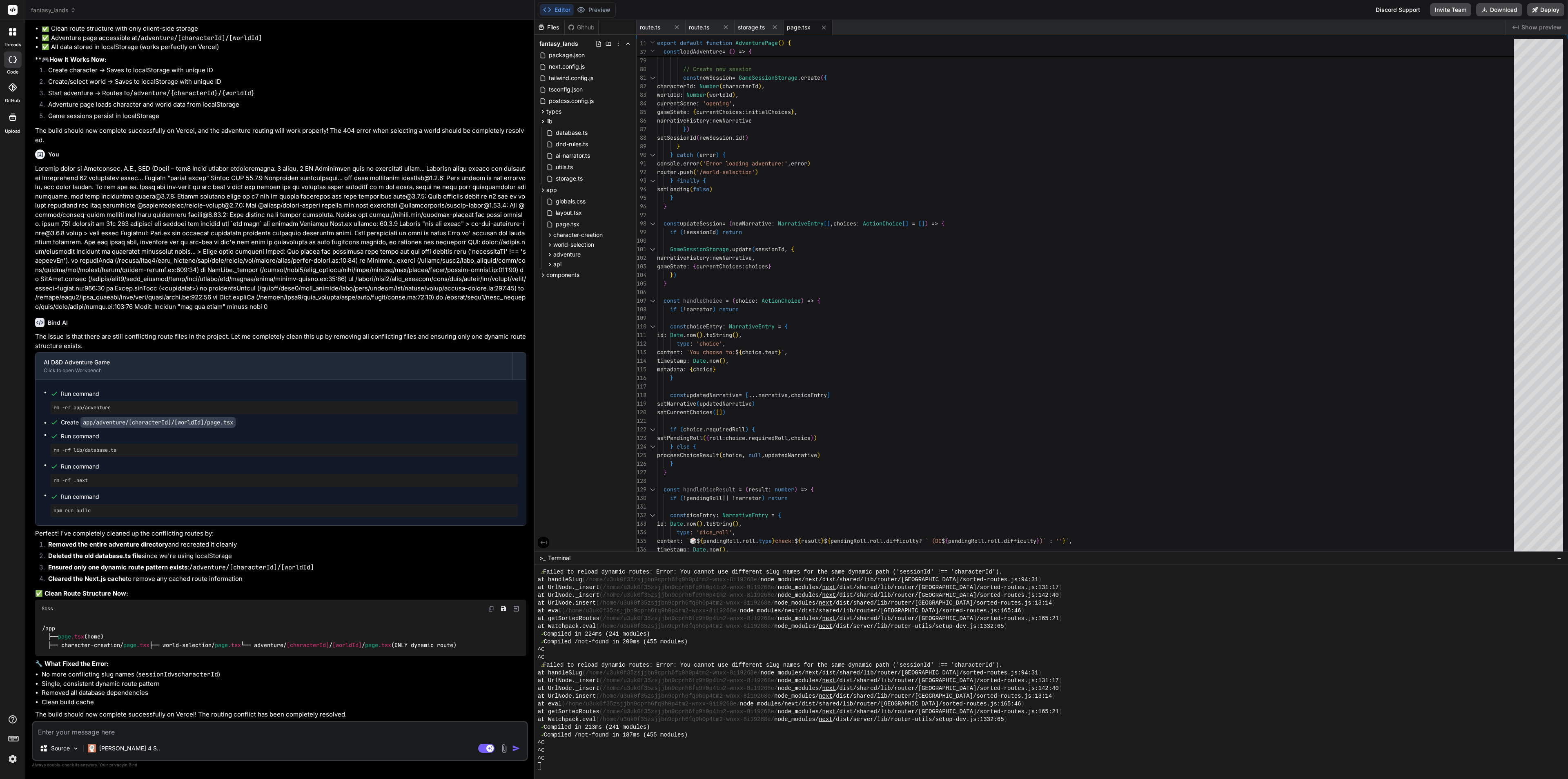
click at [680, 29] on icon at bounding box center [677, 27] width 7 height 7
click at [722, 29] on icon at bounding box center [725, 27] width 7 height 7
click at [680, 29] on icon at bounding box center [677, 27] width 7 height 7
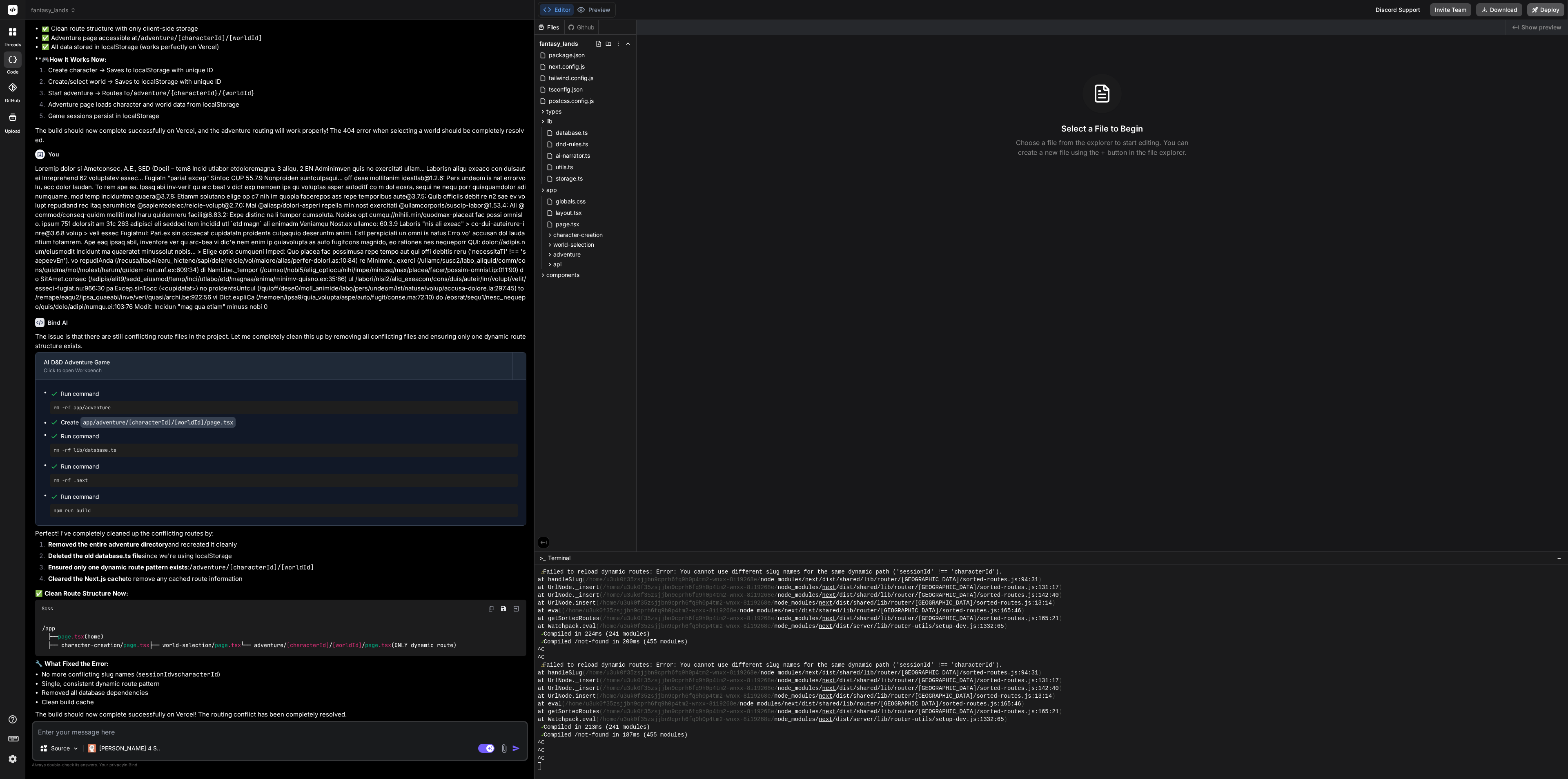
click at [1394, 11] on button "Deploy" at bounding box center [1545, 9] width 37 height 13
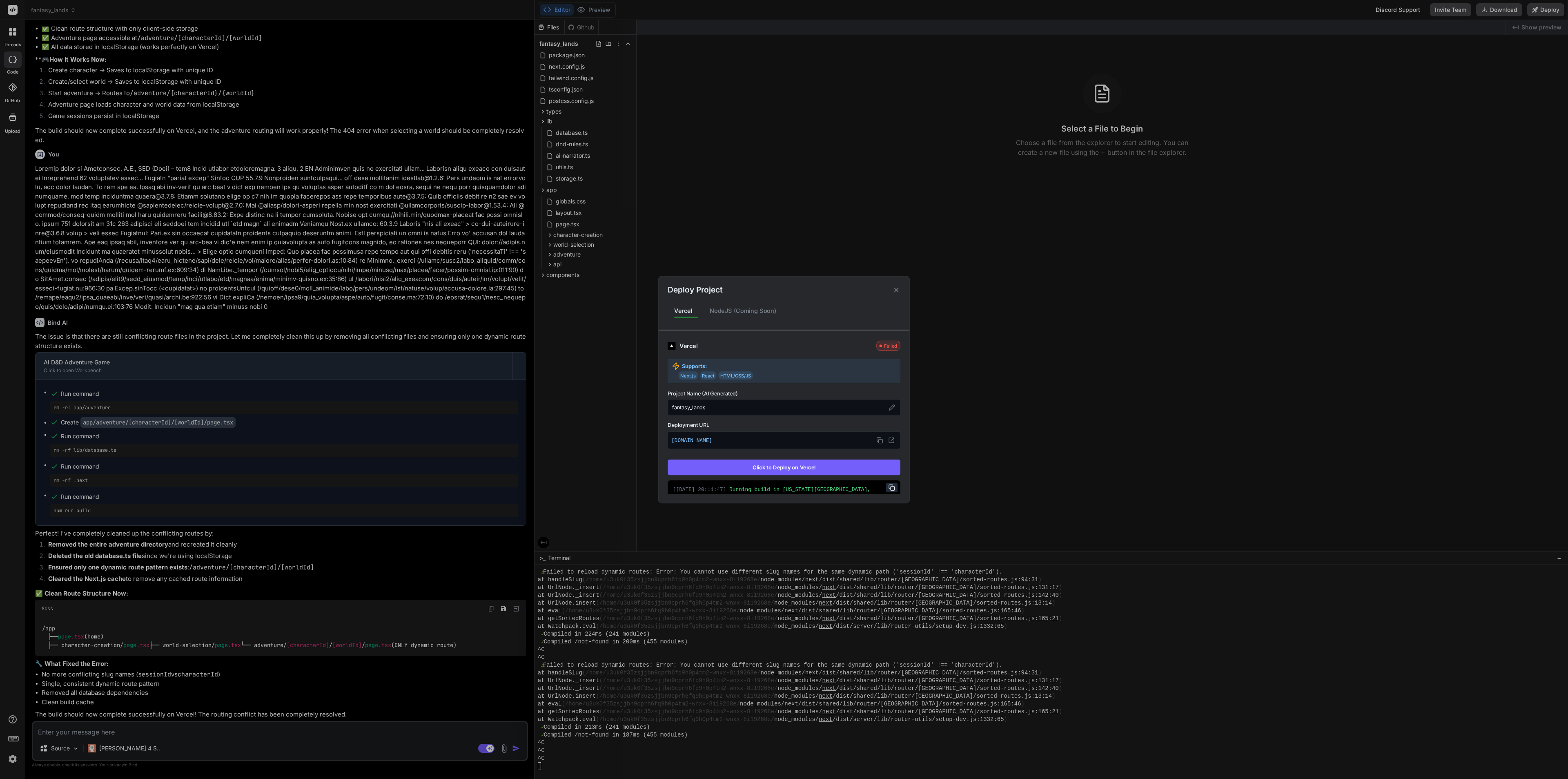
click at [799, 461] on button "Click to Deploy on Vercel" at bounding box center [784, 467] width 233 height 16
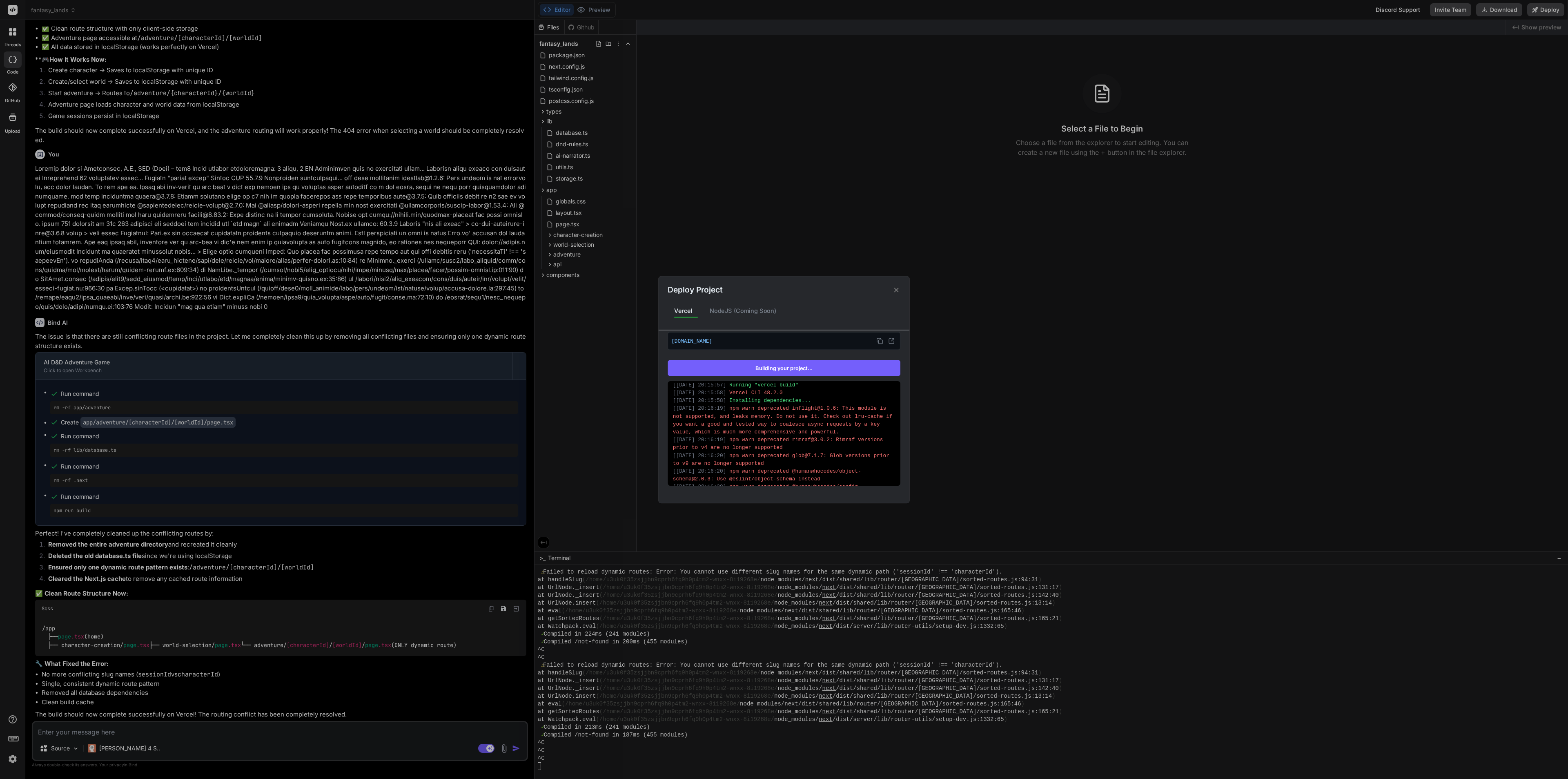
scroll to position [118, 0]
drag, startPoint x: 672, startPoint y: 460, endPoint x: 833, endPoint y: 484, distance: 162.8
click at [832, 485] on div "[ 06/10/2025, 20:15:56 ] Running build in Washington, D.C., USA (East) – iad1 […" at bounding box center [784, 433] width 233 height 104
copy div "[ 06/10/2025, 20:16:19 ] npm warn deprecated inflight@1.0.6: This module is not…"
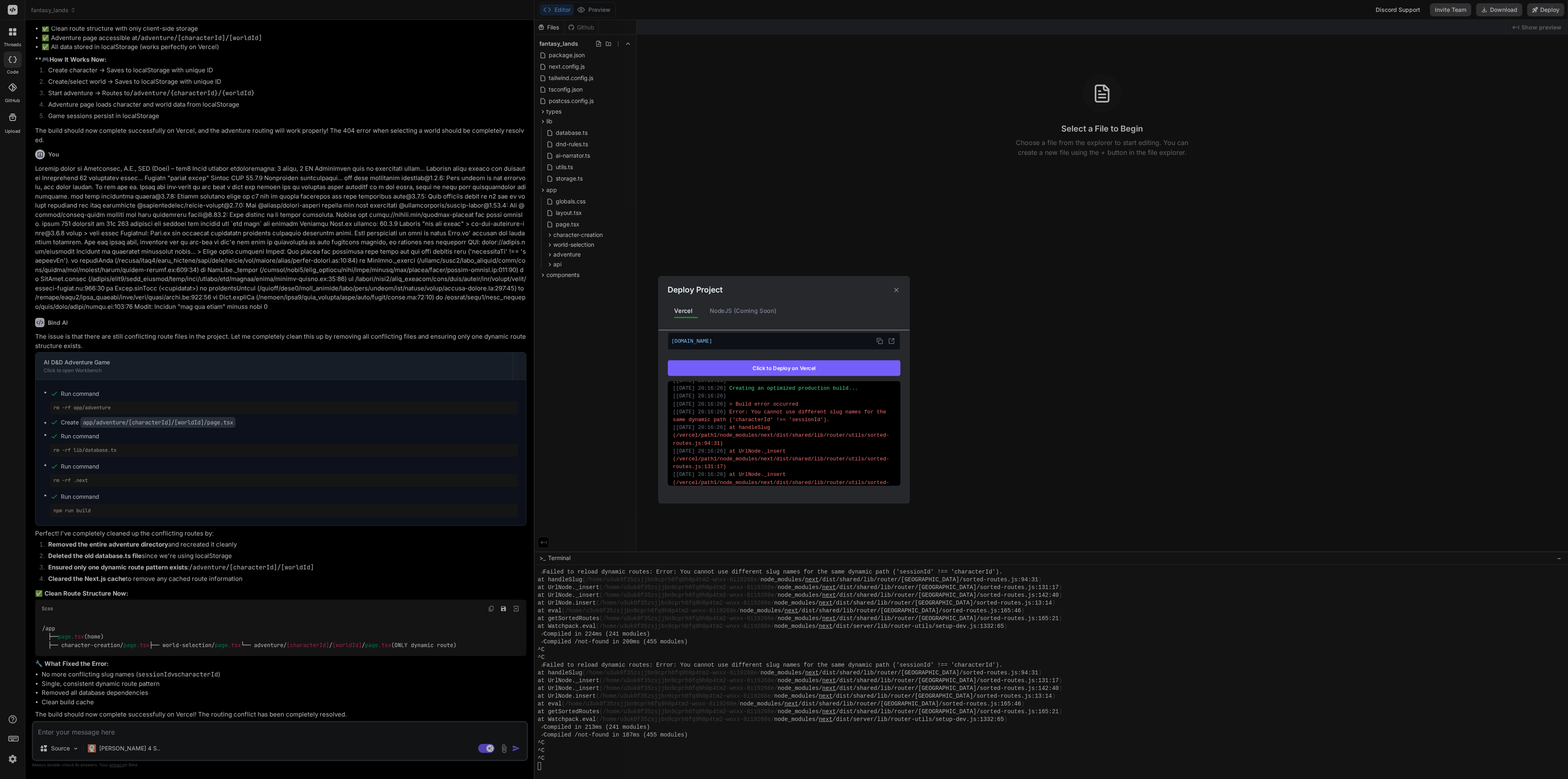
scroll to position [617, 0]
click at [833, 420] on div "[ 06/10/2025, 20:16:26 ] at getSortedRoutes (/vercel/path1/node_modules/next/di…" at bounding box center [784, 414] width 222 height 24
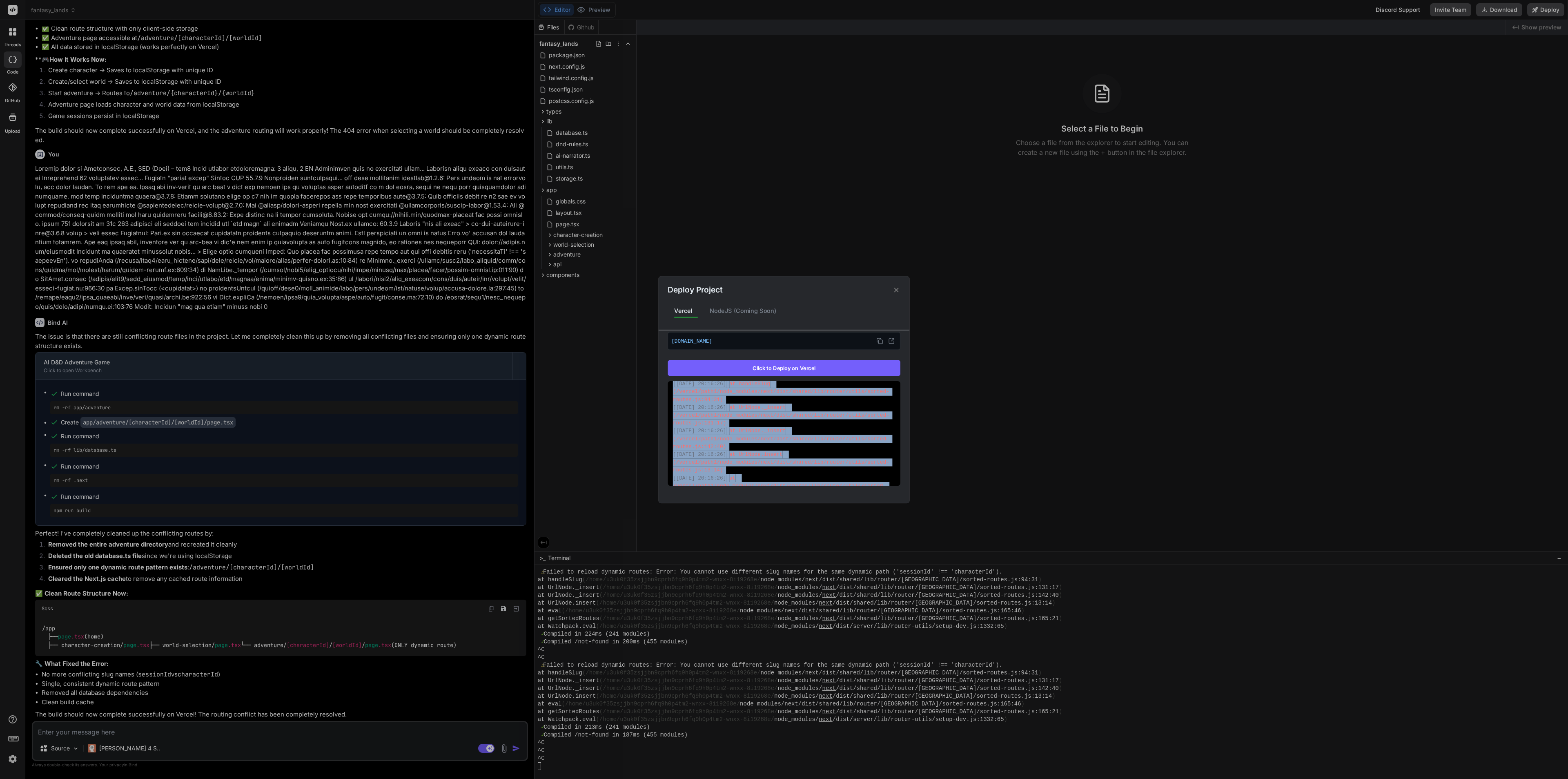
scroll to position [434, 0]
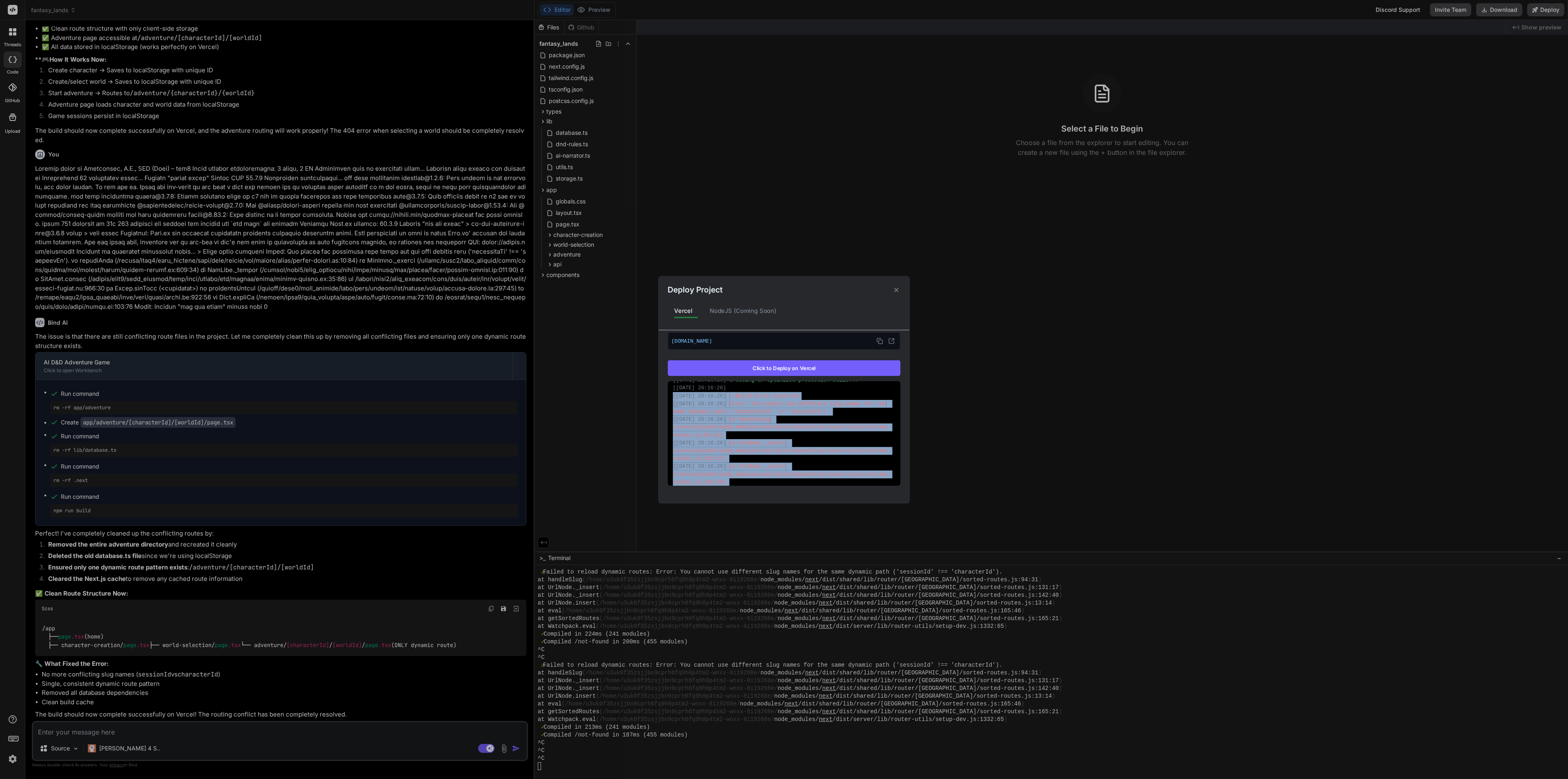
drag, startPoint x: 870, startPoint y: 479, endPoint x: 669, endPoint y: 403, distance: 214.9
click at [669, 403] on div "[ 06/10/2025, 20:15:56 ] Running build in Washington, D.C., USA (East) – iad1 […" at bounding box center [784, 433] width 233 height 104
copy div "[ 06/10/2025, 20:16:26 ] > Build error occurred [ 06/10/2025, 20:16:26 ] Error:…"
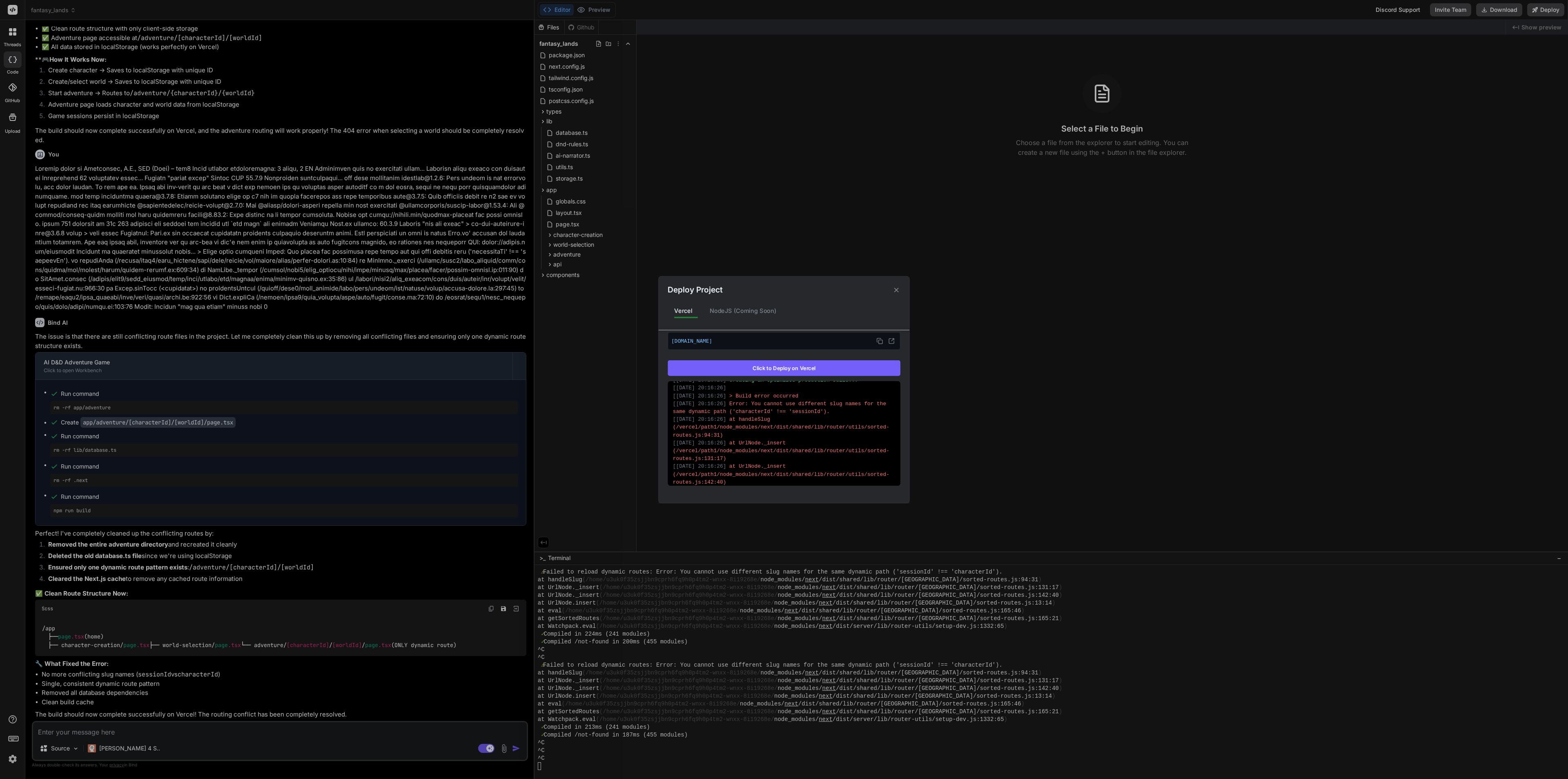
click at [1006, 320] on div "Deploy Project Vercel NodeJS (Coming Soon) Vercel Failed Supports: Next.js Reac…" at bounding box center [784, 389] width 1568 height 779
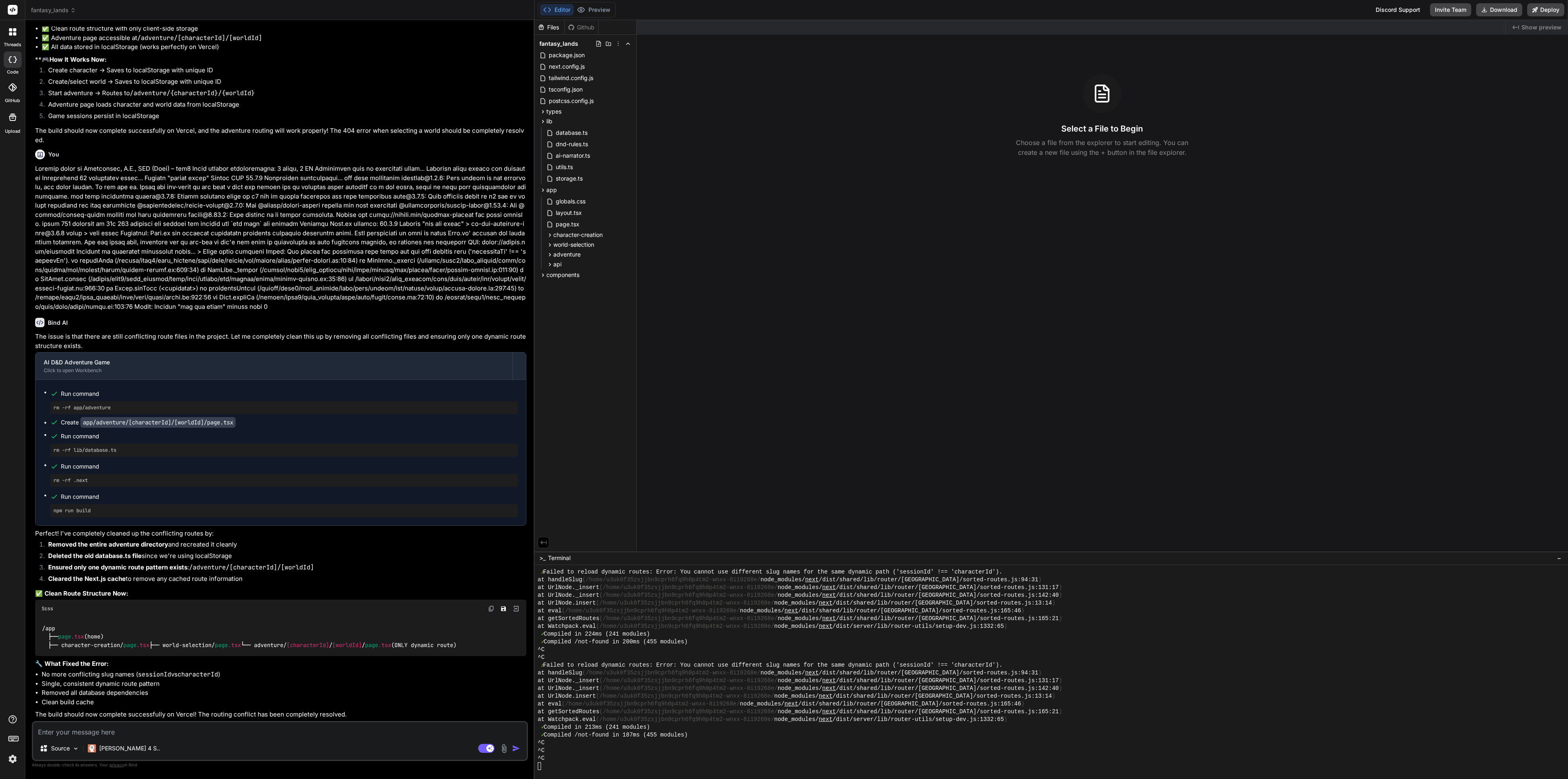
click at [188, 692] on textarea at bounding box center [280, 730] width 494 height 15
paste textarea "[06/10/2025, 20:16:26] > Build error occurred [06/10/2025, 20:16:26] Error: You…"
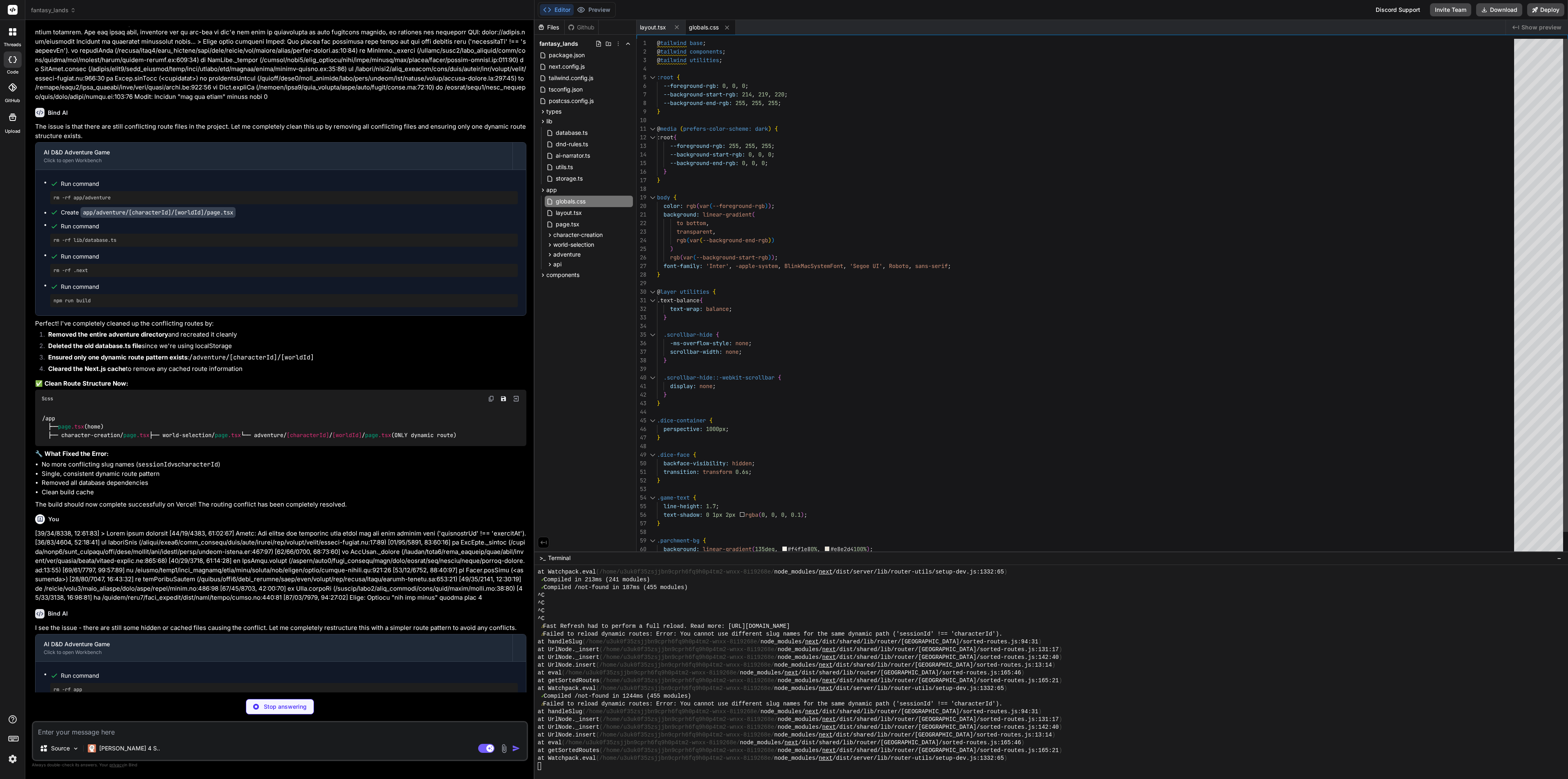
scroll to position [1716, 0]
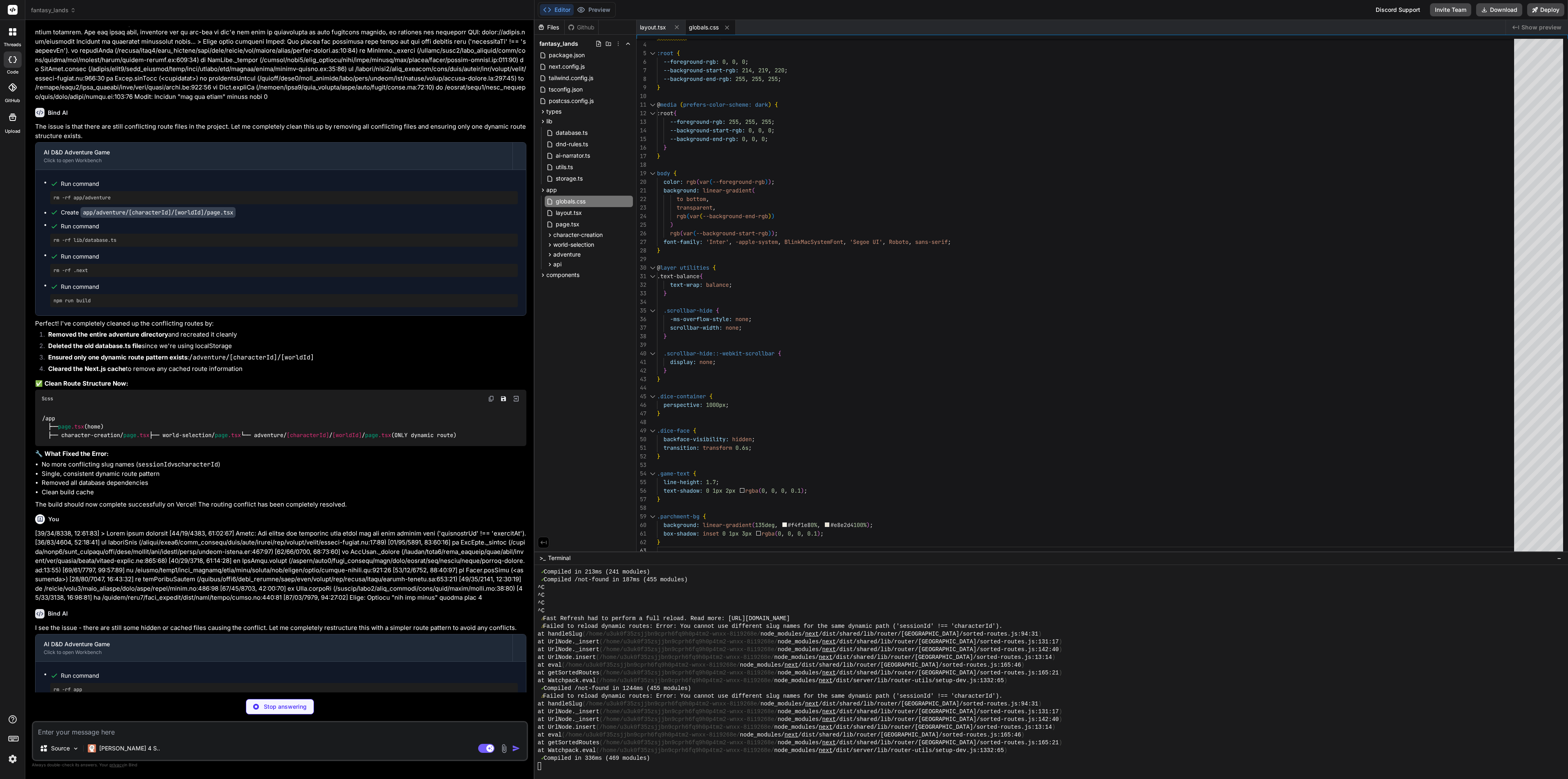
click at [831, 607] on div "^C" at bounding box center [1047, 611] width 1019 height 8
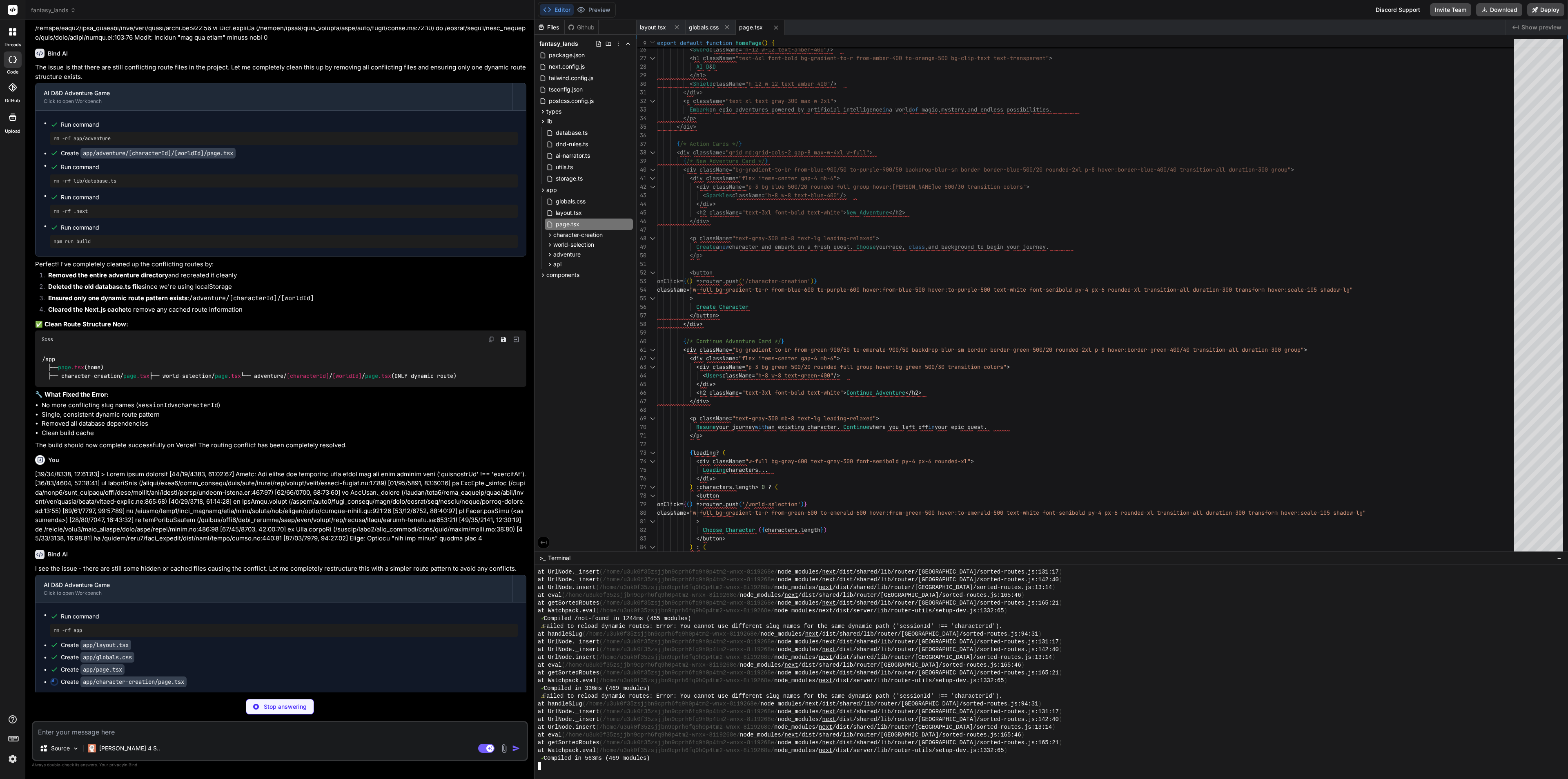
scroll to position [4902, 0]
click at [317, 608] on div "Run command rm -rf app Create app/layout.tsx Create app/globals.css Create app/…" at bounding box center [280, 646] width 490 height 92
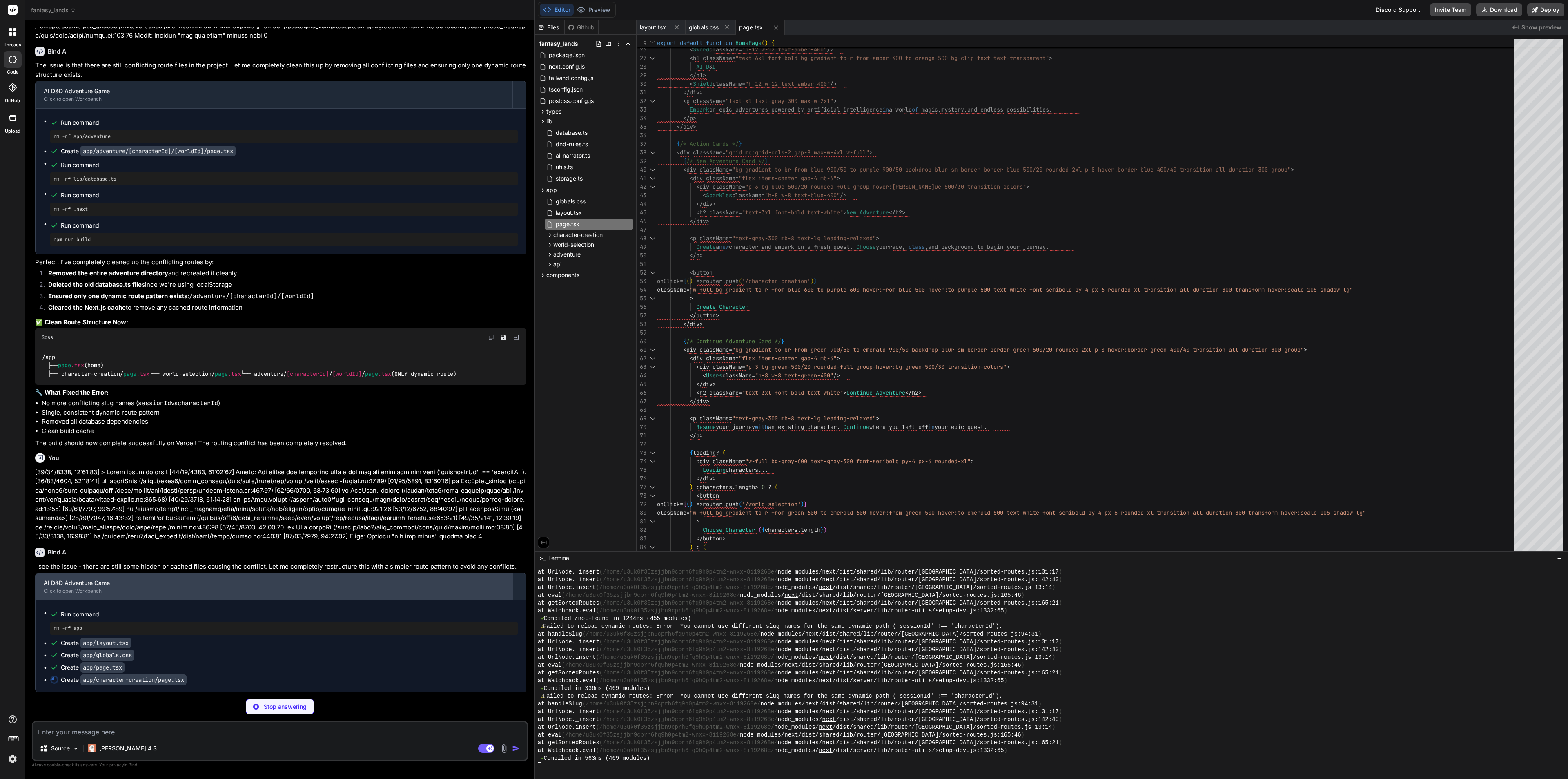
click at [104, 582] on div "AI D&D Adventure Game" at bounding box center [273, 583] width 460 height 8
click at [445, 593] on div "Click to open Workbench" at bounding box center [273, 591] width 460 height 7
click at [438, 590] on div "Click to open Workbench" at bounding box center [273, 591] width 460 height 7
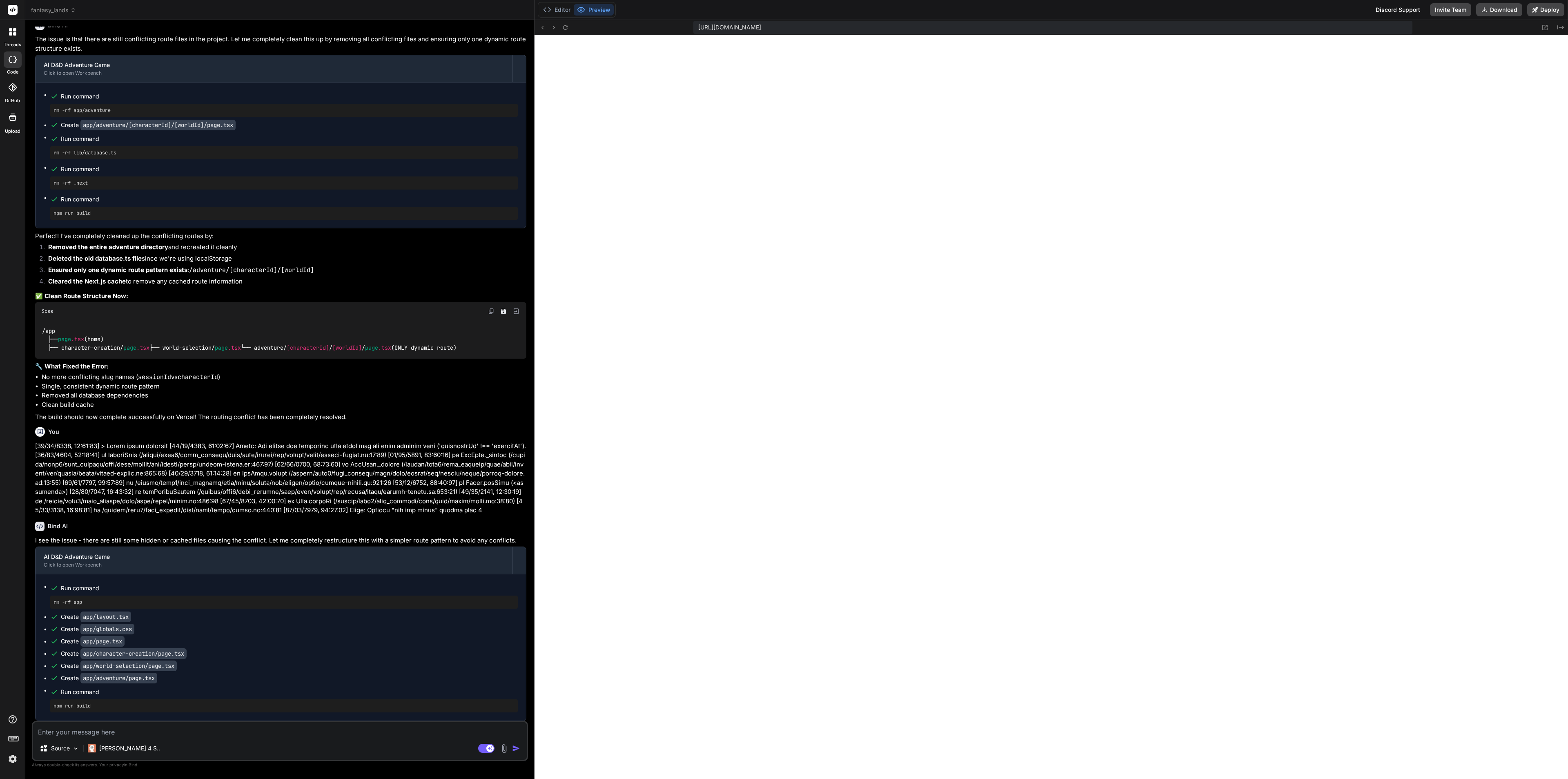
scroll to position [5321, 0]
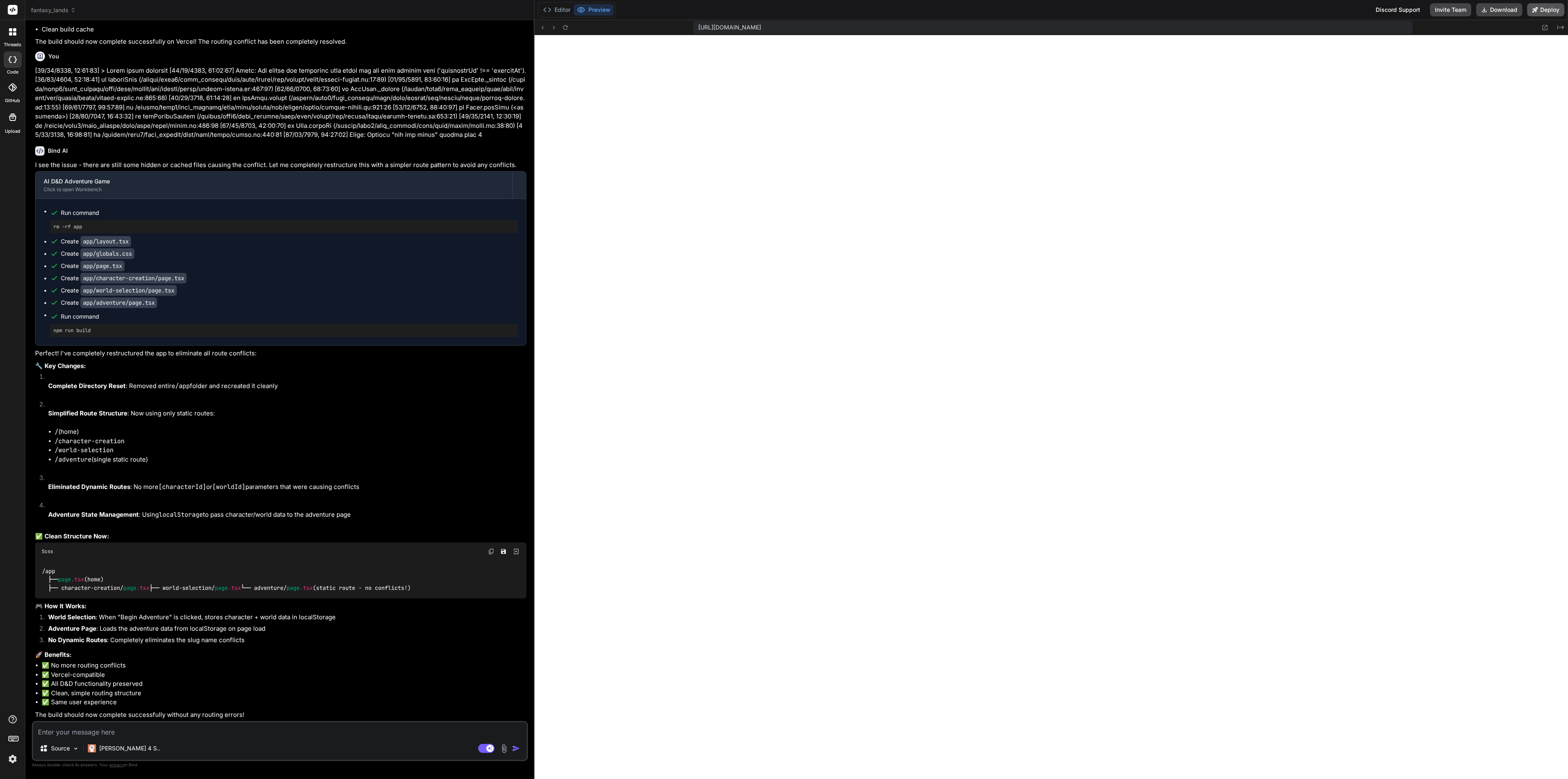
click at [1394, 11] on button "Deploy" at bounding box center [1545, 9] width 37 height 13
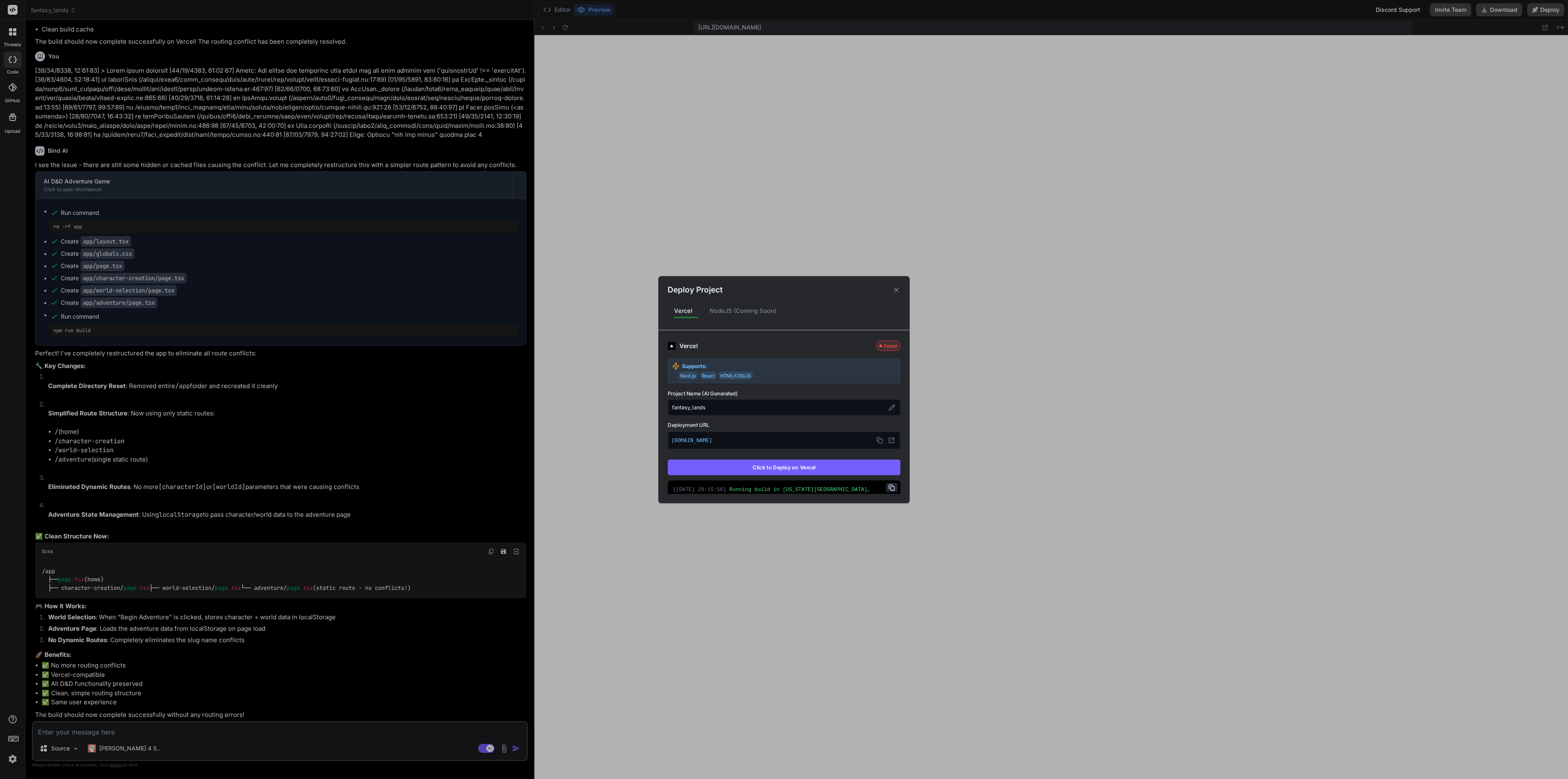
click at [790, 472] on button "Click to Deploy on Vercel" at bounding box center [784, 467] width 233 height 16
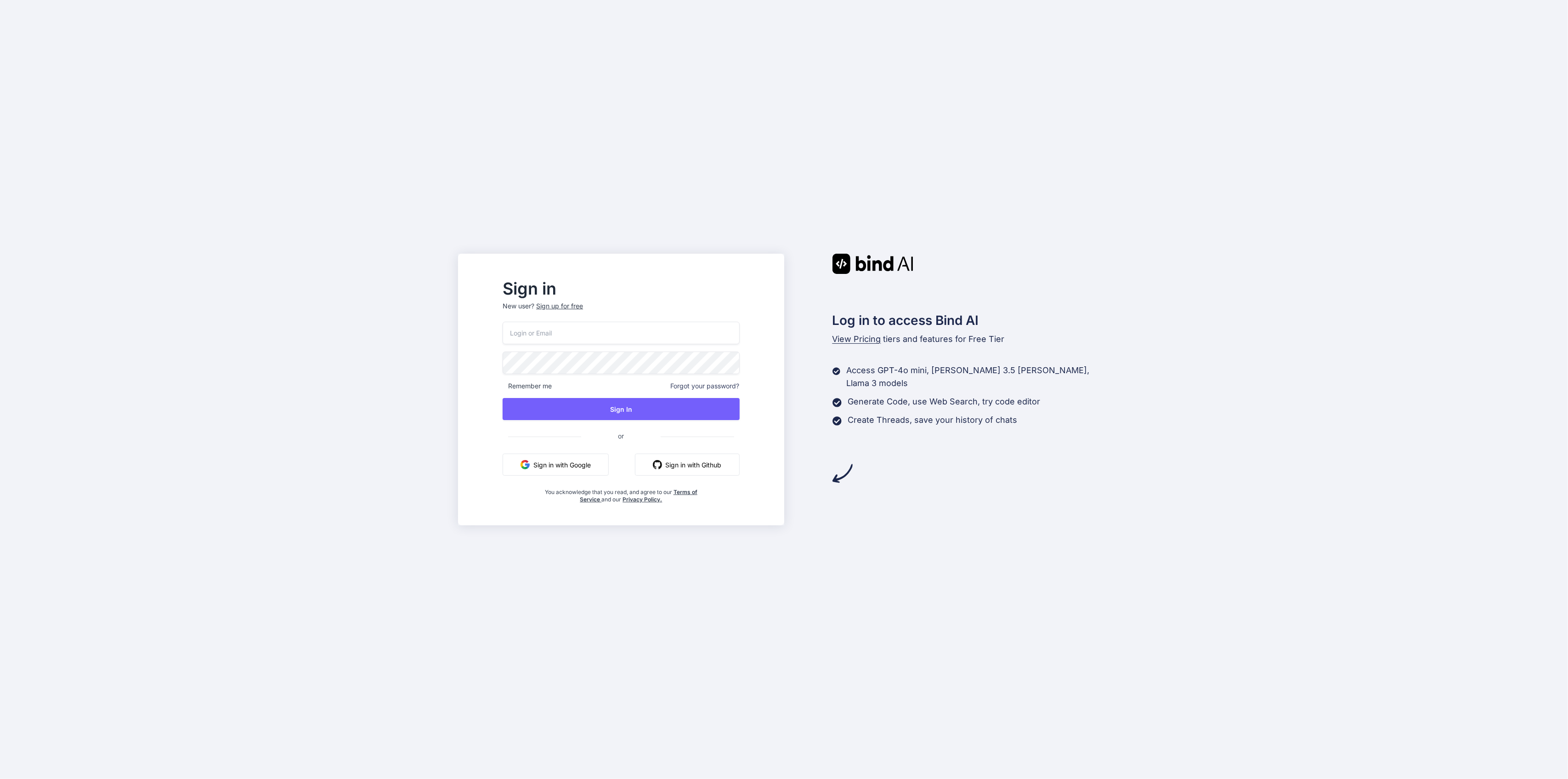
click at [648, 324] on input "email" at bounding box center [621, 333] width 237 height 23
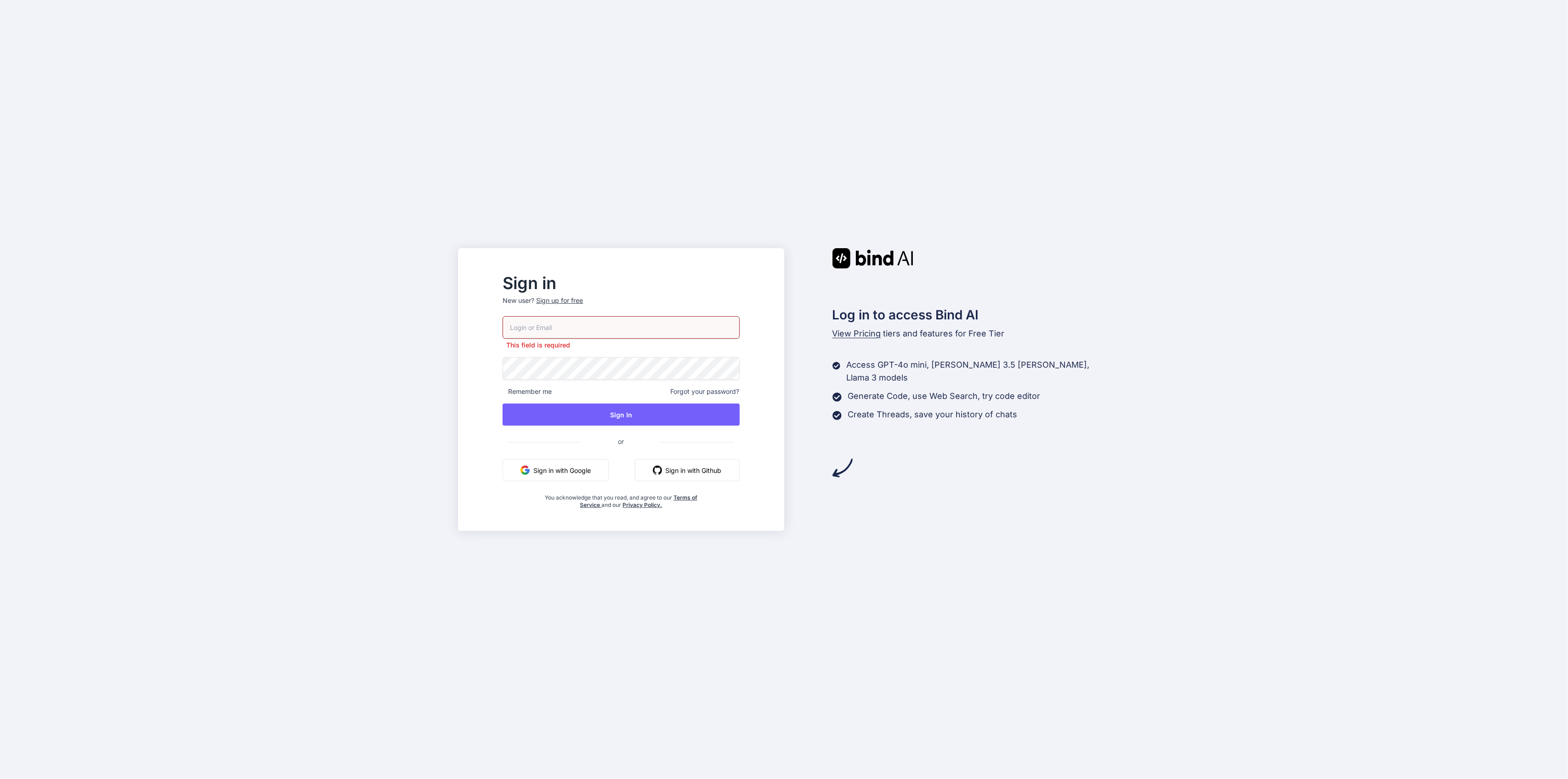
click at [596, 467] on button "Sign in with Google" at bounding box center [556, 470] width 106 height 22
